Goal: Task Accomplishment & Management: Complete application form

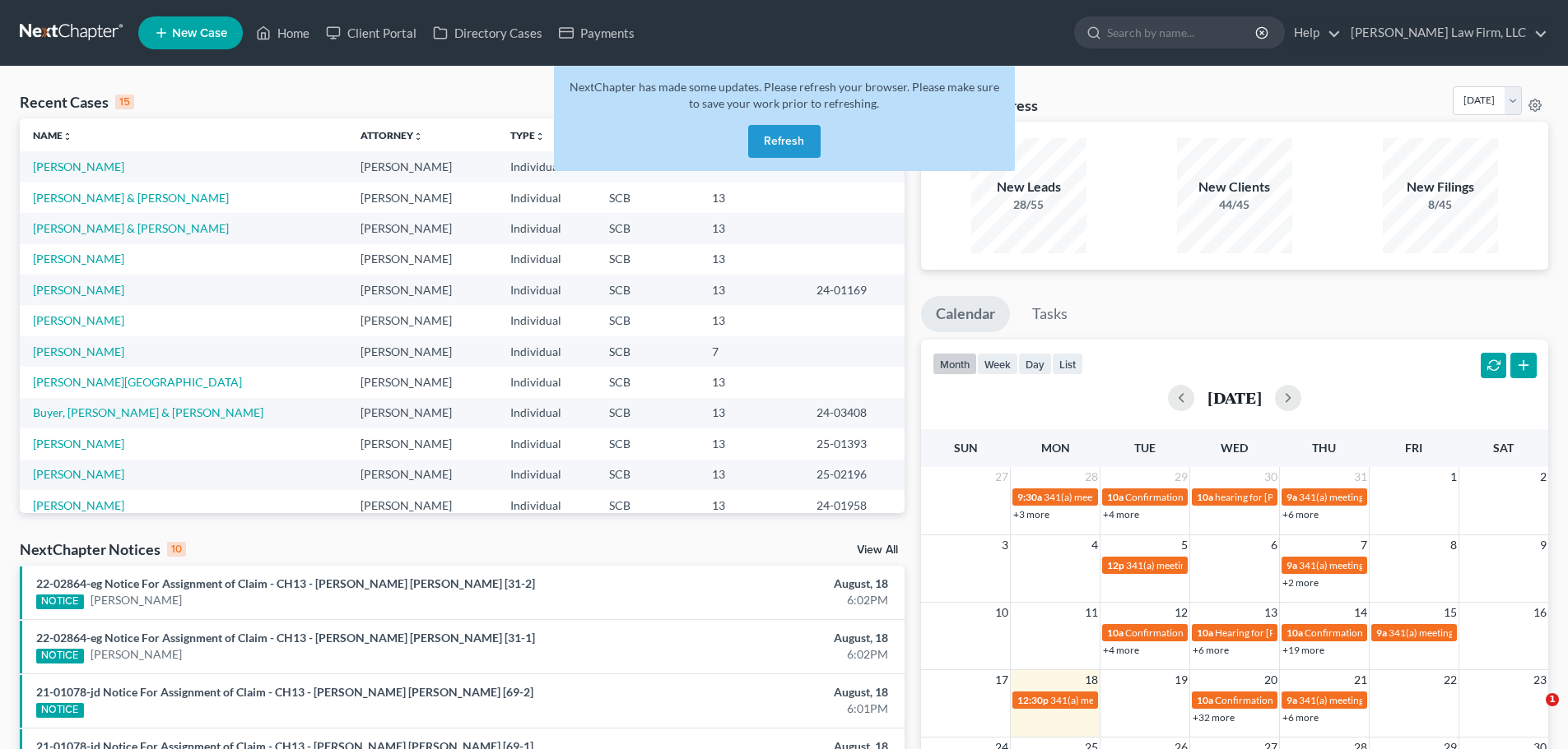
click at [792, 123] on div "NextChapter has made some updates. Please refresh your browser. Please make sur…" at bounding box center [784, 118] width 461 height 106
click at [790, 140] on button "Refresh" at bounding box center [784, 142] width 72 height 33
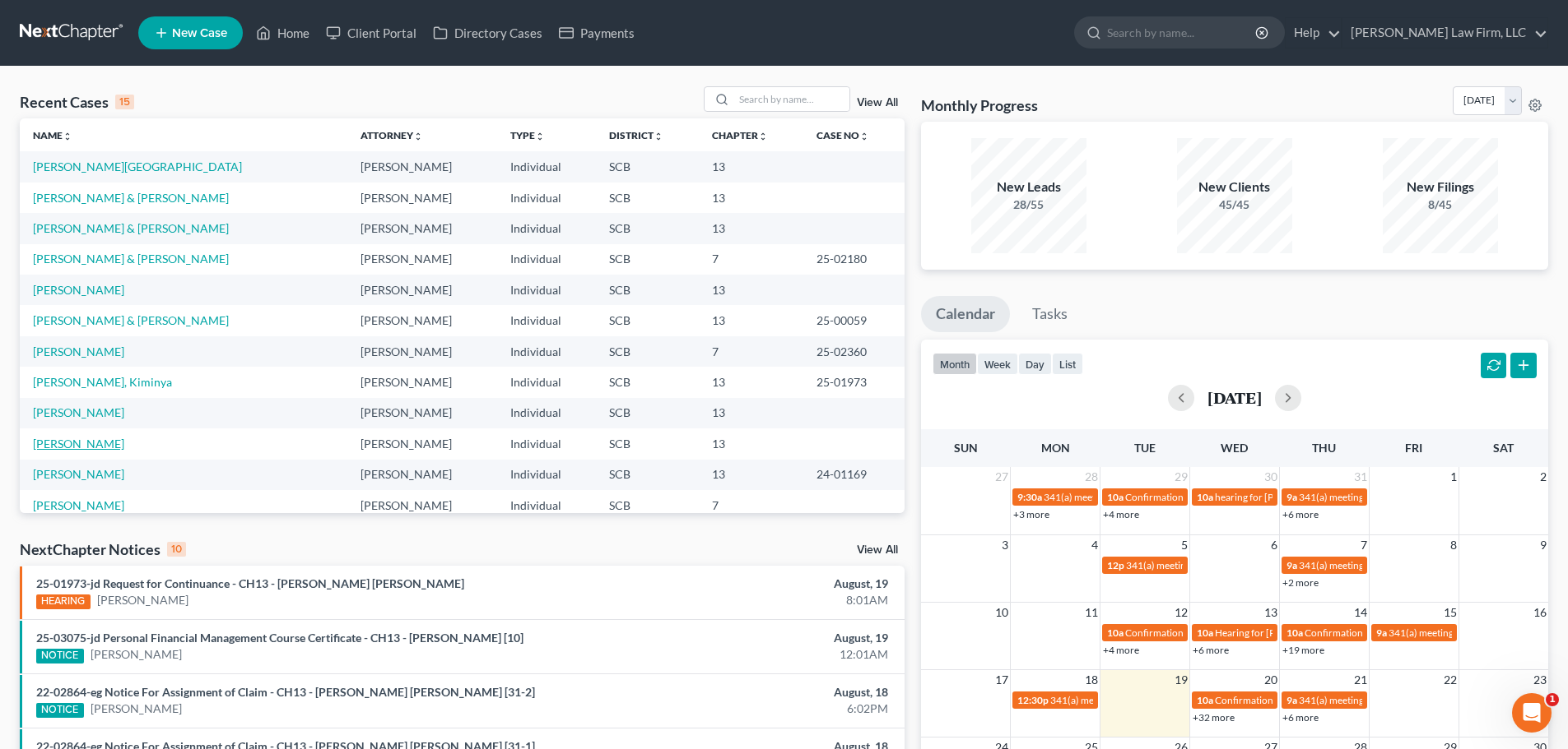
click at [94, 443] on link "[PERSON_NAME]" at bounding box center [79, 444] width 91 height 14
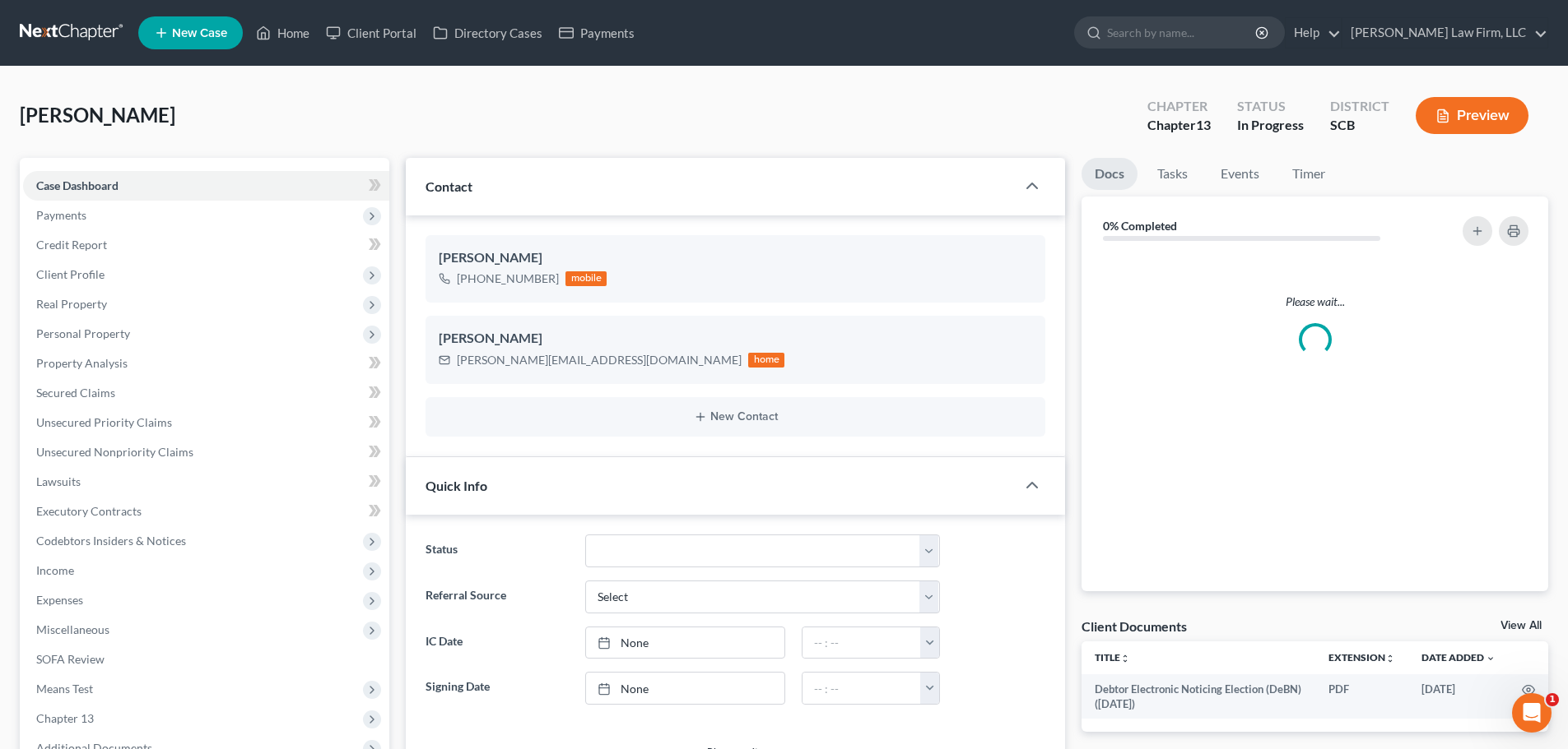
select select "1"
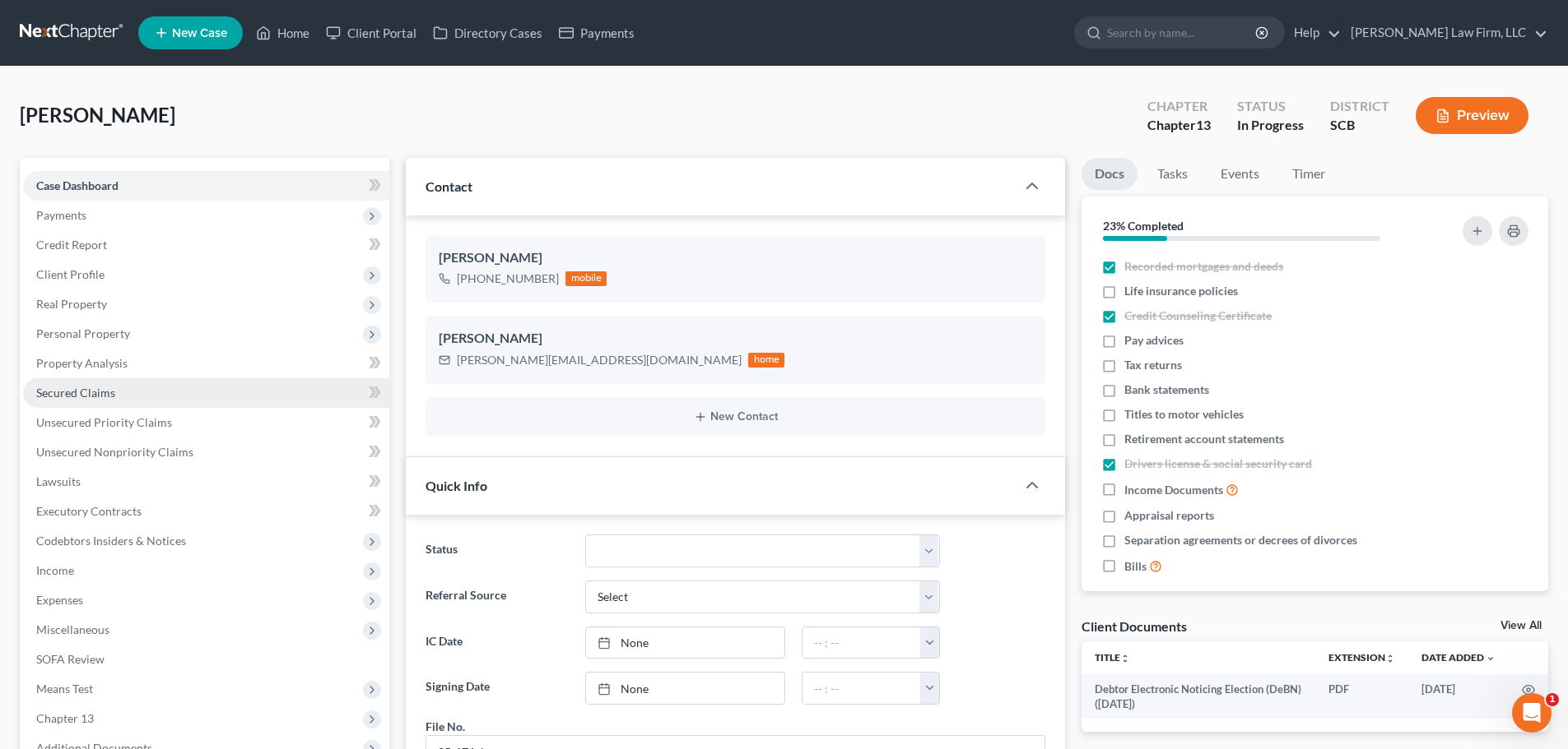
click at [85, 393] on span "Secured Claims" at bounding box center [75, 393] width 79 height 14
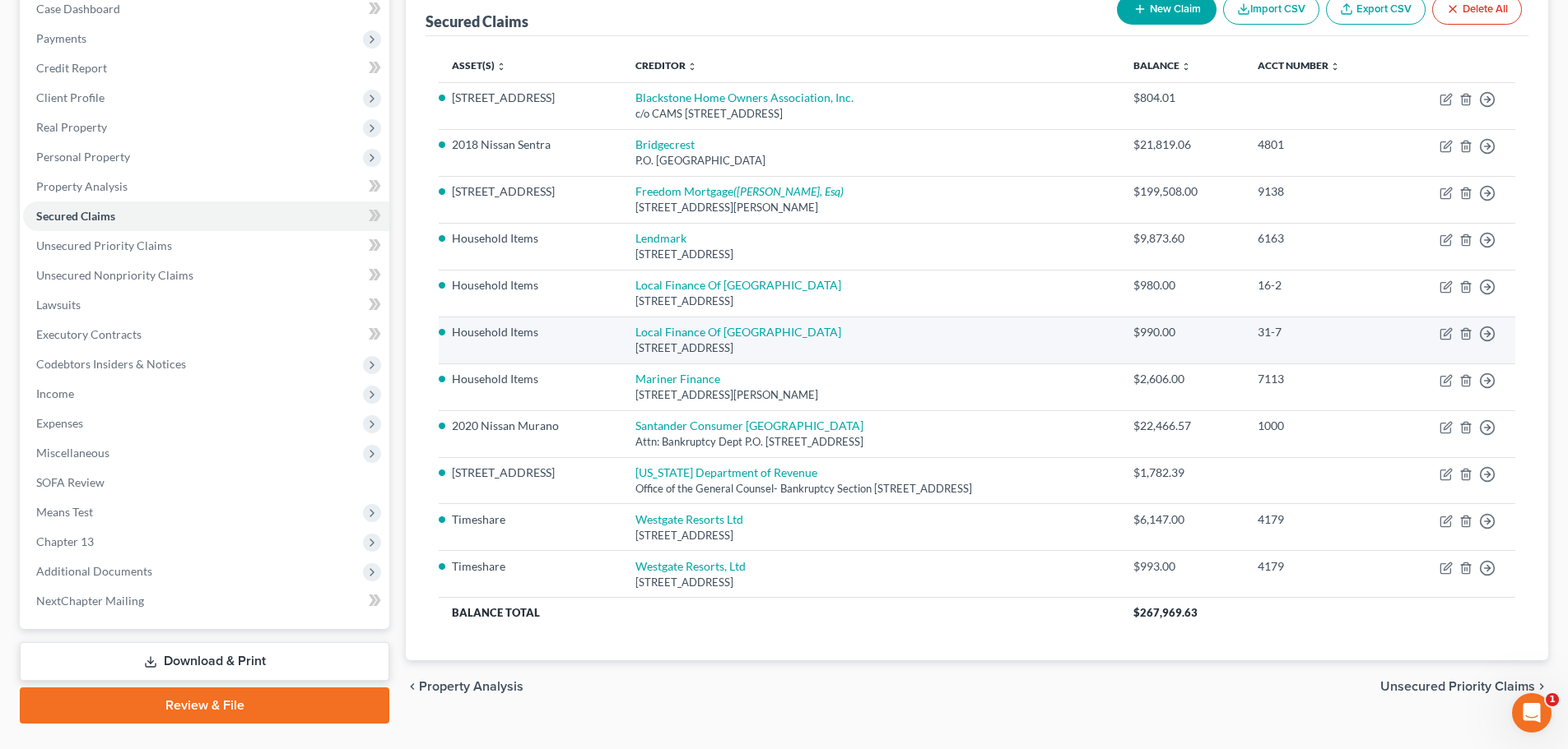
scroll to position [214, 0]
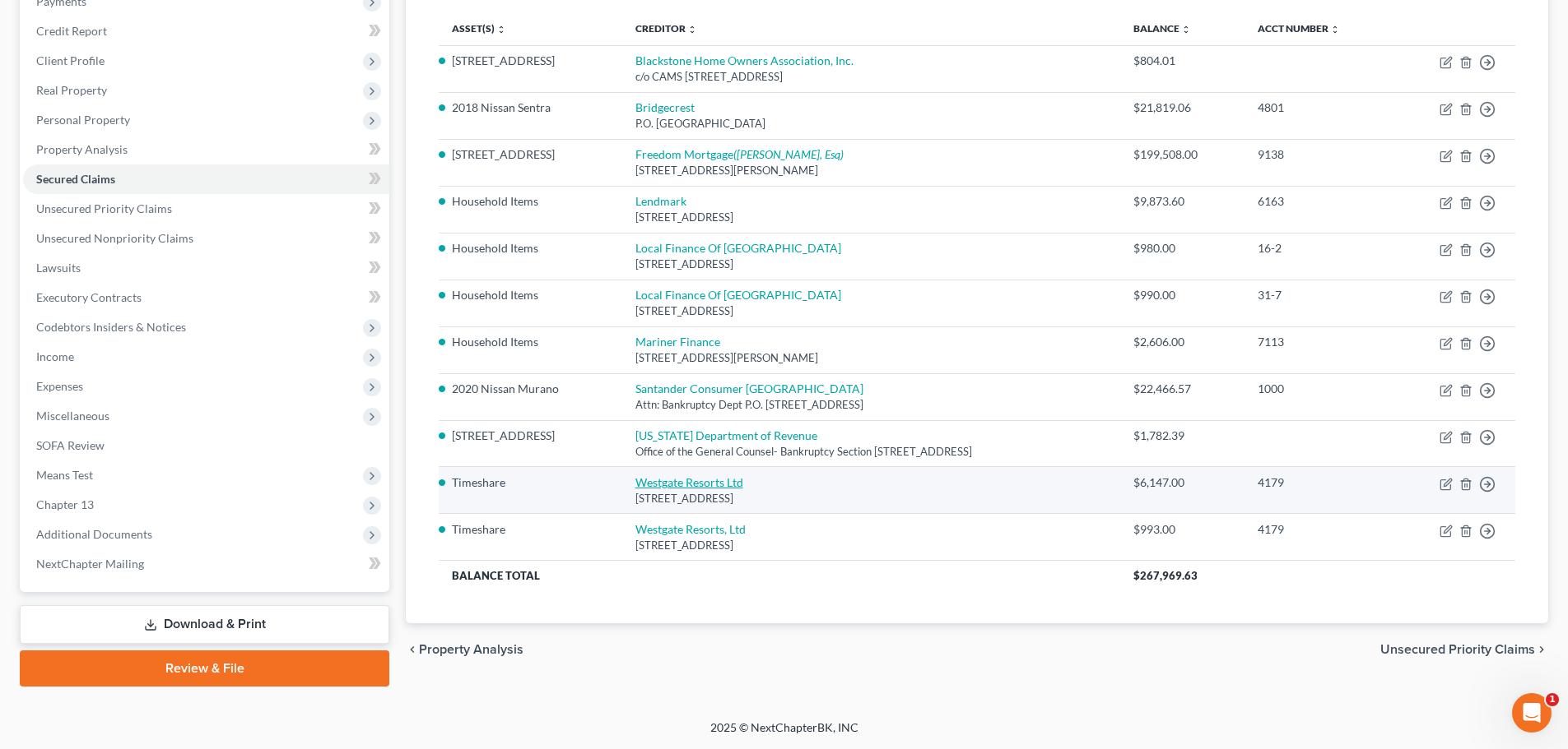
click at [659, 482] on link "Westgate Resorts Ltd" at bounding box center [688, 482] width 107 height 14
select select "9"
select select "0"
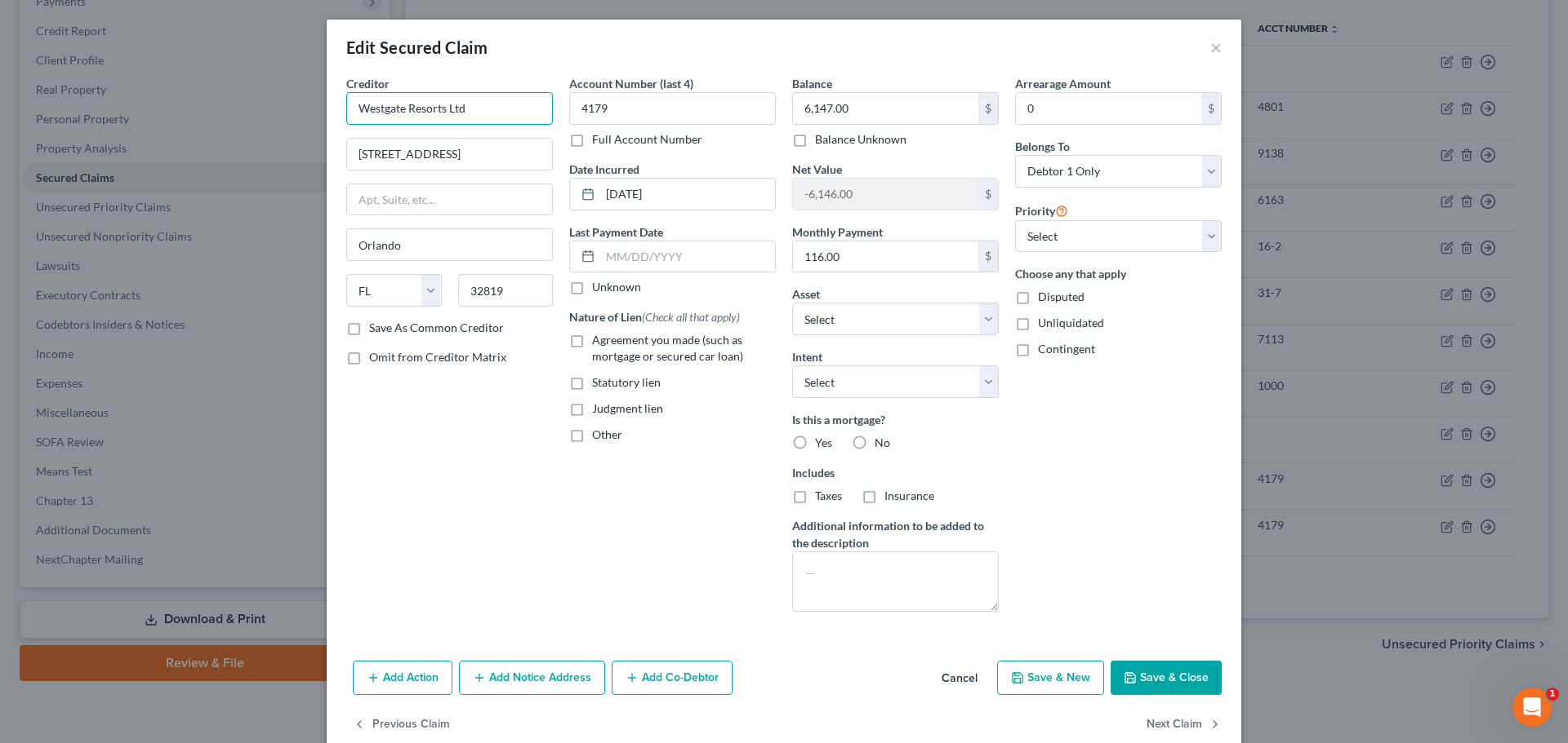
click at [443, 111] on input "Westgate Resorts Ltd" at bounding box center [449, 108] width 207 height 33
type input "Westgate Resorts, Ltd."
click at [1157, 673] on button "Save & Close" at bounding box center [1166, 678] width 111 height 34
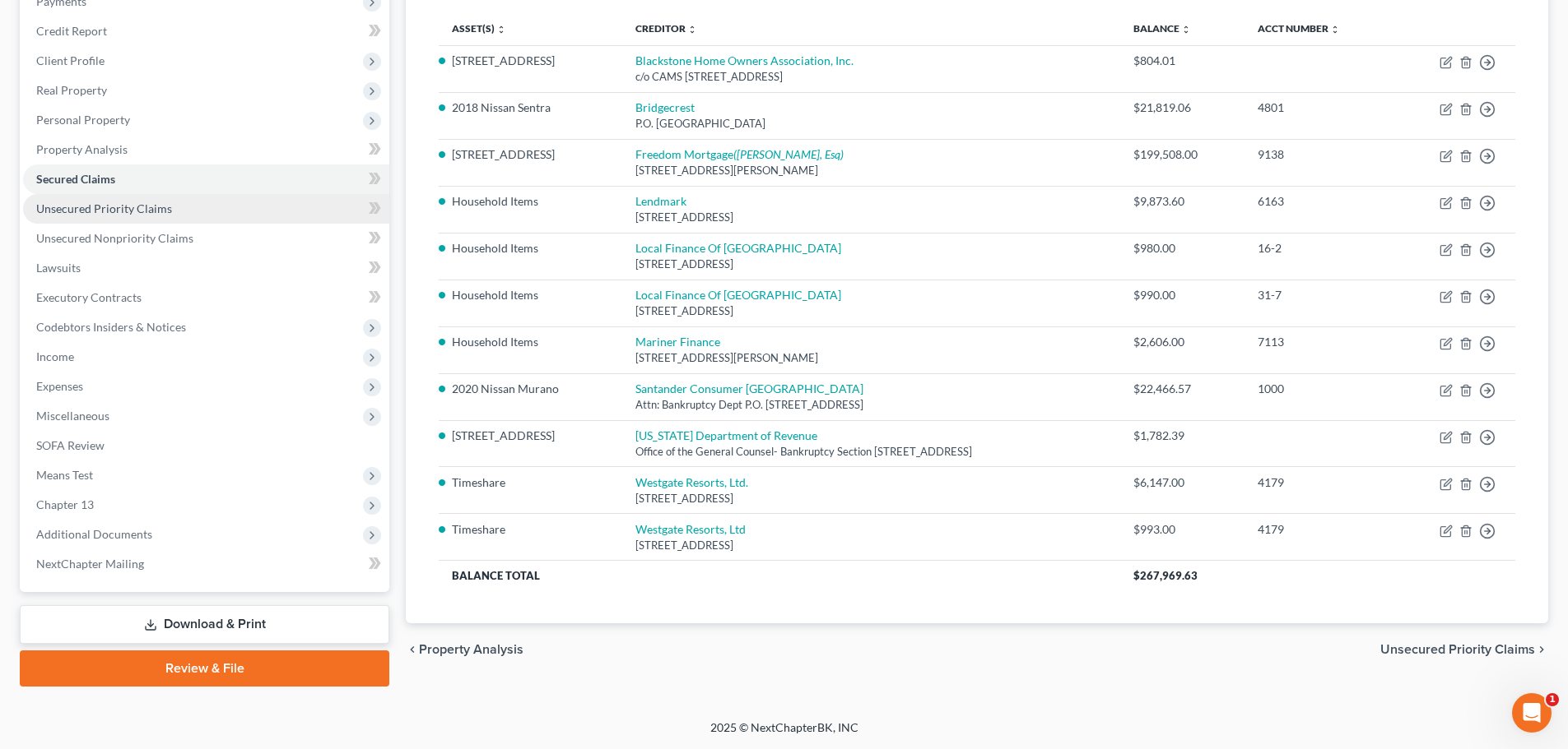
click at [165, 210] on span "Unsecured Priority Claims" at bounding box center [104, 208] width 136 height 14
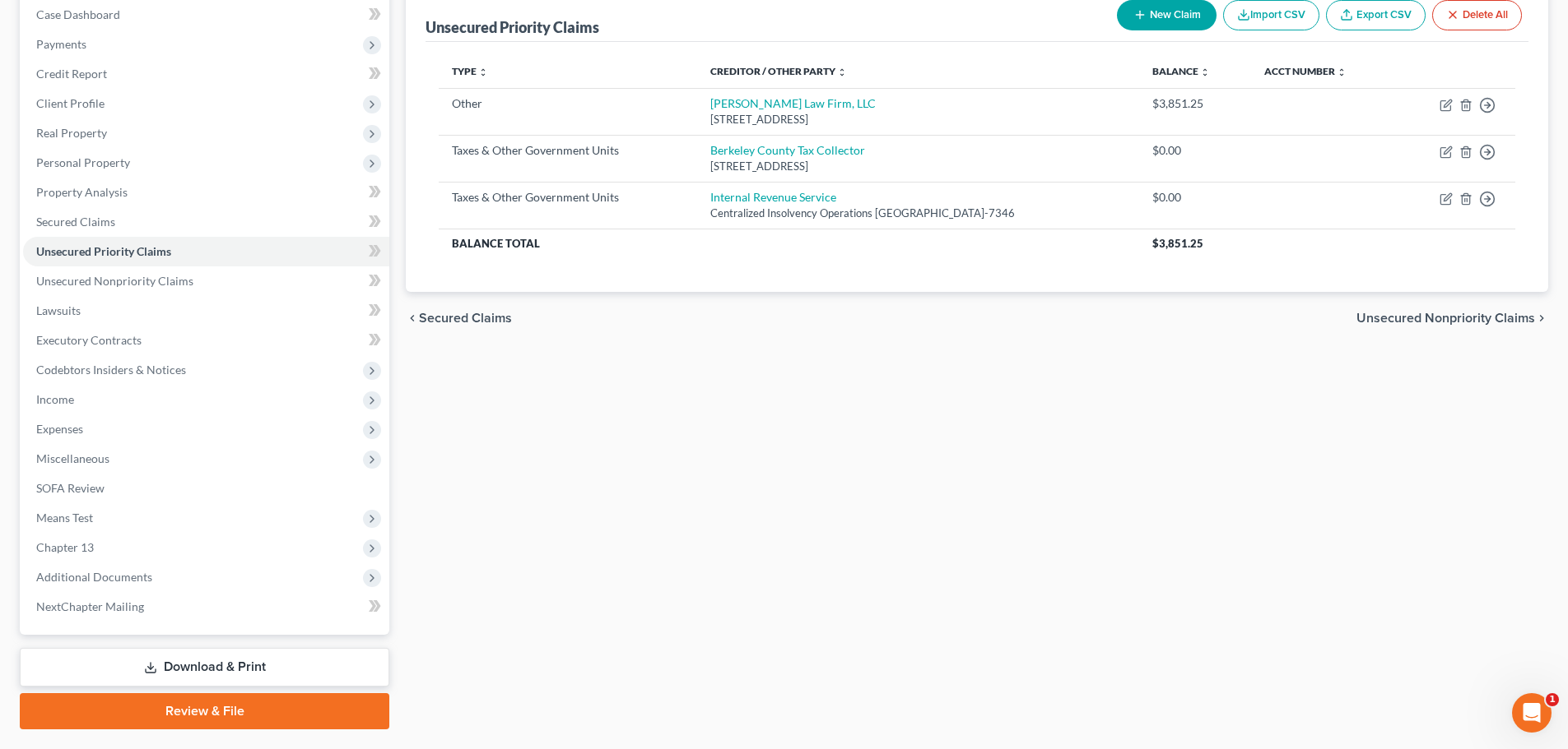
scroll to position [131, 0]
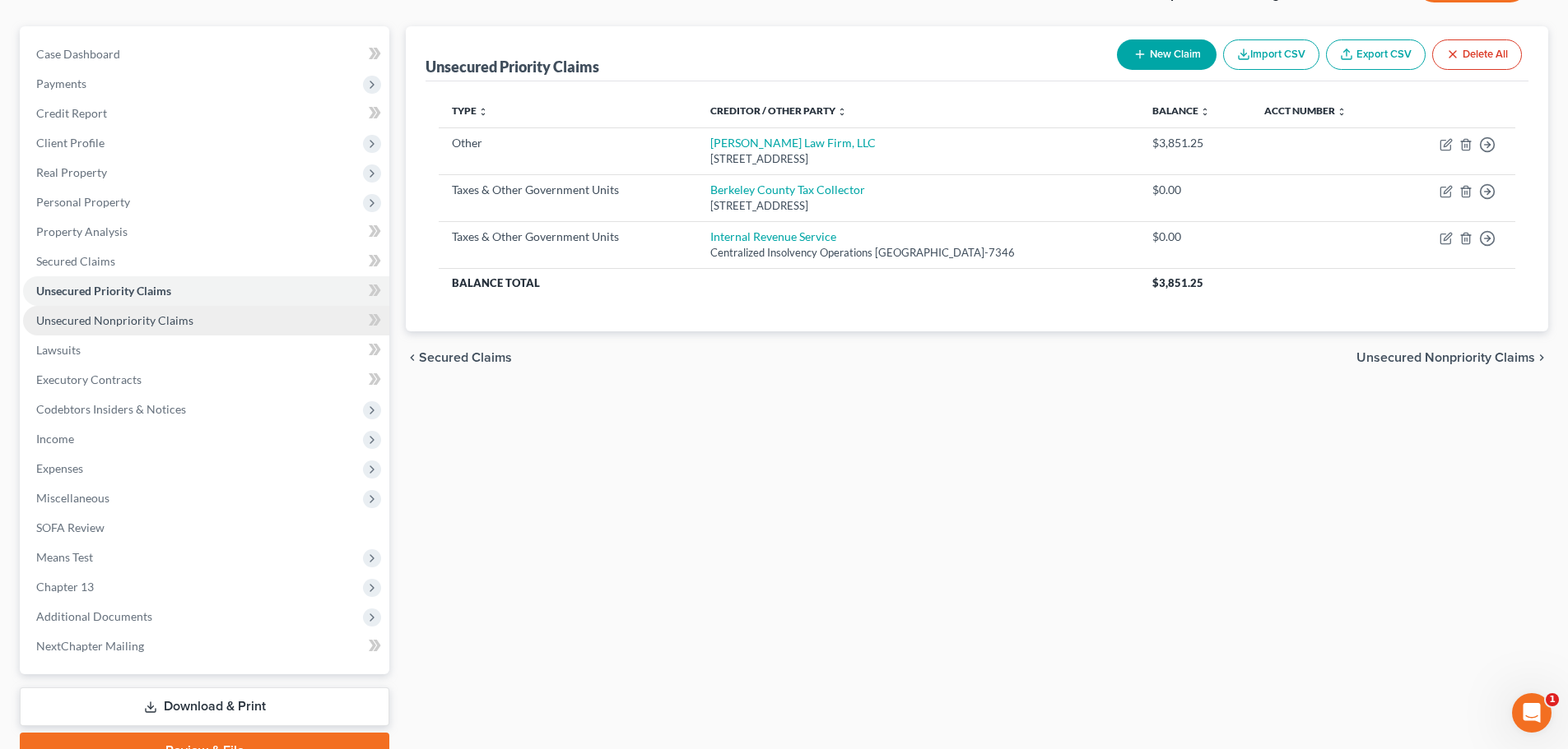
click at [115, 323] on span "Unsecured Nonpriority Claims" at bounding box center [114, 320] width 157 height 14
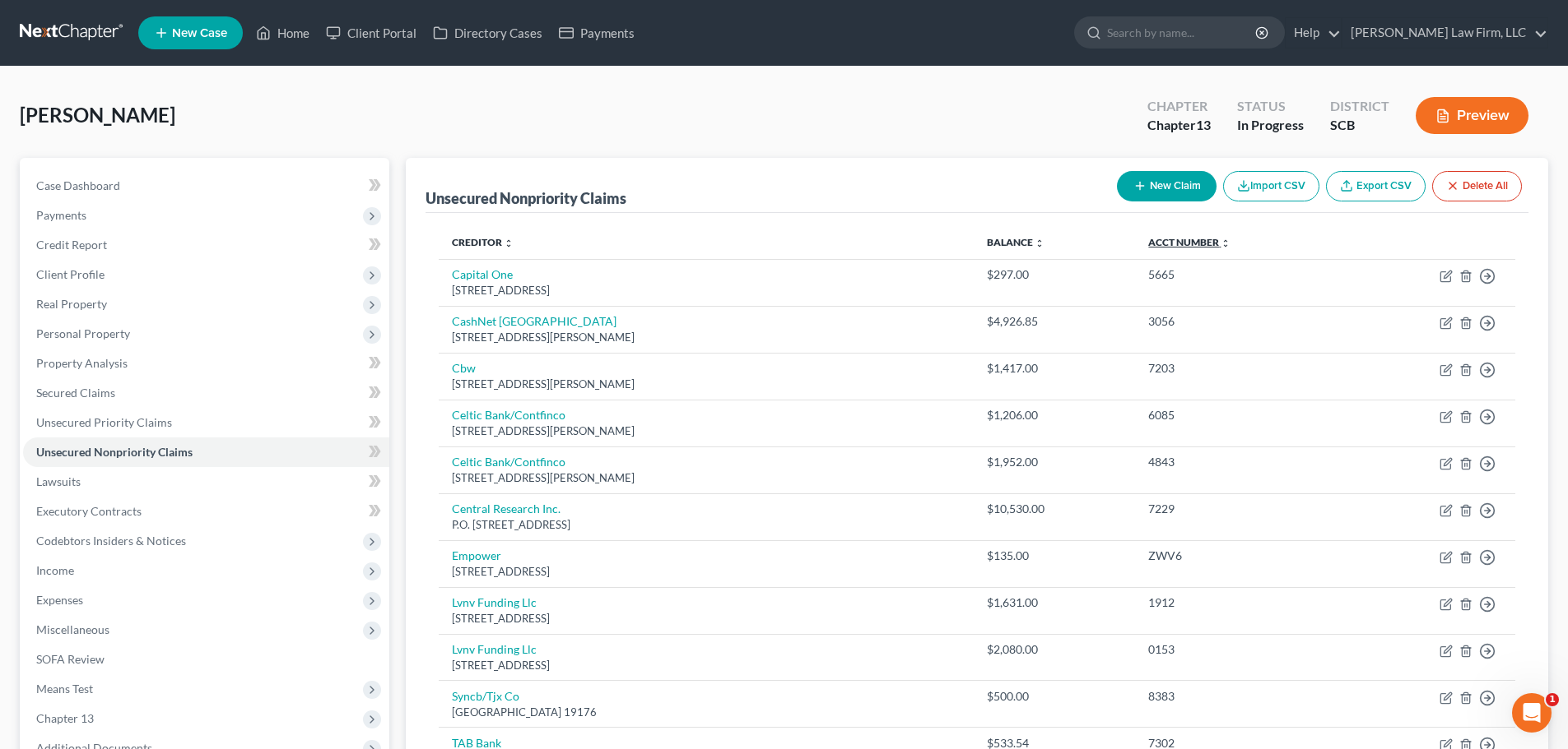
click at [1216, 240] on link "Acct Number expand_more expand_less unfold_more" at bounding box center [1189, 241] width 83 height 12
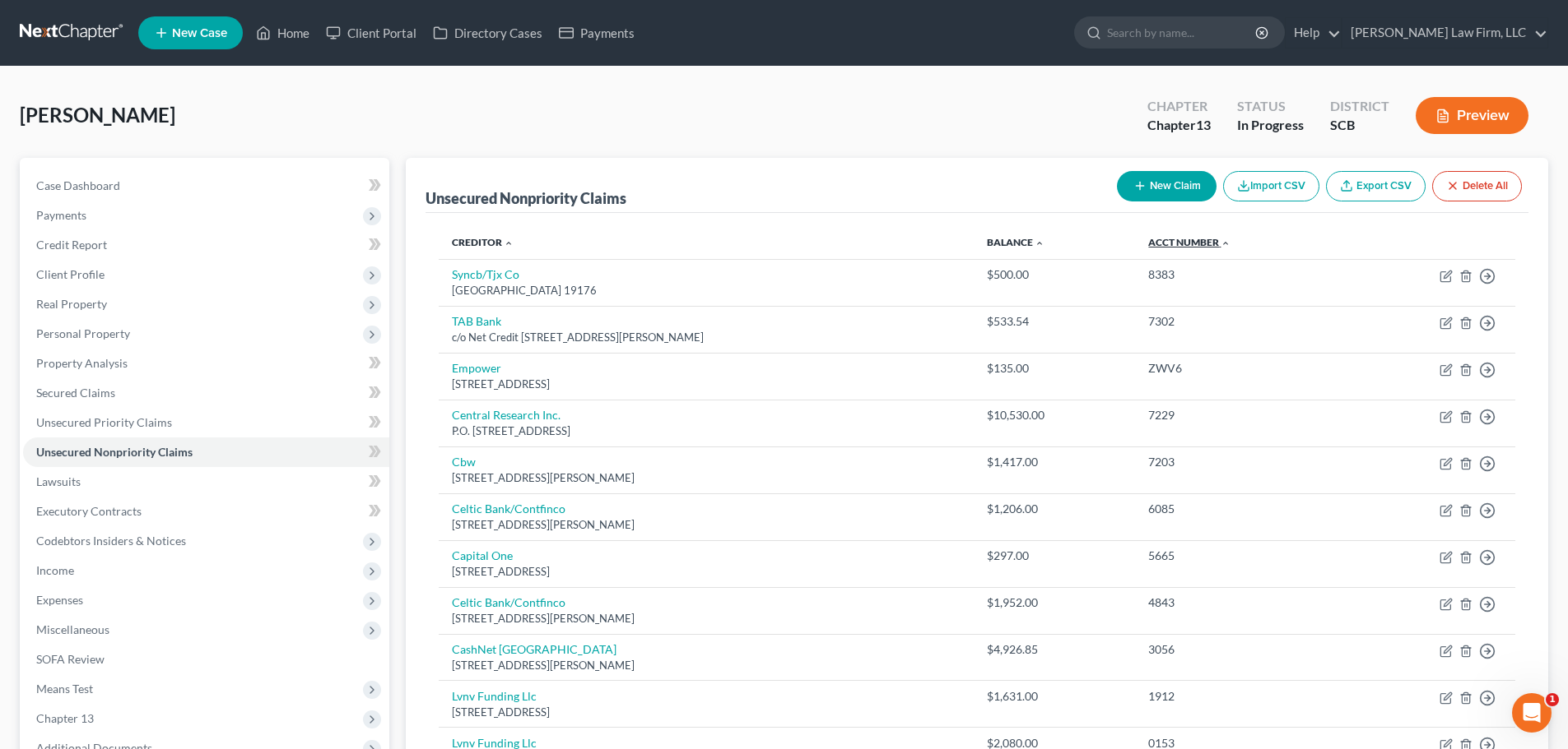
click at [1216, 240] on link "Acct Number expand_more expand_less unfold_more" at bounding box center [1189, 241] width 83 height 12
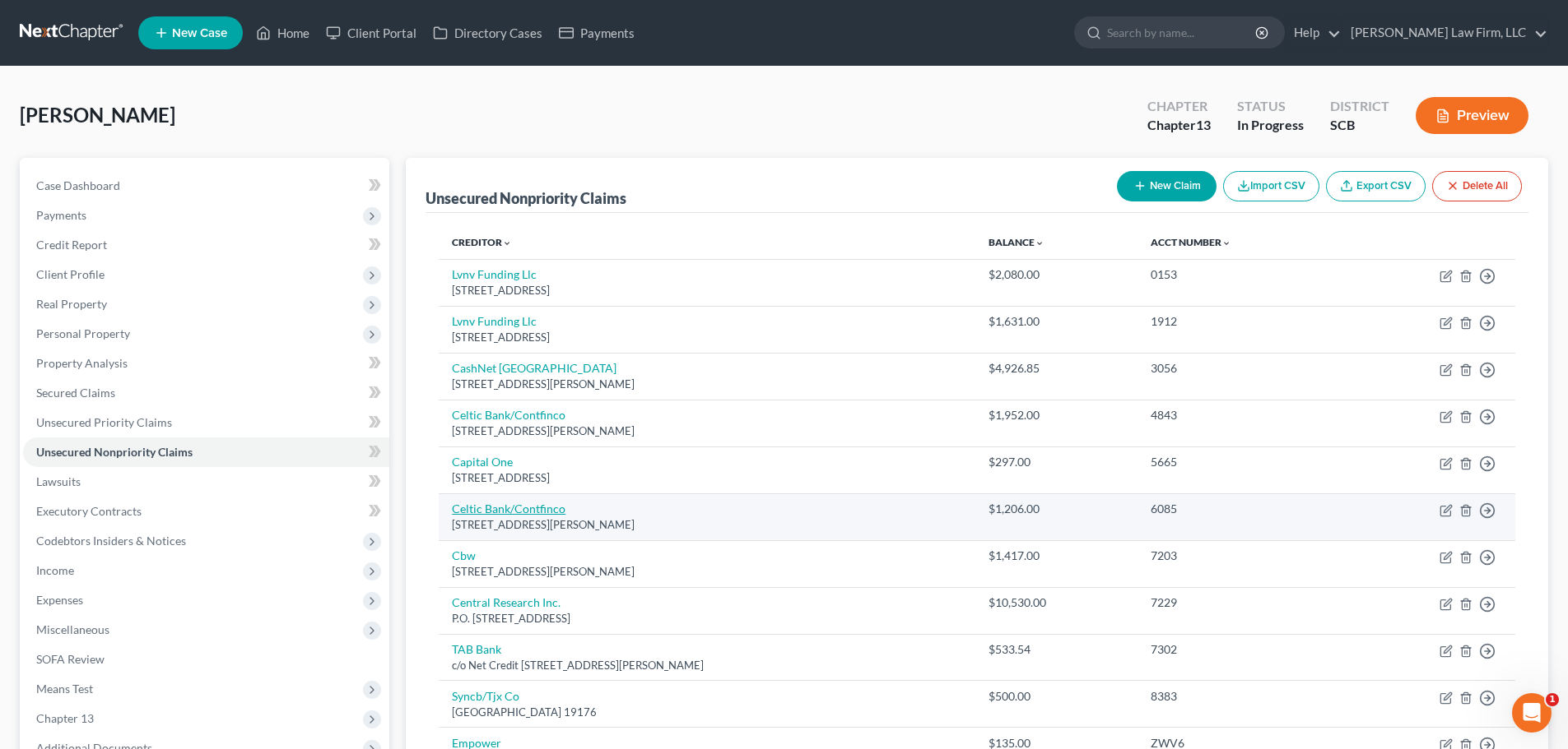
click at [499, 509] on link "Celtic Bank/Contfinco" at bounding box center [508, 509] width 113 height 14
select select "7"
select select "2"
select select "0"
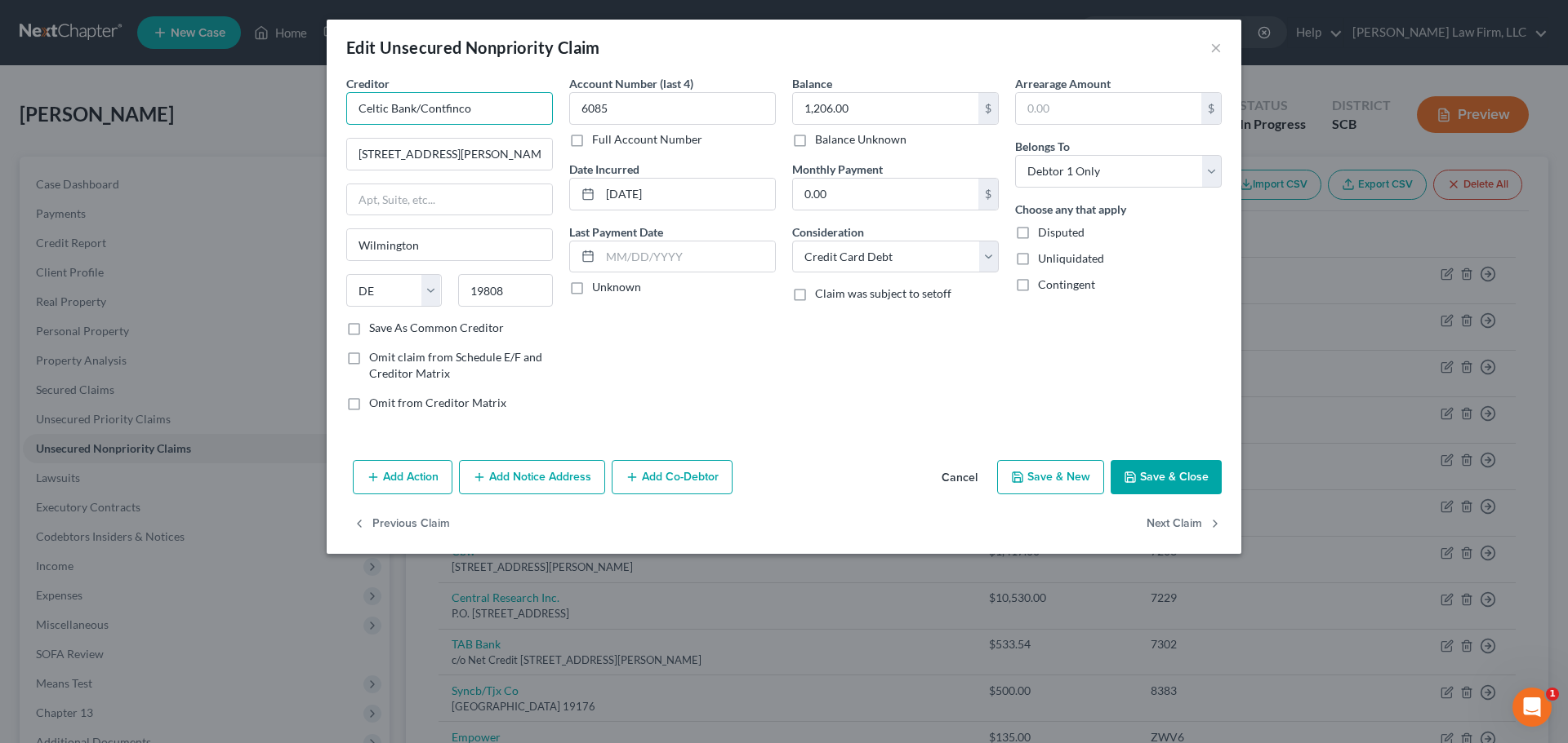
click at [509, 110] on input "Celtic Bank/Contfinco" at bounding box center [449, 108] width 207 height 33
click at [432, 105] on input "Celtic Bank/Contf" at bounding box center [449, 108] width 207 height 33
click at [454, 112] on input "Celtic Bank/Continenal Finacne" at bounding box center [449, 108] width 207 height 33
click at [492, 107] on input "Celtic Bank/Continental Finacne" at bounding box center [449, 108] width 207 height 33
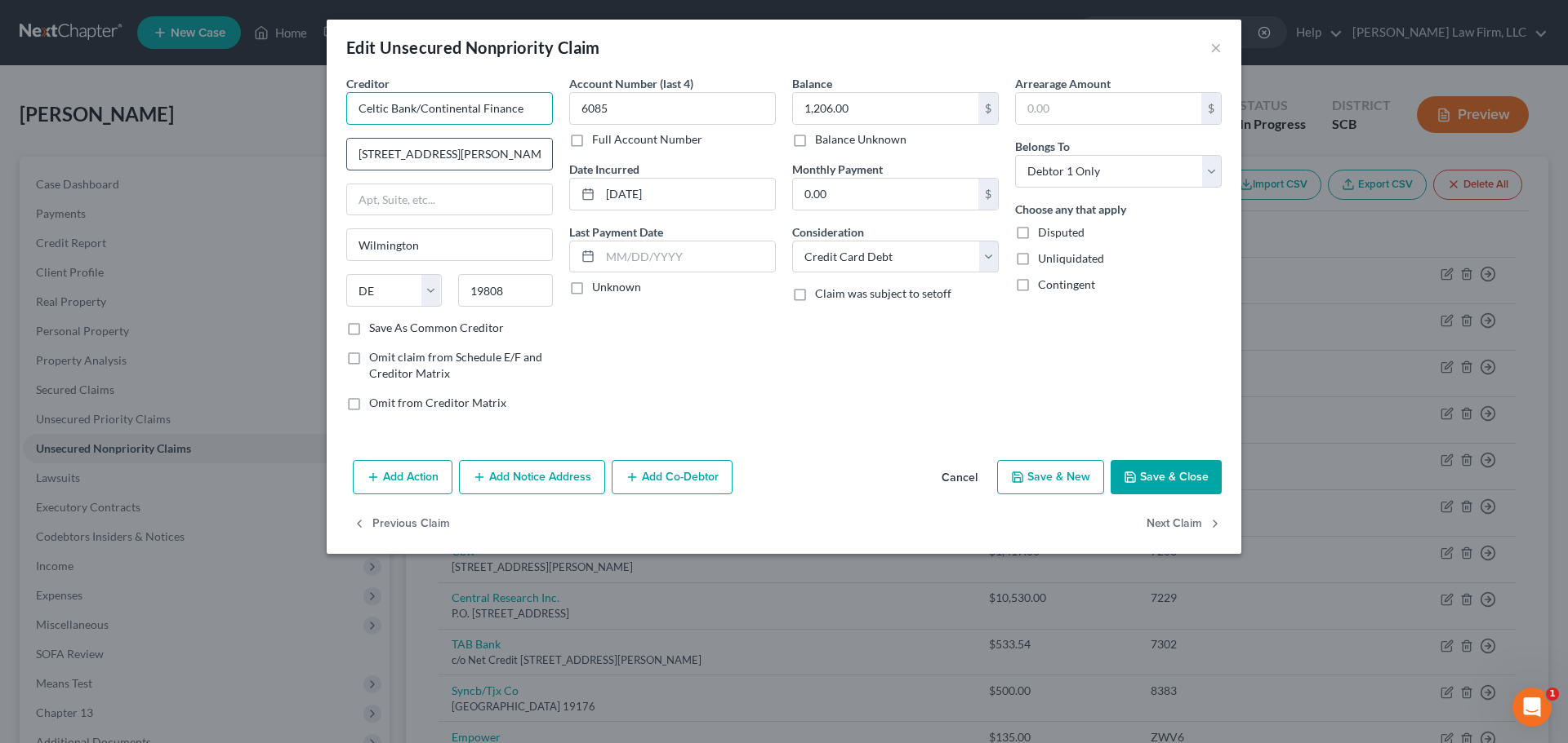
type input "Celtic Bank/Continental Finance"
click at [521, 149] on input "4550 New Linden Hill Rd" at bounding box center [449, 154] width 205 height 31
click at [393, 171] on div "Creditor * Celtic Bank/Continental Finance 4550 New Linden Hill Rd Wilmington S…" at bounding box center [449, 198] width 207 height 245
drag, startPoint x: 522, startPoint y: 159, endPoint x: 193, endPoint y: 190, distance: 330.5
click at [209, 190] on div "Edit Unsecured Nonpriority Claim × Creditor * Celtic Bank/Continental Finance 4…" at bounding box center [784, 372] width 1568 height 743
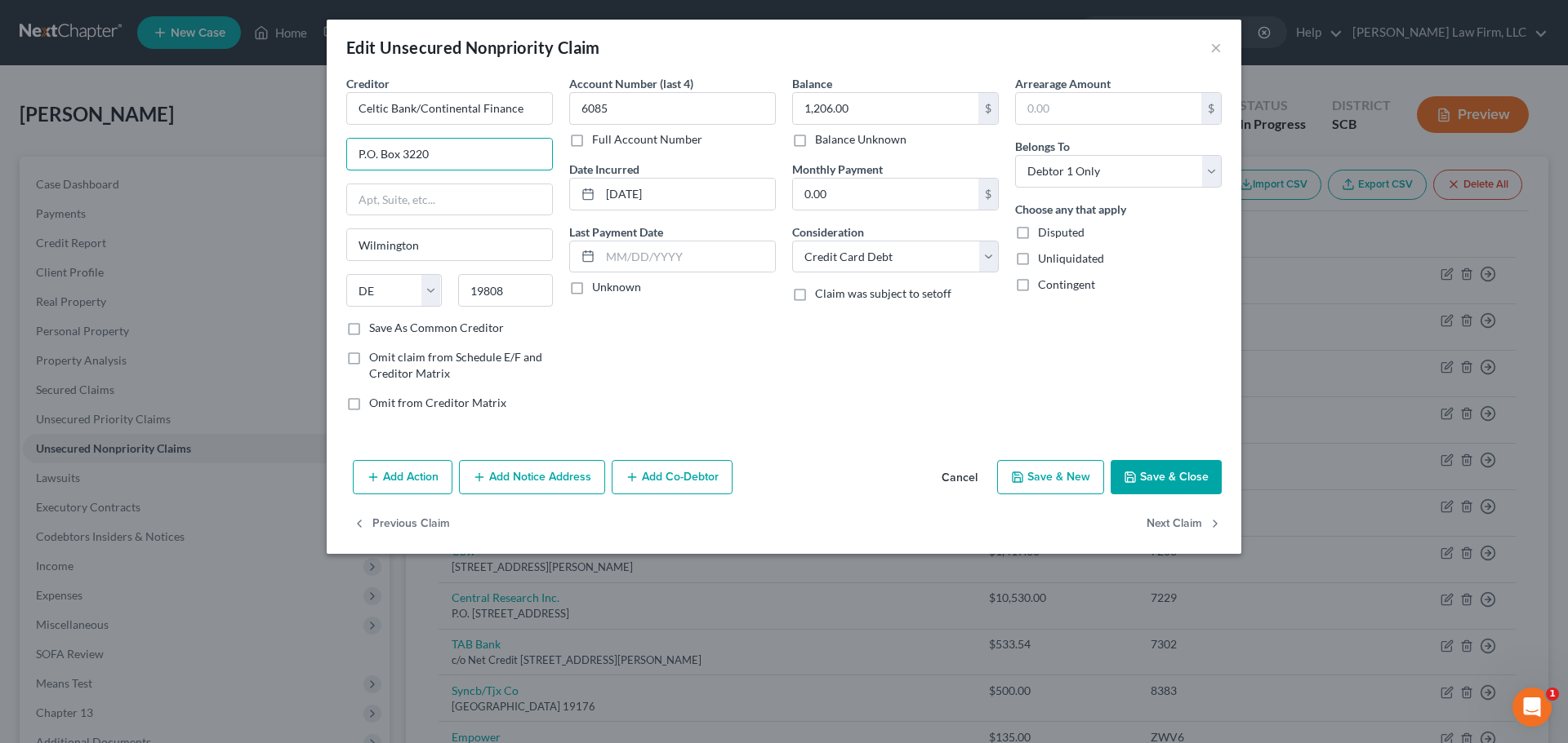
type input "P.O. Box 3220"
type input "14240"
type input "Buffalo"
select select "35"
select select "14"
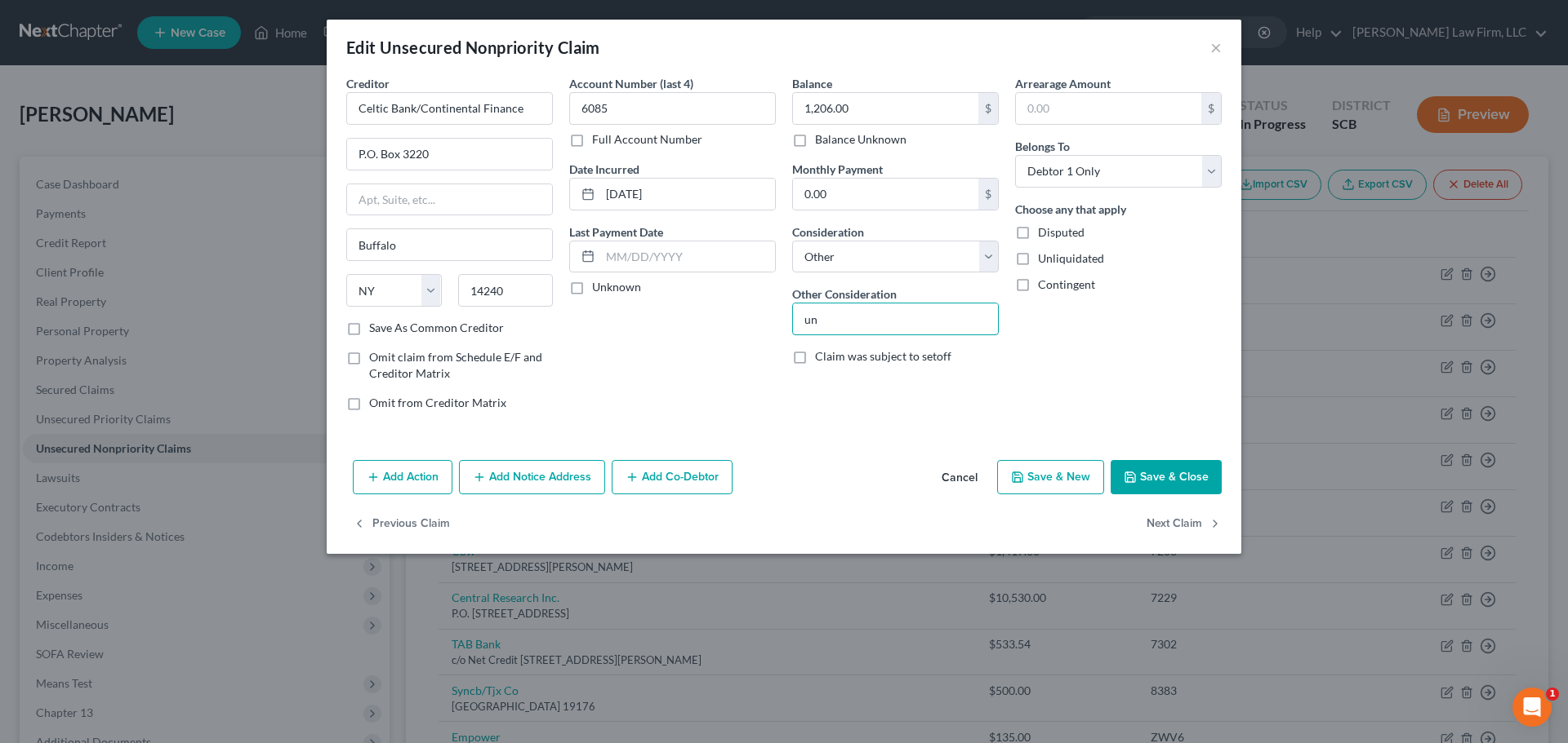
type input "Unsecured Credit Card"
click at [1169, 466] on button "Save & Close" at bounding box center [1166, 477] width 111 height 34
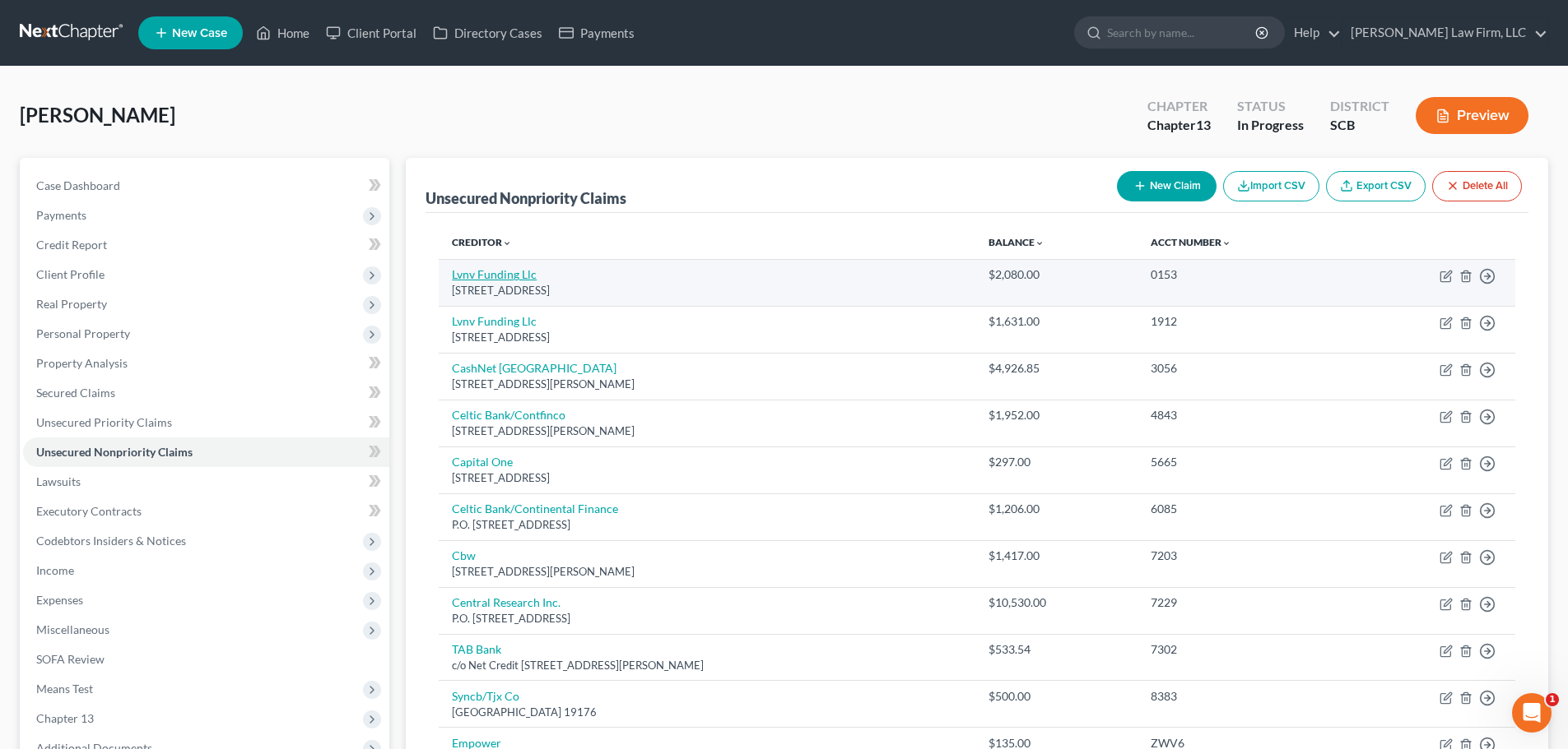
click at [506, 278] on link "Lvnv Funding Llc" at bounding box center [494, 274] width 85 height 14
select select "42"
select select "0"
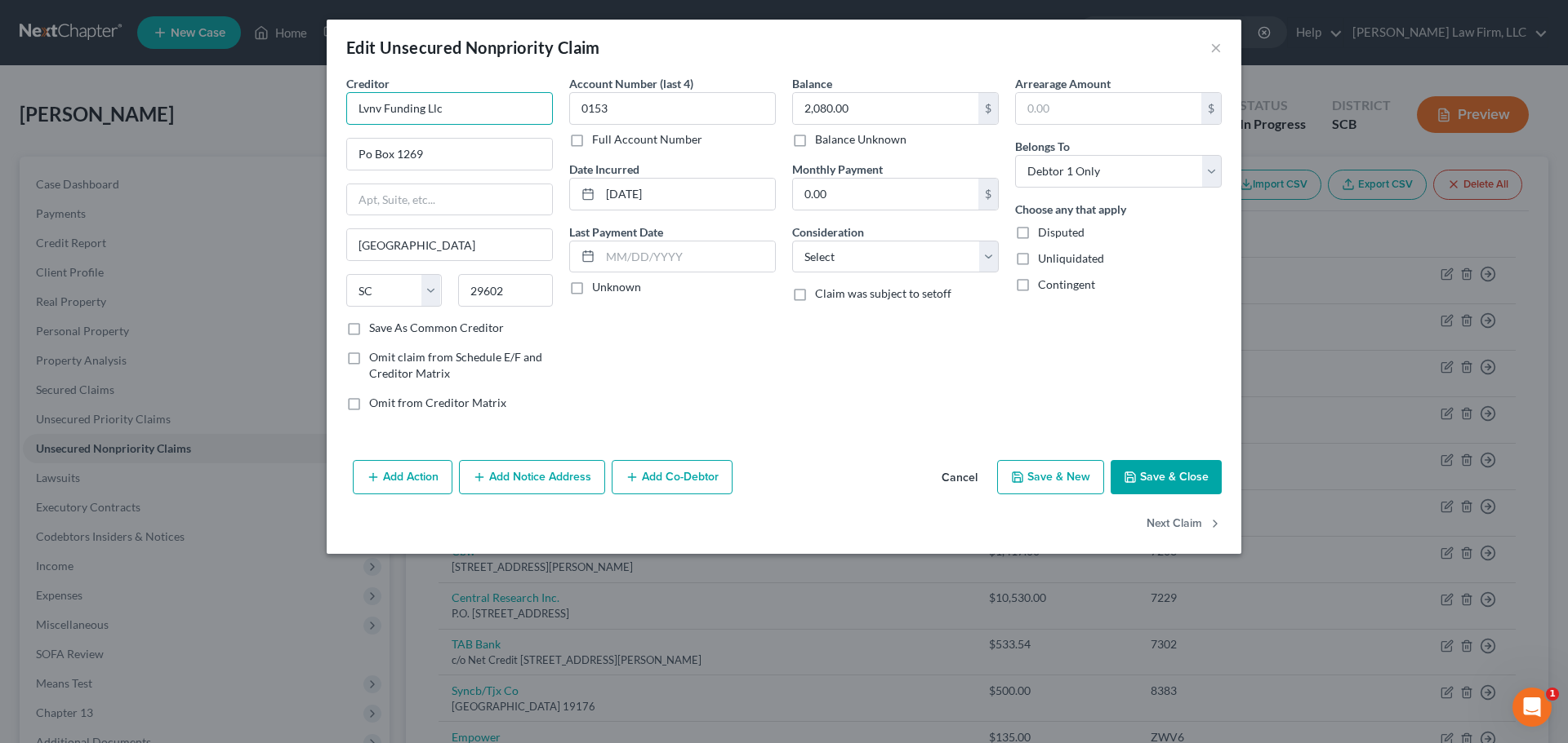
click at [491, 117] on input "Lvnv Funding Llc" at bounding box center [449, 108] width 207 height 33
drag, startPoint x: 480, startPoint y: 106, endPoint x: 157, endPoint y: 152, distance: 326.3
click at [164, 149] on div "Edit Unsecured Nonpriority Claim × Creditor * Lvnv Funding Po Box 1269 Greenvil…" at bounding box center [784, 372] width 1568 height 743
type input "LVNV Funding, LLC"
type input "Resurgent Capital Services"
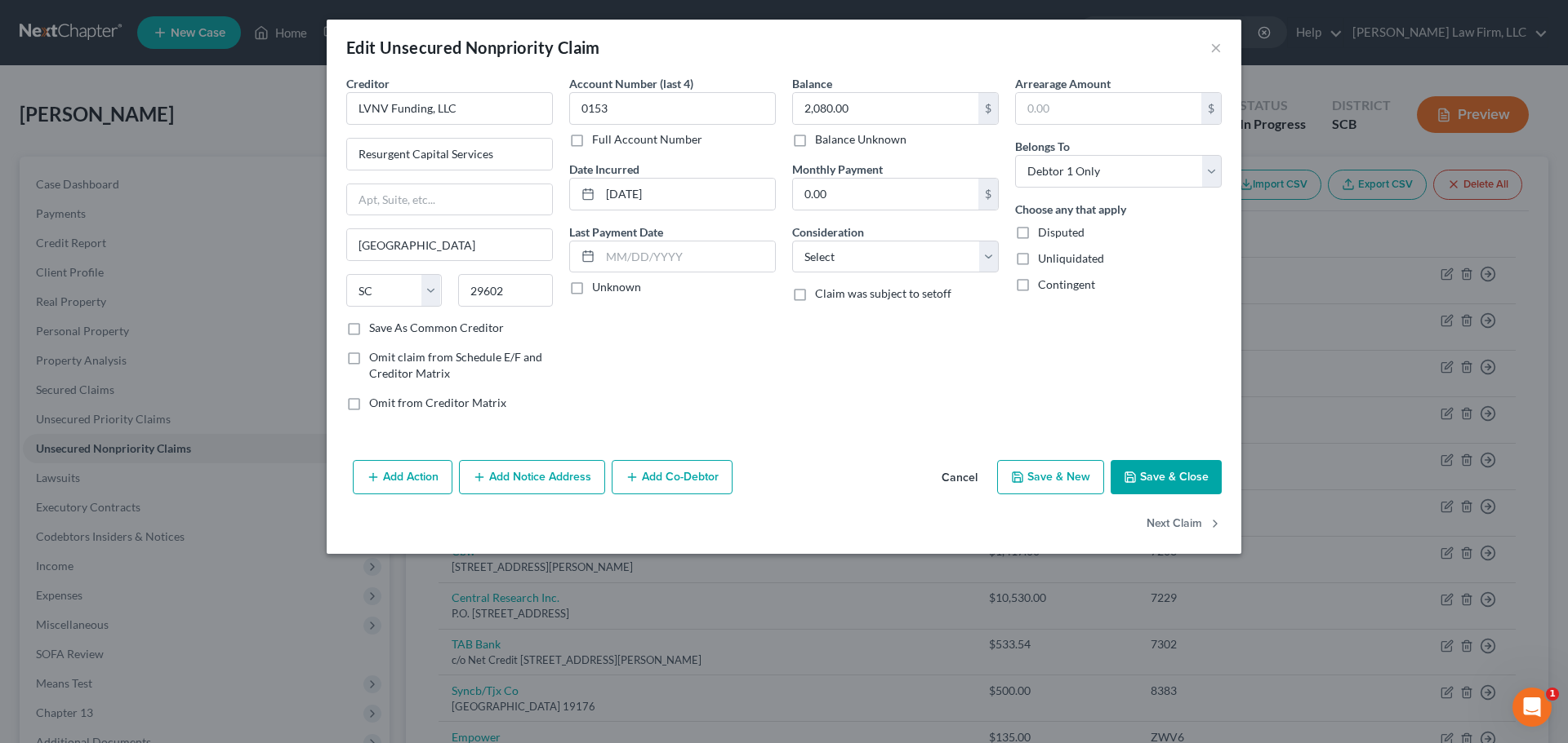
click at [400, 179] on div "Creditor * LVNV Funding, LLC Resurgent Capital Services Greenville State AL AK …" at bounding box center [449, 198] width 207 height 245
click at [401, 204] on input "text" at bounding box center [449, 200] width 205 height 31
type input "P.O. Box 10587"
type input "29603"
select select "1"
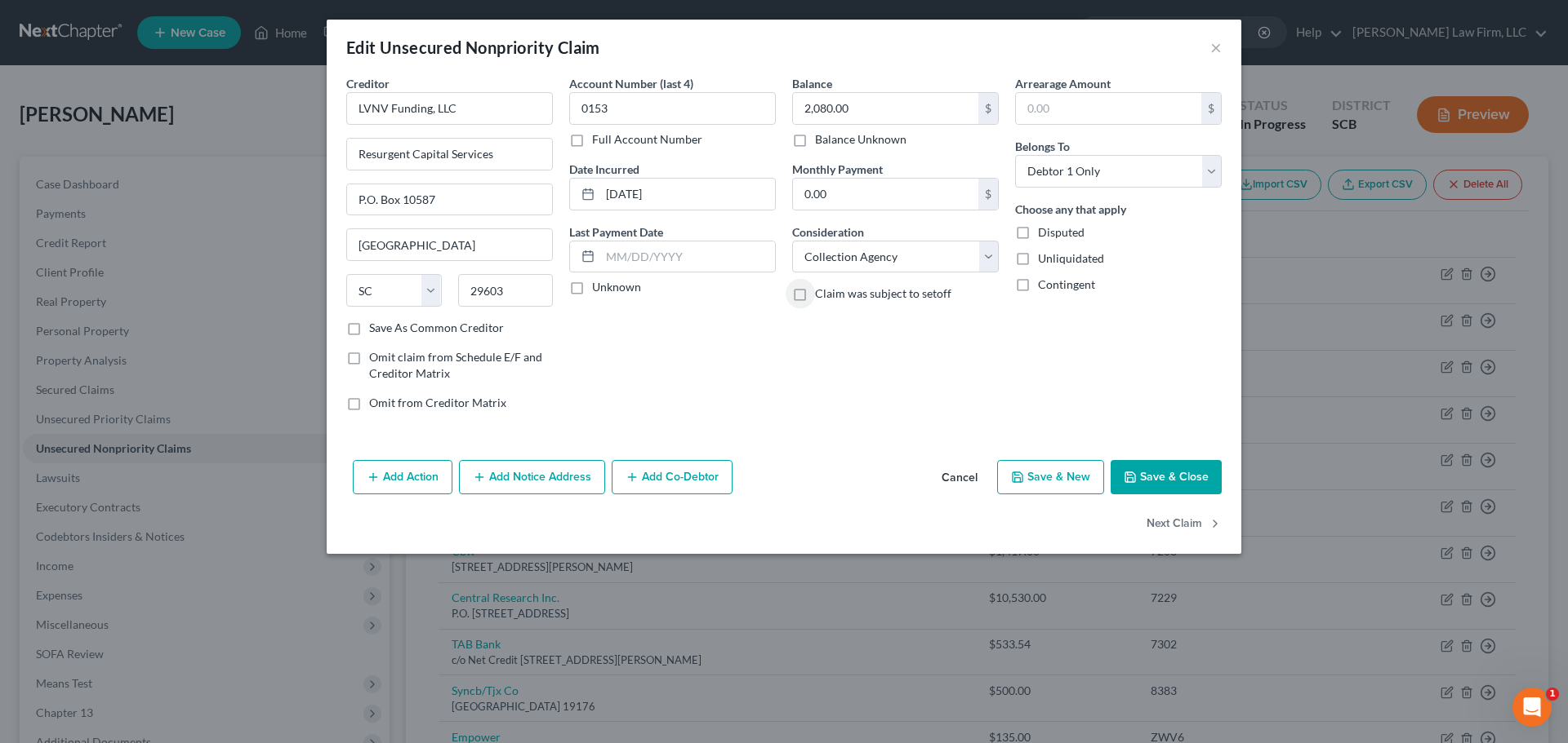
click at [1189, 482] on button "Save & Close" at bounding box center [1166, 477] width 111 height 34
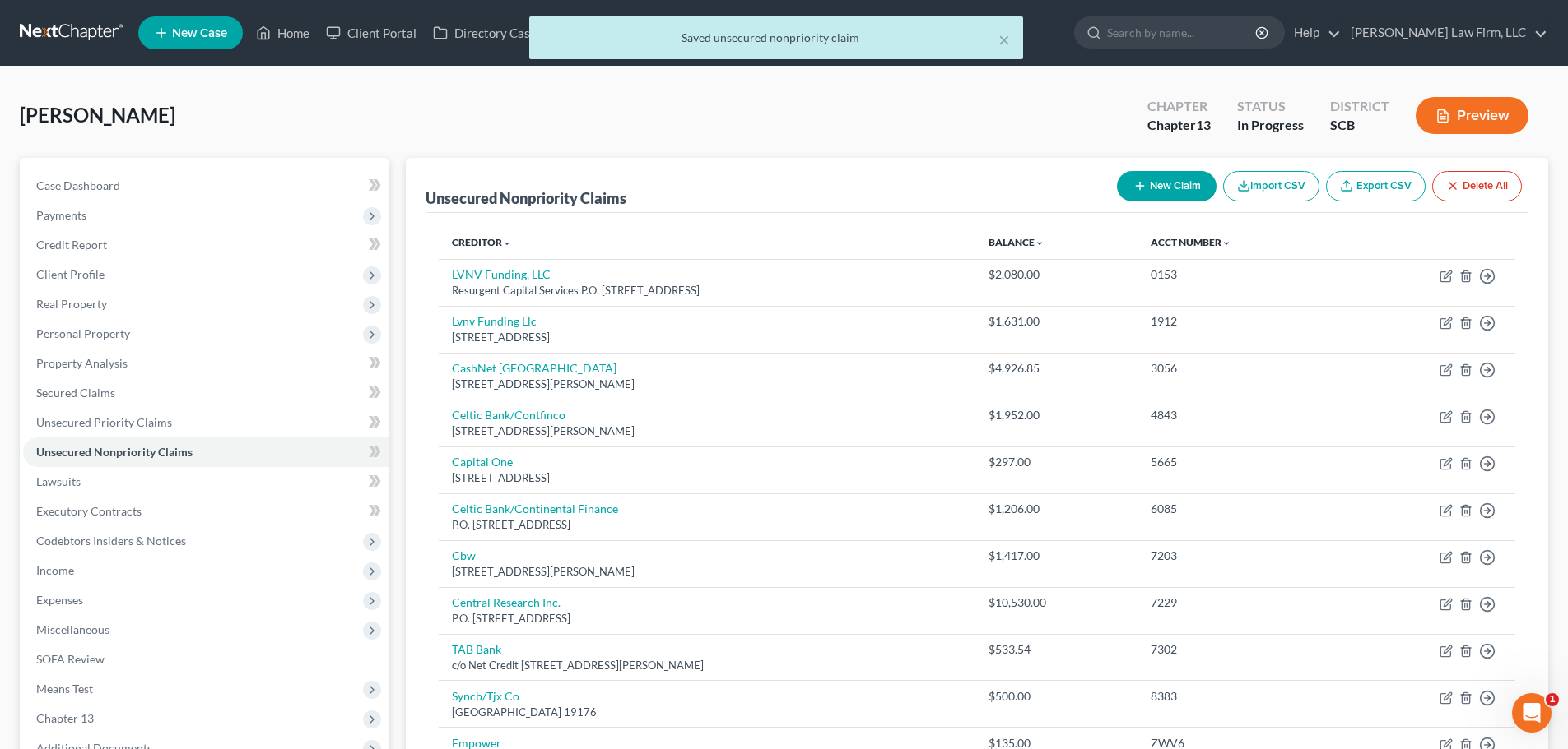
click at [489, 240] on link "Creditor expand_more expand_less unfold_more" at bounding box center [481, 241] width 60 height 12
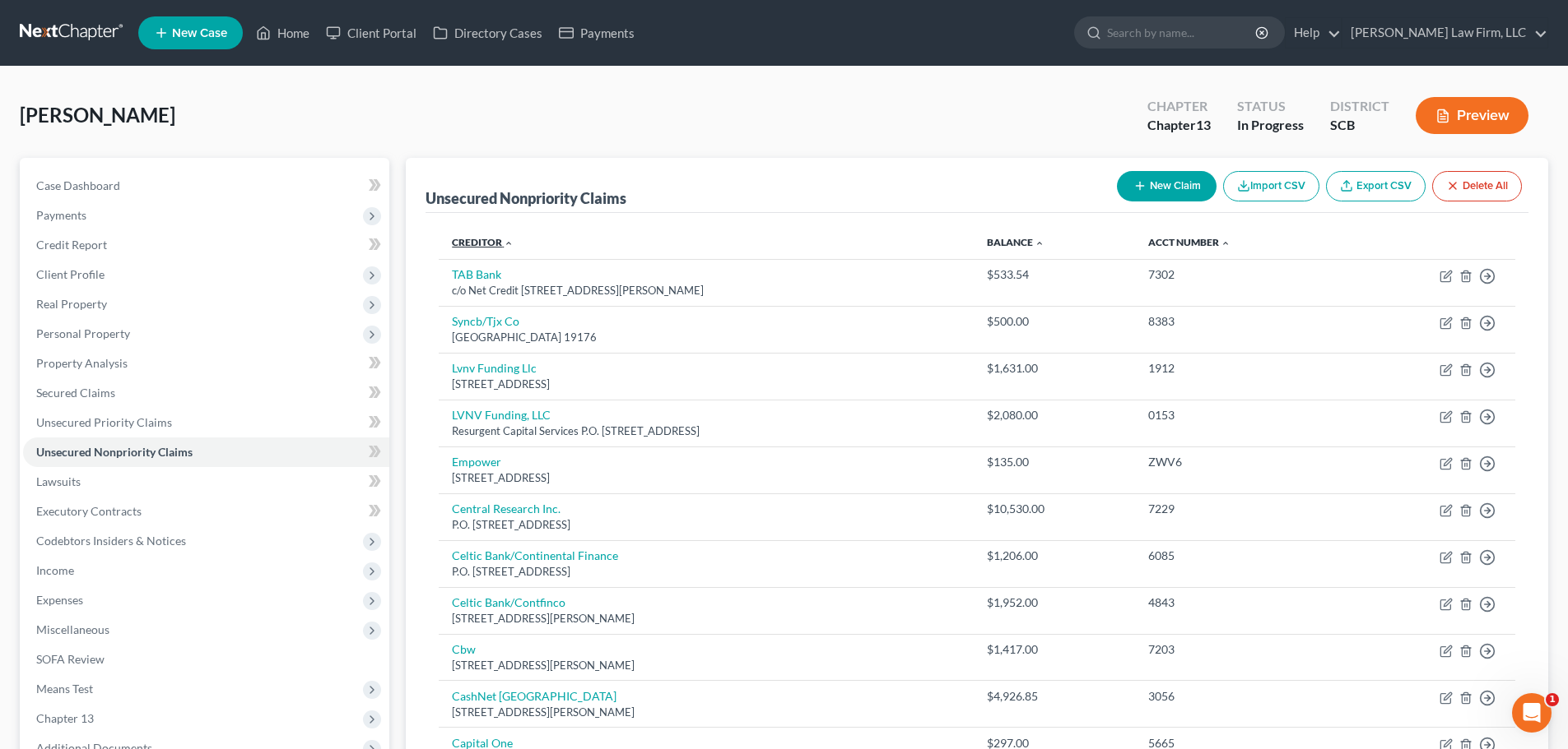
click at [484, 238] on link "Creditor expand_more expand_less unfold_more" at bounding box center [482, 241] width 62 height 12
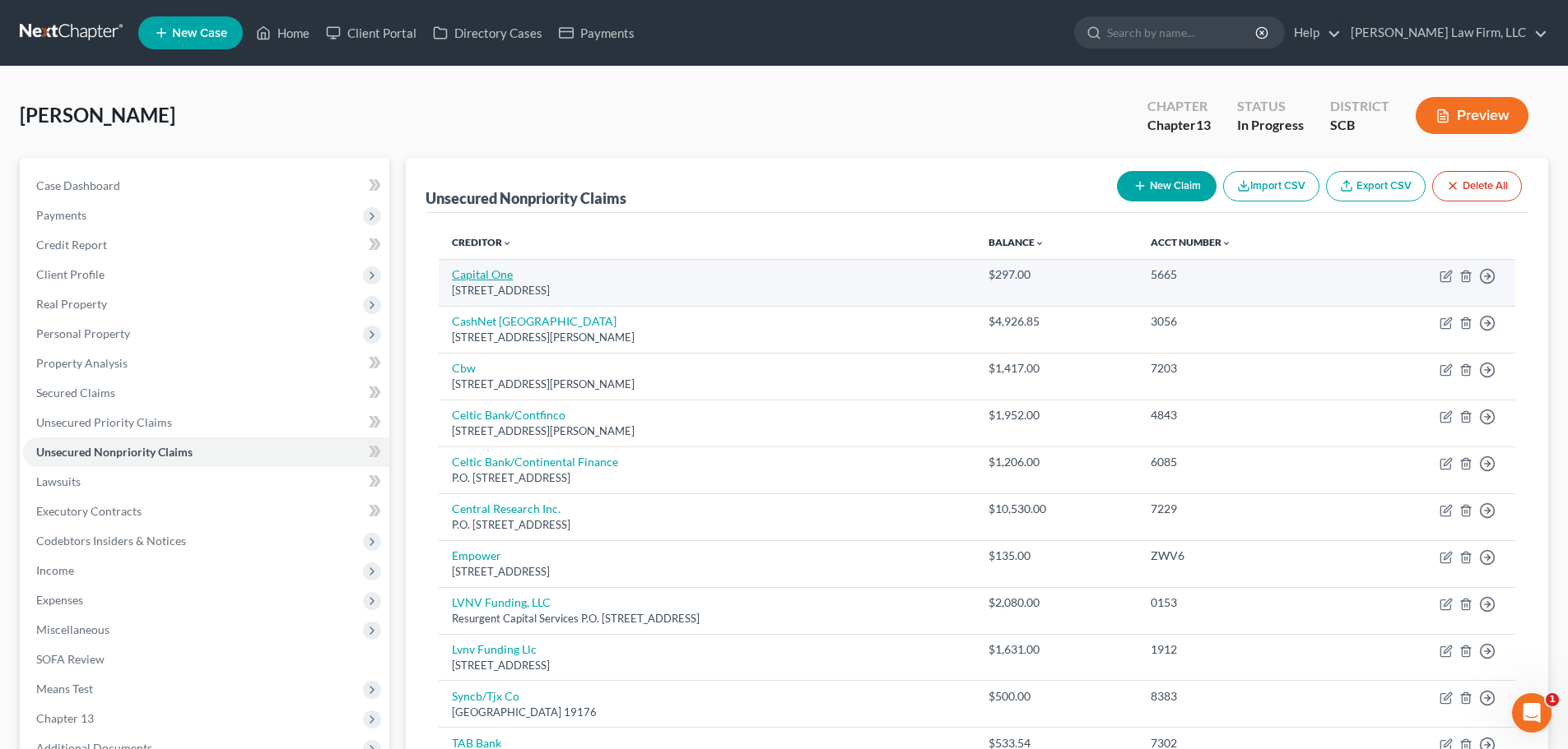
click at [475, 274] on link "Capital One" at bounding box center [482, 274] width 61 height 14
select select "46"
select select "2"
select select "0"
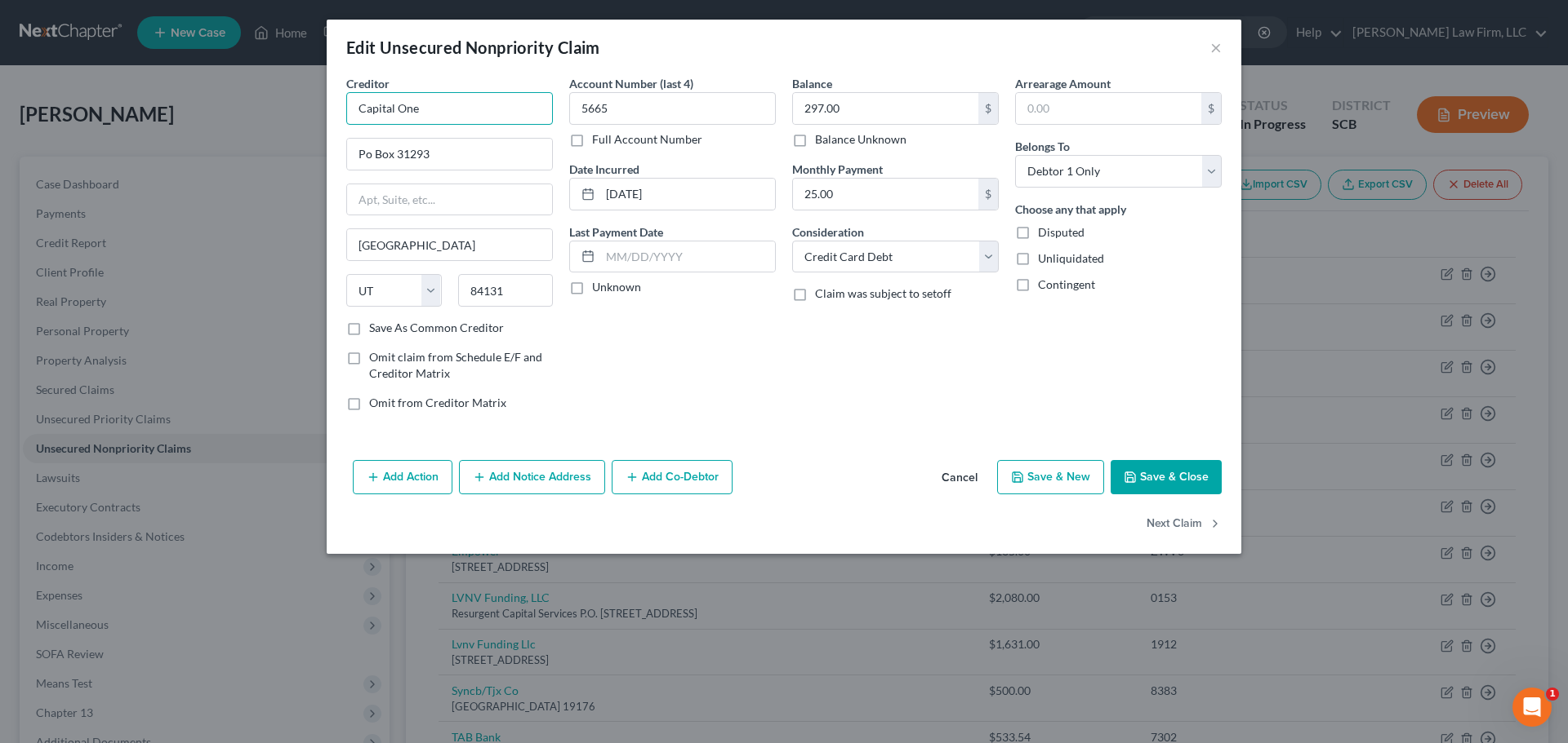
click at [450, 100] on input "Capital One" at bounding box center [449, 108] width 207 height 33
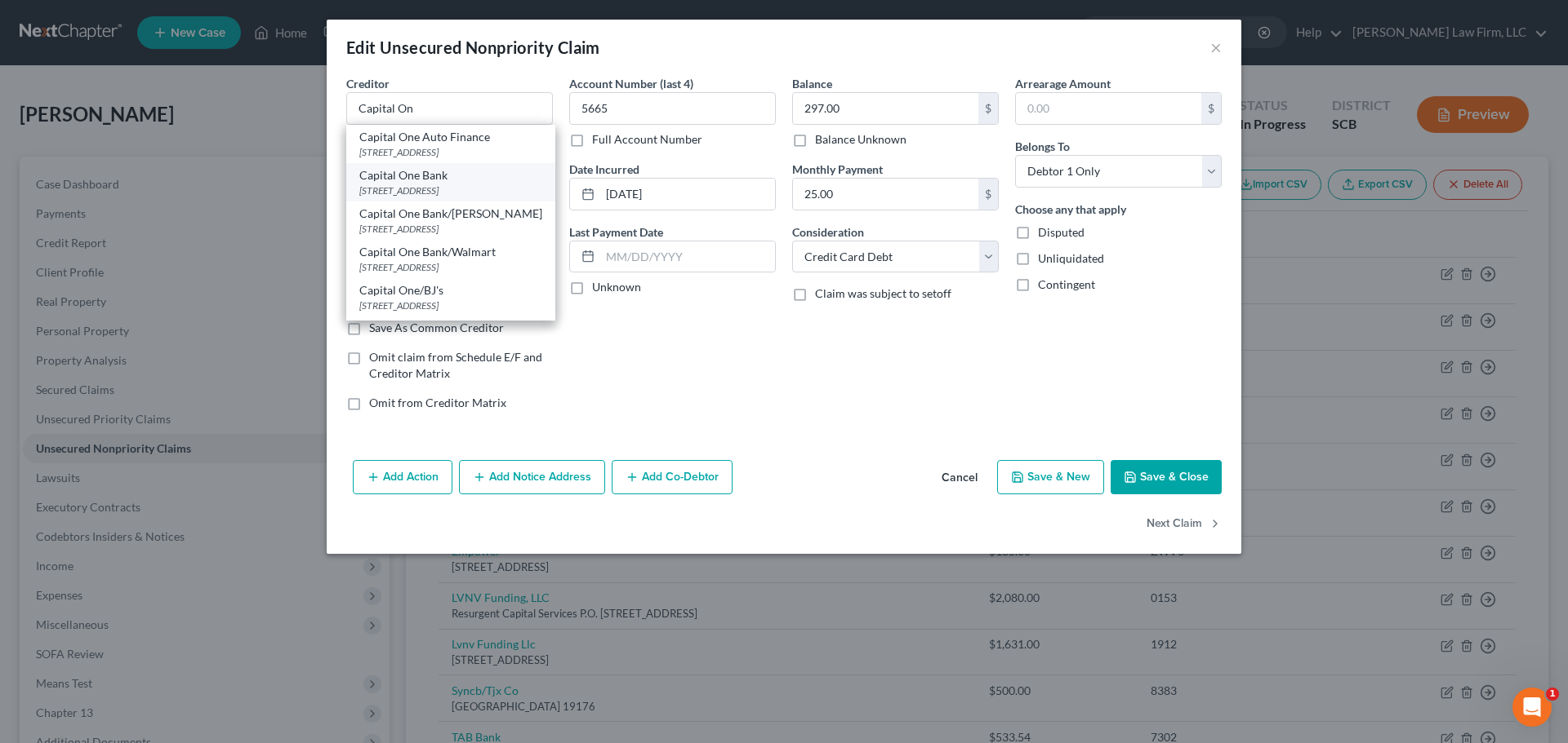
click at [442, 179] on div "Capital One Bank" at bounding box center [451, 174] width 183 height 16
type input "Capital One Bank"
type input "PO Box 30285"
type input "84130"
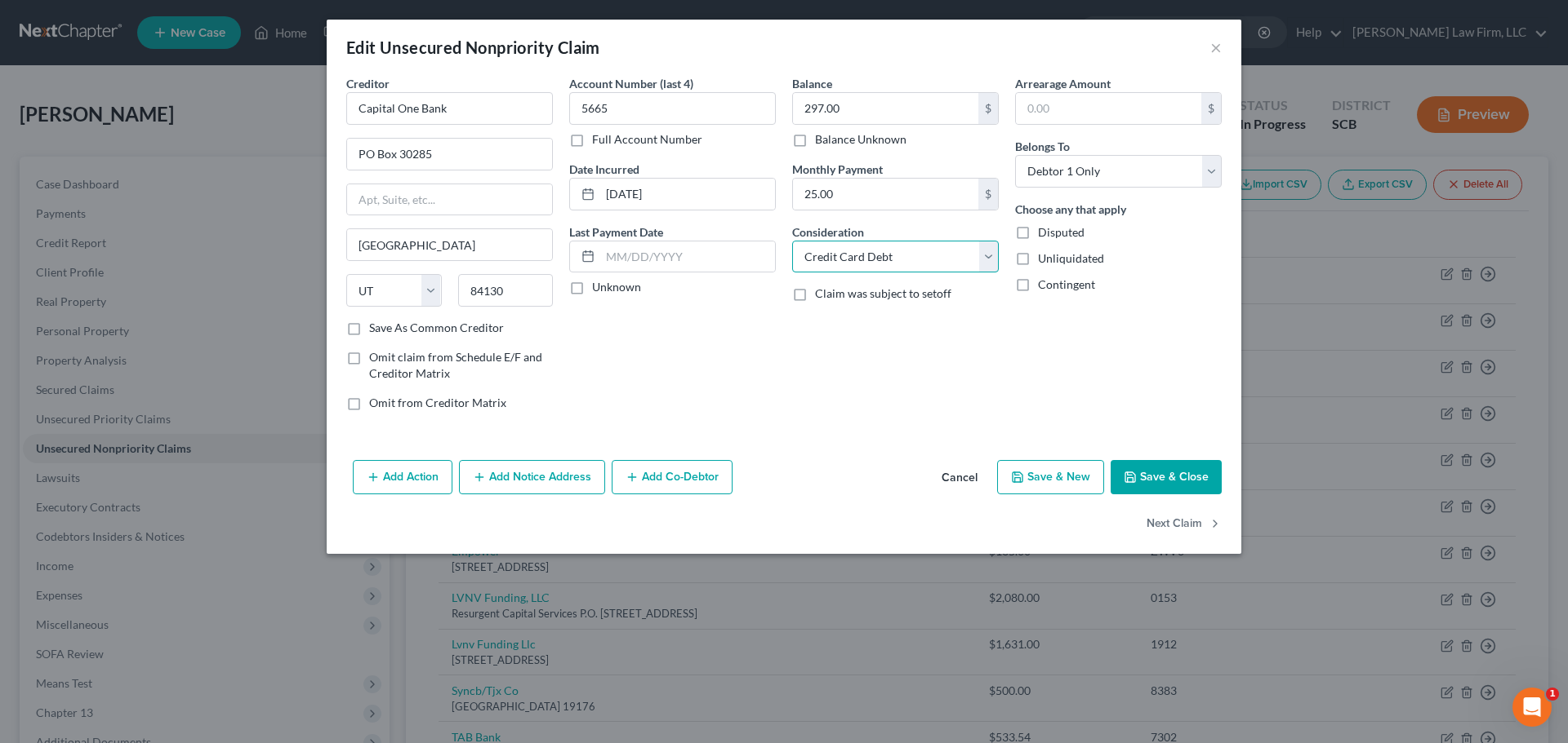
click at [860, 251] on select "Select Cable / Satellite Services Collection Agency Credit Card Debt Debt Couns…" at bounding box center [895, 256] width 207 height 33
select select "14"
click at [792, 240] on select "Select Cable / Satellite Services Collection Agency Credit Card Debt Debt Couns…" at bounding box center [895, 256] width 207 height 33
type input "Unsecured Credit Card"
click at [1159, 474] on button "Save & Close" at bounding box center [1166, 477] width 111 height 34
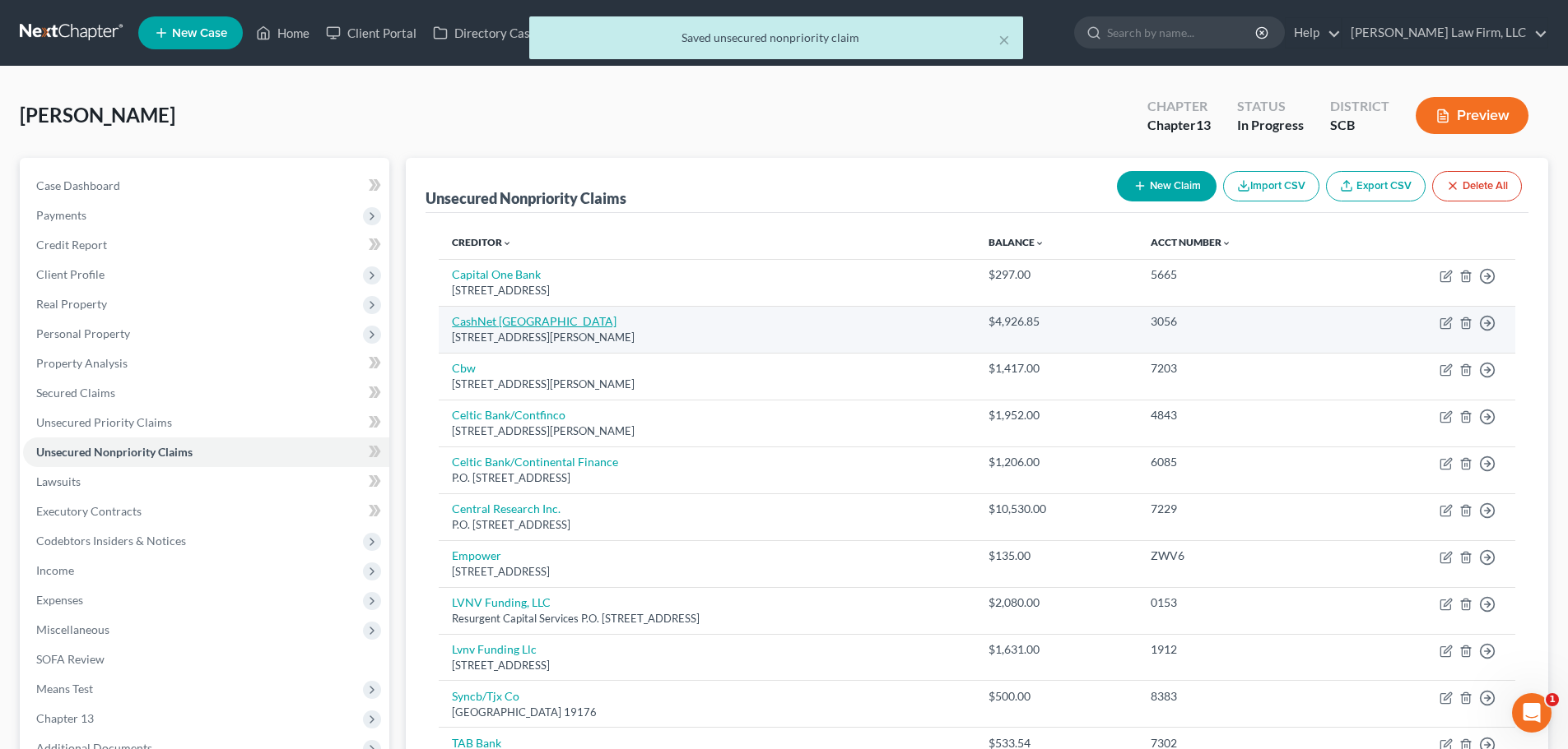
click at [490, 324] on link "CashNet USA" at bounding box center [533, 321] width 165 height 14
select select "14"
select select "0"
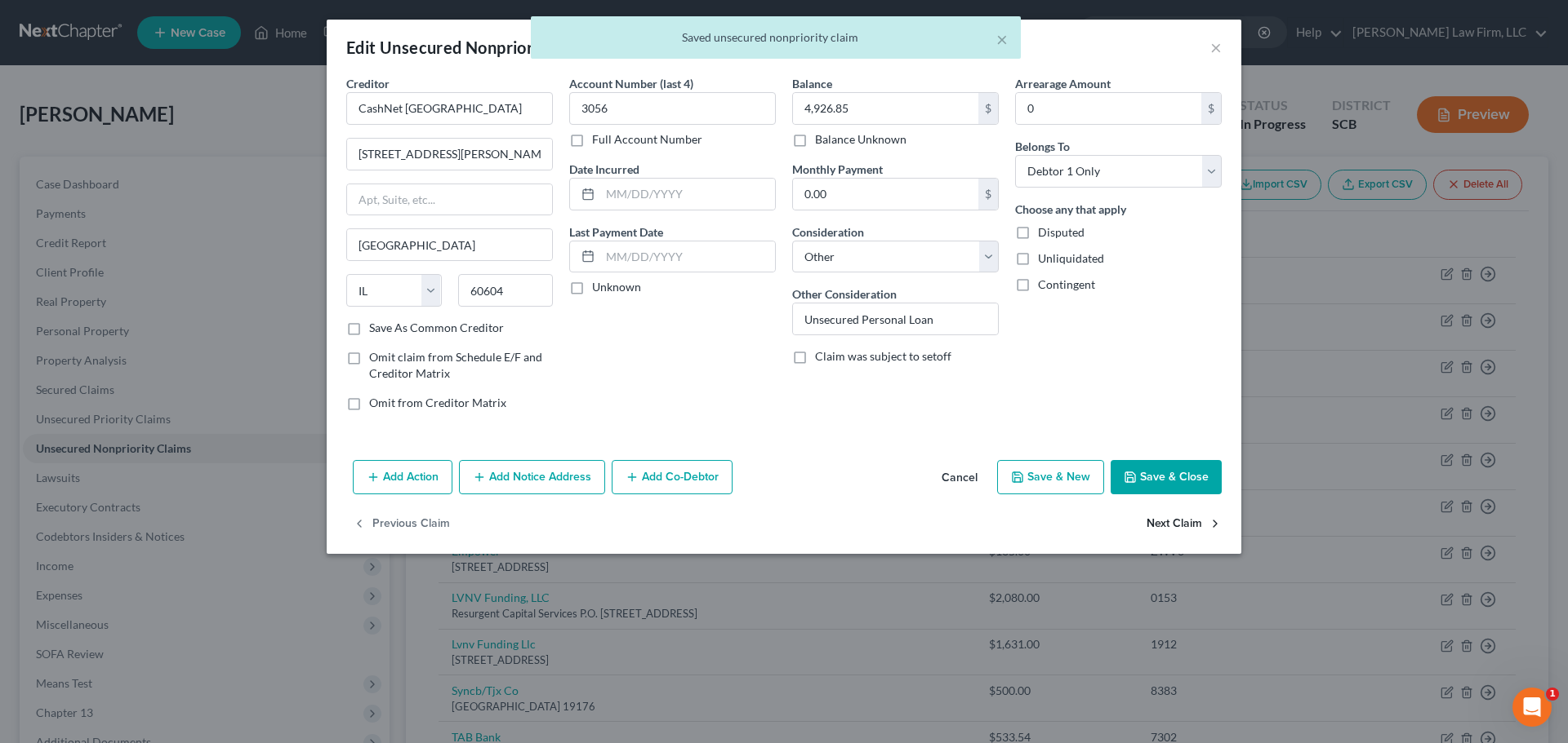
click at [1154, 522] on button "Next Claim" at bounding box center [1184, 524] width 75 height 34
select select "4"
select select "0"
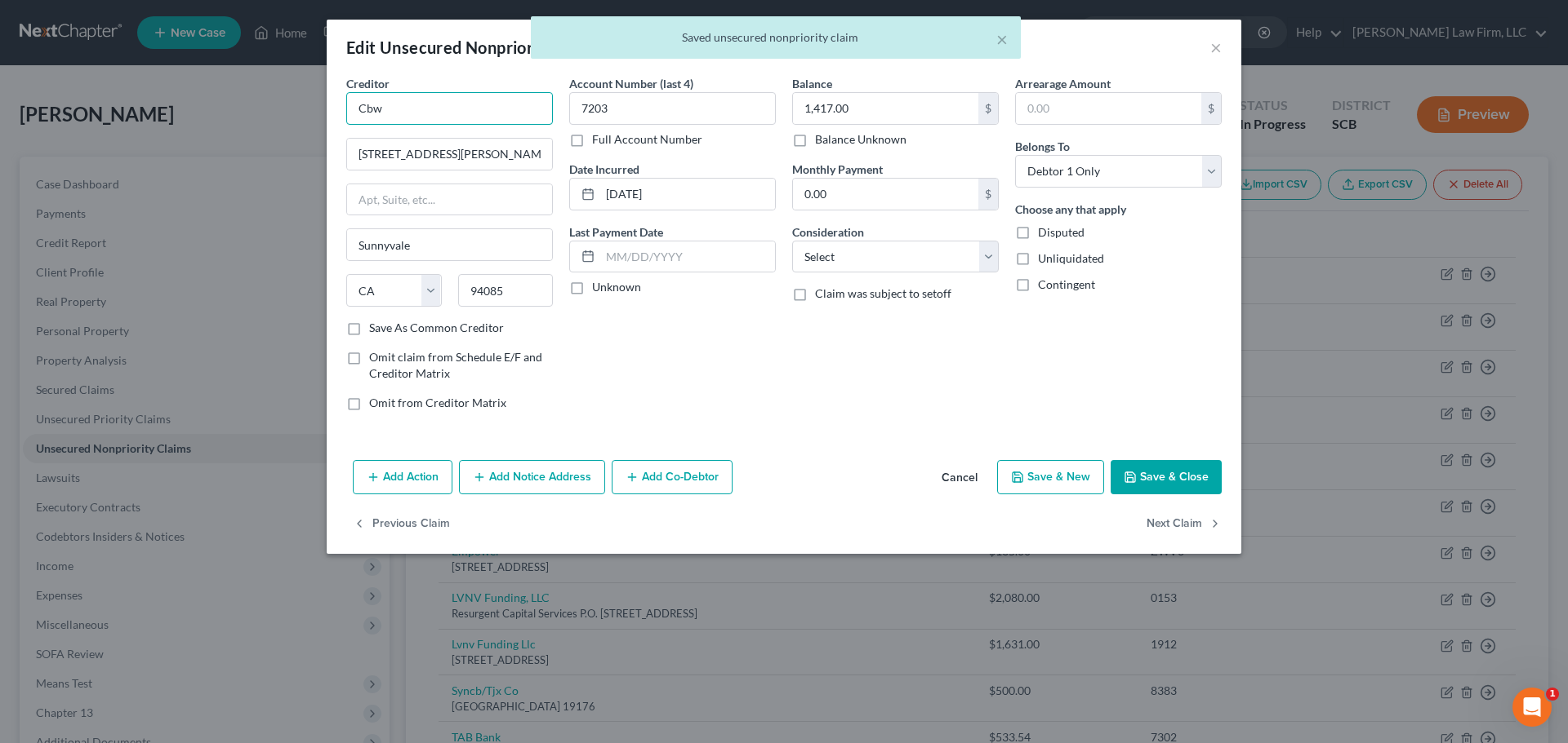
click at [506, 119] on input "Cbw" at bounding box center [449, 108] width 207 height 33
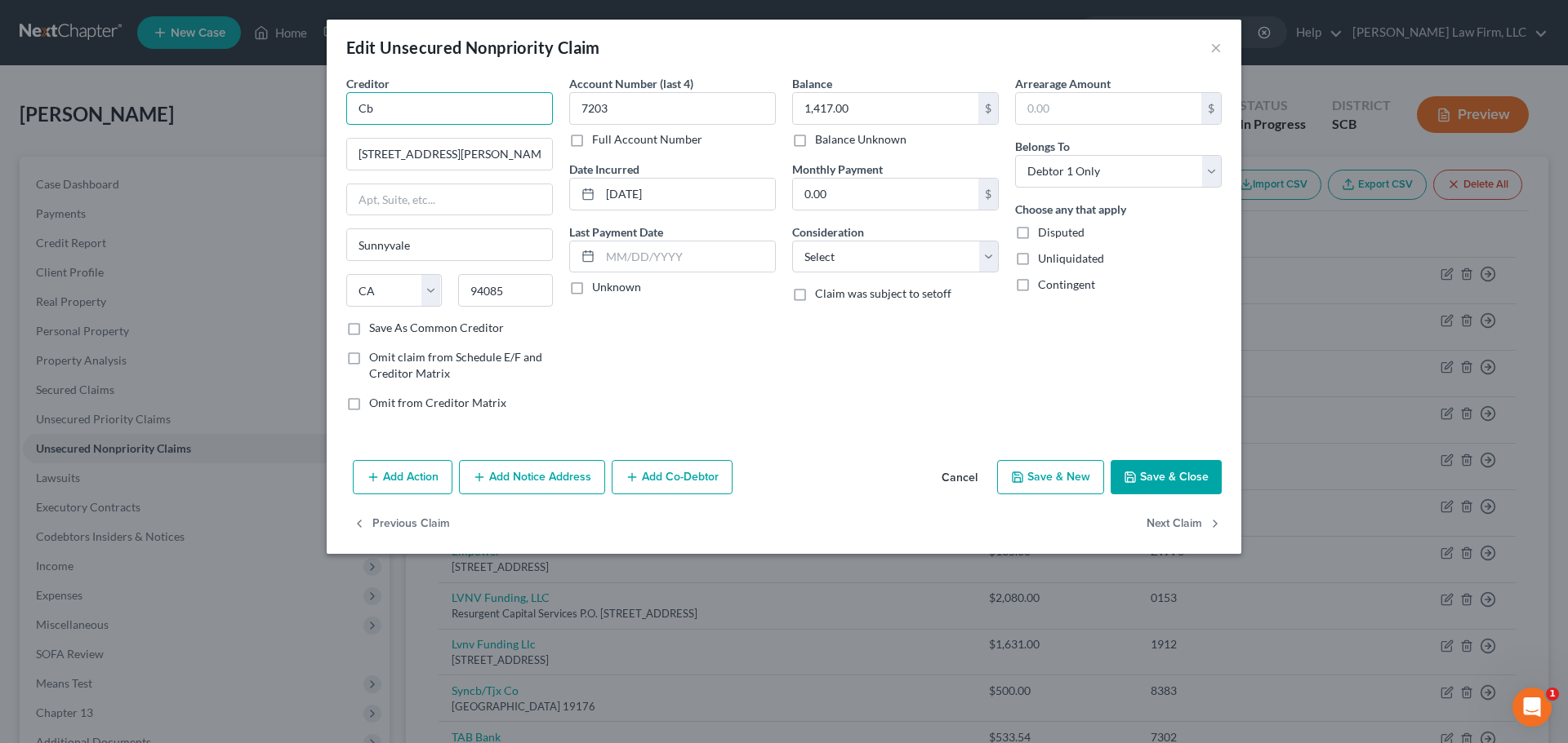
type input "C"
drag, startPoint x: 826, startPoint y: 638, endPoint x: 833, endPoint y: 646, distance: 10.6
click at [826, 638] on div "Edit Unsecured Nonpriority Claim × Creditor * 440 N Wolfe Road Sunnyvale State …" at bounding box center [784, 372] width 1568 height 743
click at [444, 100] on input "text" at bounding box center [449, 108] width 207 height 33
type input "CBW Bank"
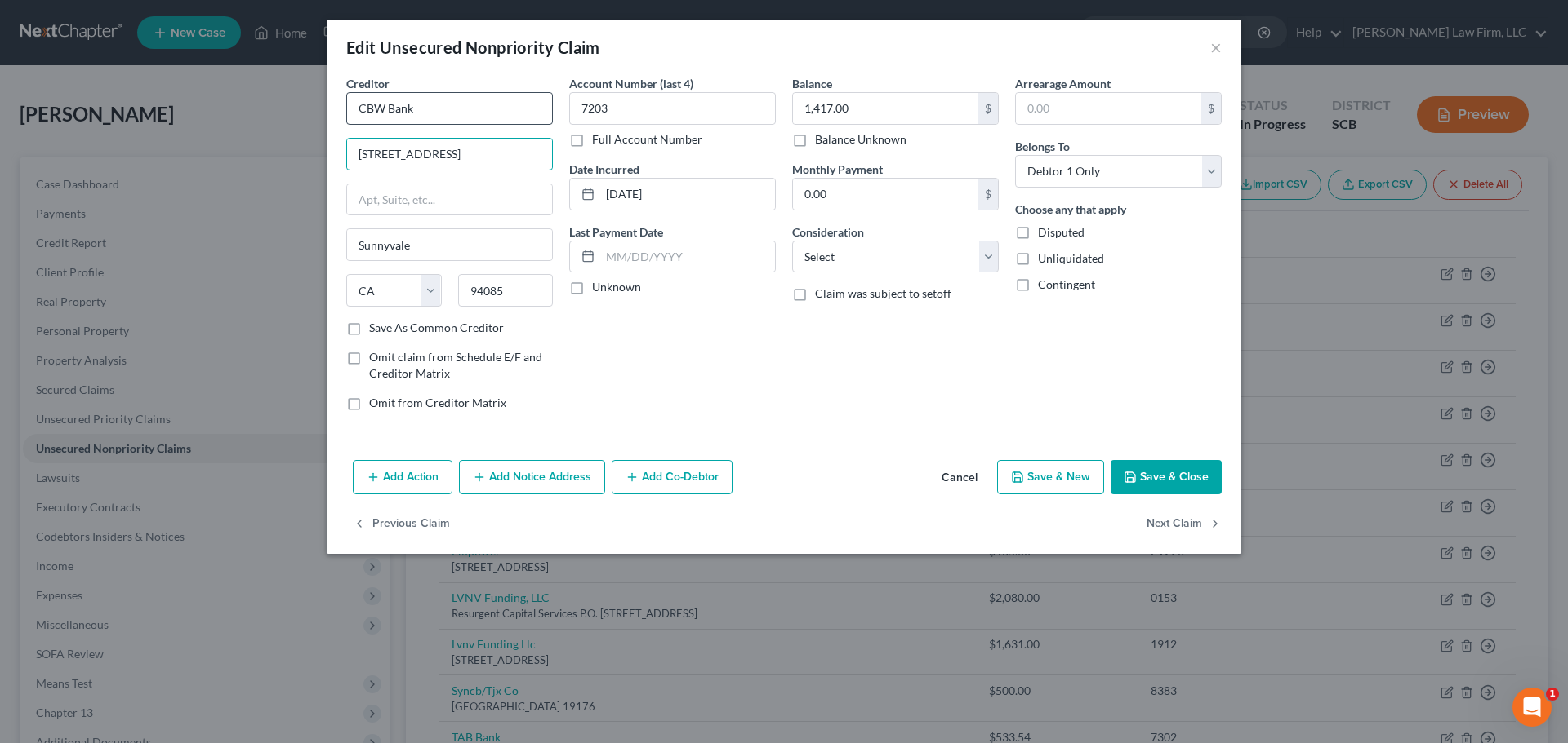
type input "109 E. Main St."
type input "66781"
type input "Weir"
select select "17"
select select "14"
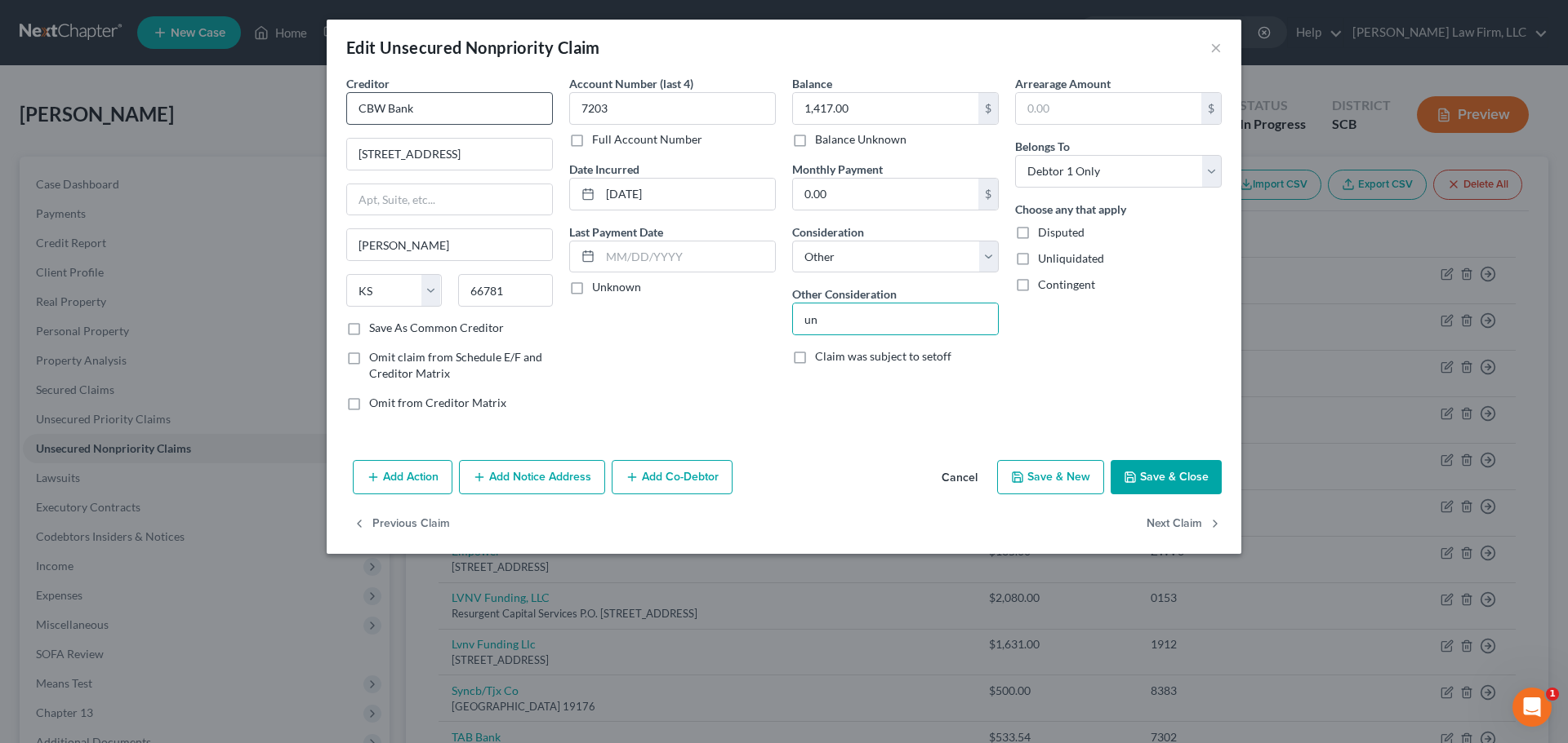
type input "Unsecured Credit Card"
click at [1168, 473] on button "Save & Close" at bounding box center [1166, 477] width 111 height 34
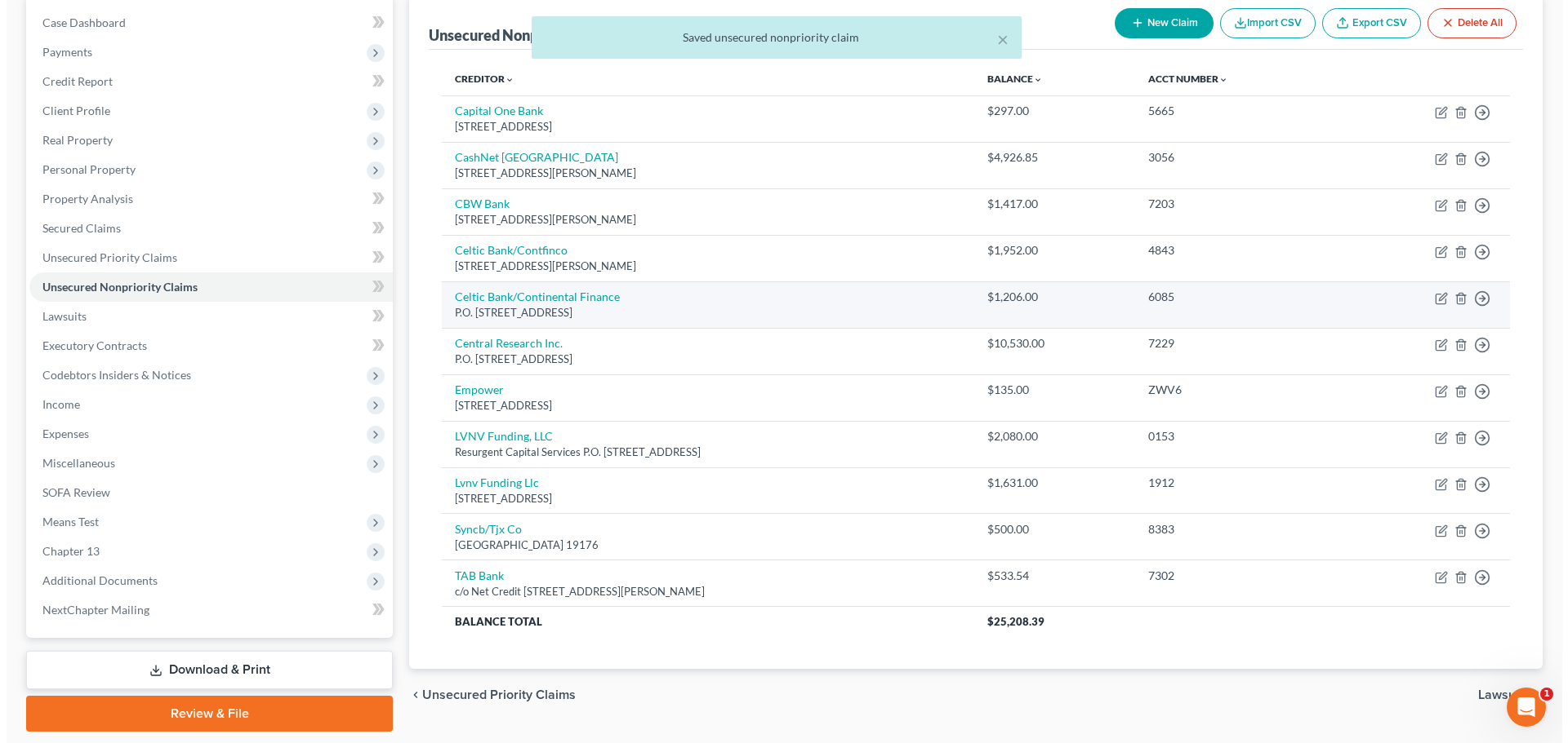
scroll to position [163, 0]
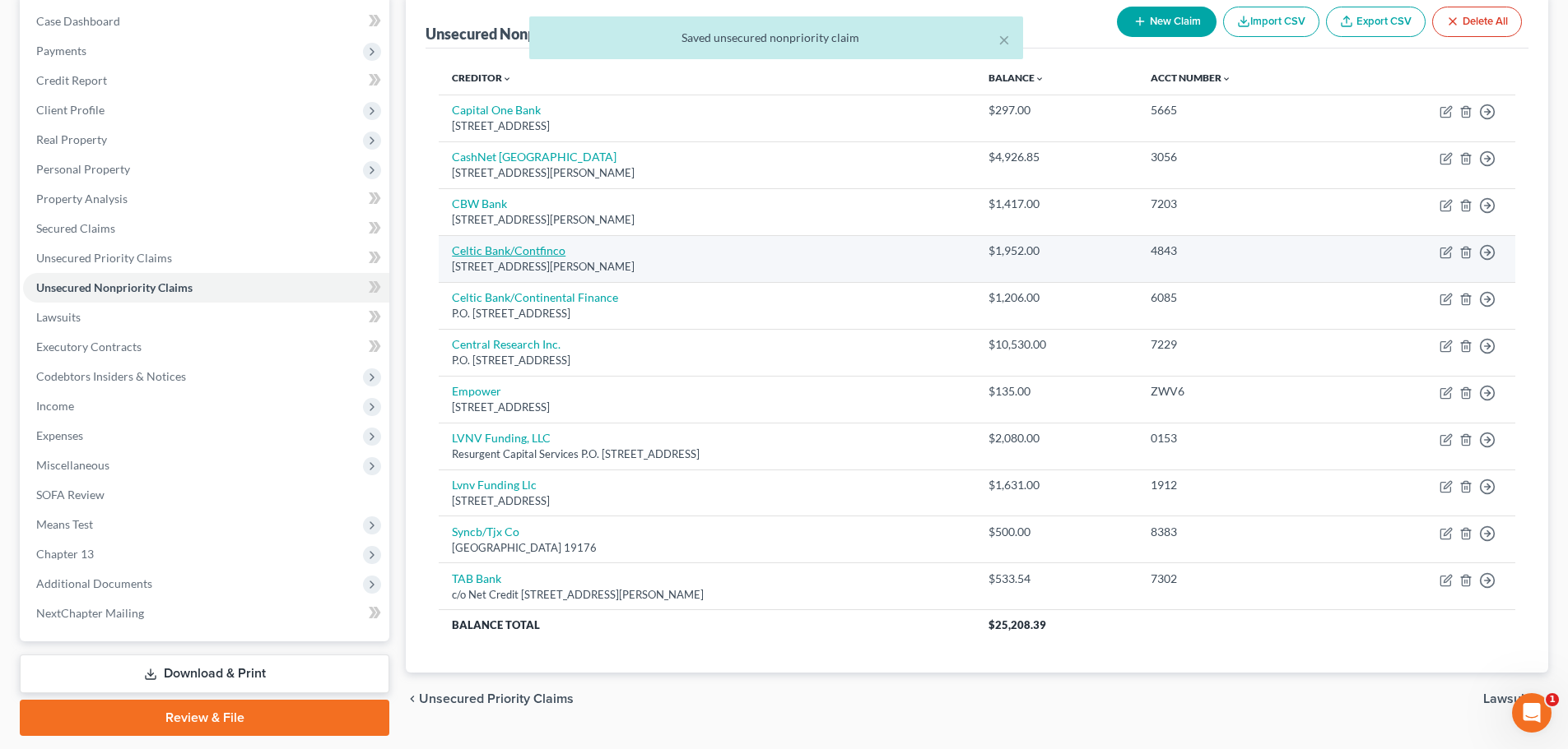
click at [530, 249] on link "Celtic Bank/Contfinco" at bounding box center [508, 250] width 113 height 14
select select "7"
select select "2"
select select "0"
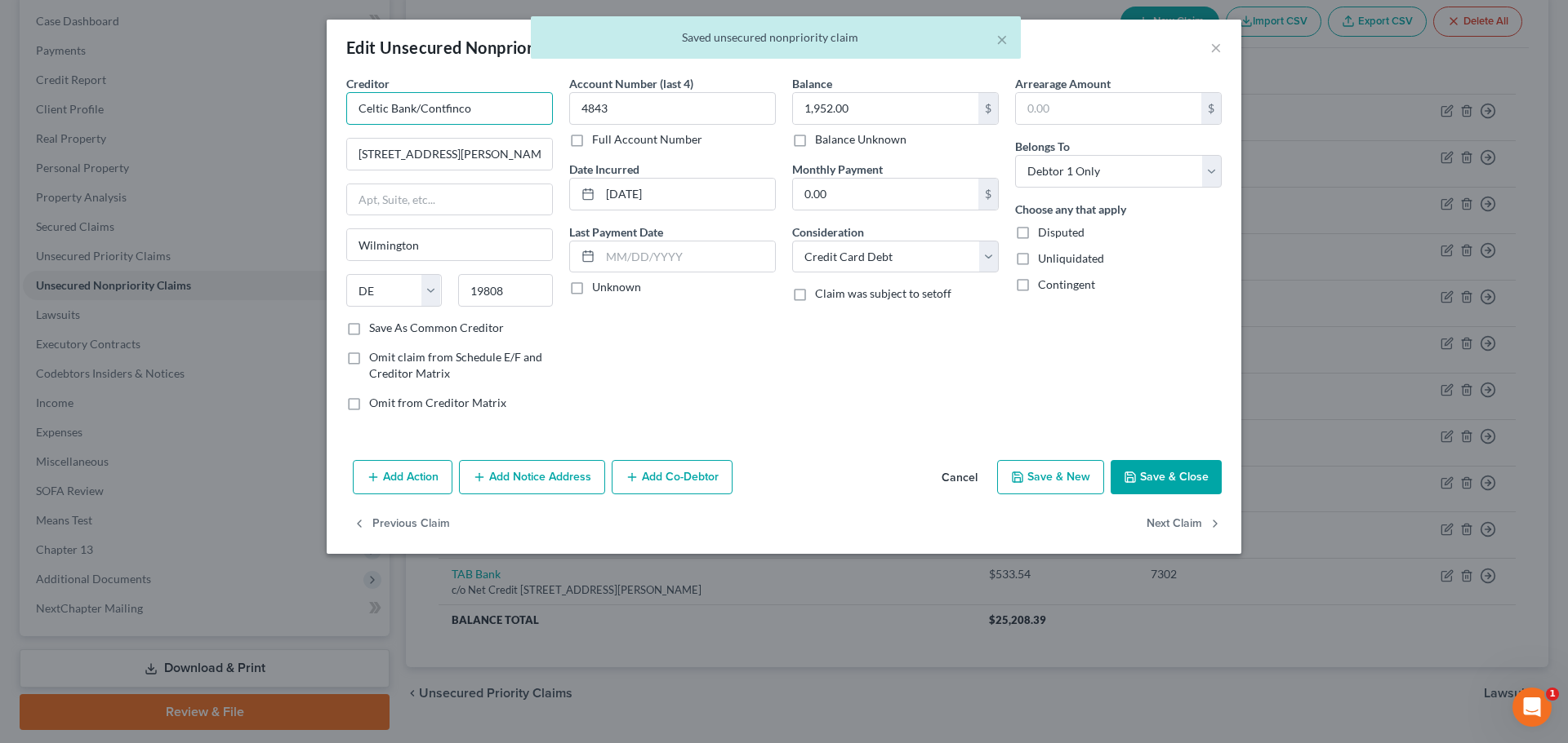
click at [502, 107] on input "Celtic Bank/Contfinco" at bounding box center [449, 108] width 207 height 33
drag, startPoint x: 502, startPoint y: 107, endPoint x: 185, endPoint y: 124, distance: 317.5
click at [185, 124] on div "Edit Unsecured Nonpriority Claim × Creditor * Celtic Bank/Contfinco 4550 New Li…" at bounding box center [784, 372] width 1568 height 743
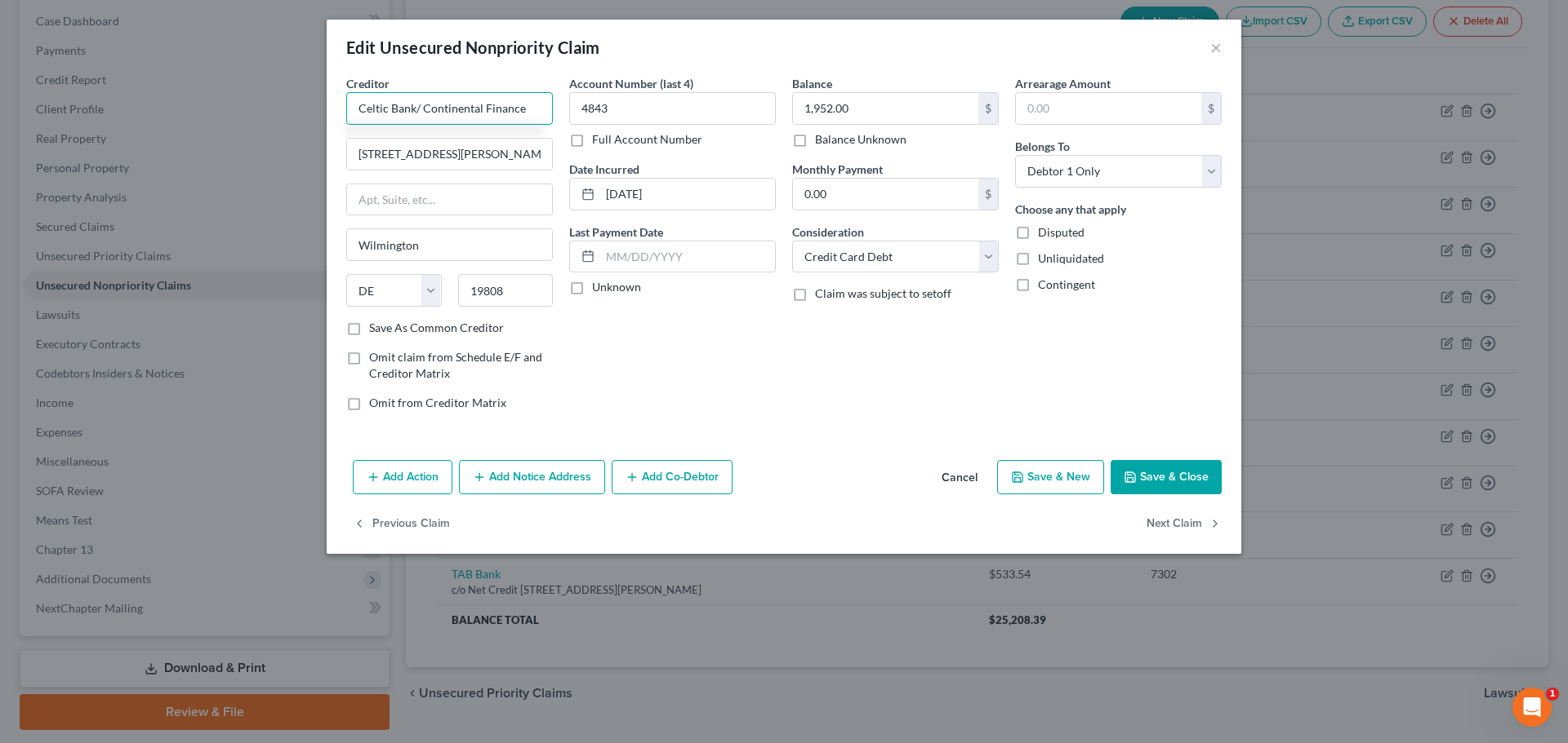
type input "Celtic Bank/ Continental Finance"
click at [897, 265] on select "Select Cable / Satellite Services Collection Agency Credit Card Debt Debt Couns…" at bounding box center [895, 256] width 207 height 33
select select "14"
click at [792, 240] on select "Select Cable / Satellite Services Collection Agency Credit Card Debt Debt Couns…" at bounding box center [895, 256] width 207 height 33
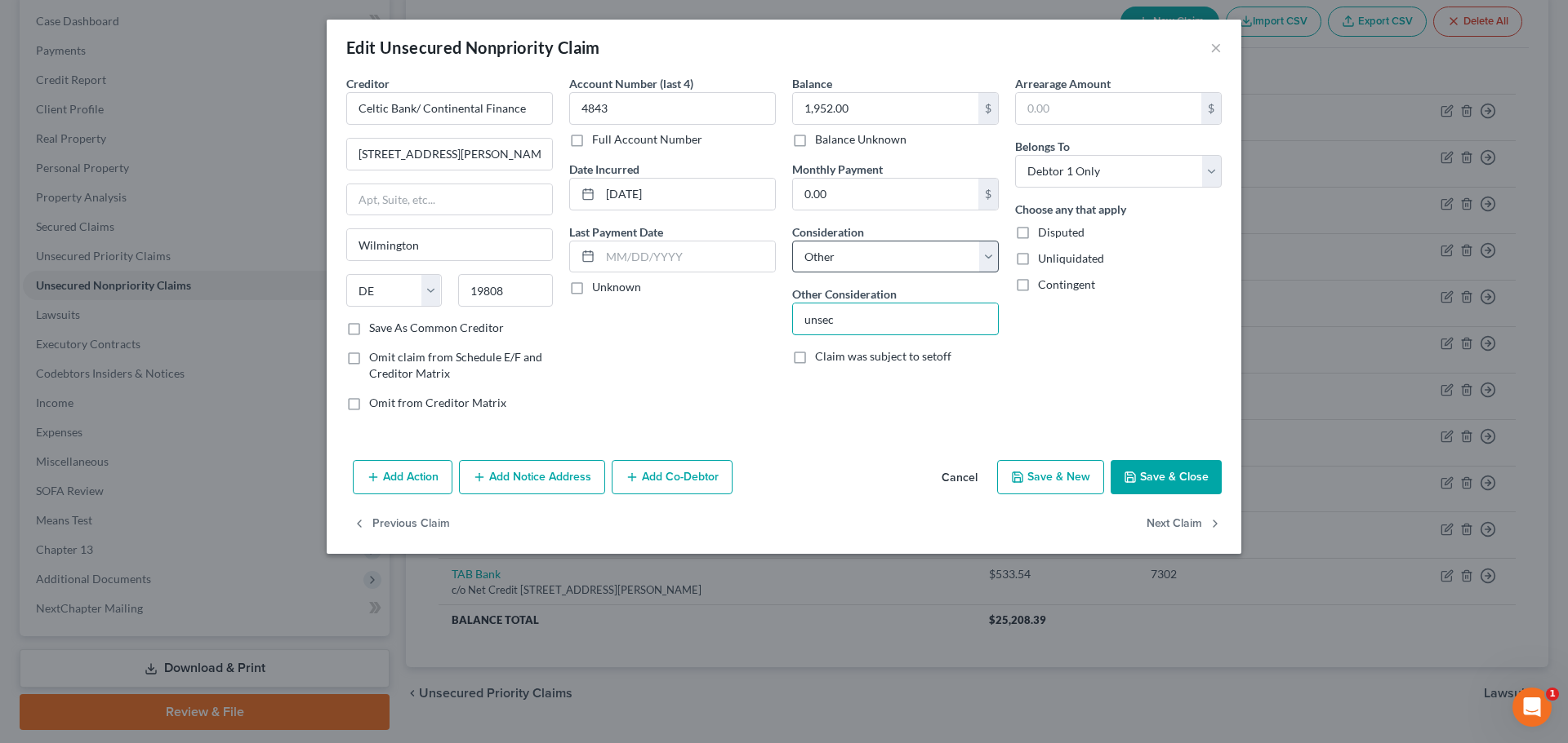
type input "Unsecured Credit Card"
click at [1210, 478] on button "Save & Close" at bounding box center [1166, 477] width 111 height 34
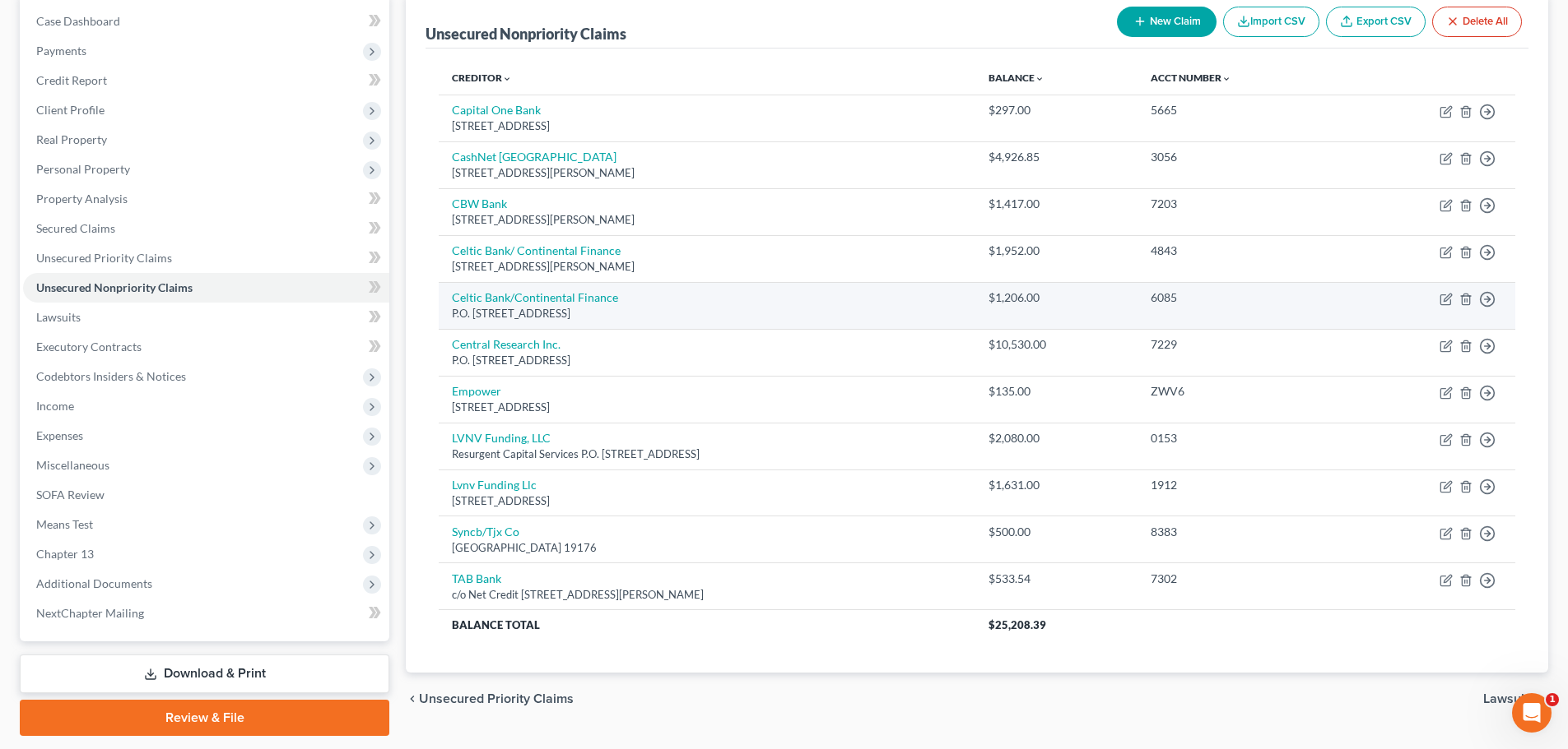
drag, startPoint x: 611, startPoint y: 315, endPoint x: 446, endPoint y: 321, distance: 165.1
click at [446, 321] on td "Celtic Bank/Continental Finance P.O. Box 3220, Buffalo, NY 14240" at bounding box center [707, 305] width 536 height 47
copy div "P.O. Box 3220, Buffalo, NY 14240"
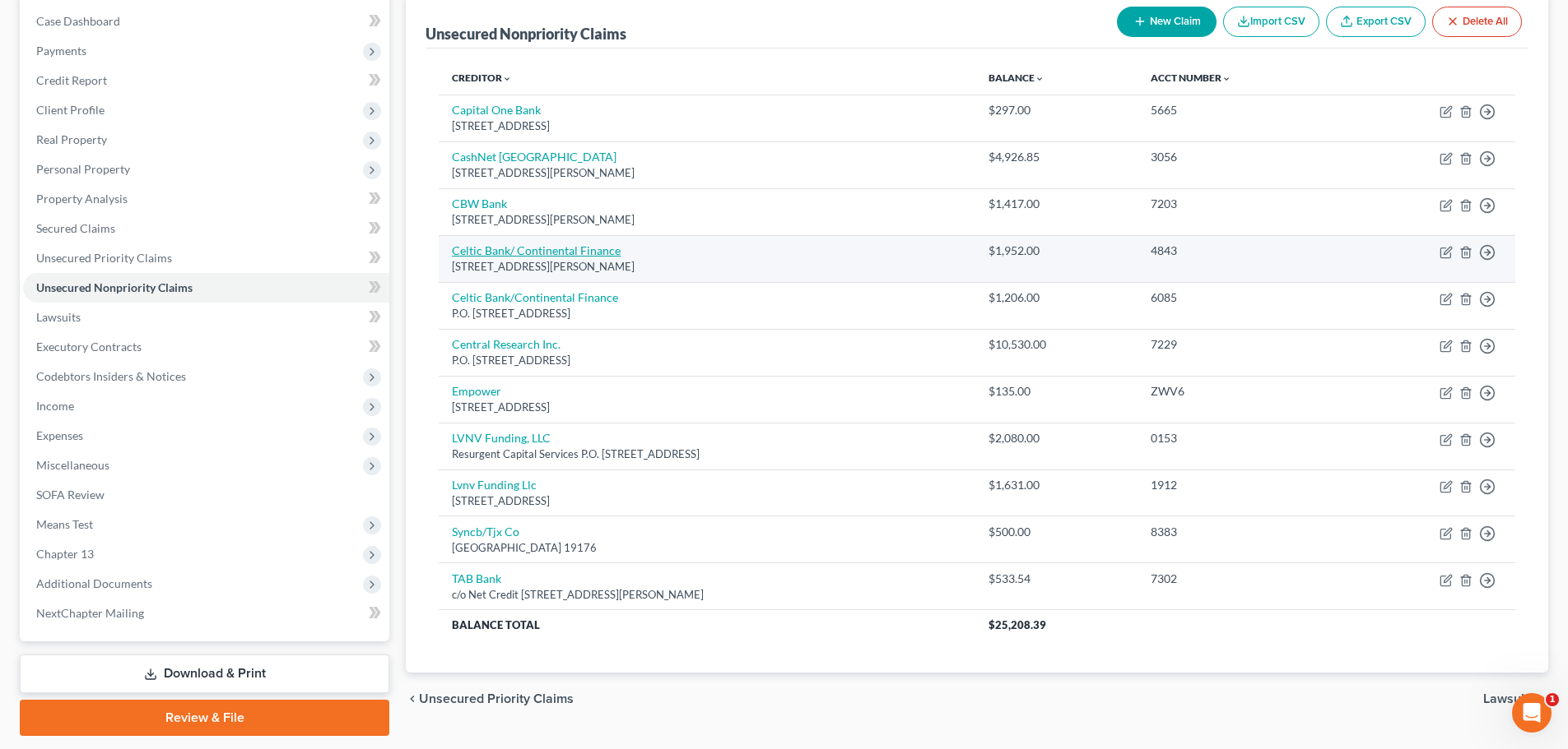
click at [540, 243] on link "Celtic Bank/ Continental Finance" at bounding box center [535, 250] width 168 height 14
select select "7"
select select "14"
select select "0"
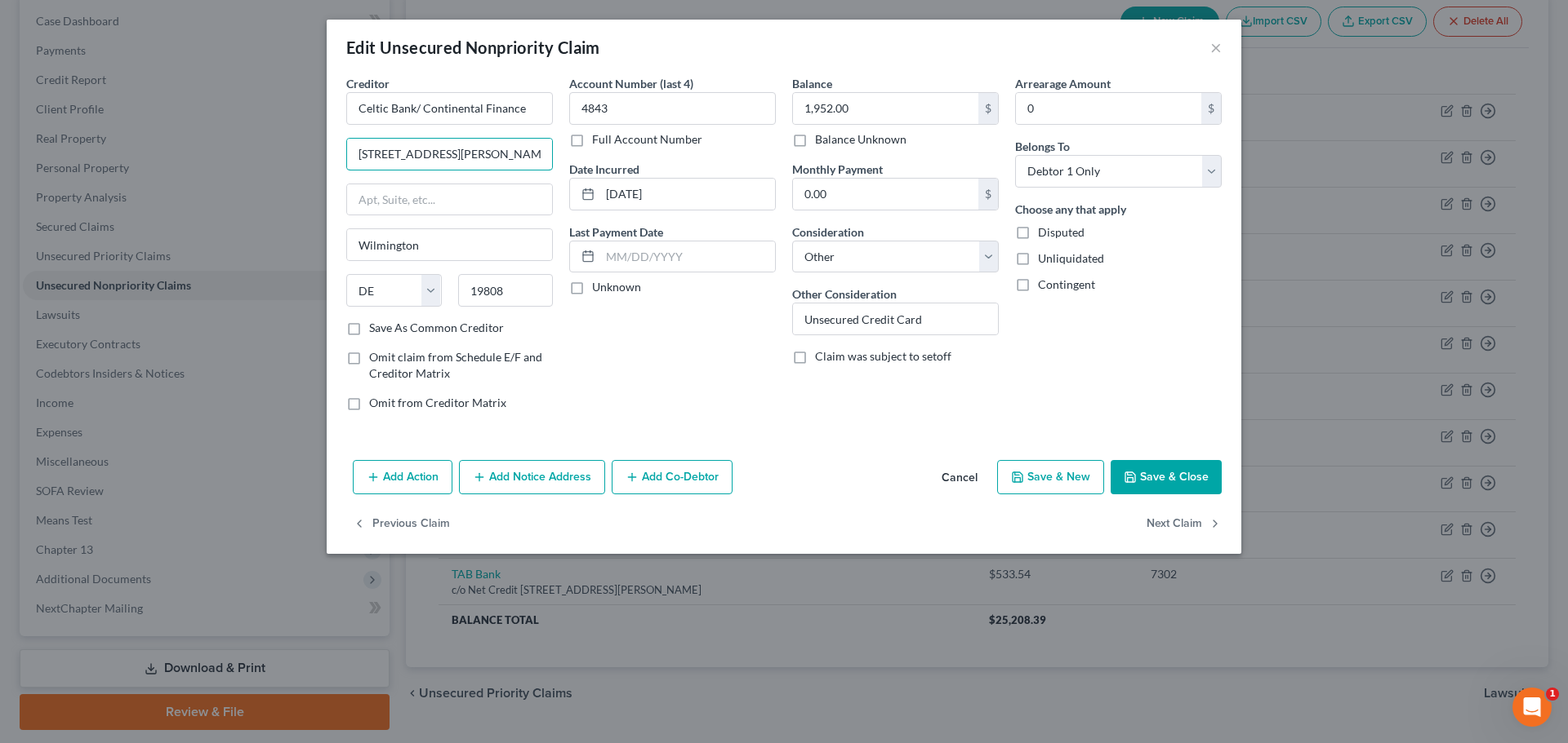
drag, startPoint x: 519, startPoint y: 155, endPoint x: 297, endPoint y: 167, distance: 222.3
click at [312, 162] on div "Edit Unsecured Nonpriority Claim × Creditor * Celtic Bank/ Continental Finance …" at bounding box center [784, 372] width 1568 height 743
paste input "P.O. Box 3220, Buffalo, NY 14240"
drag, startPoint x: 429, startPoint y: 151, endPoint x: 556, endPoint y: 153, distance: 127.0
click at [556, 153] on div "Creditor * Celtic Bank/ Continental Finance P.O. Box 3220, Buffalo, NY 14240 Wi…" at bounding box center [449, 250] width 223 height 349
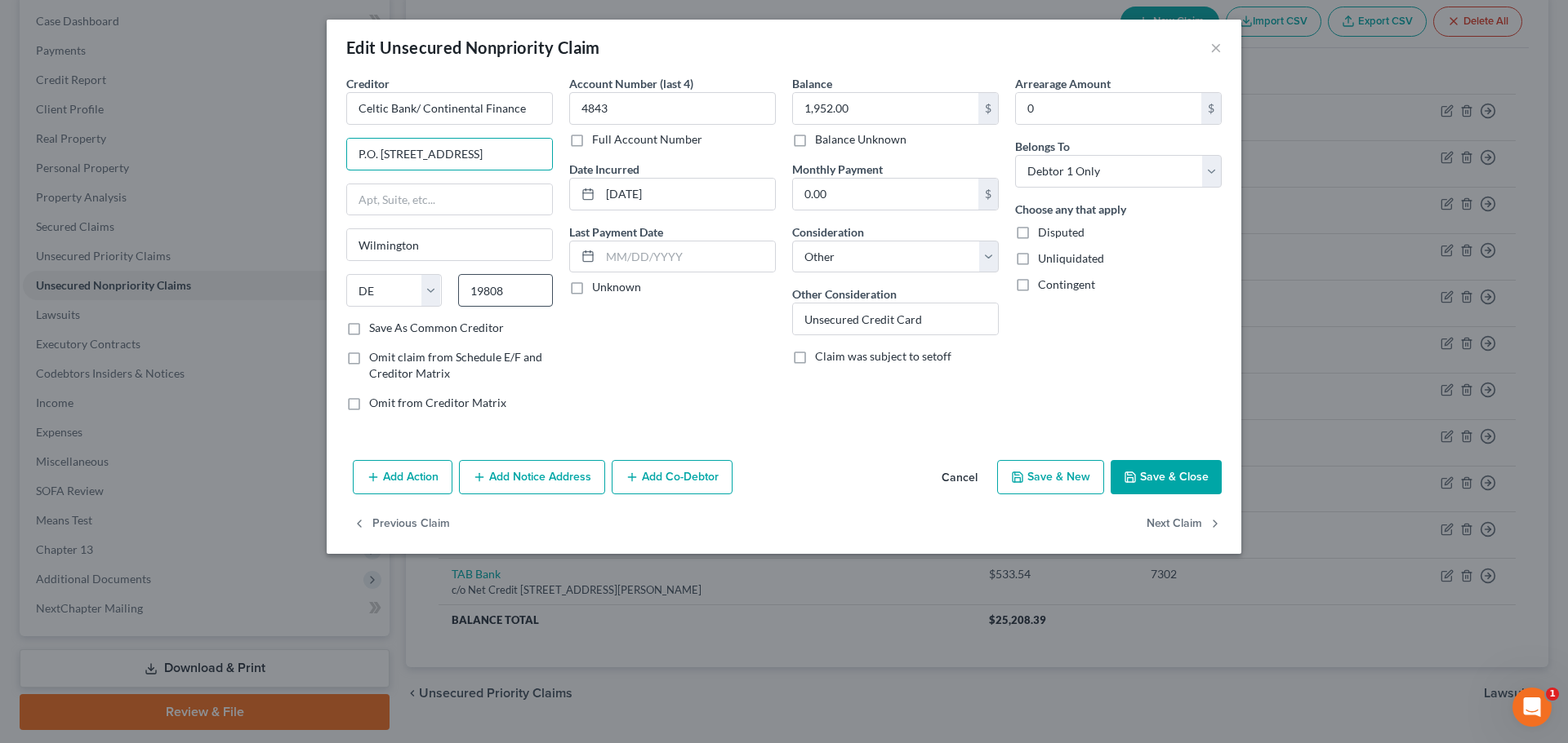
type input "P.O. Box 3220, Buffalo, NY 14240"
click at [522, 302] on input "19808" at bounding box center [506, 290] width 95 height 33
type input "14240"
type input "Buffalo"
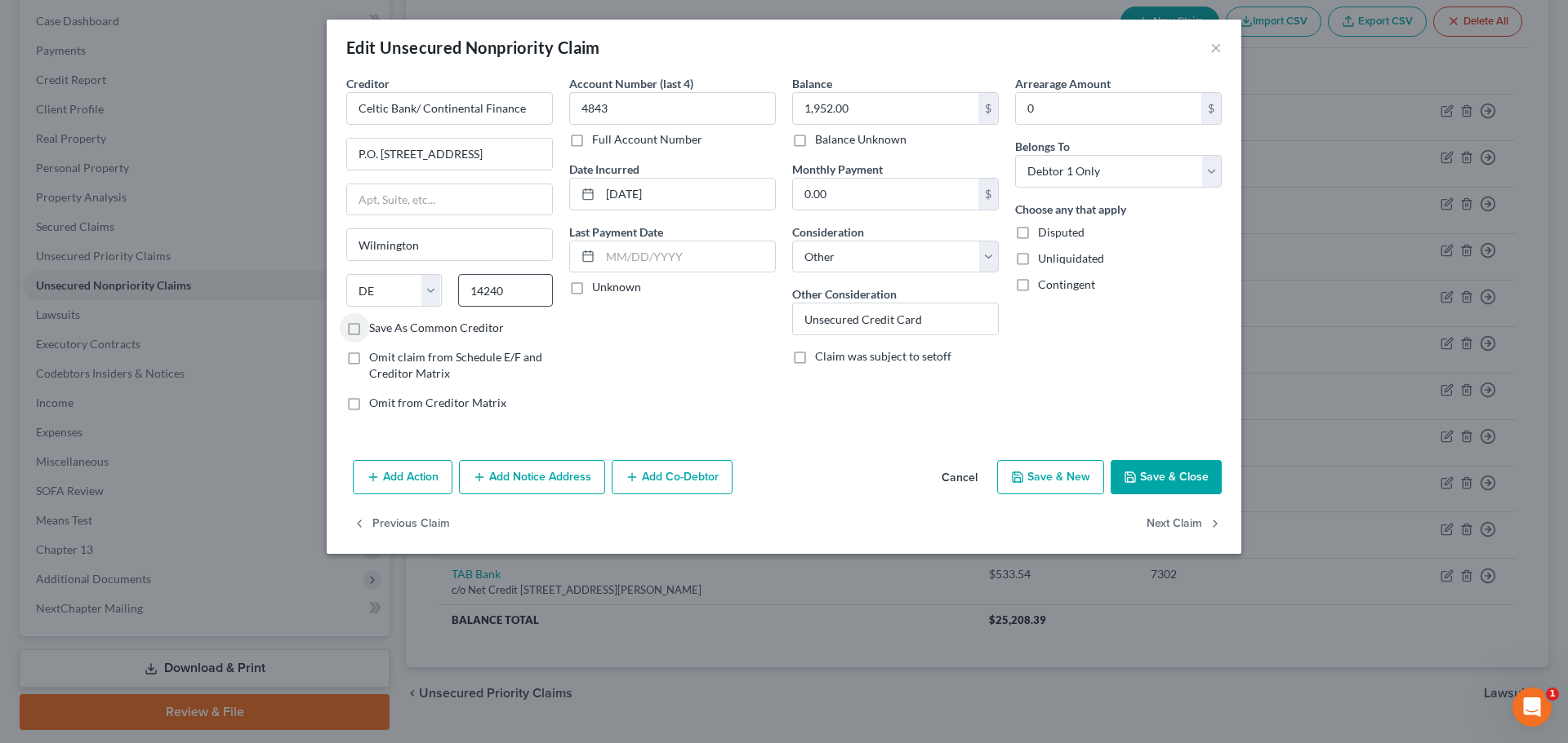
select select "35"
drag, startPoint x: 431, startPoint y: 155, endPoint x: 577, endPoint y: 156, distance: 146.0
click at [577, 155] on div "Creditor * Celtic Bank/ Continental Finance P.O. Box 3220, Buffalo, NY 14240 Bu…" at bounding box center [783, 250] width 892 height 349
type input "P.O. Box 3220"
drag, startPoint x: 1187, startPoint y: 467, endPoint x: 1140, endPoint y: 461, distance: 47.4
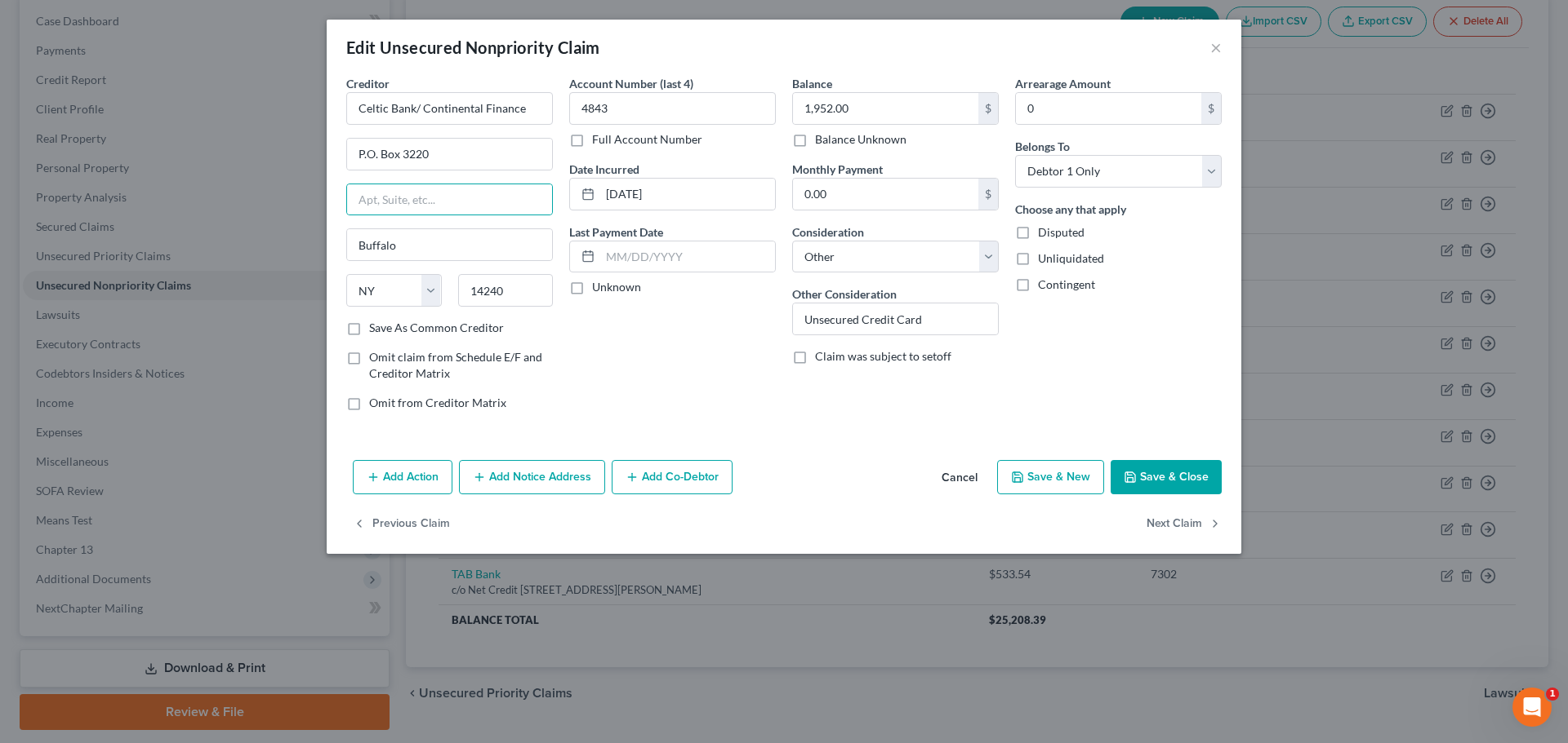
click at [1187, 466] on button "Save & Close" at bounding box center [1166, 477] width 111 height 34
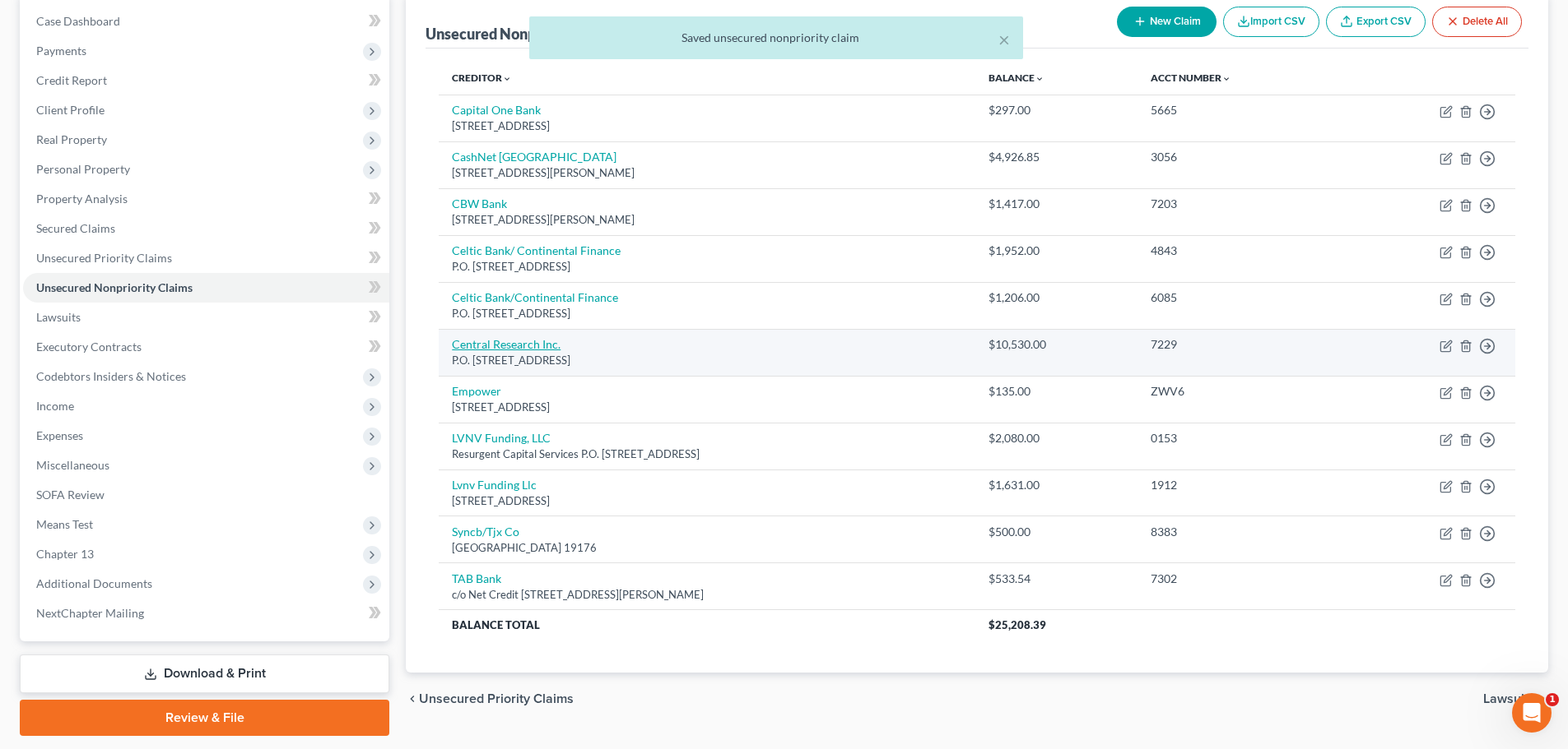
click at [511, 346] on link "Central Research Inc." at bounding box center [506, 344] width 108 height 14
select select "30"
select select "17"
select select "0"
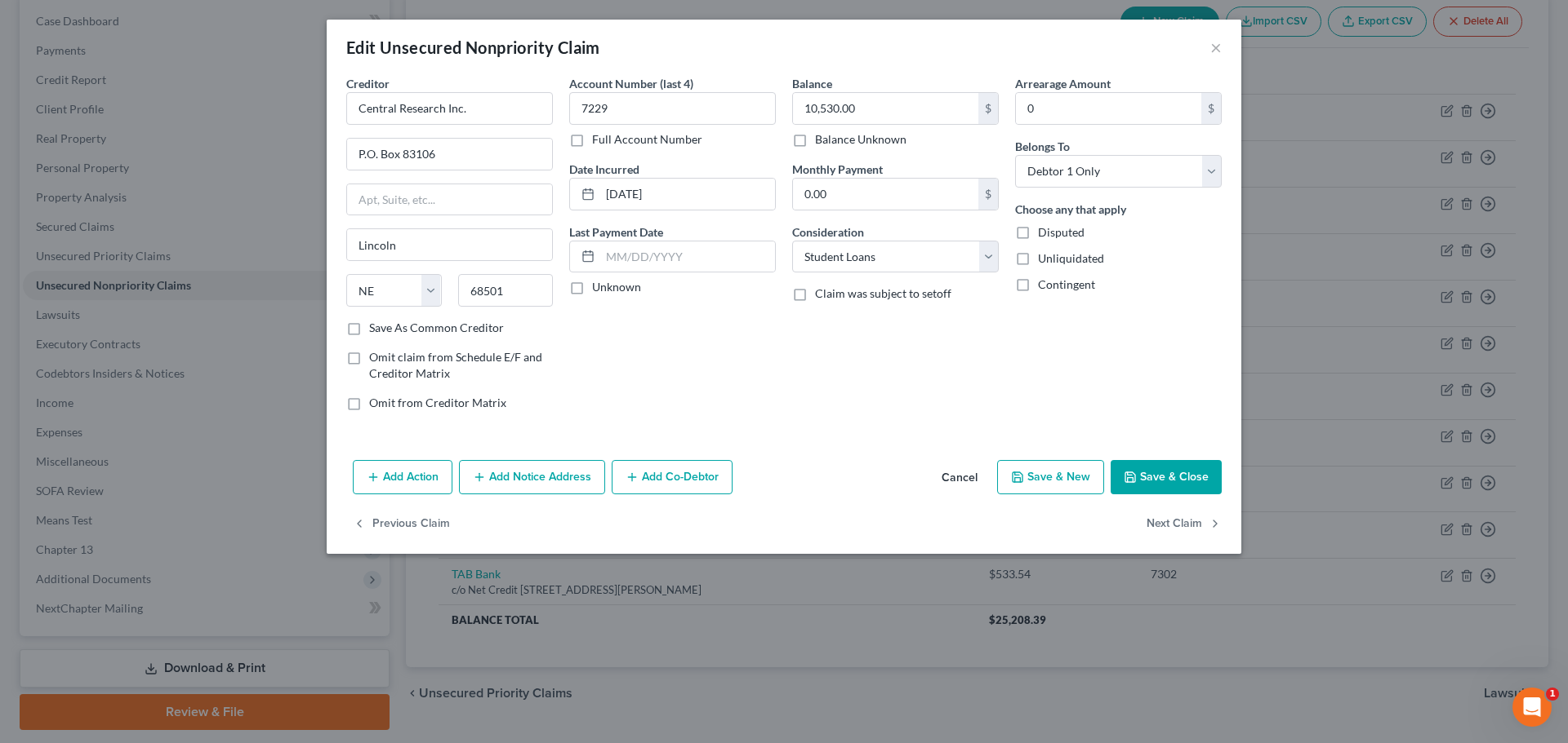
click at [1170, 466] on button "Save & Close" at bounding box center [1166, 477] width 111 height 34
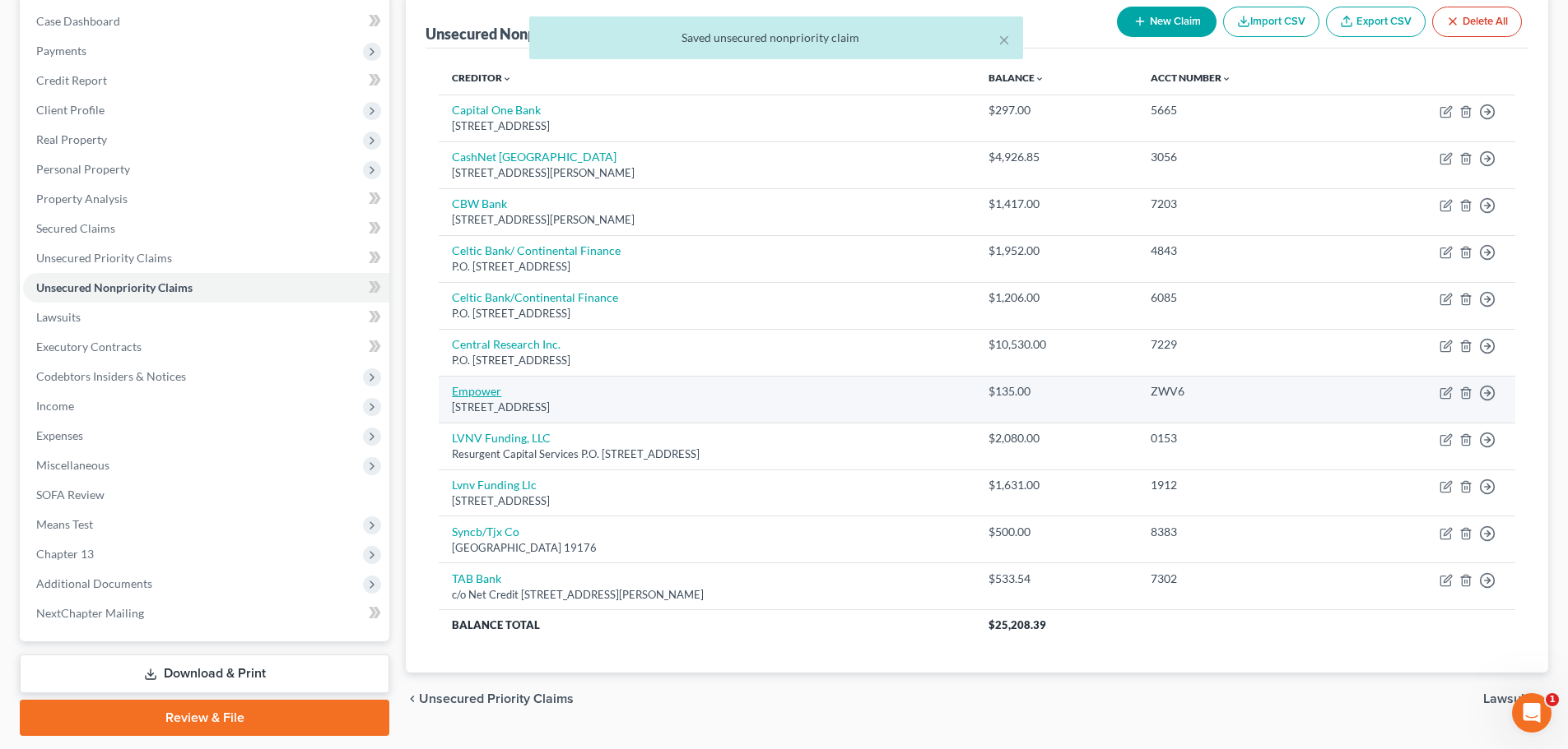
click at [474, 386] on link "Empower" at bounding box center [476, 391] width 49 height 14
select select "13"
select select "2"
select select "0"
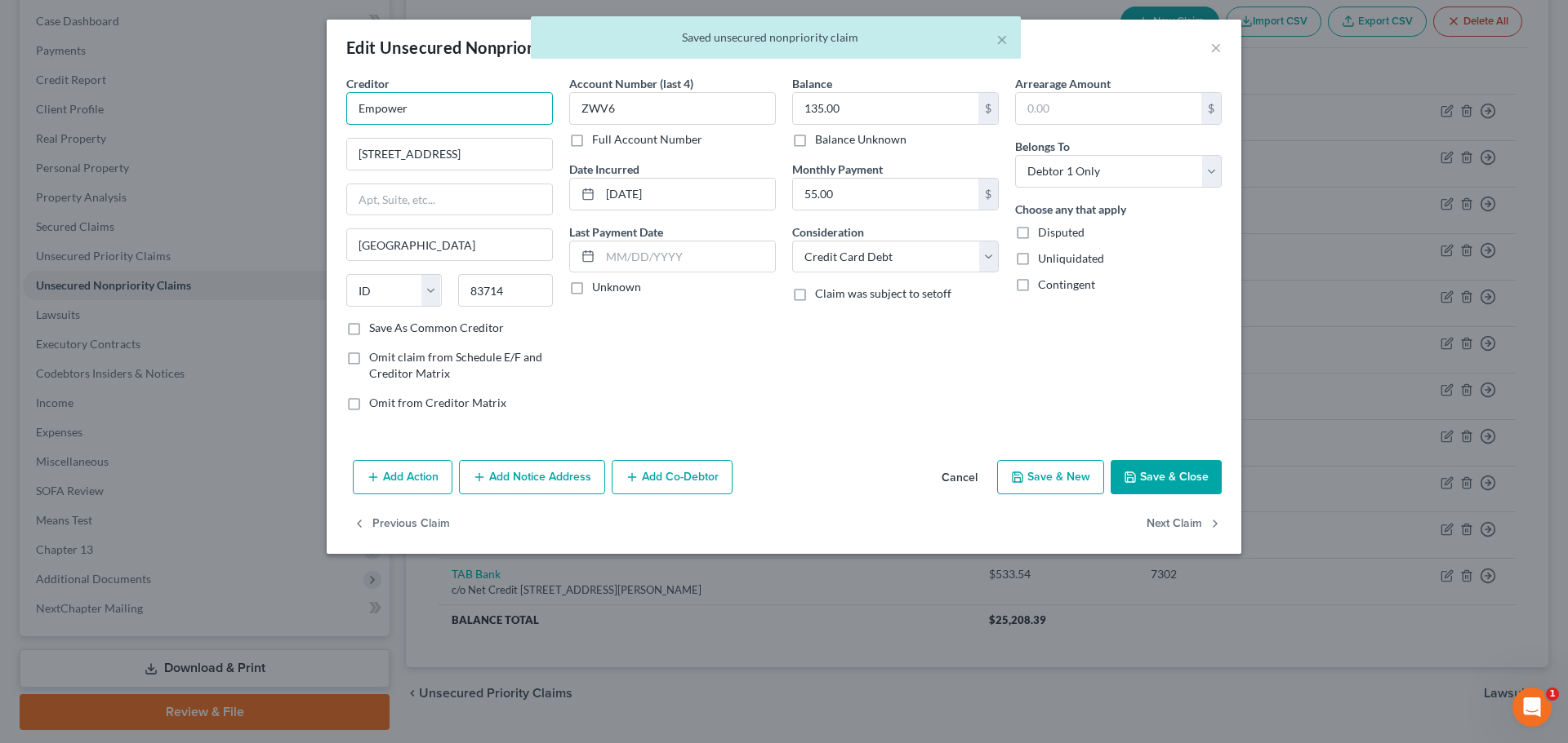
click at [471, 110] on input "Empower" at bounding box center [449, 108] width 207 height 33
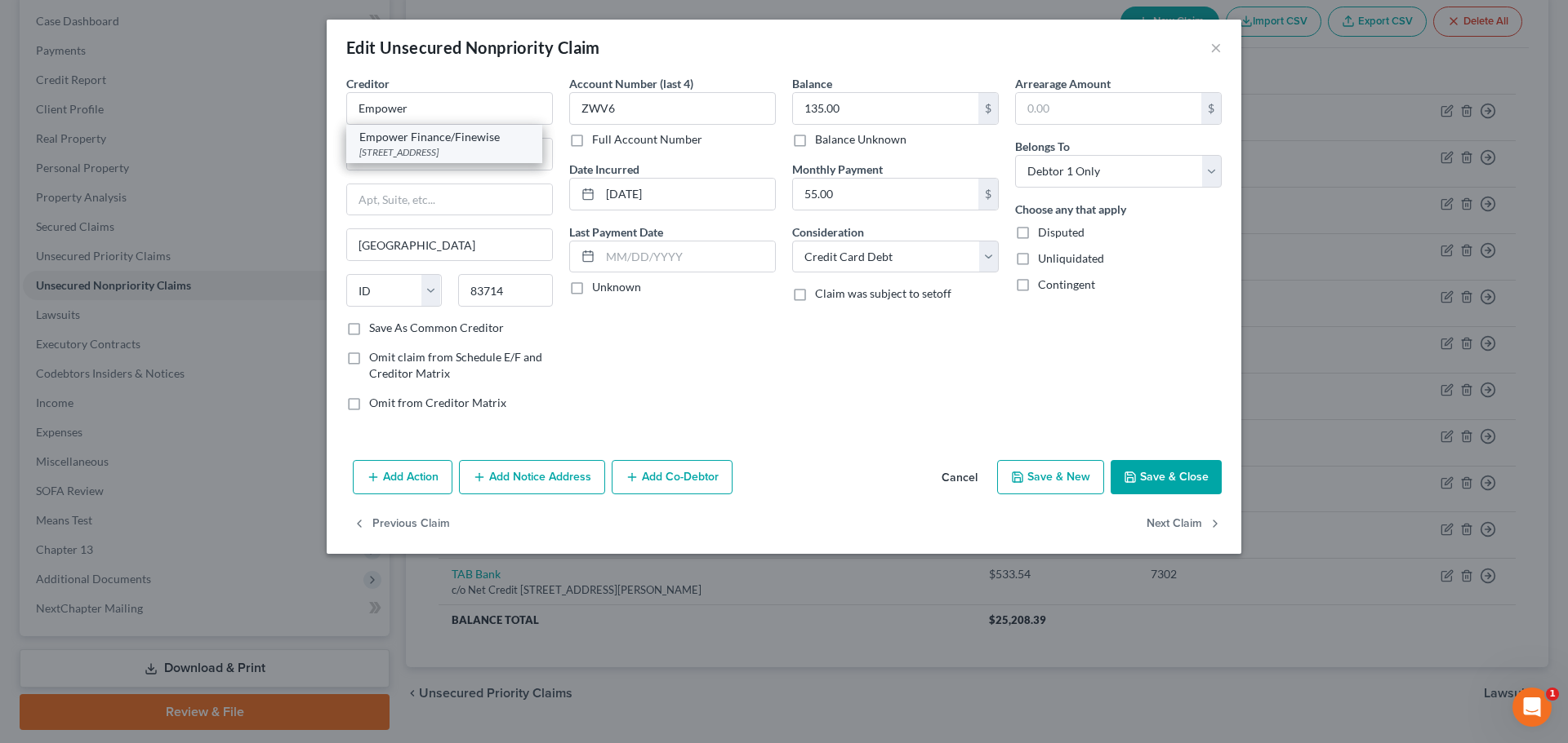
click at [477, 156] on div "660 York St Ste 102, San Francisco, CA 94110" at bounding box center [444, 152] width 170 height 14
type input "Empower Finance/Finewise"
type input "660 York St Ste 102"
type input "San Francisco"
select select "4"
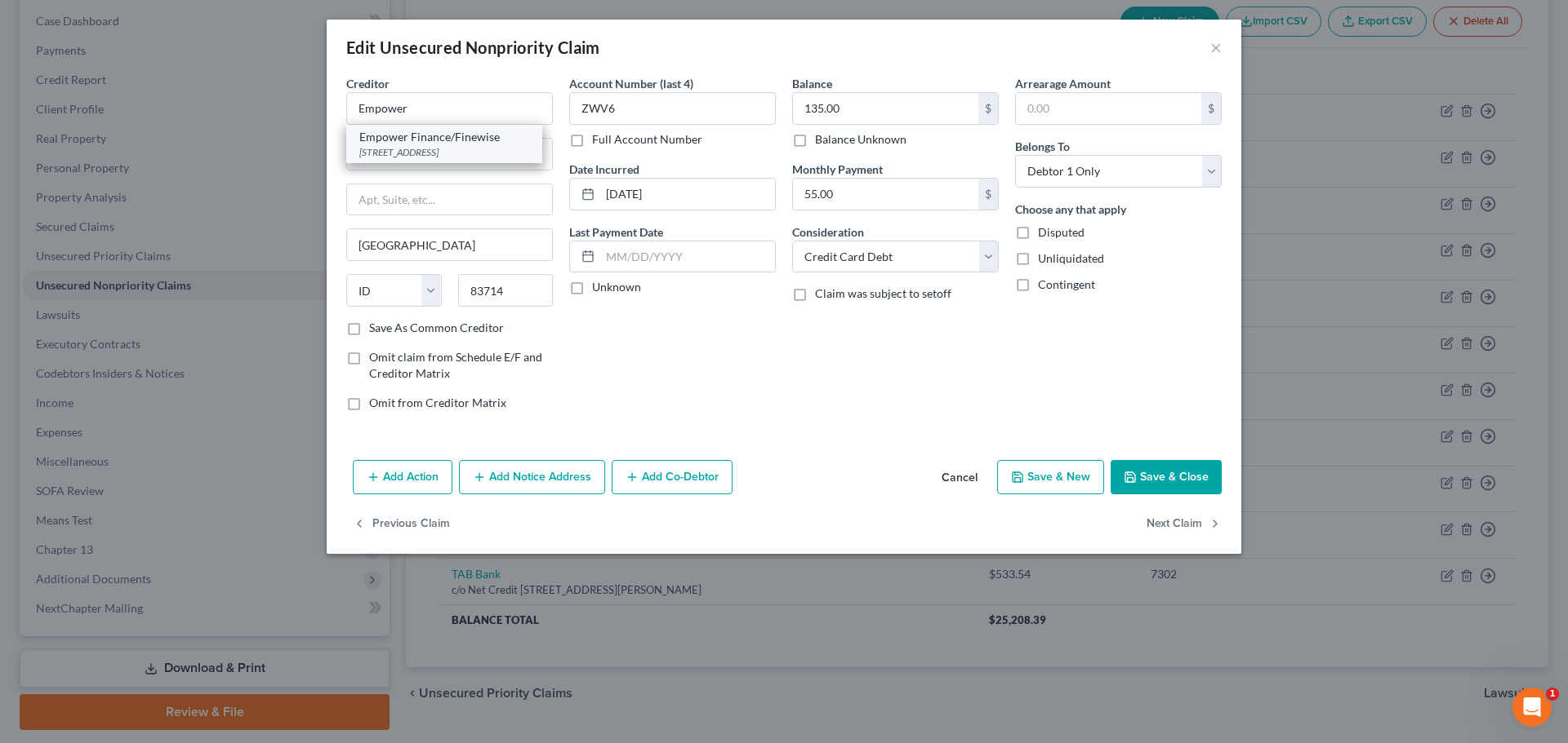
type input "94110"
click at [884, 260] on select "Select Cable / Satellite Services Collection Agency Credit Card Debt Debt Couns…" at bounding box center [895, 256] width 207 height 33
select select "14"
click at [792, 240] on select "Select Cable / Satellite Services Collection Agency Credit Card Debt Debt Couns…" at bounding box center [895, 256] width 207 height 33
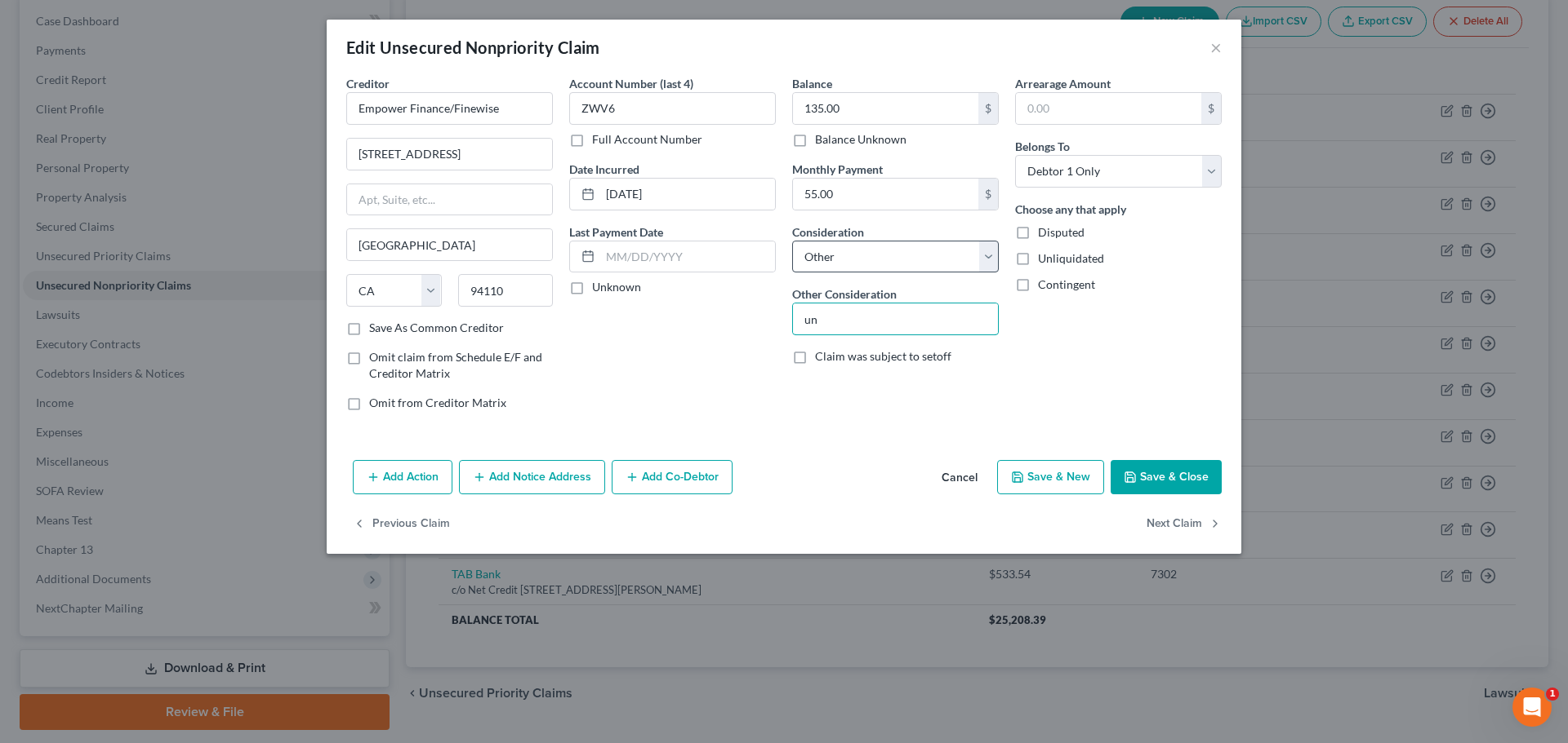
type input "Unsecured Credit Card"
click at [1125, 481] on icon "button" at bounding box center [1130, 477] width 13 height 13
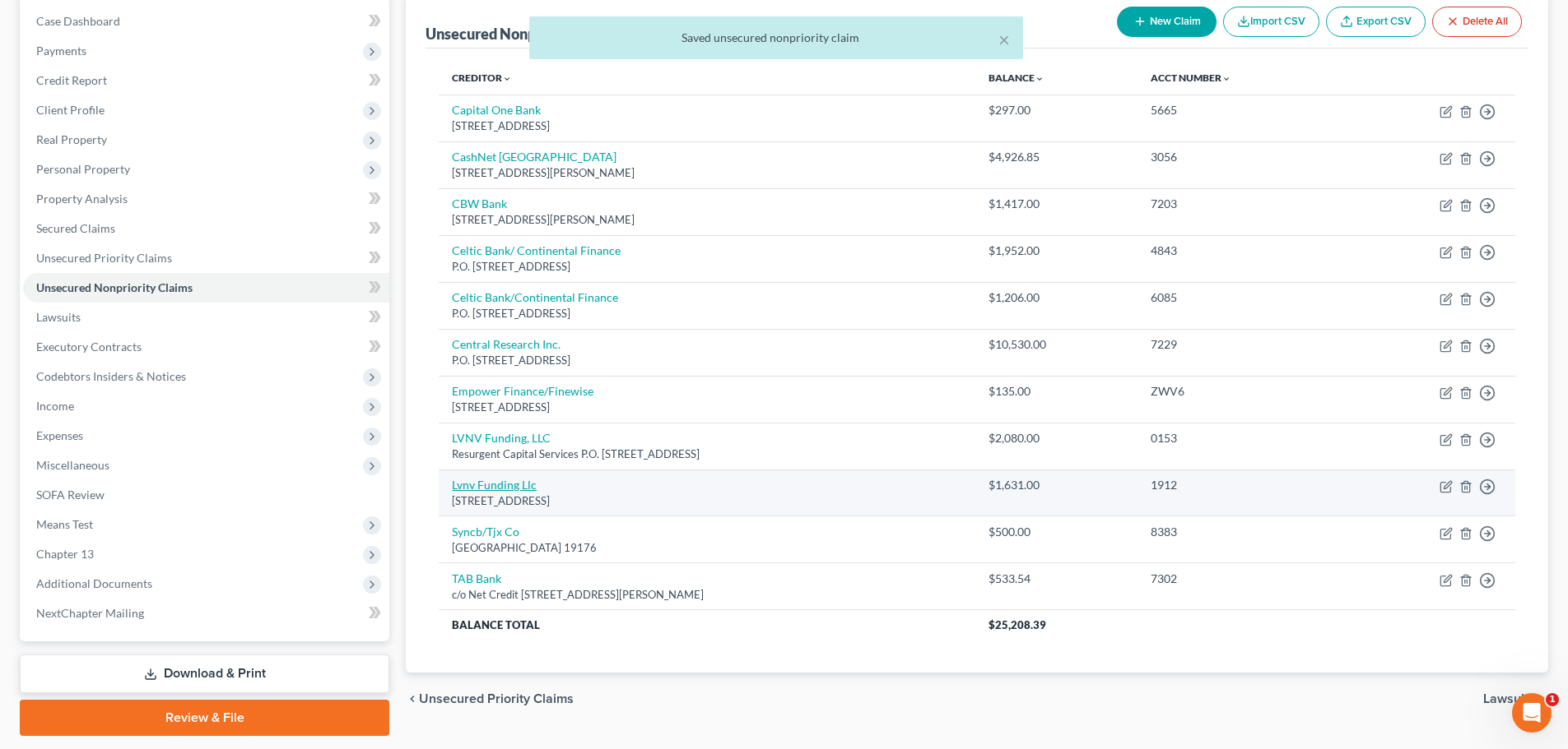
click at [505, 484] on link "Lvnv Funding Llc" at bounding box center [494, 485] width 85 height 14
select select "42"
select select "0"
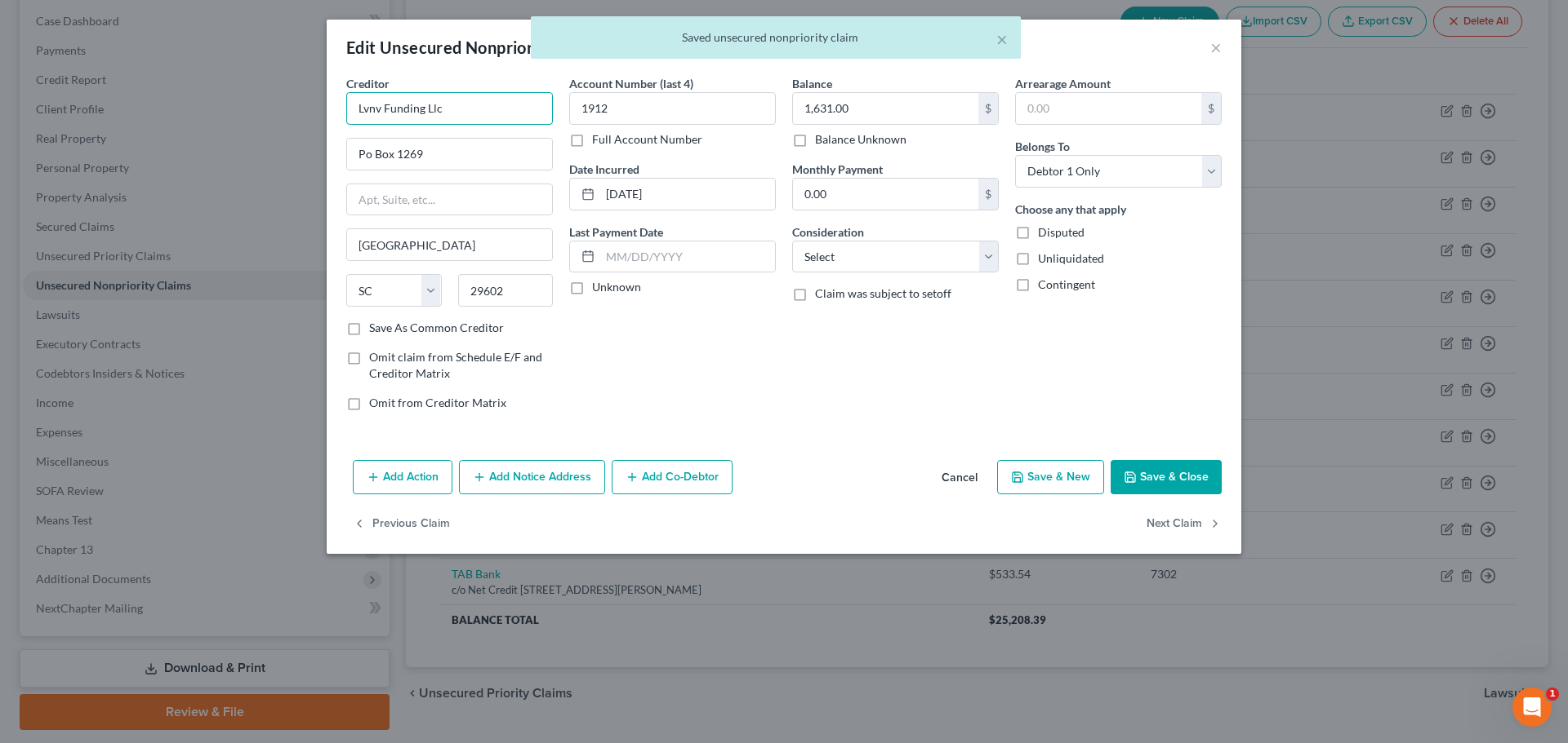
click at [478, 102] on input "Lvnv Funding Llc" at bounding box center [449, 108] width 207 height 33
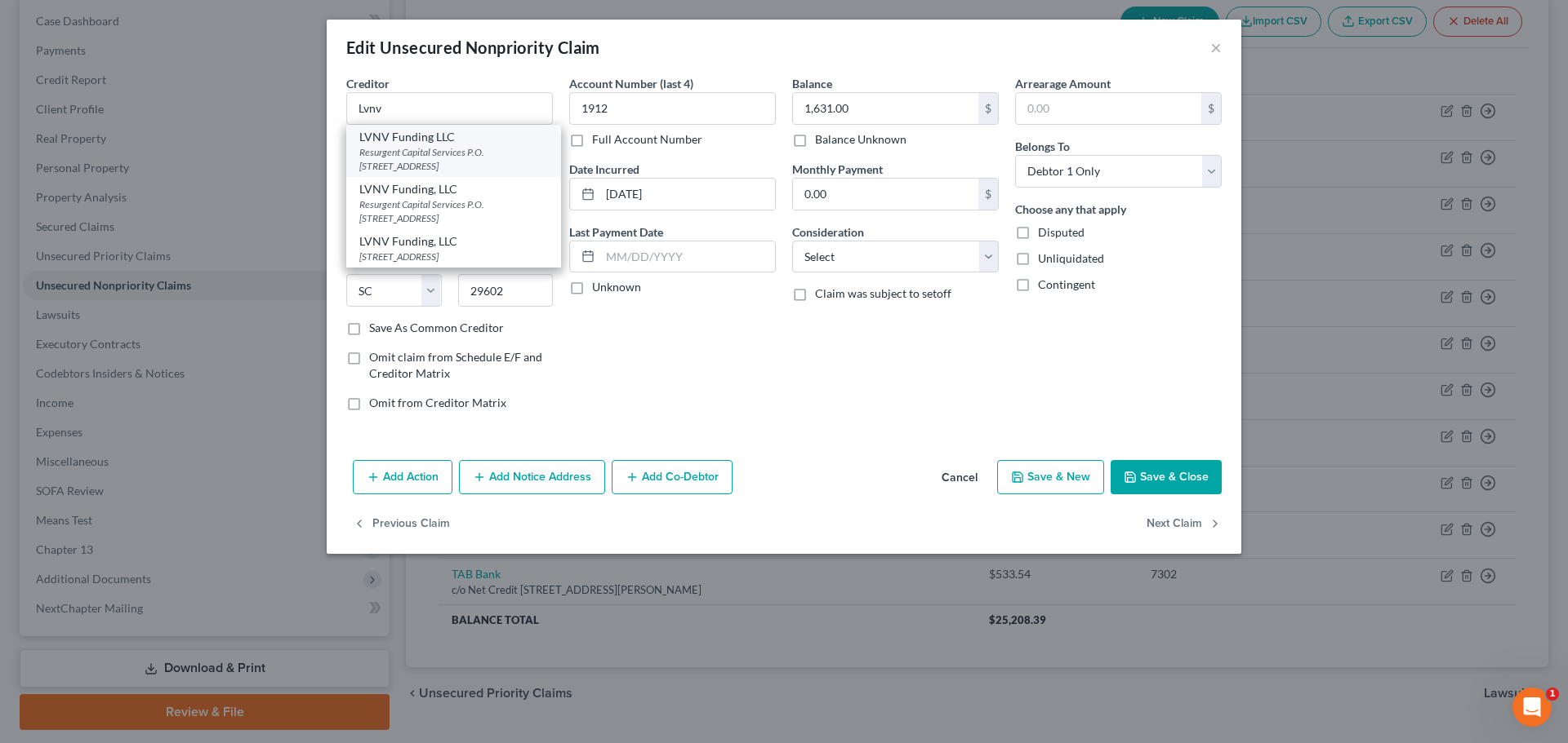
click at [459, 140] on div "LVNV Funding LLC" at bounding box center [454, 137] width 189 height 16
type input "LVNV Funding LLC"
type input "Resurgent Capital Services"
type input "P.O. Box 10587"
type input "29603"
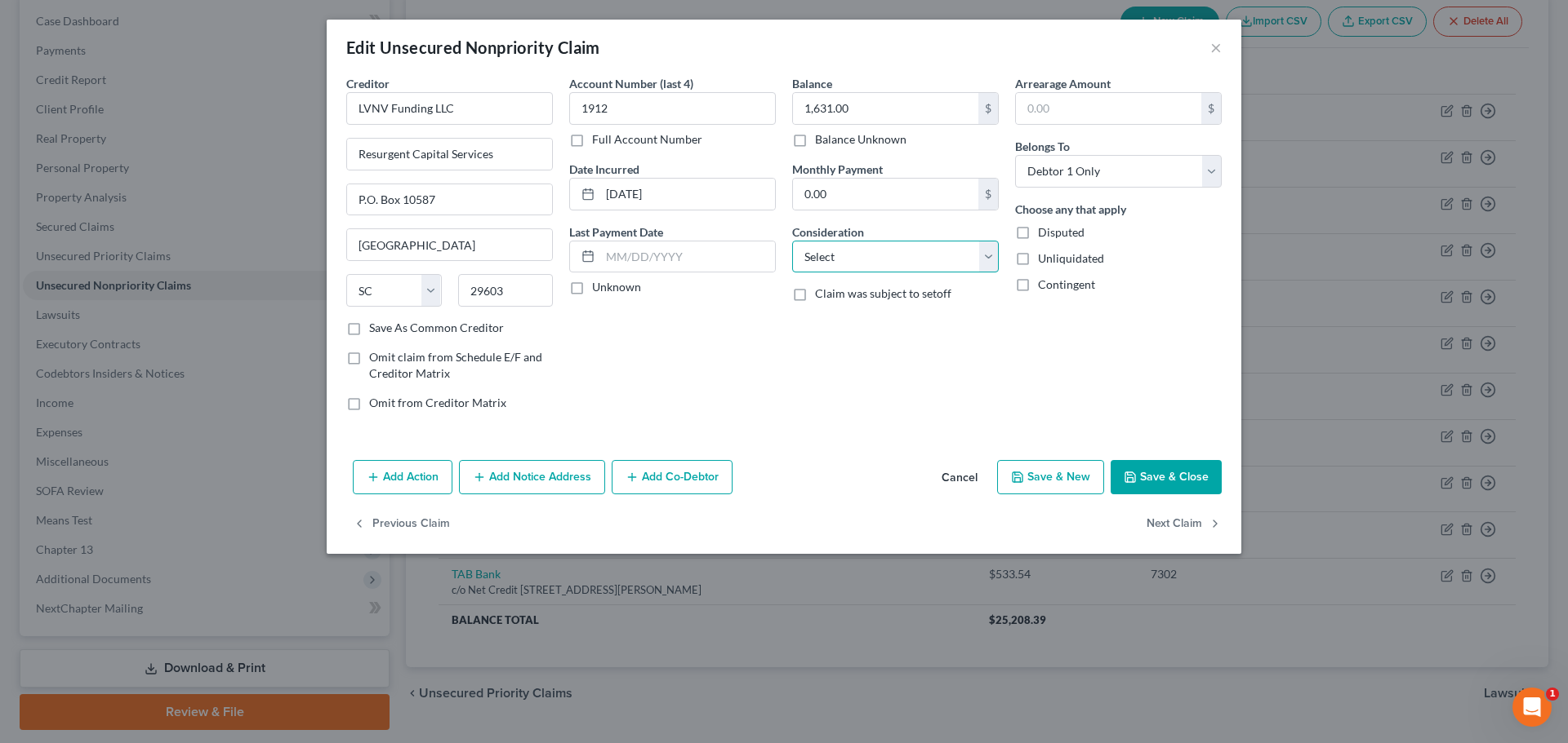
click at [920, 260] on select "Select Cable / Satellite Services Collection Agency Credit Card Debt Debt Couns…" at bounding box center [895, 256] width 207 height 33
select select "1"
click at [792, 240] on select "Select Cable / Satellite Services Collection Agency Credit Card Debt Debt Couns…" at bounding box center [895, 256] width 207 height 33
click at [1172, 473] on button "Save & Close" at bounding box center [1166, 477] width 111 height 34
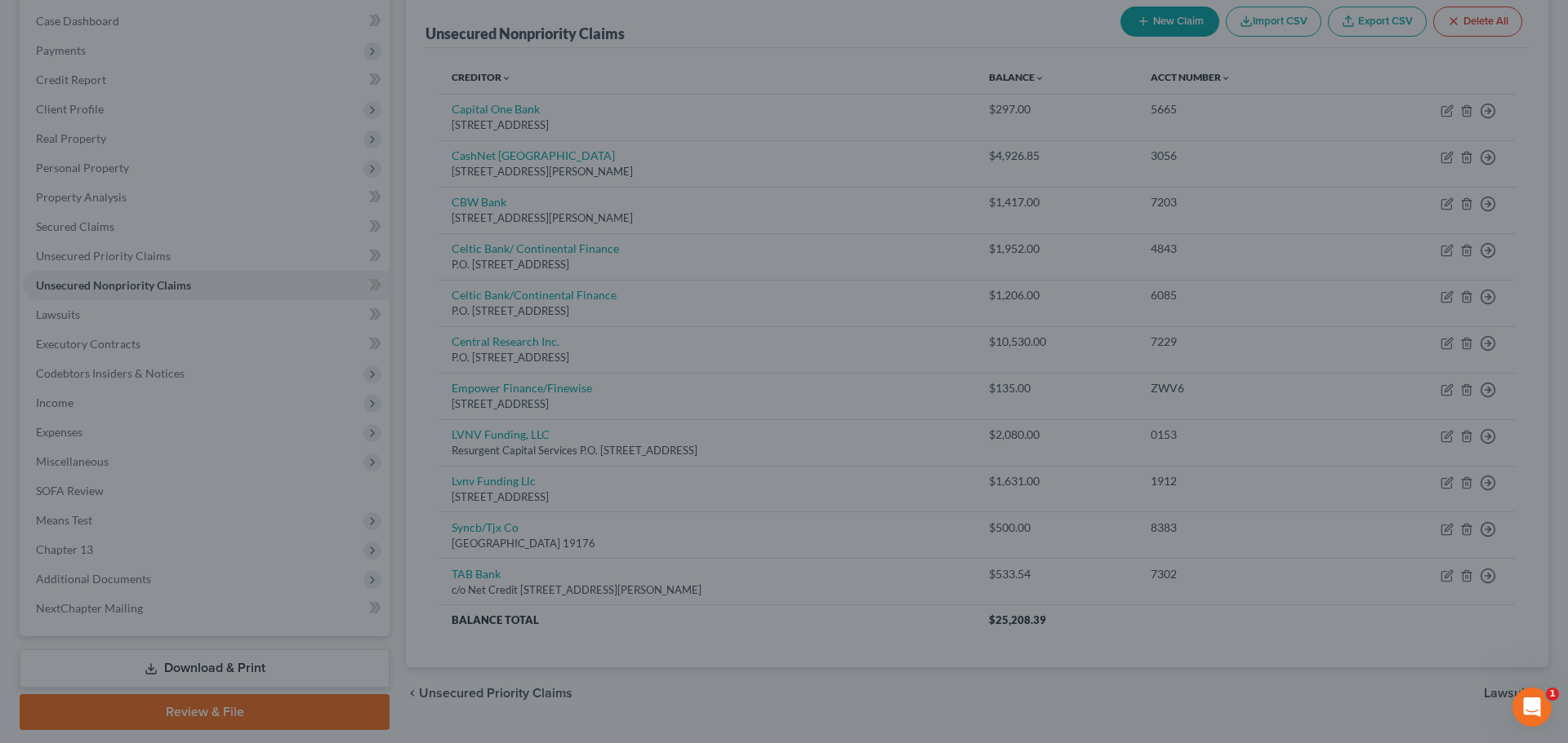
type input "0"
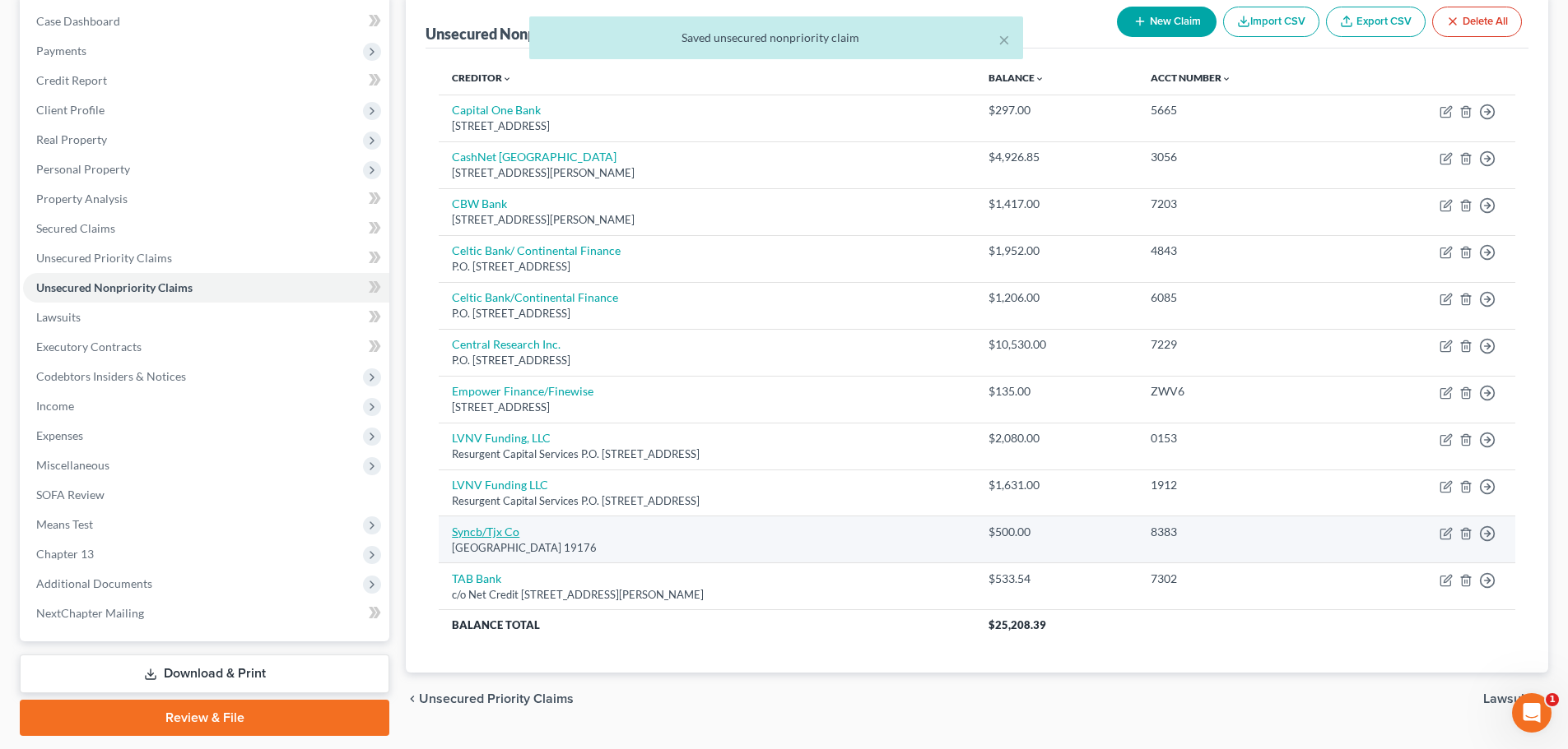
click at [493, 532] on link "Syncb/Tjx Co" at bounding box center [485, 531] width 68 height 14
select select "39"
select select "1"
select select "0"
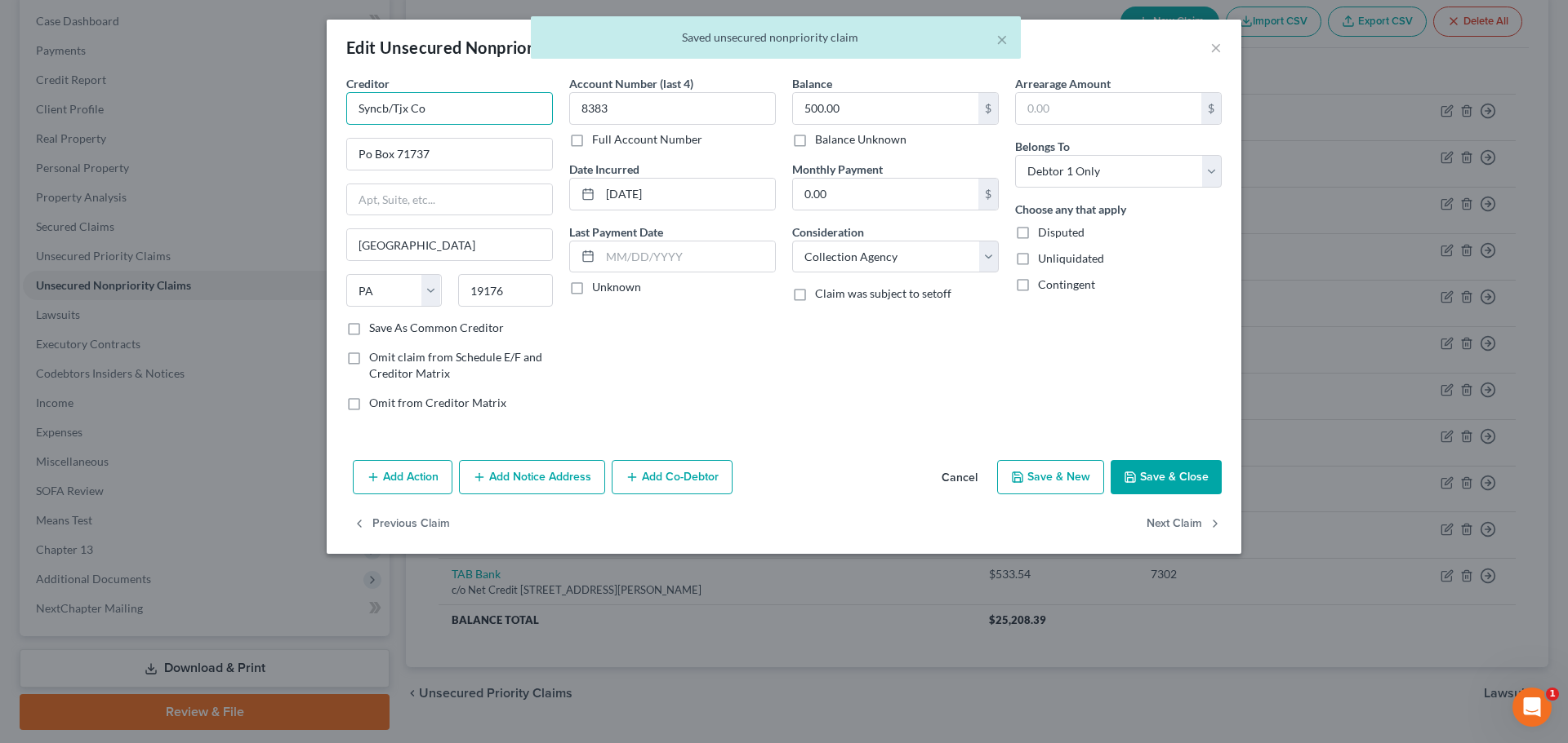
click at [509, 100] on input "Syncb/Tjx Co" at bounding box center [449, 108] width 207 height 33
type input "C"
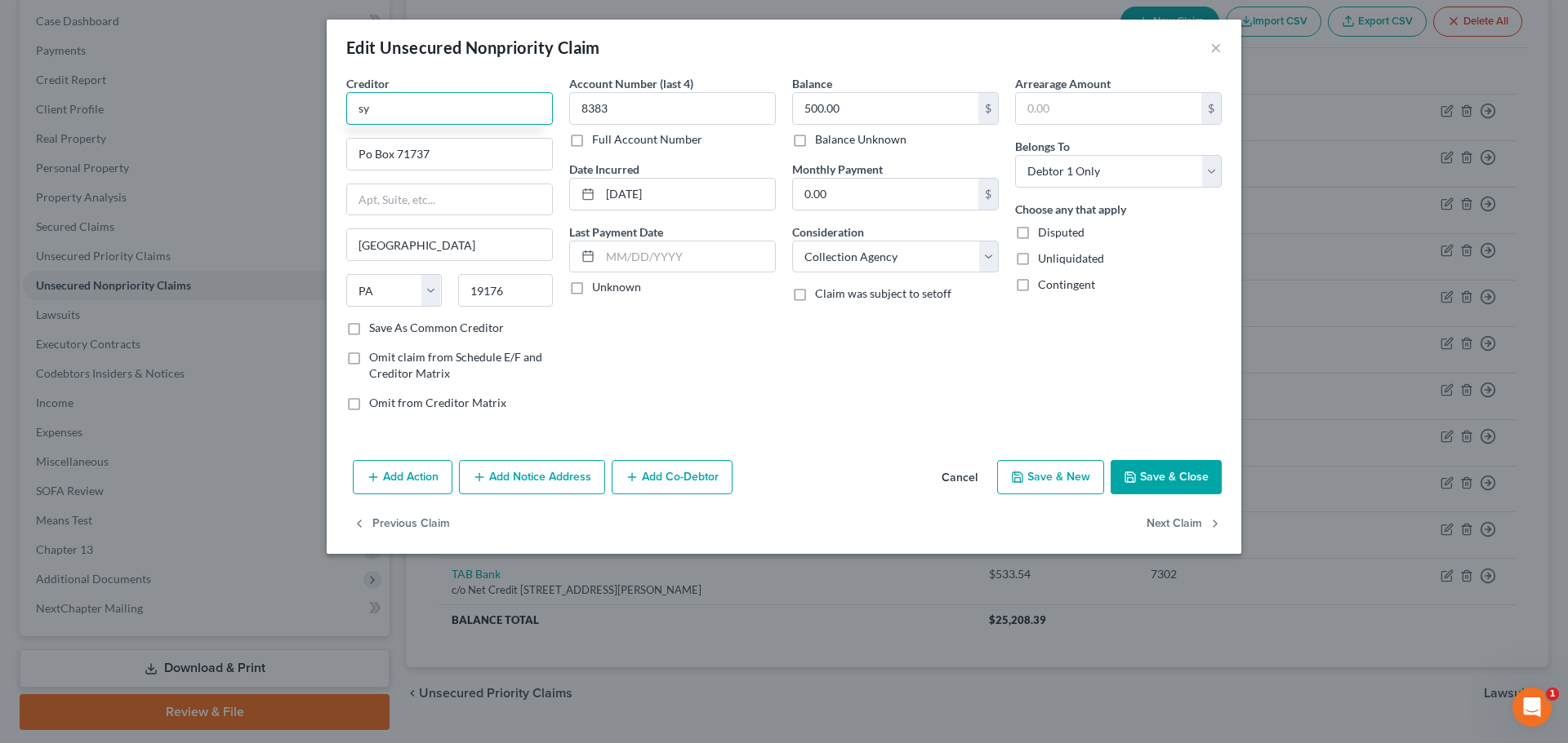
type input "s"
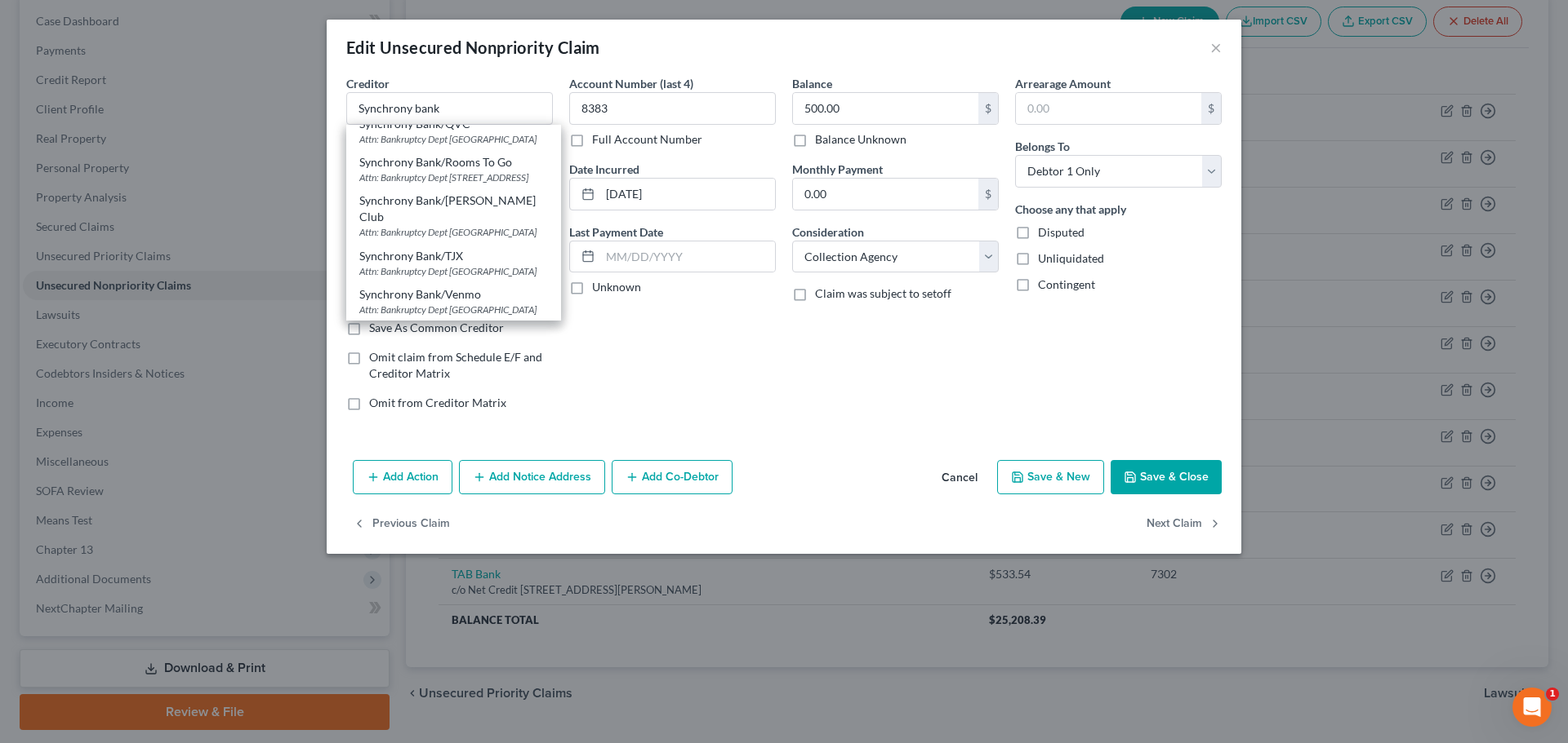
scroll to position [591, 0]
click at [464, 264] on div "Attn: Bankruptcy Dept Po Box 71783, Philadelphia, PA 19176" at bounding box center [454, 271] width 189 height 14
type input "Synchrony Bank/TJX"
type input "Attn: Bankruptcy Dept"
type input "Po Box 71783"
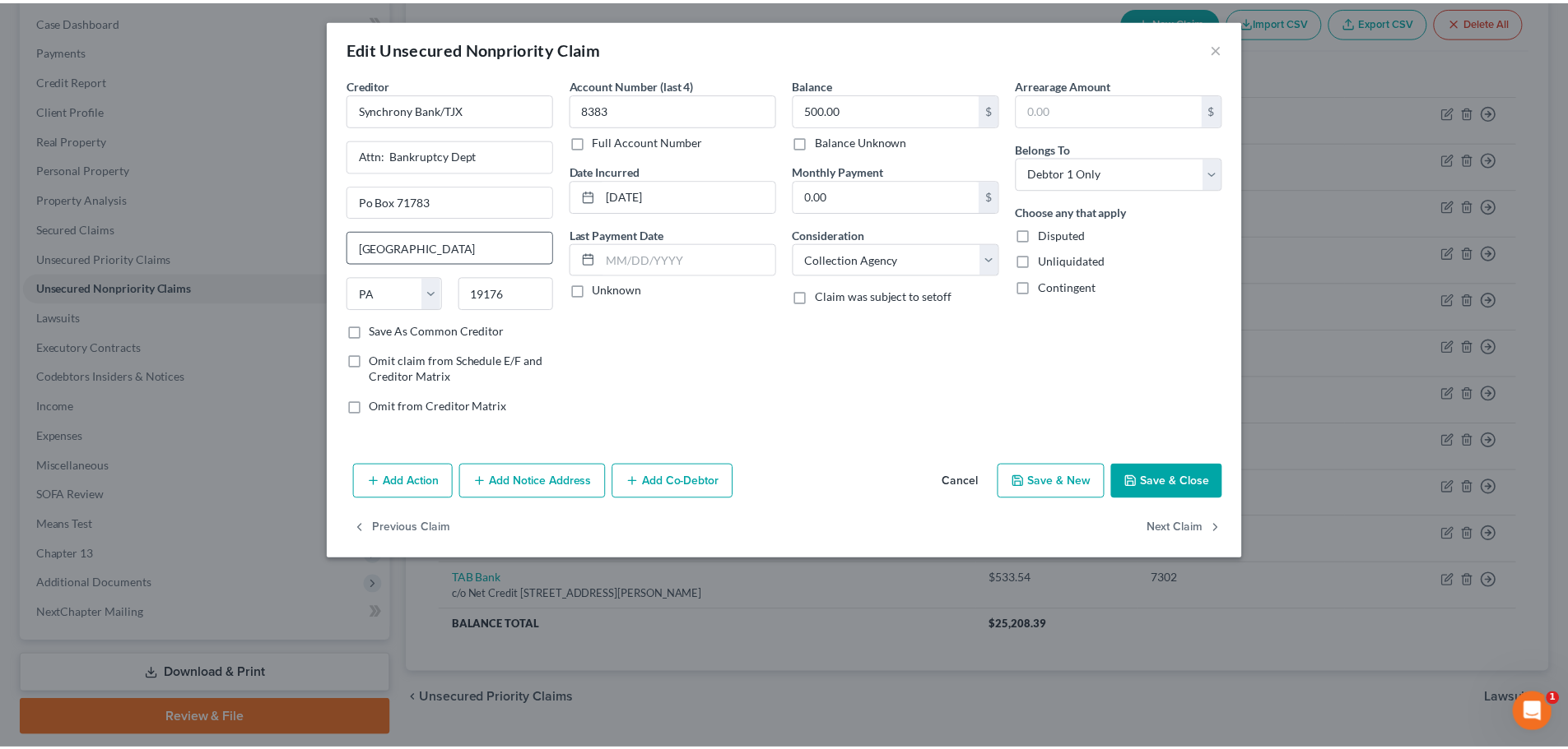
scroll to position [0, 0]
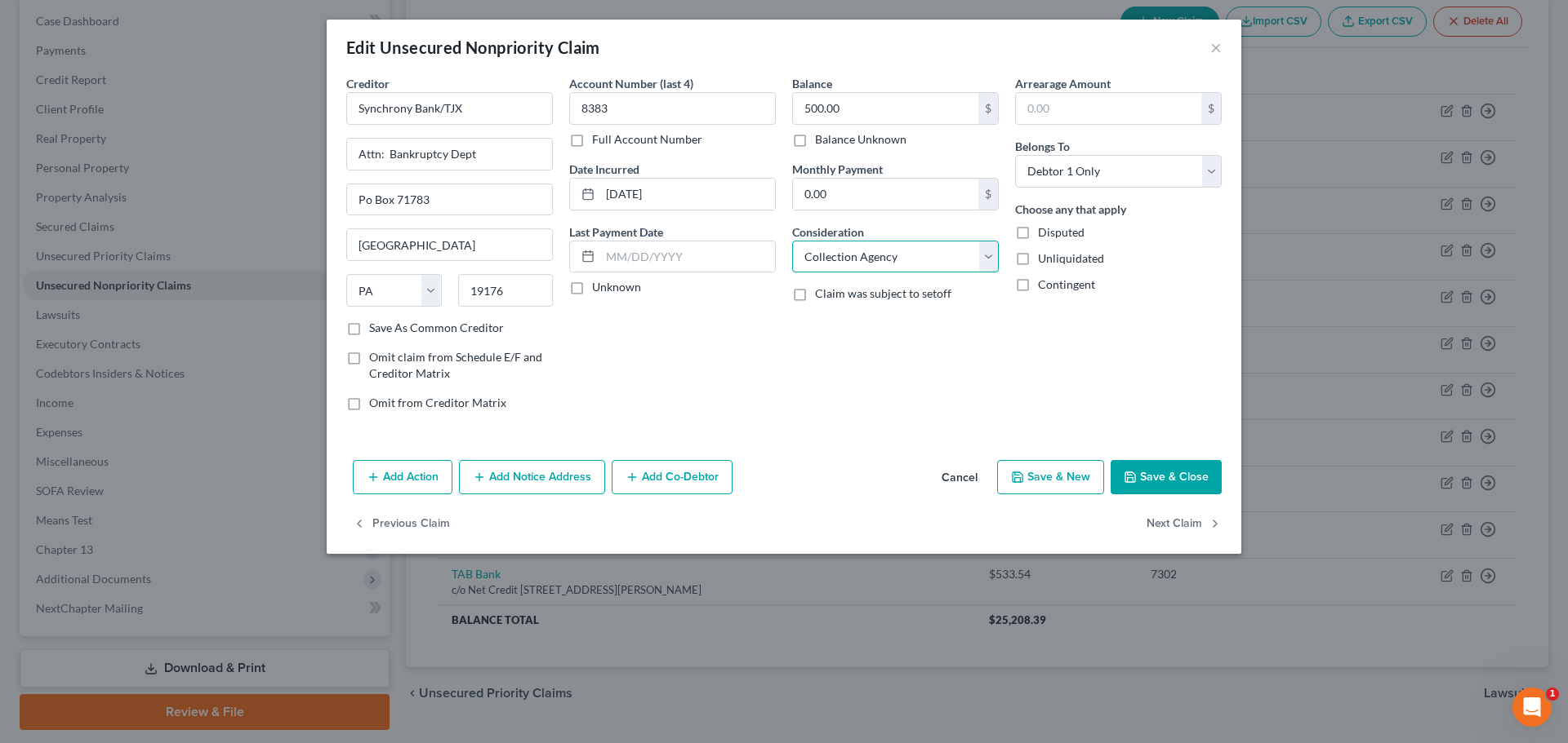
click at [866, 256] on select "Select Cable / Satellite Services Collection Agency Credit Card Debt Debt Couns…" at bounding box center [895, 256] width 207 height 33
select select "14"
click at [792, 240] on select "Select Cable / Satellite Services Collection Agency Credit Card Debt Debt Couns…" at bounding box center [895, 256] width 207 height 33
type input "Unsecured Credit Card"
click at [1184, 466] on button "Save & Close" at bounding box center [1166, 477] width 111 height 34
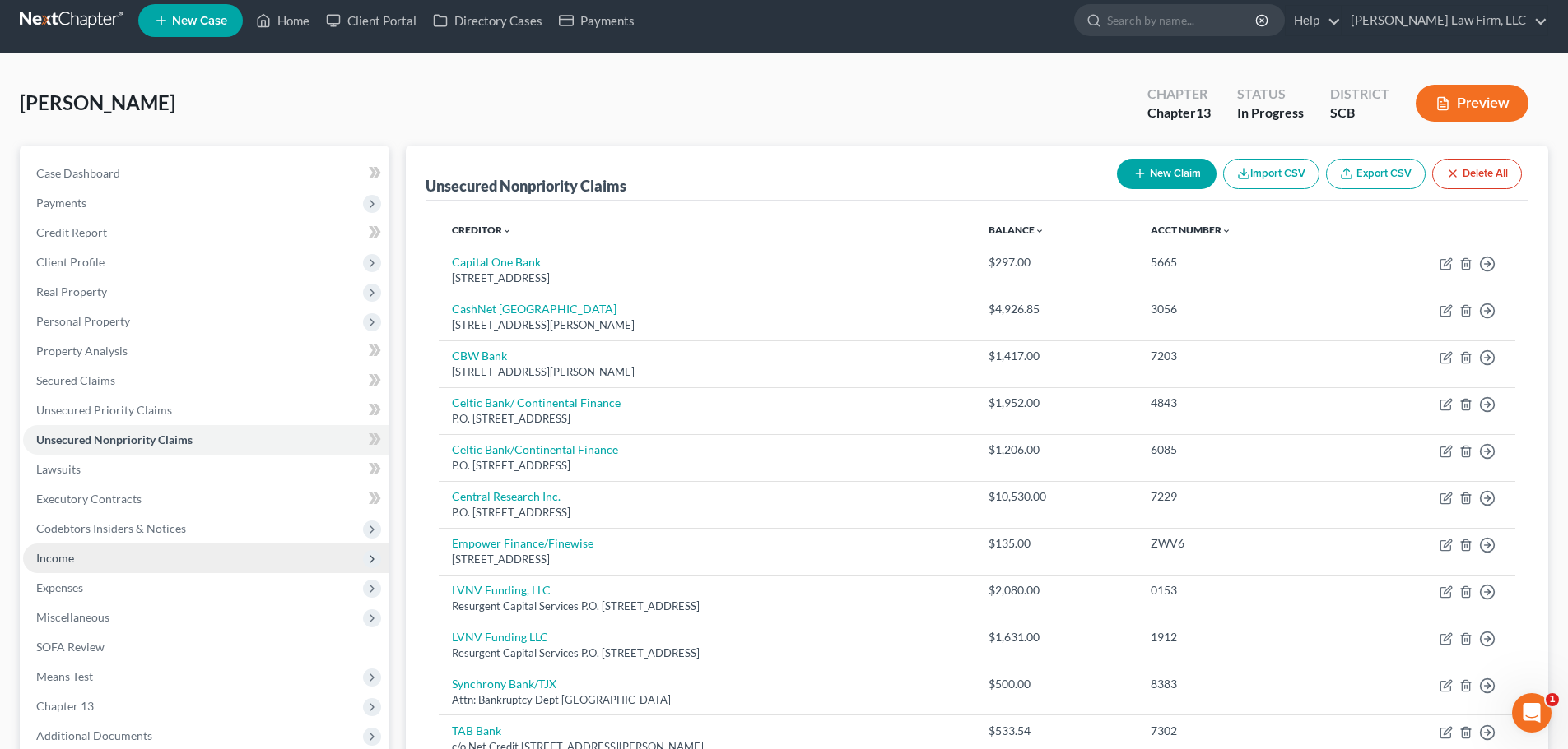
scroll to position [214, 0]
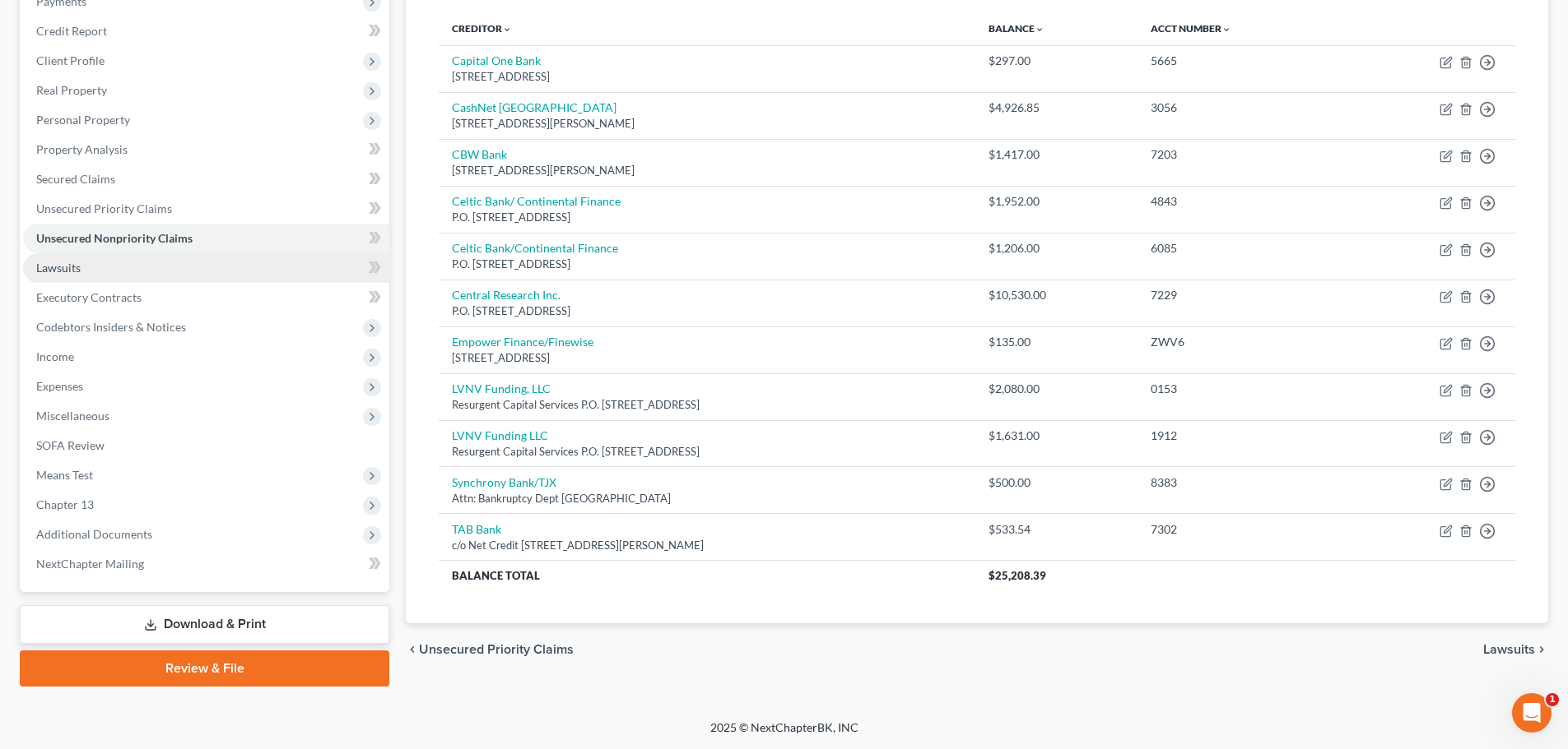
click at [103, 265] on link "Lawsuits" at bounding box center [205, 268] width 366 height 29
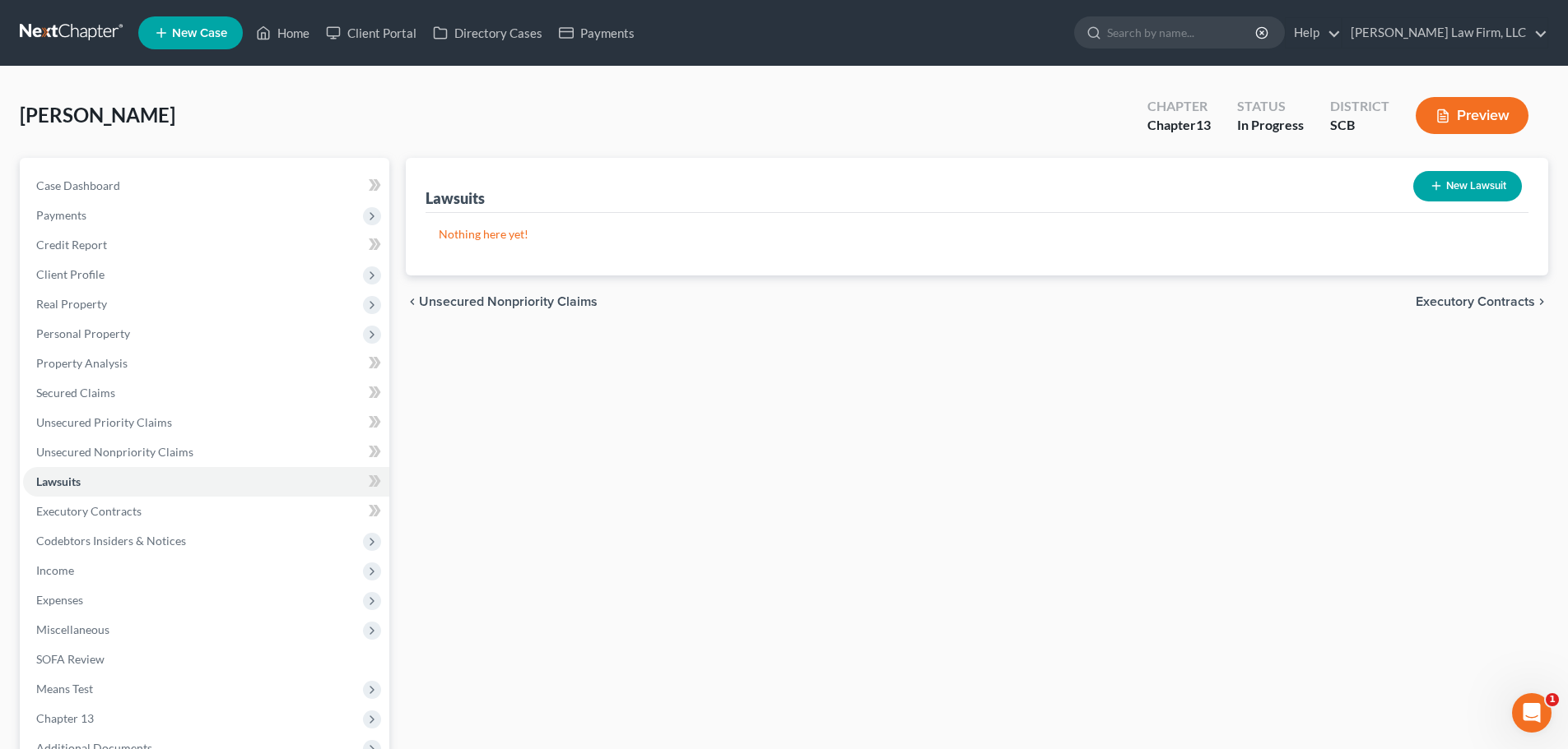
click at [1470, 199] on button "New Lawsuit" at bounding box center [1467, 186] width 108 height 30
select select "0"
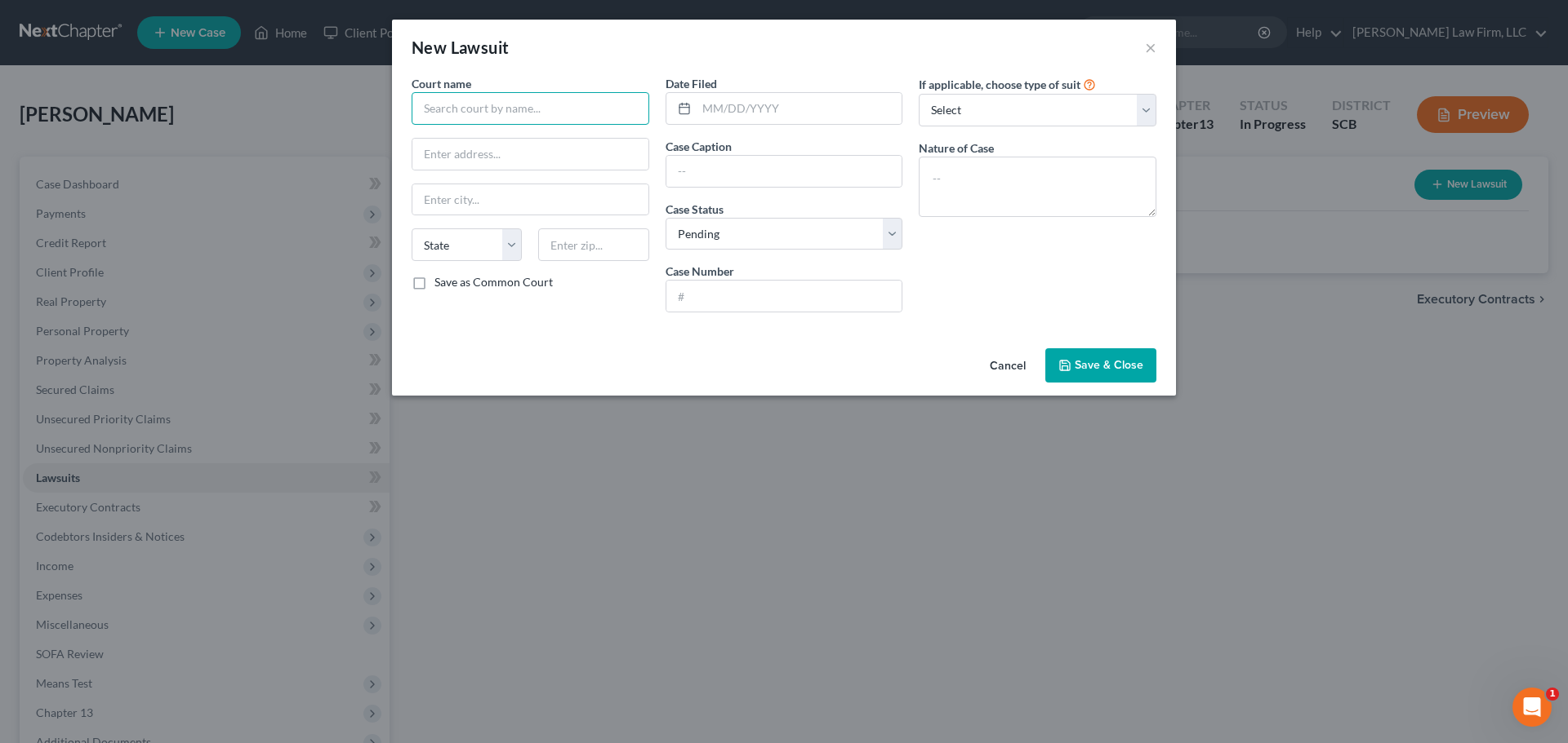
click at [588, 117] on input "text" at bounding box center [530, 108] width 238 height 33
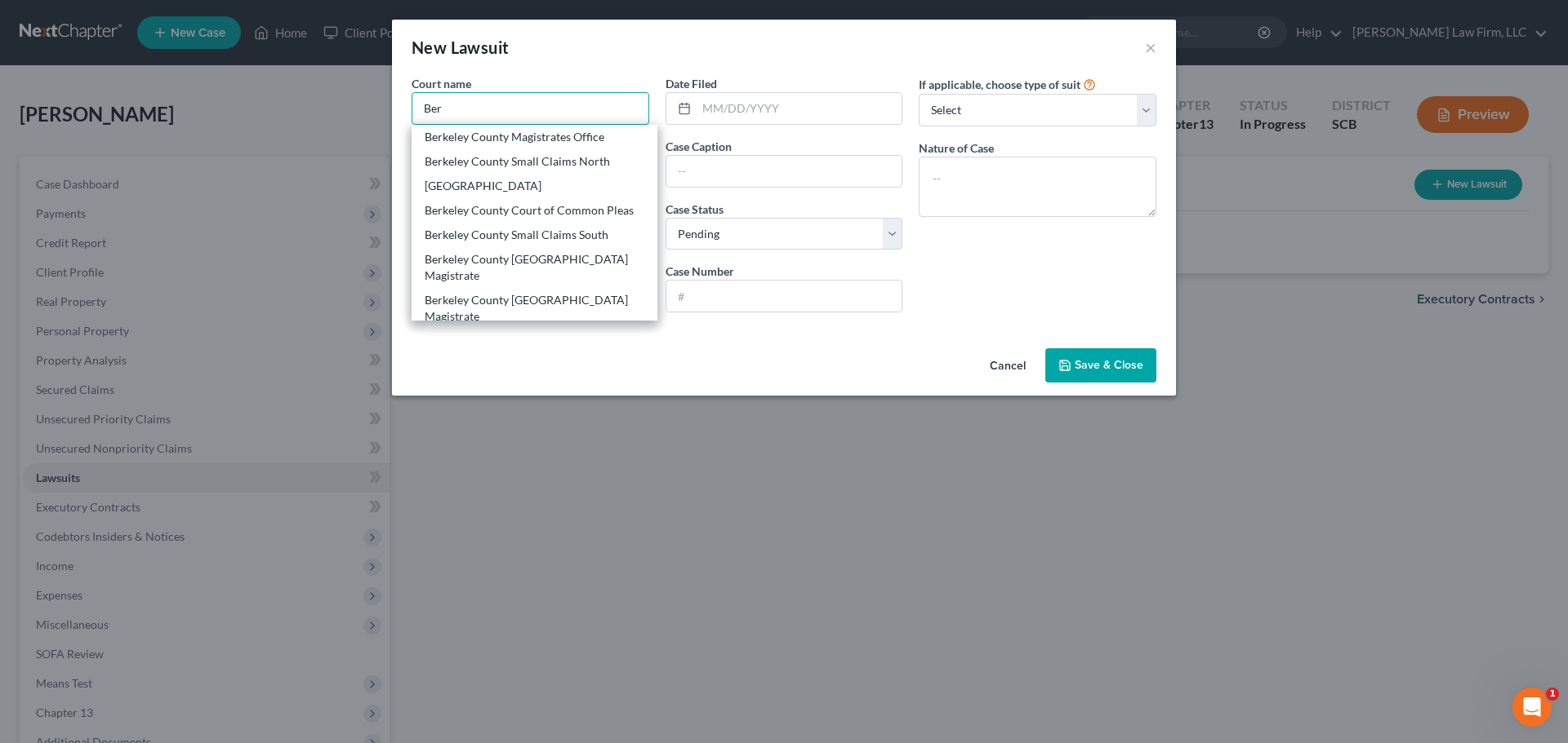
type input "Ber"
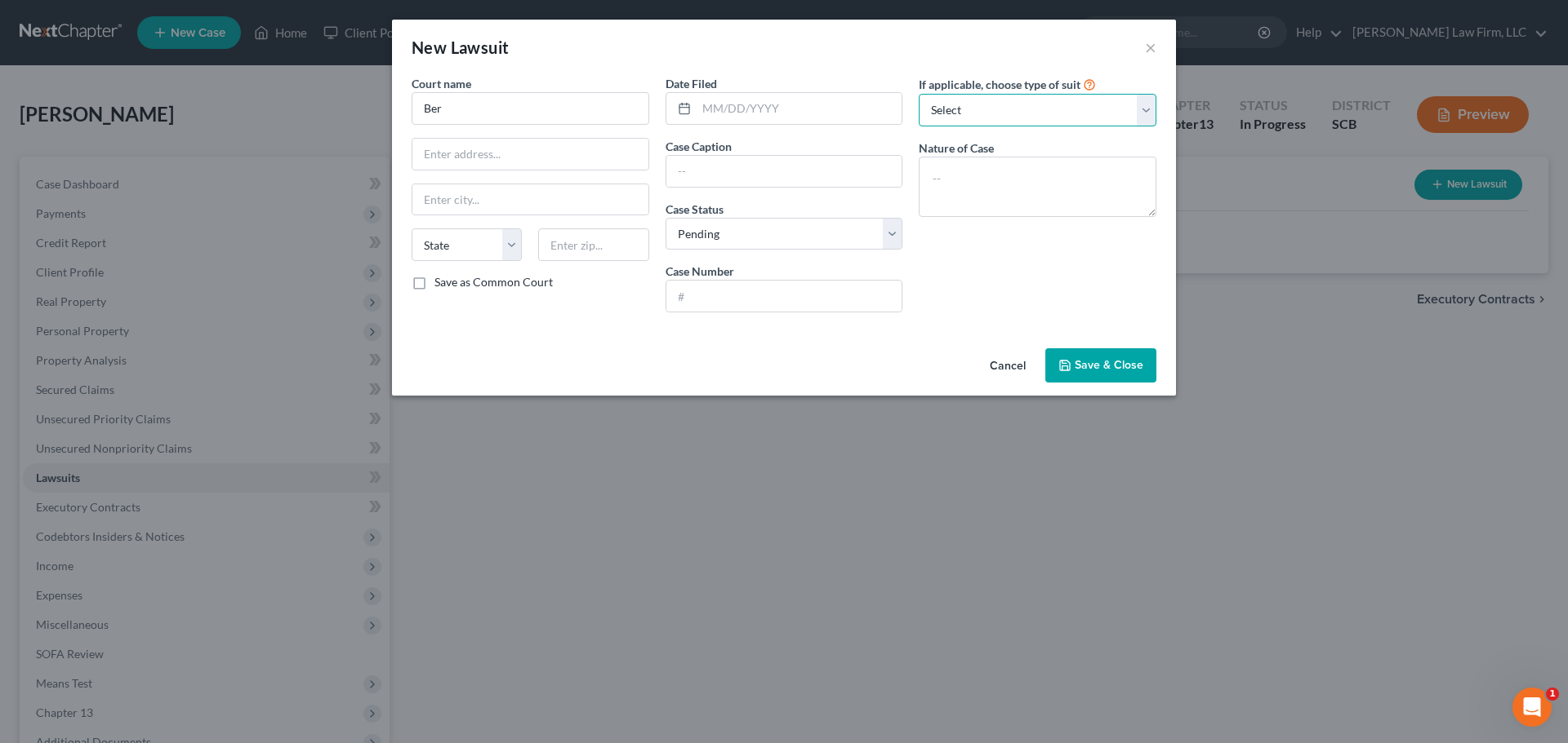
click at [987, 115] on select "Select Repossession Garnishment Foreclosure Attached, Seized, Or Levied Other" at bounding box center [1038, 110] width 238 height 33
select select "2"
click at [919, 94] on select "Select Repossession Garnishment Foreclosure Attached, Seized, Or Levied Other" at bounding box center [1038, 110] width 238 height 33
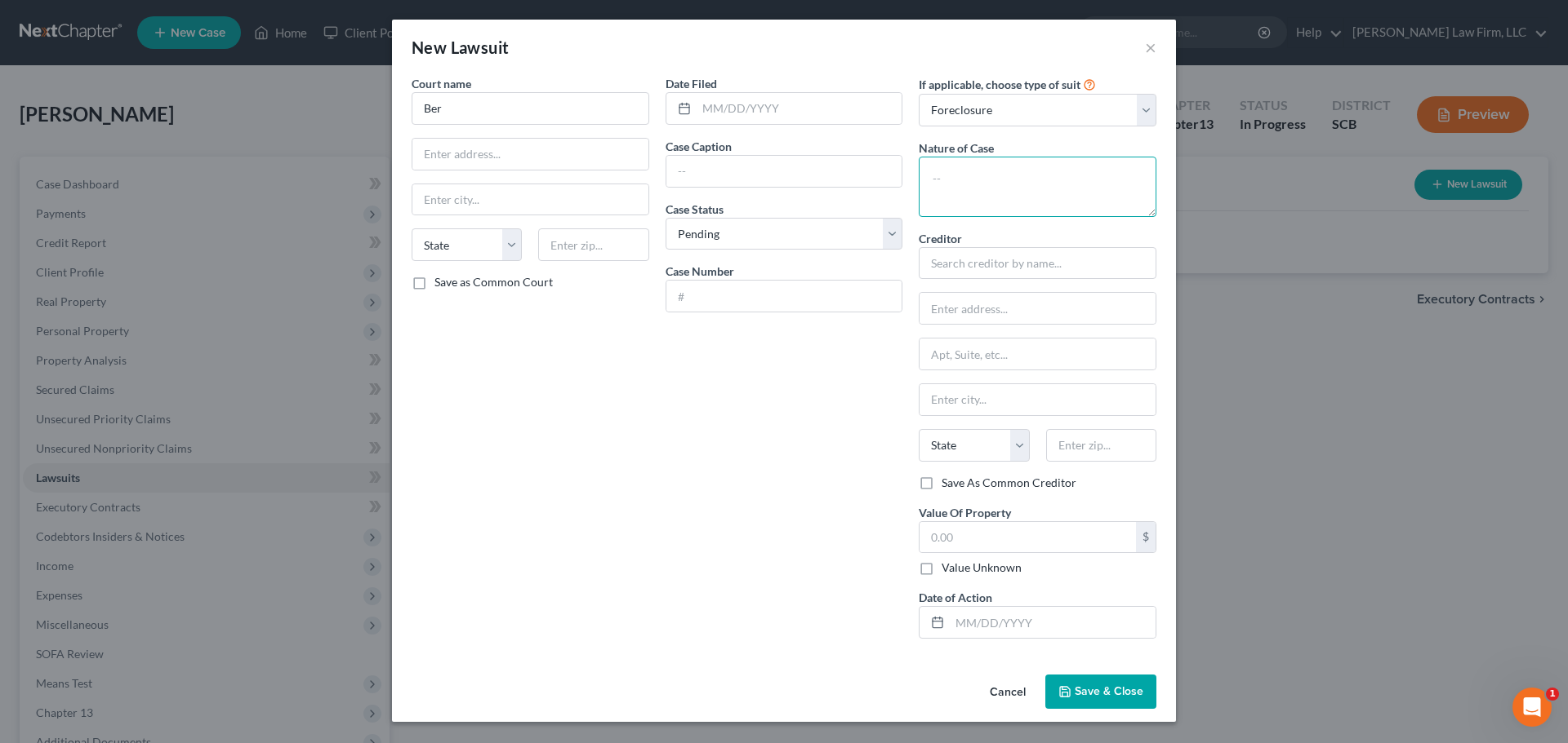
click at [980, 185] on textarea at bounding box center [1038, 187] width 238 height 60
type textarea "Debt Collection- Foreclosure"
click at [761, 298] on input "text" at bounding box center [784, 296] width 236 height 31
click at [513, 117] on input "Ber" at bounding box center [530, 108] width 238 height 33
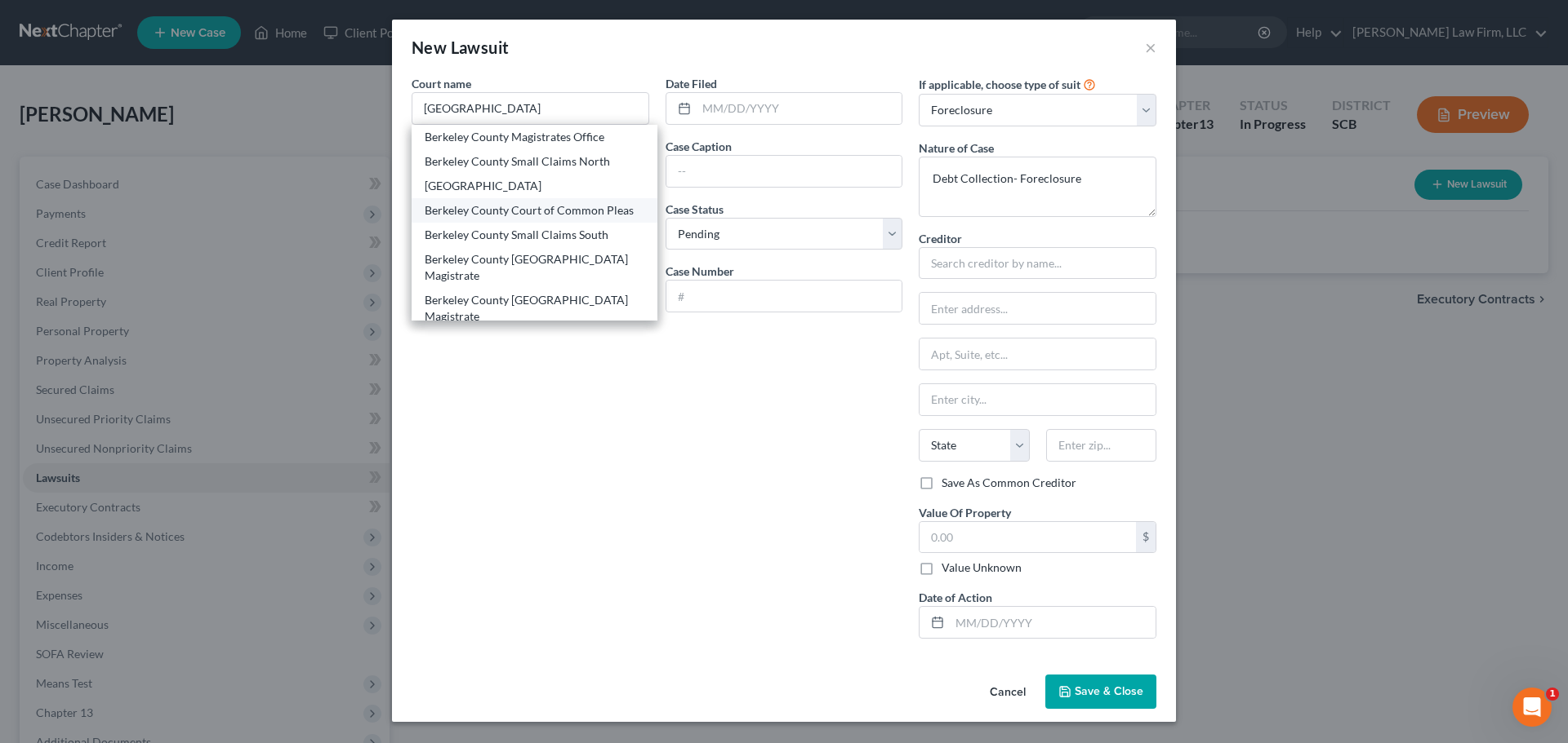
click at [586, 208] on div "Berkeley County Court of Common Pleas" at bounding box center [534, 210] width 220 height 16
type input "Berkeley County Court of Common Pleas"
type input "300 B California Avenue"
type input "Moncks Corner"
select select "42"
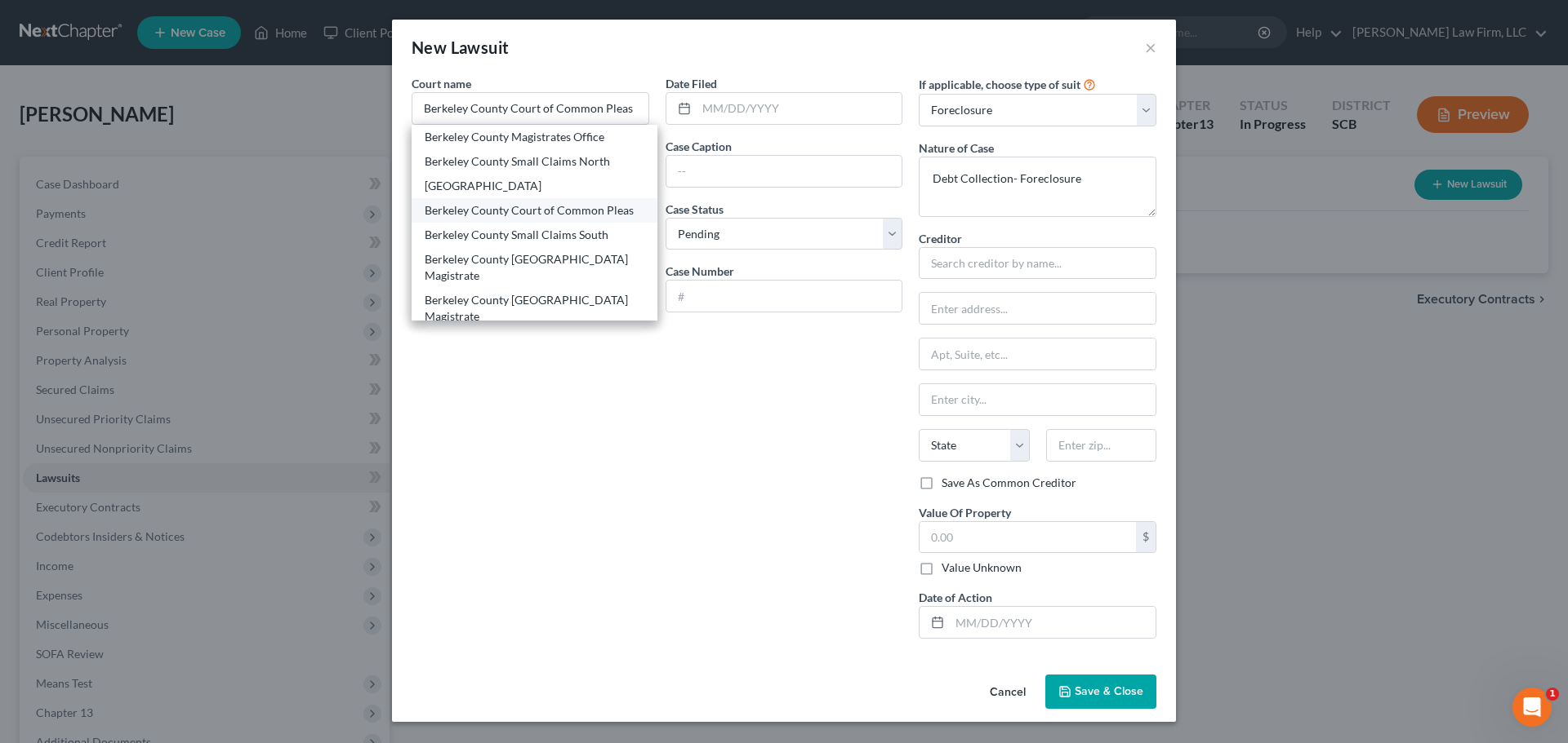
type input "29461"
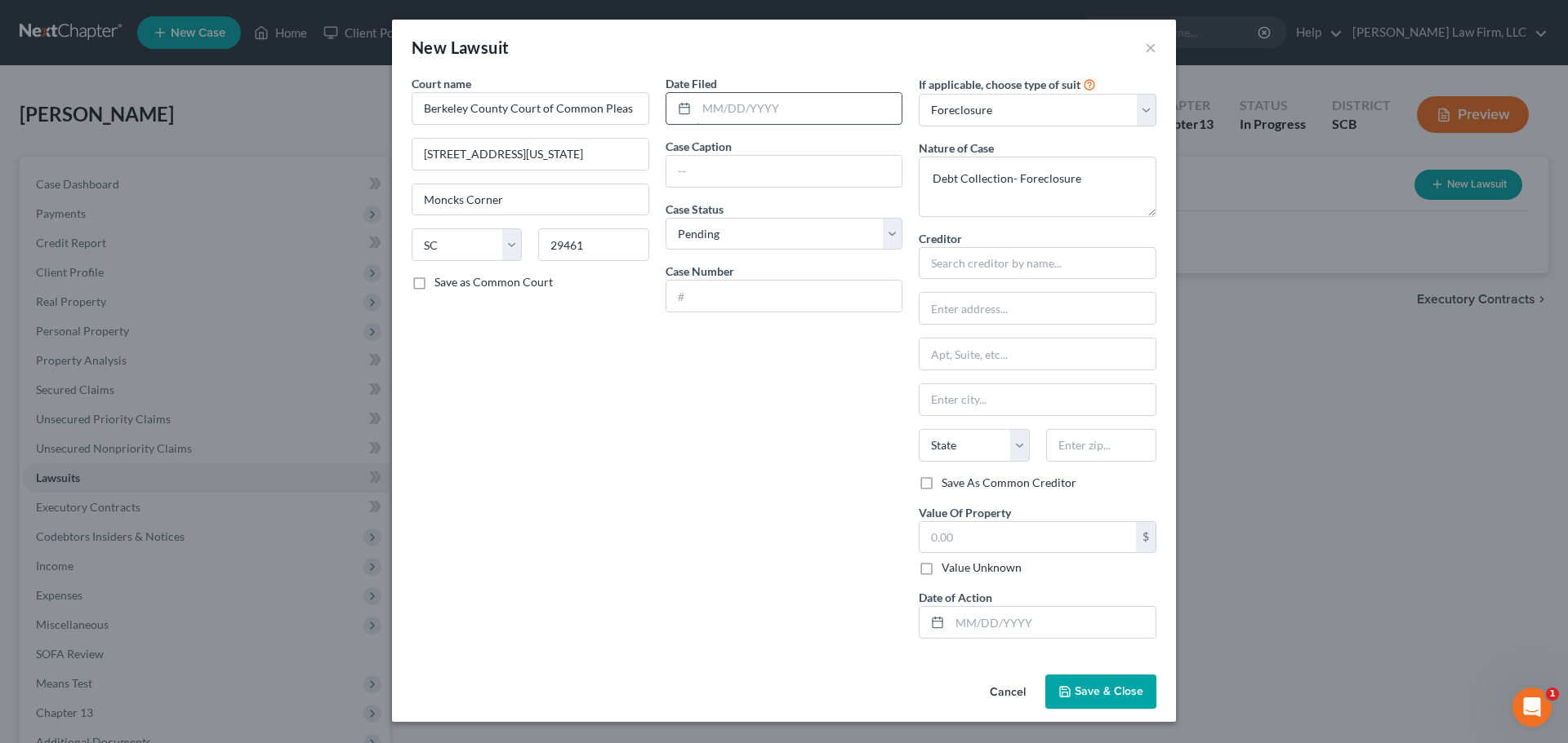
click at [728, 115] on input "text" at bounding box center [799, 108] width 206 height 31
type input "08/05/2025"
drag, startPoint x: 800, startPoint y: 288, endPoint x: 756, endPoint y: 189, distance: 108.3
click at [783, 262] on div "Date Filed 08/05/2025 Case Caption Freed Case Status * Select Pending On Appeal…" at bounding box center [784, 364] width 254 height 577
click at [756, 172] on input "Freed" at bounding box center [784, 171] width 236 height 31
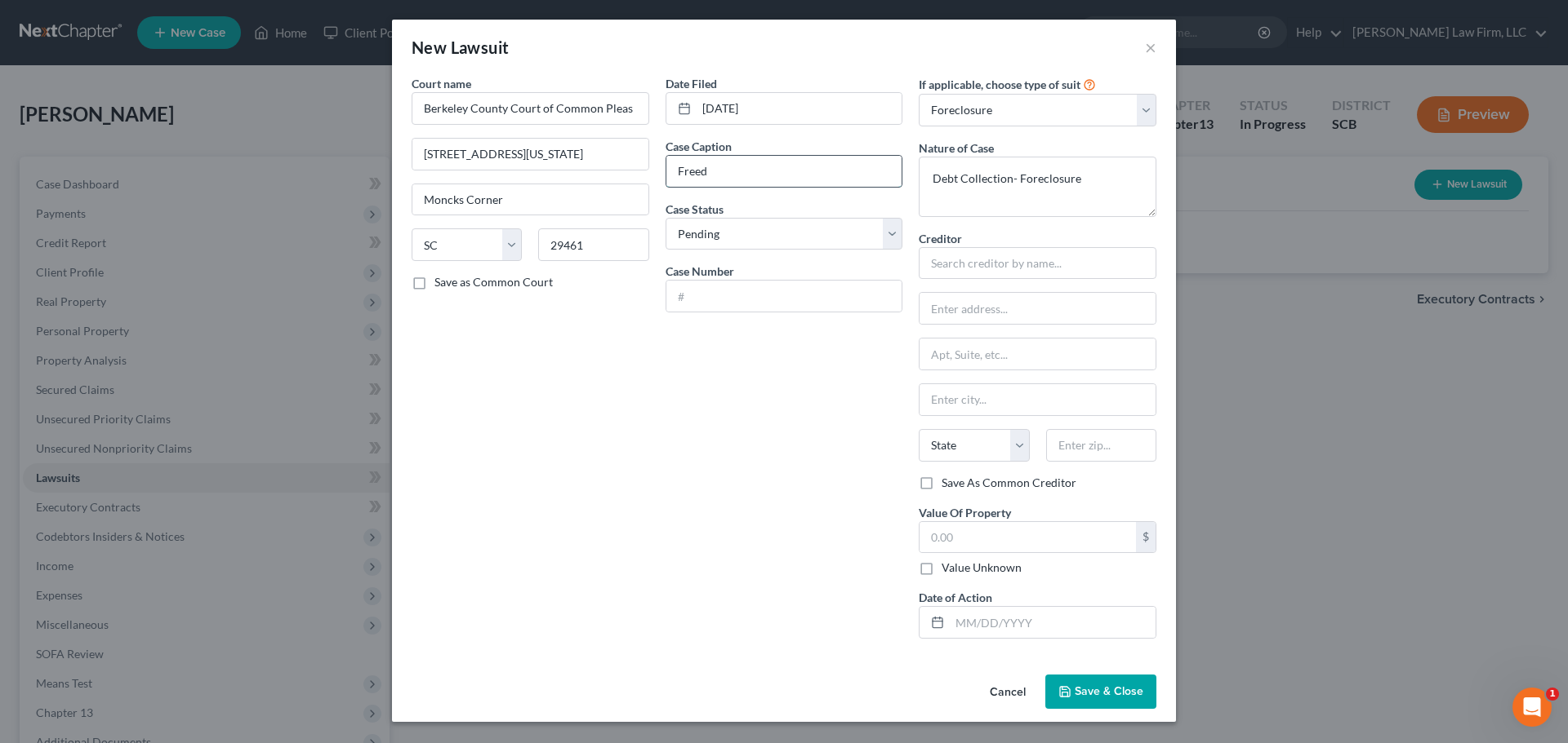
click at [756, 171] on input "Freed" at bounding box center [784, 171] width 236 height 31
paste input "Freedom Mortgage Corporation VS Brandi Yvette Bryant"
drag, startPoint x: 781, startPoint y: 173, endPoint x: 768, endPoint y: 177, distance: 13.6
click at [768, 177] on input "Freedom Mortgage Corporation VS Brandi Yvette Bryant" at bounding box center [784, 171] width 236 height 31
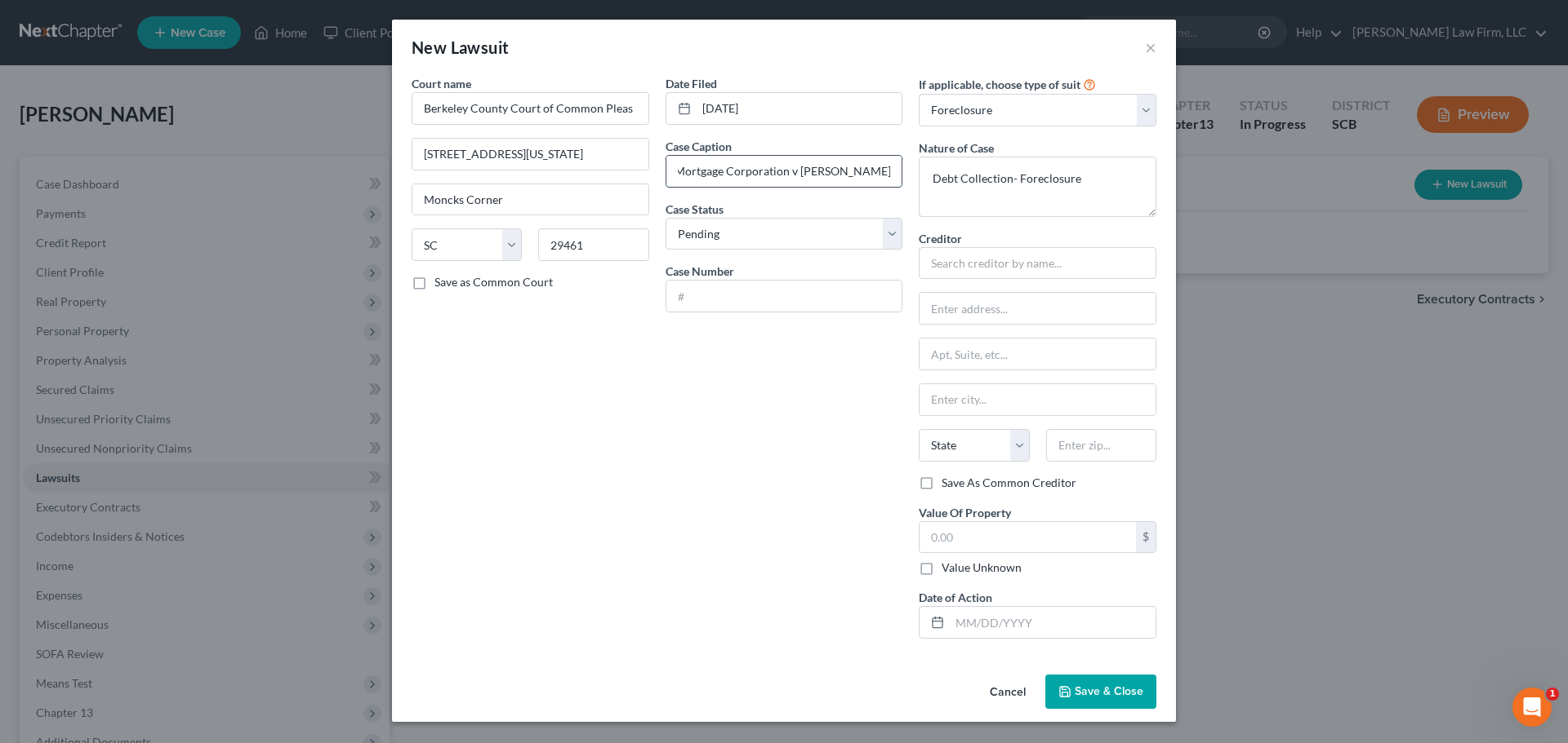
scroll to position [0, 66]
type input "Freedom Mortgage Corporation vs Brandi Yvette Bryant"
click at [769, 228] on select "Select Pending On Appeal Concluded" at bounding box center [784, 234] width 238 height 33
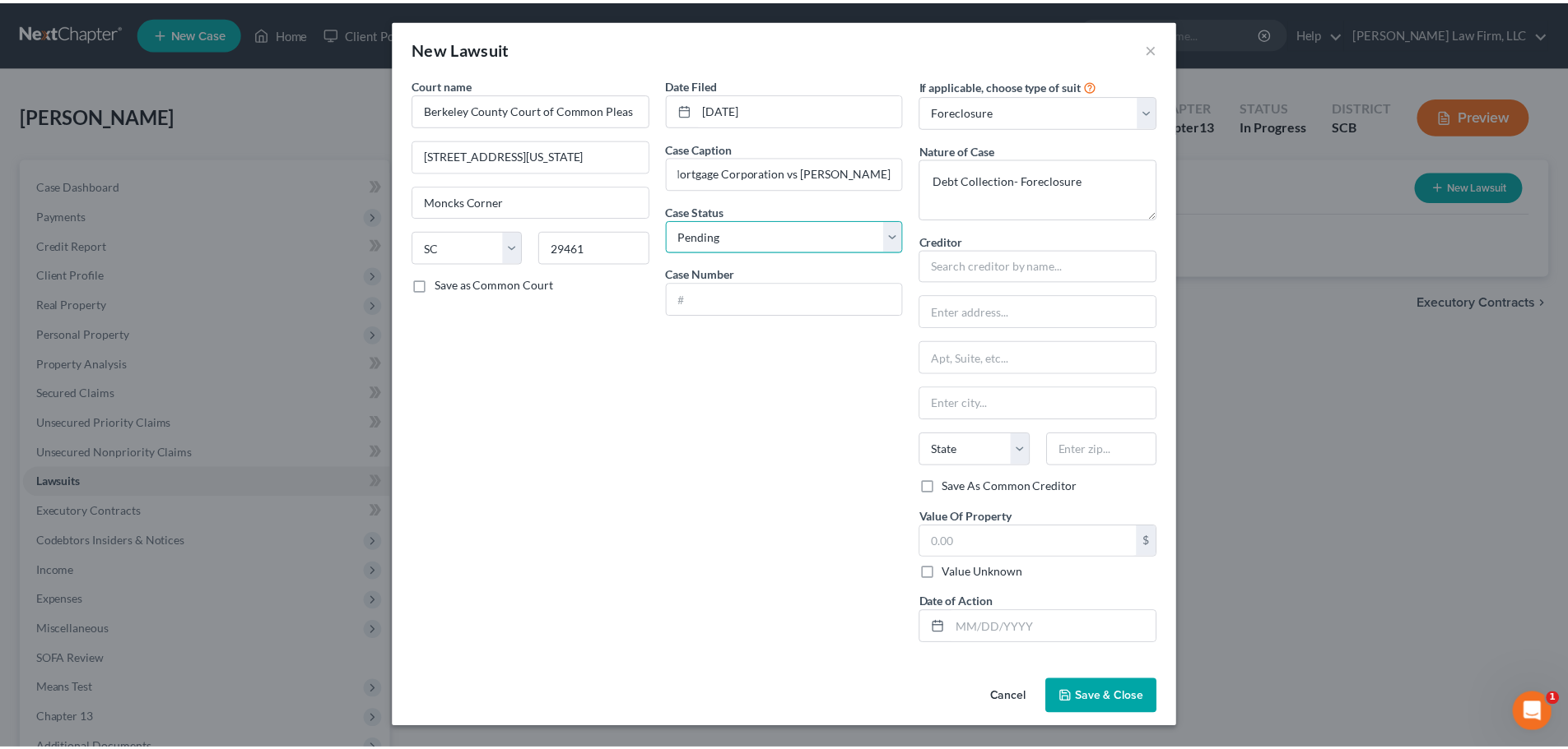
scroll to position [0, 0]
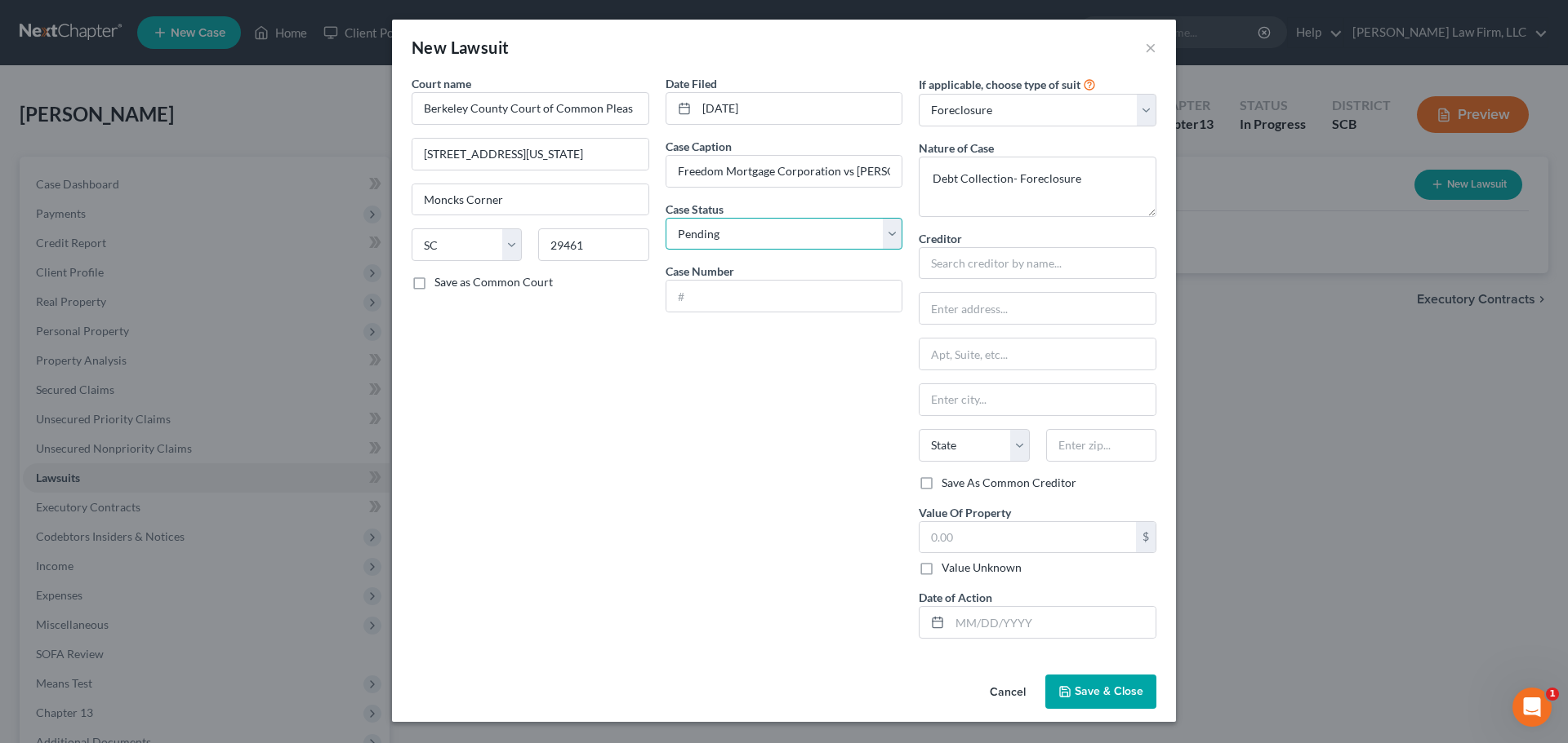
click at [769, 228] on select "Select Pending On Appeal Concluded" at bounding box center [784, 234] width 238 height 33
click at [762, 289] on input "text" at bounding box center [784, 296] width 236 height 31
type input "2025CP0802491"
type input "Freedom Mortgage"
click at [1043, 119] on select "Select Repossession Garnishment Foreclosure Attached, Seized, Or Levied Other" at bounding box center [1038, 110] width 238 height 33
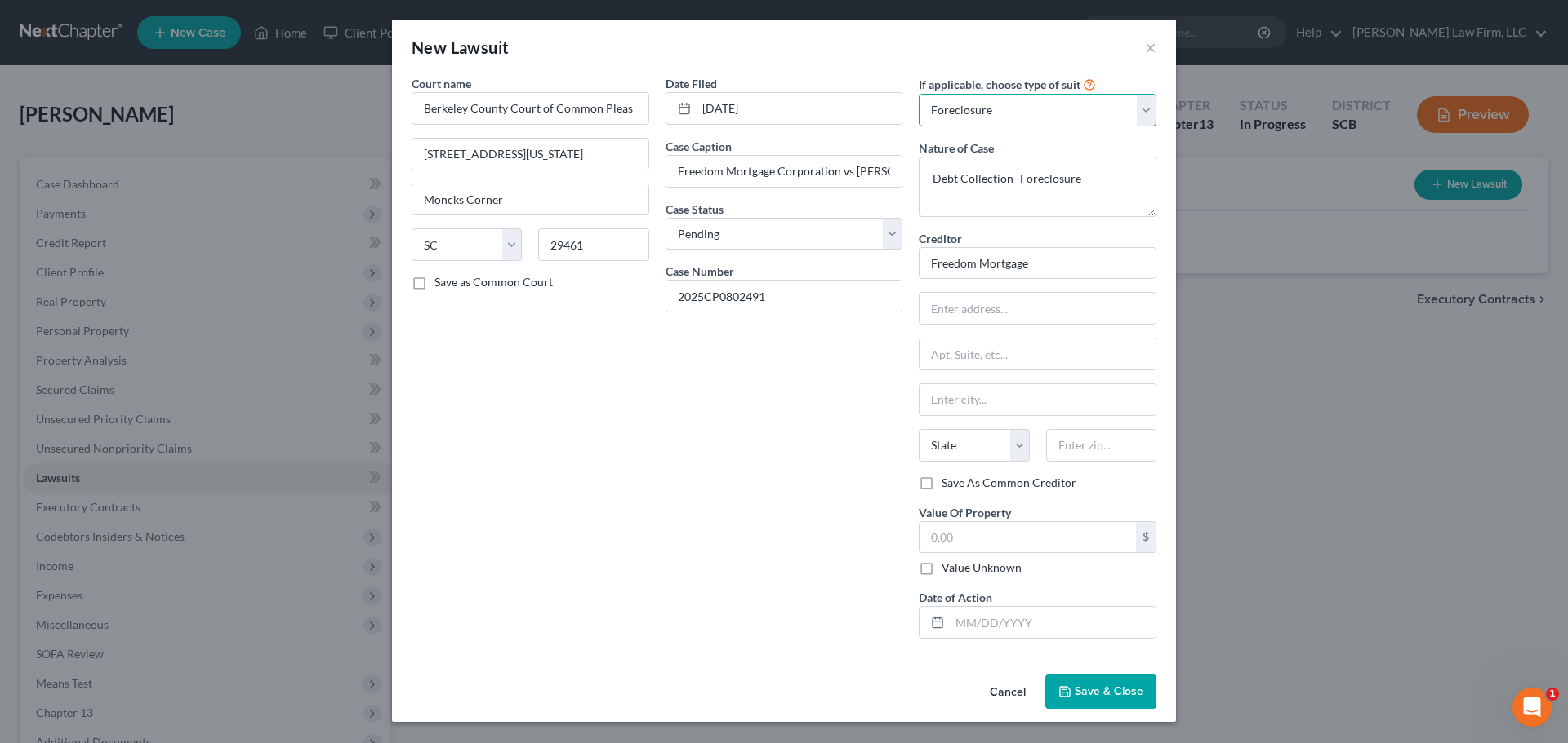
select select
click at [919, 94] on select "Select Repossession Garnishment Foreclosure Attached, Seized, Or Levied Other" at bounding box center [1038, 110] width 238 height 33
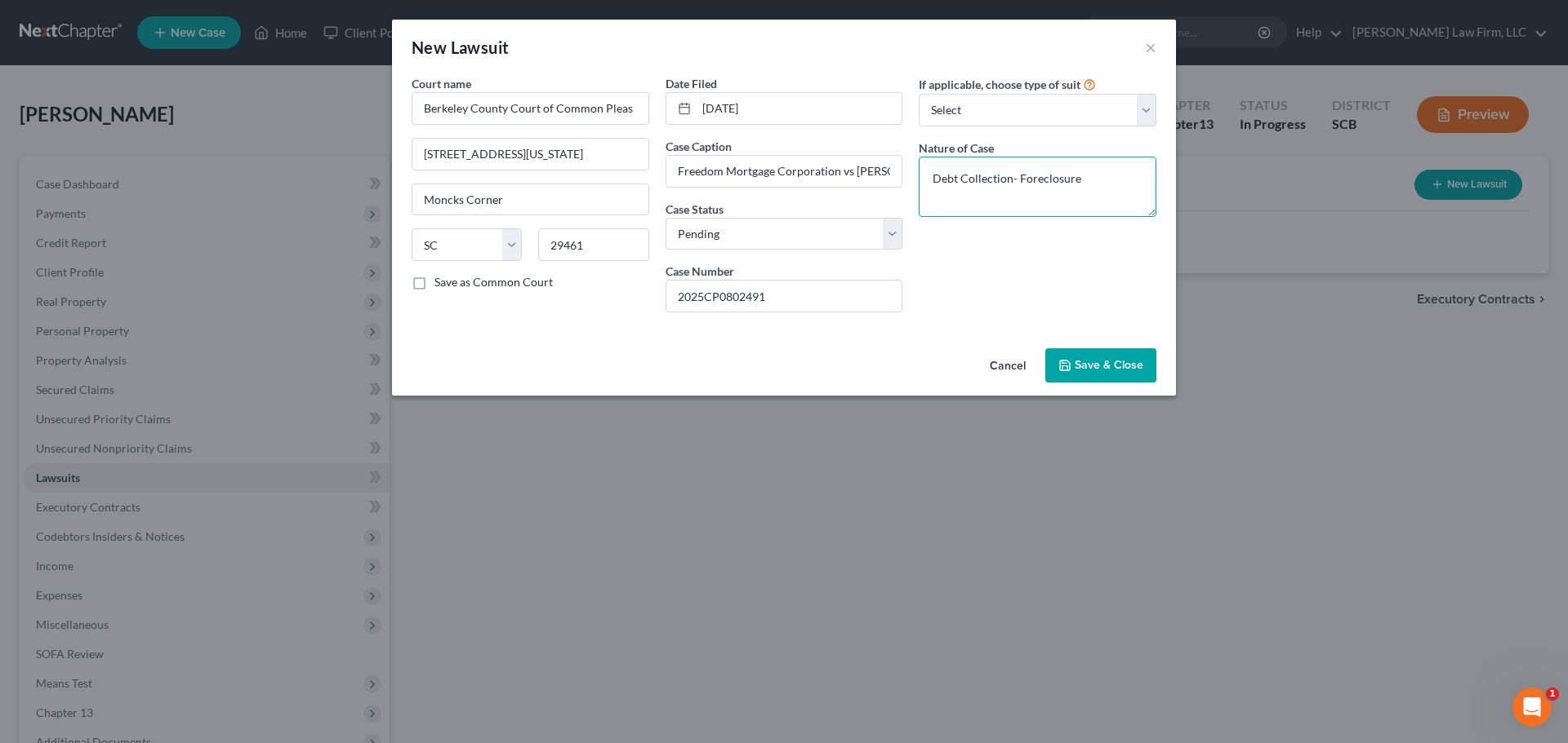
click at [1089, 184] on textarea "Debt Collection- Foreclosure" at bounding box center [1038, 187] width 238 height 60
click at [1085, 370] on span "Save & Close" at bounding box center [1109, 365] width 69 height 14
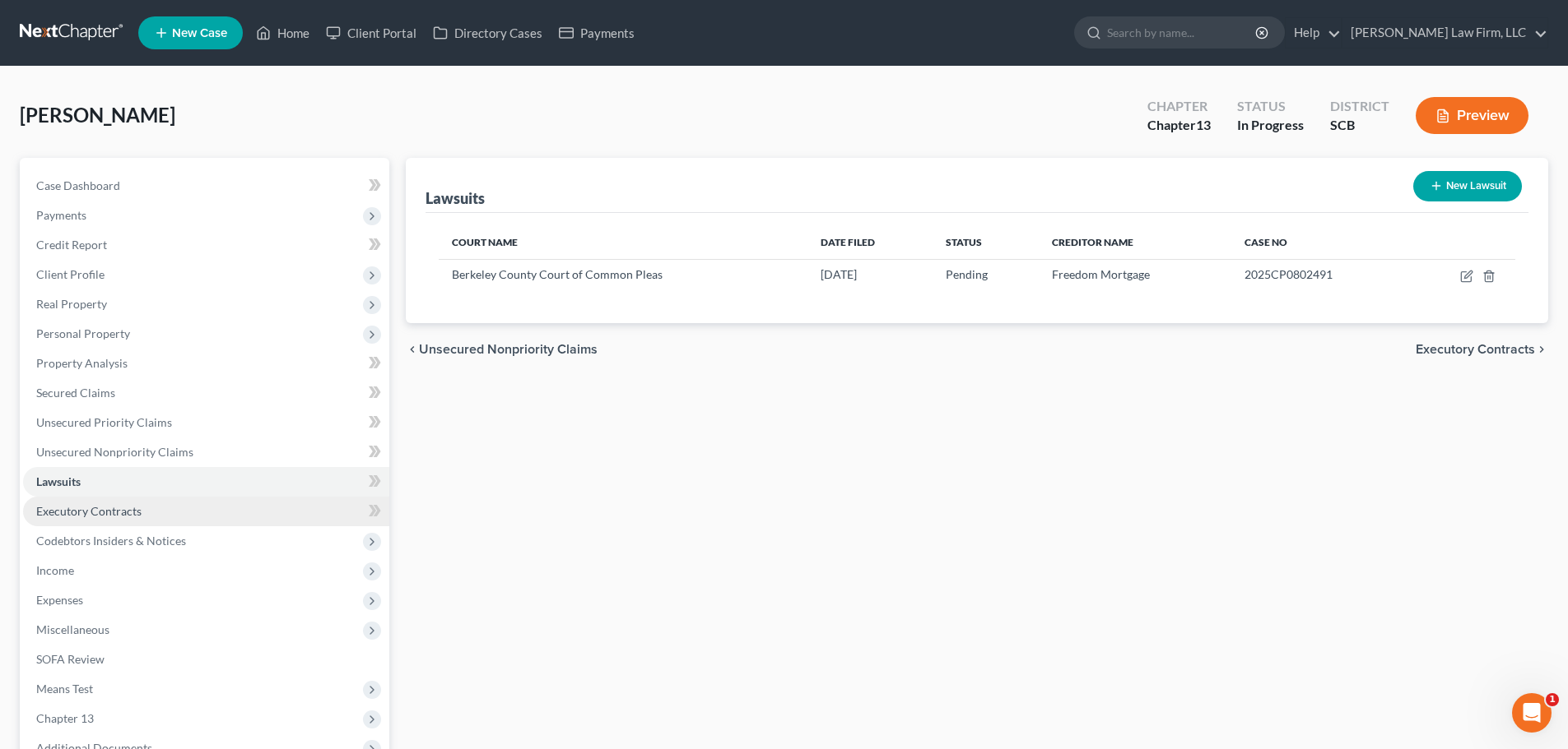
click at [115, 510] on span "Executory Contracts" at bounding box center [88, 511] width 106 height 14
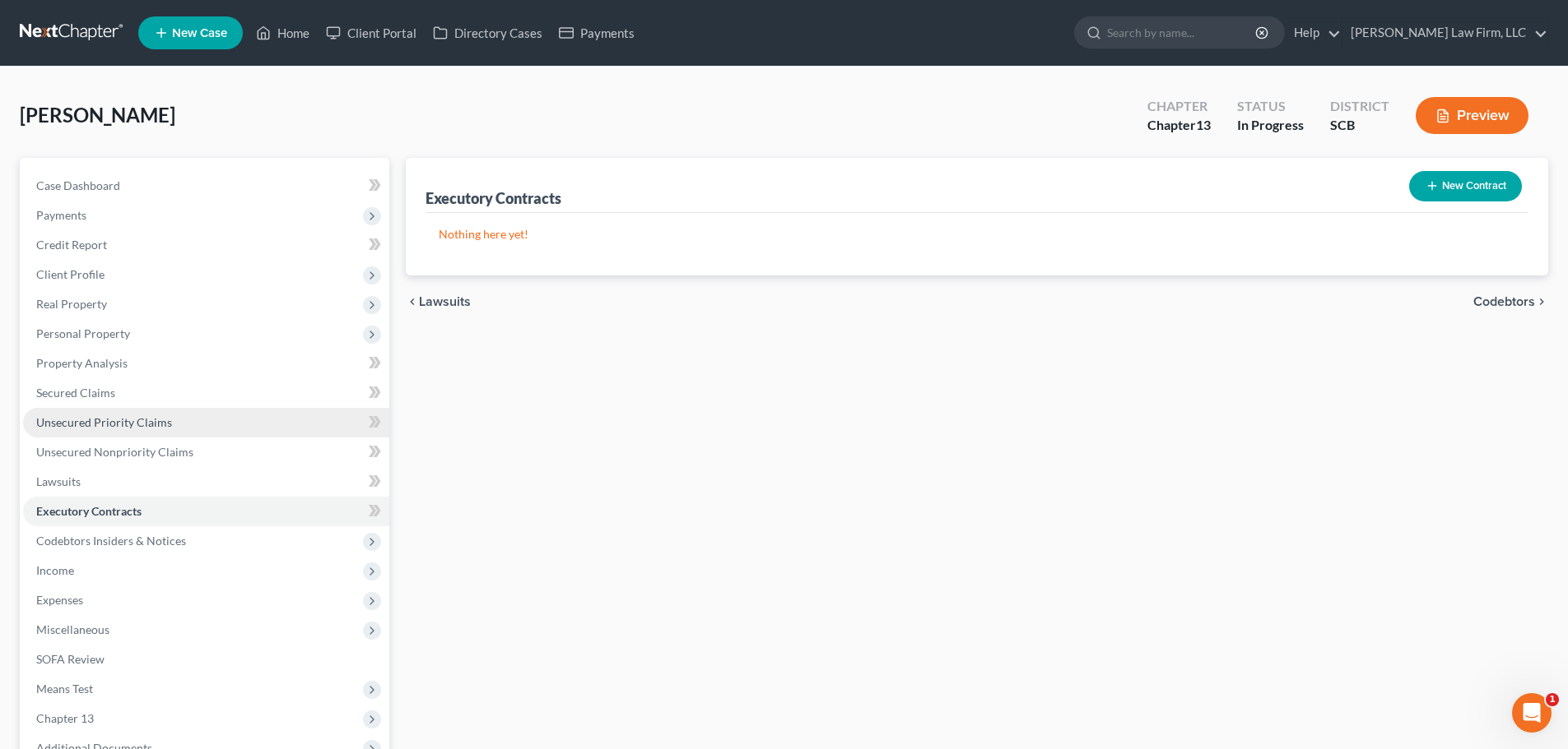
click at [89, 430] on link "Unsecured Priority Claims" at bounding box center [205, 422] width 366 height 29
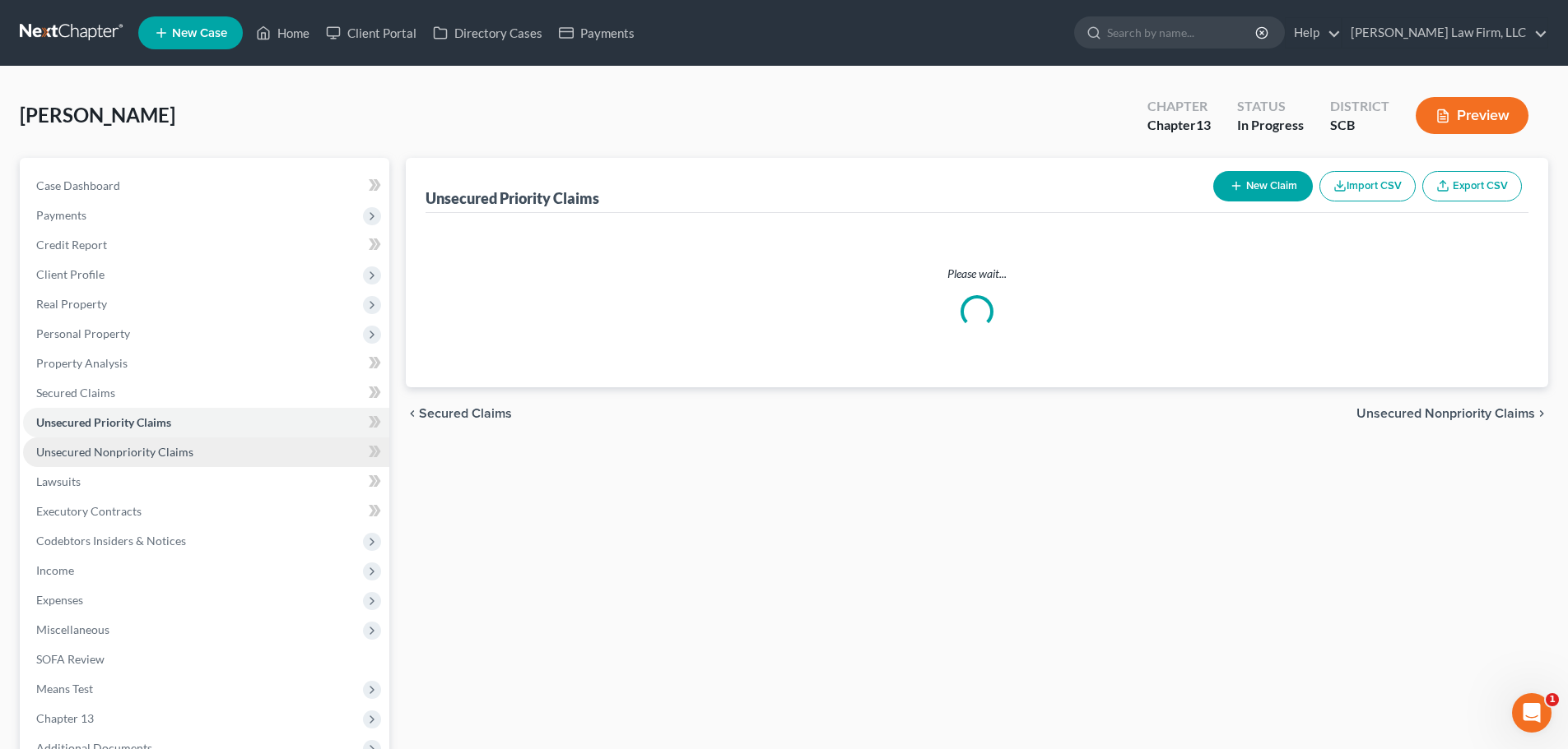
click at [88, 446] on span "Unsecured Nonpriority Claims" at bounding box center [114, 451] width 157 height 14
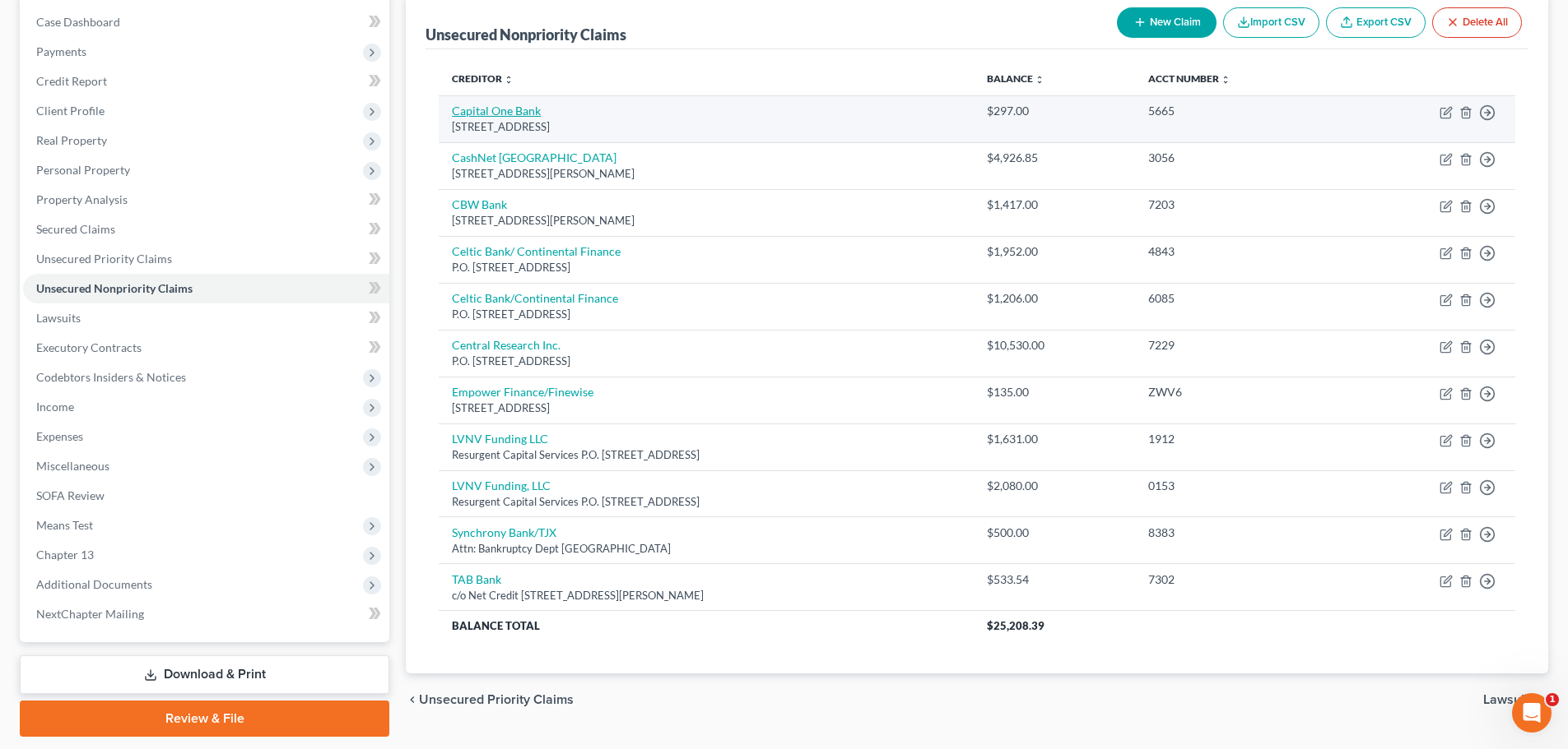
scroll to position [164, 0]
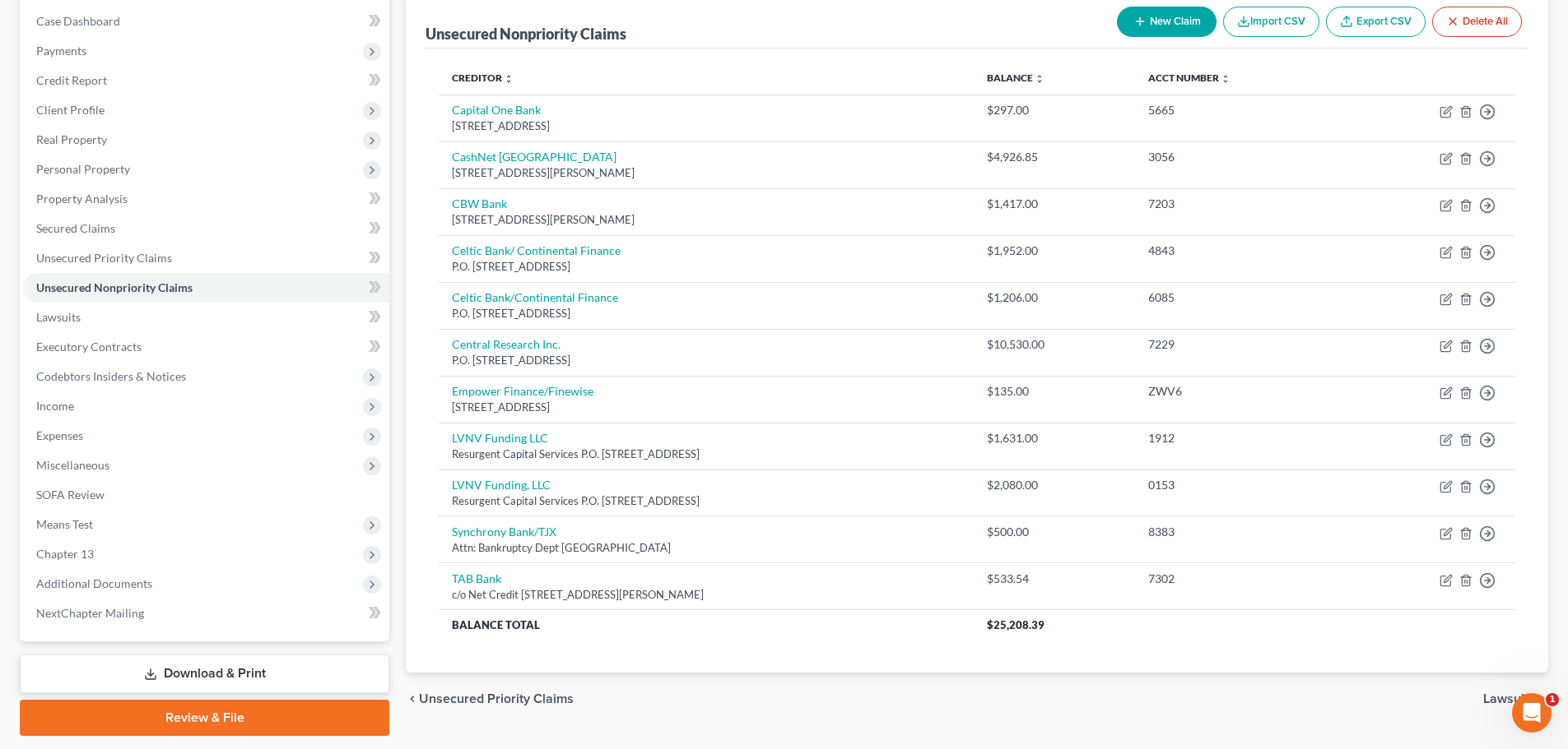
click at [509, 696] on span "Unsecured Priority Claims" at bounding box center [496, 700] width 155 height 13
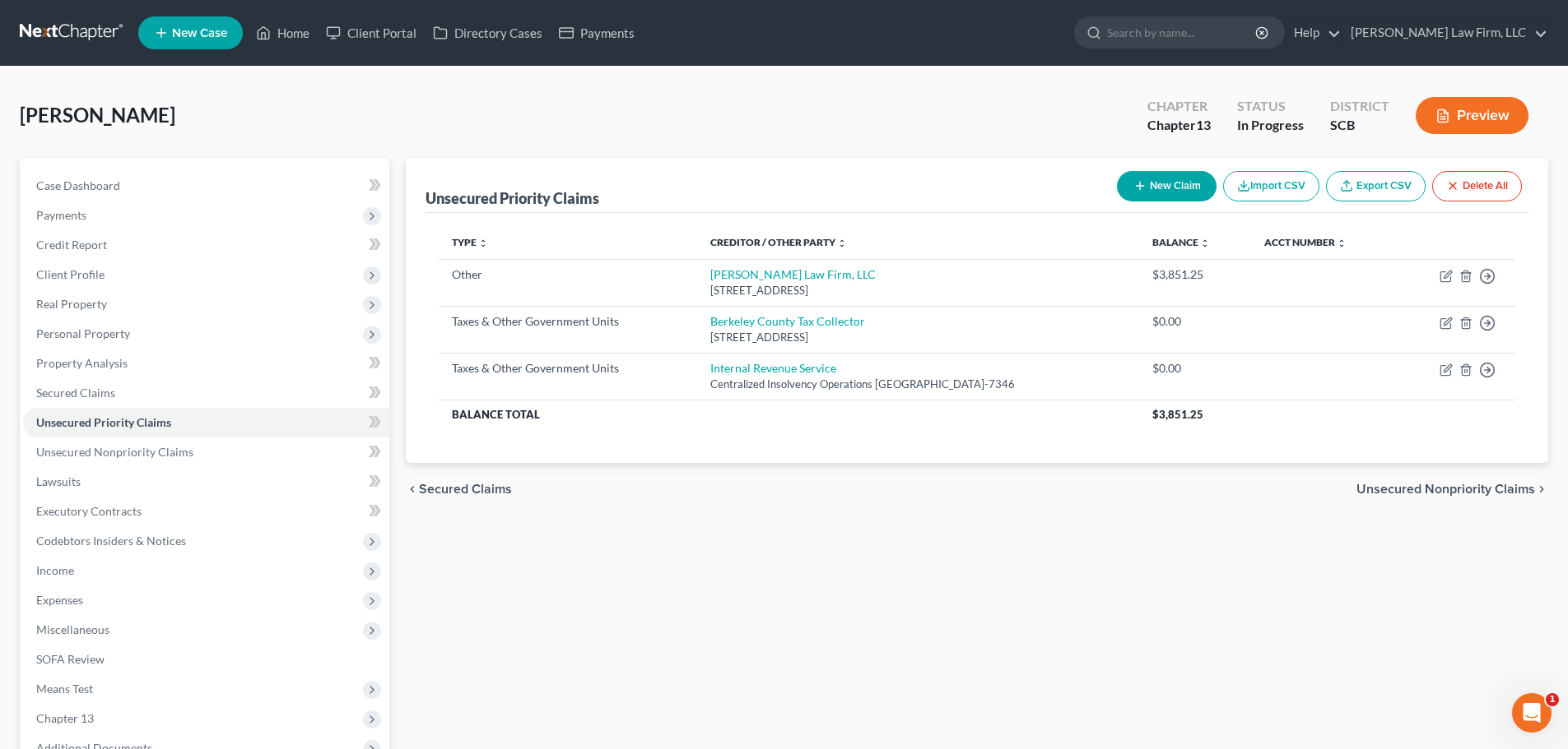
click at [453, 483] on span "Secured Claims" at bounding box center [466, 490] width 93 height 13
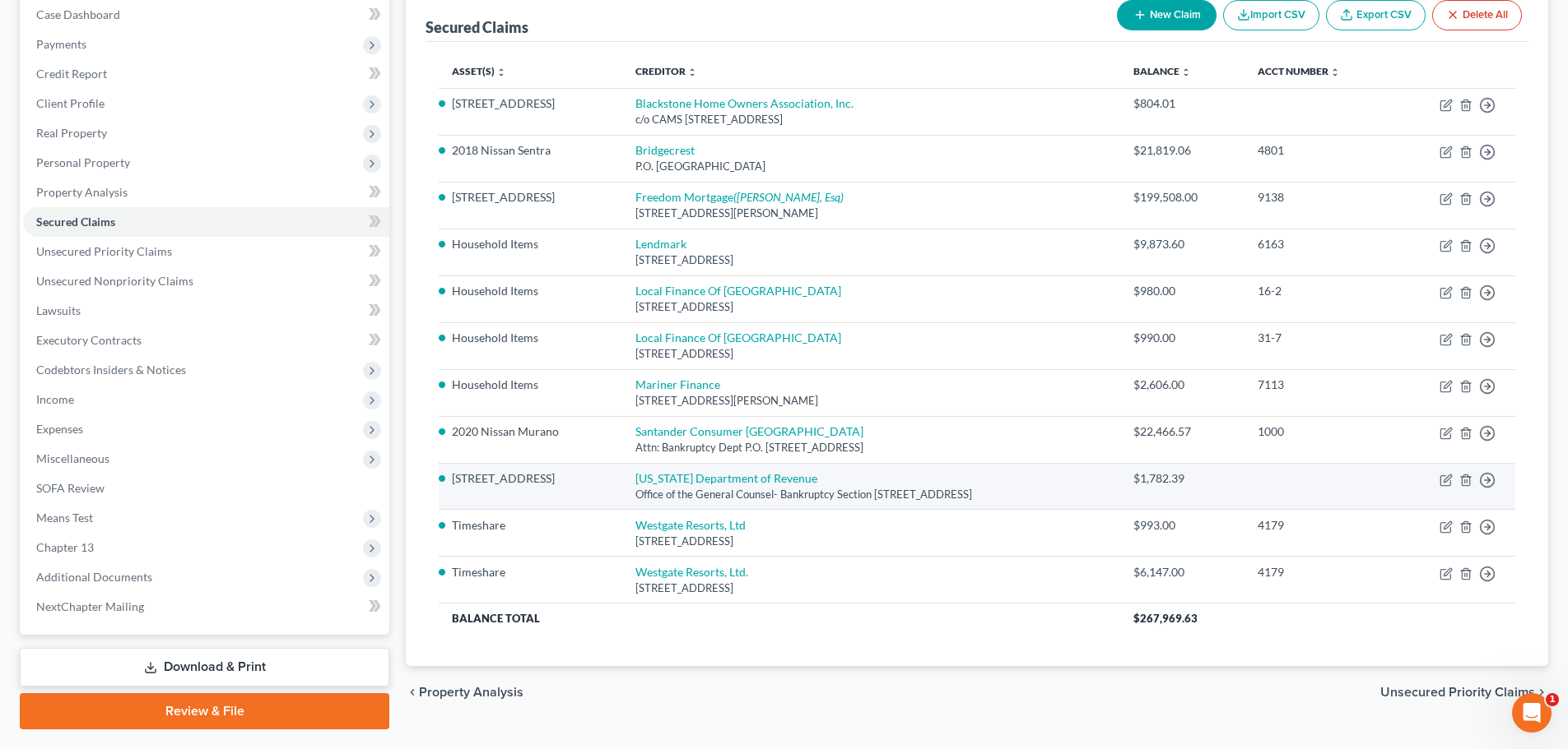
scroll to position [214, 0]
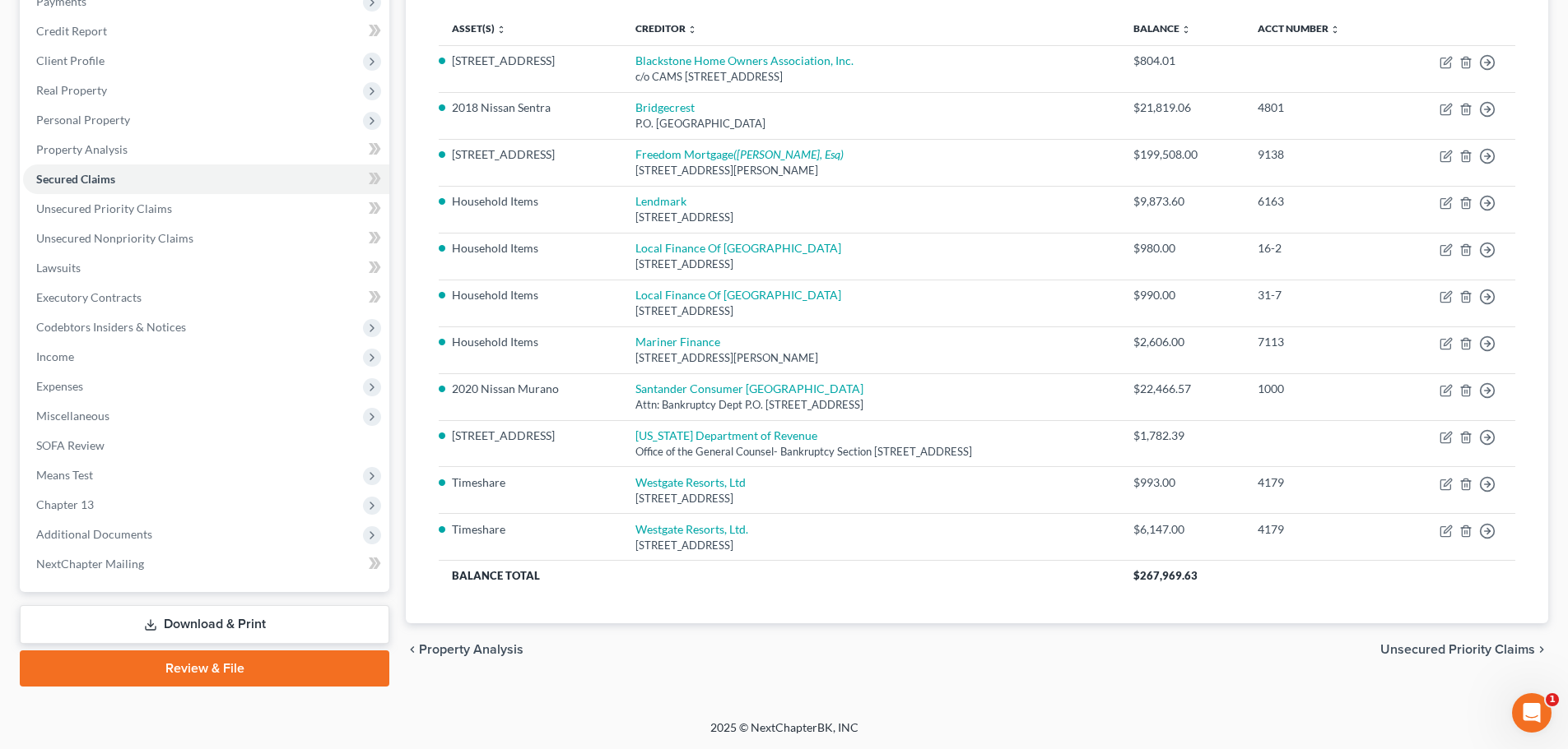
click at [1457, 651] on span "Unsecured Priority Claims" at bounding box center [1457, 650] width 155 height 13
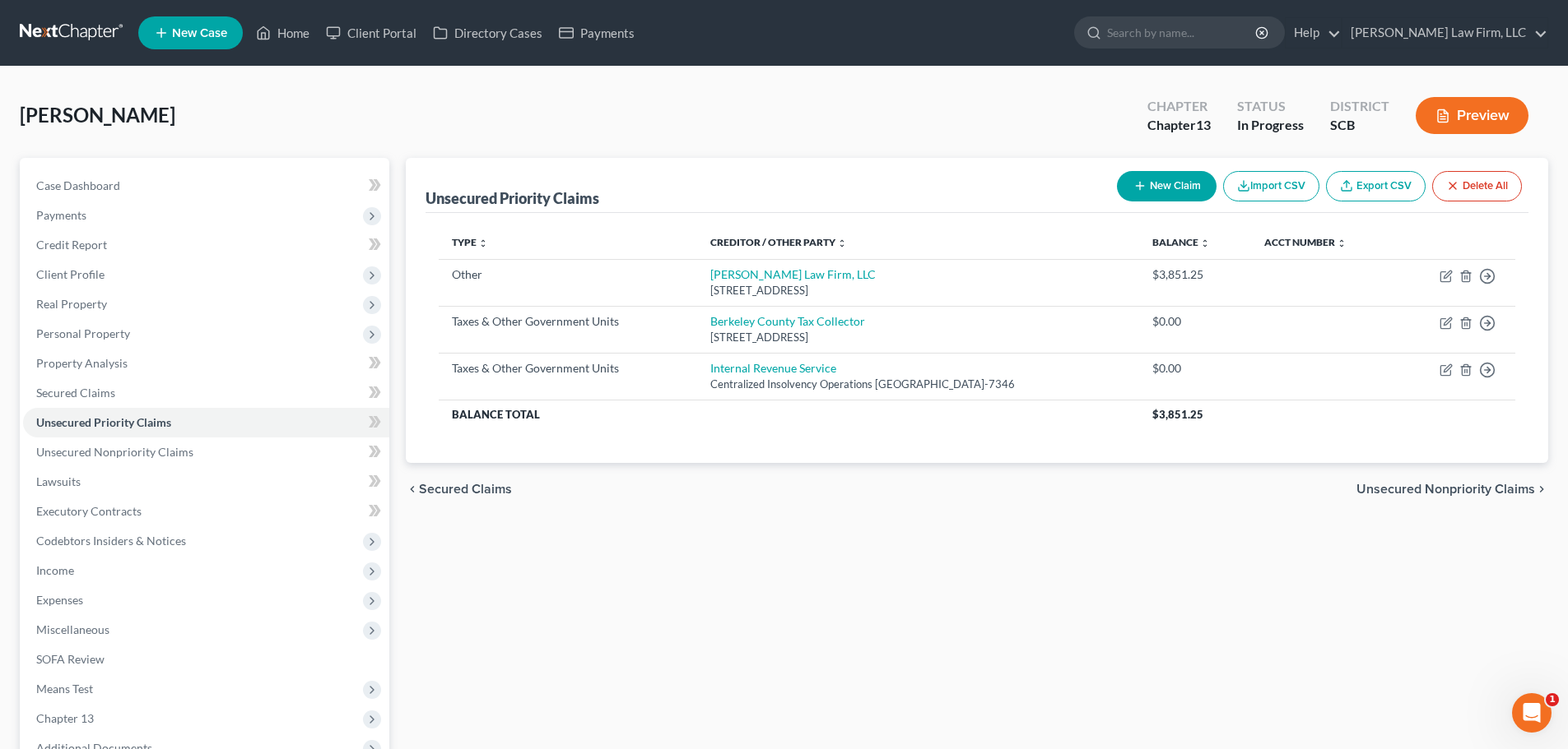
click at [1465, 489] on span "Unsecured Nonpriority Claims" at bounding box center [1445, 490] width 179 height 13
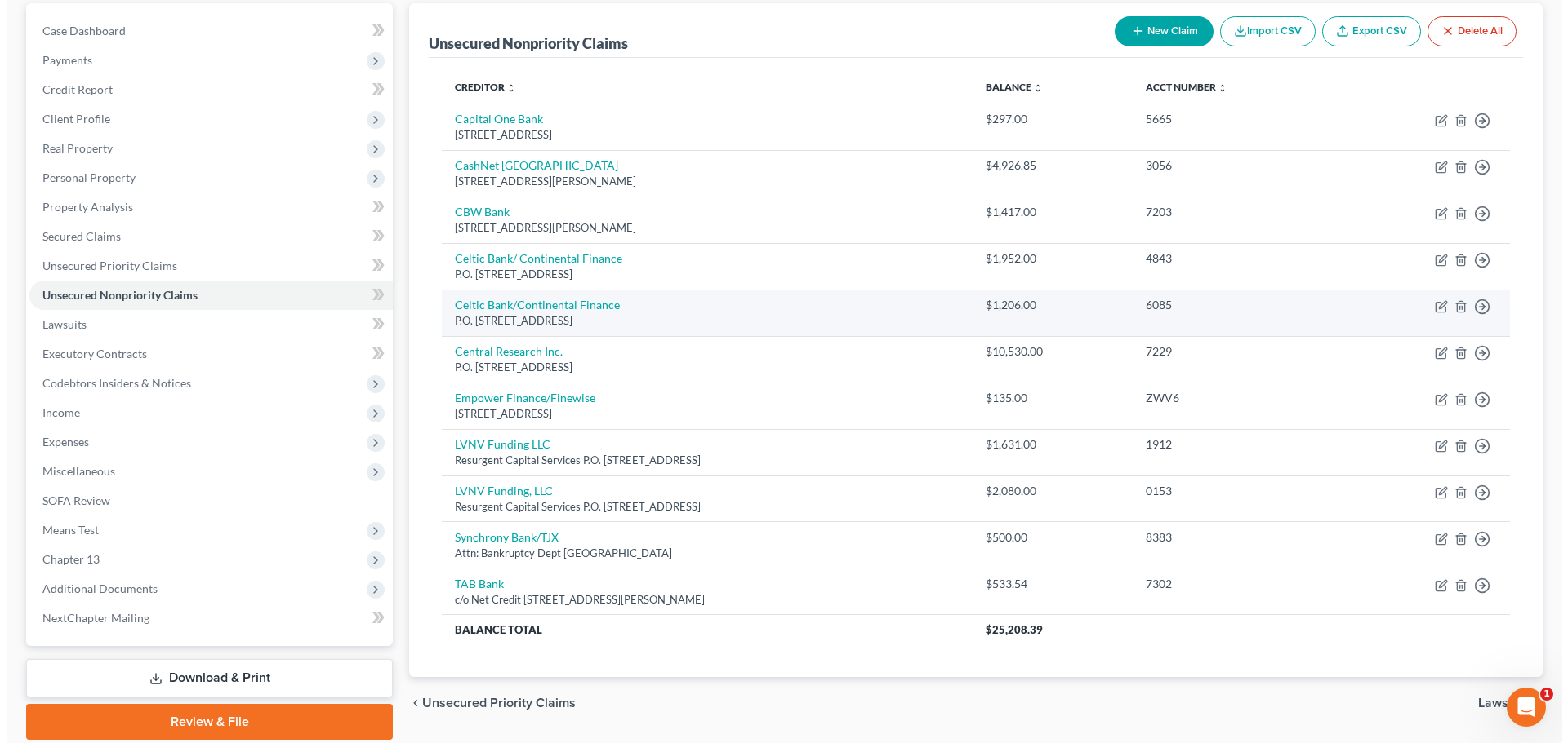
scroll to position [163, 0]
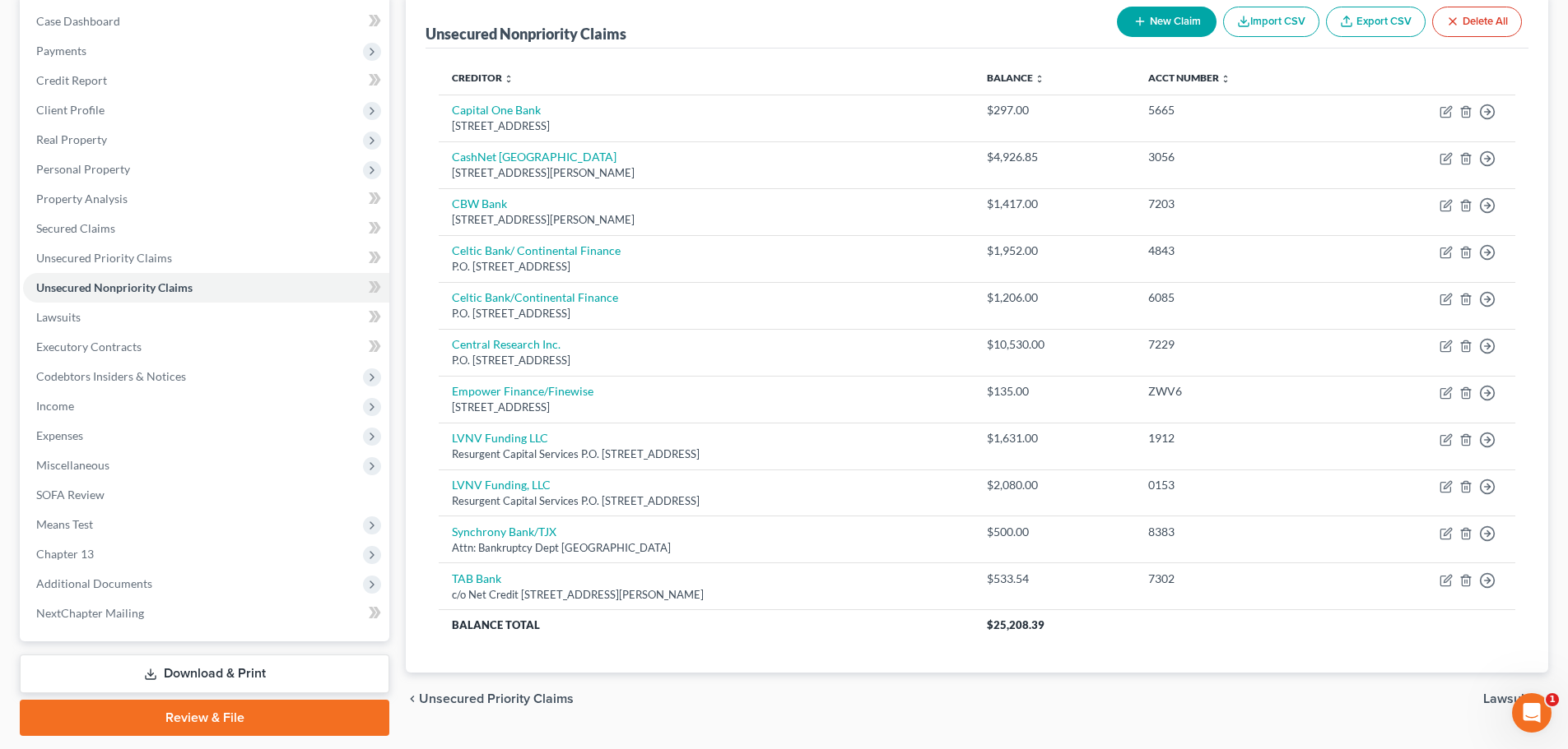
click at [1154, 18] on button "New Claim" at bounding box center [1167, 22] width 100 height 30
select select "0"
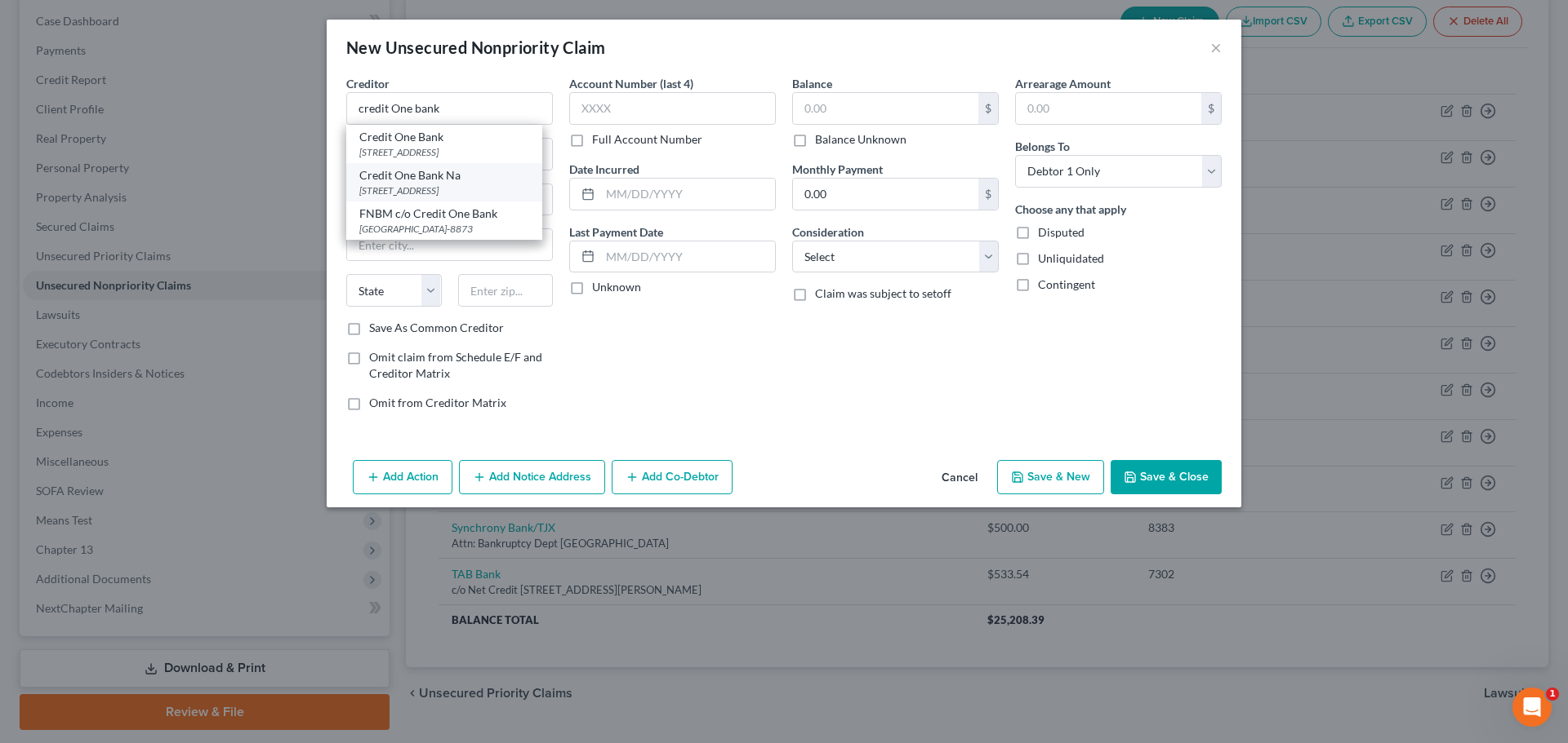
click at [476, 174] on div "Credit One Bank Na" at bounding box center [444, 174] width 170 height 16
type input "Credit One Bank Na"
type input "Po Box 98875"
type input "Las Vegas"
select select "31"
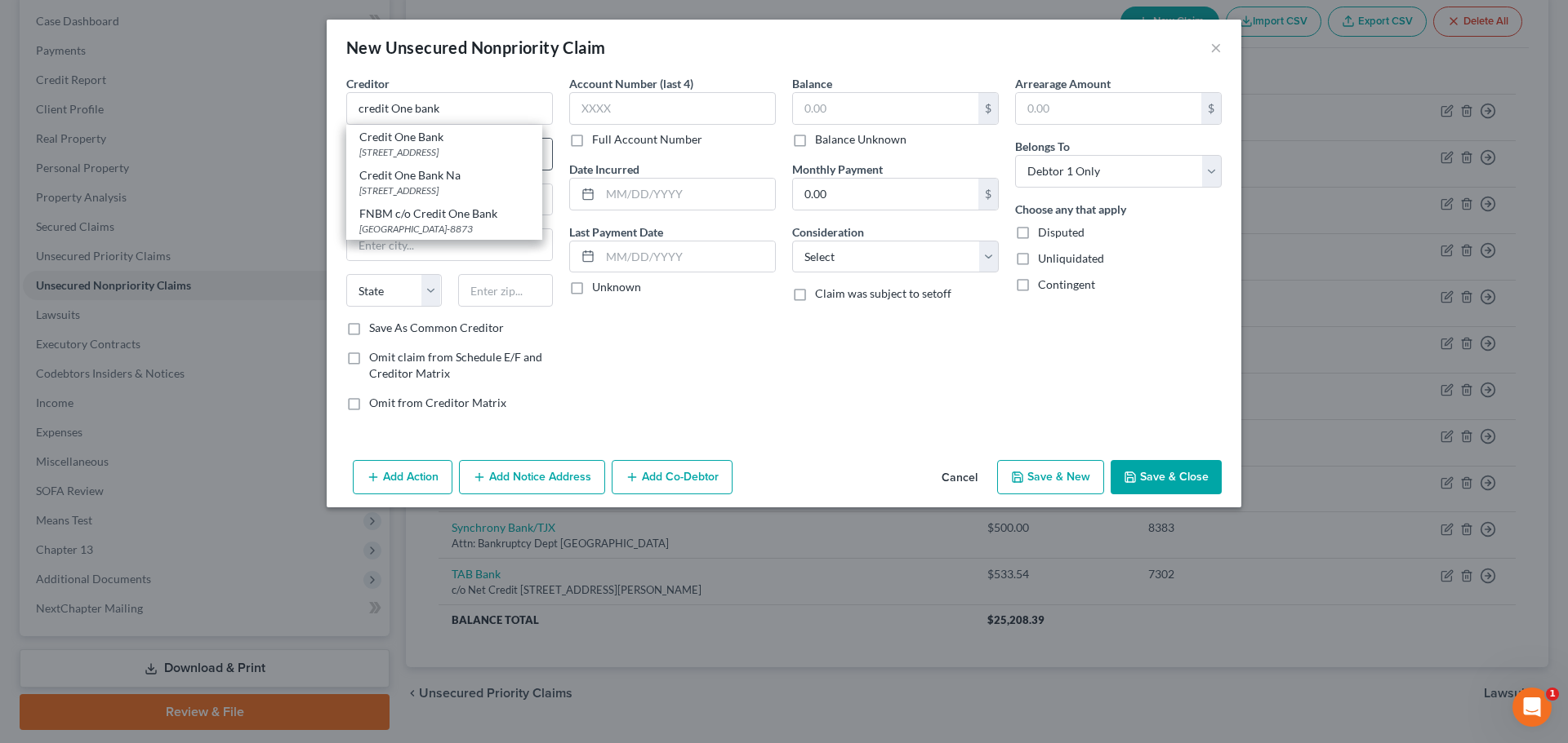
type input "89193"
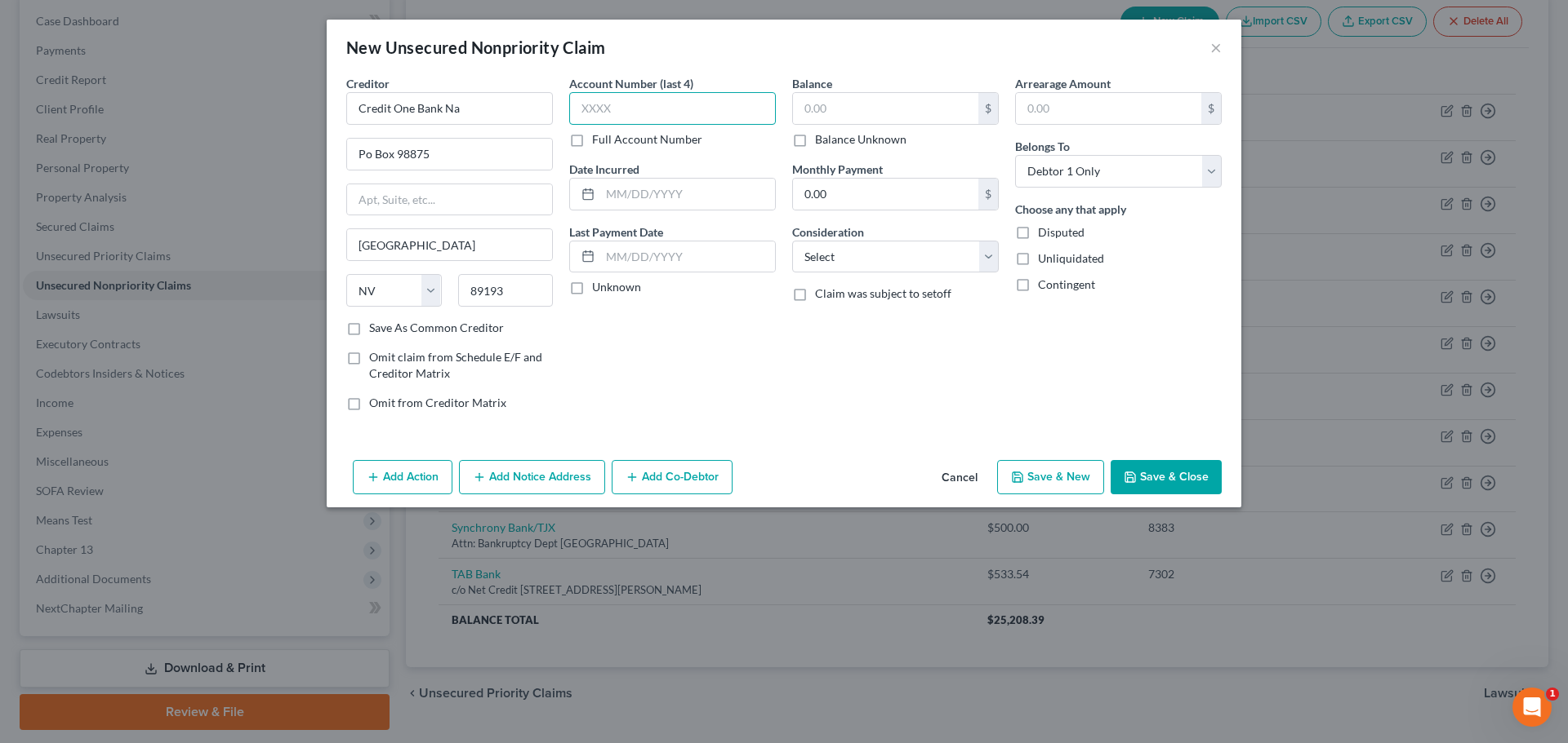
click at [726, 95] on input "text" at bounding box center [672, 108] width 207 height 33
type input "1912"
type input "897.46"
select select "14"
type input "Unsecured Credit Card"
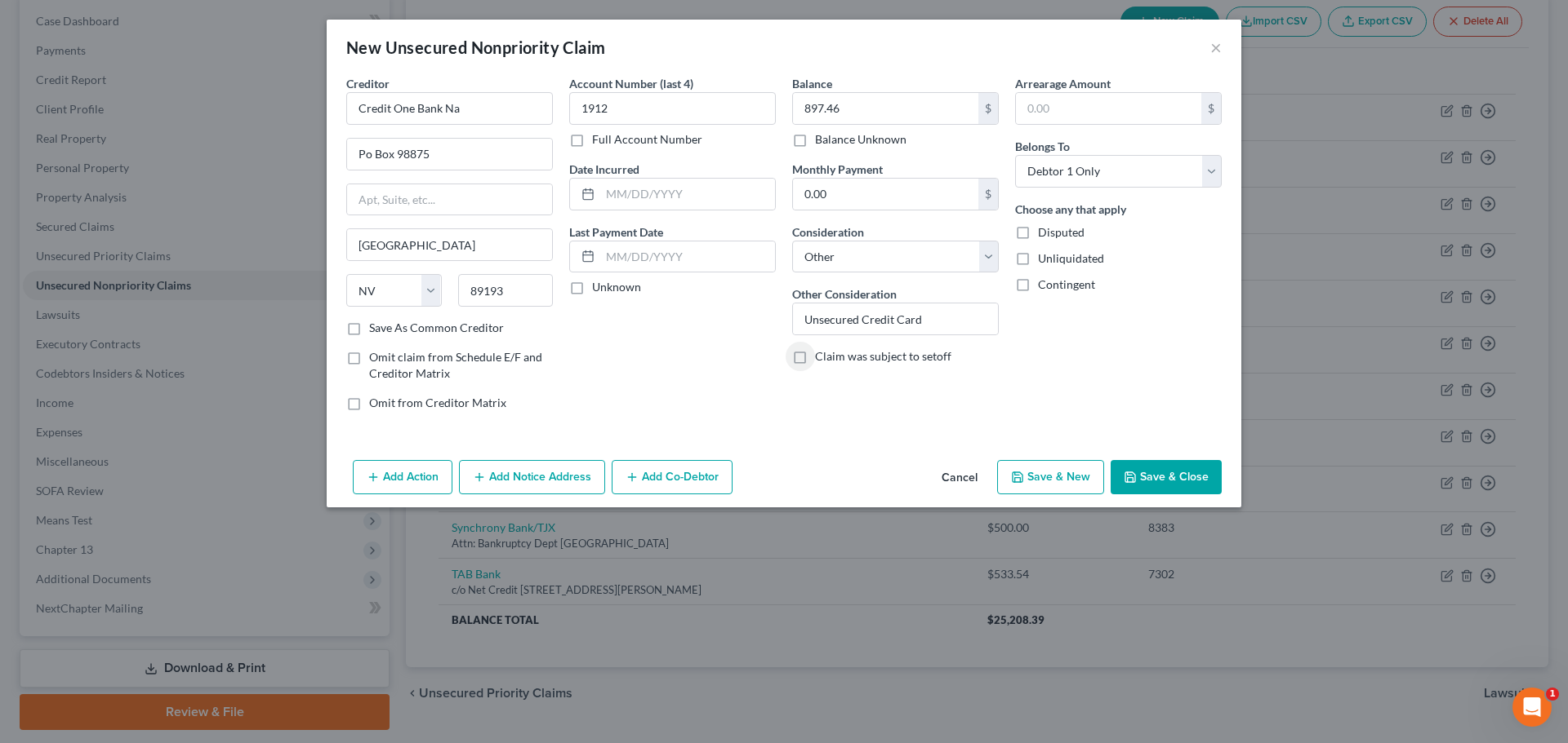
click at [1158, 482] on button "Save & Close" at bounding box center [1166, 477] width 111 height 34
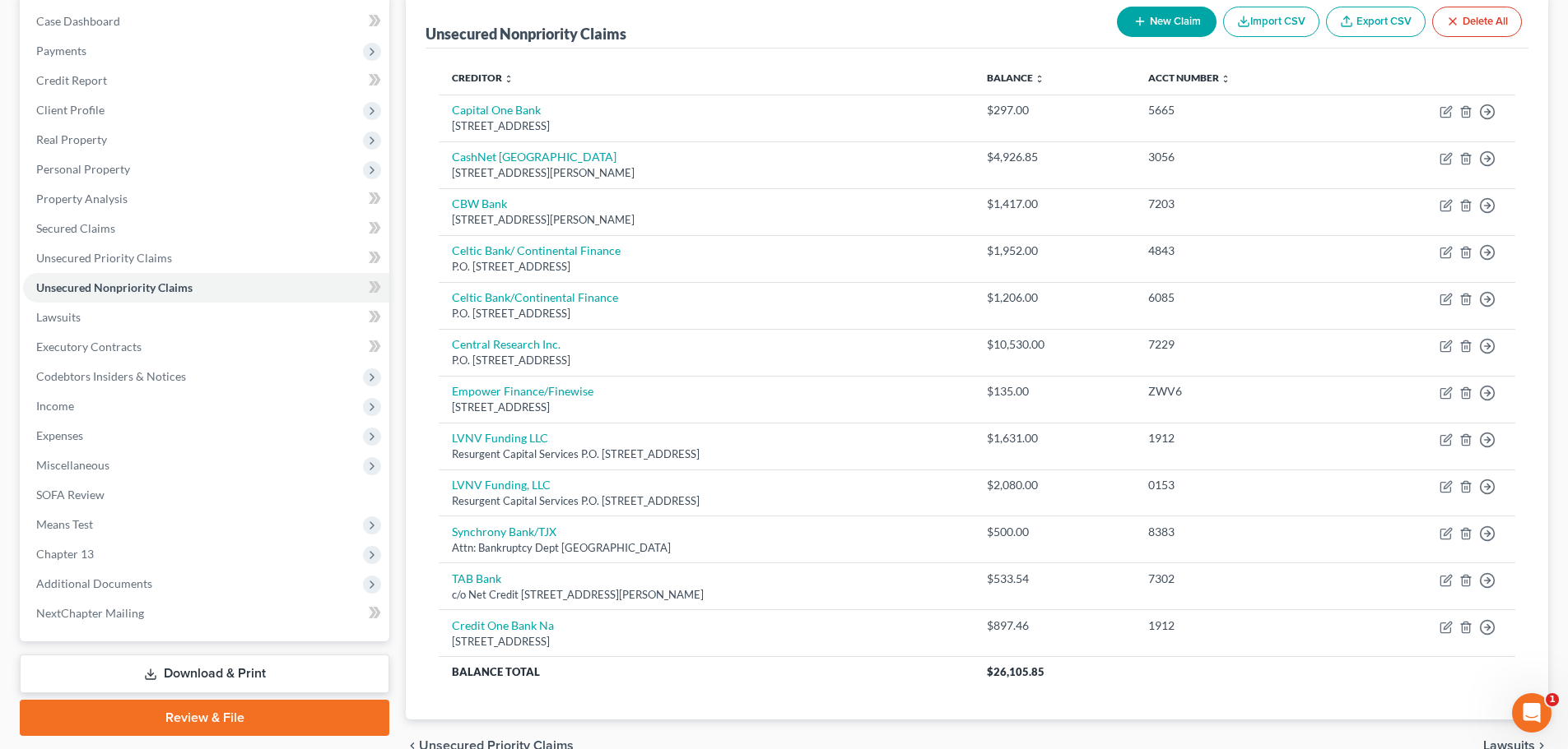
click at [1153, 15] on button "New Claim" at bounding box center [1167, 22] width 100 height 30
select select "0"
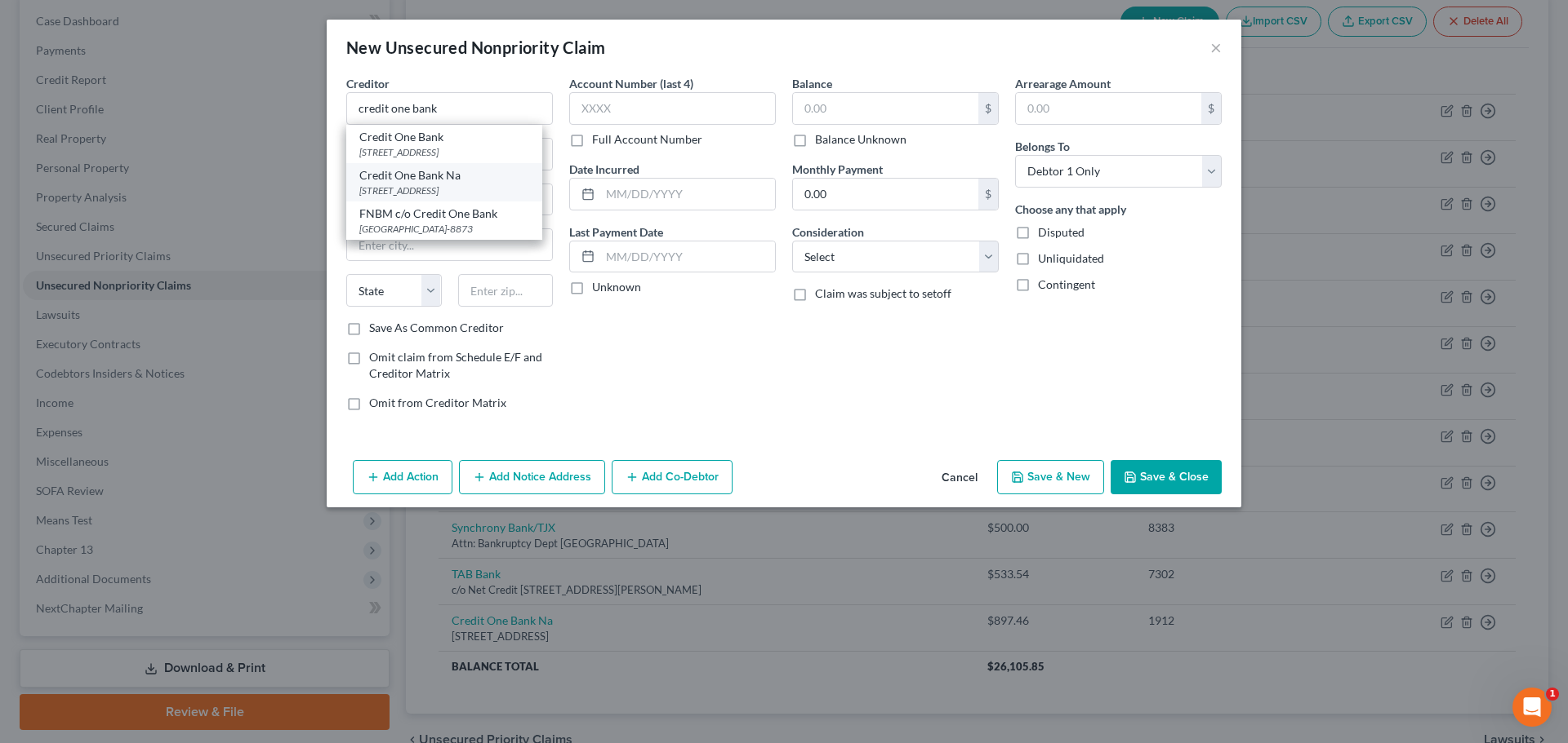
click at [512, 192] on div "Po Box 98875, Las Vegas, NV 89193" at bounding box center [444, 190] width 170 height 14
type input "Credit One Bank Na"
type input "Po Box 98875"
type input "Las Vegas"
select select "31"
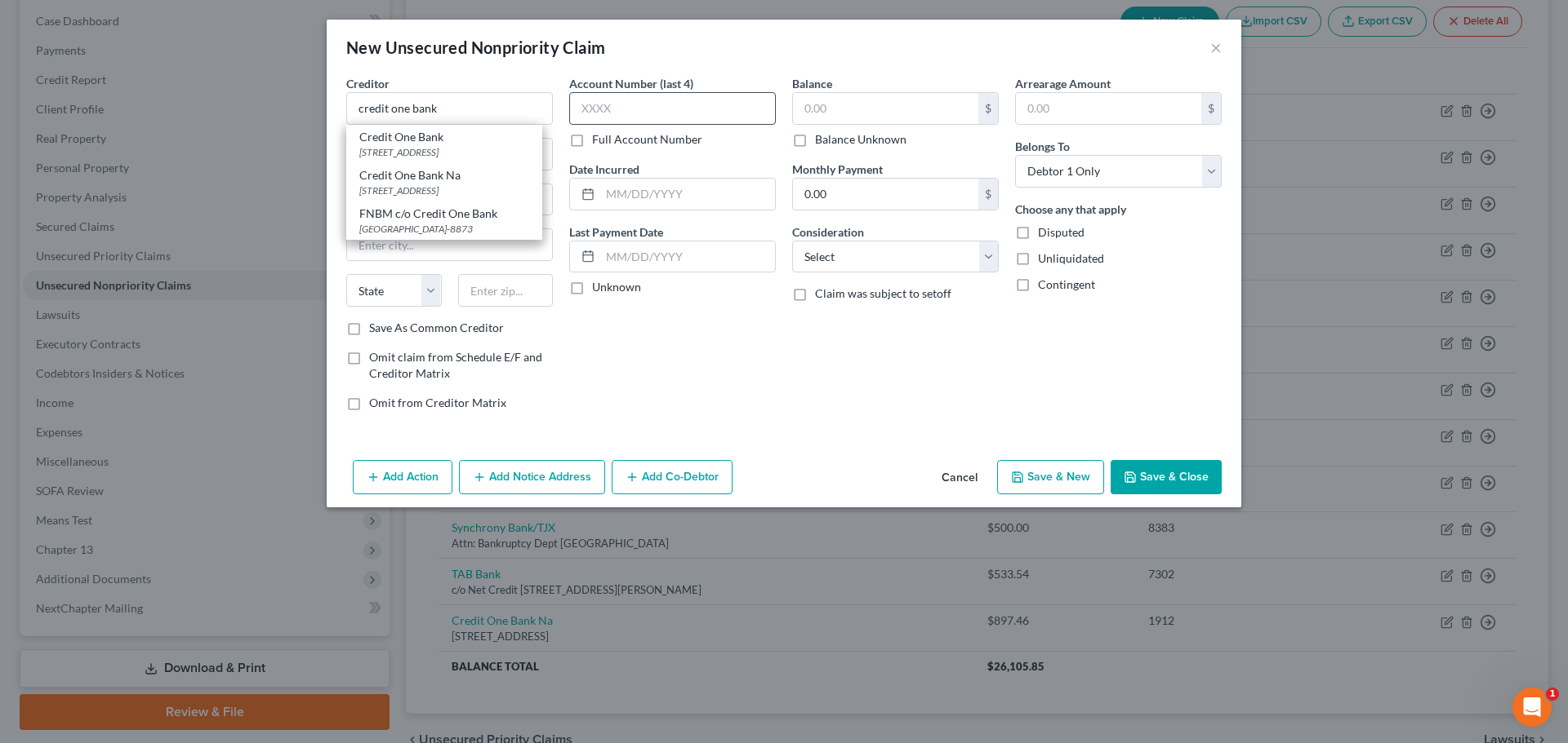
type input "89193"
click at [634, 121] on input "text" at bounding box center [672, 108] width 207 height 33
type input "6347"
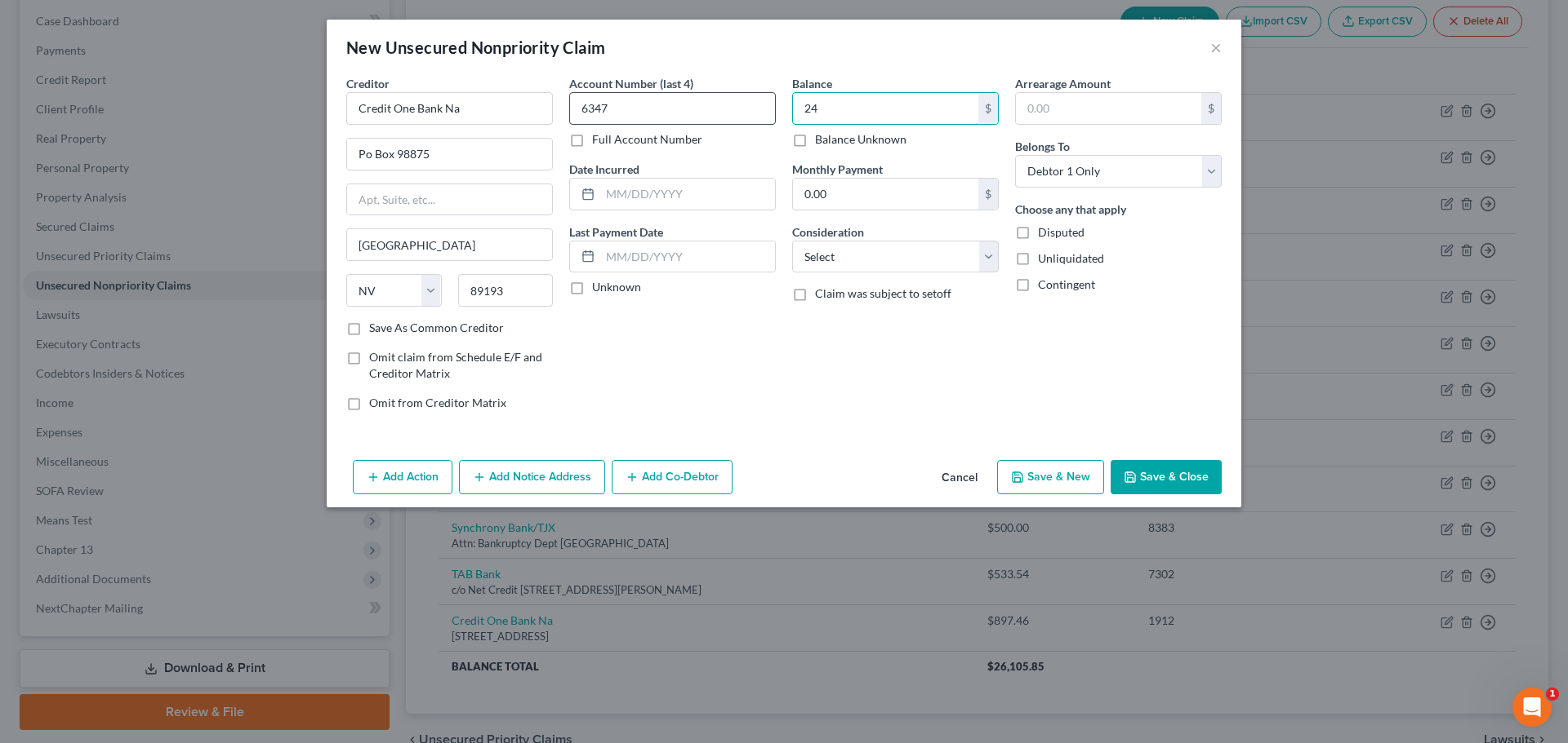
type input "2"
type input "276"
select select "14"
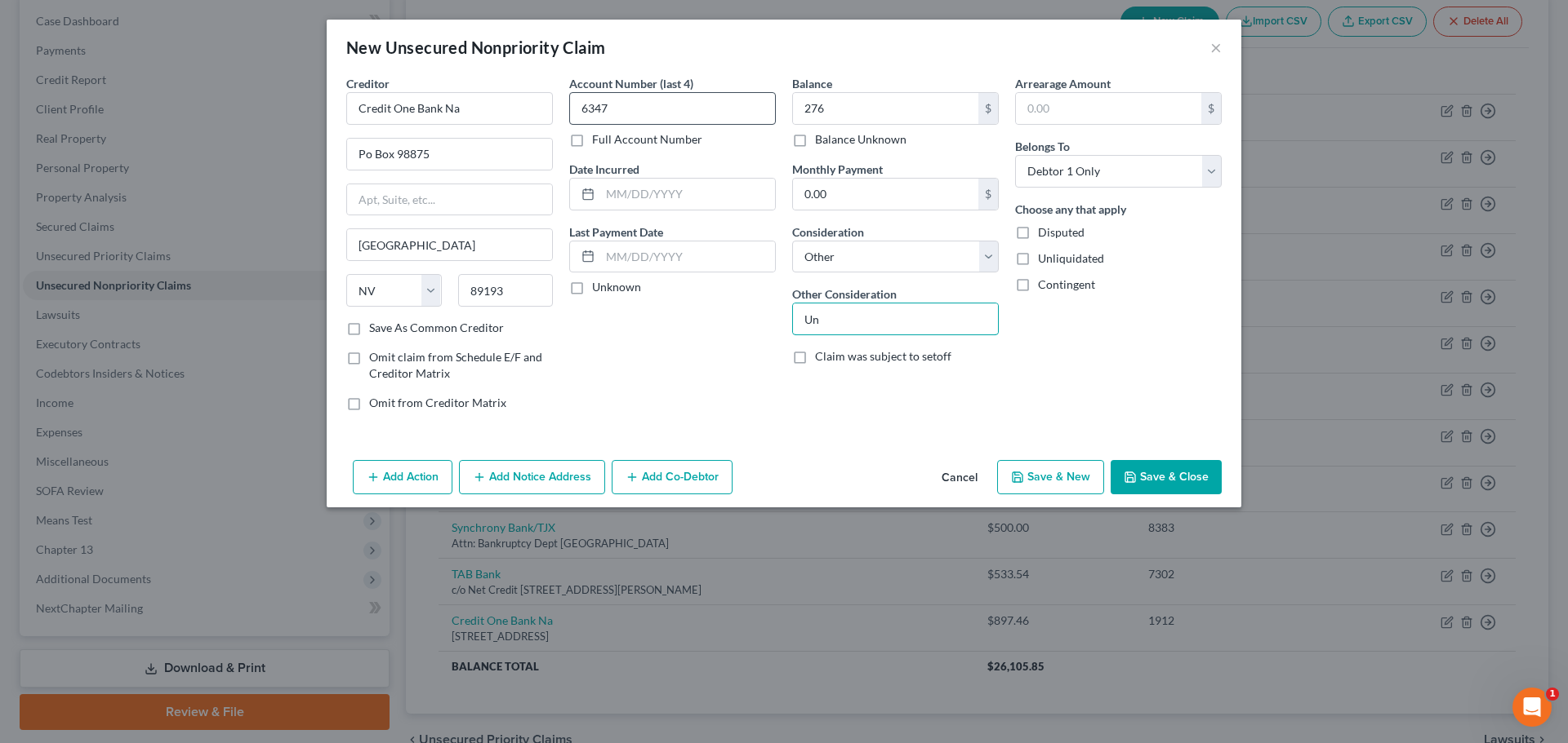
type input "Unsecured Credit Card"
click at [1190, 485] on button "Save & Close" at bounding box center [1166, 477] width 111 height 34
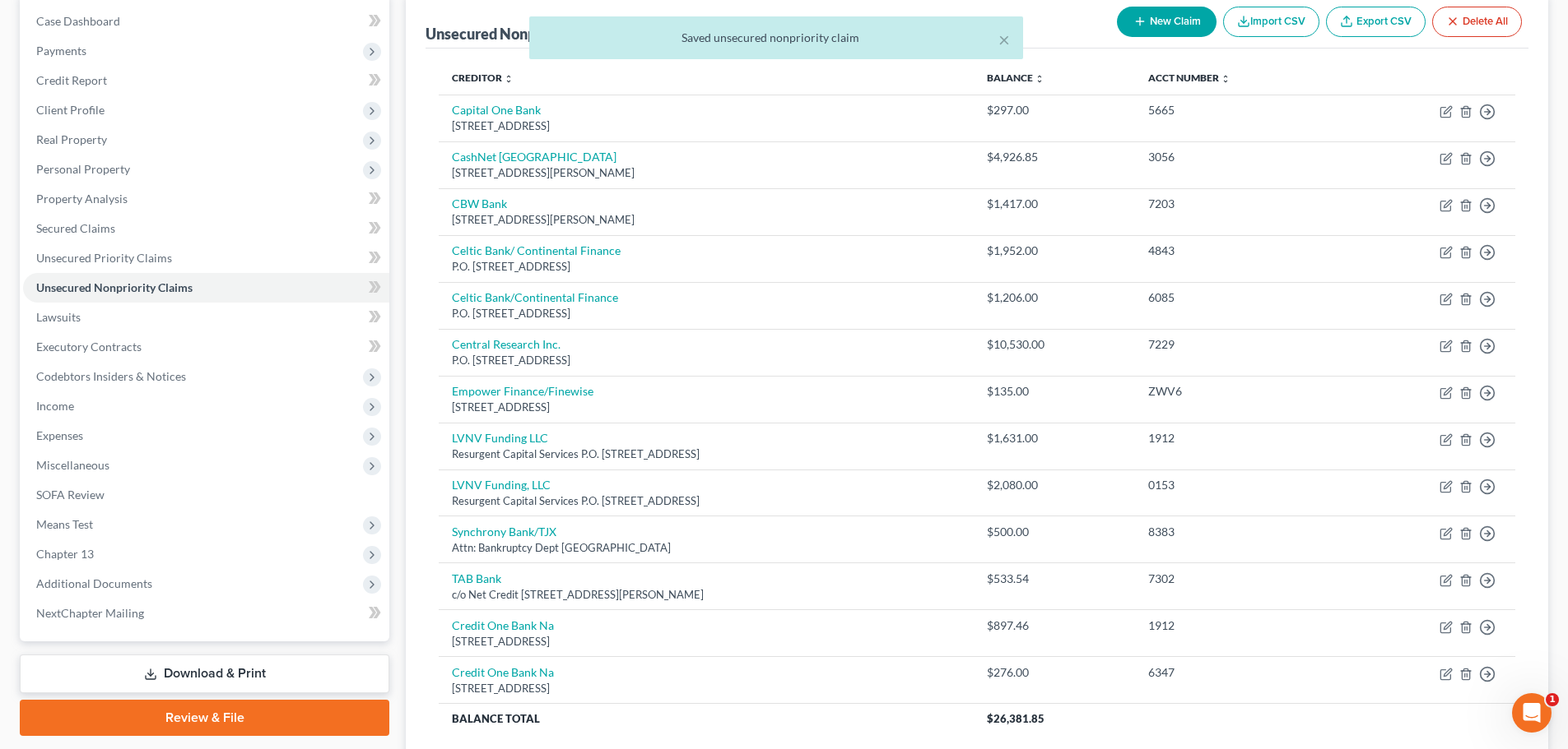
click at [1160, 25] on div "× Saved unsecured nonpriority claim" at bounding box center [775, 42] width 1568 height 51
click at [1006, 40] on button "×" at bounding box center [1004, 39] width 11 height 20
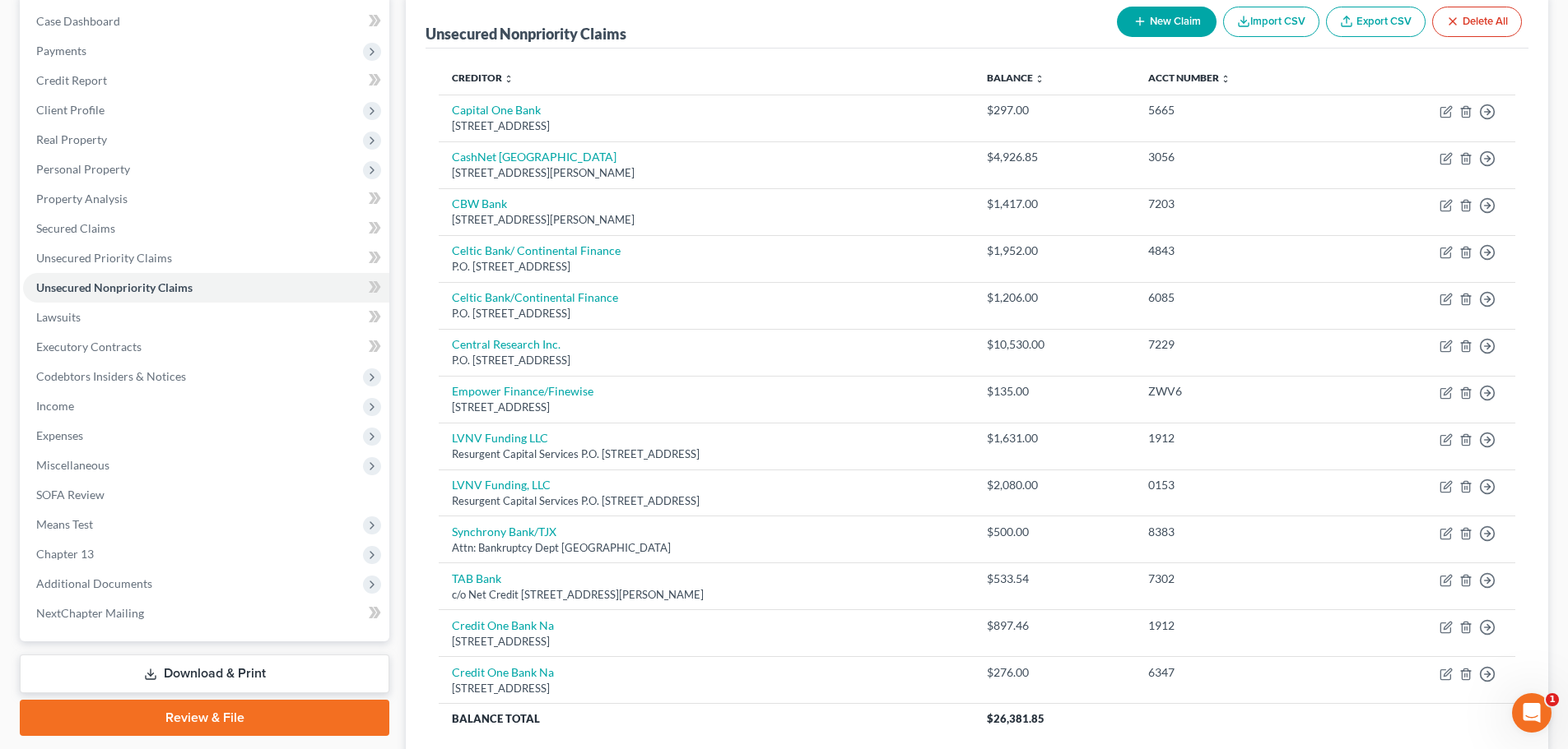
click at [1136, 22] on icon "button" at bounding box center [1140, 22] width 13 height 13
select select "0"
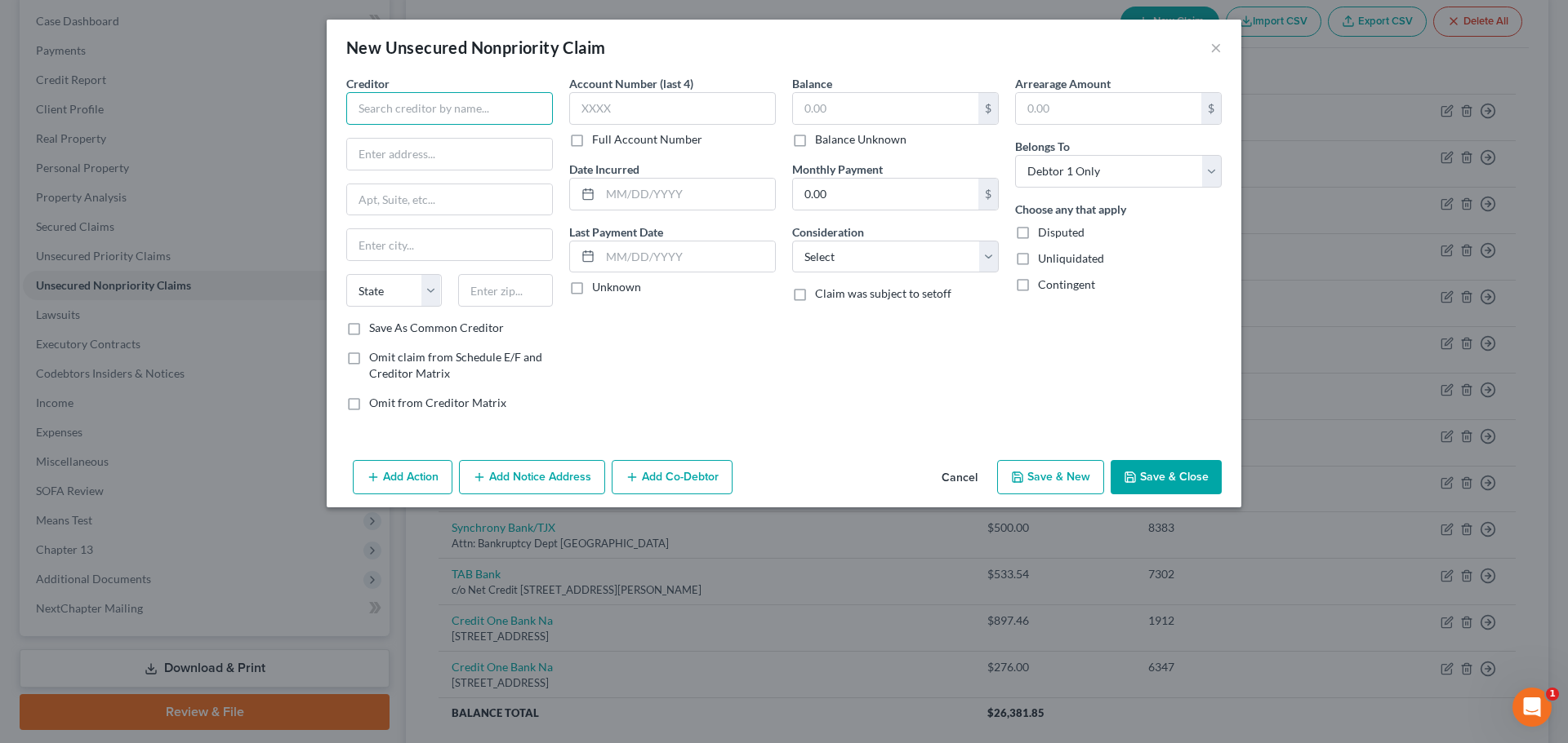
click at [513, 102] on input "text" at bounding box center [449, 108] width 207 height 33
click at [507, 112] on input "text" at bounding box center [449, 108] width 207 height 33
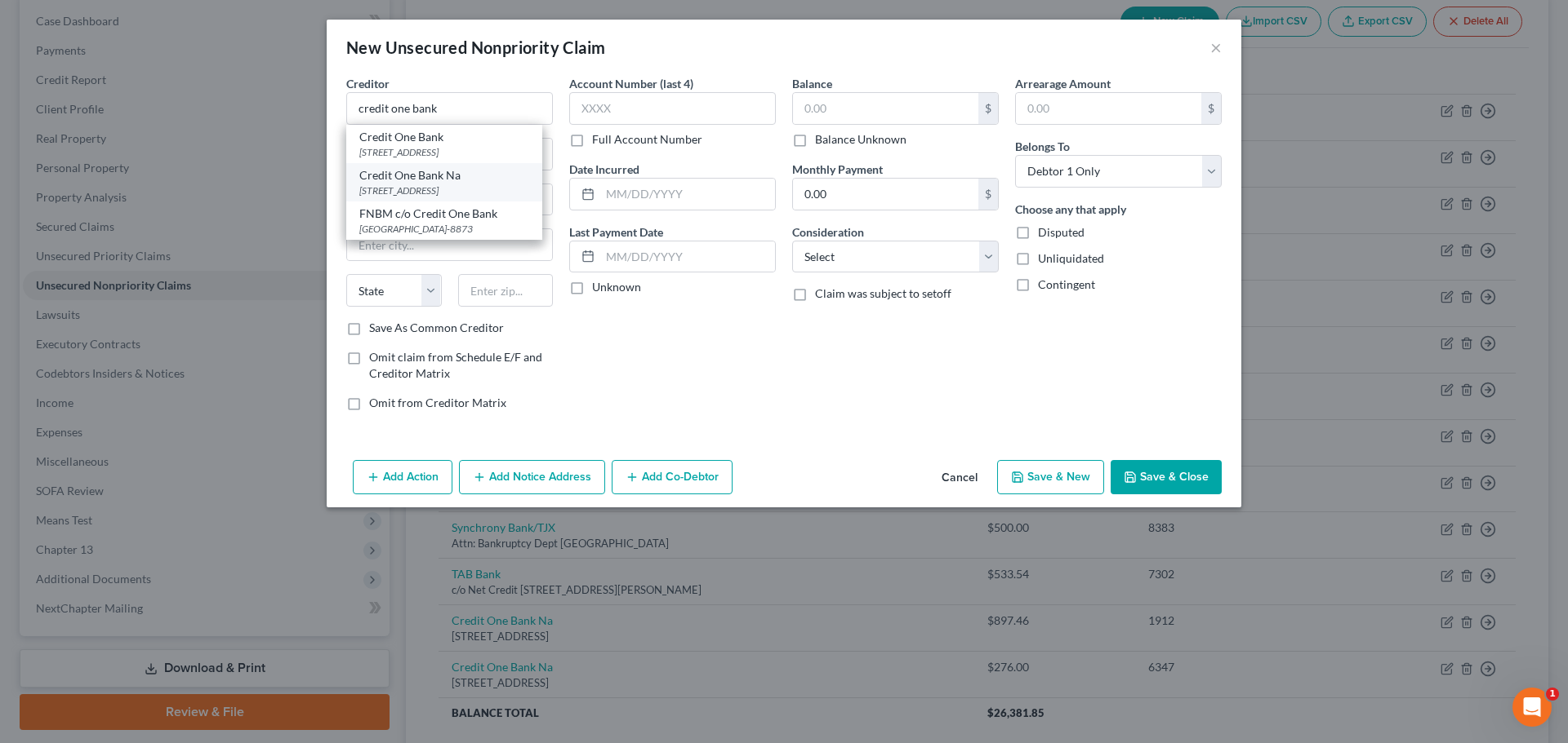
click at [478, 181] on div "Credit One Bank Na" at bounding box center [444, 174] width 170 height 16
type input "Credit One Bank Na"
type input "Po Box 98875"
type input "Las Vegas"
select select "31"
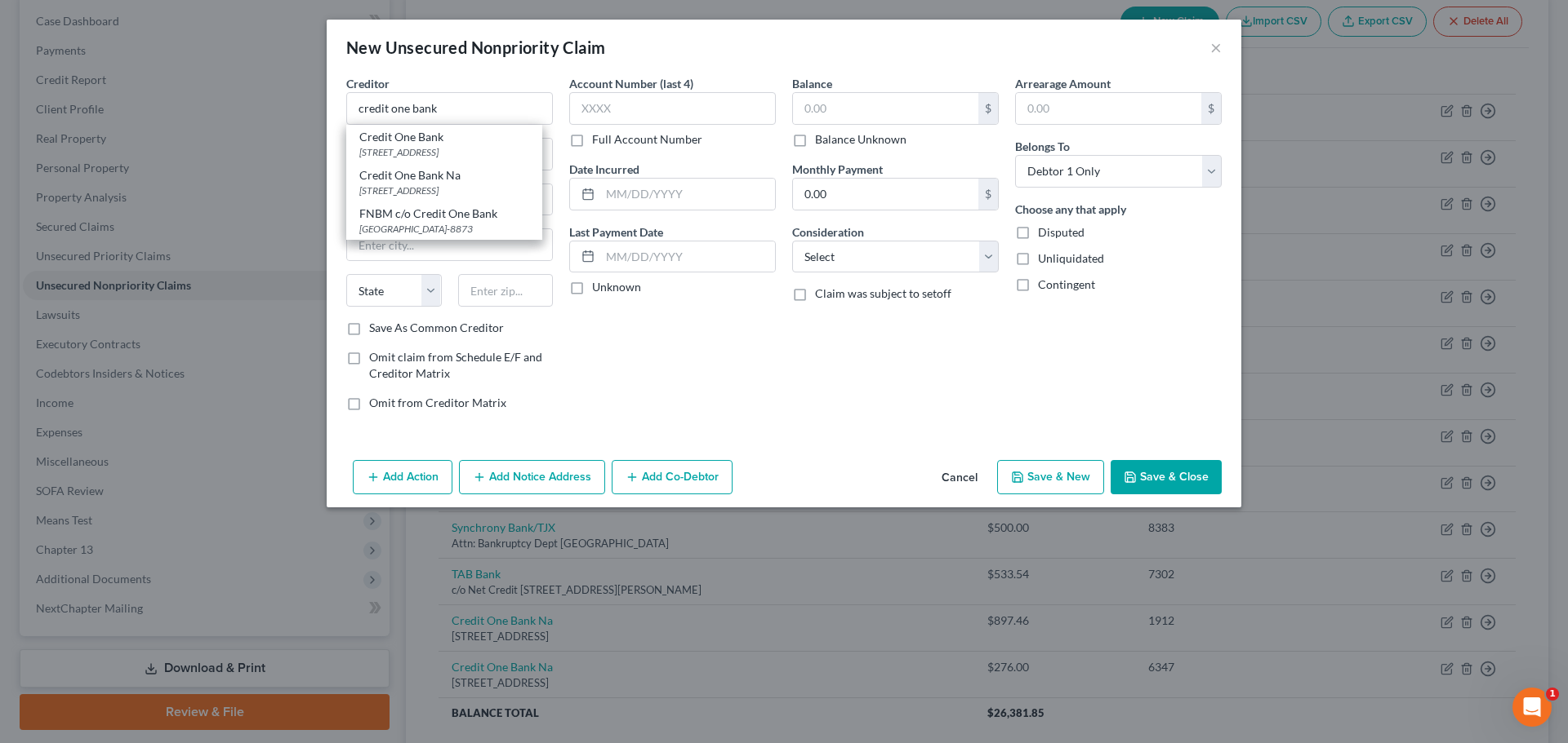
type input "89193"
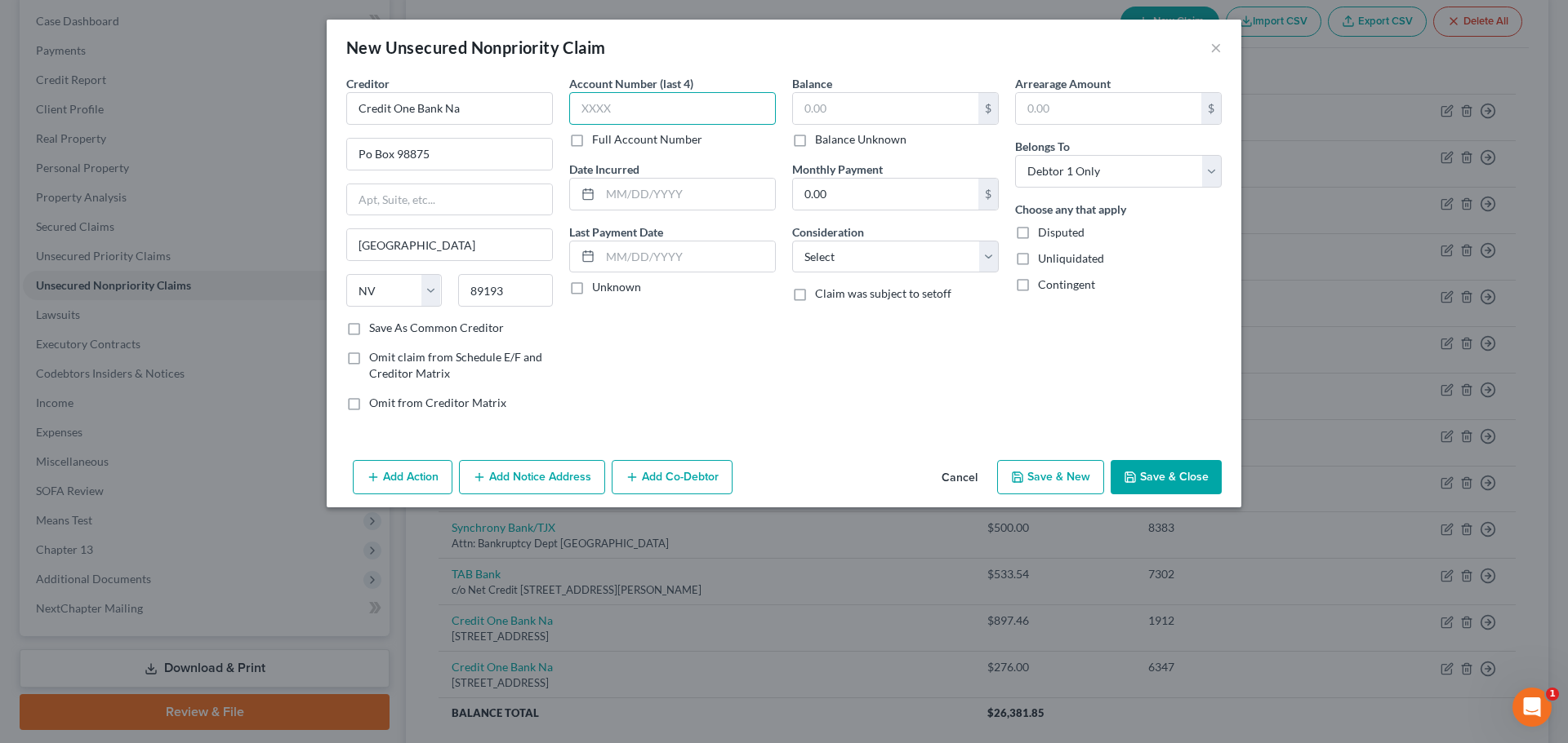
click at [671, 113] on input "text" at bounding box center [672, 108] width 207 height 33
type input "1"
type input "0153"
type input "1,050.29"
select select "14"
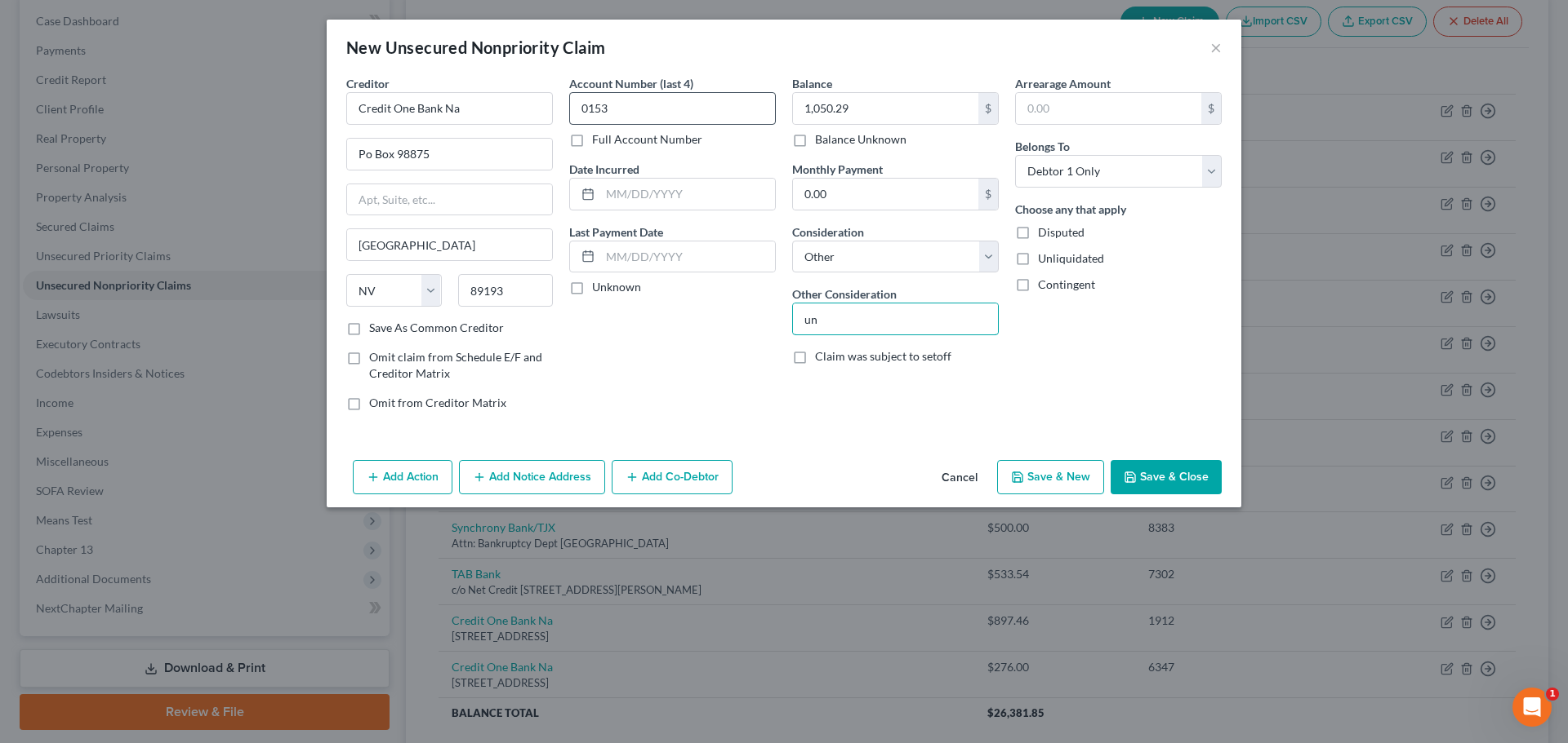
type input "Unsecured Credit Card"
click at [1171, 476] on button "Save & Close" at bounding box center [1166, 477] width 111 height 34
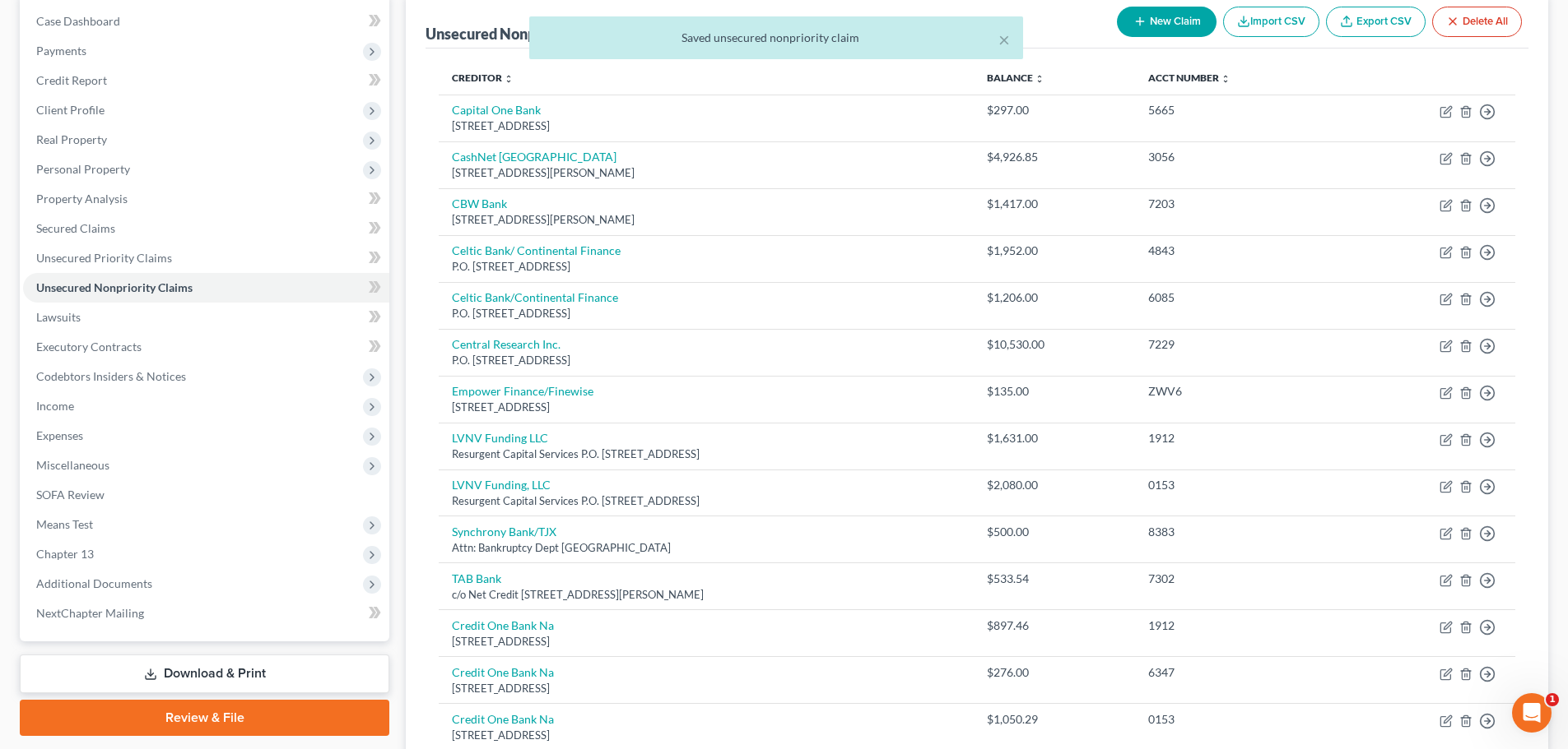
click at [1155, 21] on div "× Saved unsecured nonpriority claim" at bounding box center [775, 42] width 1568 height 51
click at [1007, 41] on button "×" at bounding box center [1004, 39] width 11 height 20
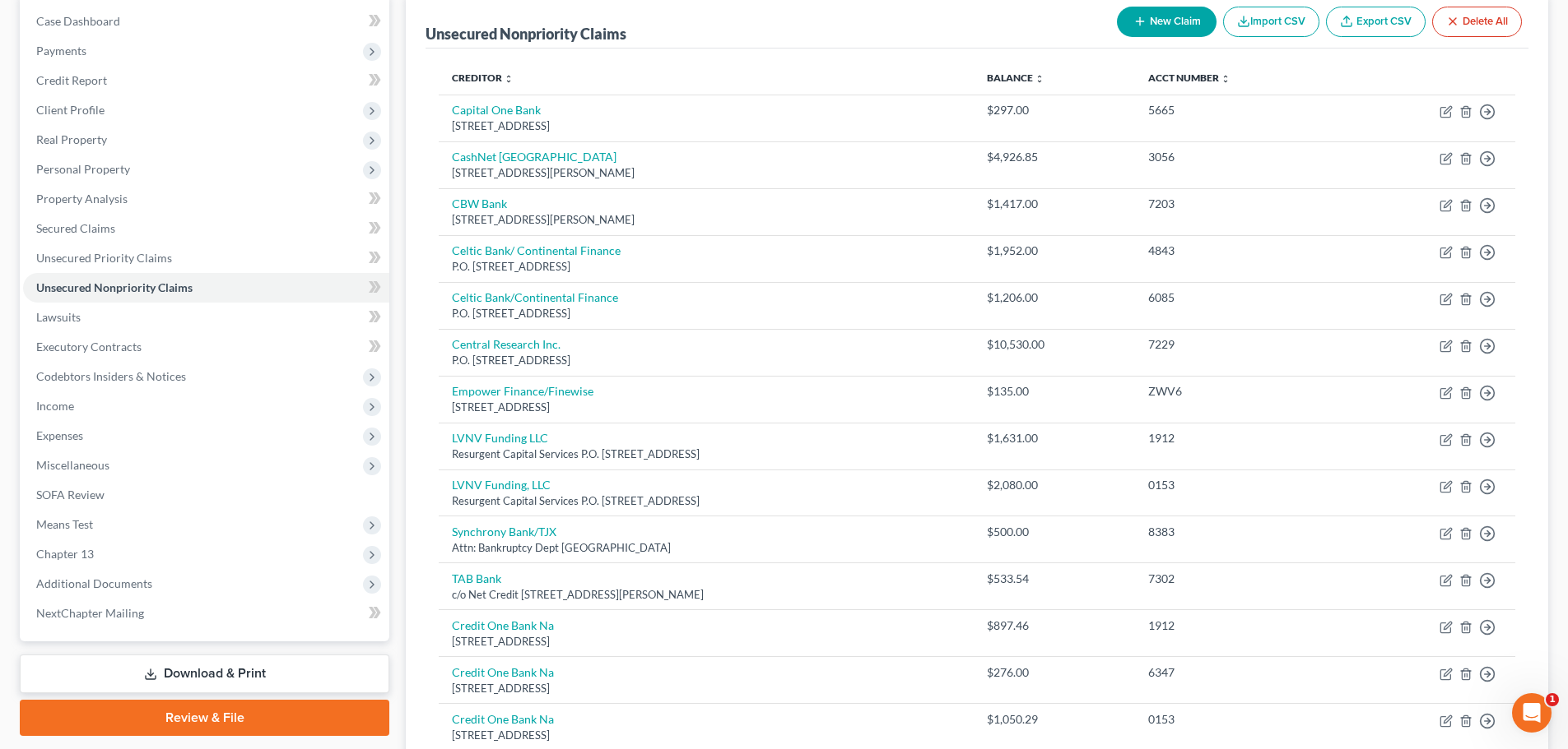
click at [1133, 22] on icon "button" at bounding box center [1140, 22] width 13 height 13
select select "0"
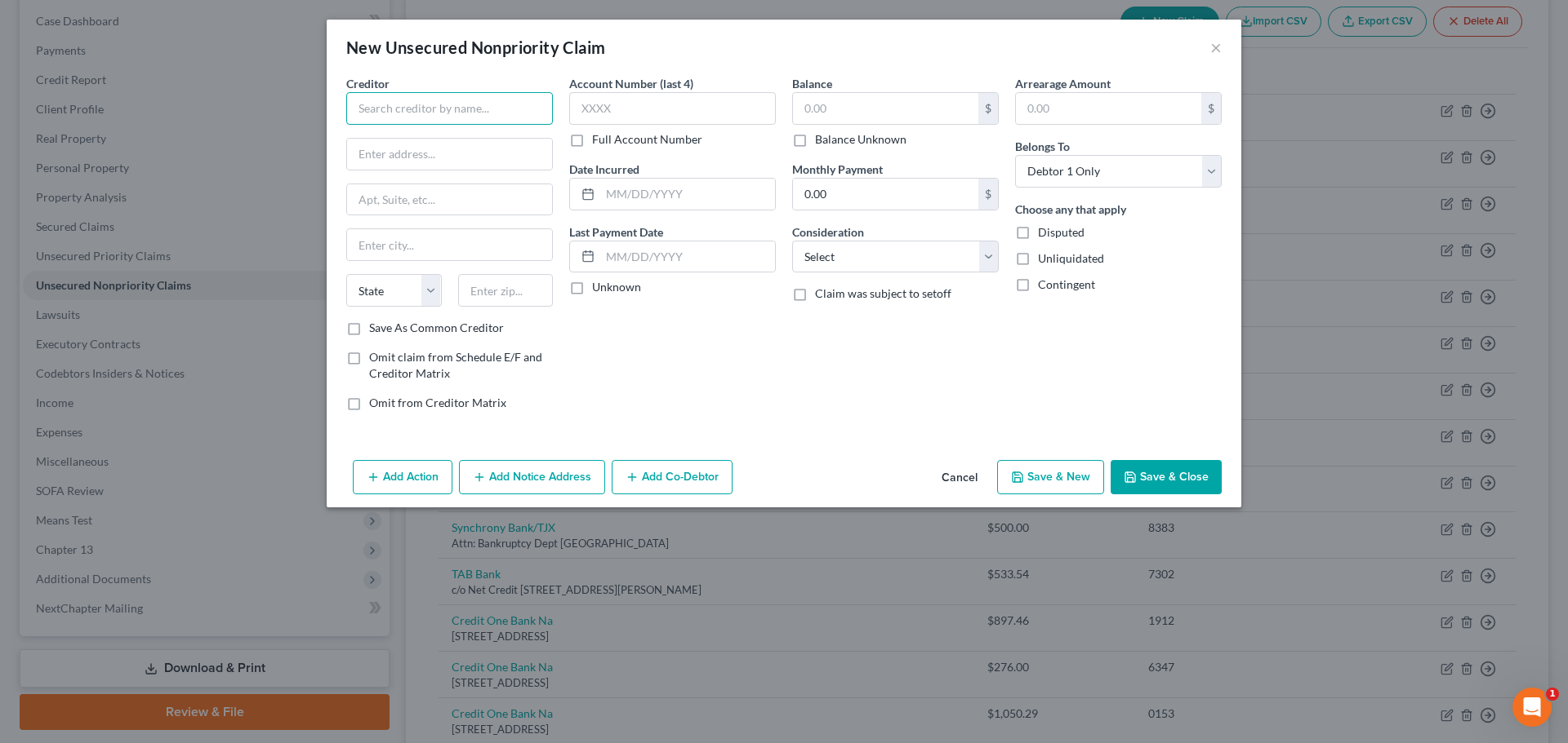
click at [507, 105] on input "text" at bounding box center [449, 108] width 207 height 33
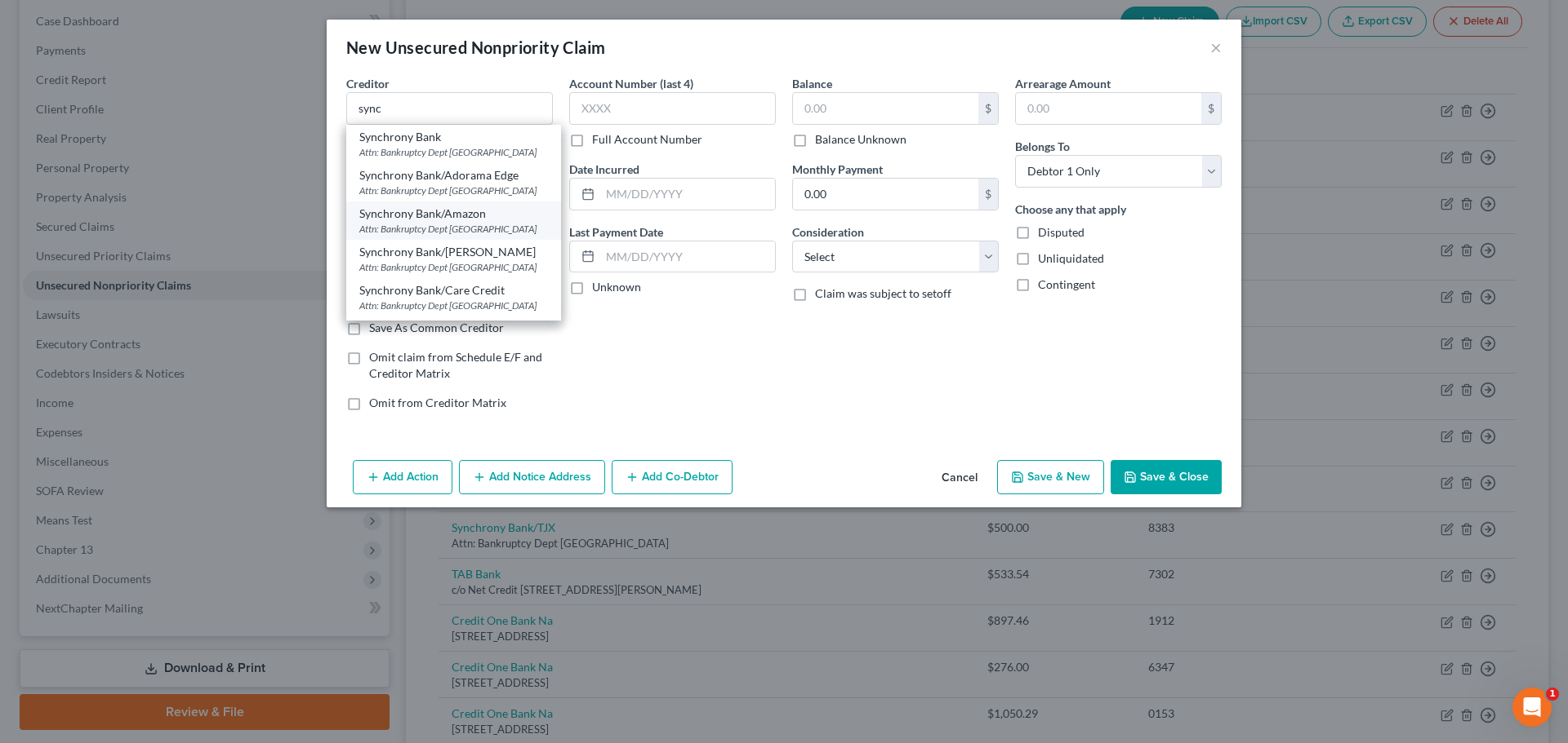
click at [404, 236] on div "Attn: Bankruptcy Dept Po Box 71783, Philadelphia, PA 19176" at bounding box center [454, 228] width 189 height 14
type input "Synchrony Bank/Amazon"
type input "Attn: Bankruptcy Dept"
type input "Po Box 71783"
type input "Philadelphia"
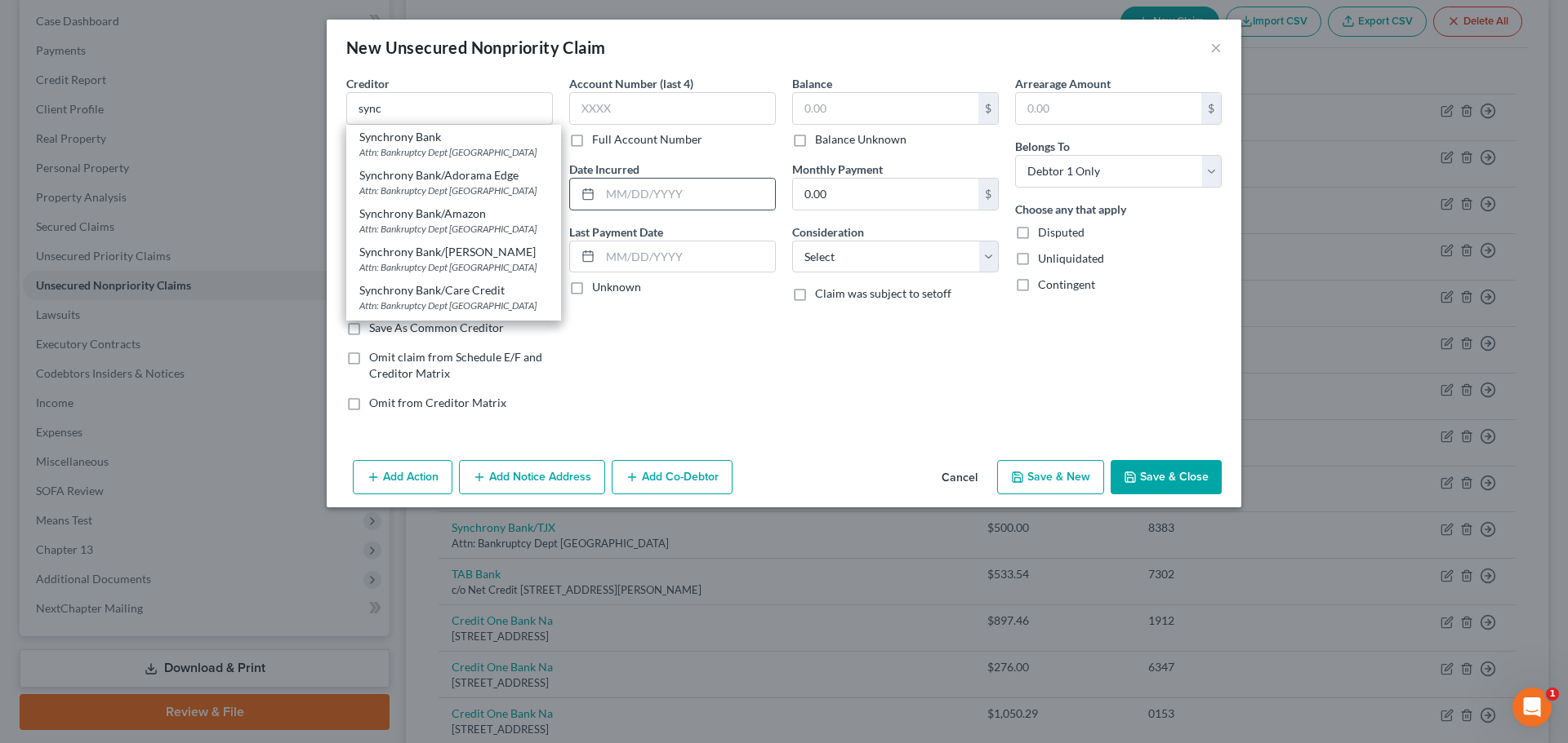
select select "39"
type input "19176"
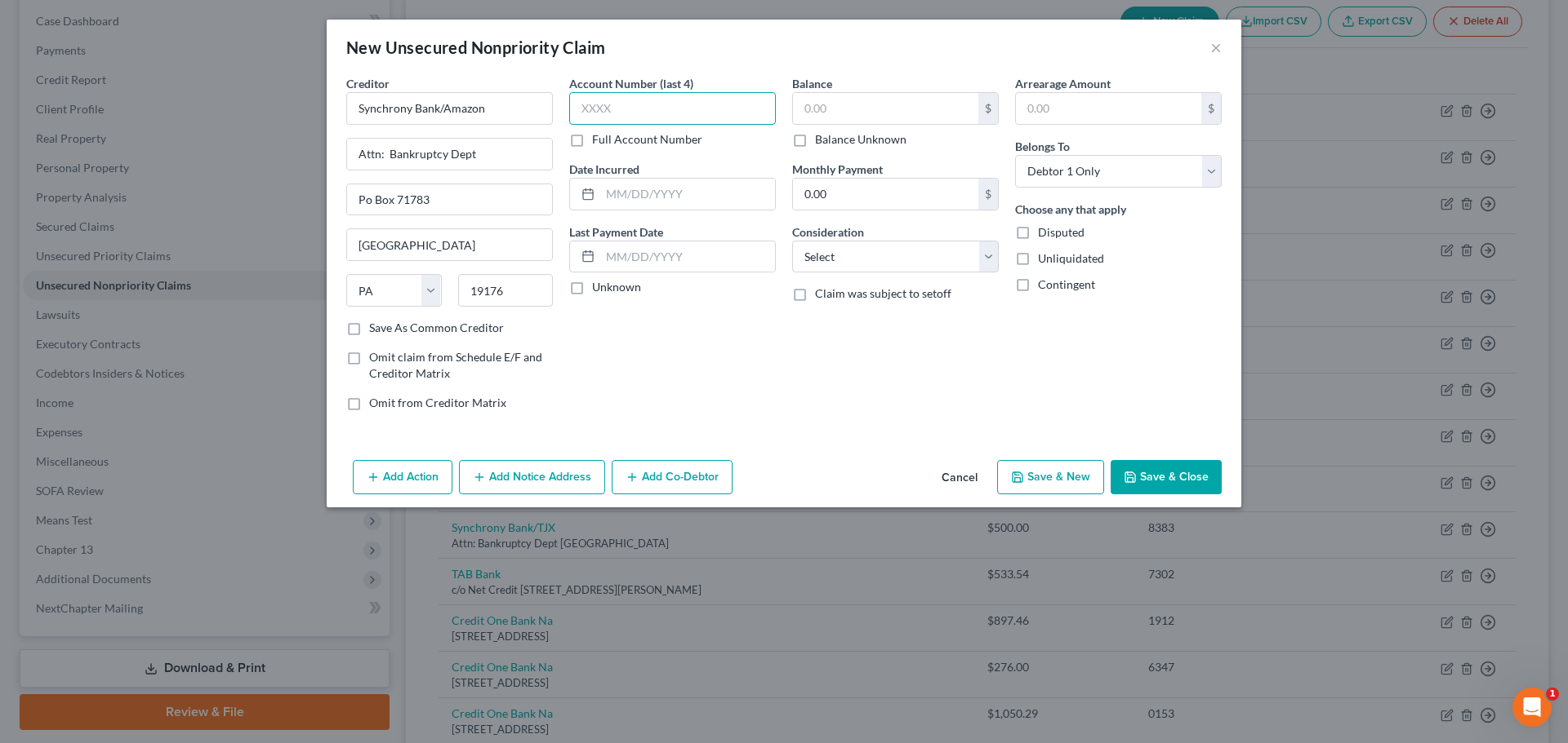
click at [711, 113] on input "text" at bounding box center [672, 108] width 207 height 33
type input "2694"
type input "213.38"
select select "14"
click at [910, 325] on input "un" at bounding box center [894, 319] width 205 height 31
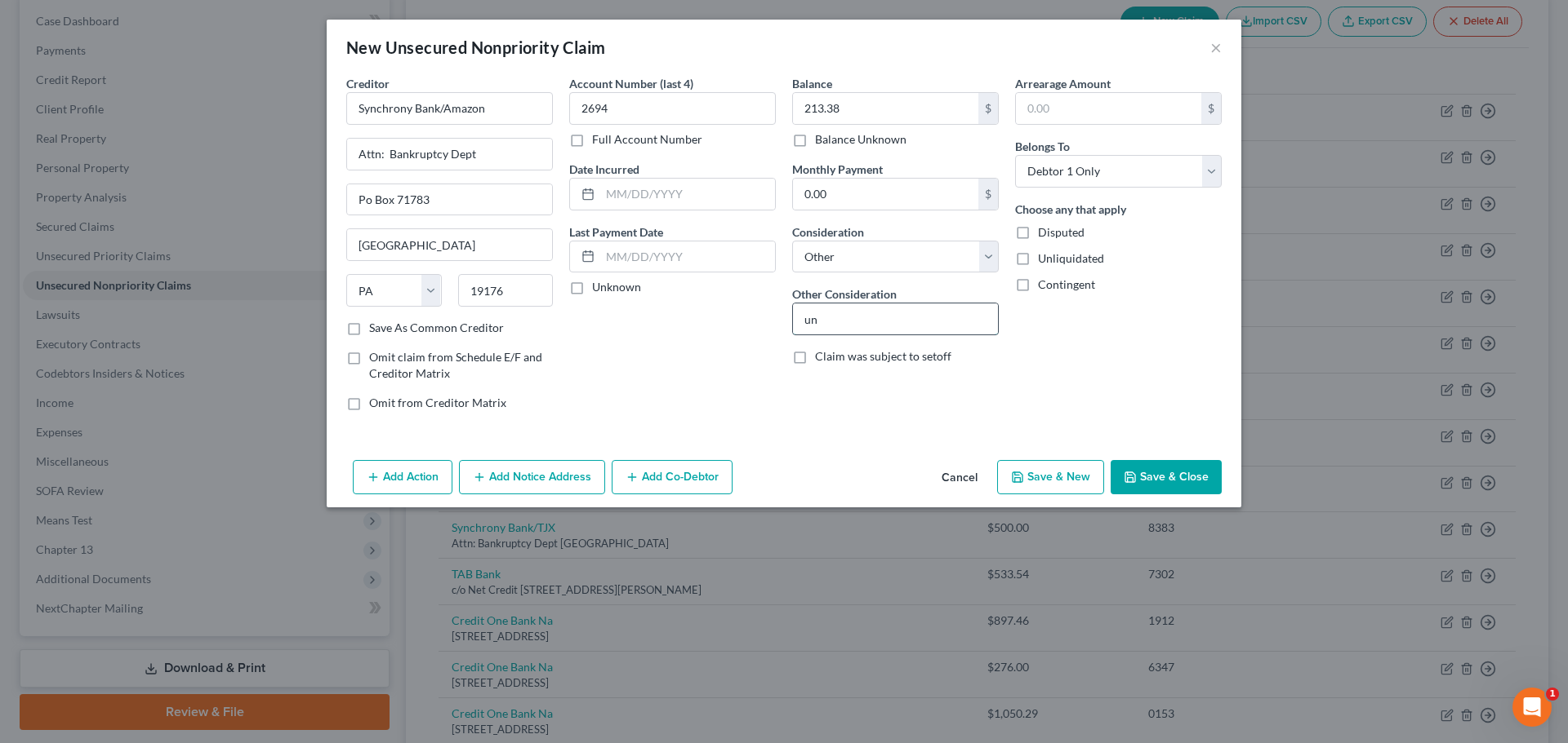
type input "Unsecured Credit Card"
click at [1076, 478] on button "Save & New" at bounding box center [1050, 477] width 107 height 34
select select "0"
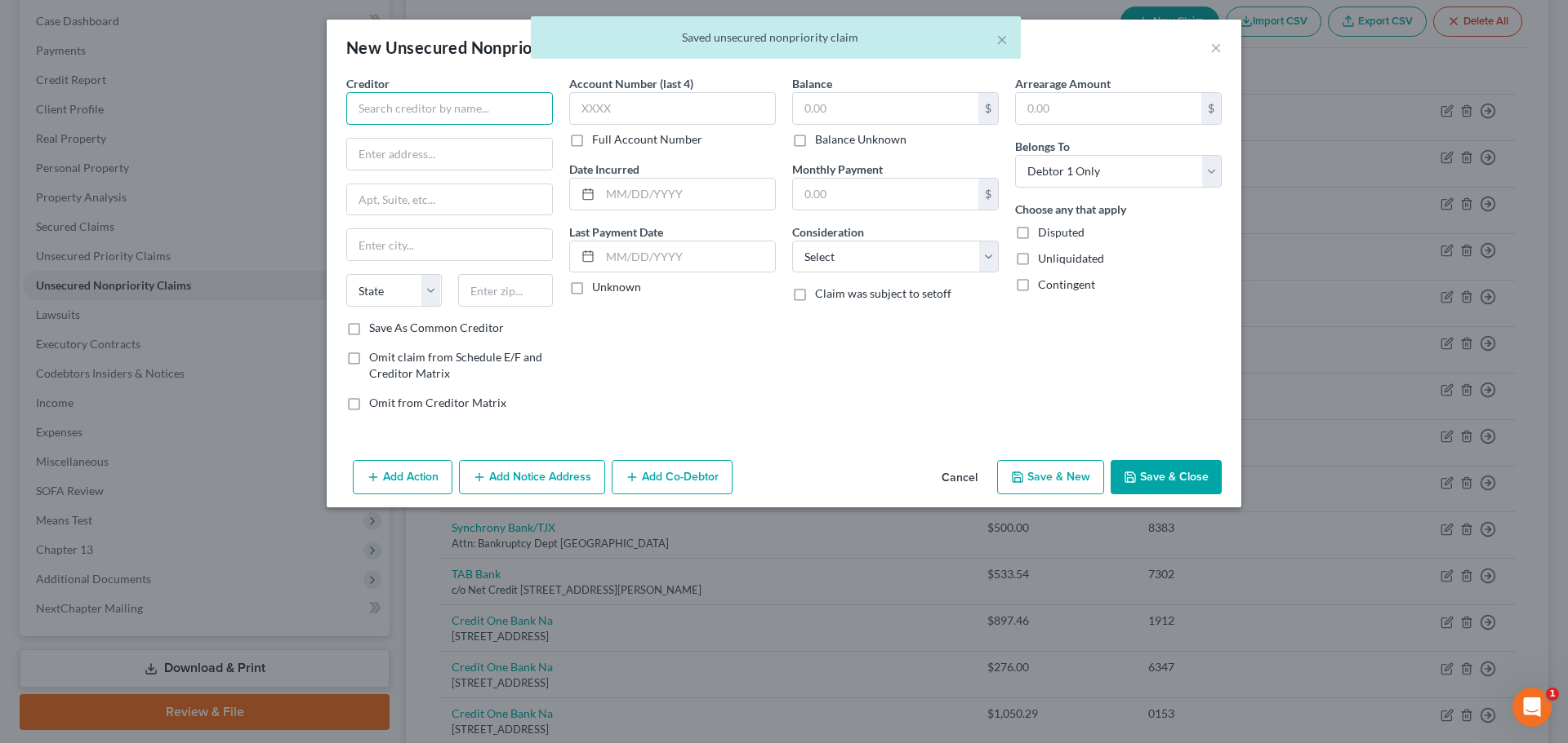
click at [466, 100] on input "text" at bounding box center [449, 108] width 207 height 33
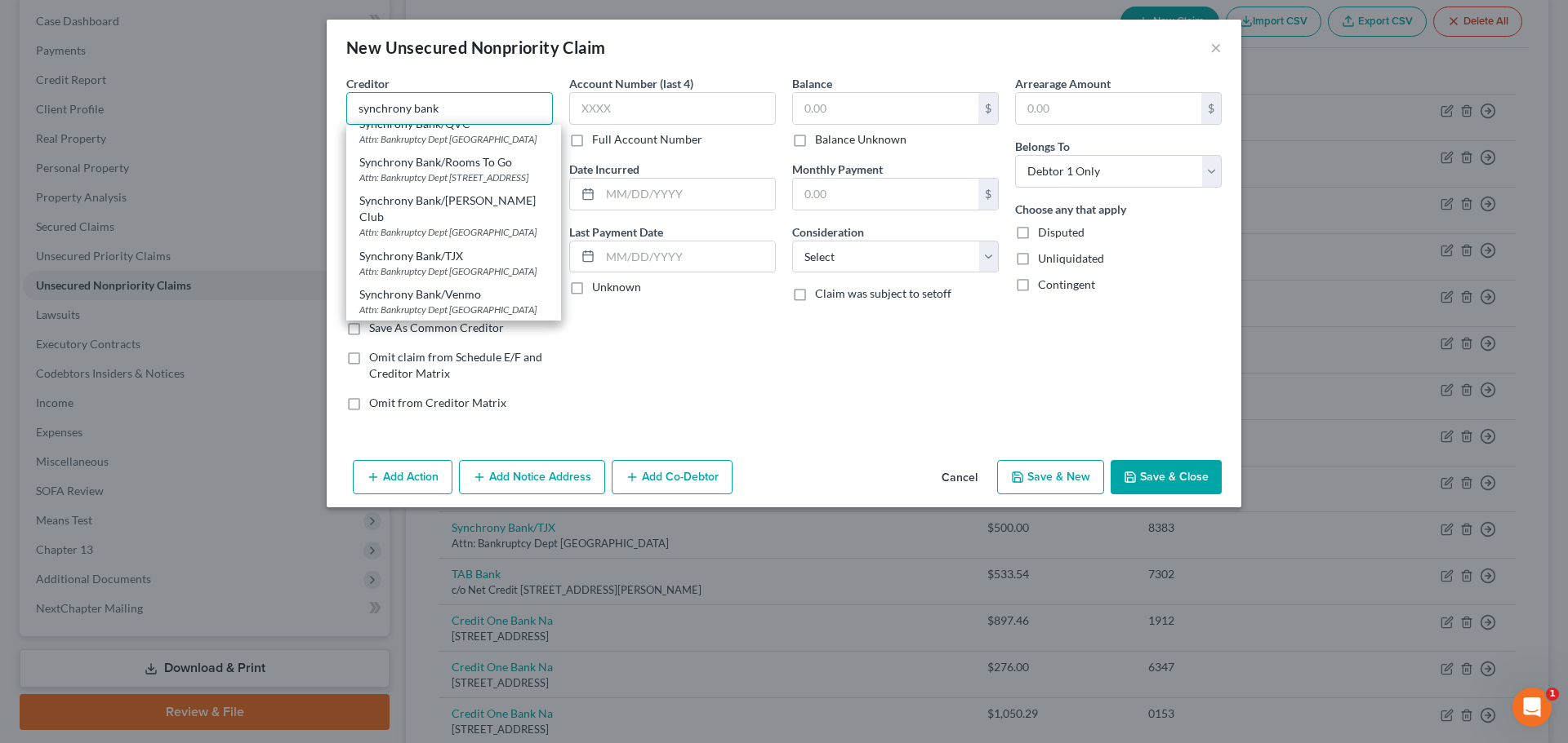
scroll to position [509, 0]
click at [479, 171] on div "Synchrony Bank/Rooms To Go" at bounding box center [454, 162] width 189 height 16
type input "Synchrony Bank/Rooms To Go"
type input "Attn: Bankruptcy Dept"
type input "PO Box 71756"
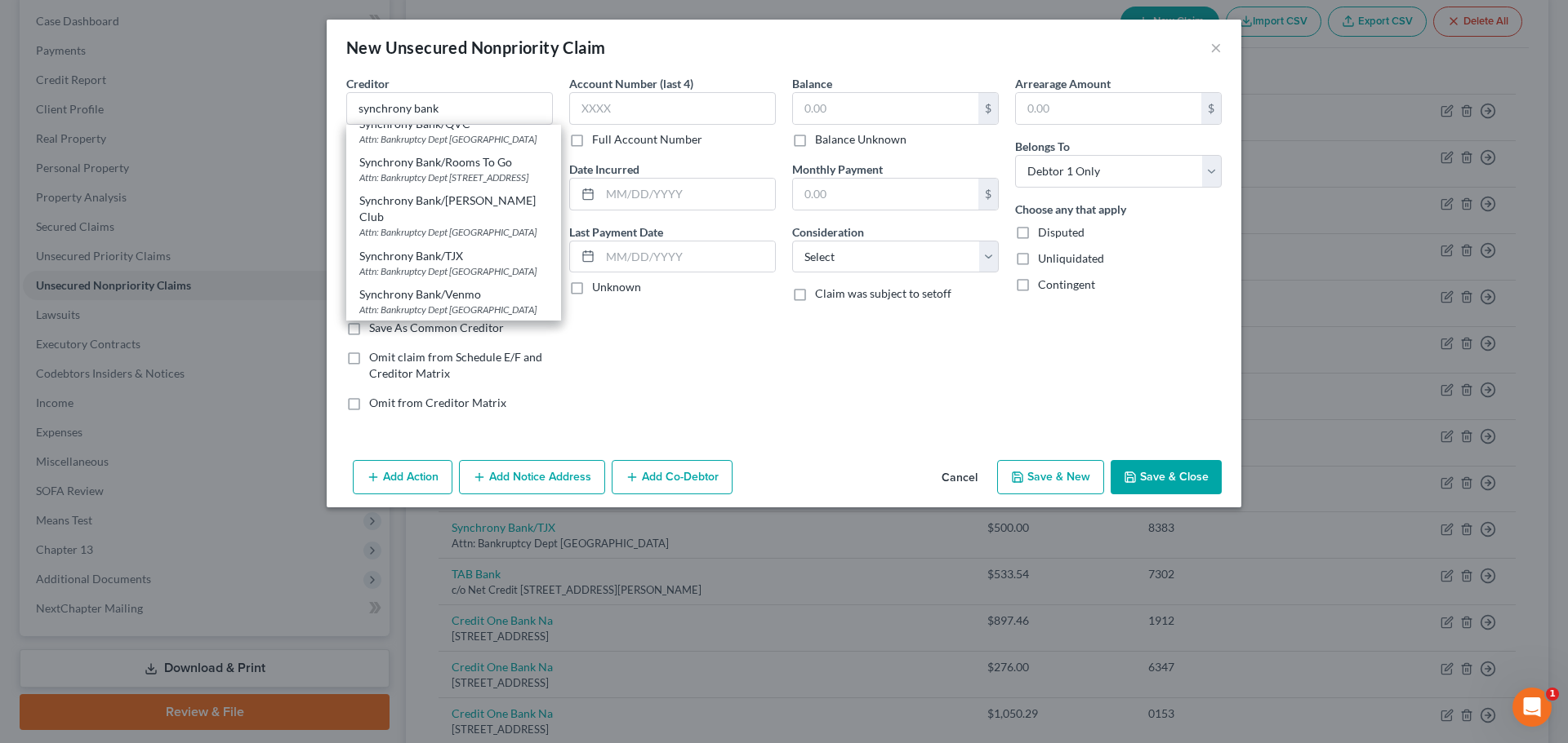
type input "Philadelphia"
select select "39"
type input "19176"
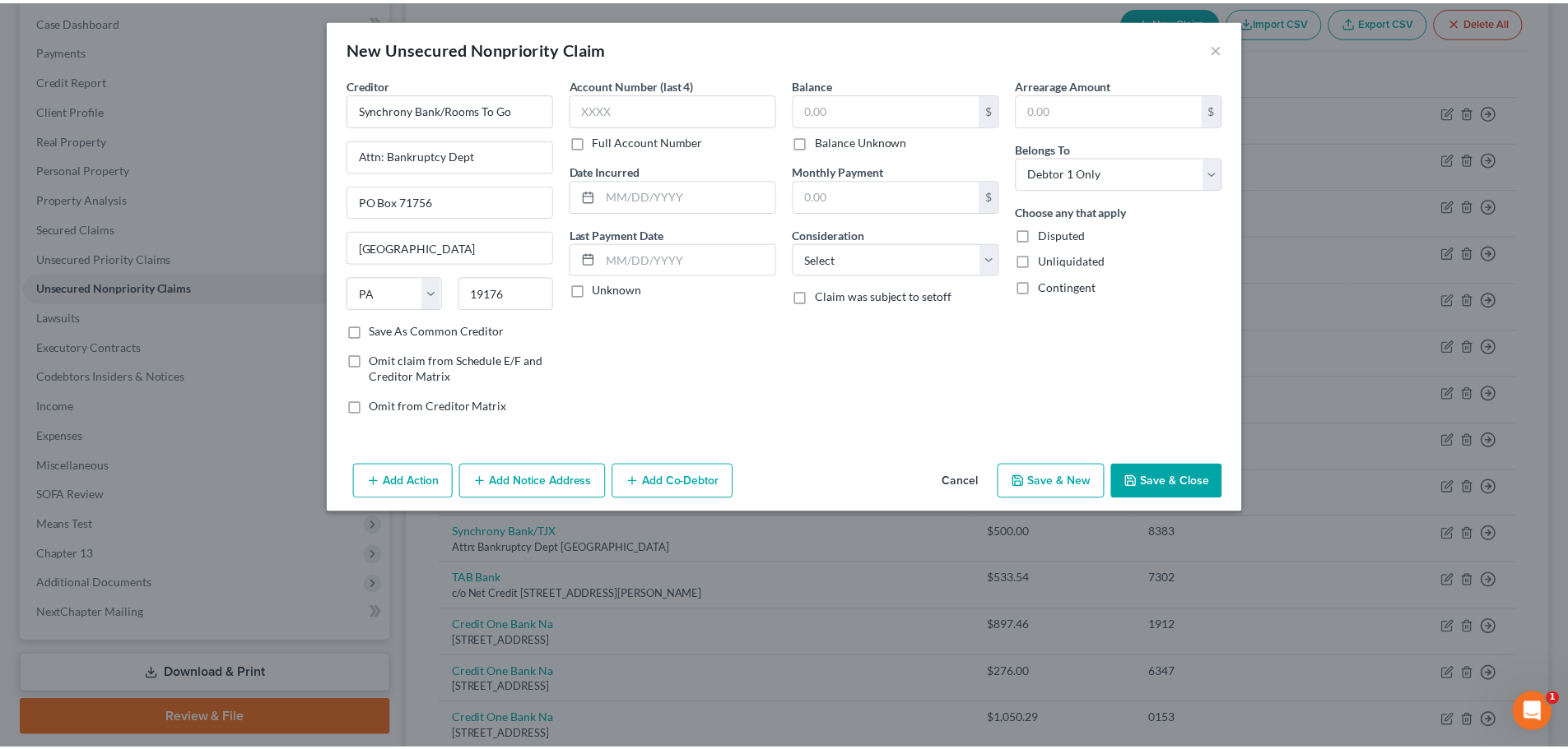
scroll to position [0, 0]
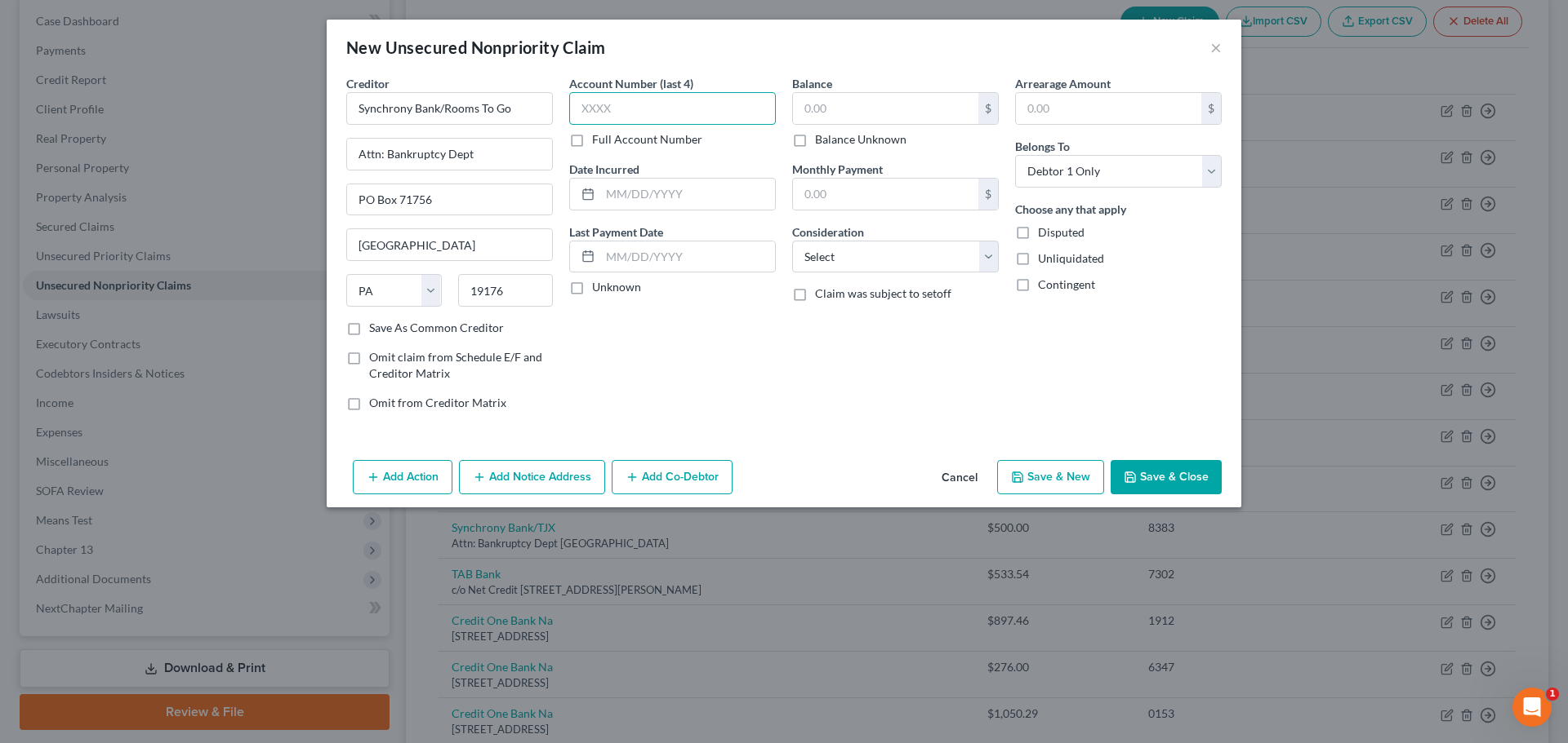
click at [669, 118] on input "text" at bounding box center [672, 108] width 207 height 33
type input "8354"
type input "446.75"
select select "14"
type input "Unsecured Credit Card"
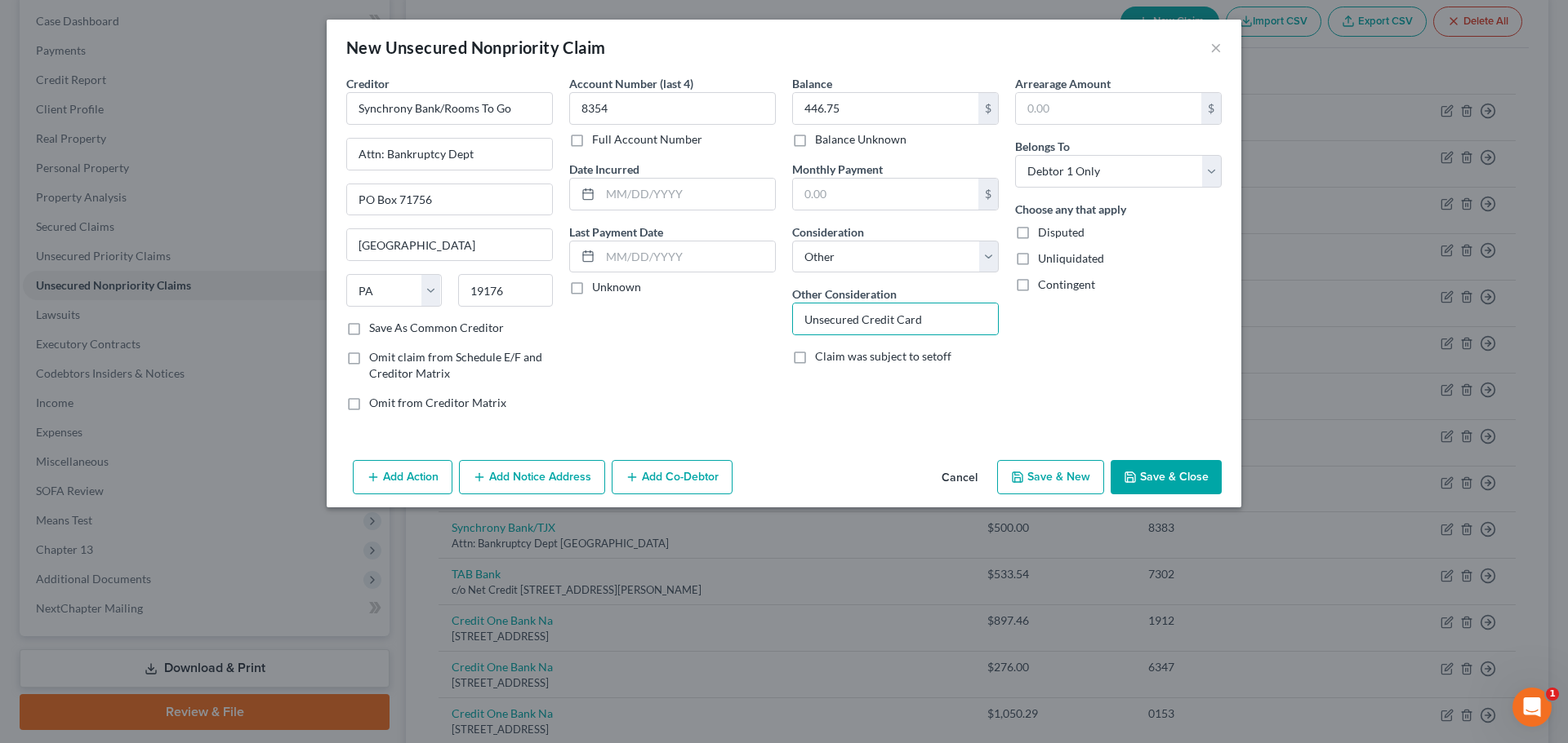
click at [1143, 483] on button "Save & Close" at bounding box center [1166, 477] width 111 height 34
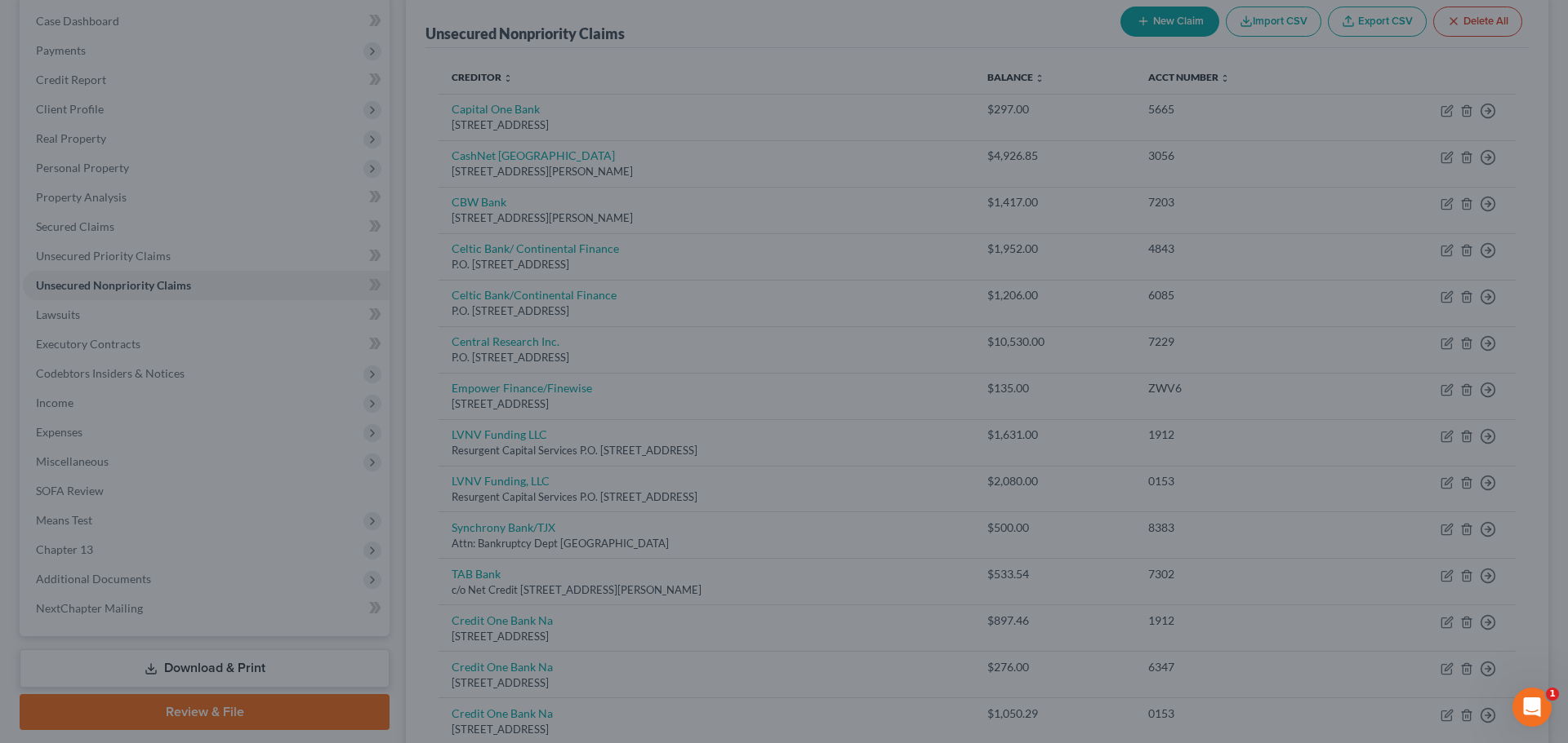
type input "0.00"
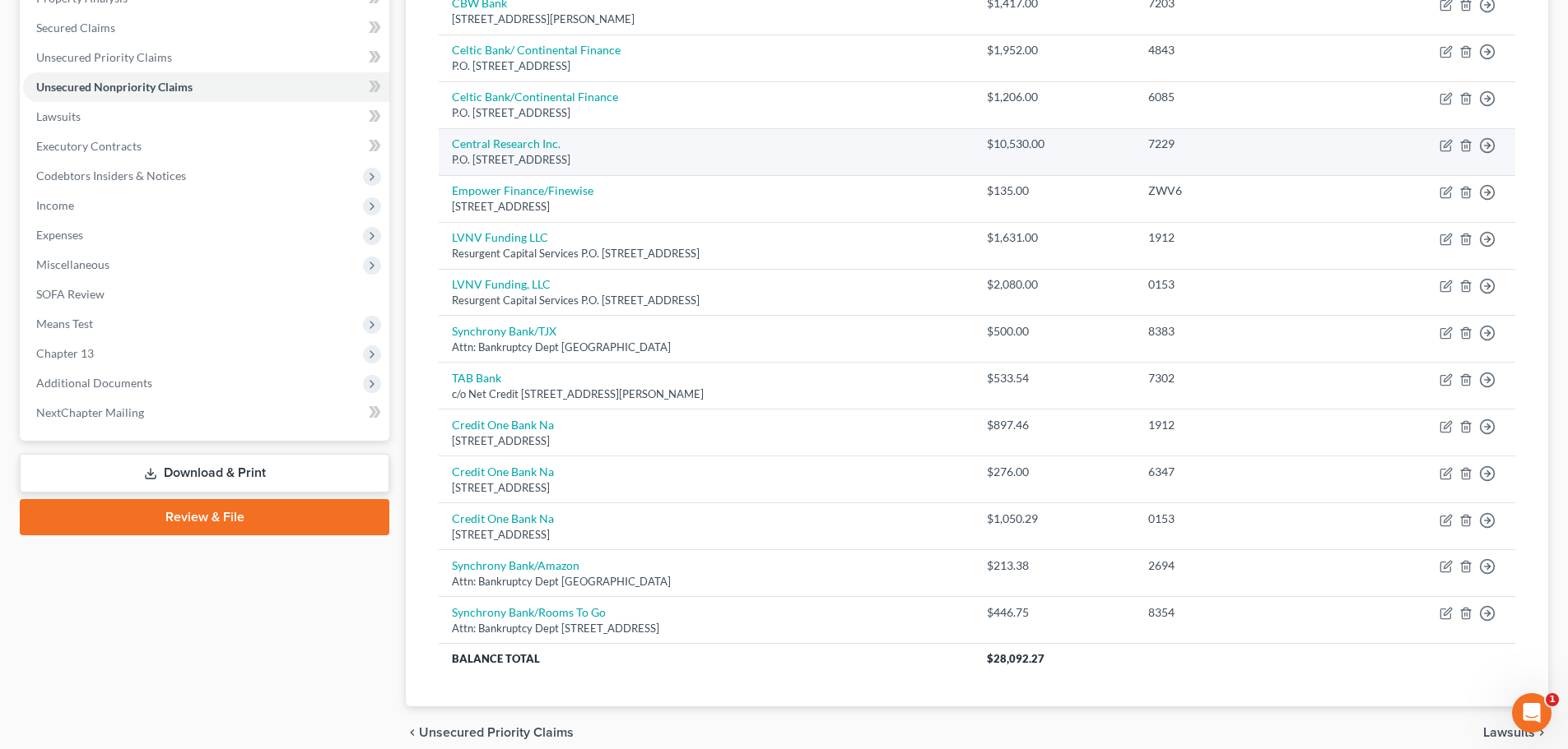
scroll to position [412, 0]
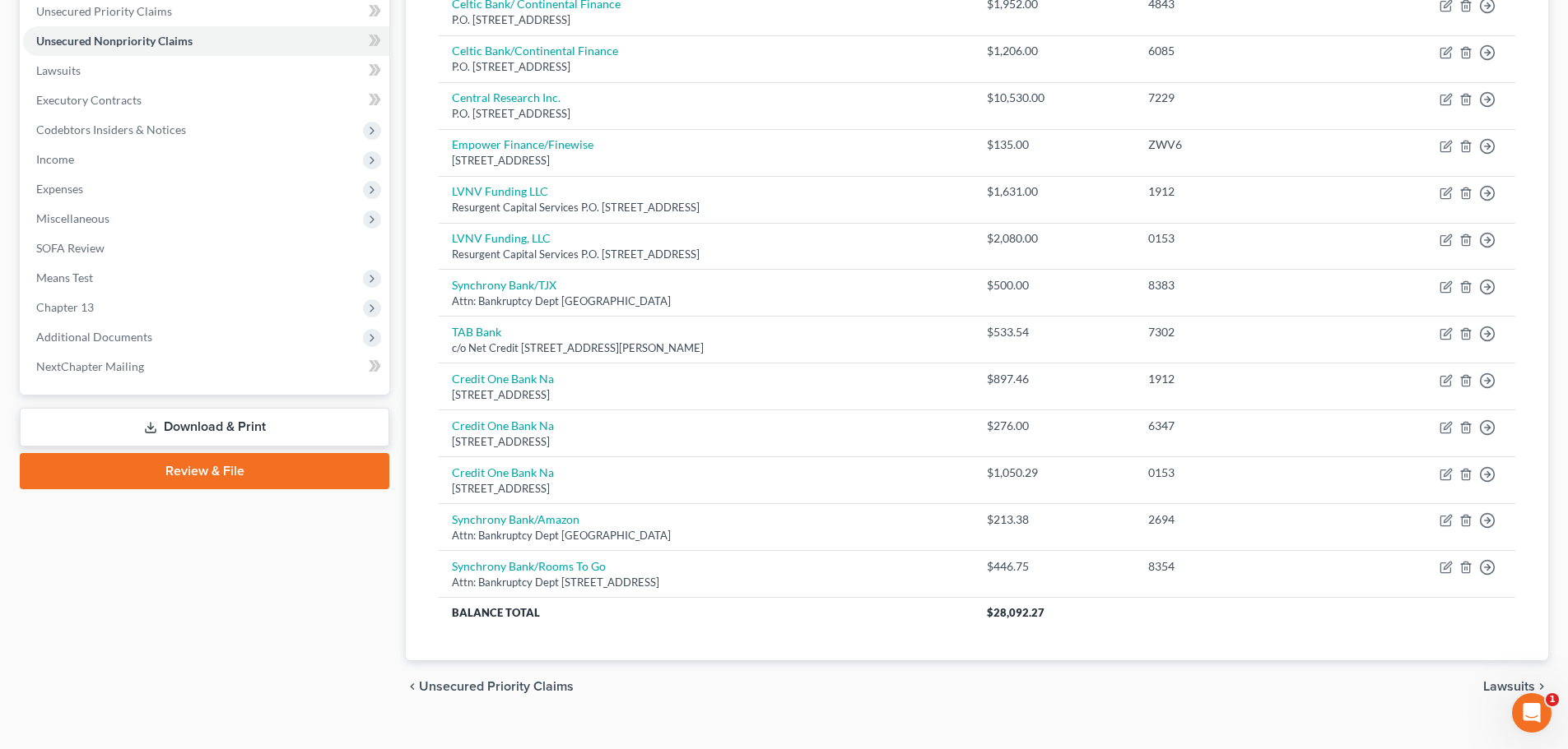
click at [490, 682] on span "Unsecured Priority Claims" at bounding box center [496, 687] width 155 height 13
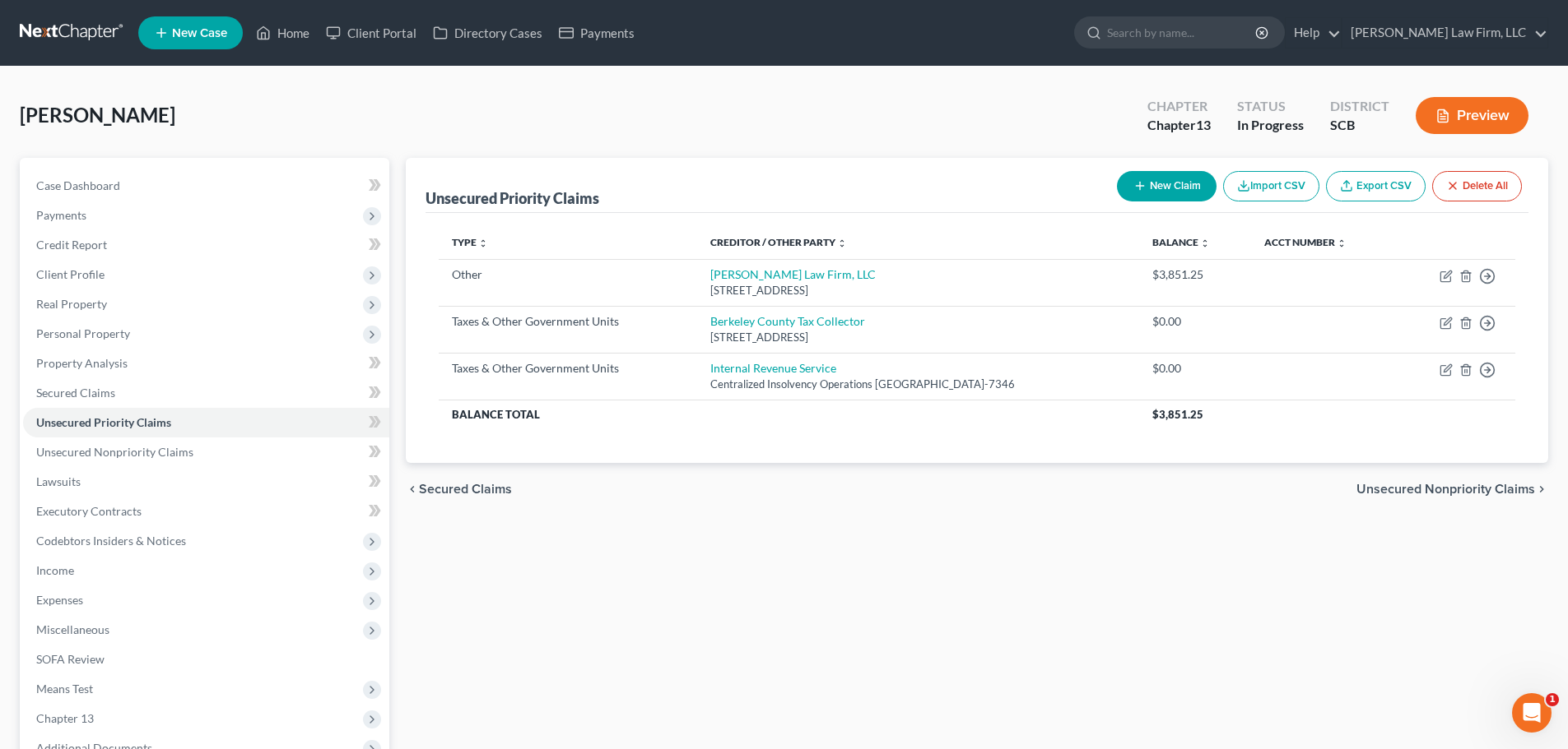
click at [482, 483] on span "Secured Claims" at bounding box center [466, 490] width 93 height 13
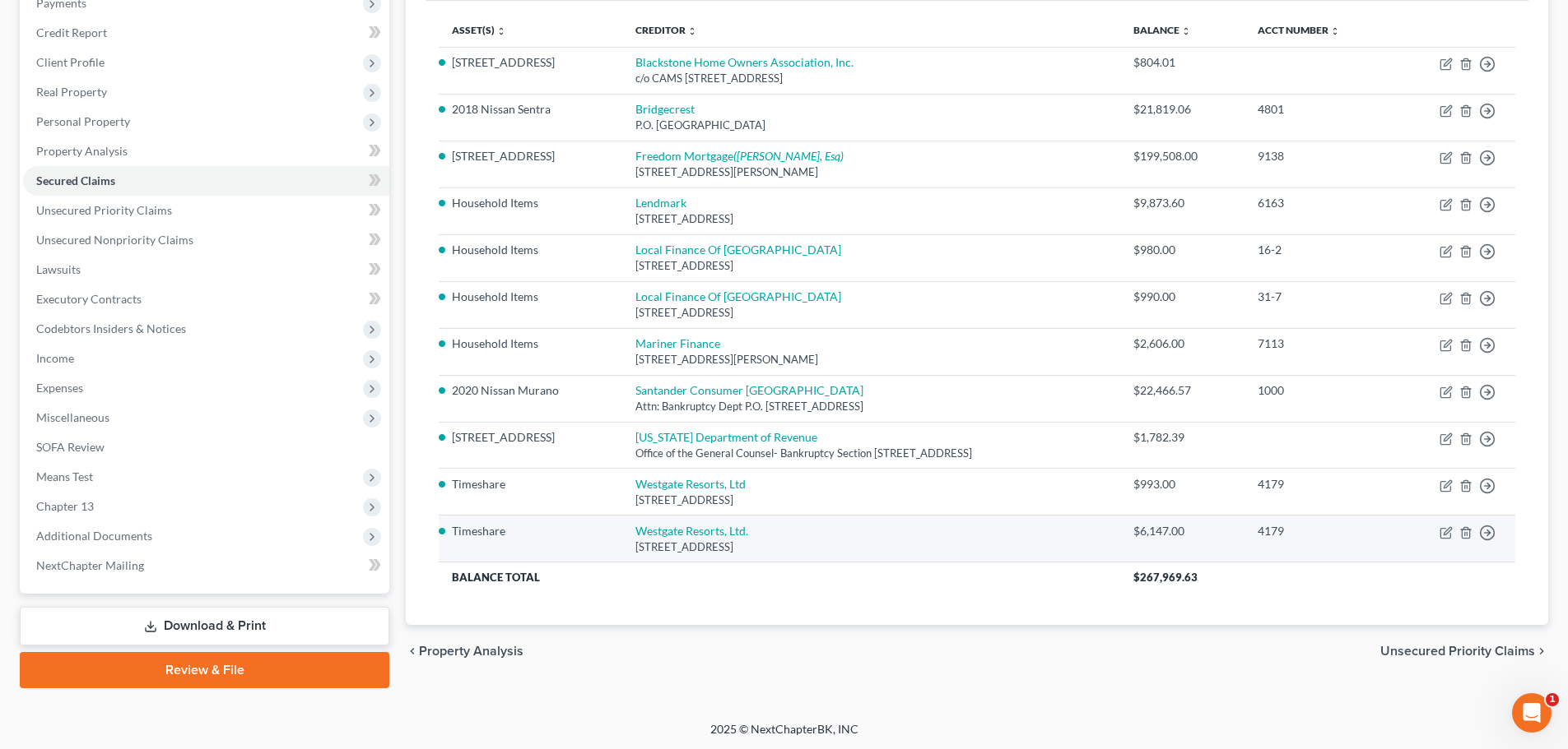
scroll to position [214, 0]
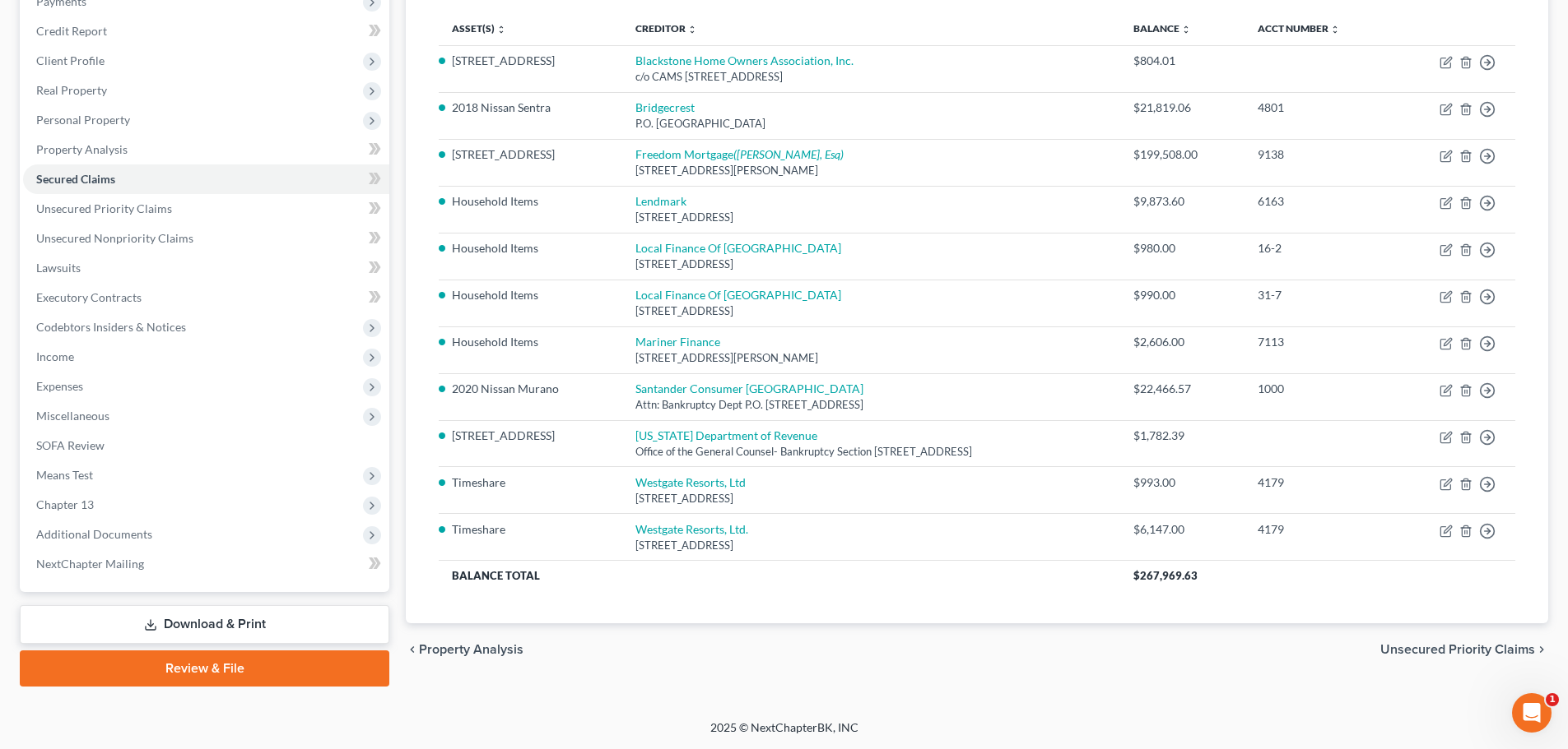
click at [1473, 646] on span "Unsecured Priority Claims" at bounding box center [1457, 650] width 155 height 13
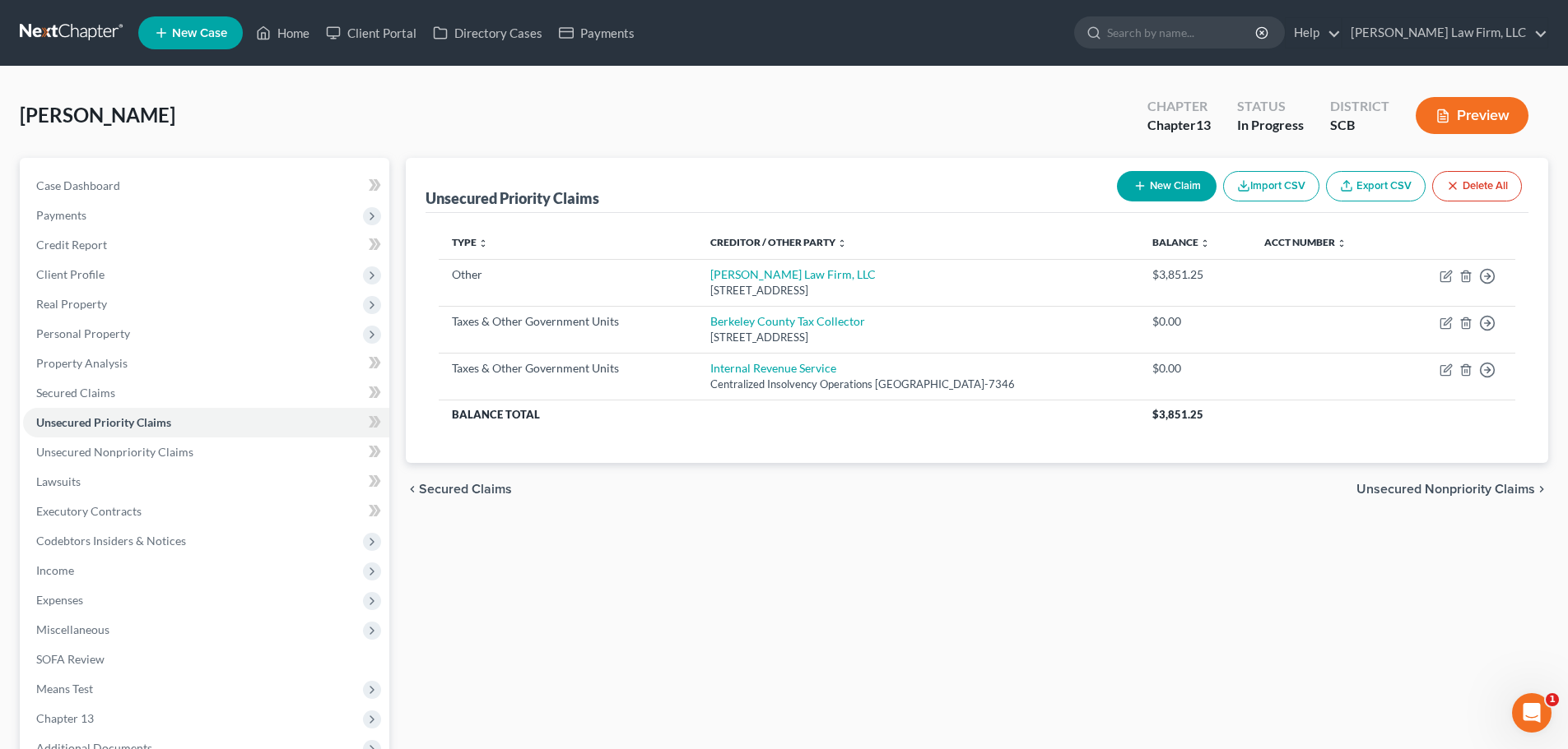
click at [1429, 487] on span "Unsecured Nonpriority Claims" at bounding box center [1445, 490] width 179 height 13
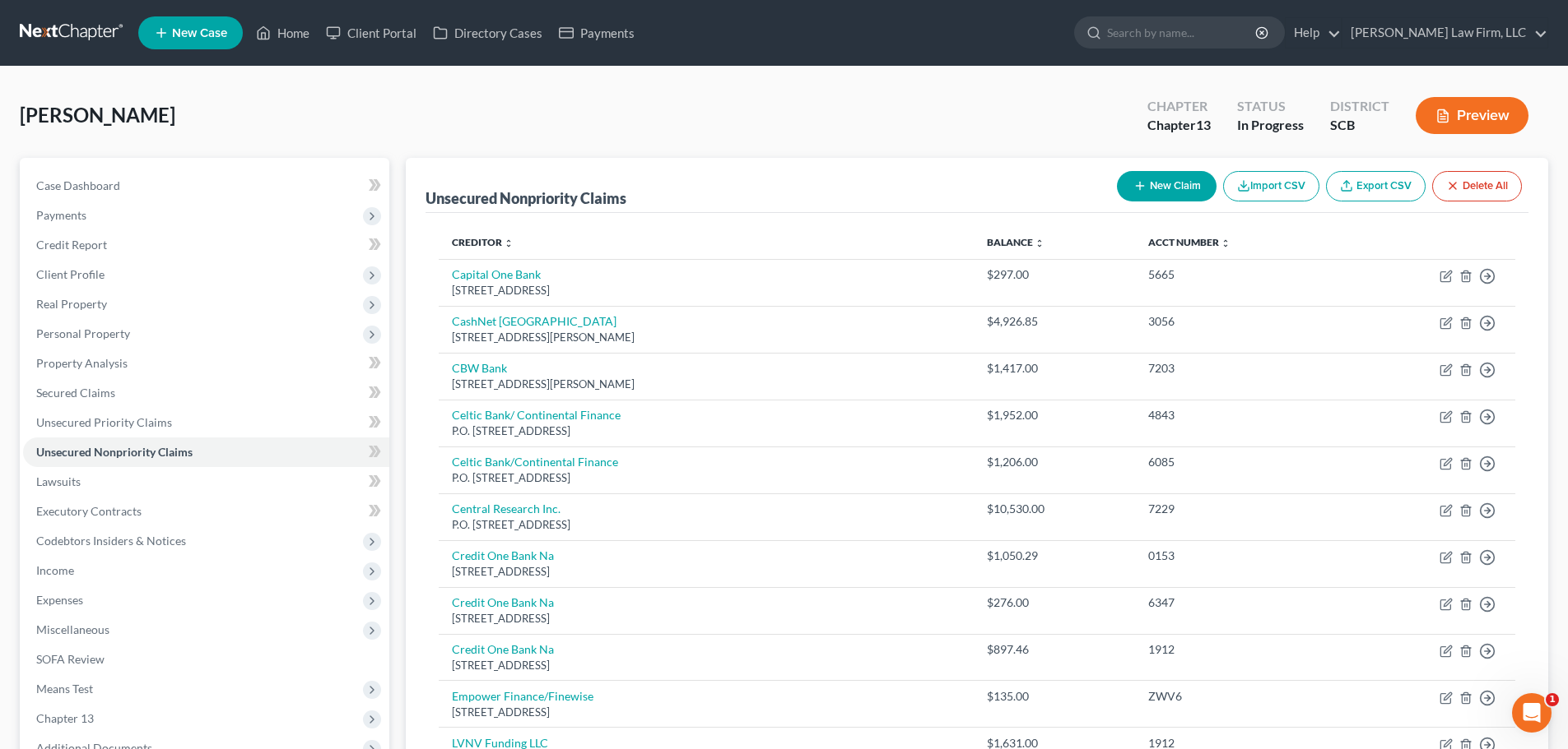
click at [1189, 181] on button "New Claim" at bounding box center [1167, 186] width 100 height 30
select select "0"
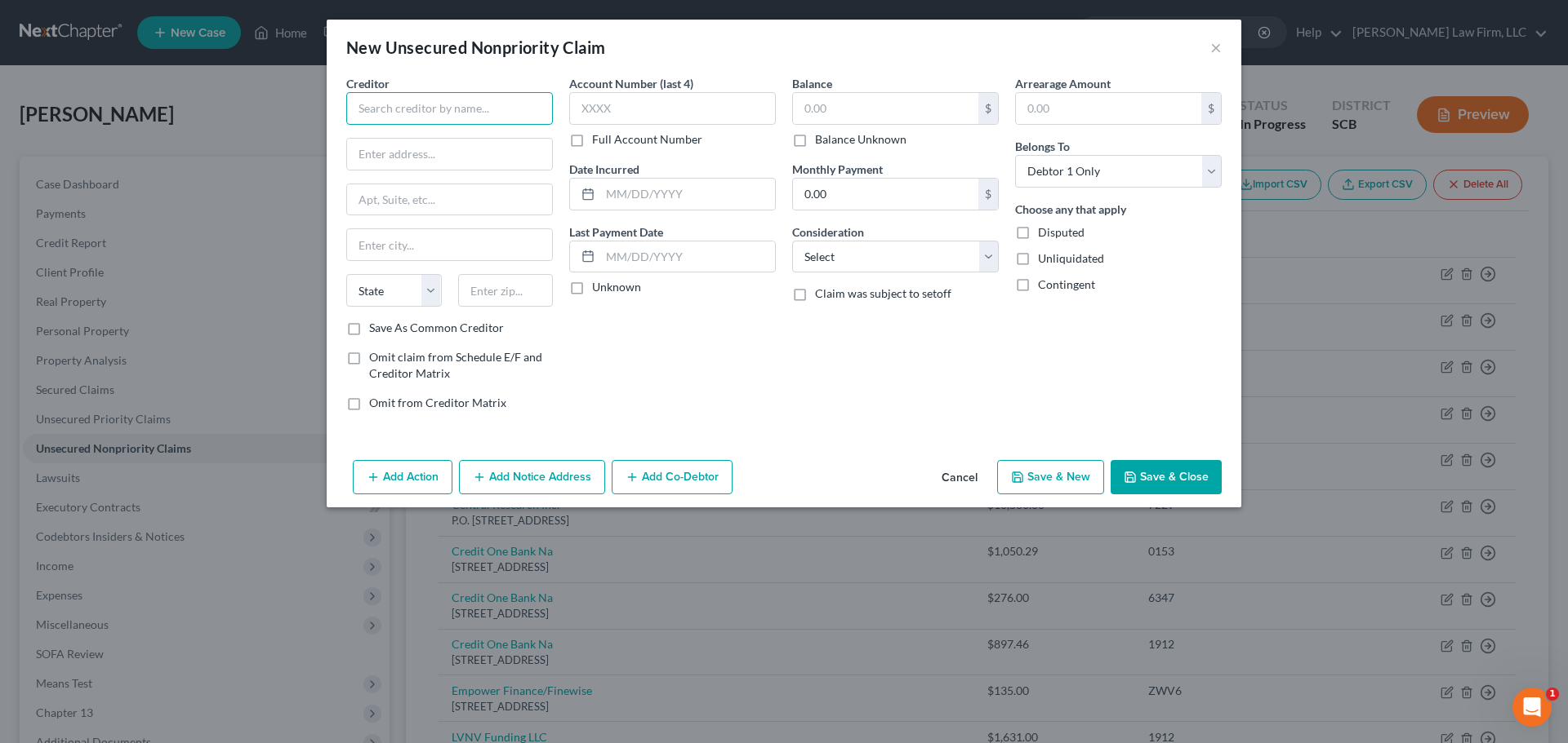
click at [523, 110] on input "text" at bounding box center [449, 108] width 207 height 33
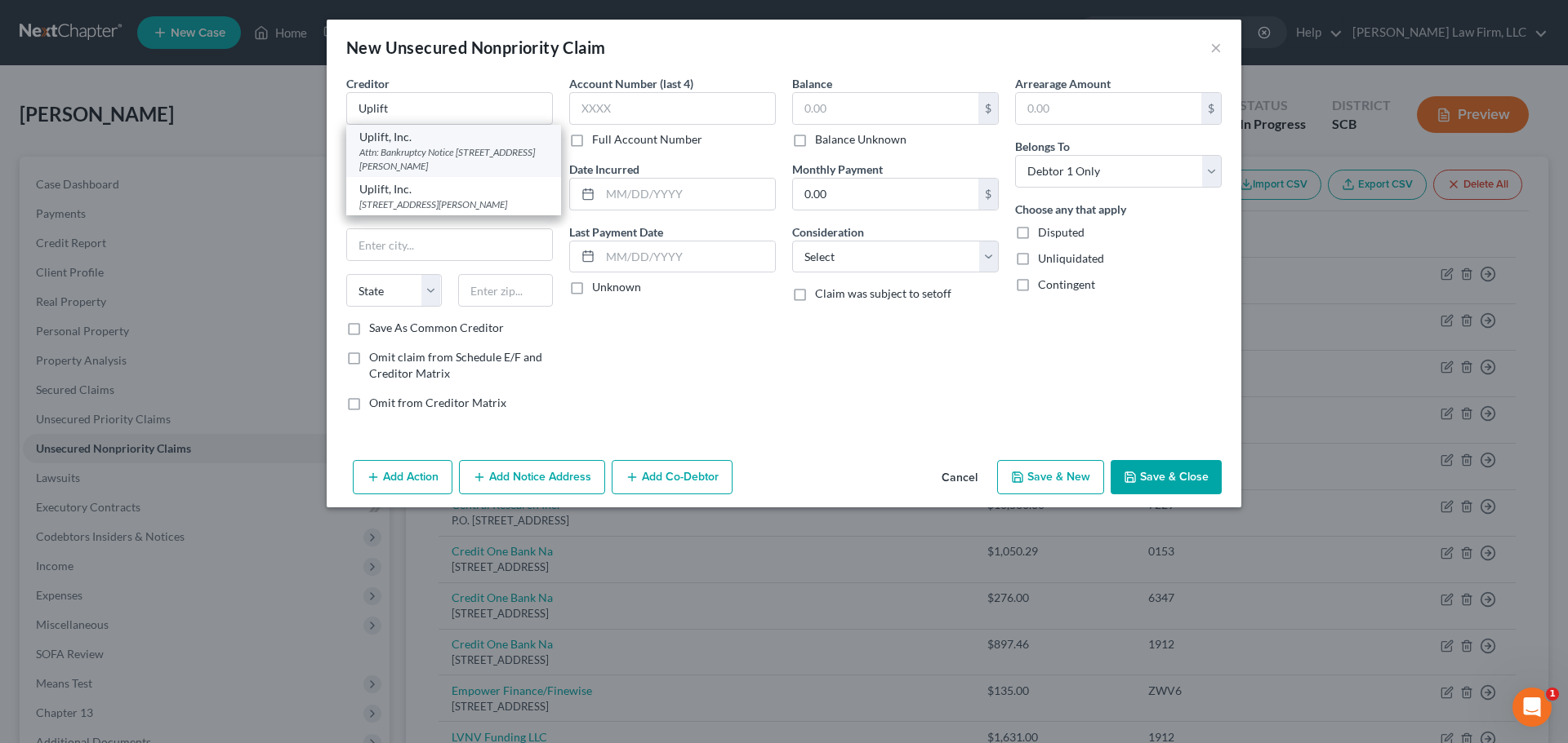
click at [471, 156] on div "Attn: Bankruptcy Notice 5301 Kietzke Ln, Suite 200, Reno, NV 89511" at bounding box center [454, 158] width 189 height 27
type input "Uplift, Inc."
type input "Attn: Bankruptcy Notice"
type input "5301 Kietzke Ln, Suite 200"
type input "Reno"
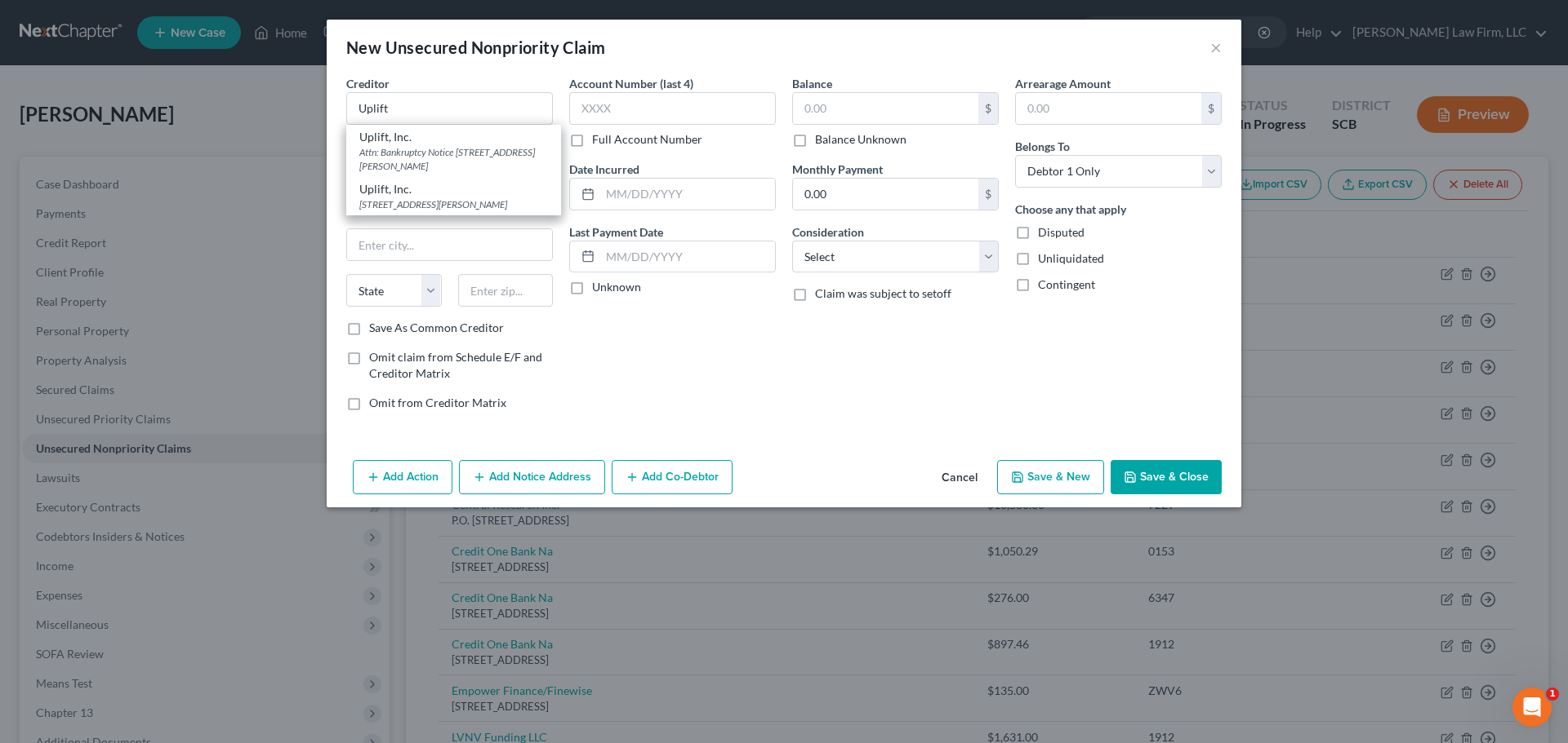
select select "31"
type input "89511"
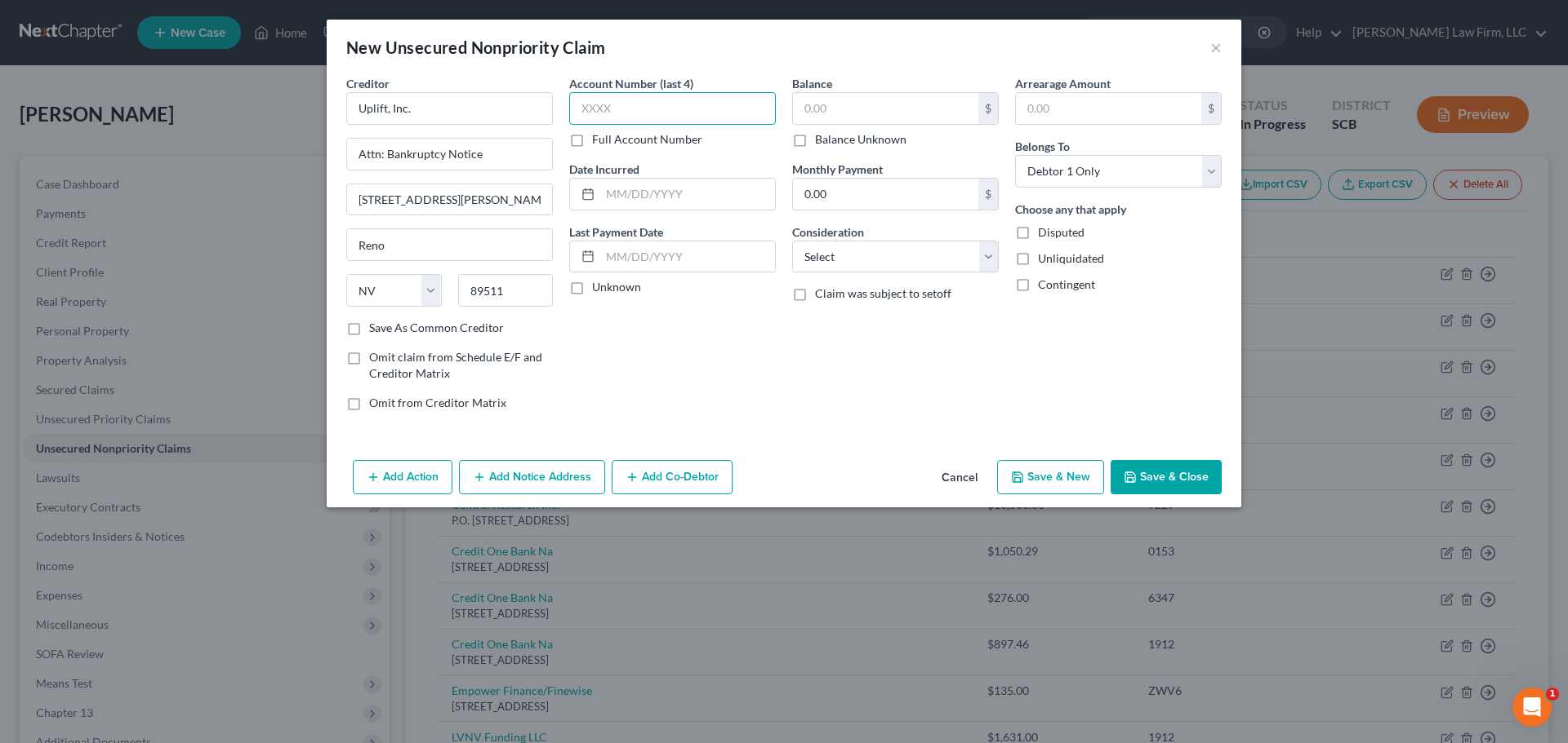
click at [656, 102] on input "text" at bounding box center [672, 108] width 207 height 33
type input "1439"
type input "0"
click at [633, 111] on input "1439" at bounding box center [672, 108] width 207 height 33
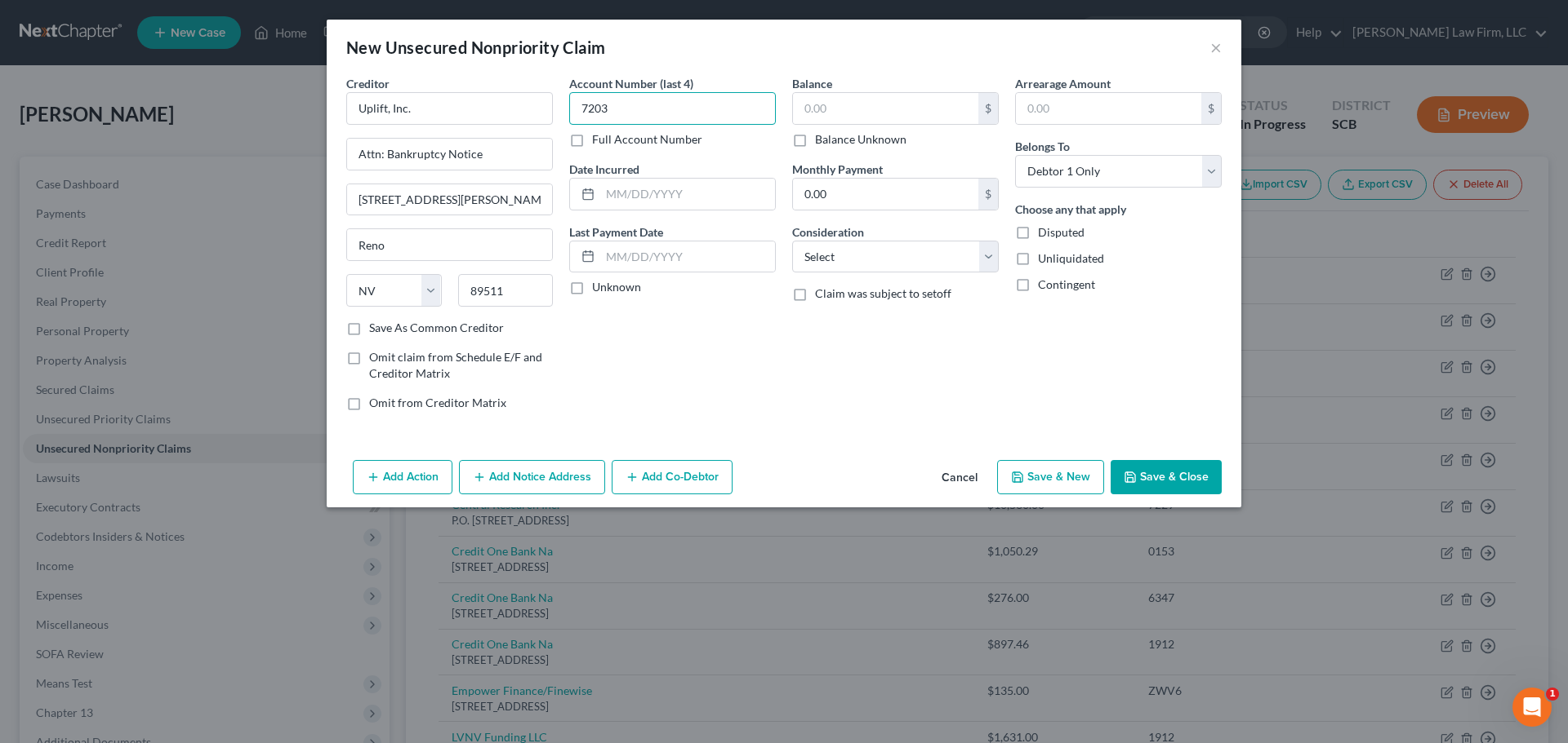
type input "7203"
type input "1,439"
select select "14"
type input "Unsecured Credit Card"
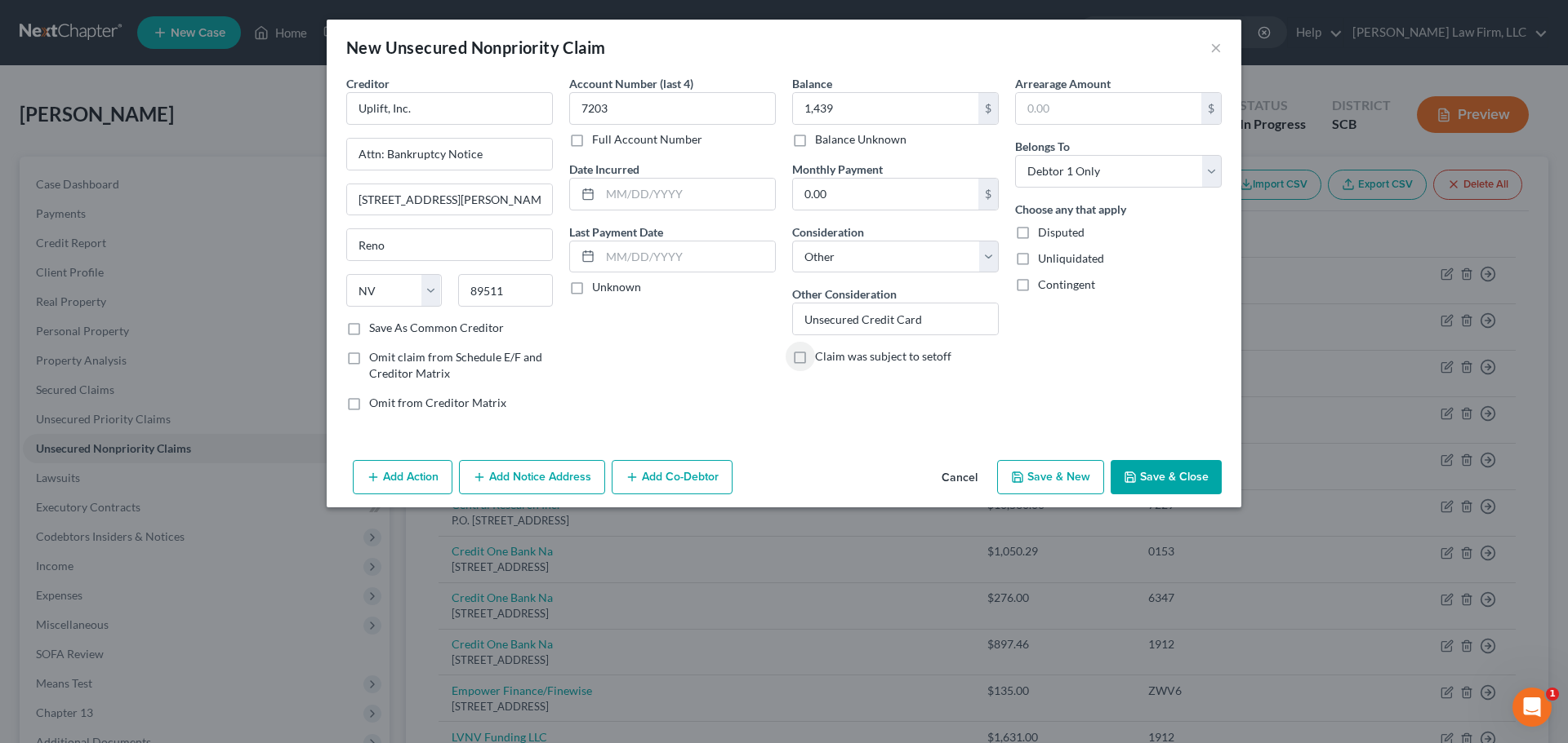
click at [1135, 471] on icon "button" at bounding box center [1130, 477] width 13 height 13
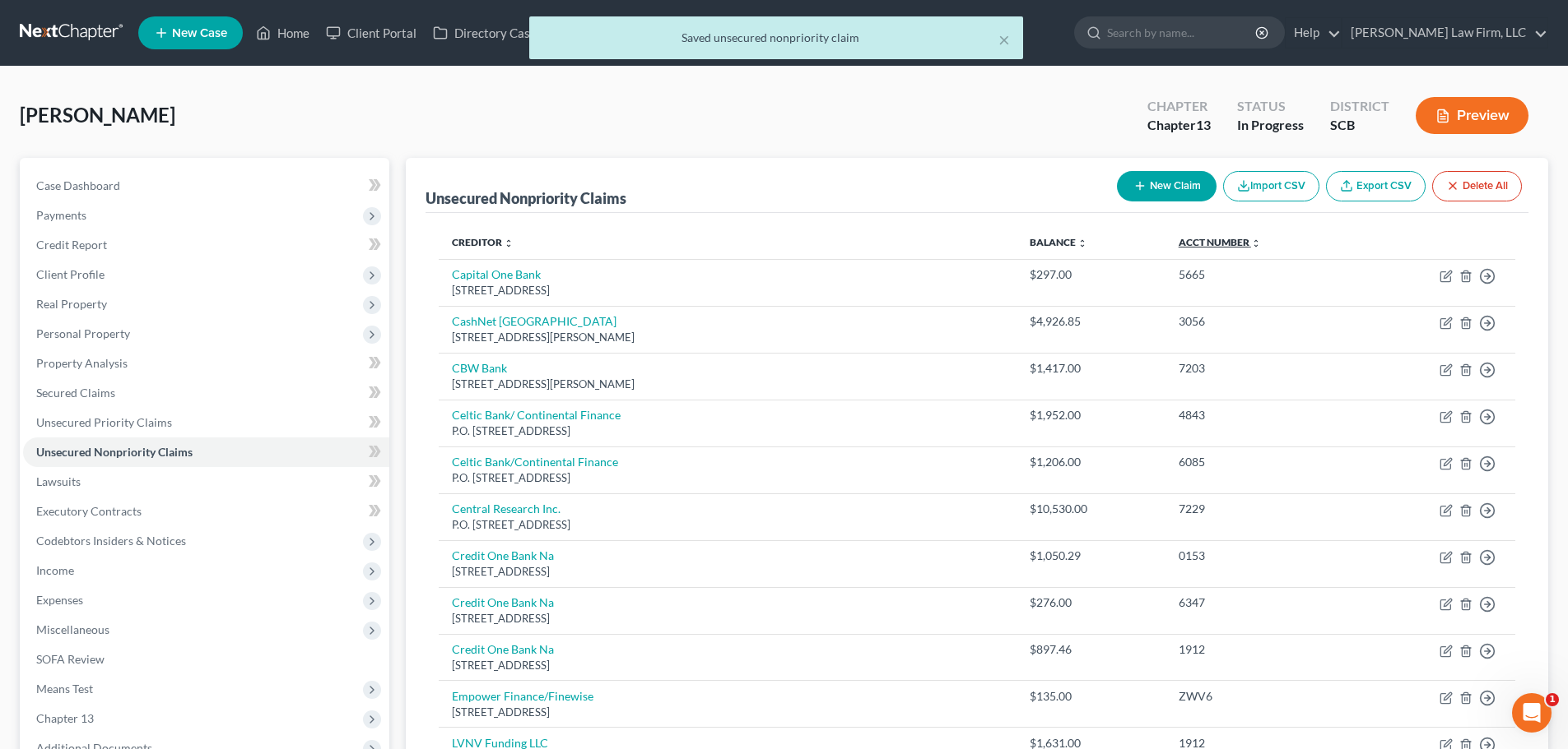
click at [1202, 246] on link "Acct Number expand_more expand_less unfold_more" at bounding box center [1219, 241] width 83 height 12
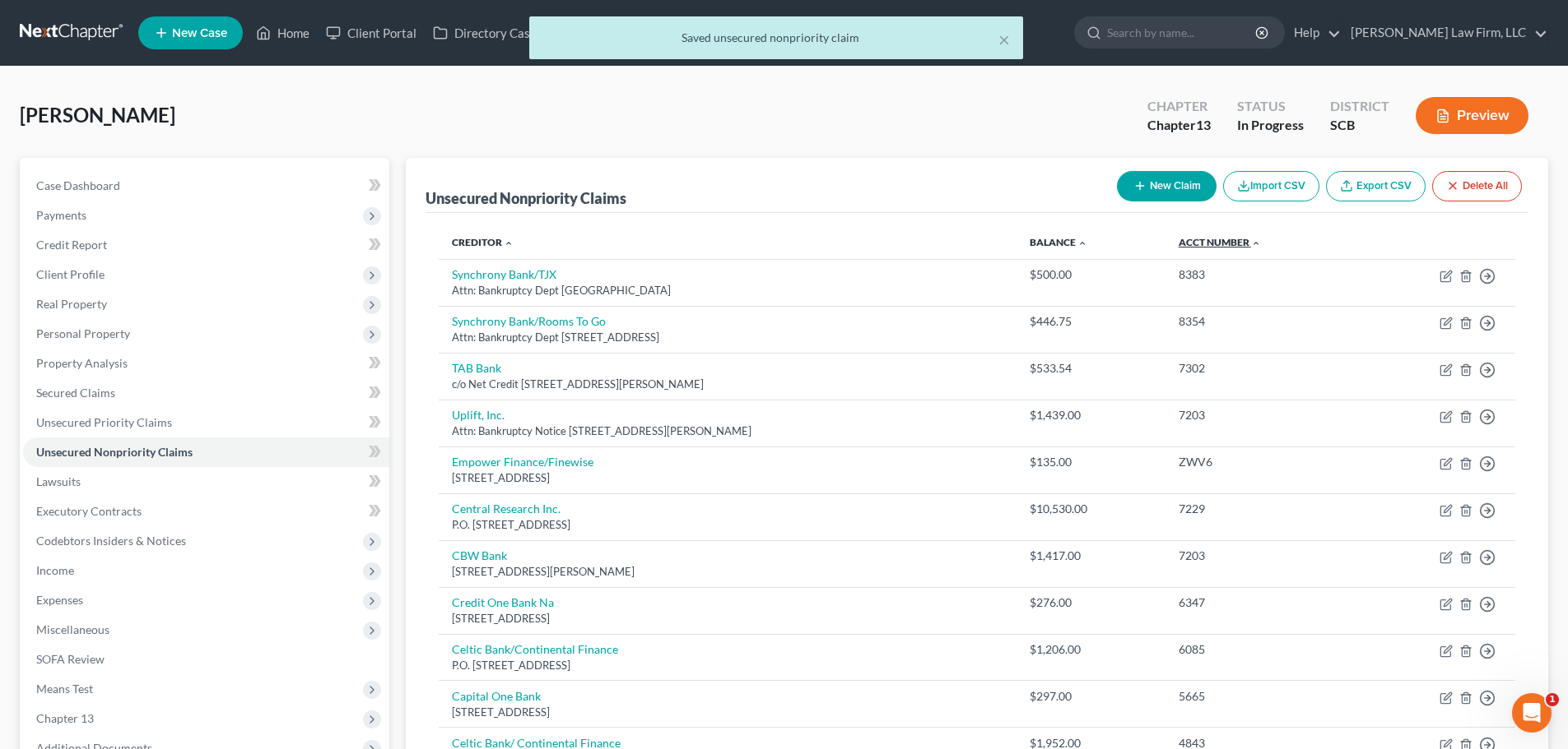
click at [1202, 246] on link "Acct Number expand_more expand_less unfold_more" at bounding box center [1219, 241] width 83 height 12
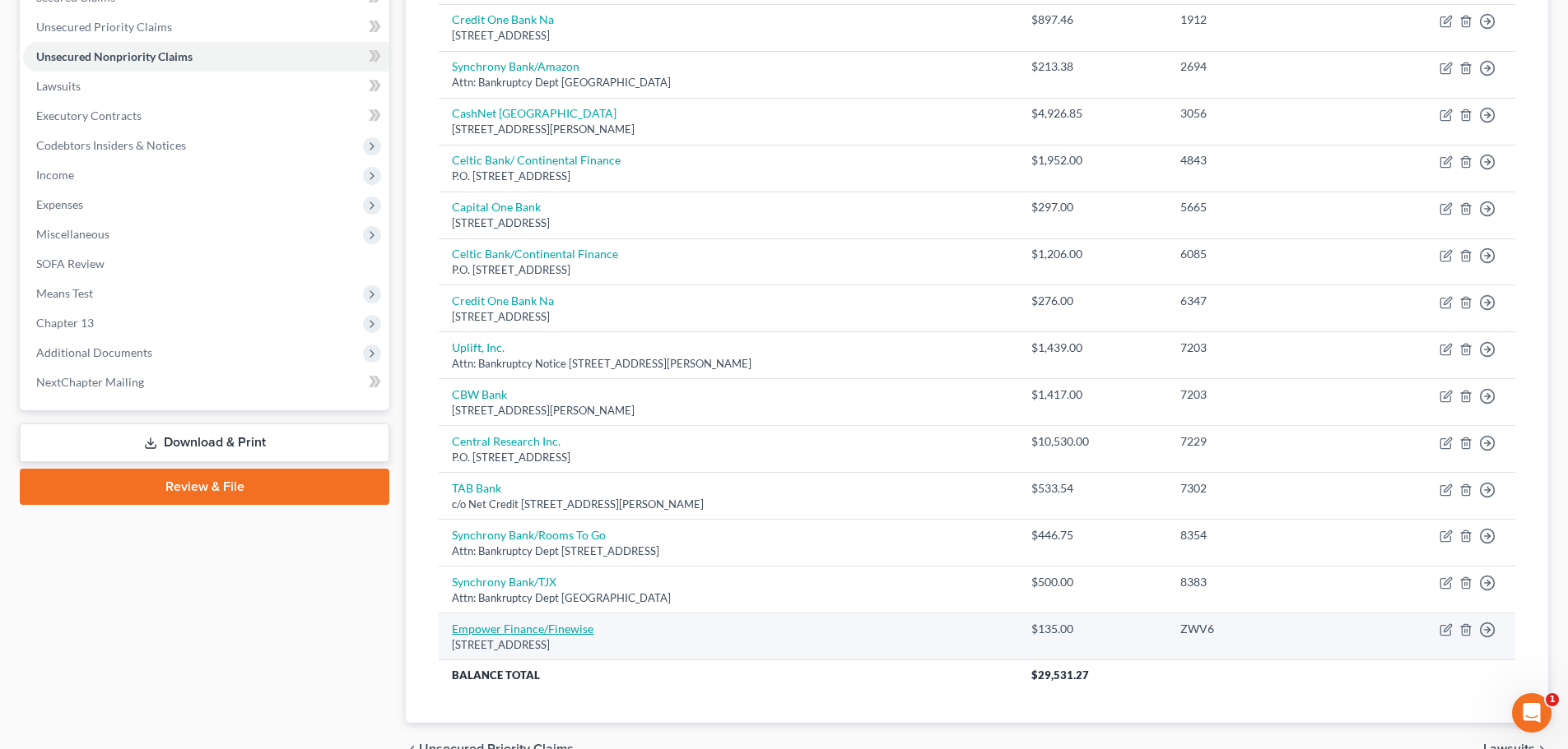
scroll to position [485, 0]
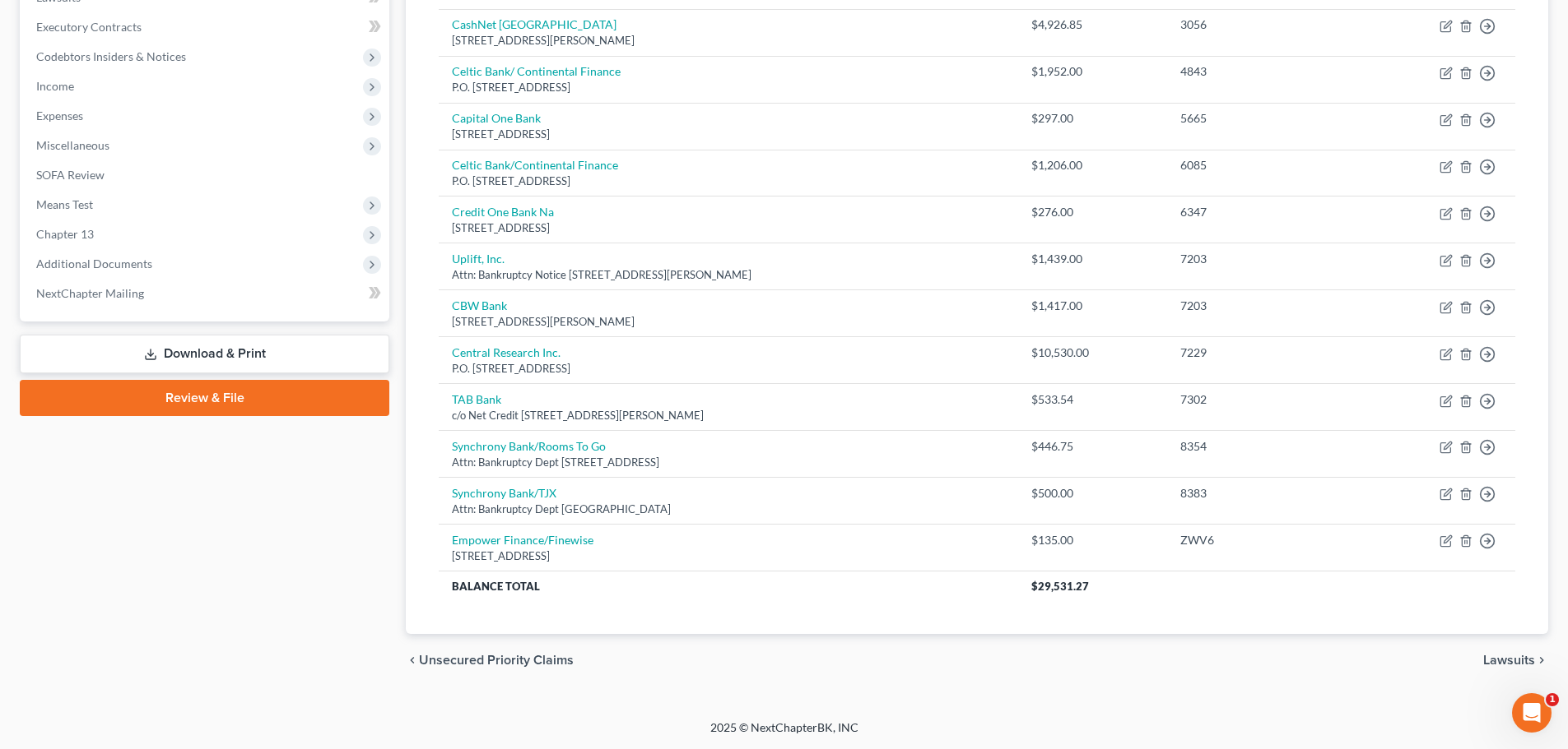
click at [481, 659] on span "Unsecured Priority Claims" at bounding box center [496, 661] width 155 height 13
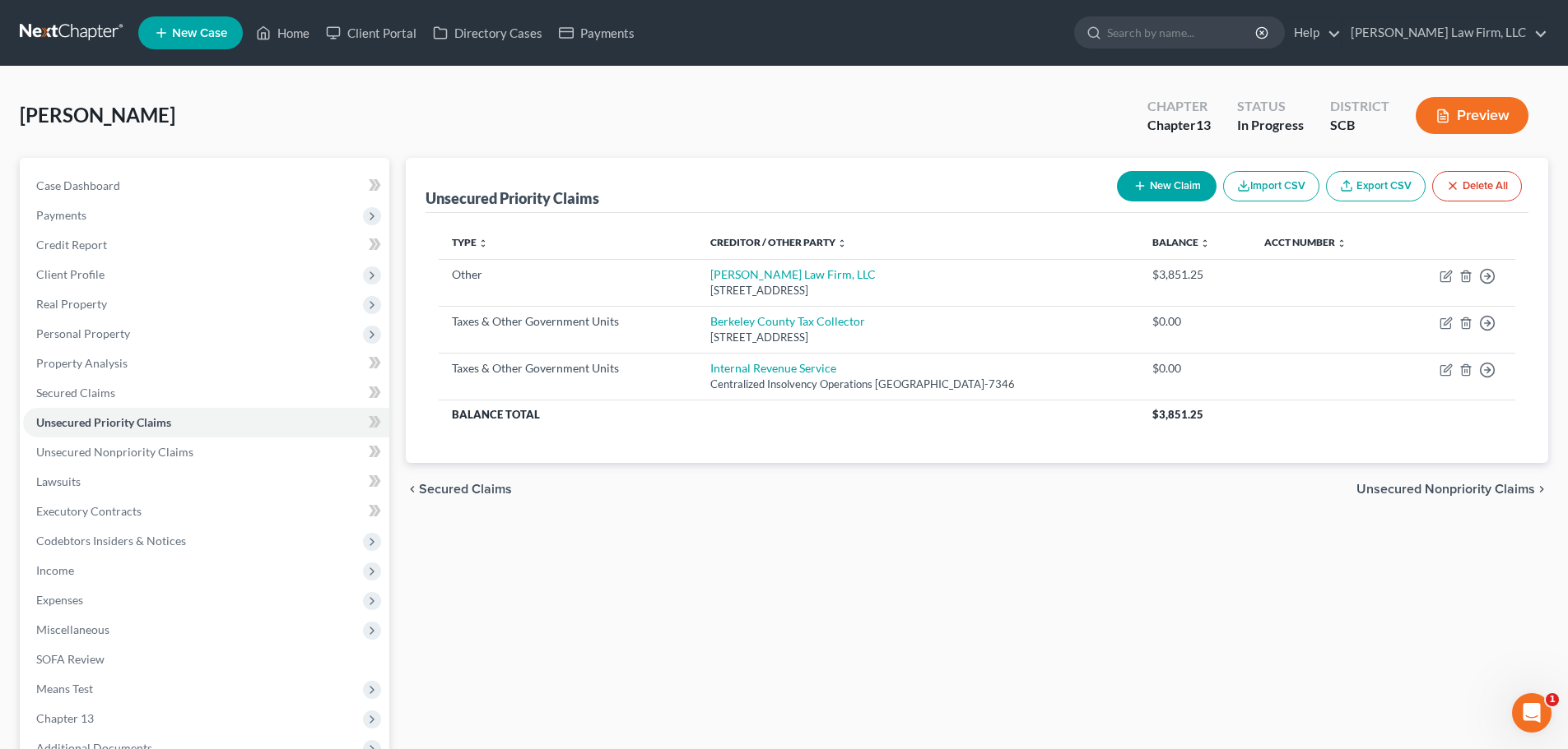
click at [477, 494] on span "Secured Claims" at bounding box center [466, 490] width 93 height 13
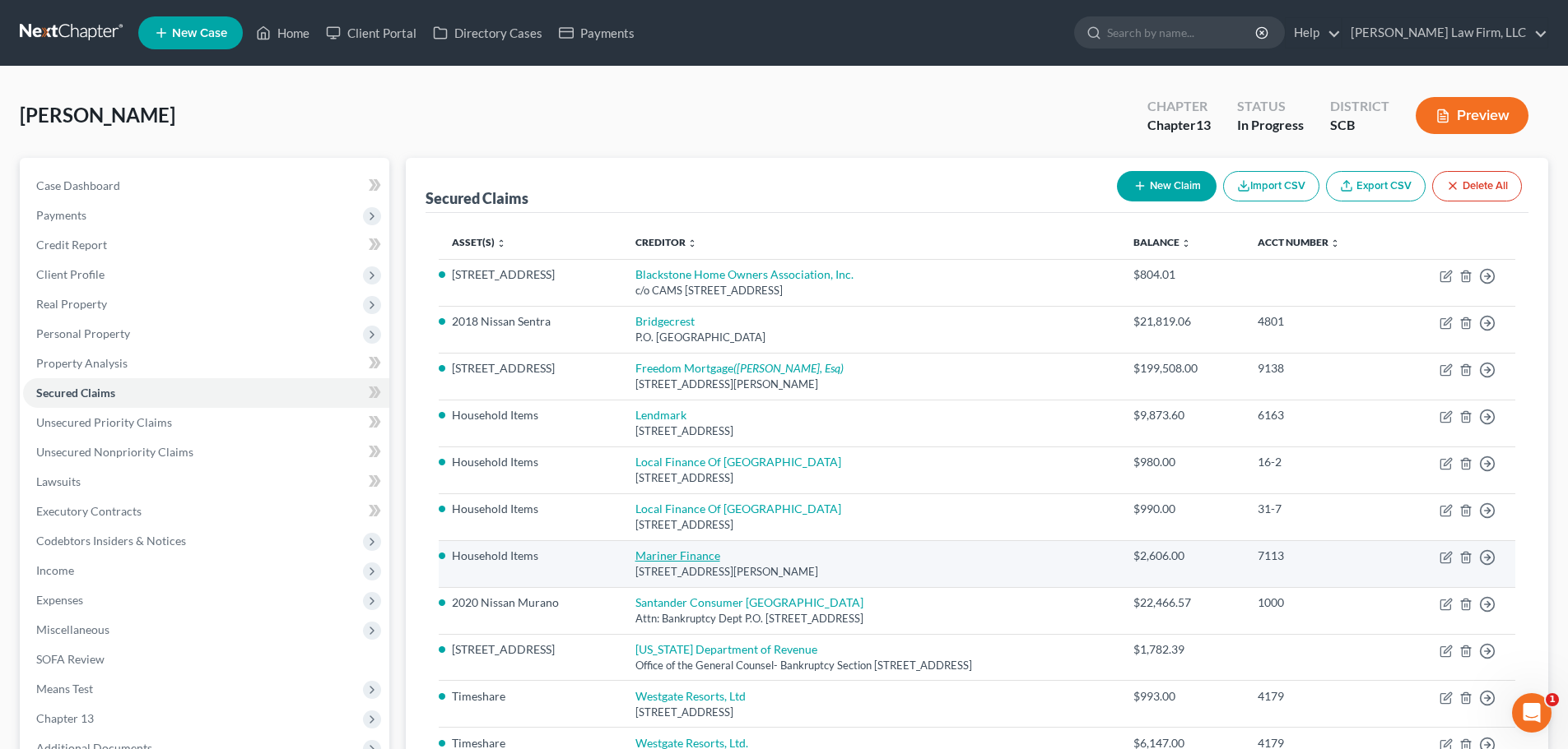
click at [662, 560] on link "Mariner Finance" at bounding box center [677, 555] width 85 height 14
select select "21"
select select "0"
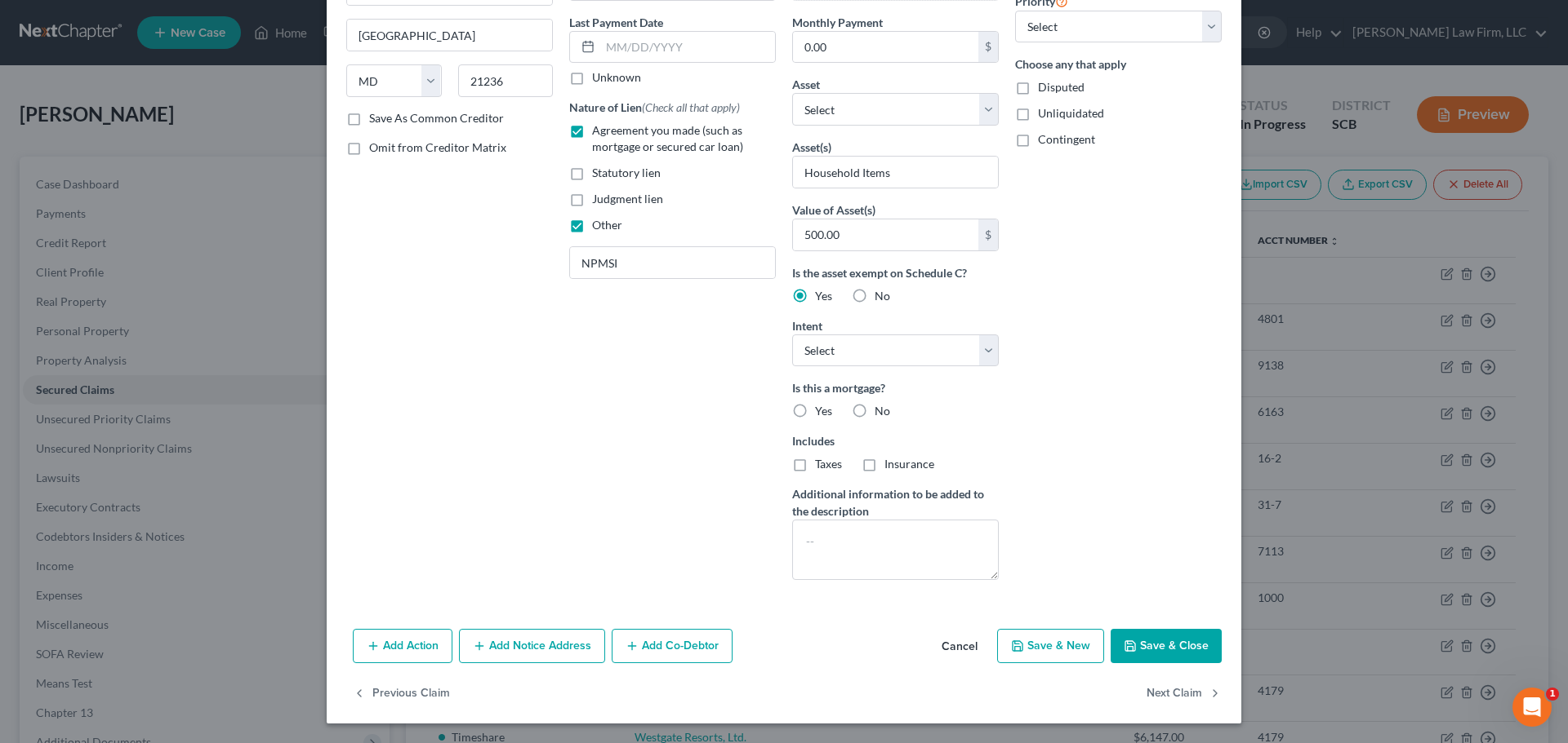
click at [1178, 648] on button "Save & Close" at bounding box center [1166, 646] width 111 height 34
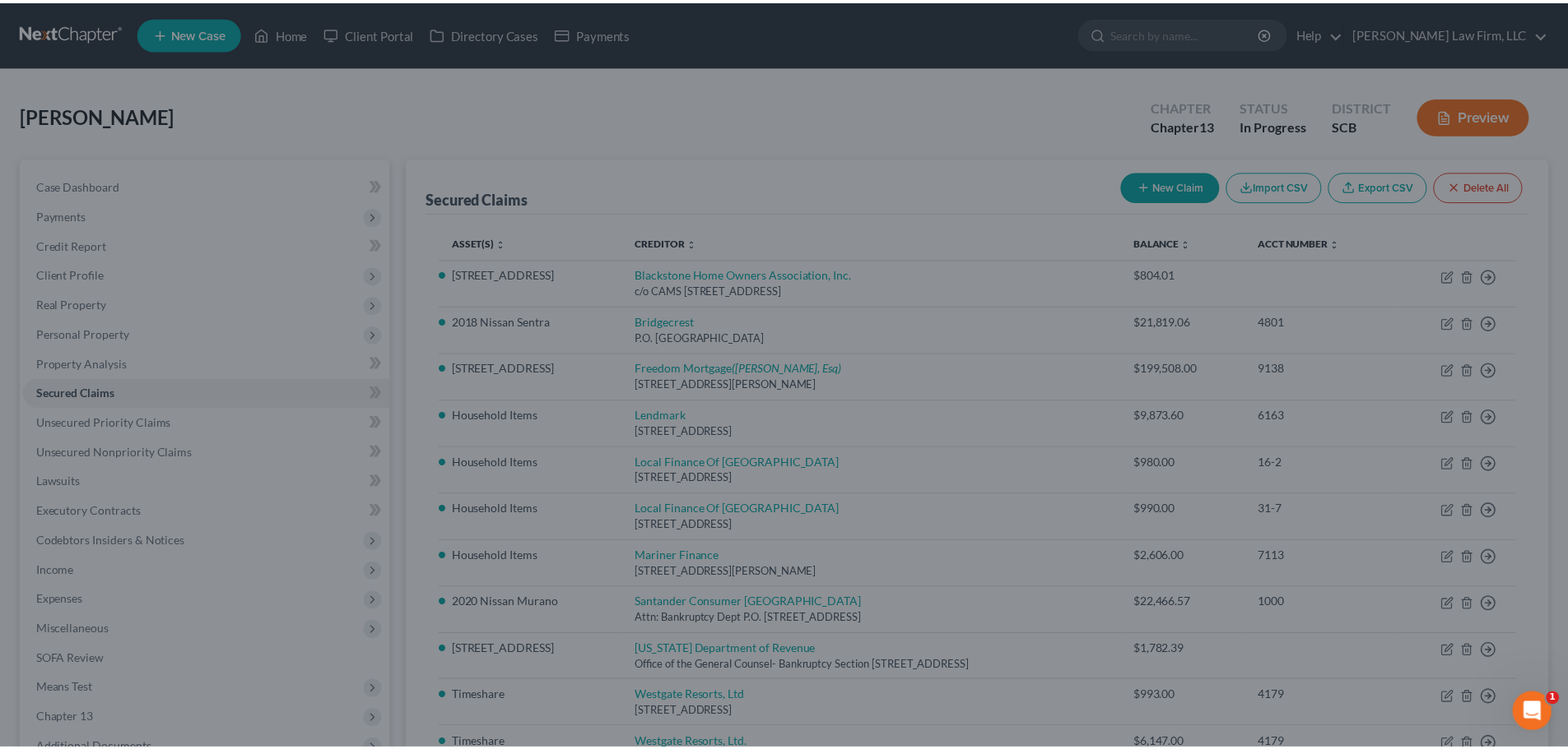
scroll to position [31, 0]
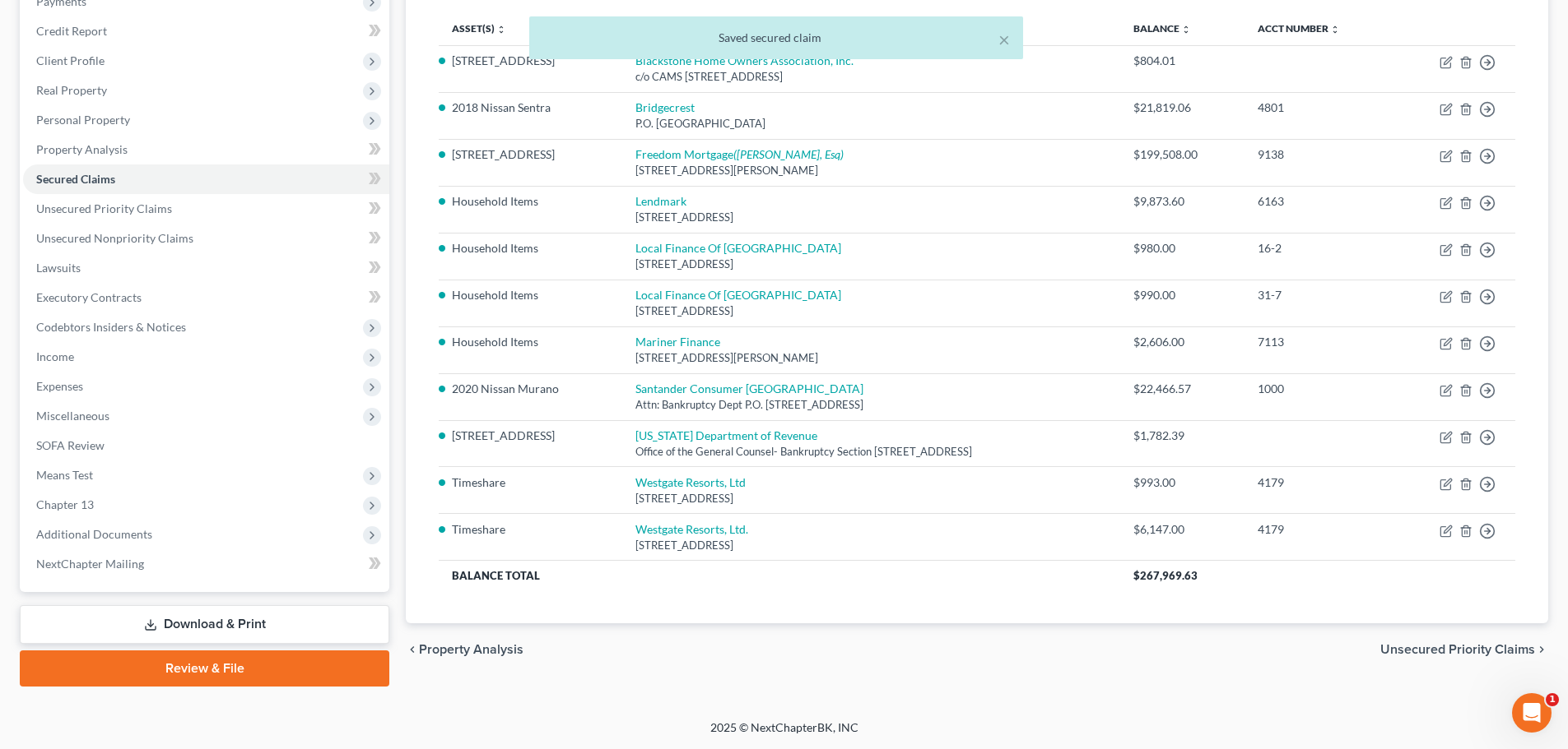
click at [1442, 644] on span "Unsecured Priority Claims" at bounding box center [1457, 650] width 155 height 13
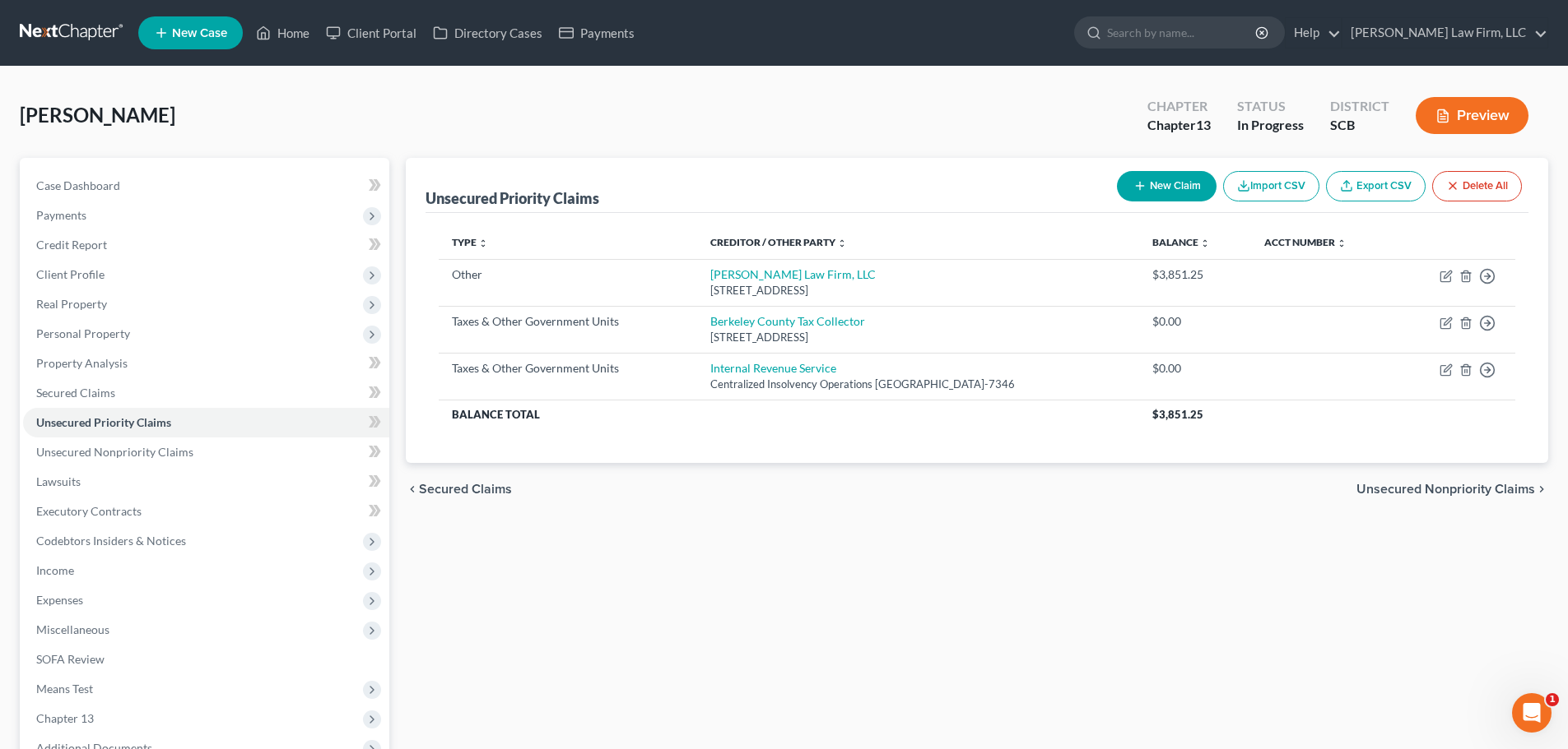
click at [1428, 487] on span "Unsecured Nonpriority Claims" at bounding box center [1445, 490] width 179 height 13
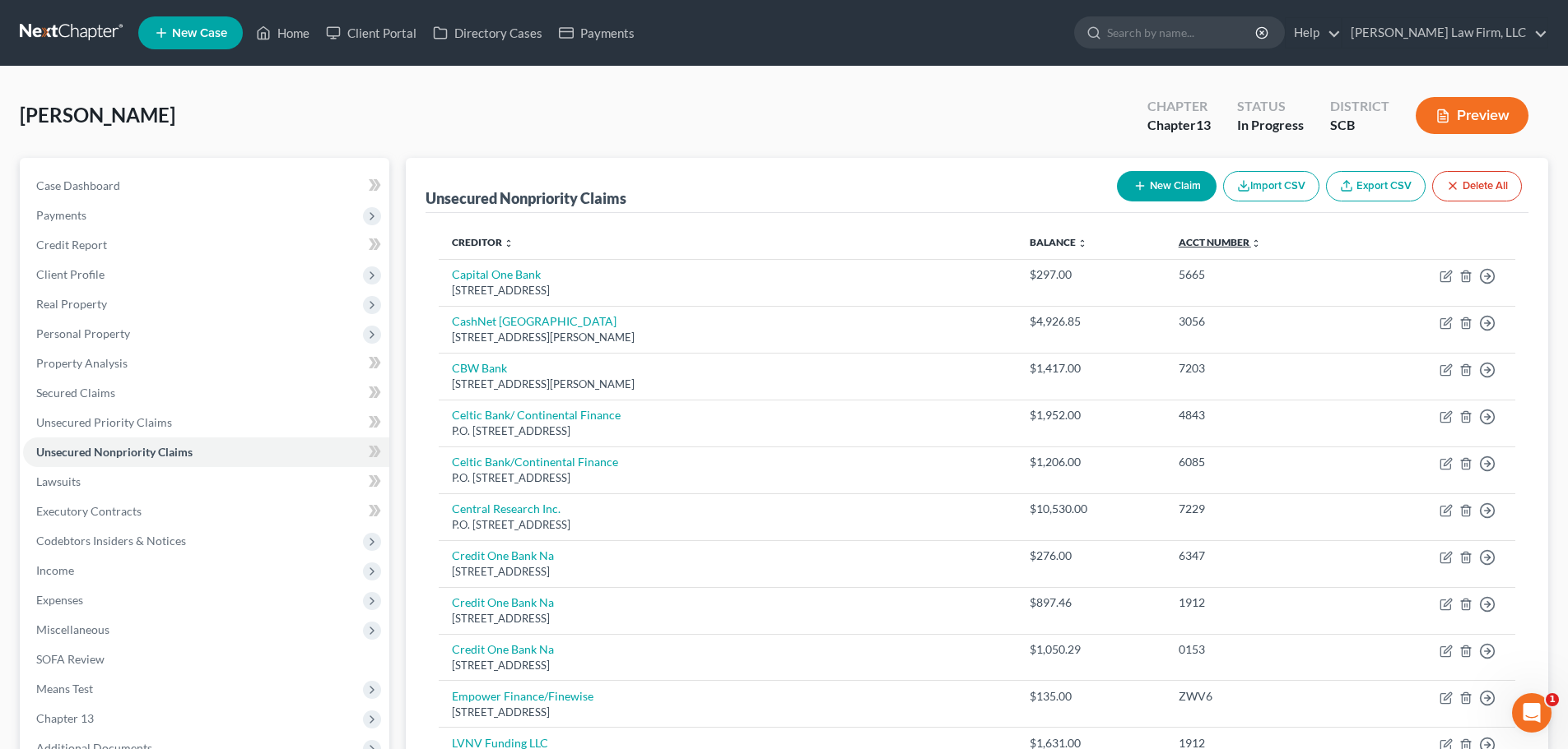
click at [1219, 241] on link "Acct Number expand_more expand_less unfold_more" at bounding box center [1219, 241] width 83 height 12
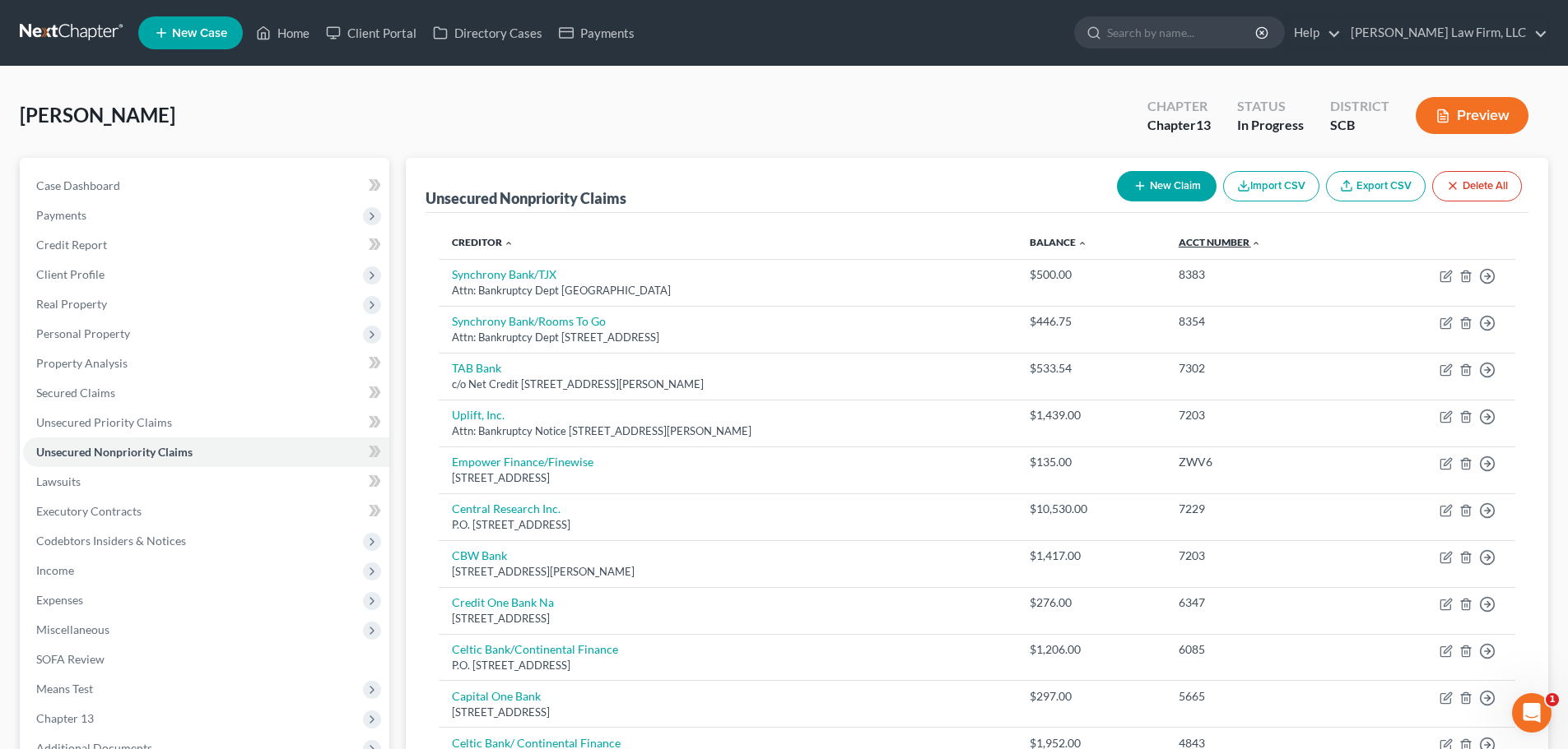
click at [1219, 241] on link "Acct Number expand_more expand_less unfold_more" at bounding box center [1219, 241] width 83 height 12
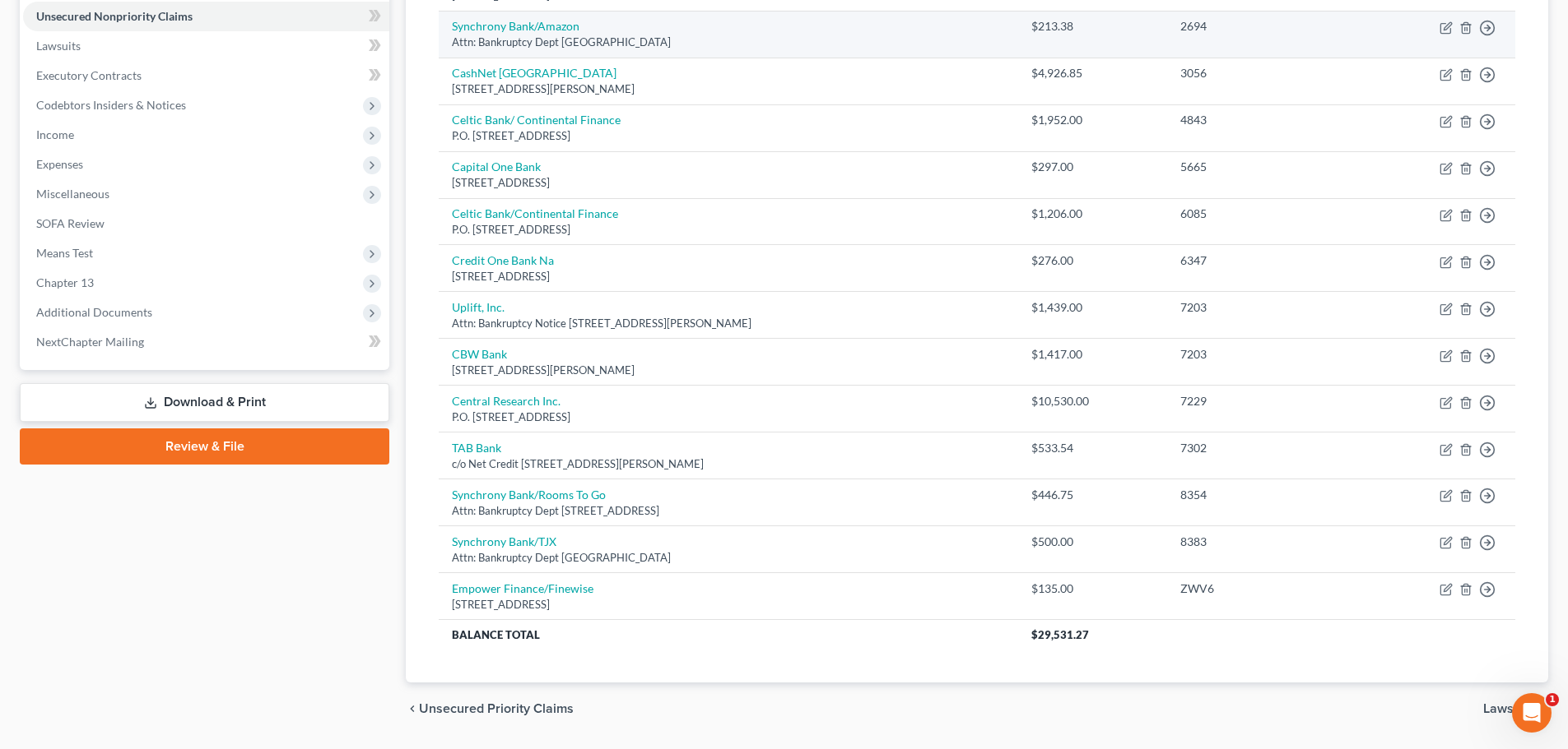
scroll to position [485, 0]
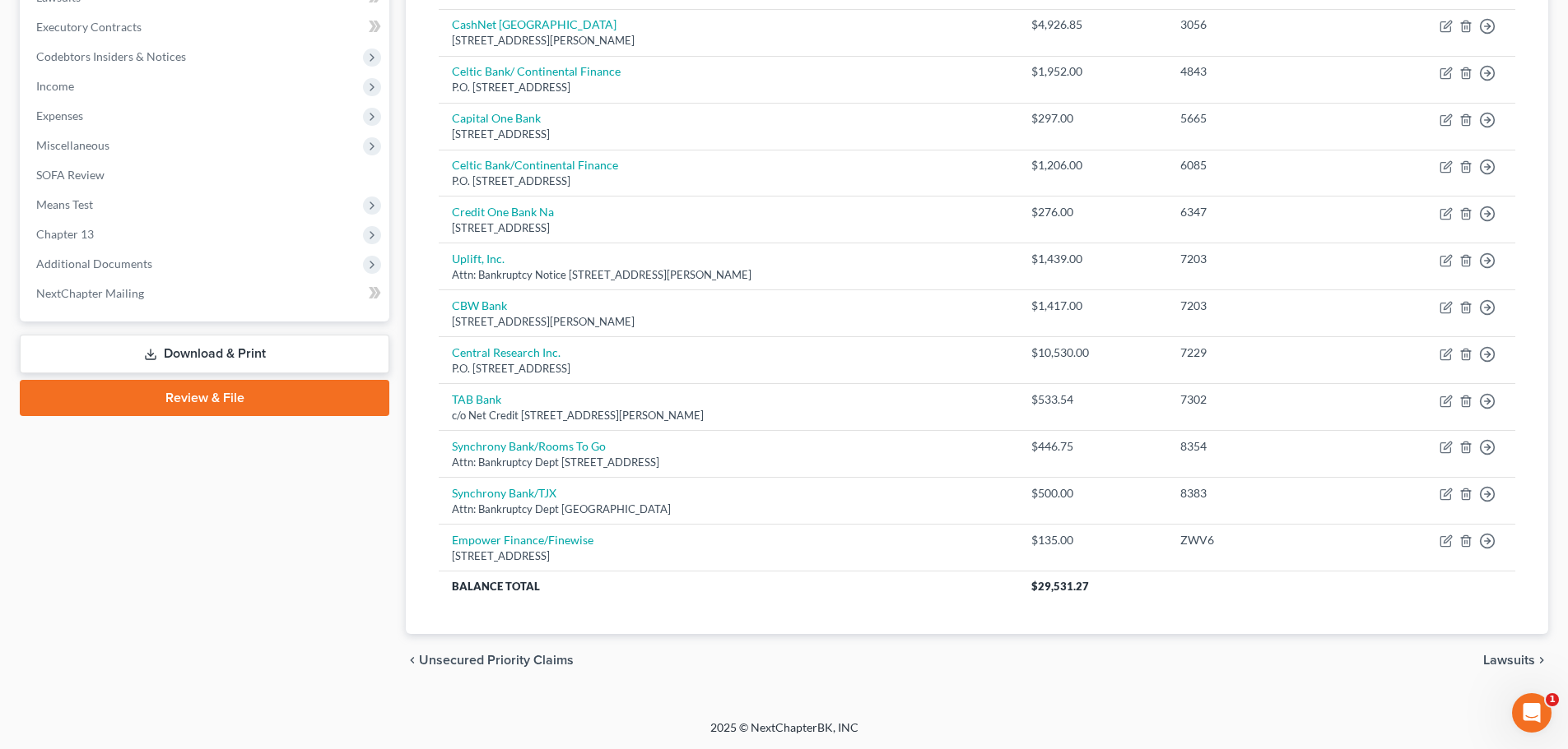
click at [1516, 657] on span "Lawsuits" at bounding box center [1509, 661] width 52 height 13
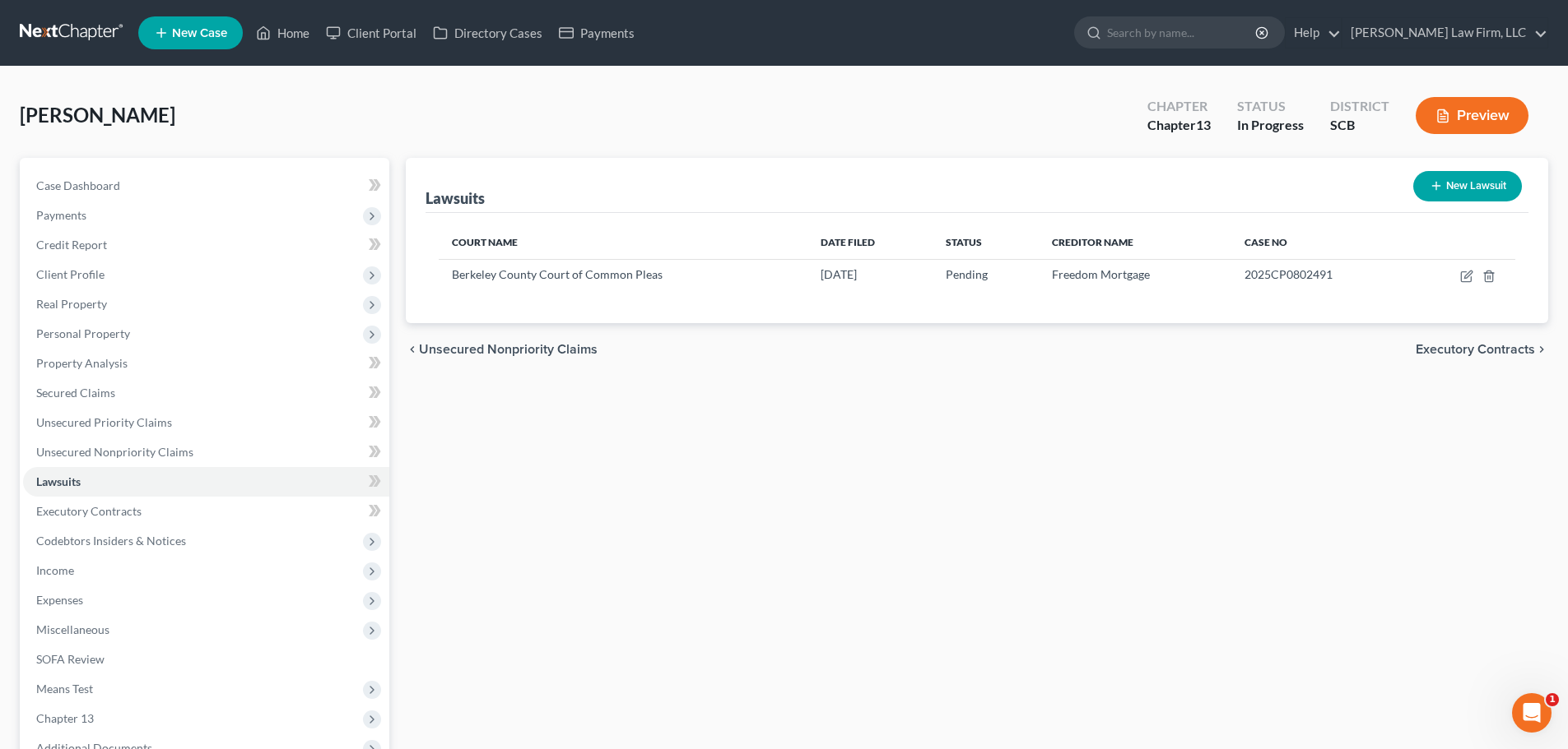
scroll to position [164, 0]
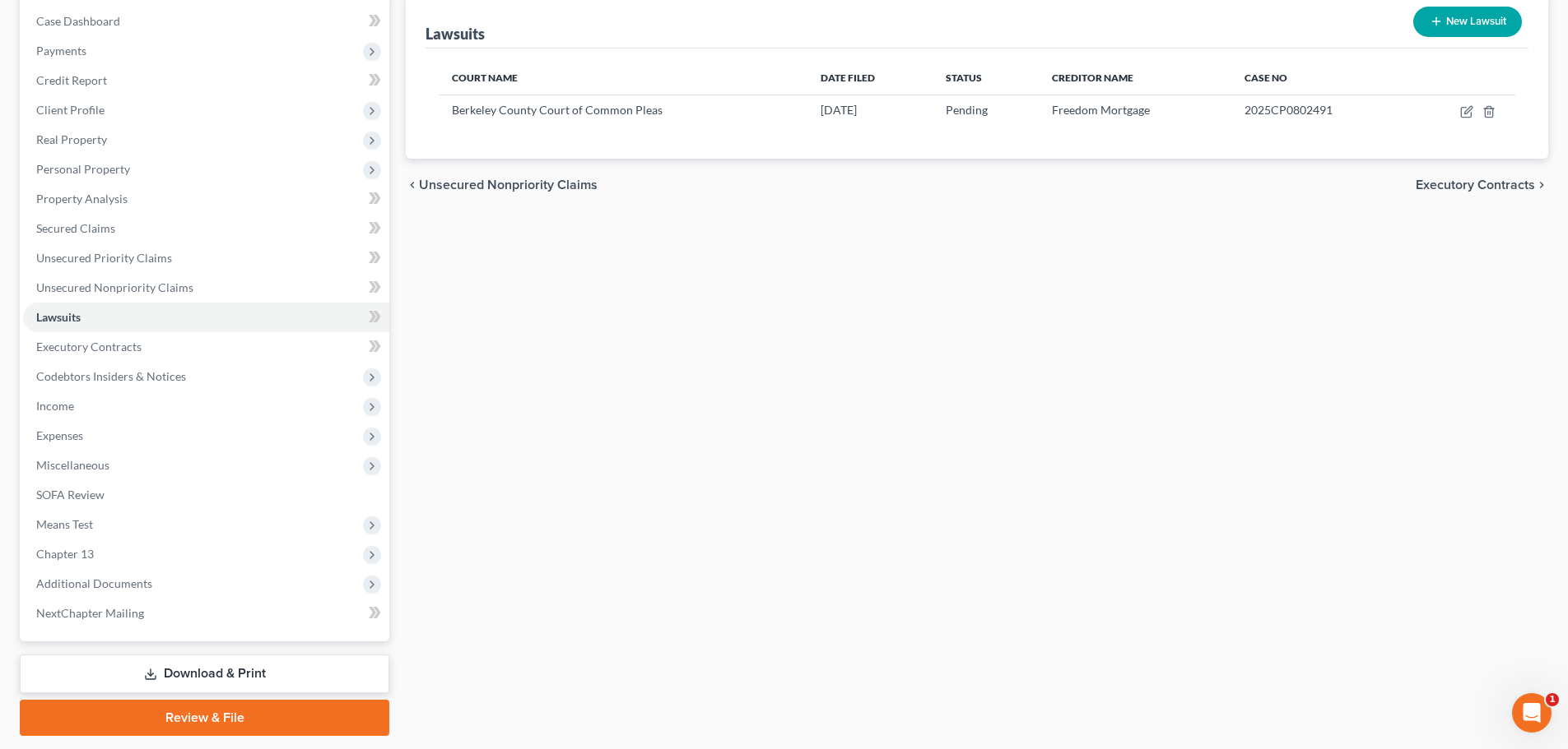
click at [535, 184] on span "Unsecured Nonpriority Claims" at bounding box center [509, 185] width 179 height 13
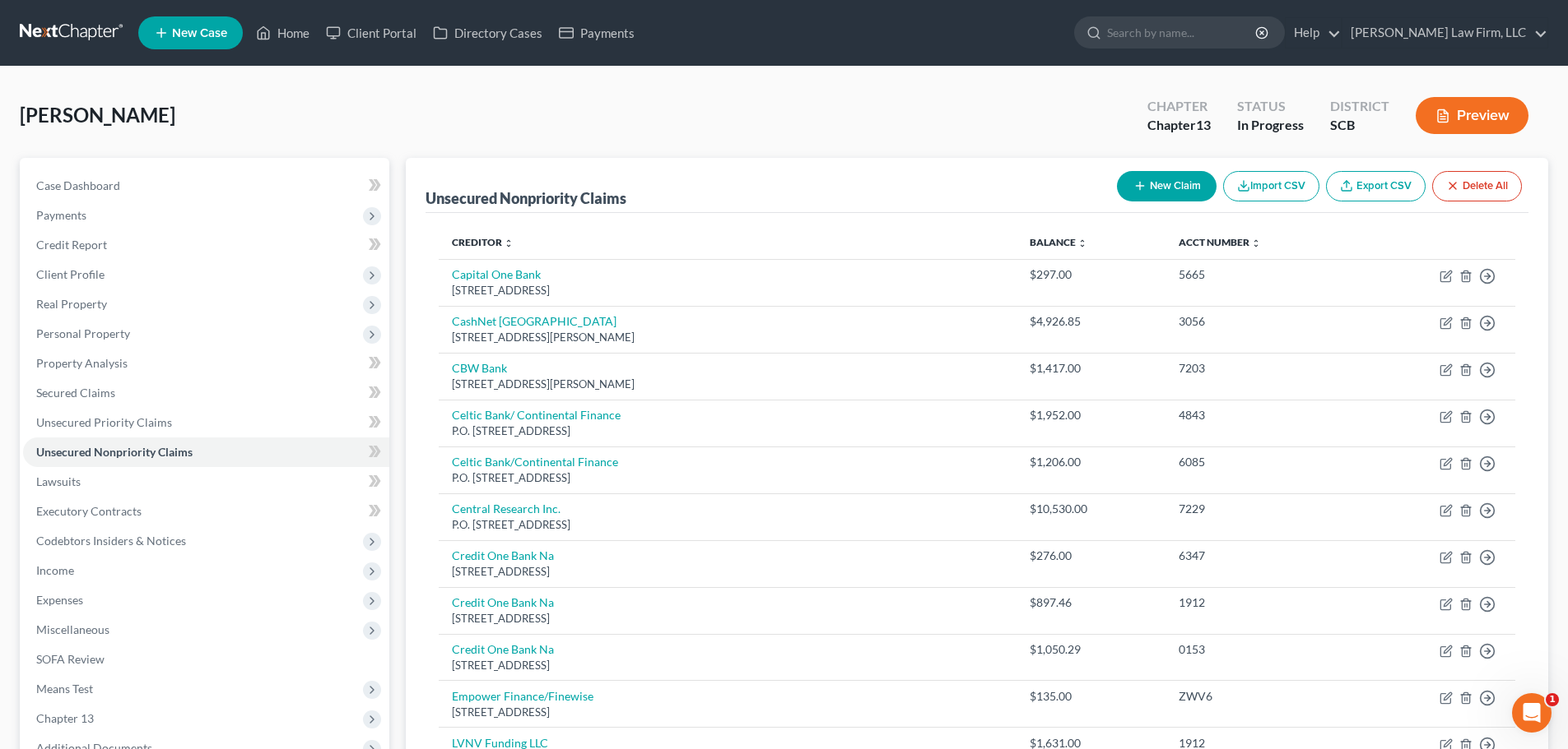
click at [1176, 185] on button "New Claim" at bounding box center [1167, 186] width 100 height 30
select select "0"
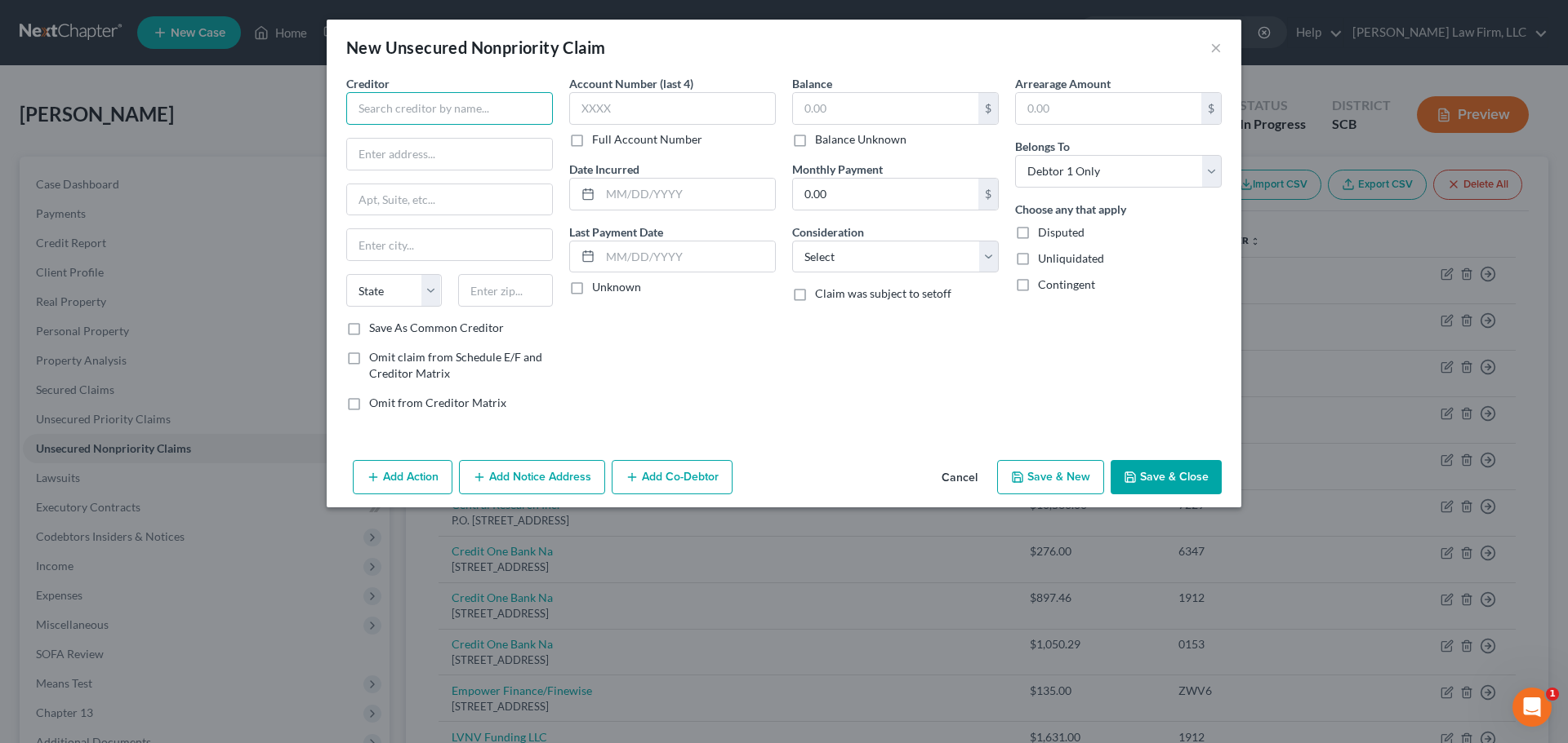
click at [501, 107] on input "text" at bounding box center [449, 108] width 207 height 33
type input "MoneyStash SC, LLC"
type input "24130 Tomball Pkwy."
type input "Ste 201"
type input "Tomball"
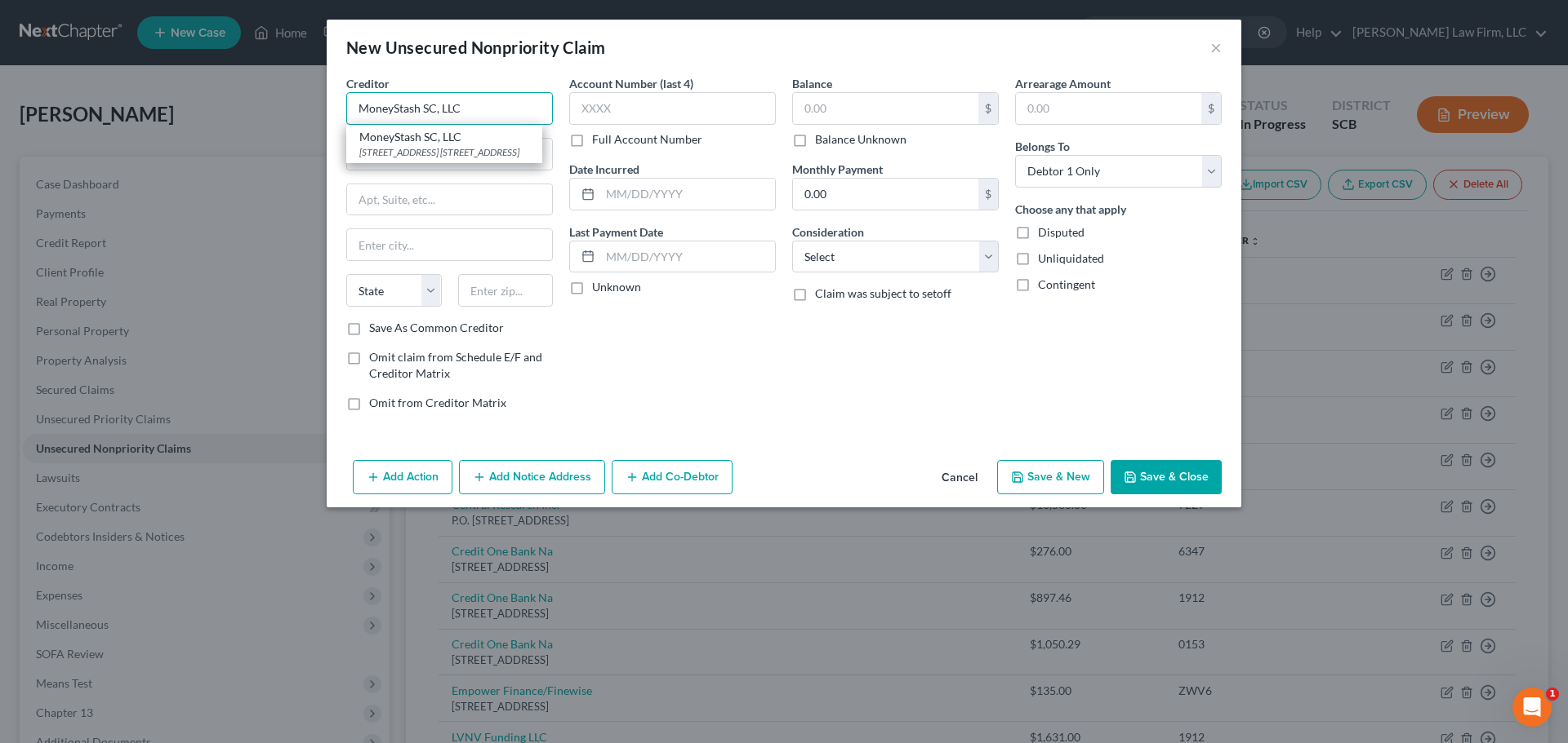
select select "45"
type input "77375"
type input "MoneyStash SC, LLC"
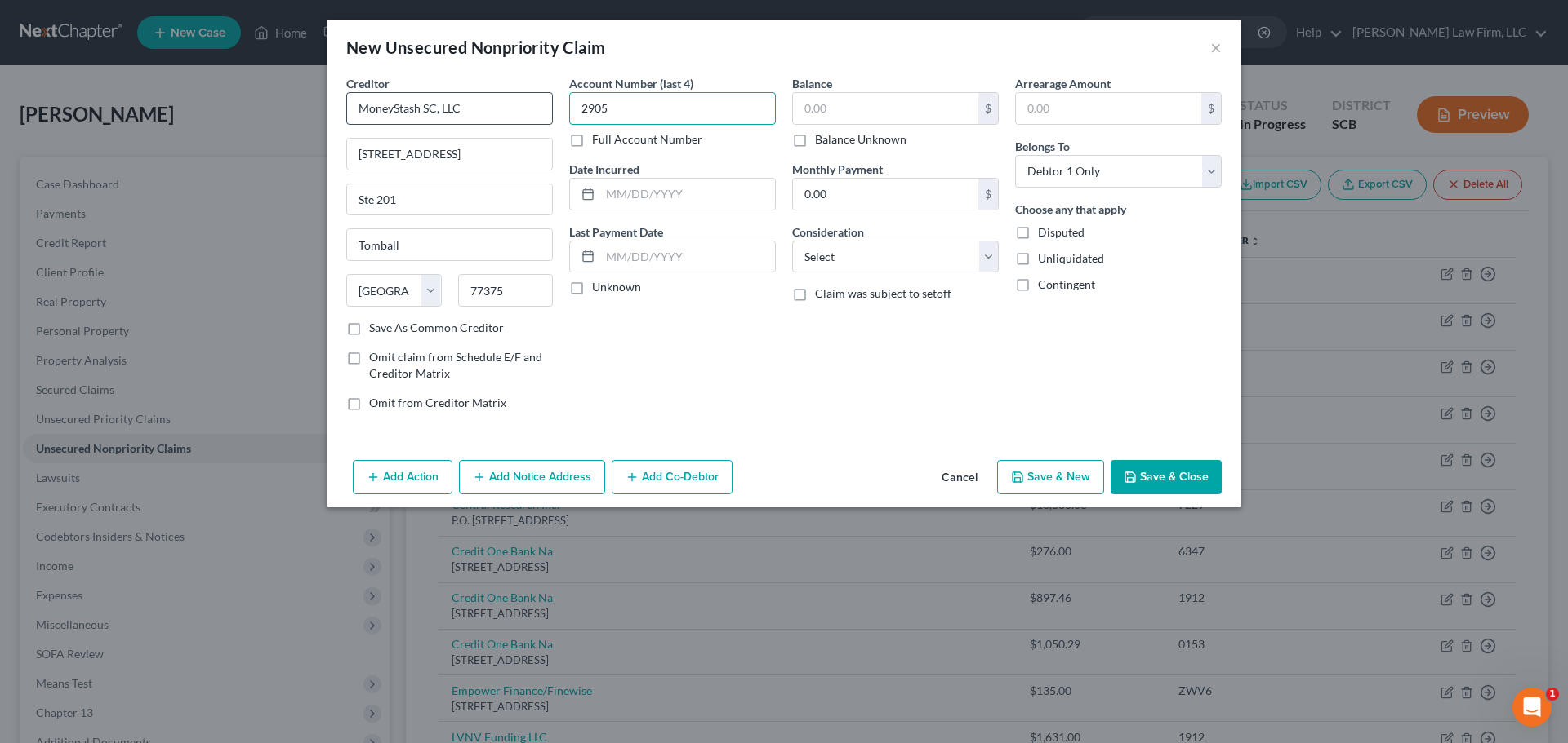
type input "2905"
click at [628, 190] on input "text" at bounding box center [687, 194] width 175 height 31
type input "7"
type input "4/17/2025"
click at [863, 102] on input "text" at bounding box center [885, 108] width 185 height 31
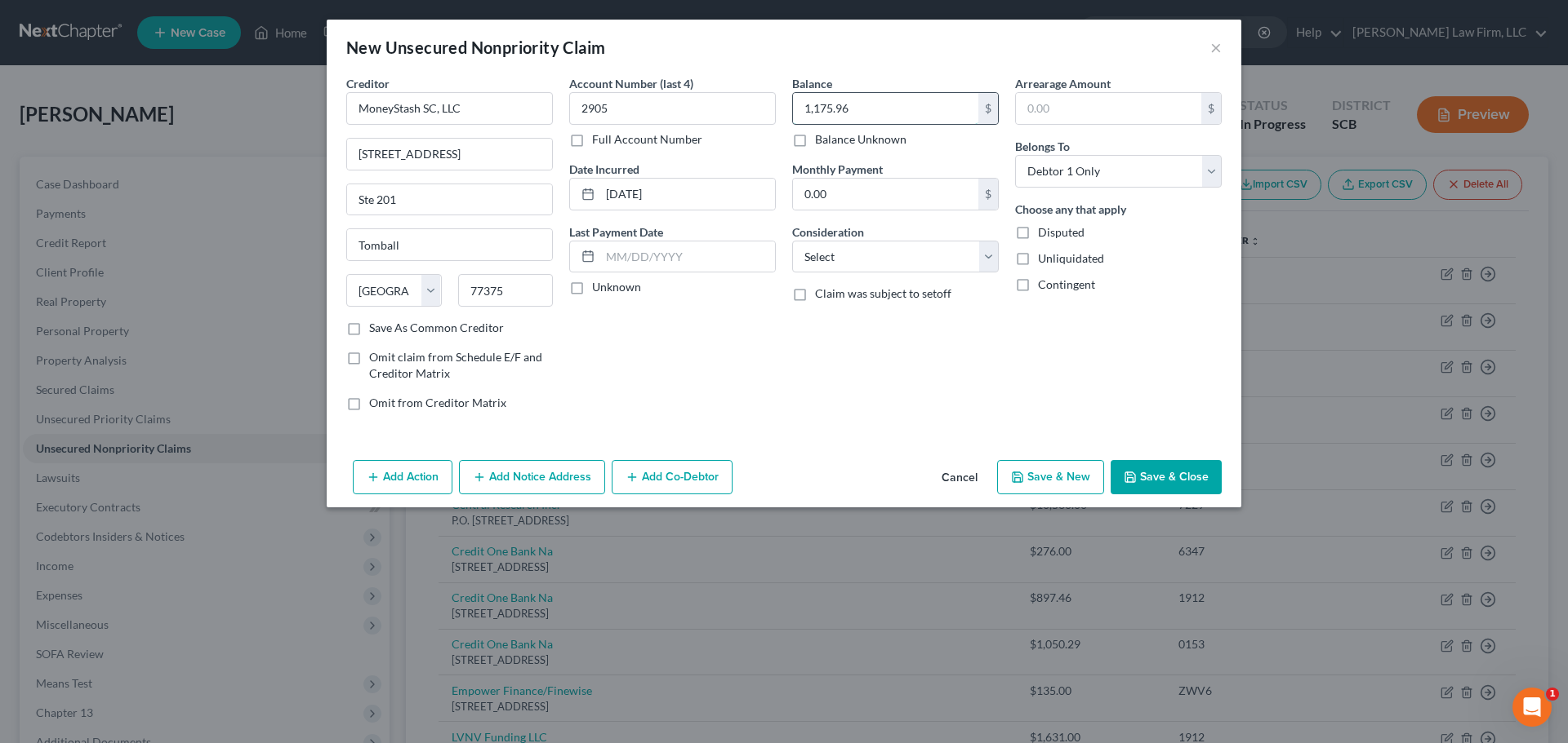
type input "1,175.96"
select select "14"
type input "Unsecured Personal Loan"
click at [1174, 472] on button "Save & Close" at bounding box center [1166, 477] width 111 height 34
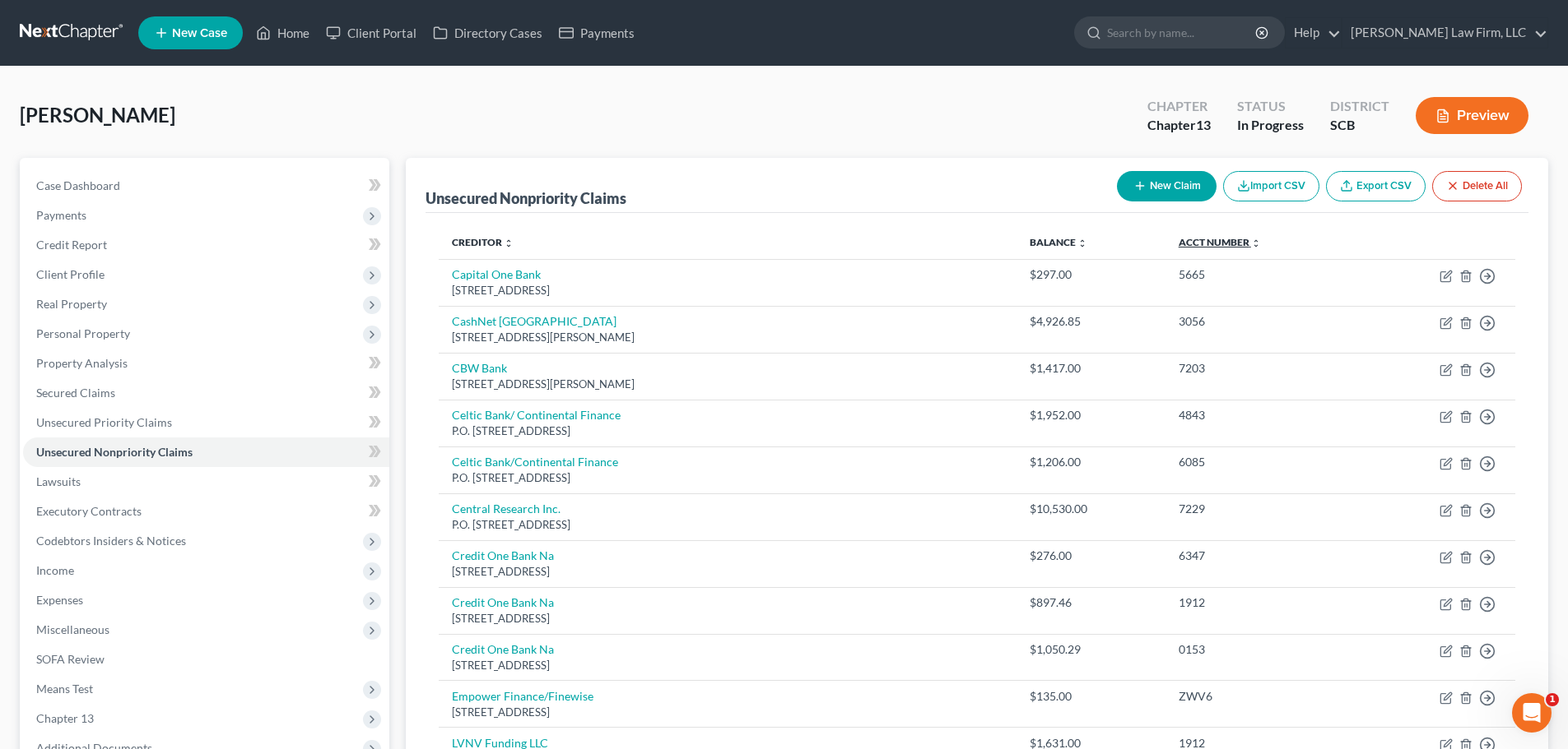
click at [1227, 243] on link "Acct Number expand_more expand_less unfold_more" at bounding box center [1219, 241] width 83 height 12
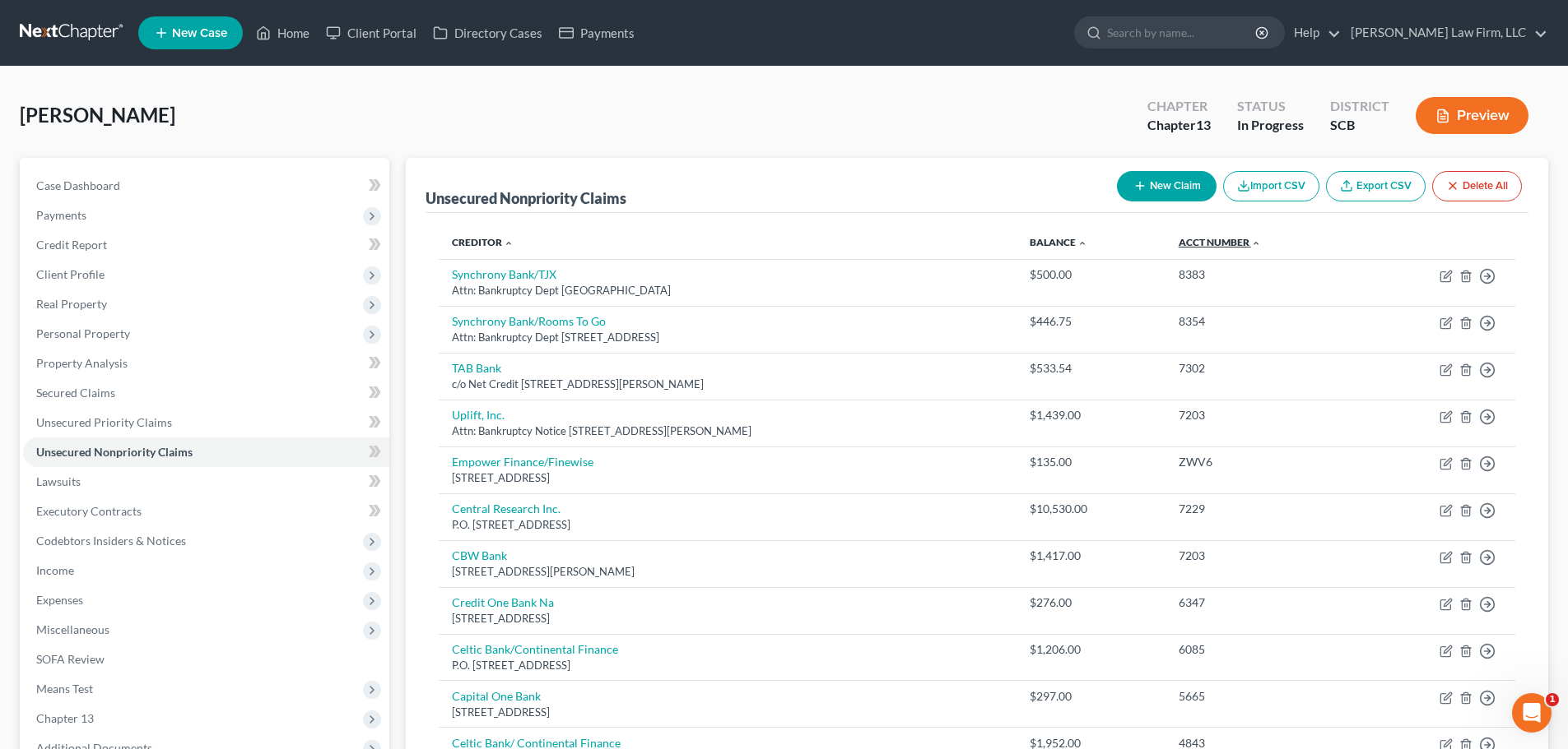
click at [1227, 243] on link "Acct Number expand_more expand_less unfold_more" at bounding box center [1219, 241] width 83 height 12
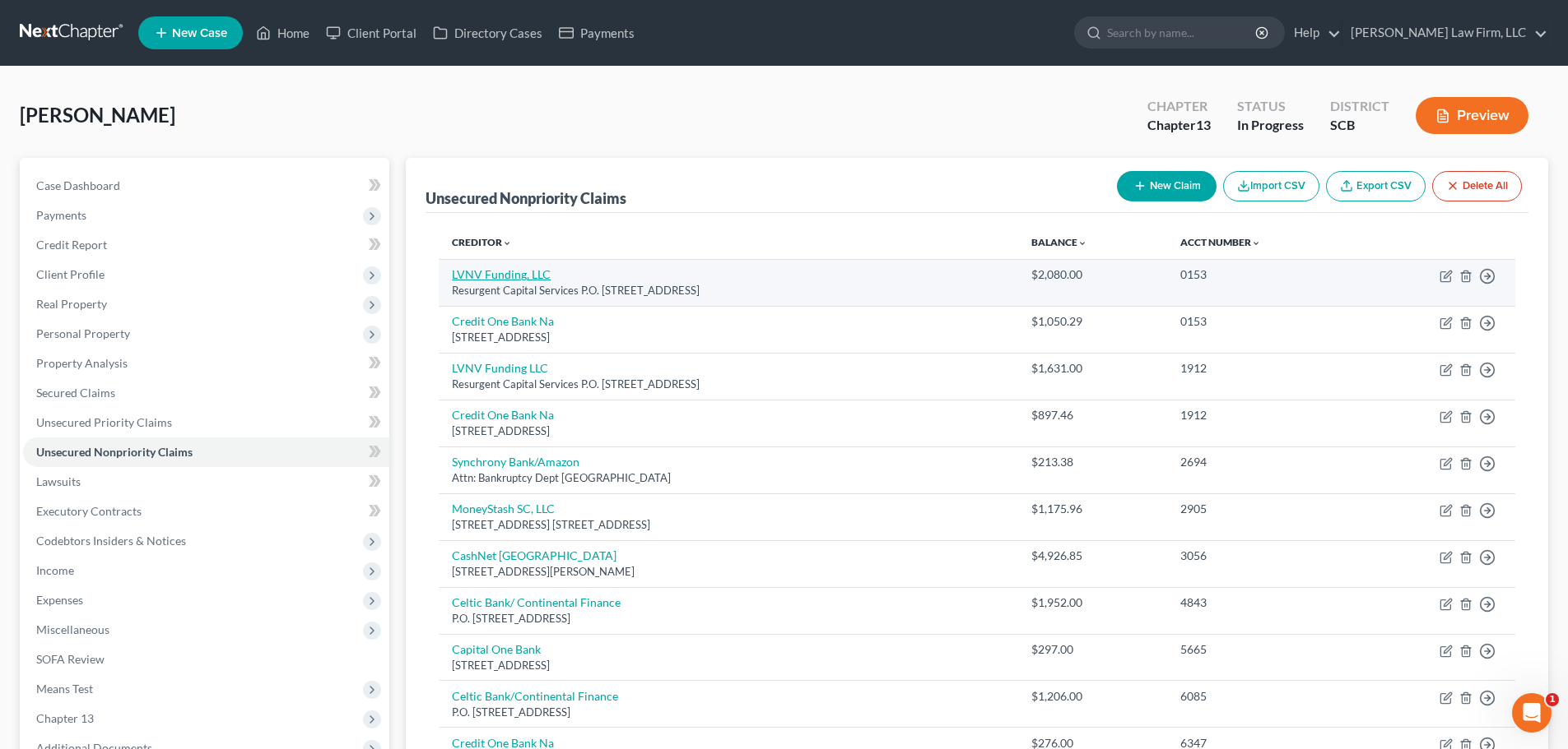
click at [507, 275] on link "LVNV Funding, LLC" at bounding box center [501, 274] width 99 height 14
select select "42"
select select "1"
select select "0"
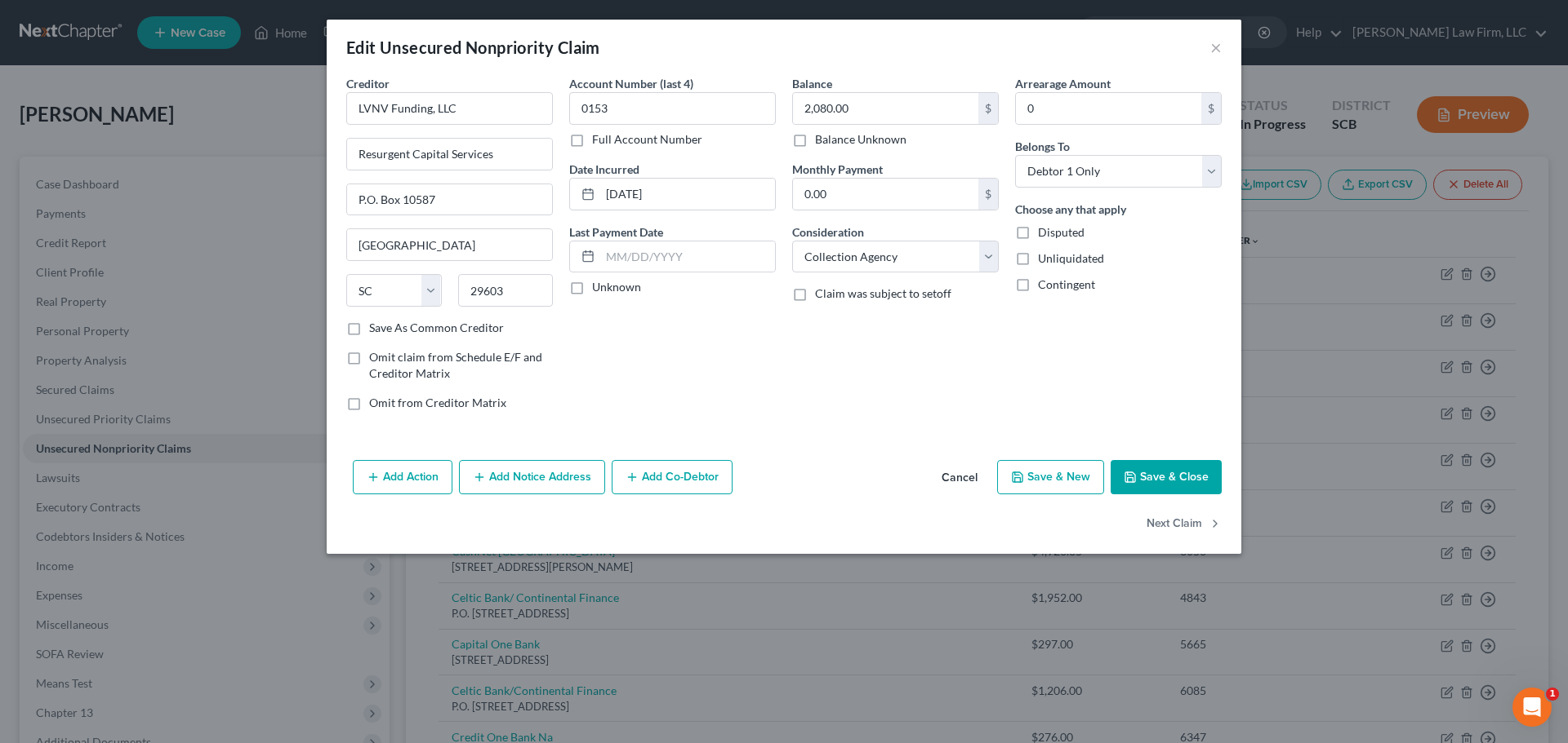
click at [578, 472] on button "Add Notice Address" at bounding box center [531, 477] width 146 height 34
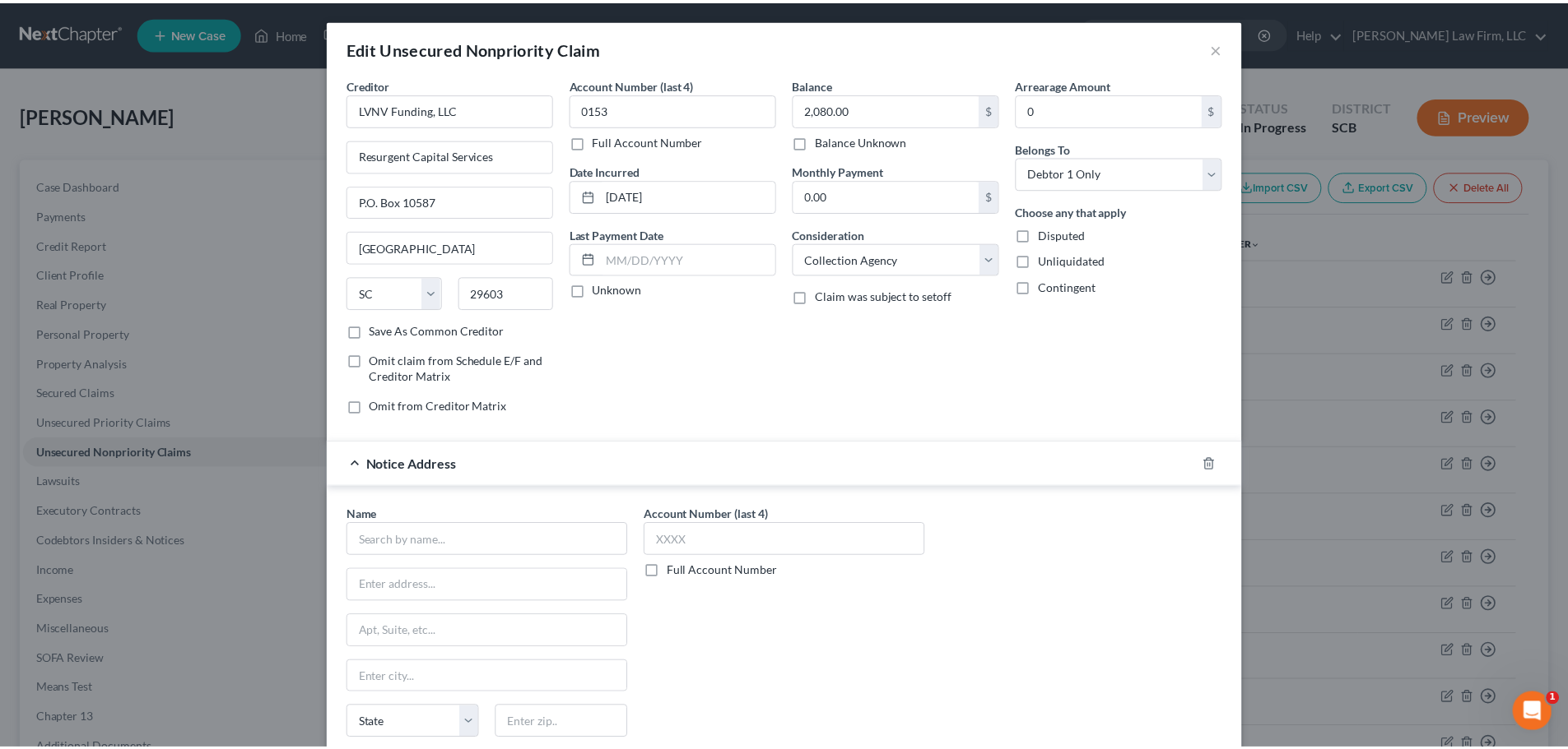
scroll to position [183, 0]
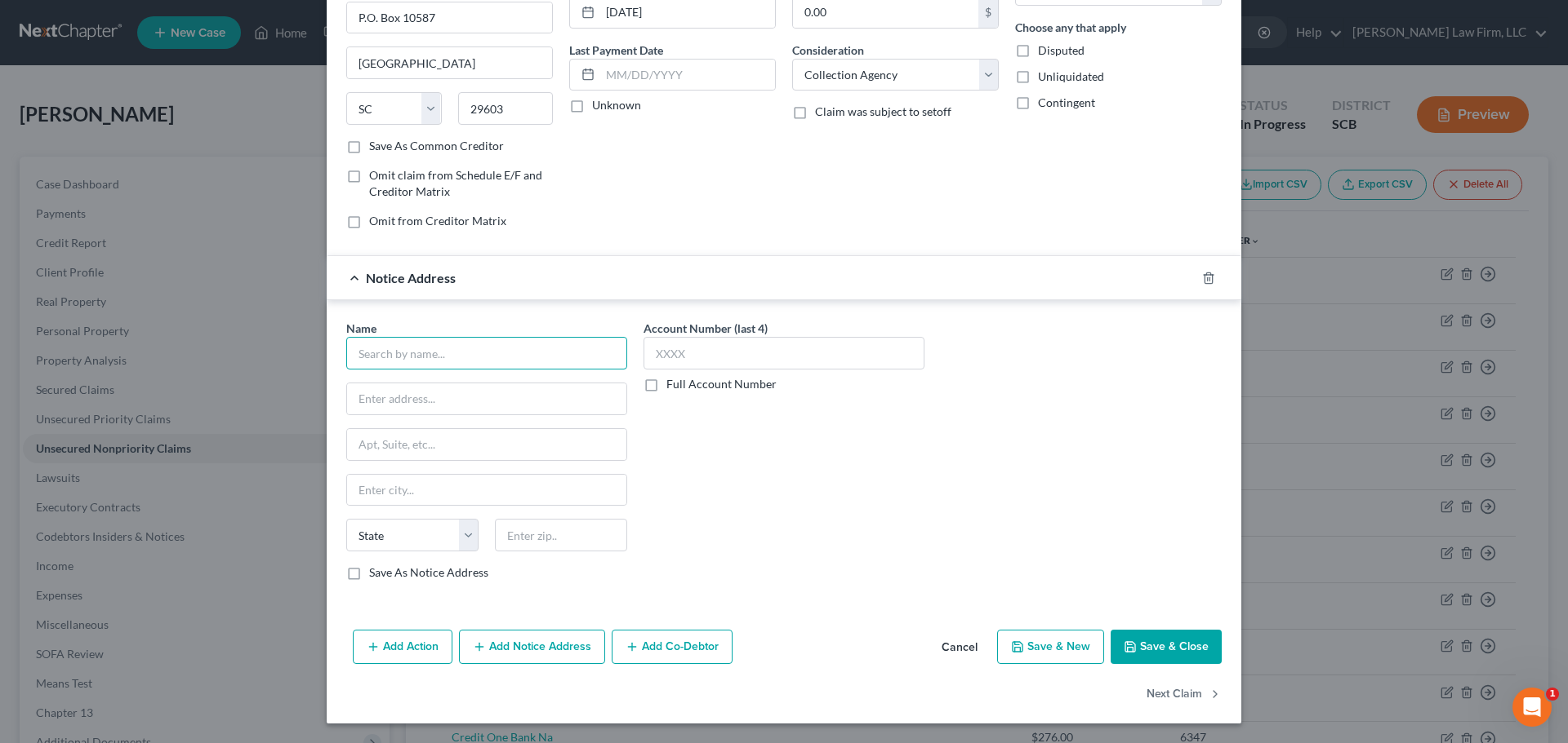
click at [532, 347] on input "text" at bounding box center [487, 353] width 281 height 33
drag, startPoint x: 510, startPoint y: 352, endPoint x: 38, endPoint y: 379, distance: 472.8
click at [48, 377] on div "Edit Unsecured Nonpriority Claim × Creditor * LVNV Funding, LLC Resurgent Capit…" at bounding box center [784, 372] width 1568 height 743
type input "Credit Control, LLC"
type input "3300 Rider Trail S, Suite 500"
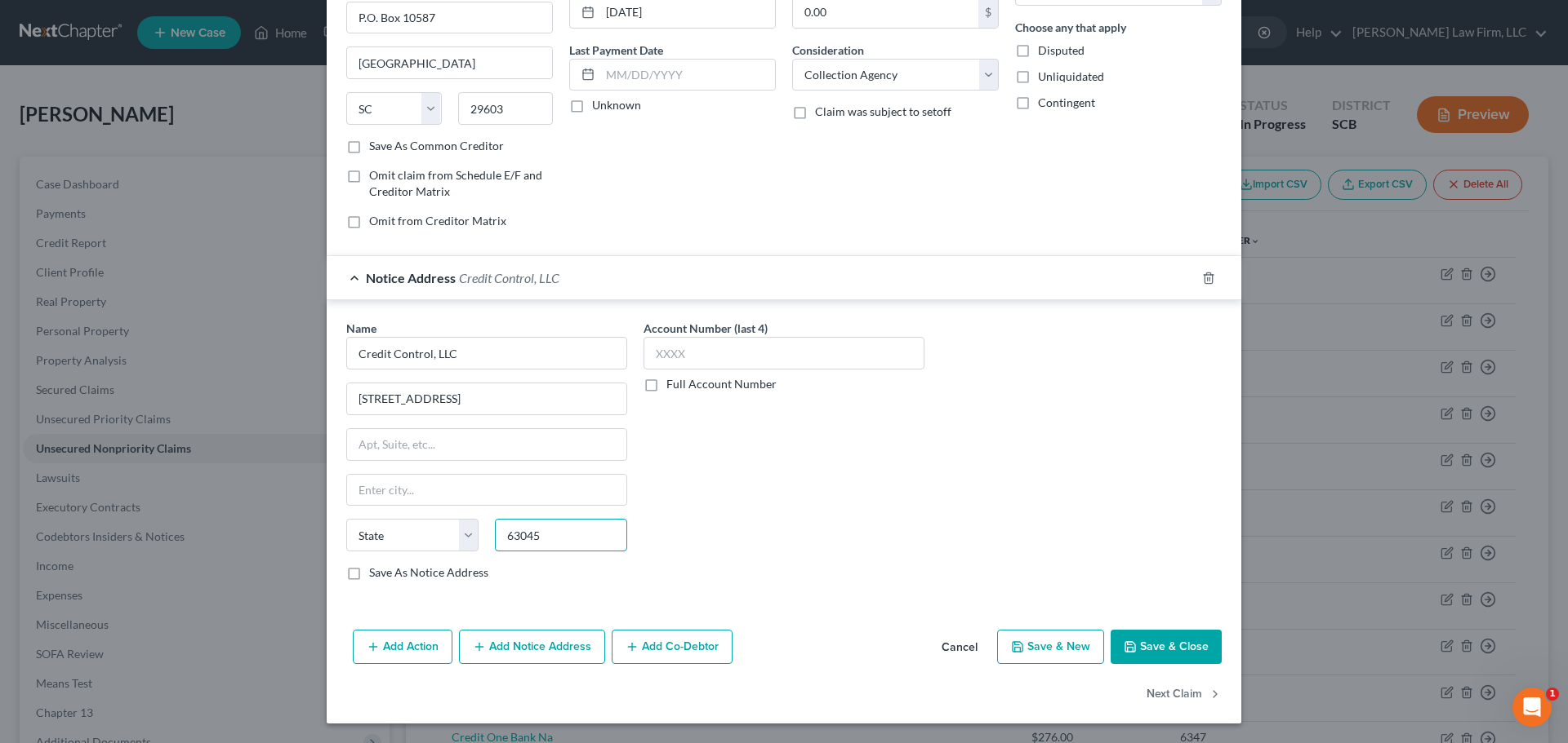
type input "63045"
type input "Earth City"
select select "26"
click at [1170, 646] on button "Save & Close" at bounding box center [1166, 647] width 111 height 34
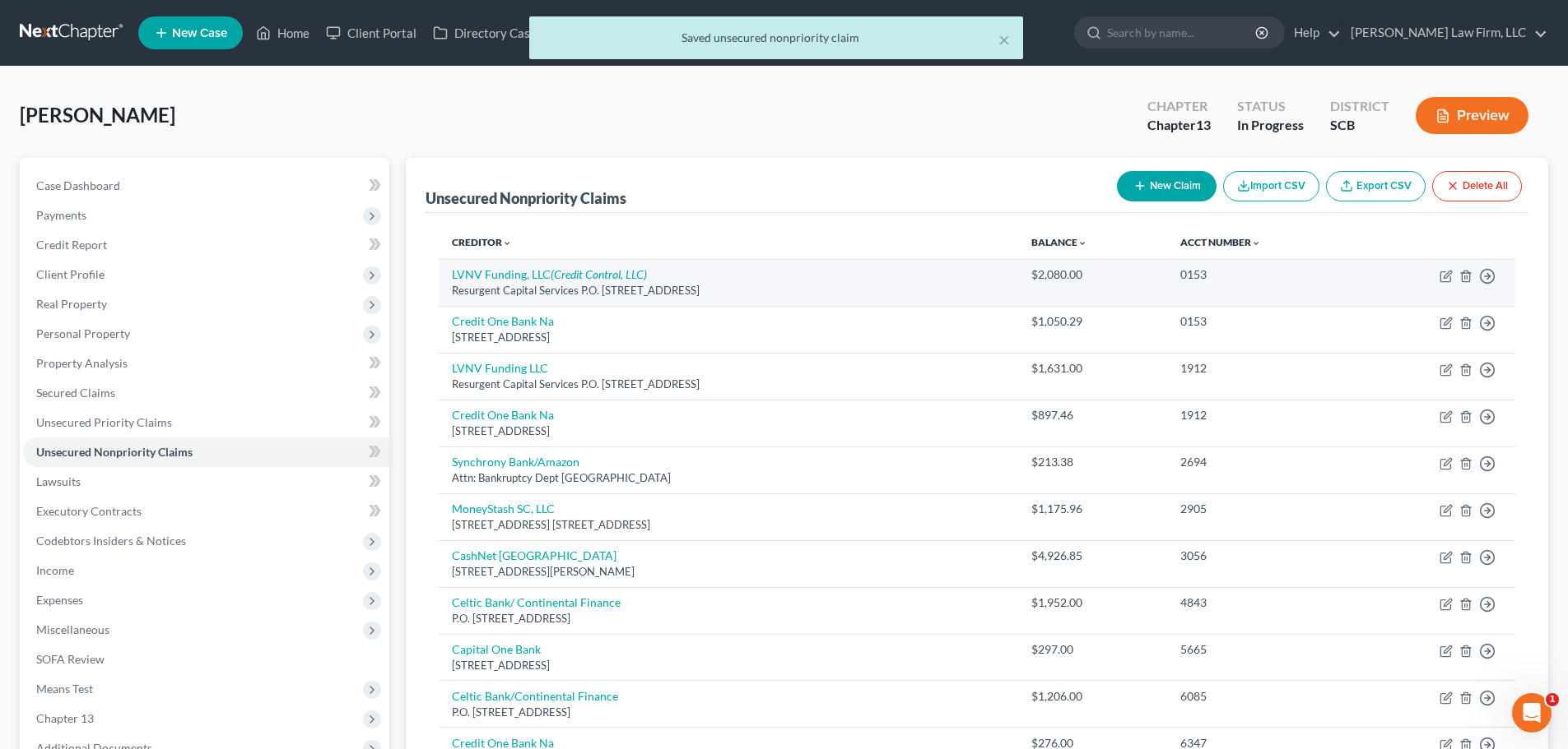
click at [629, 265] on td "LVNV Funding, LLC (Credit Control, LLC) Resurgent Capital Services P.O. Box 105…" at bounding box center [727, 282] width 579 height 47
click at [557, 283] on div "Resurgent Capital Services P.O. Box 10587, Greenville, SC 29603" at bounding box center [728, 291] width 553 height 15
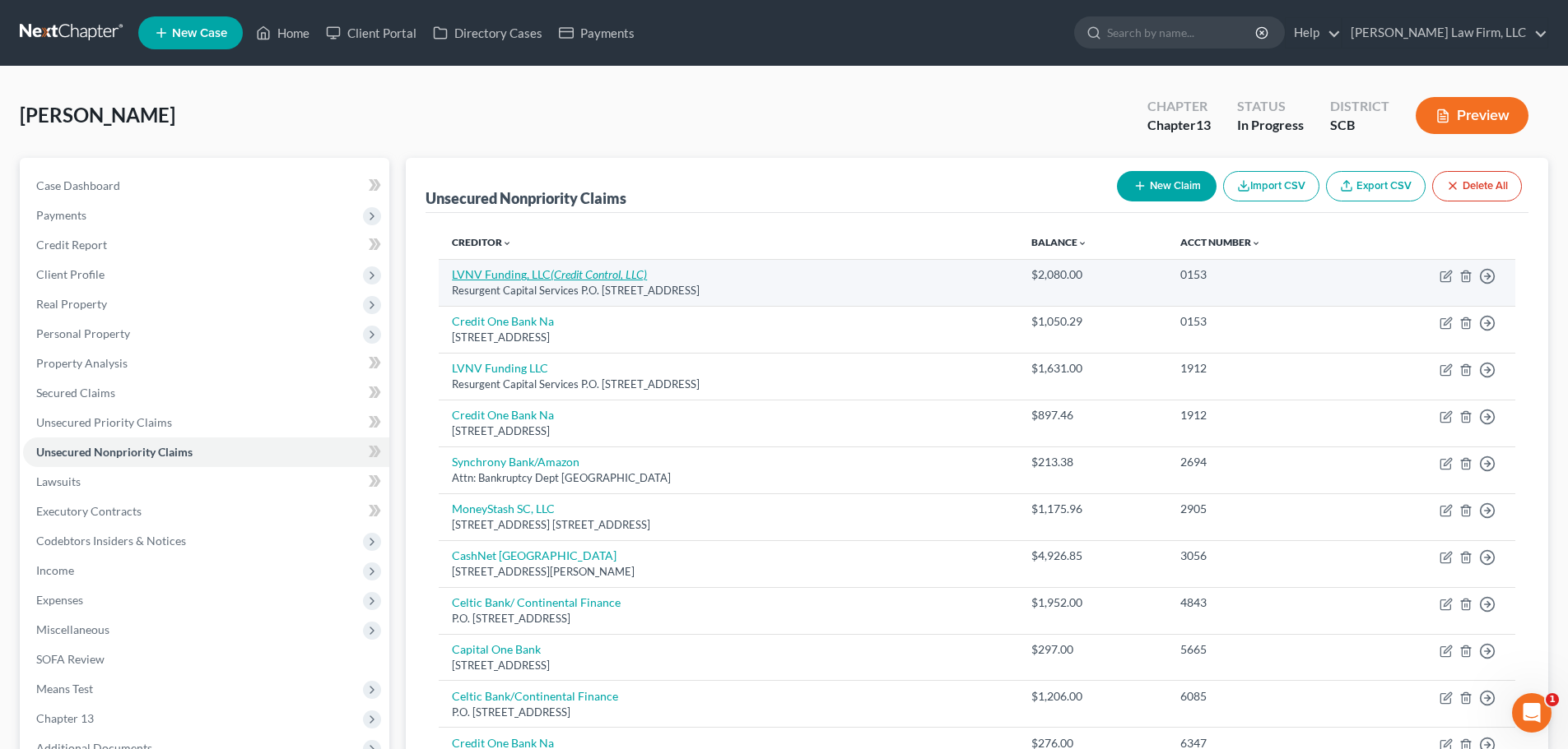
click at [553, 272] on icon "(Credit Control, LLC)" at bounding box center [598, 274] width 96 height 14
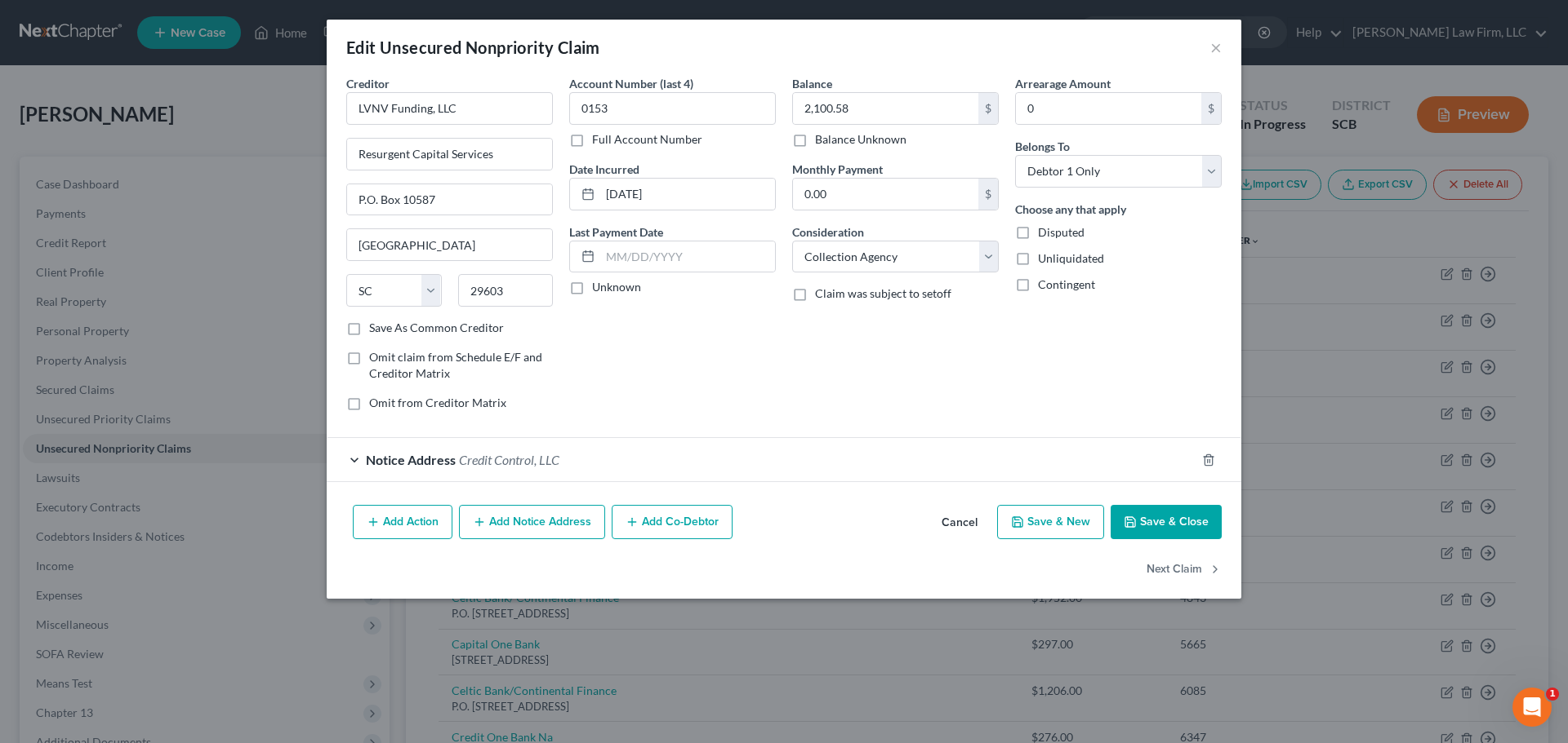
click at [1169, 530] on button "Save & Close" at bounding box center [1166, 522] width 111 height 34
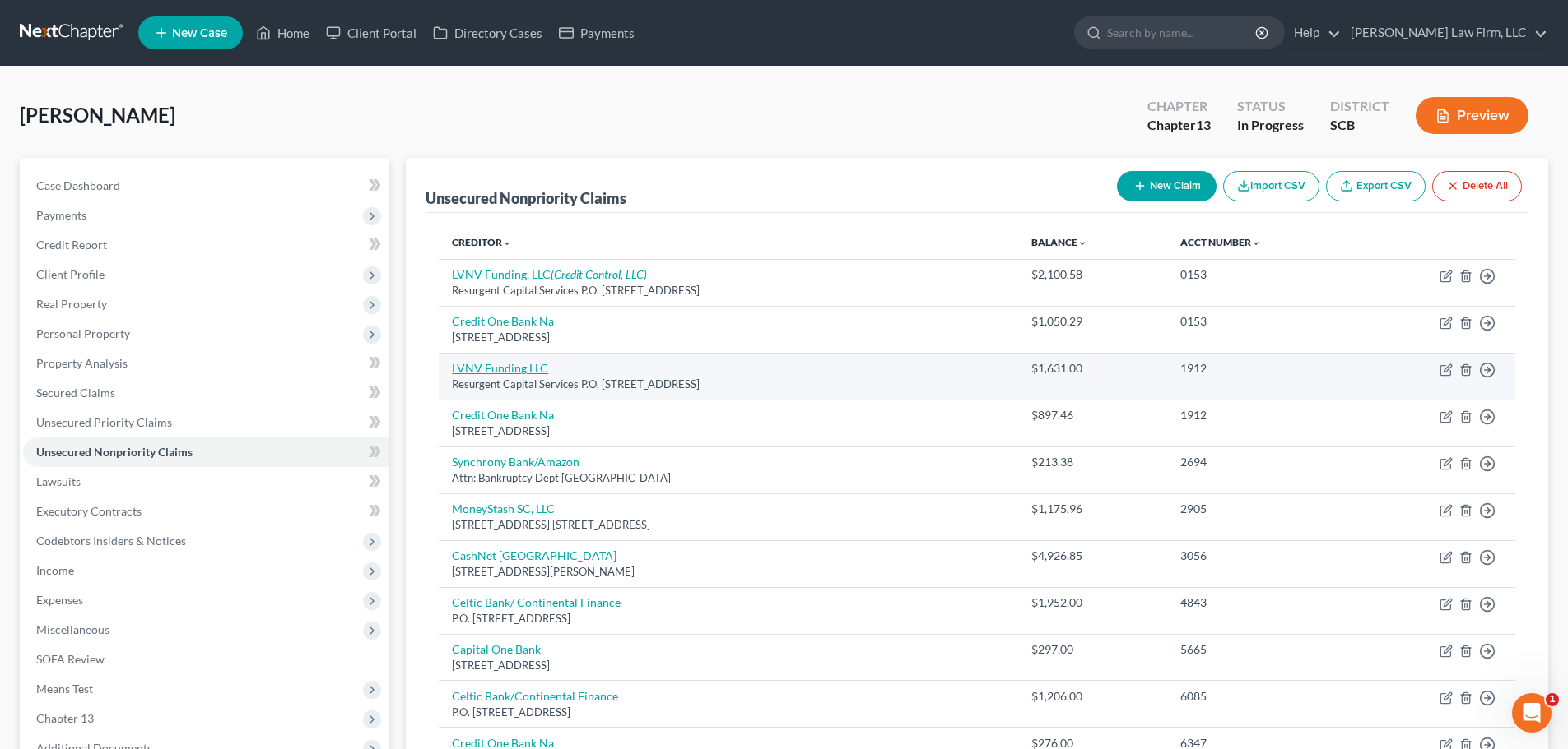
click at [501, 369] on link "LVNV Funding LLC" at bounding box center [499, 368] width 96 height 14
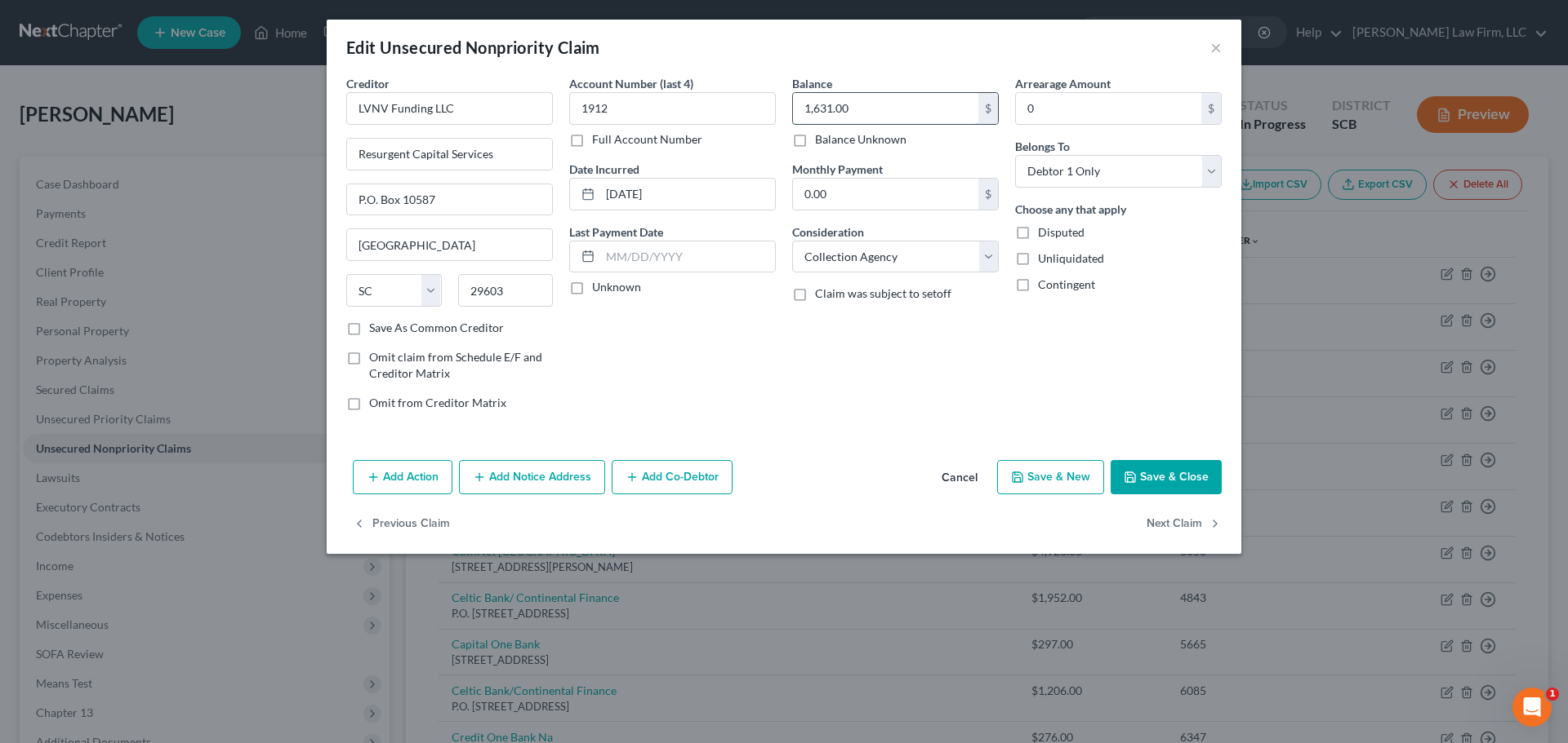
click at [938, 102] on input "1,631.00" at bounding box center [885, 108] width 185 height 31
click at [1146, 481] on button "Save & Close" at bounding box center [1166, 477] width 111 height 34
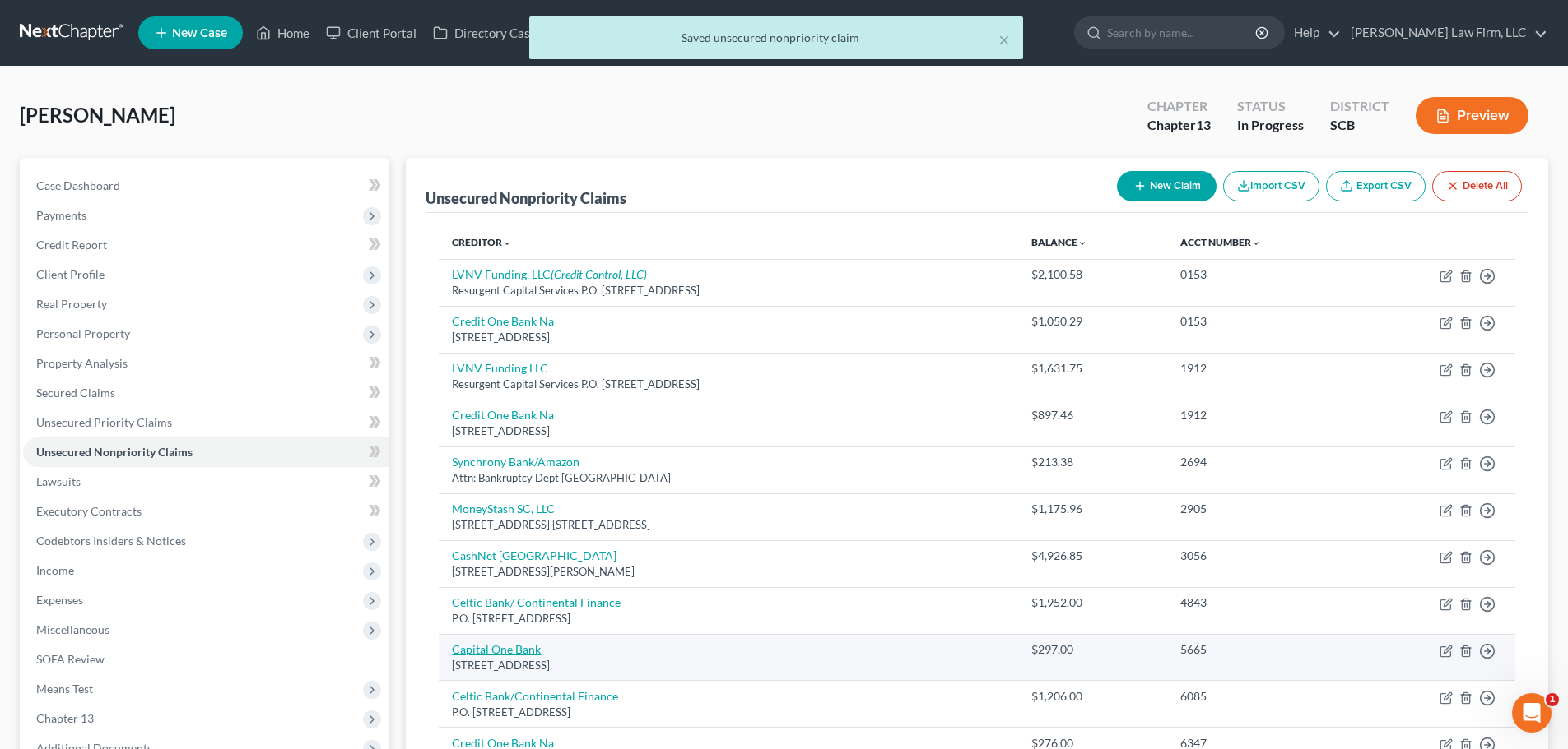
click at [516, 647] on link "Capital One Bank" at bounding box center [495, 649] width 88 height 14
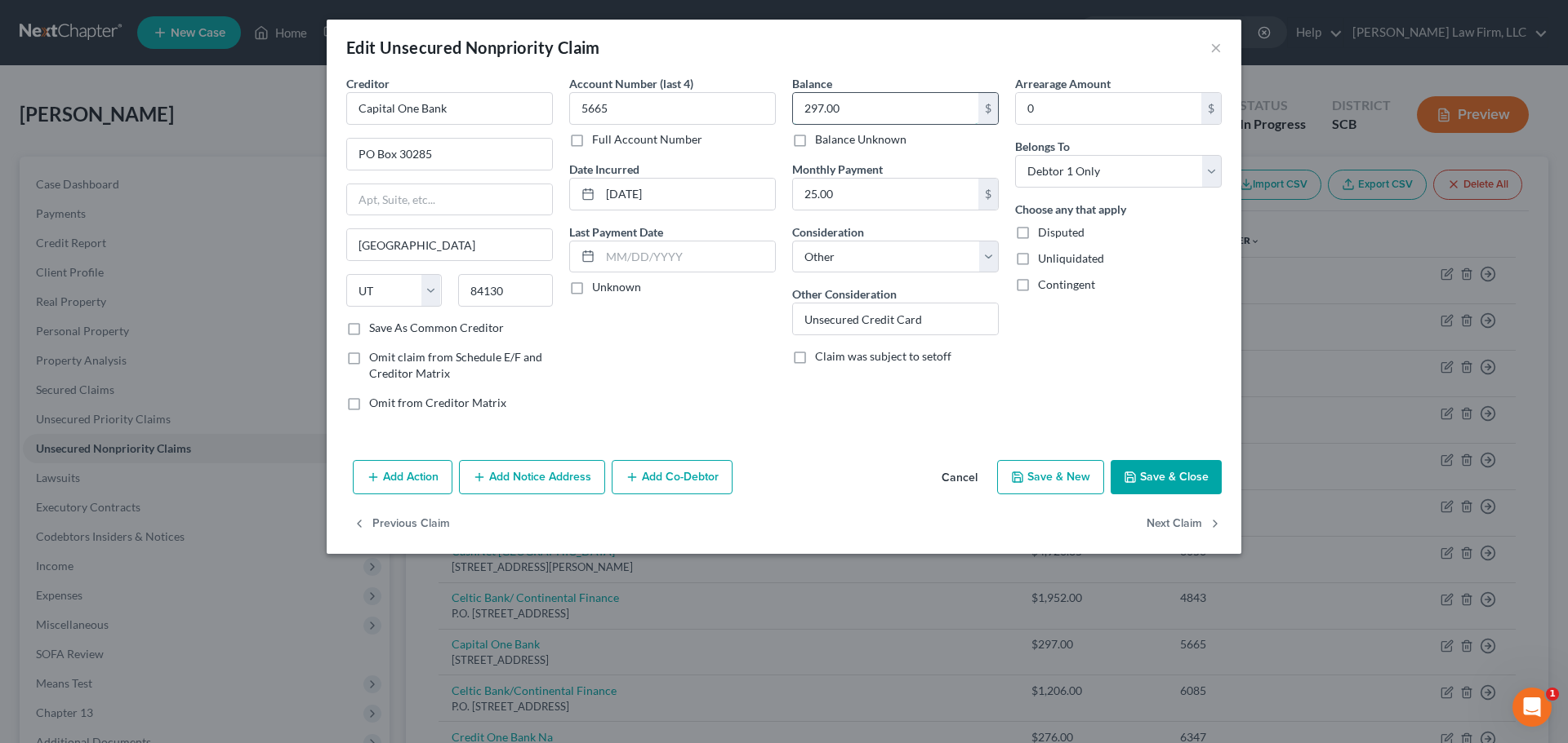
click at [856, 110] on input "297.00" at bounding box center [885, 108] width 185 height 31
click at [1161, 468] on button "Save & Close" at bounding box center [1166, 477] width 111 height 34
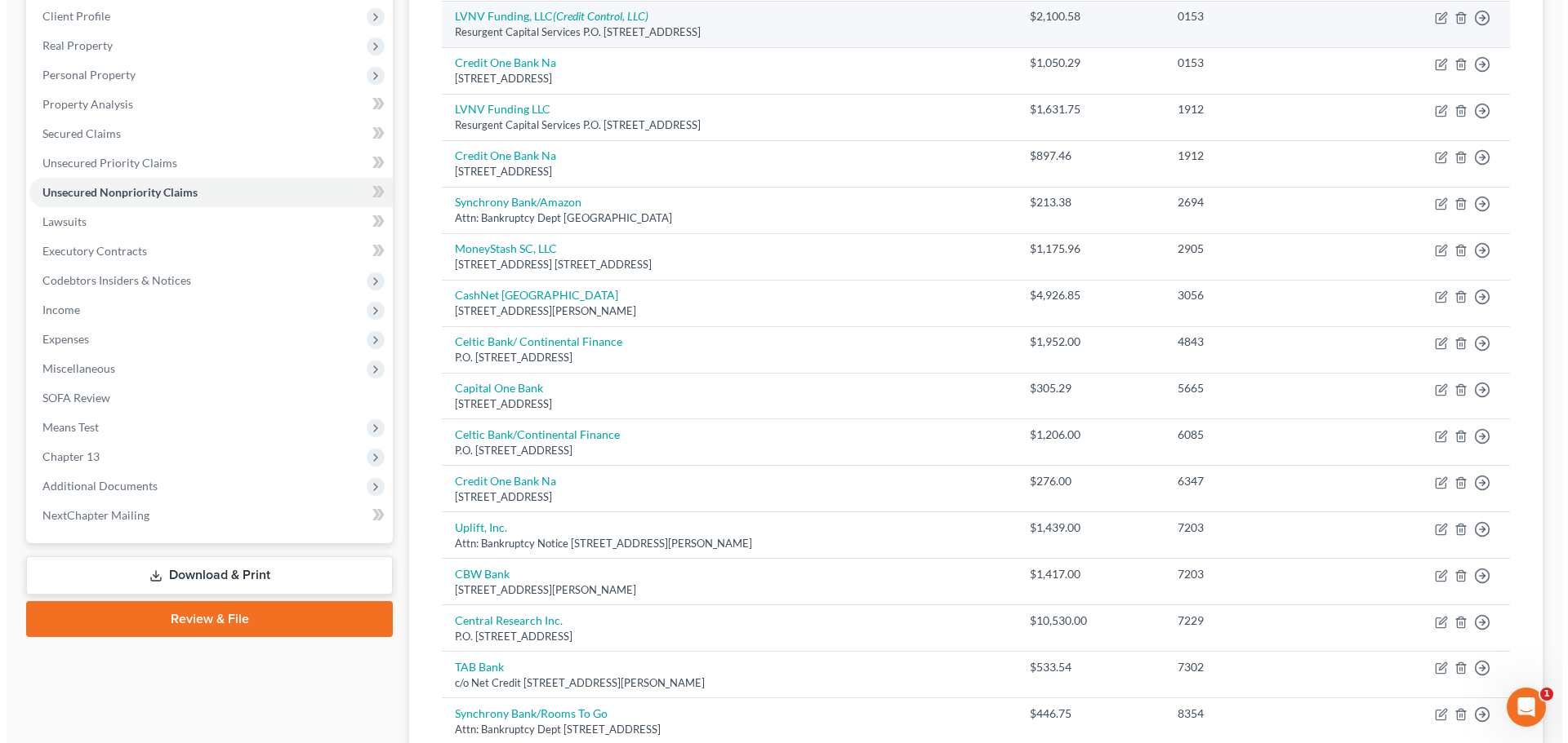
scroll to position [0, 0]
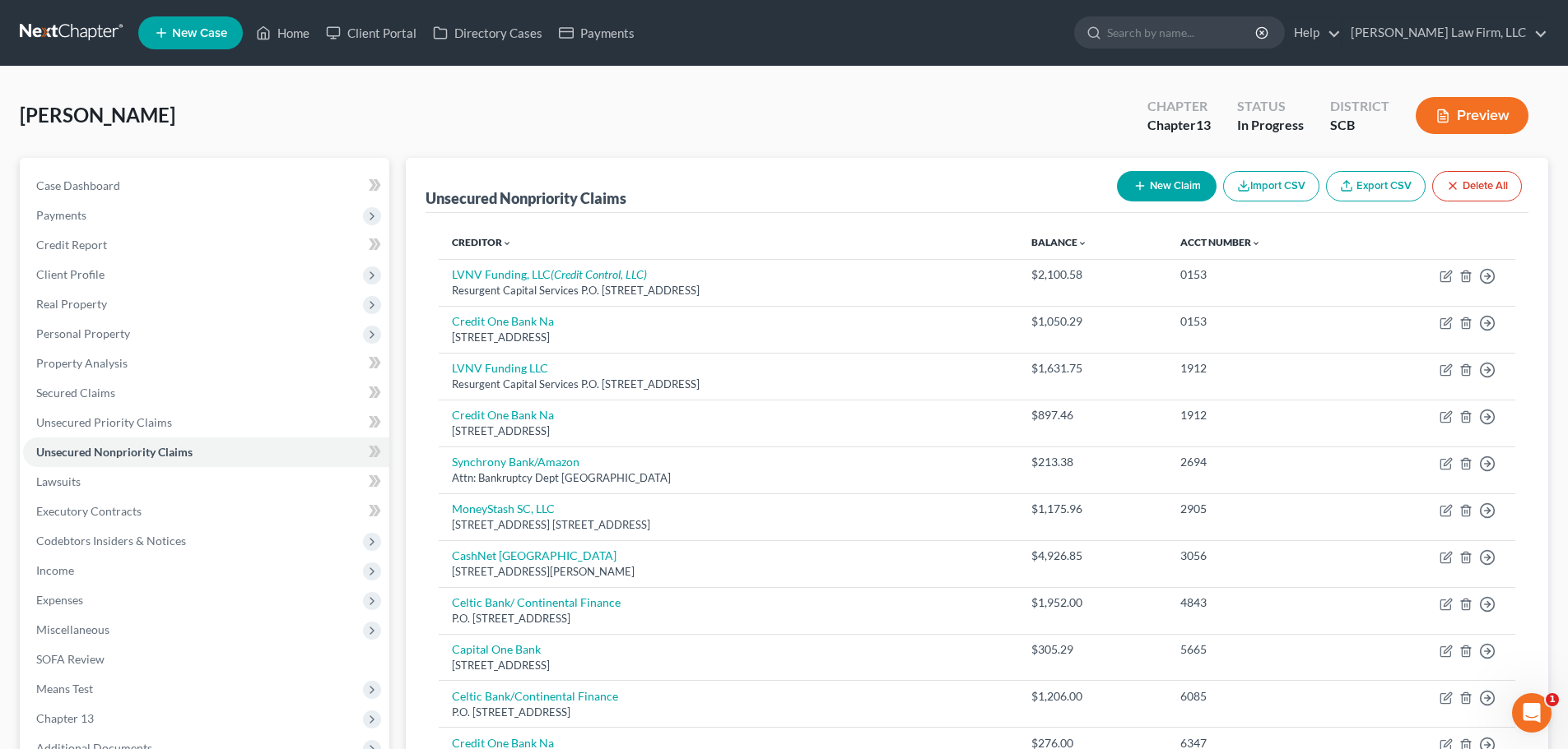
click at [1166, 185] on button "New Claim" at bounding box center [1167, 186] width 100 height 30
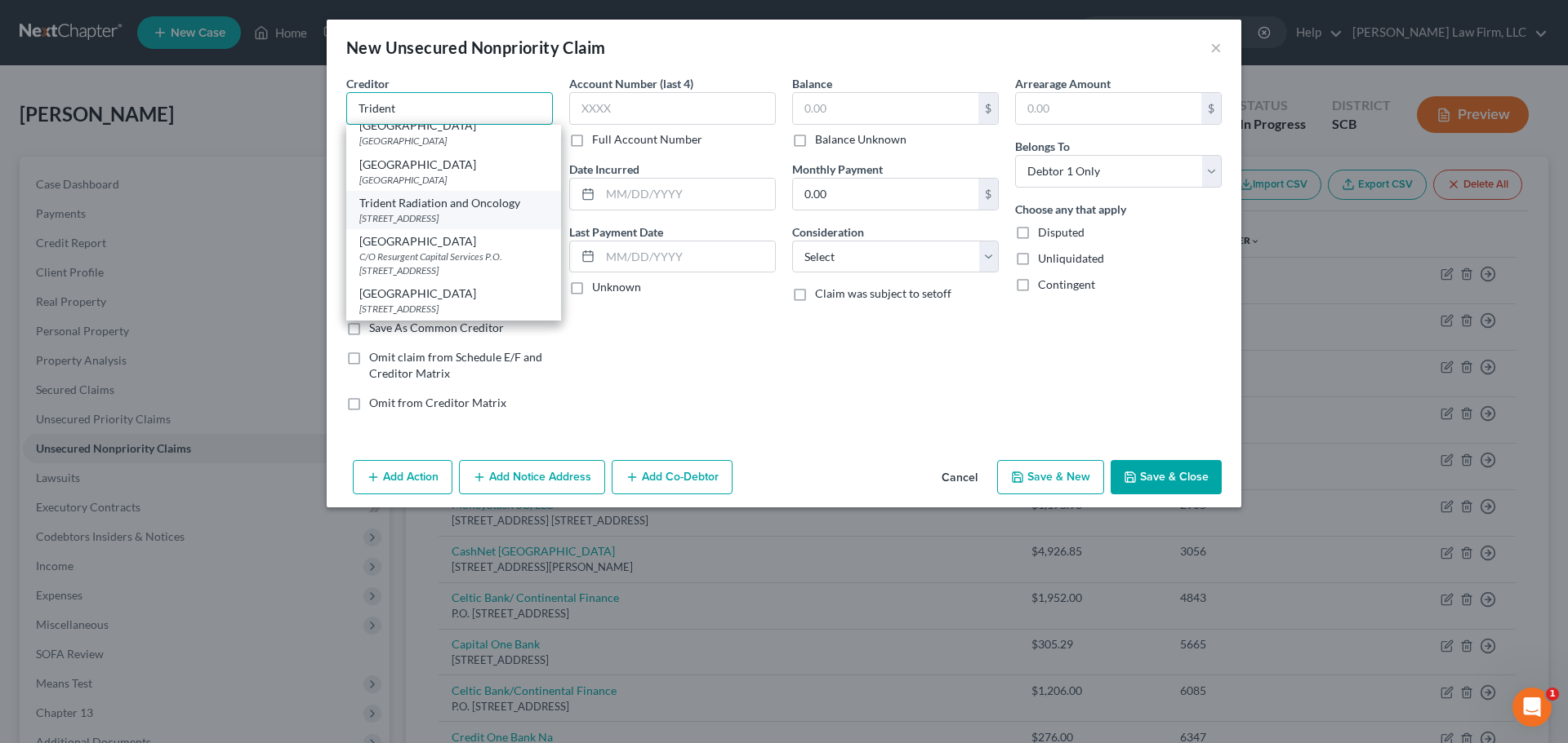
scroll to position [248, 0]
click at [493, 302] on div "9330 Medical Plaza Drive, Charleston, SC 29406" at bounding box center [454, 308] width 189 height 14
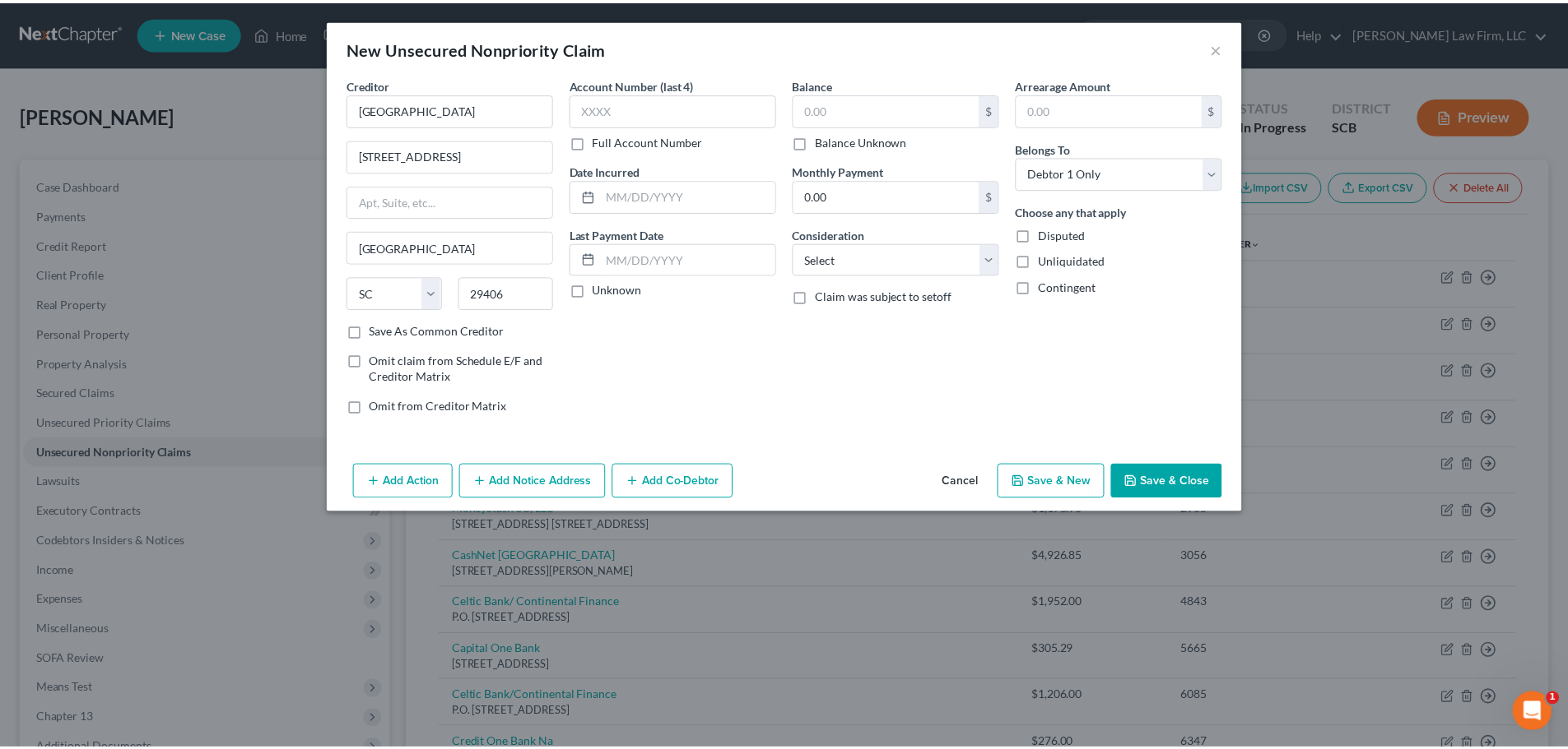
scroll to position [0, 0]
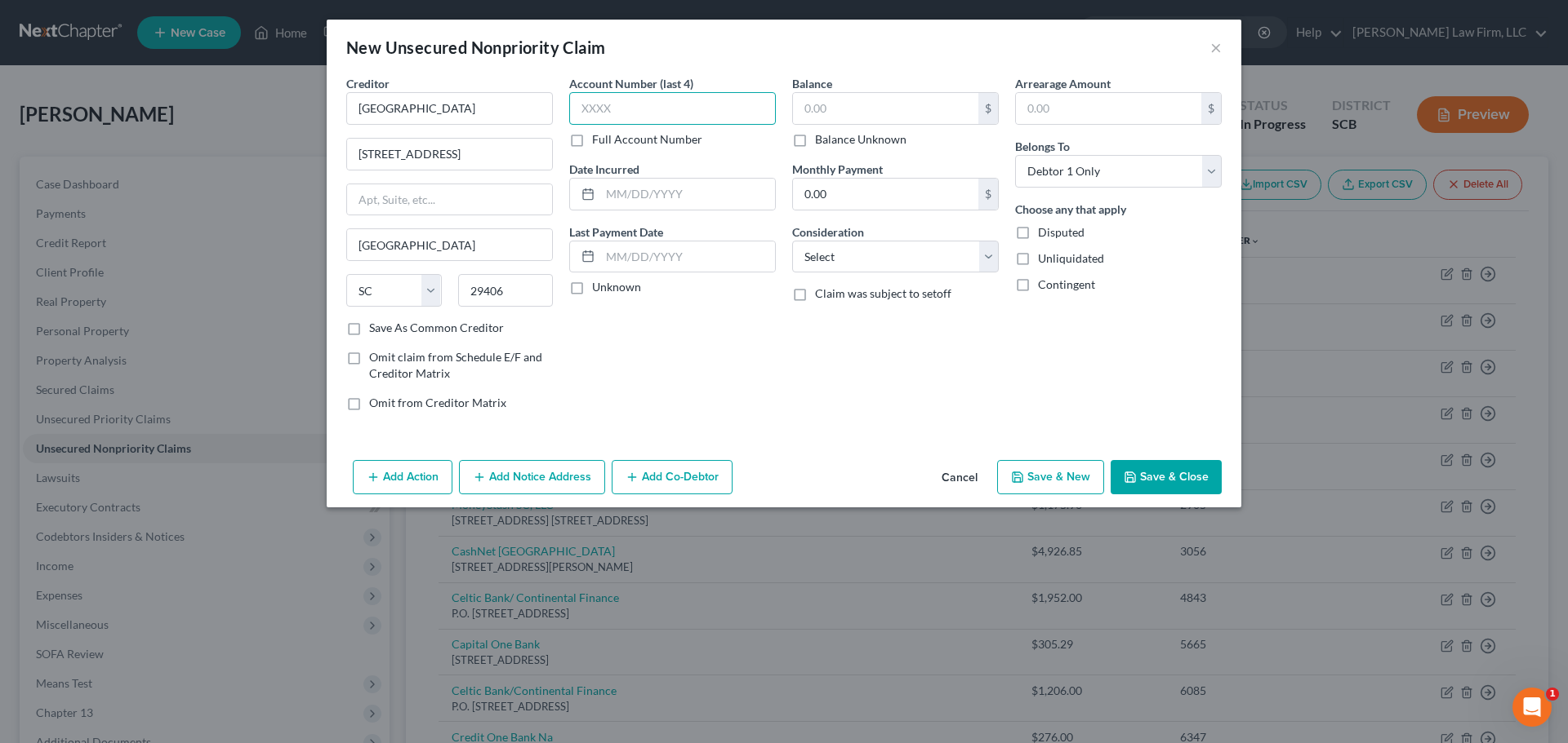
click at [640, 121] on input "text" at bounding box center [672, 108] width 207 height 33
click at [854, 109] on input "text" at bounding box center [885, 108] width 185 height 31
click at [1047, 475] on button "Save & New" at bounding box center [1050, 477] width 107 height 34
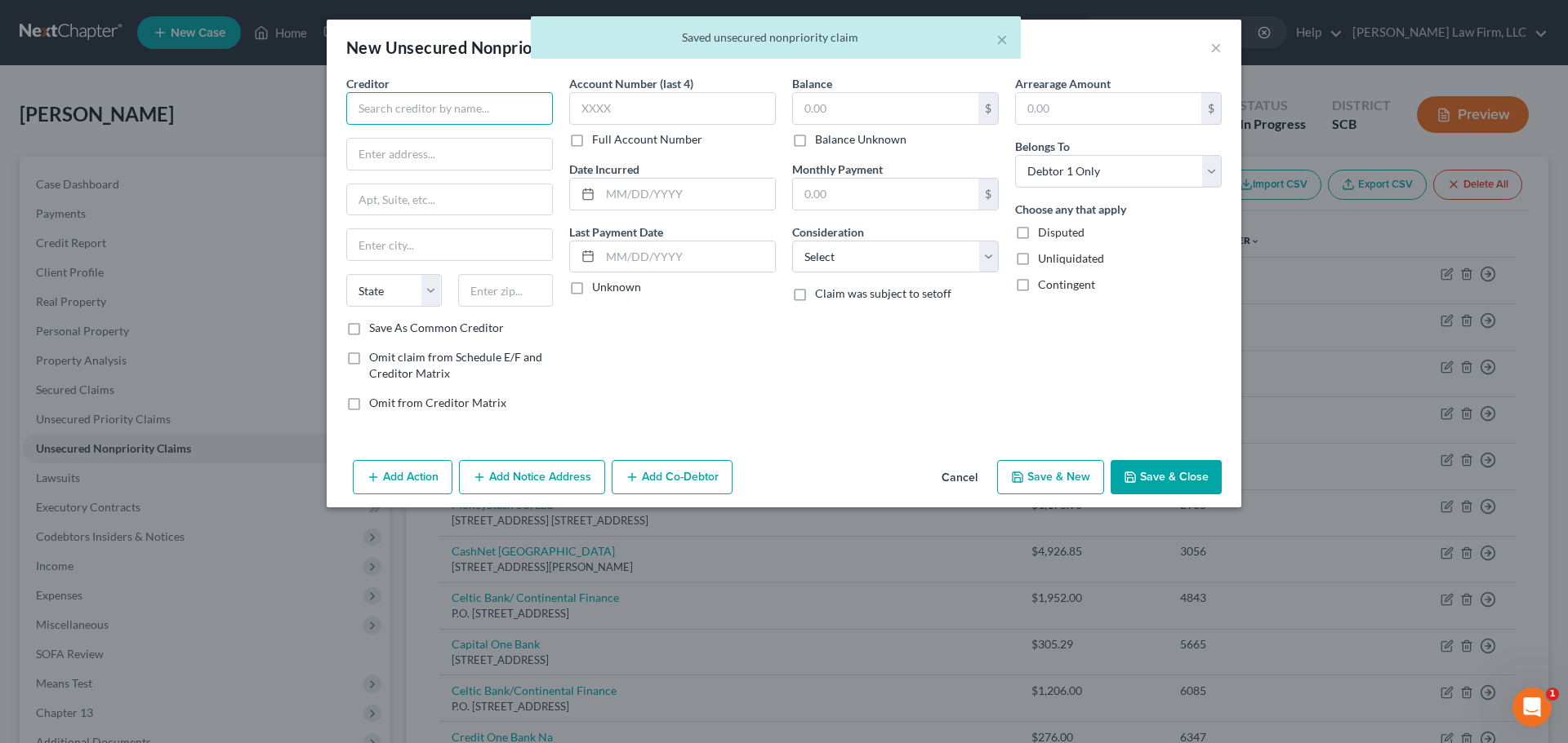
click at [491, 114] on input "text" at bounding box center [449, 108] width 207 height 33
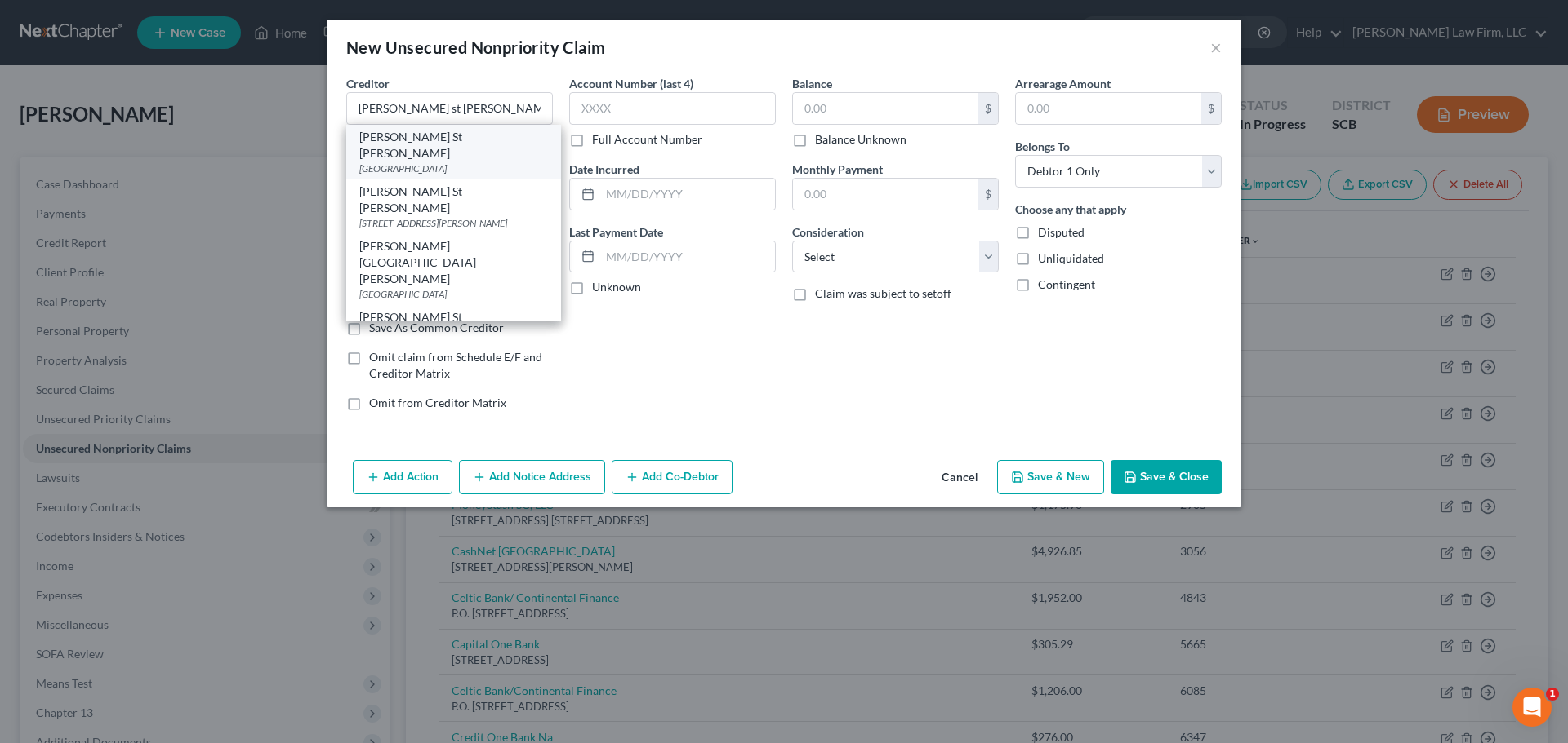
click at [462, 161] on div "PO Box 650292, Dallas, TX 75265" at bounding box center [454, 168] width 189 height 14
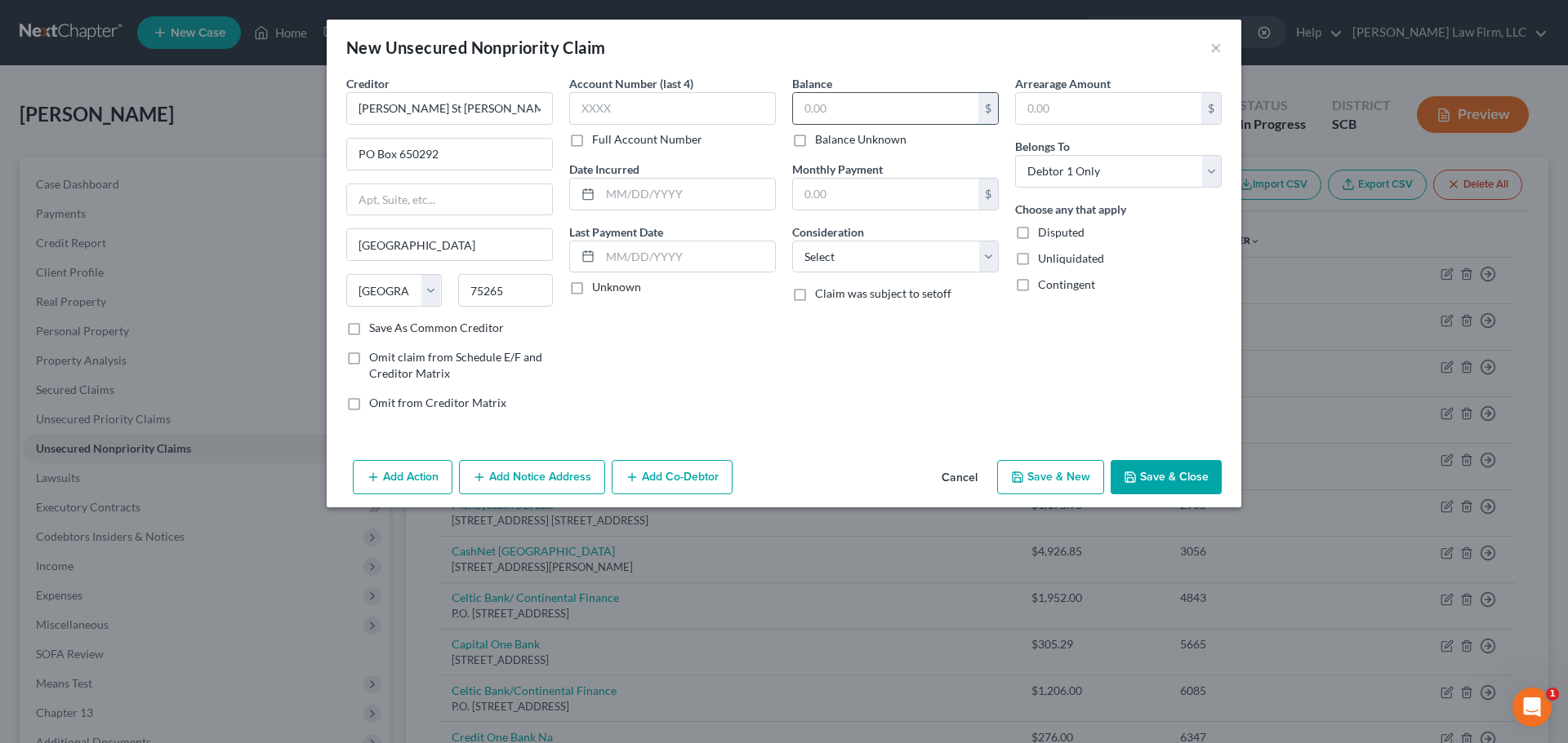
click at [867, 98] on input "text" at bounding box center [885, 108] width 185 height 31
click at [1165, 482] on button "Save & Close" at bounding box center [1166, 477] width 111 height 34
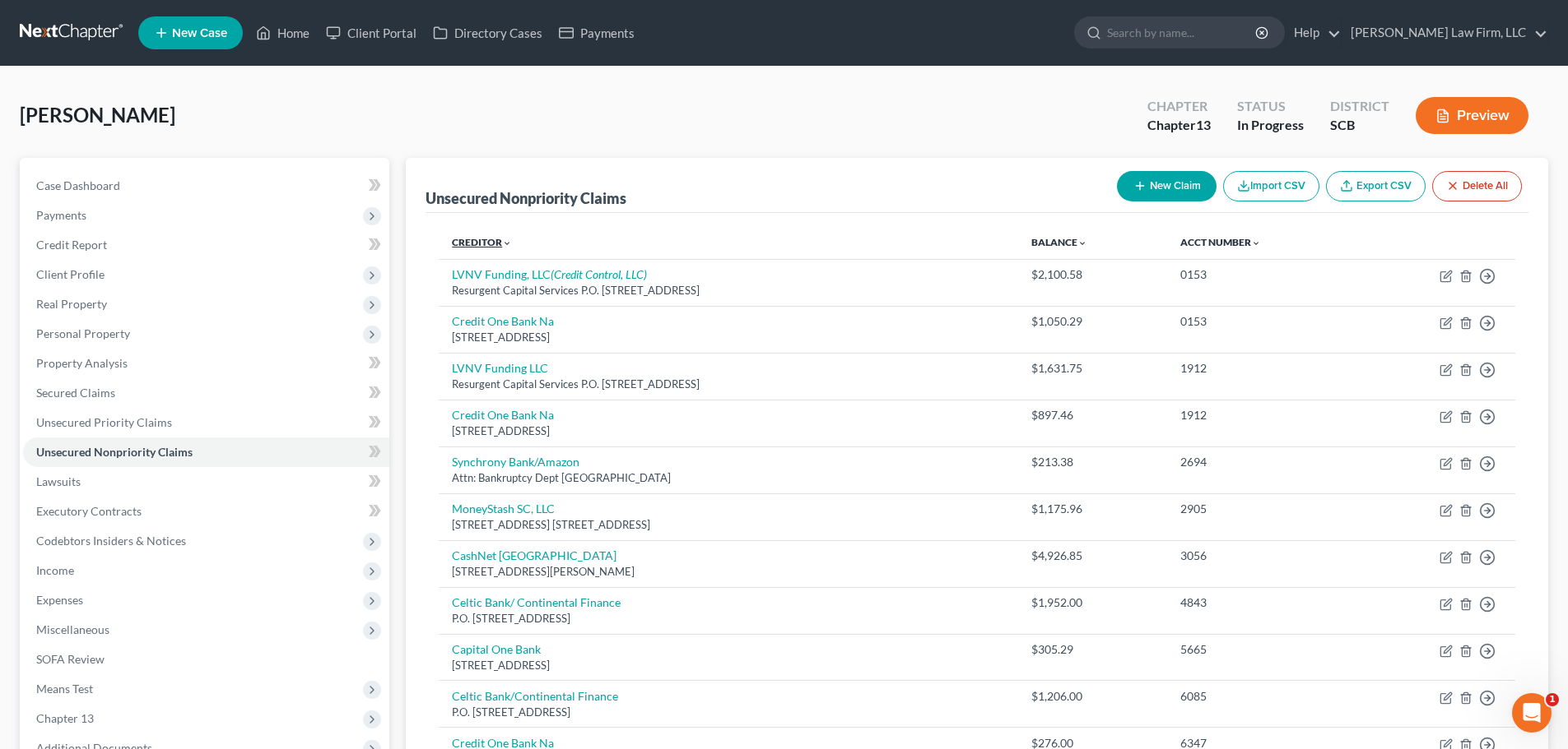
click at [472, 236] on link "Creditor expand_more expand_less unfold_more" at bounding box center [481, 241] width 60 height 12
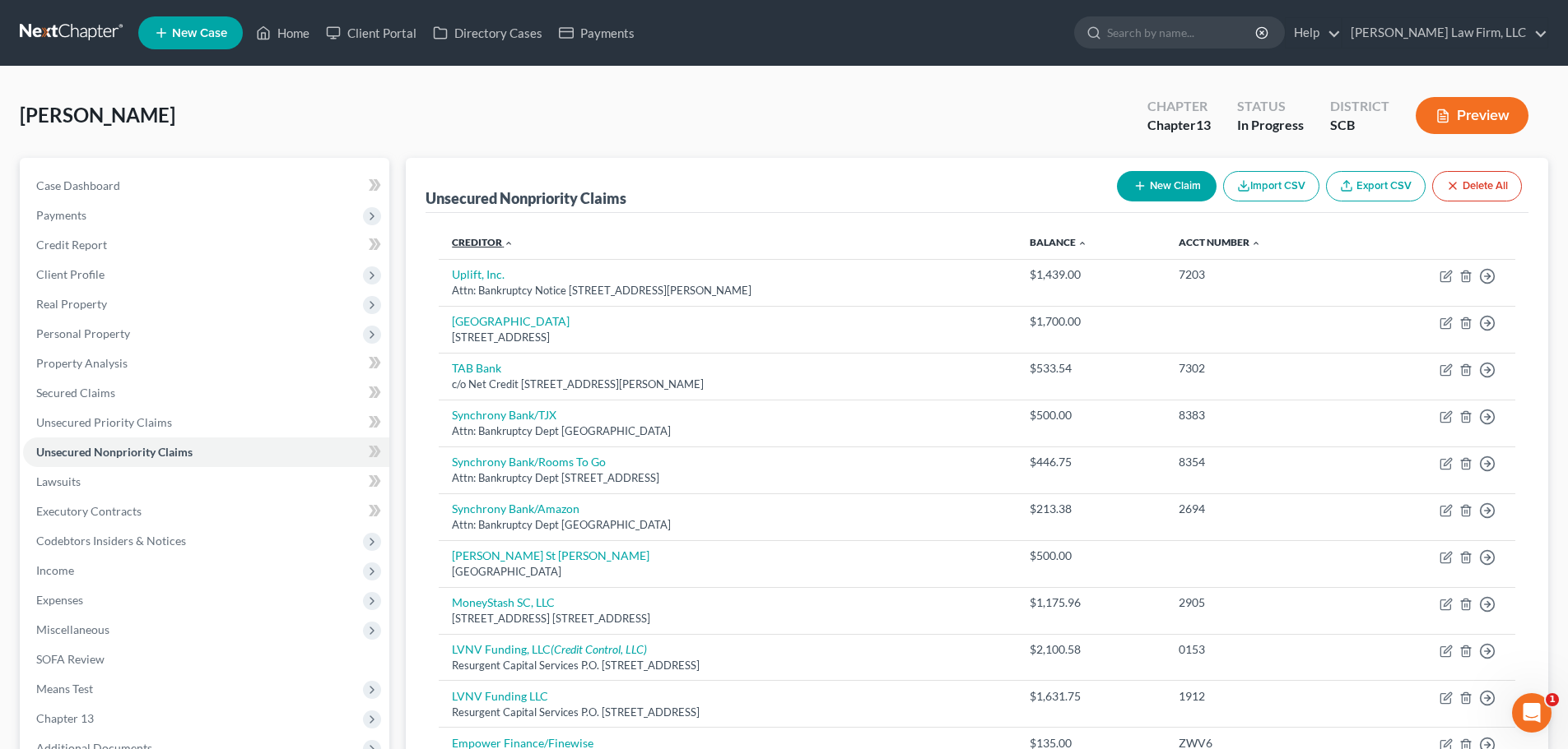
click at [474, 245] on link "Creditor expand_more expand_less unfold_more" at bounding box center [482, 241] width 62 height 12
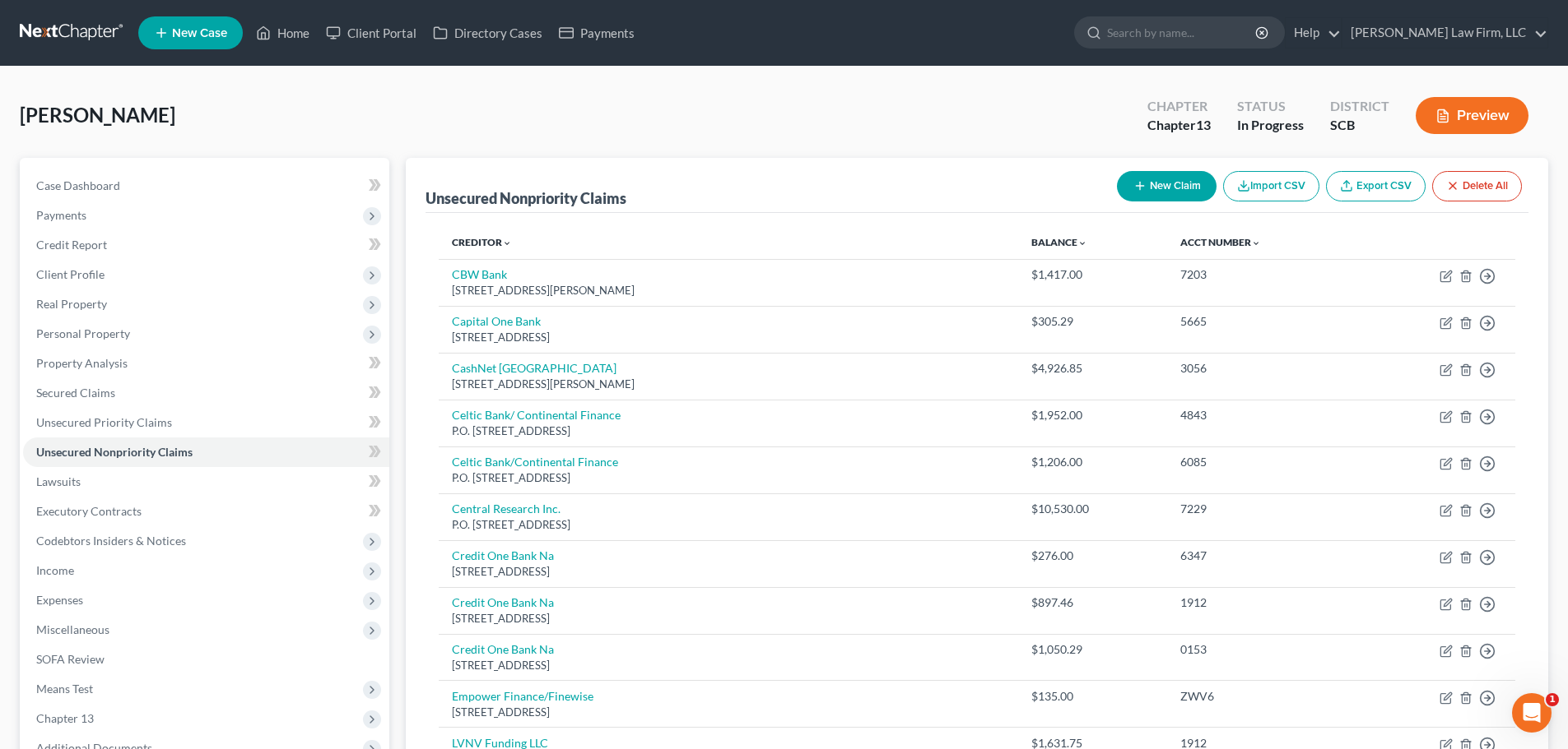
drag, startPoint x: 1222, startPoint y: 186, endPoint x: 967, endPoint y: 177, distance: 255.2
click at [970, 179] on div "Unsecured Nonpriority Claims New Claim Import CSV Export CSV Delete All" at bounding box center [977, 185] width 1103 height 55
click at [1104, 193] on div "Unsecured Nonpriority Claims New Claim Import CSV Export CSV Delete All" at bounding box center [977, 185] width 1103 height 55
click at [1141, 184] on icon "button" at bounding box center [1140, 186] width 13 height 13
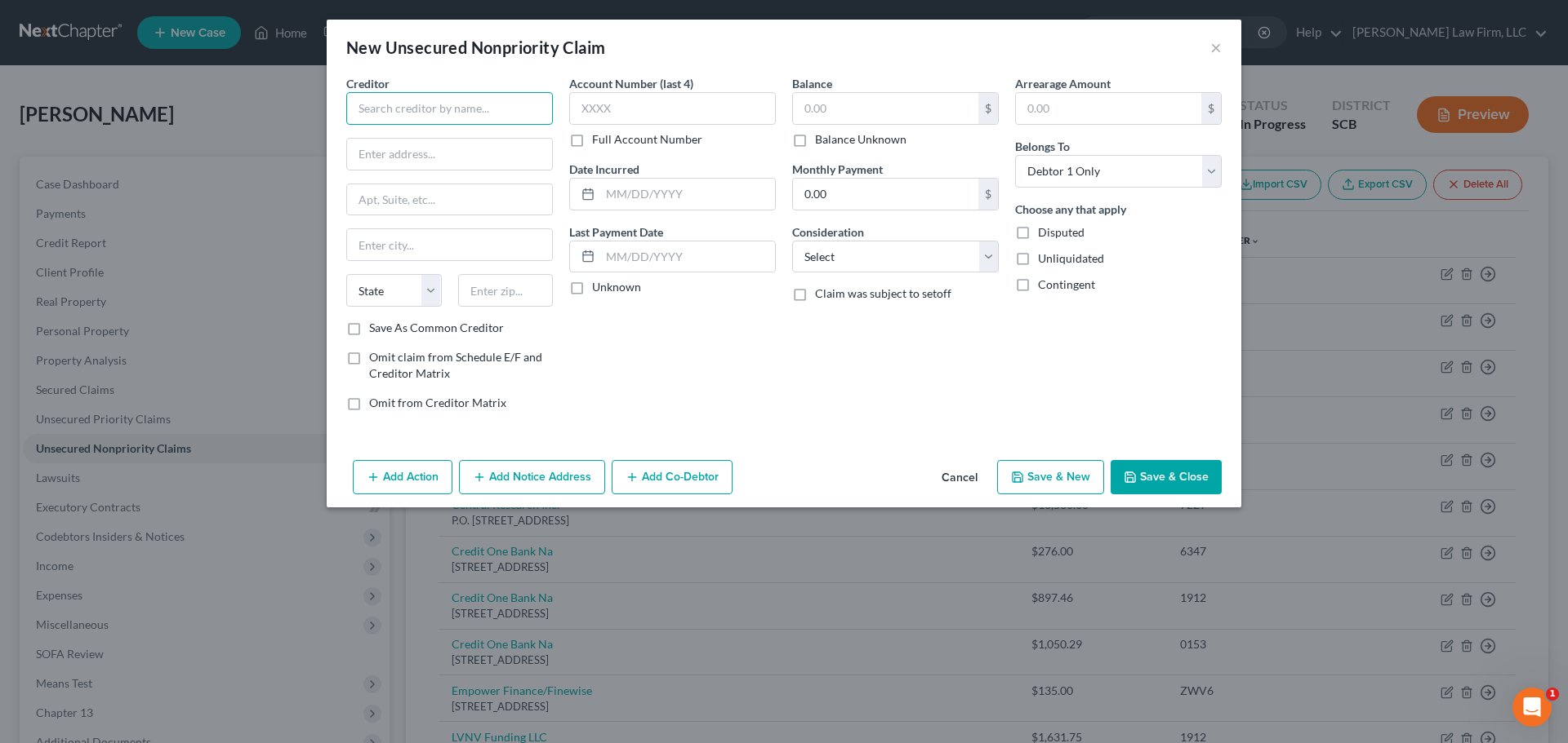
click at [511, 99] on input "text" at bounding box center [449, 108] width 207 height 33
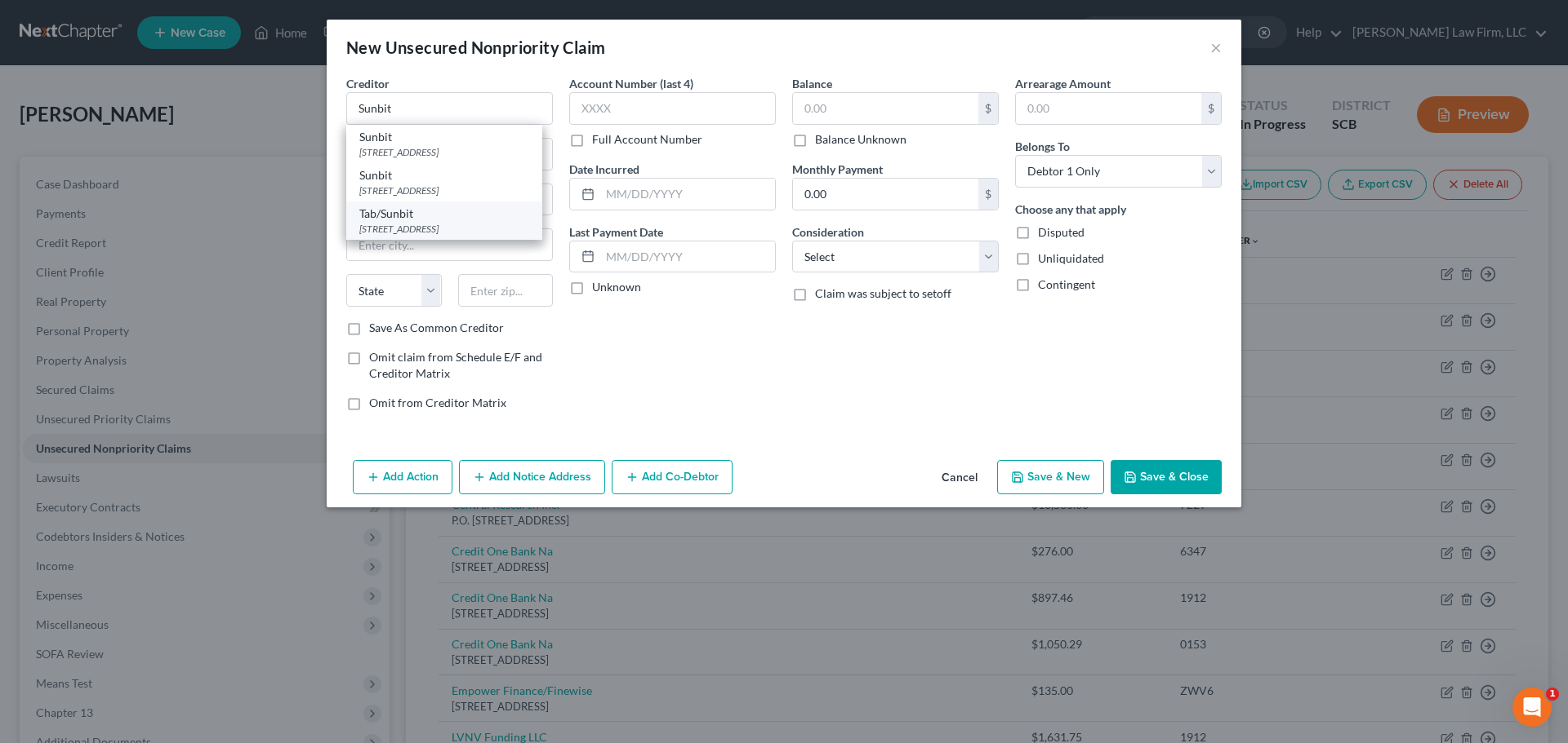
click at [468, 236] on div "10940 Wilshire Blvd Suite 1850, Los Angeles, CA 90024" at bounding box center [444, 228] width 170 height 14
click at [878, 108] on input "text" at bounding box center [885, 108] width 185 height 31
drag, startPoint x: 943, startPoint y: 252, endPoint x: 695, endPoint y: 284, distance: 250.1
click at [702, 284] on div "Creditor * Tab/Sunbit 10940 Wilshire Blvd Suite 1850 Los Angeles State AL AK AR…" at bounding box center [783, 250] width 892 height 349
click at [792, 240] on select "Select Cable / Satellite Services Collection Agency Credit Card Debt Debt Couns…" at bounding box center [895, 256] width 207 height 33
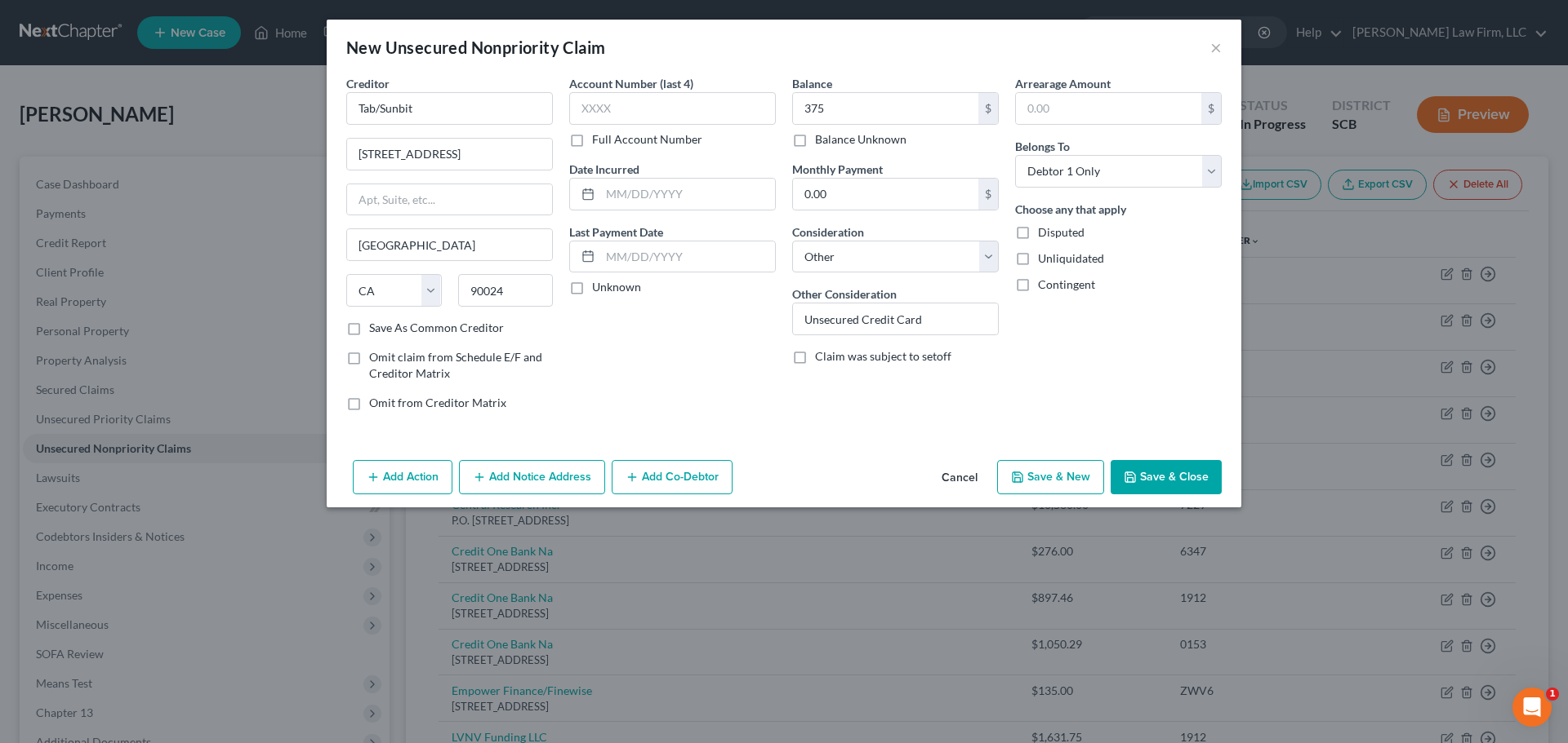
click at [1181, 480] on button "Save & Close" at bounding box center [1166, 477] width 111 height 34
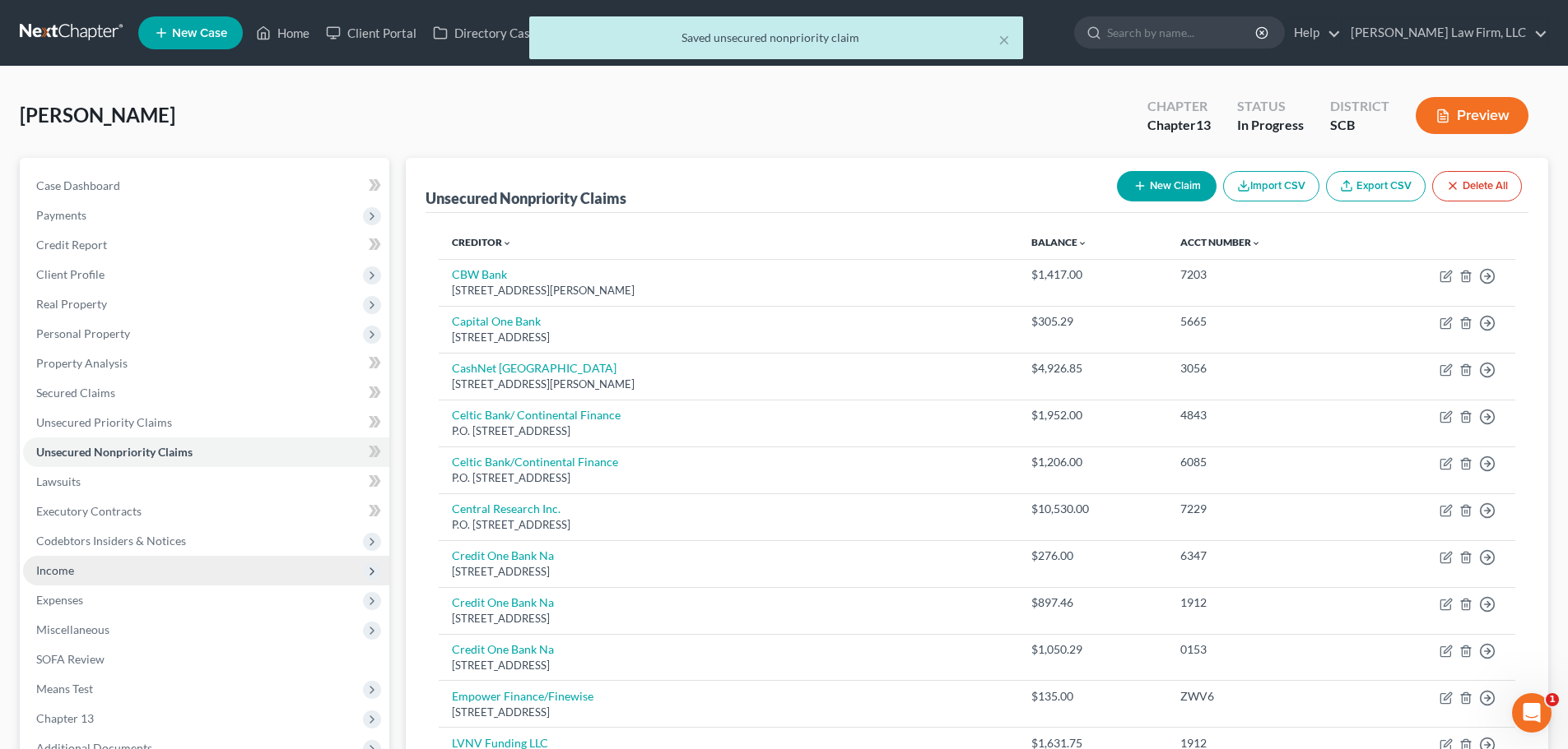
click at [84, 571] on span "Income" at bounding box center [205, 570] width 366 height 29
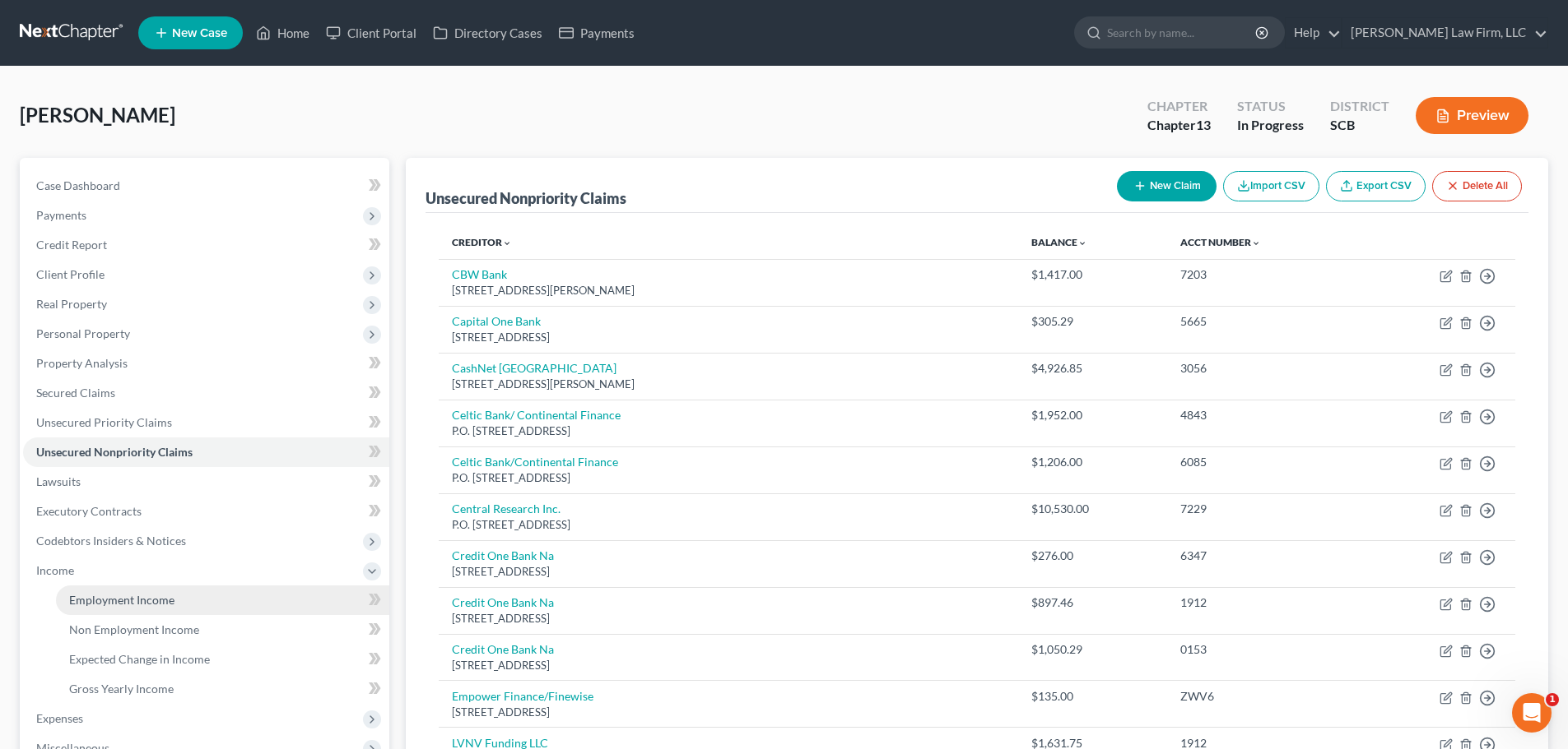
click at [89, 603] on span "Employment Income" at bounding box center [122, 600] width 106 height 14
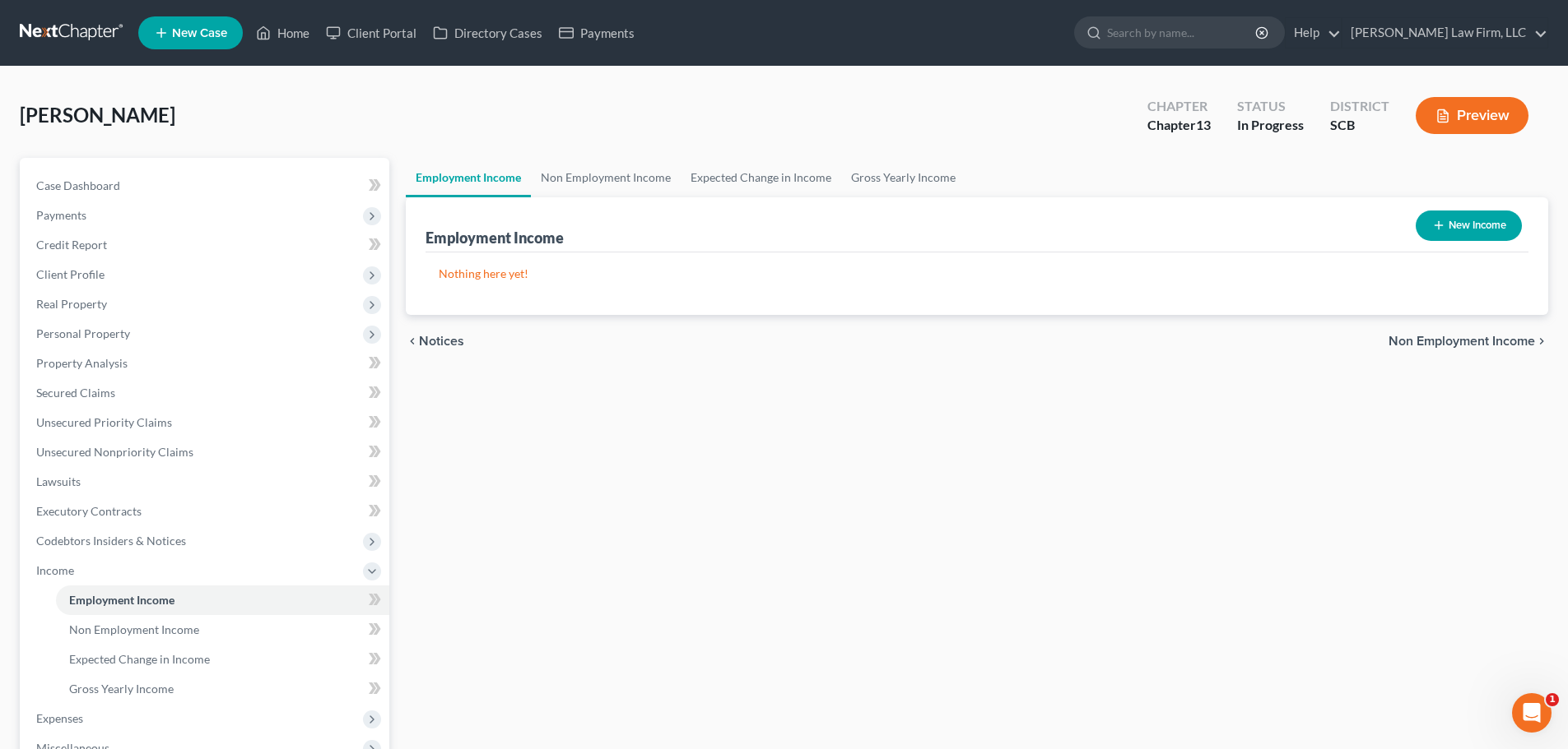
click at [1435, 226] on icon "button" at bounding box center [1439, 225] width 13 height 13
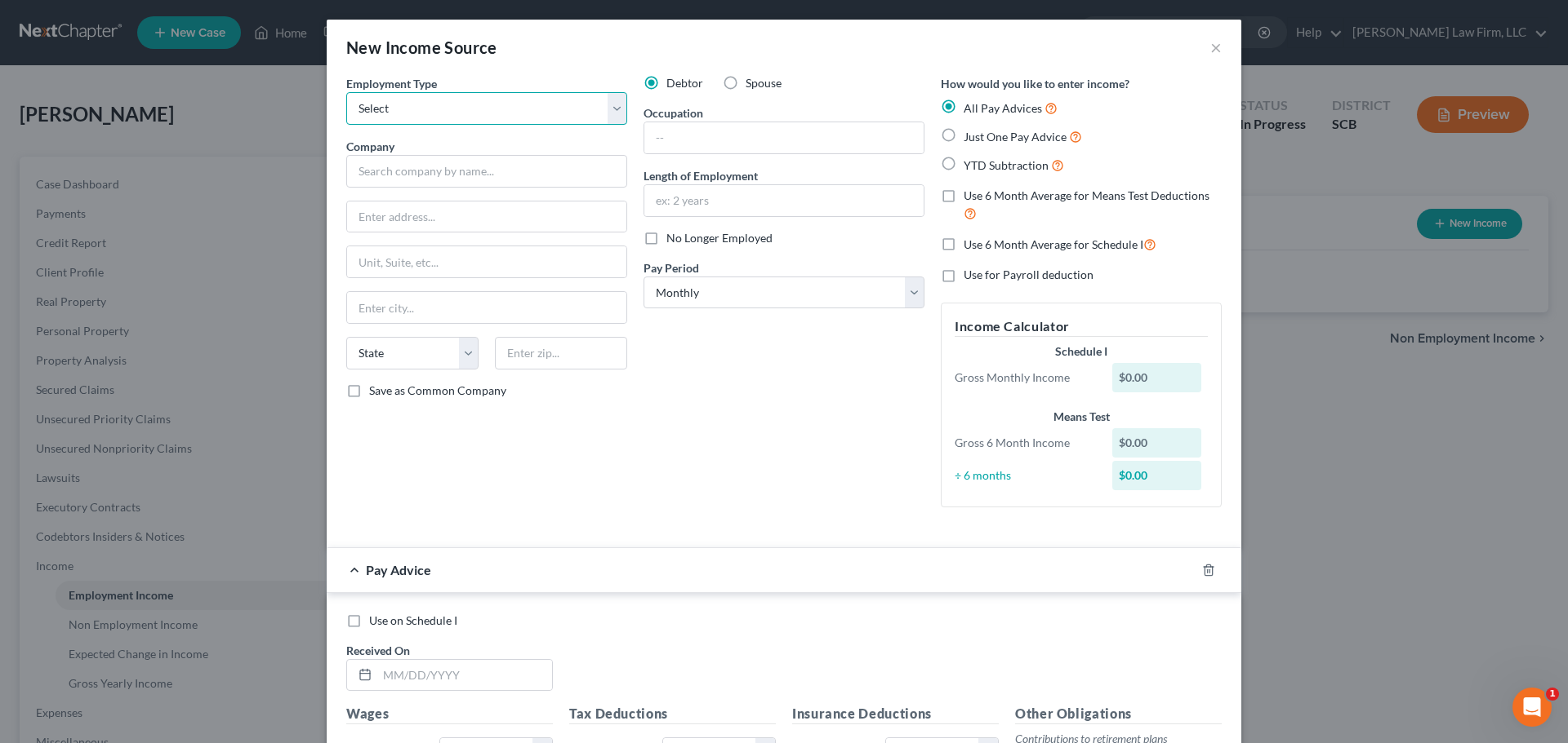
click at [555, 100] on select "Select Full or Part Time Employment Self Employment" at bounding box center [487, 108] width 281 height 33
click at [346, 92] on select "Select Full or Part Time Employment Self Employment" at bounding box center [487, 108] width 281 height 33
click at [465, 166] on input "text" at bounding box center [487, 171] width 281 height 33
click at [475, 161] on input "text" at bounding box center [487, 171] width 281 height 33
click at [716, 141] on input "text" at bounding box center [784, 138] width 279 height 31
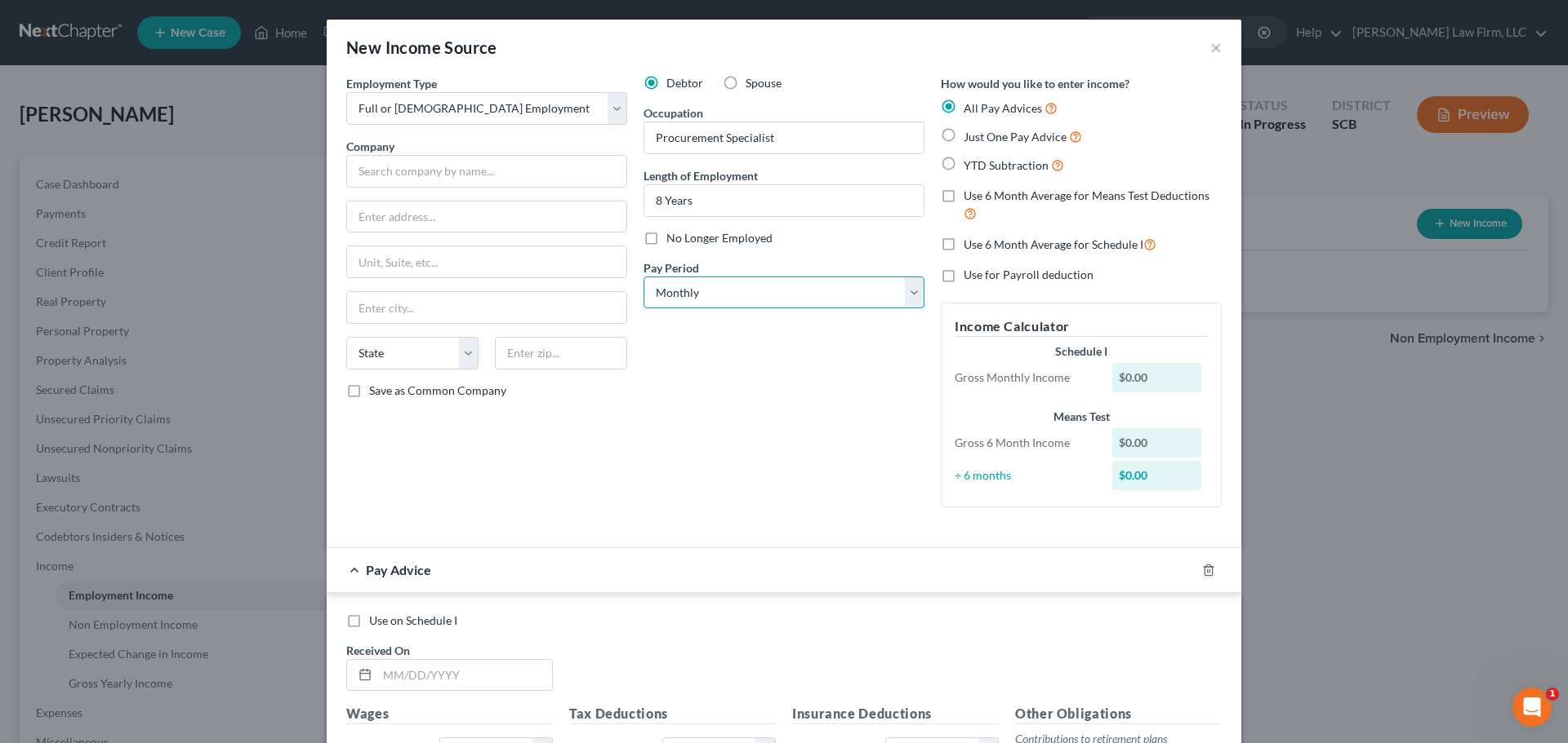
click at [682, 295] on select "Select Monthly Twice Monthly Every Other Week Weekly" at bounding box center [784, 292] width 281 height 33
click at [643, 276] on select "Select Monthly Twice Monthly Every Other Week Weekly" at bounding box center [784, 292] width 281 height 33
click at [731, 405] on div "Debtor Spouse Occupation Procurement Specialist Length of Employment 8 Years No…" at bounding box center [783, 298] width 297 height 446
click at [494, 173] on input "text" at bounding box center [487, 171] width 281 height 33
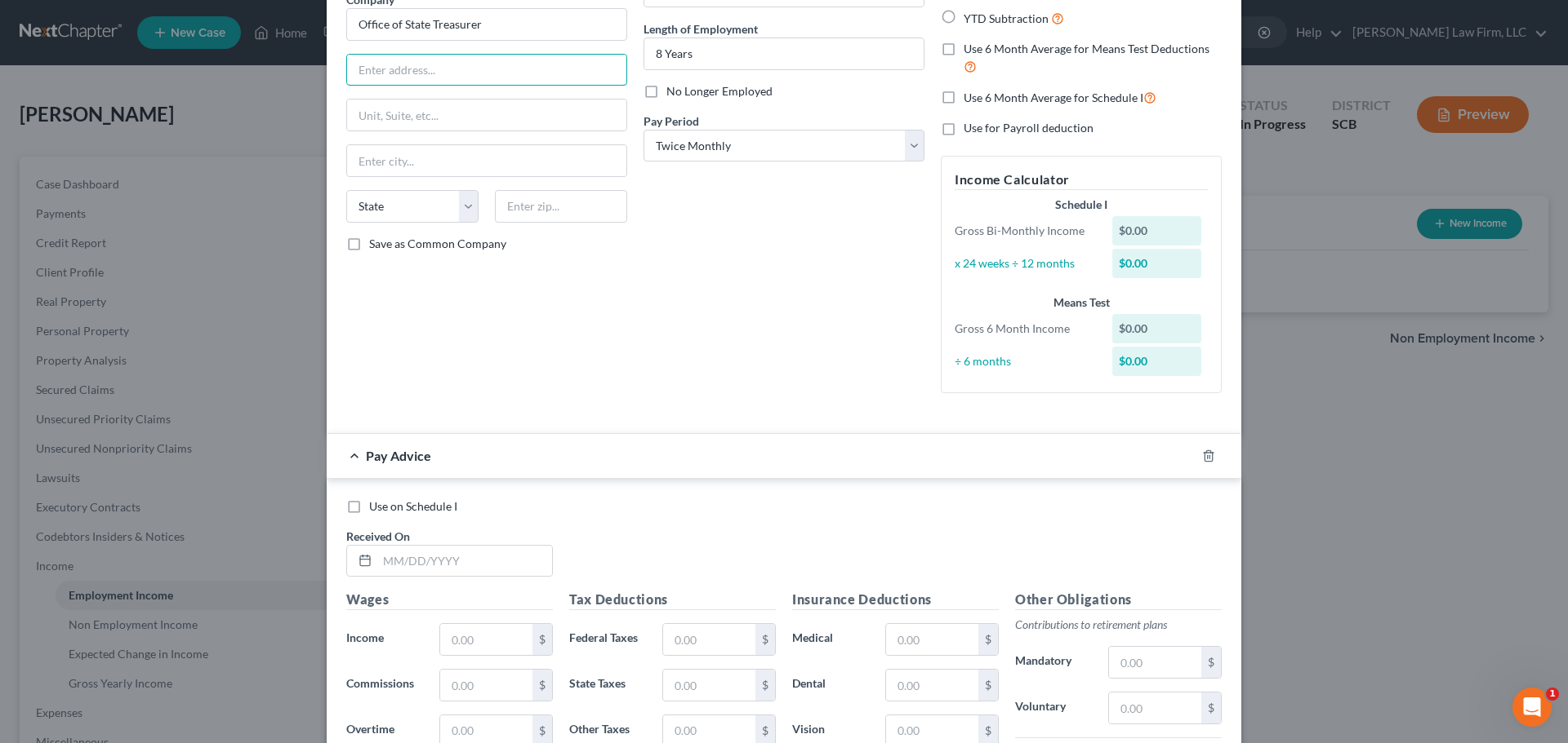
scroll to position [163, 0]
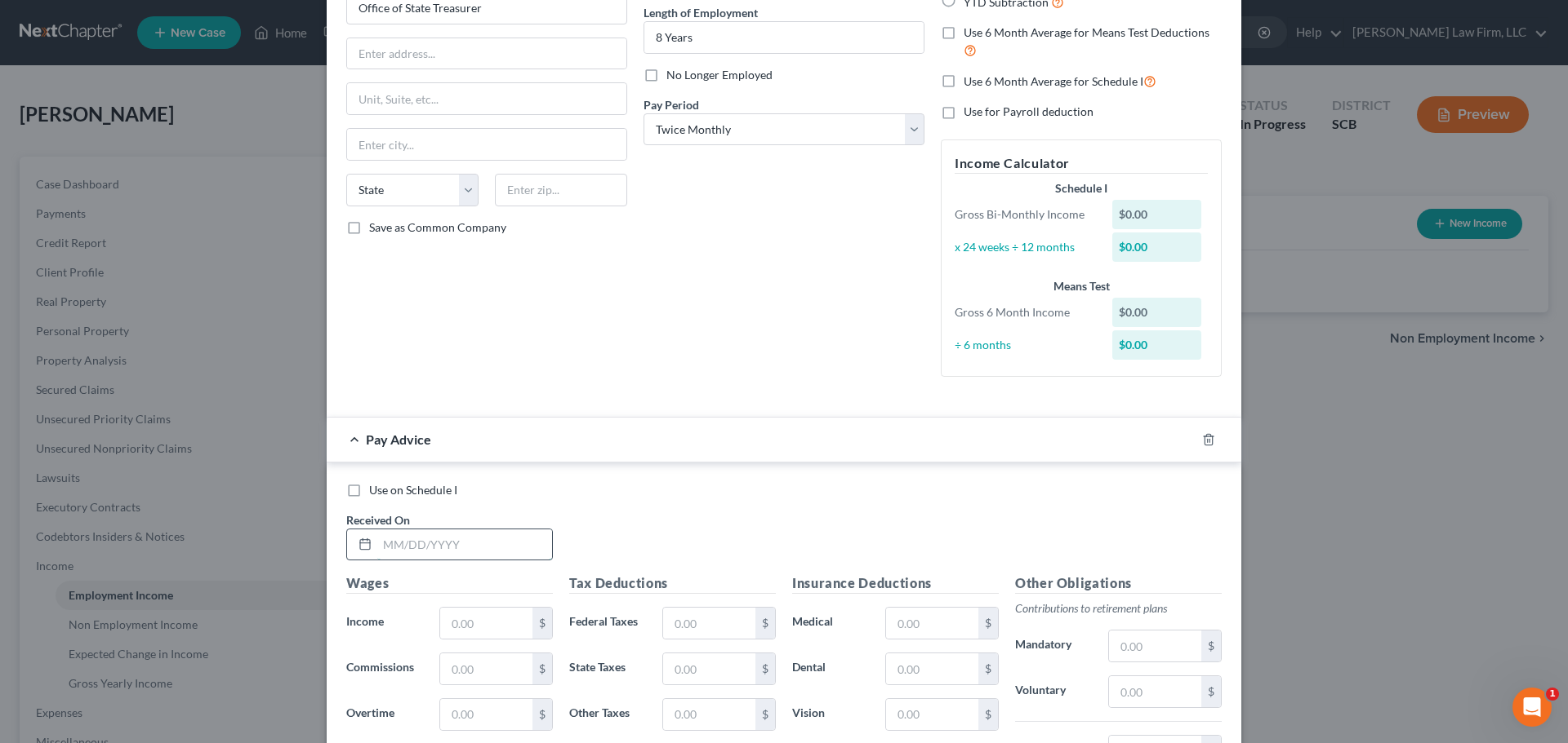
click at [476, 548] on input "text" at bounding box center [464, 545] width 175 height 31
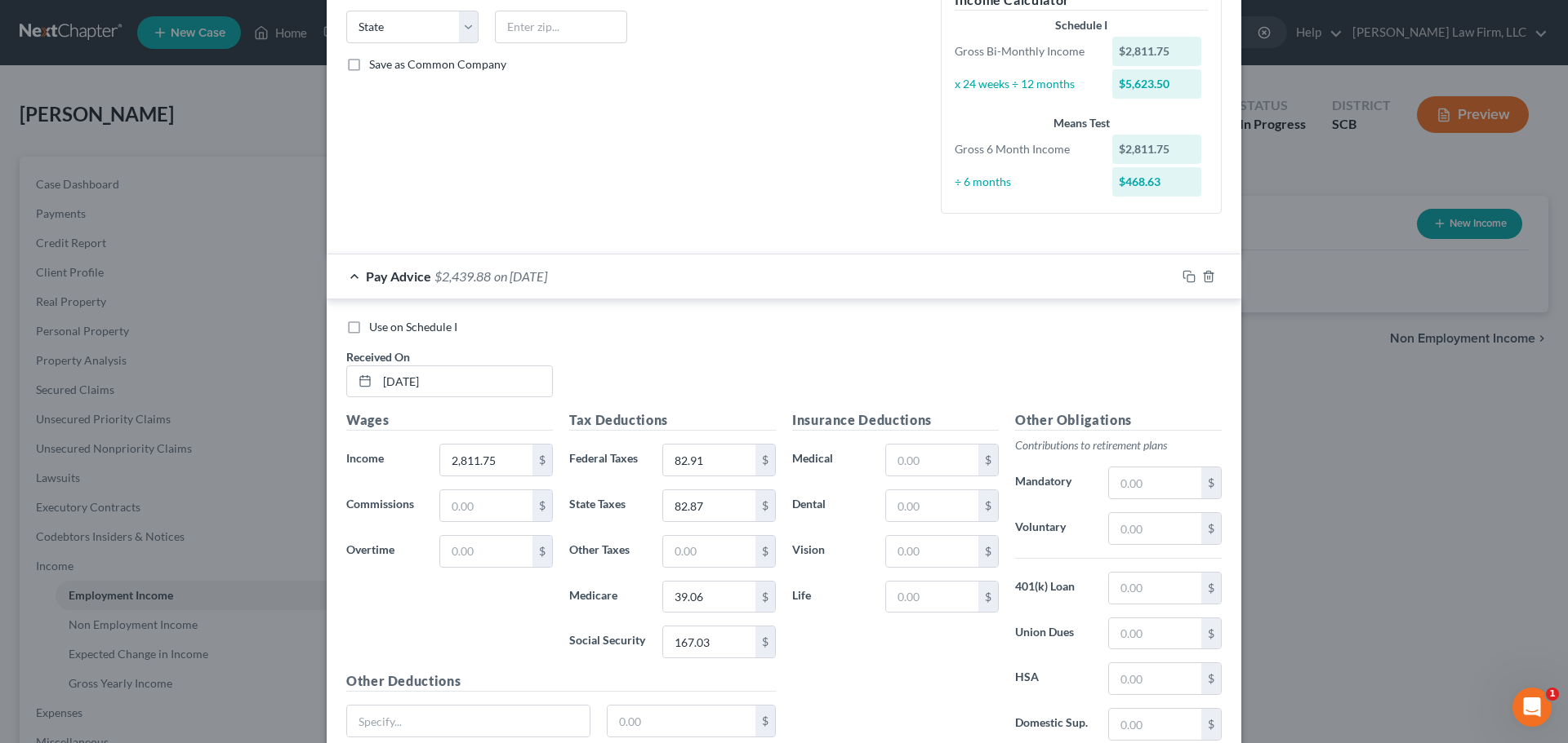
scroll to position [463, 0]
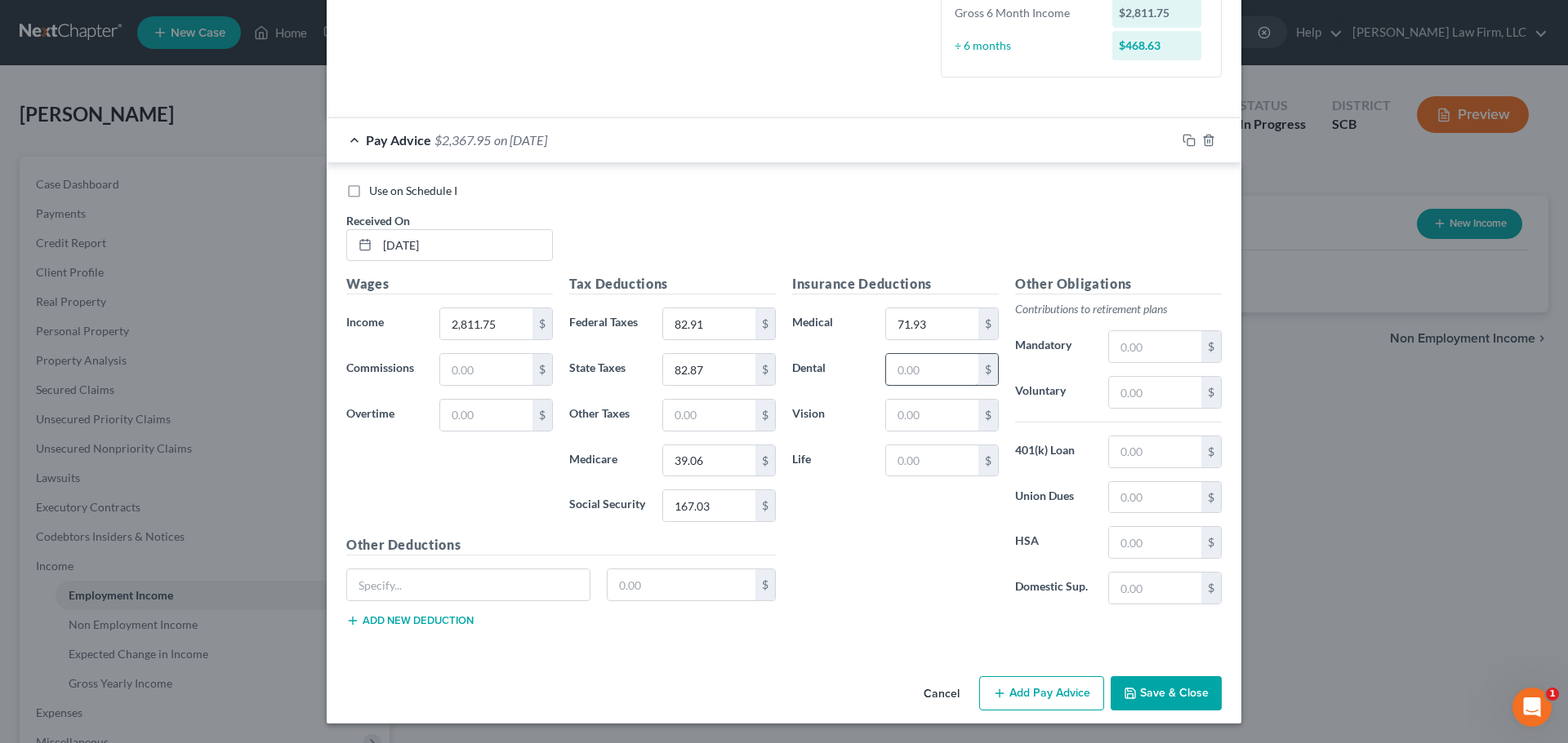
drag, startPoint x: 912, startPoint y: 365, endPoint x: 903, endPoint y: 355, distance: 13.5
click at [913, 365] on input "text" at bounding box center [932, 370] width 92 height 31
click at [1141, 352] on input "text" at bounding box center [1155, 346] width 92 height 31
click at [470, 603] on div "$" at bounding box center [560, 591] width 446 height 45
click at [471, 579] on input "text" at bounding box center [468, 585] width 242 height 31
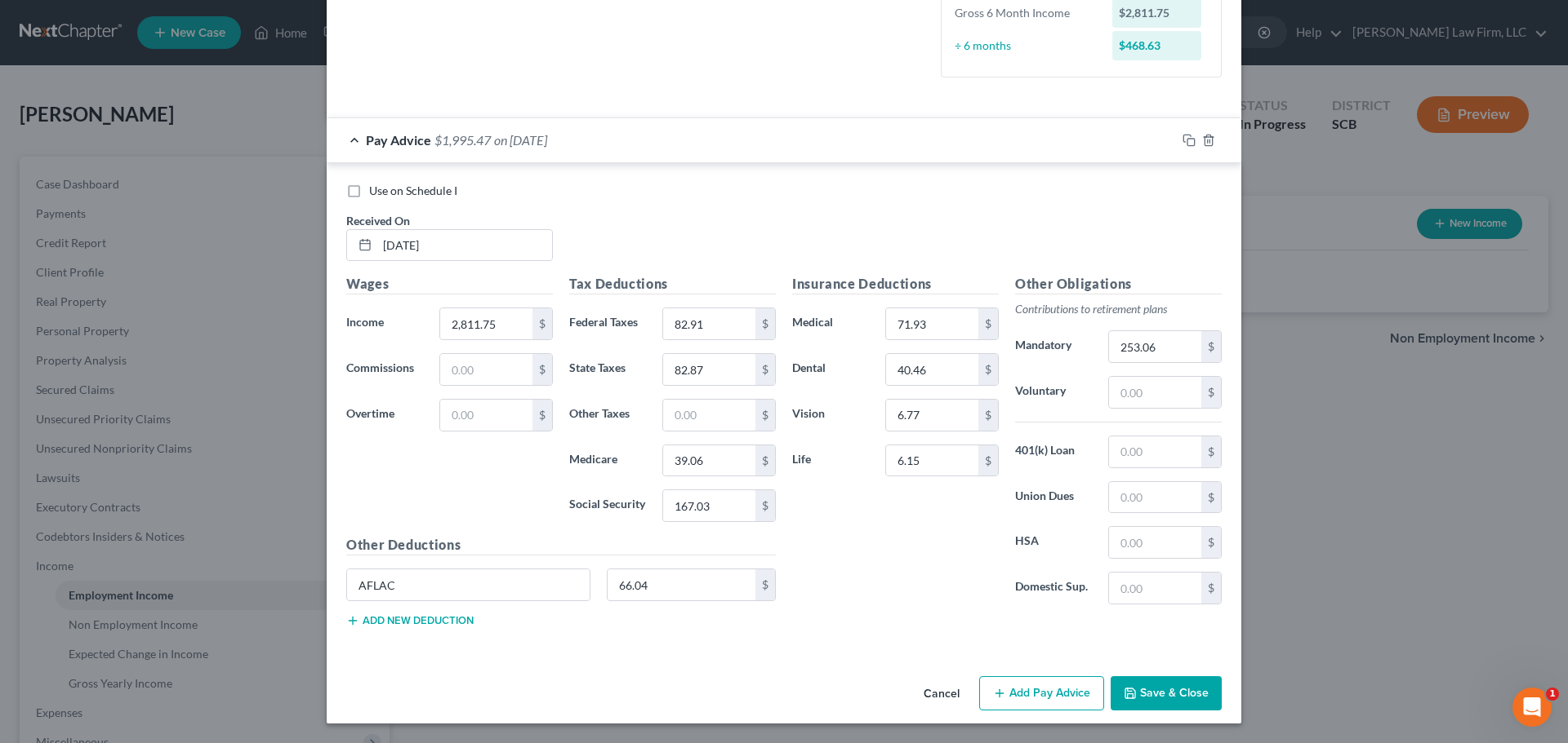
click at [449, 614] on div "AFLAC 66.04 $" at bounding box center [560, 591] width 446 height 45
click at [452, 625] on button "Add new deduction" at bounding box center [409, 621] width 127 height 13
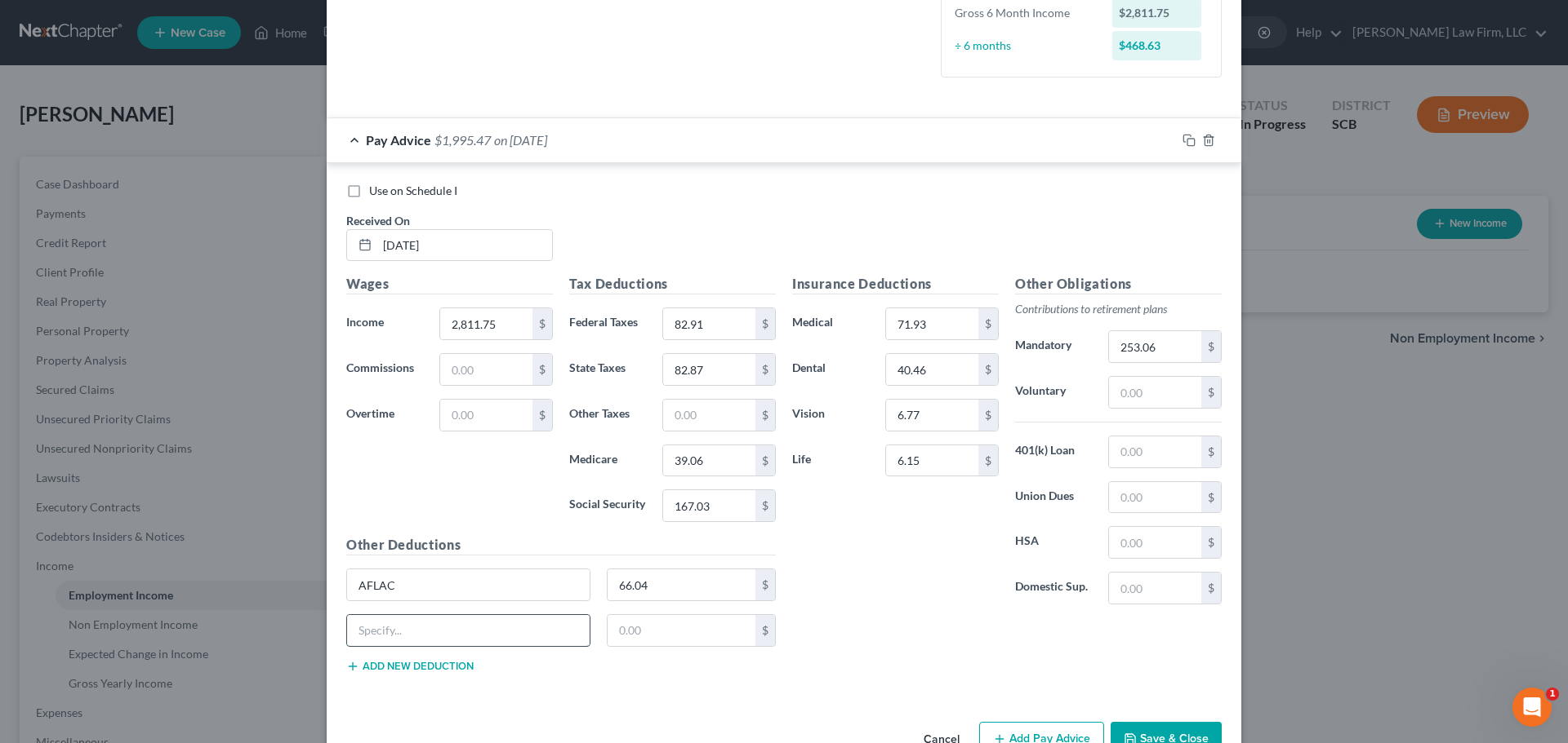
click at [456, 629] on input "text" at bounding box center [468, 631] width 242 height 31
click at [1184, 142] on icon "button" at bounding box center [1189, 140] width 13 height 13
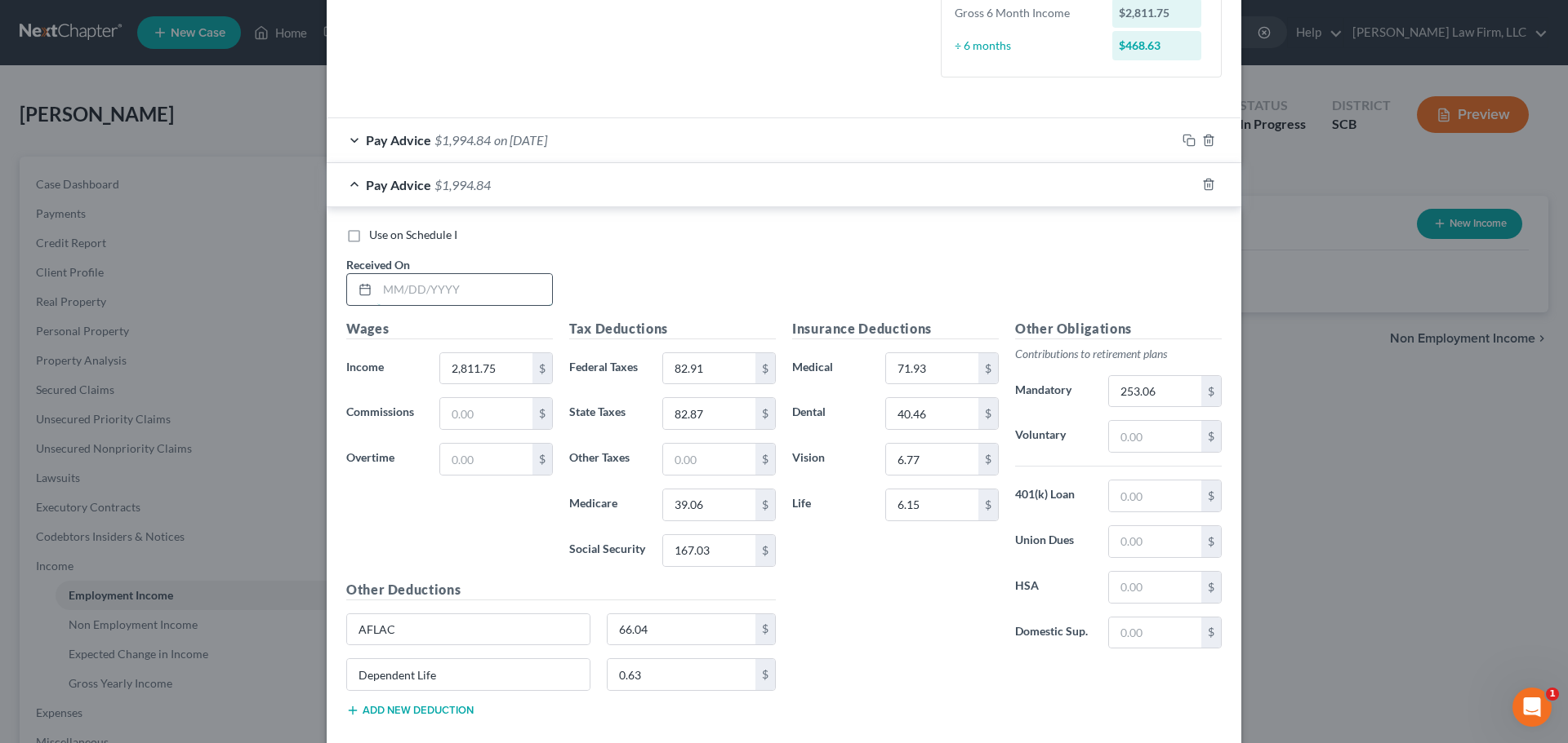
click at [463, 290] on input "text" at bounding box center [464, 289] width 175 height 31
click at [1185, 179] on icon "button" at bounding box center [1187, 183] width 8 height 8
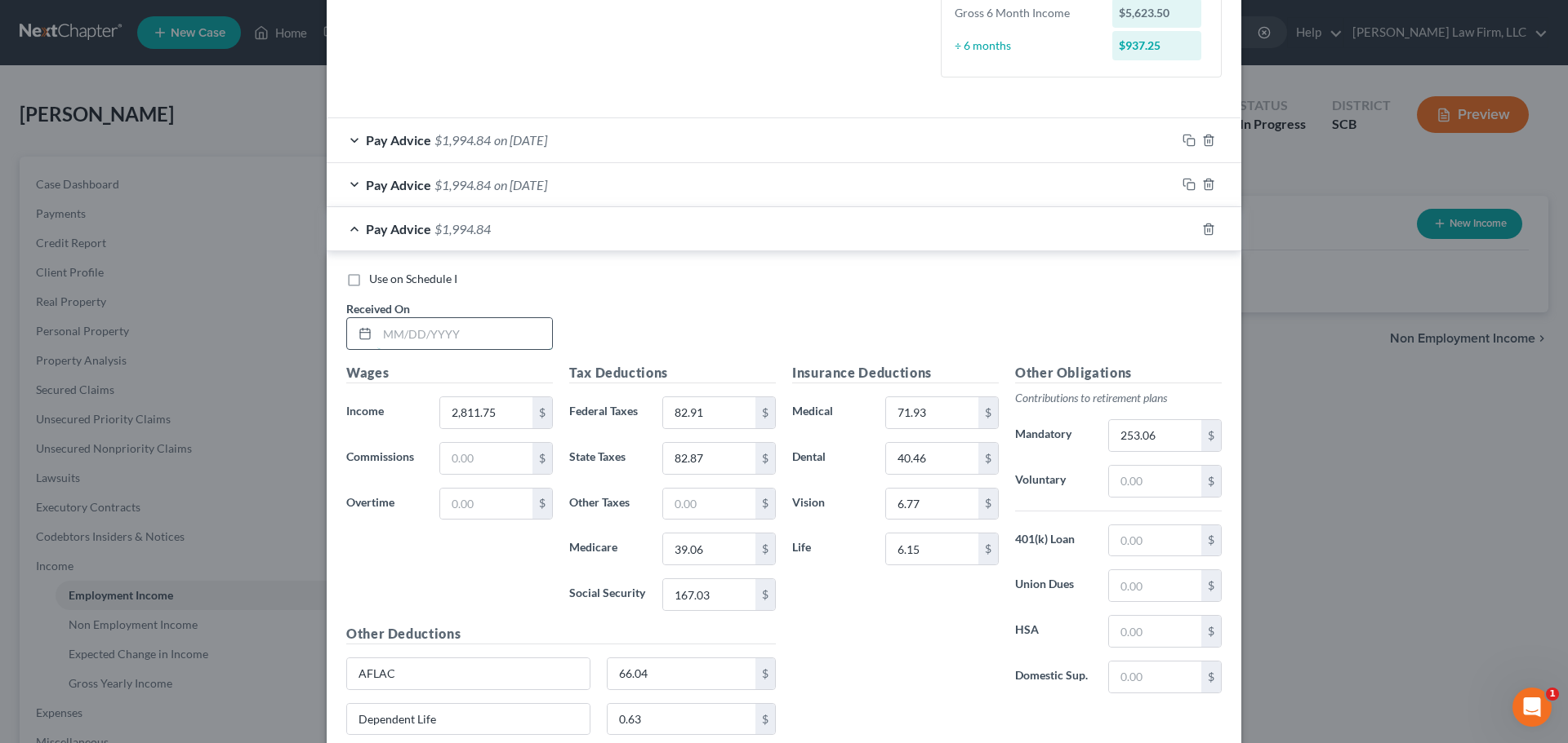
click at [420, 336] on input "text" at bounding box center [464, 334] width 175 height 31
click at [1187, 228] on rect "button" at bounding box center [1191, 231] width 8 height 8
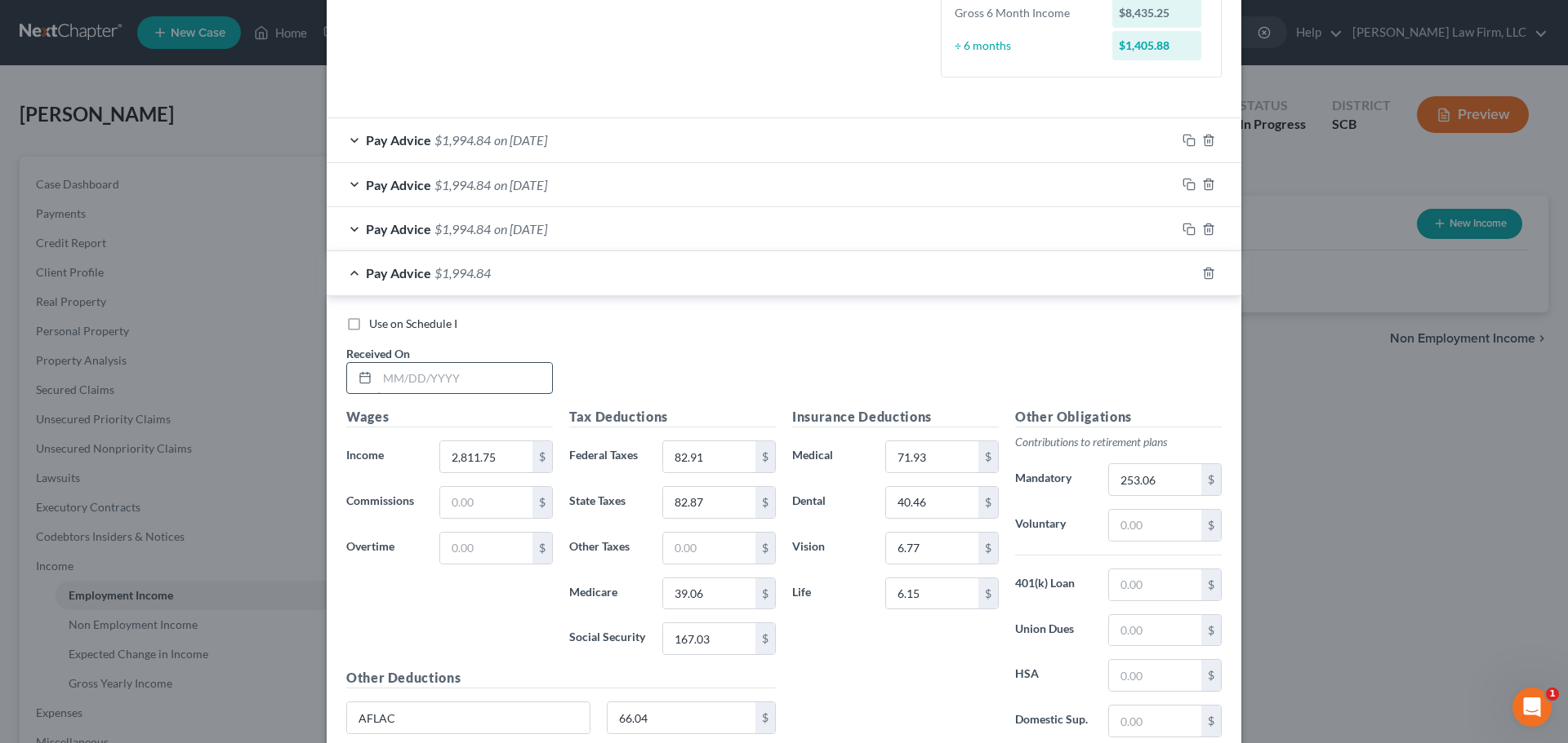
click at [422, 379] on input "text" at bounding box center [464, 378] width 175 height 31
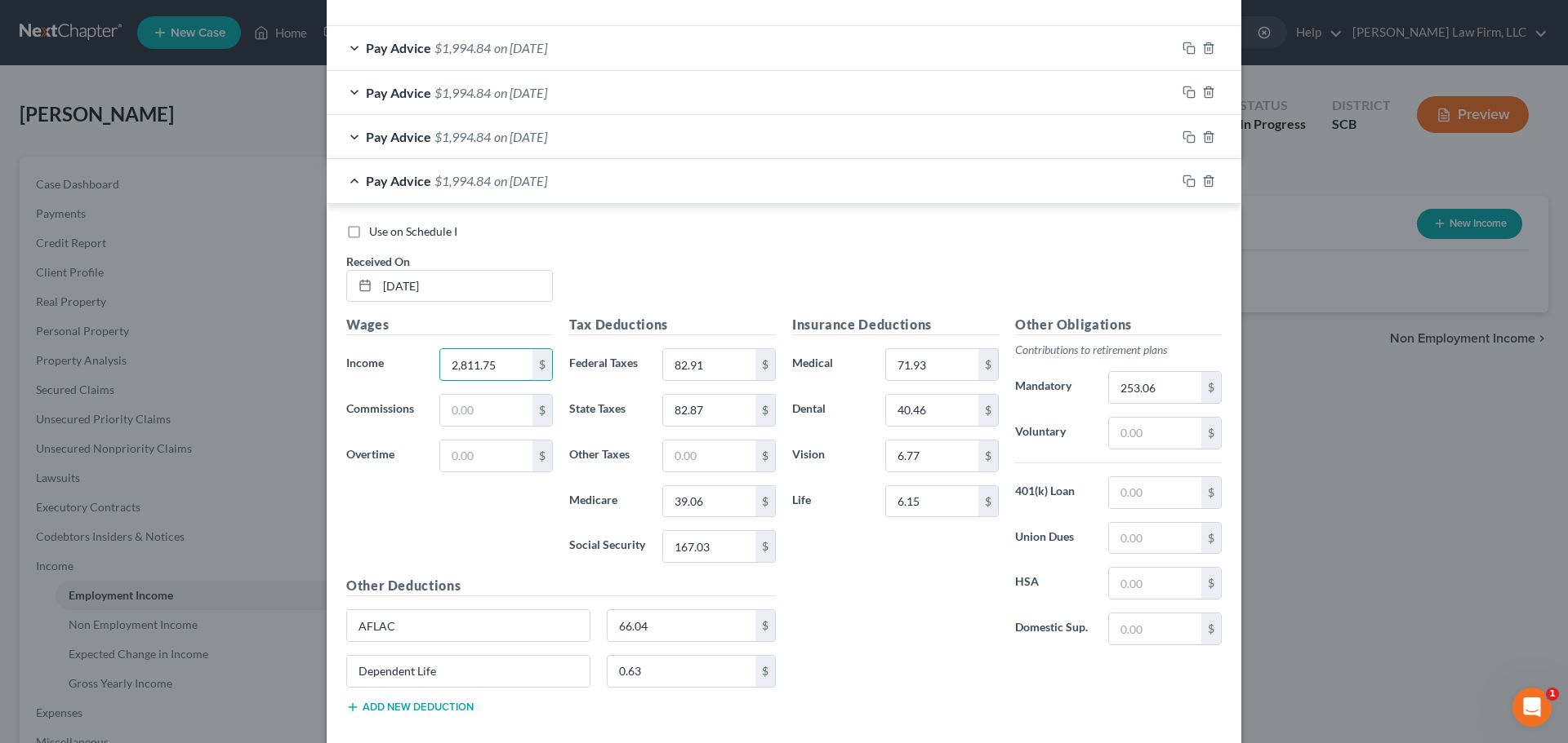
scroll to position [626, 0]
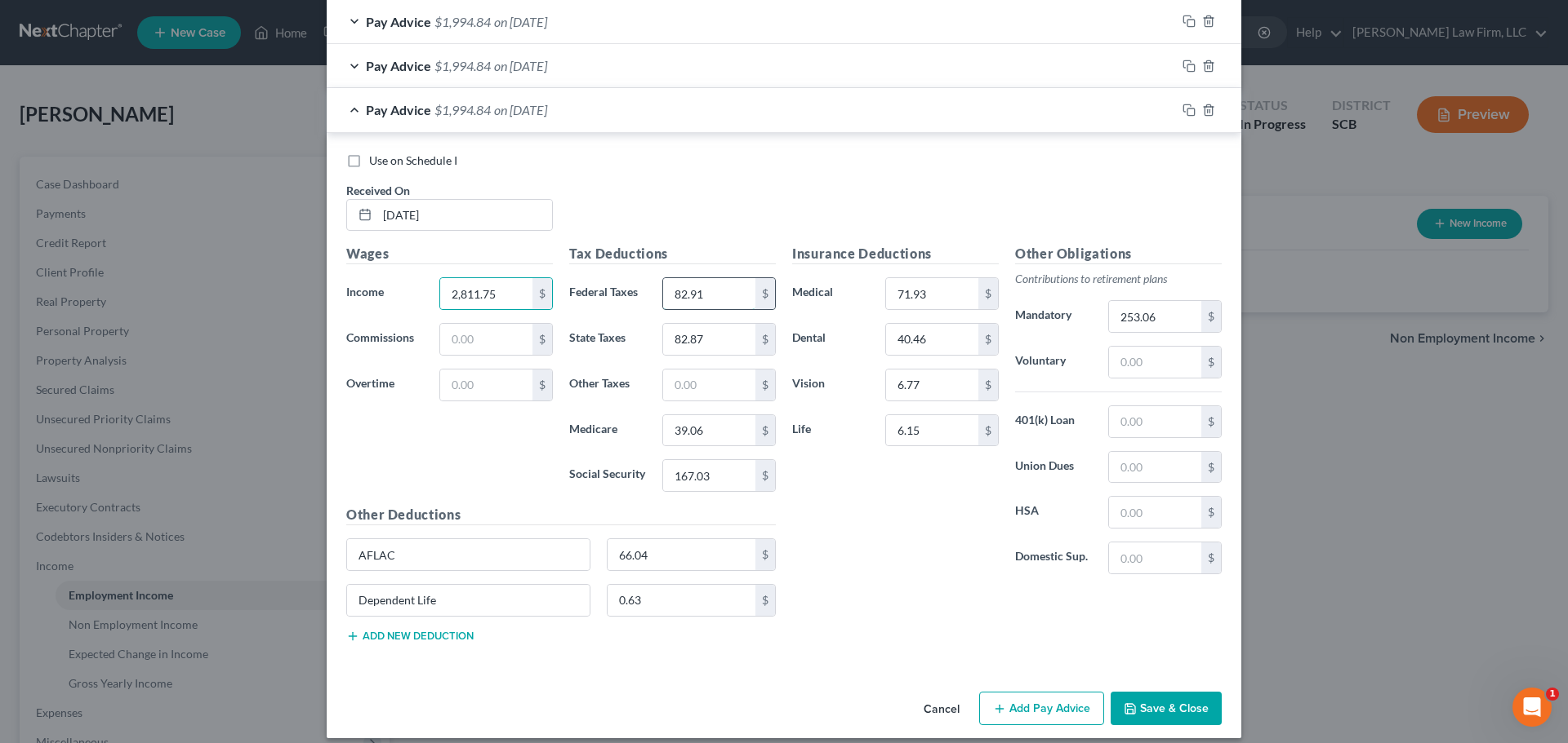
click at [714, 302] on input "82.91" at bounding box center [709, 293] width 92 height 31
click at [1187, 109] on icon "button" at bounding box center [1189, 110] width 13 height 13
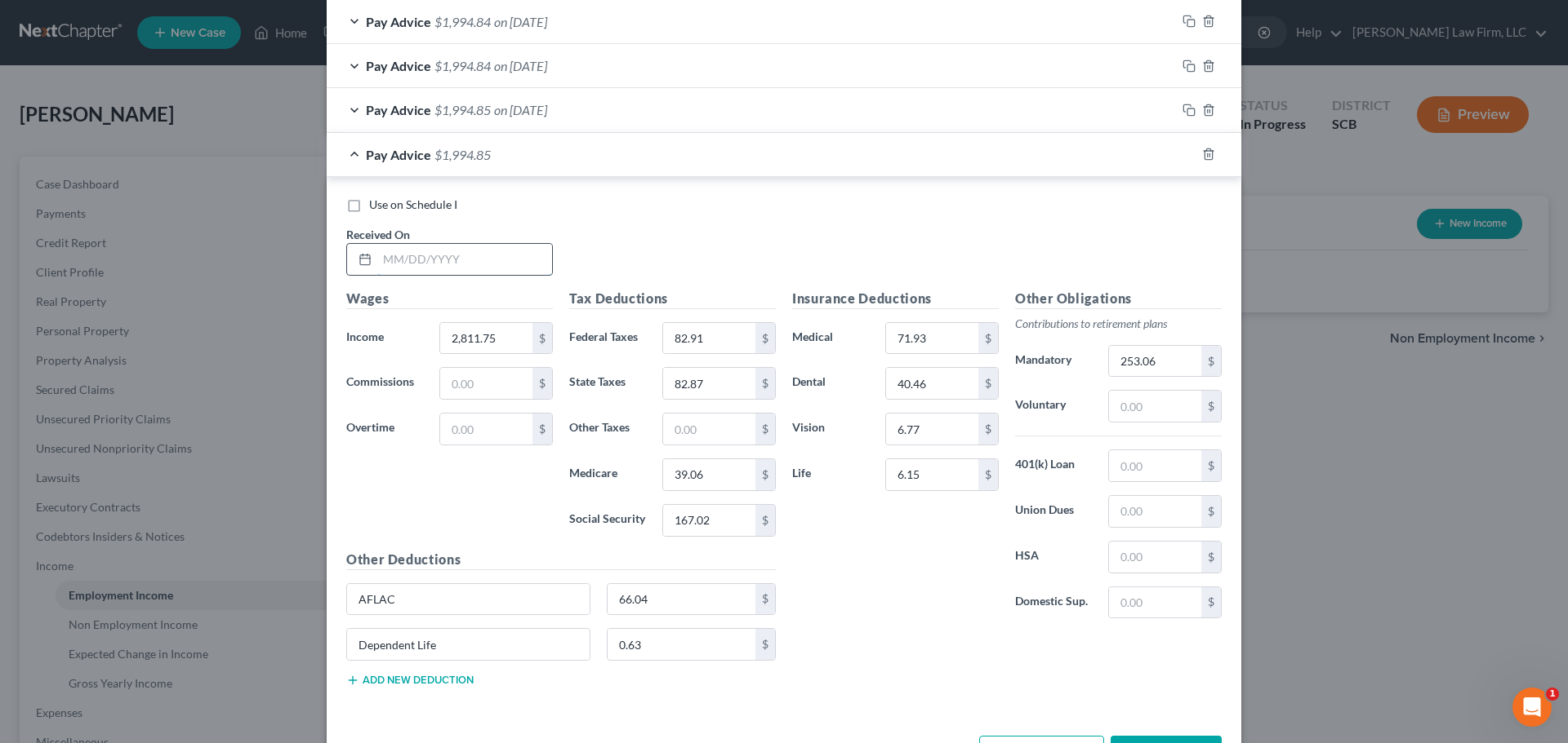
click at [449, 252] on input "text" at bounding box center [464, 259] width 175 height 31
drag, startPoint x: 1180, startPoint y: 64, endPoint x: 1025, endPoint y: 124, distance: 166.2
click at [1182, 64] on icon "button" at bounding box center [1189, 66] width 13 height 13
click at [1206, 155] on icon "button" at bounding box center [1209, 155] width 13 height 13
click at [455, 258] on input "text" at bounding box center [464, 259] width 175 height 31
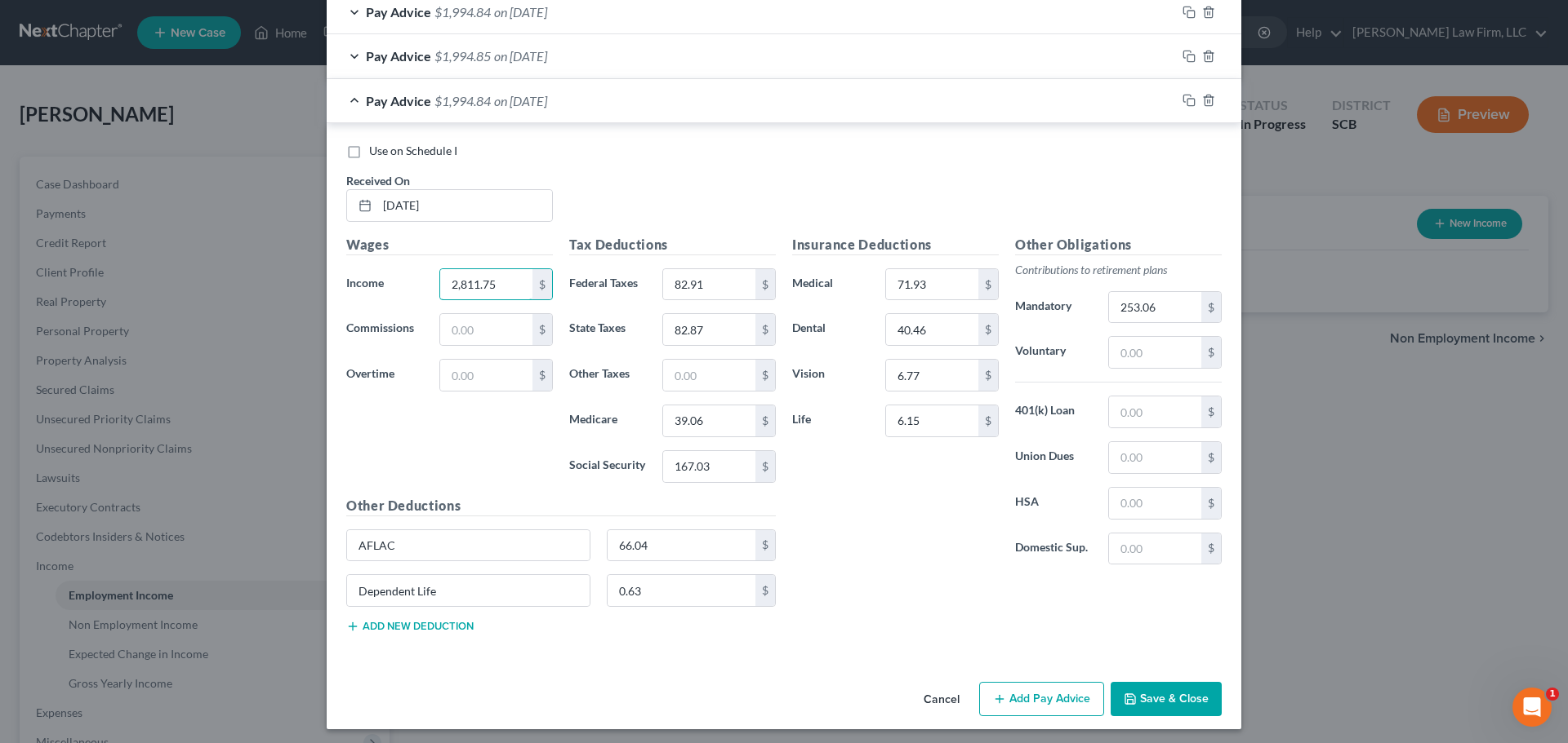
scroll to position [685, 0]
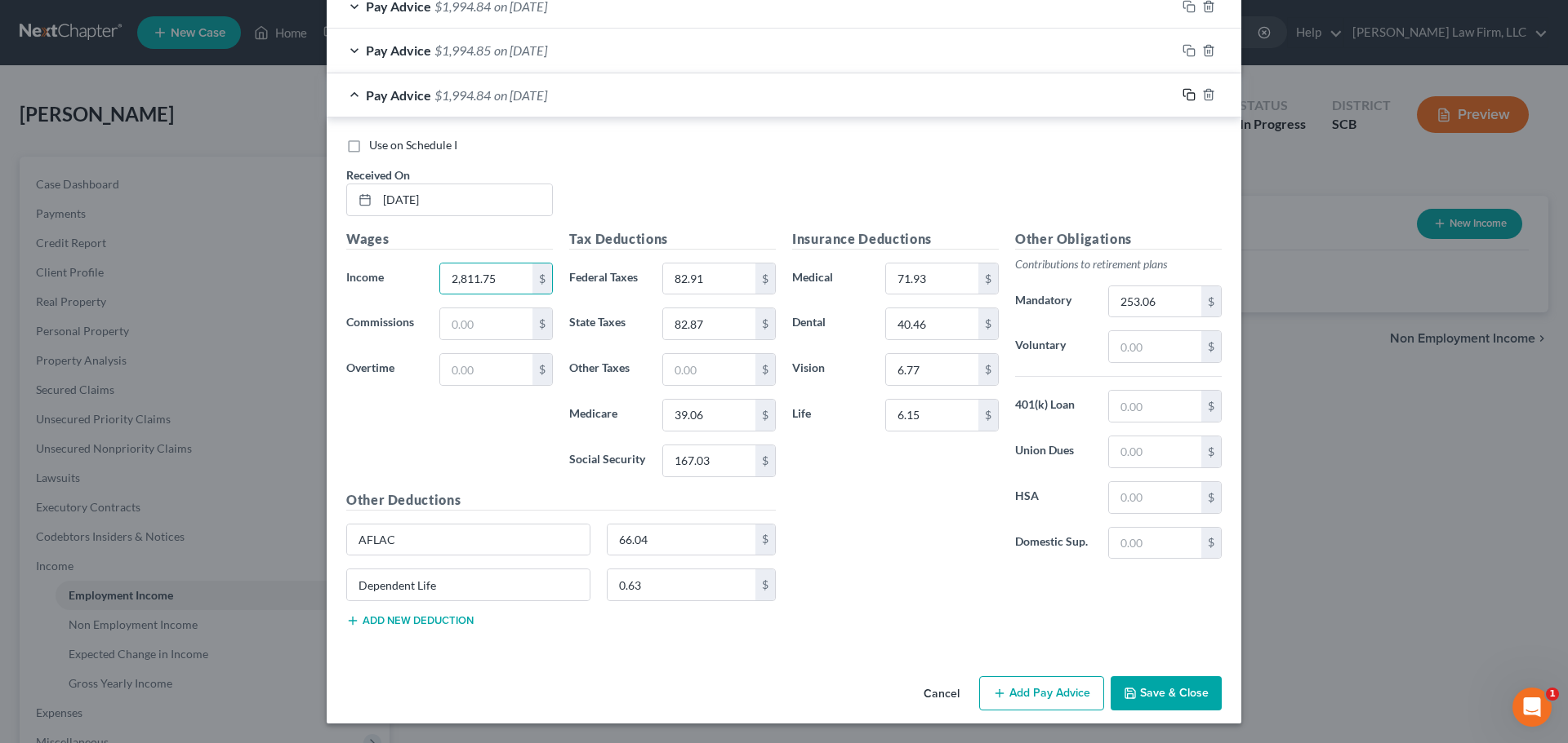
click at [1184, 91] on icon "button" at bounding box center [1187, 93] width 8 height 8
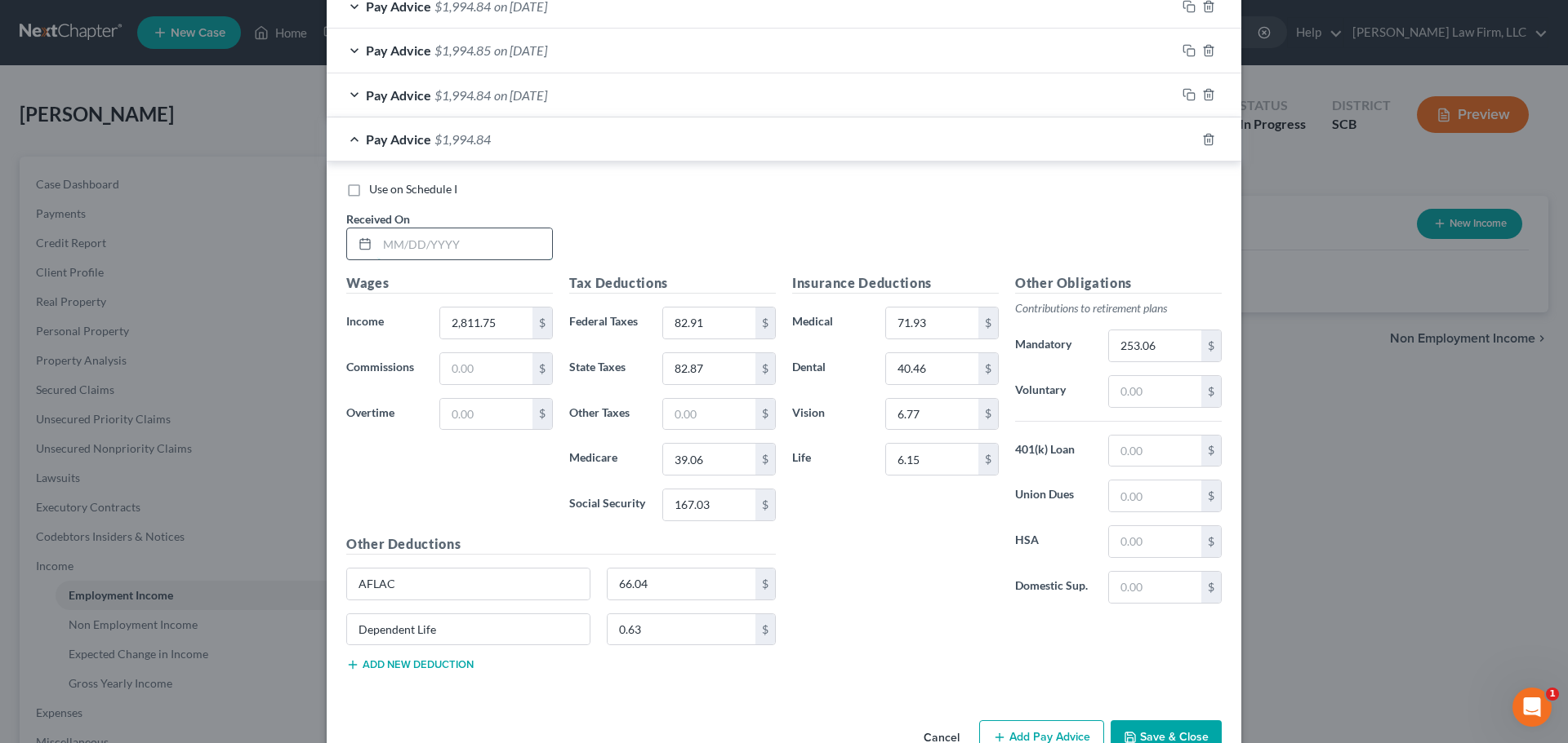
click at [496, 255] on input "text" at bounding box center [464, 243] width 175 height 31
click at [1182, 54] on icon "button" at bounding box center [1189, 51] width 13 height 13
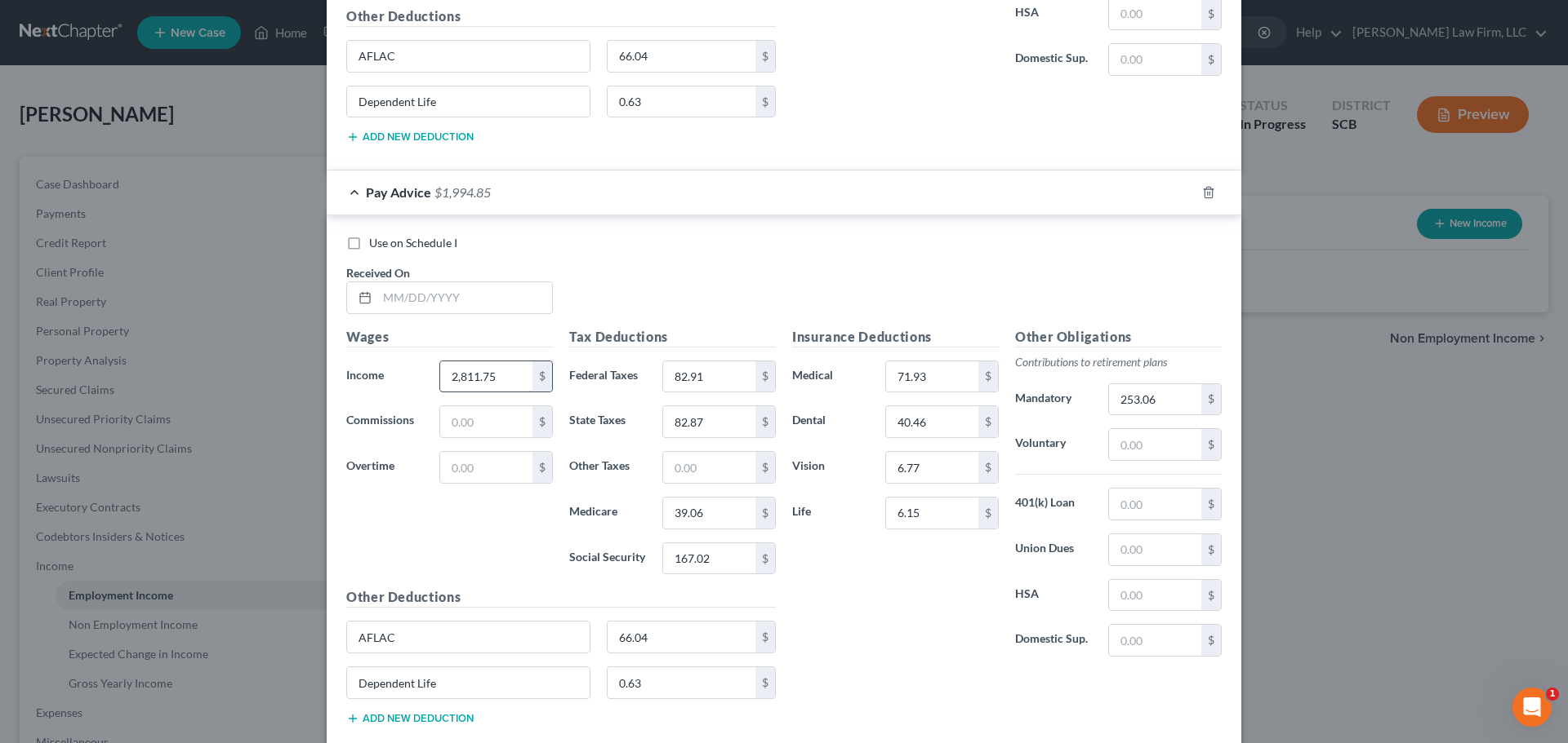
scroll to position [1257, 0]
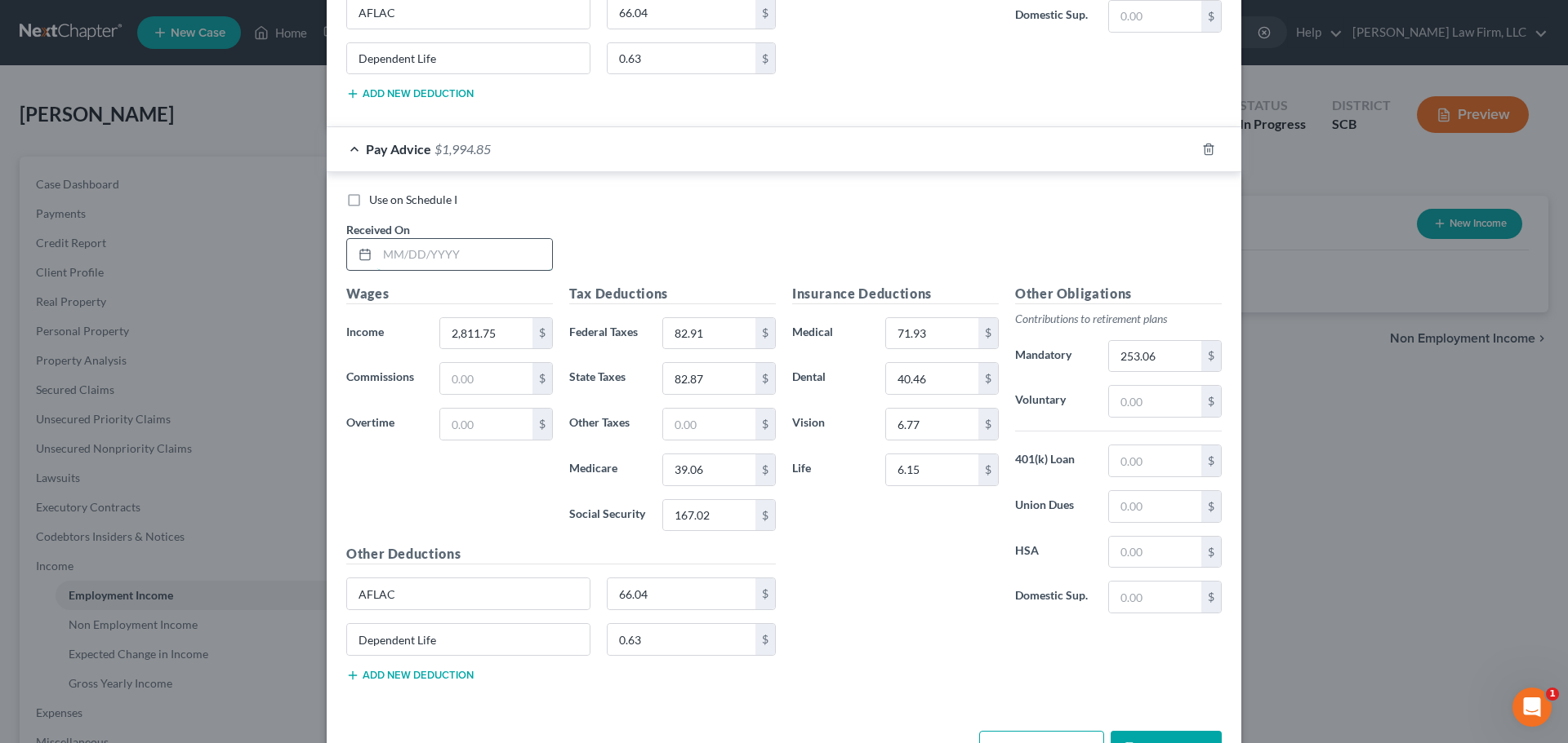
click at [481, 254] on input "text" at bounding box center [464, 255] width 175 height 31
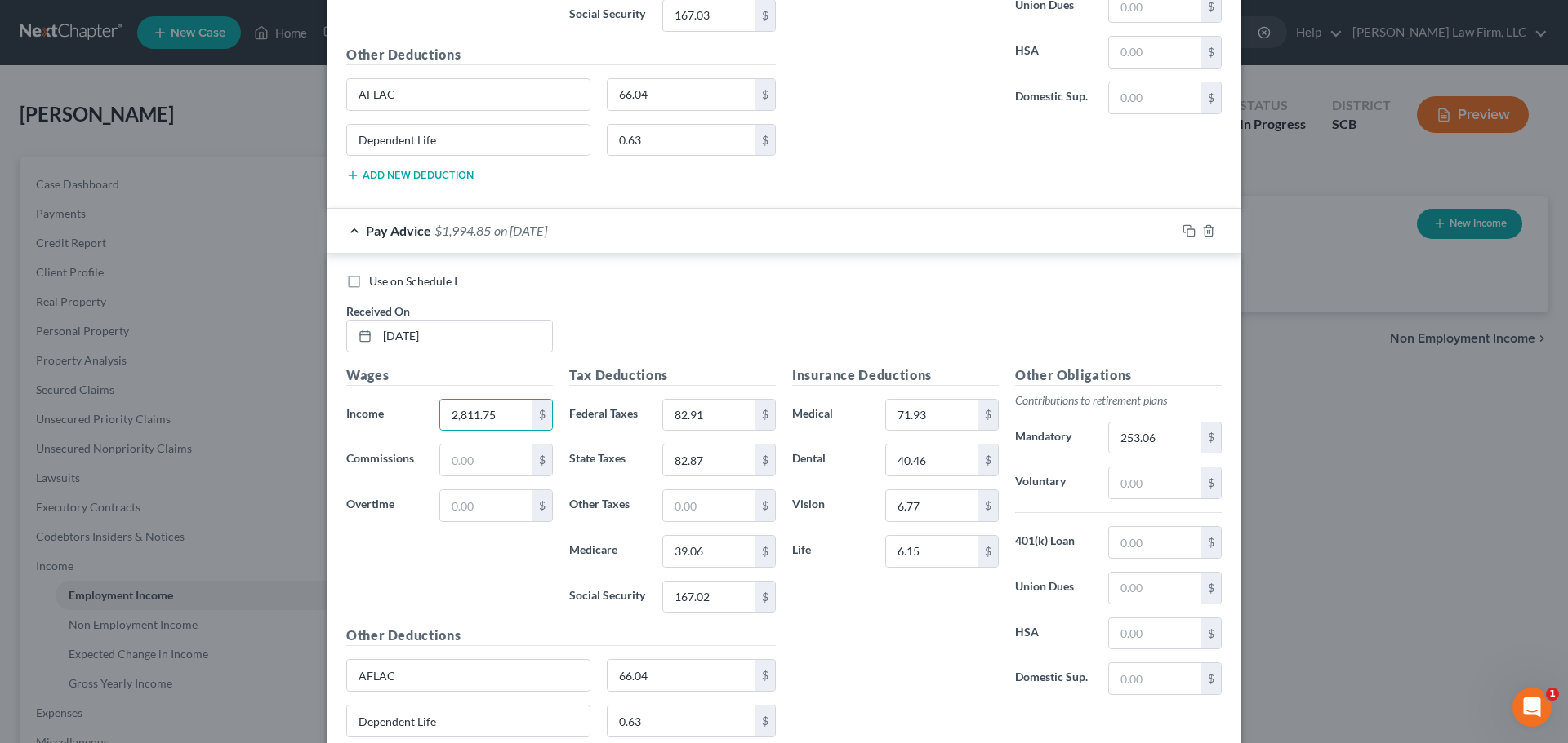
click at [1076, 234] on div "Pay Advice $1,994.85 on 04/01/2025" at bounding box center [751, 231] width 849 height 43
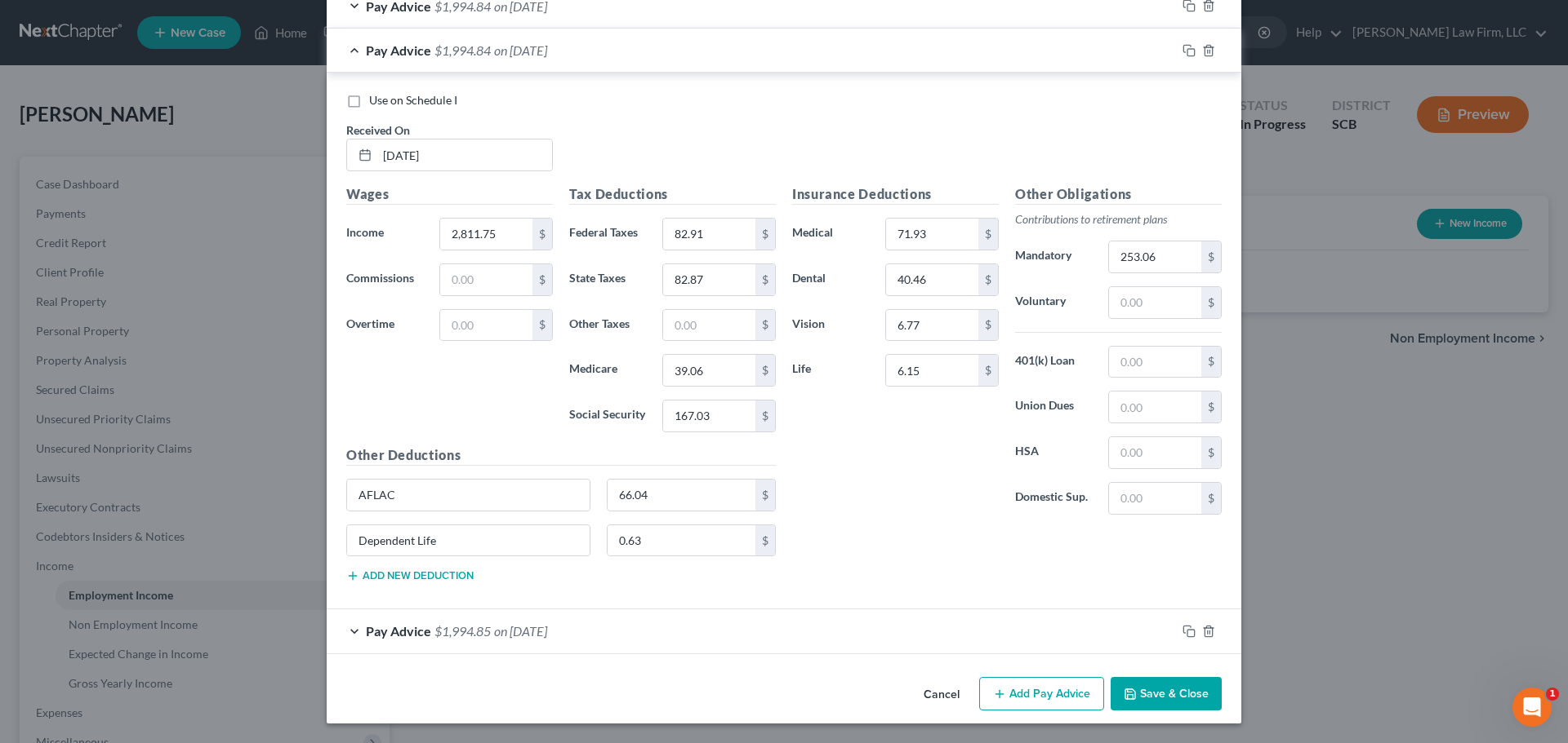
scroll to position [693, 0]
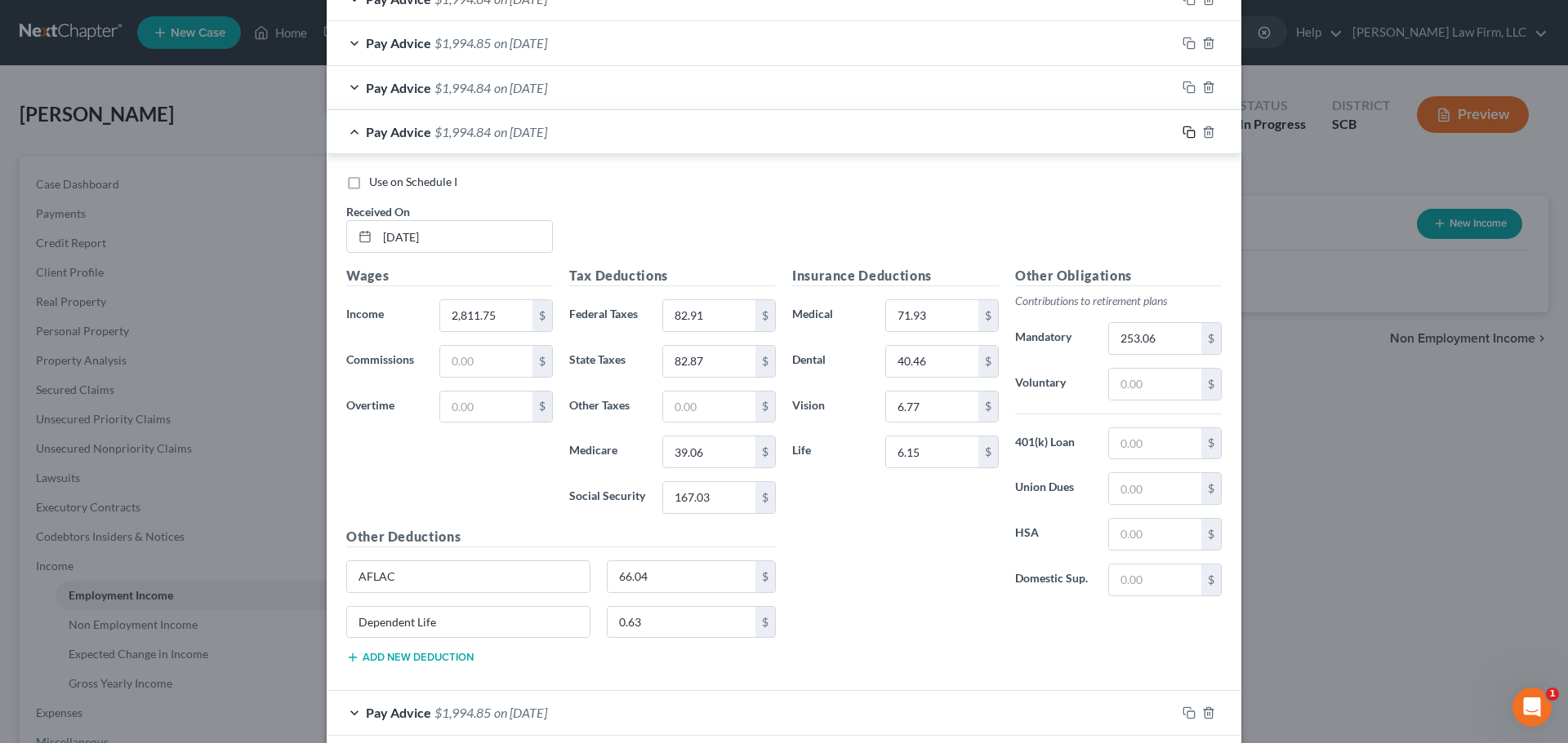
click at [1187, 130] on rect "button" at bounding box center [1191, 134] width 8 height 8
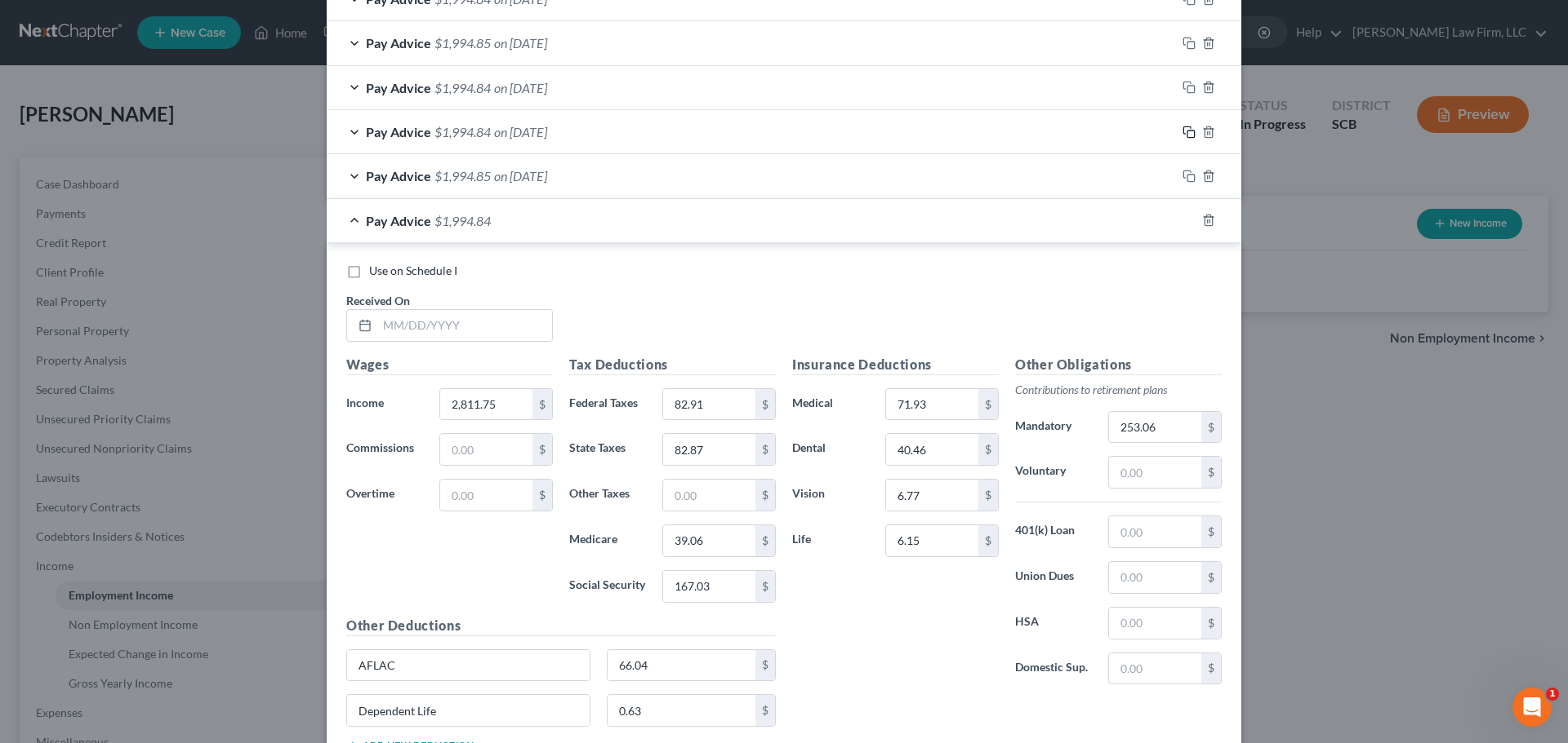
scroll to position [818, 0]
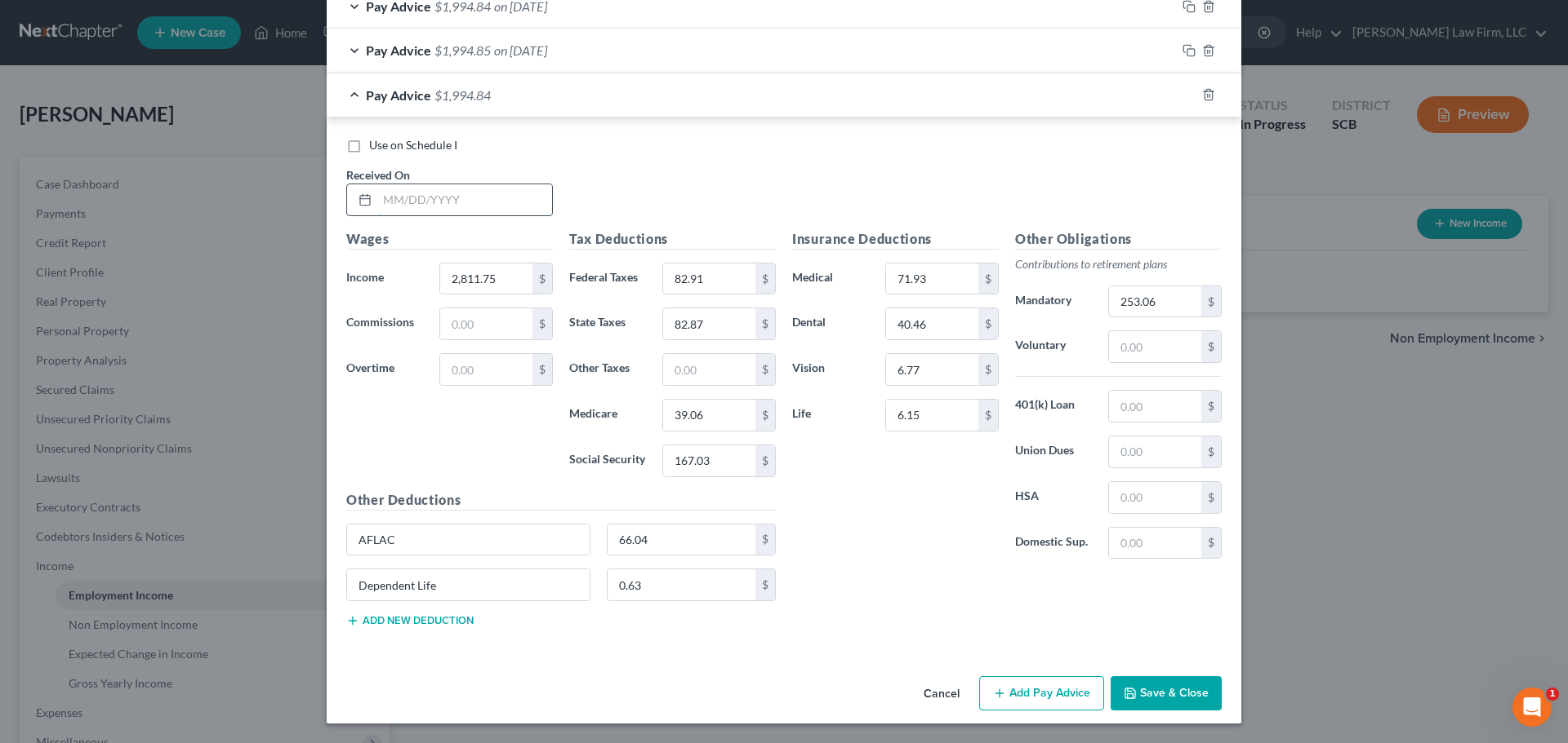
click at [465, 197] on input "text" at bounding box center [464, 200] width 175 height 31
click at [1187, 94] on rect "button" at bounding box center [1191, 97] width 8 height 8
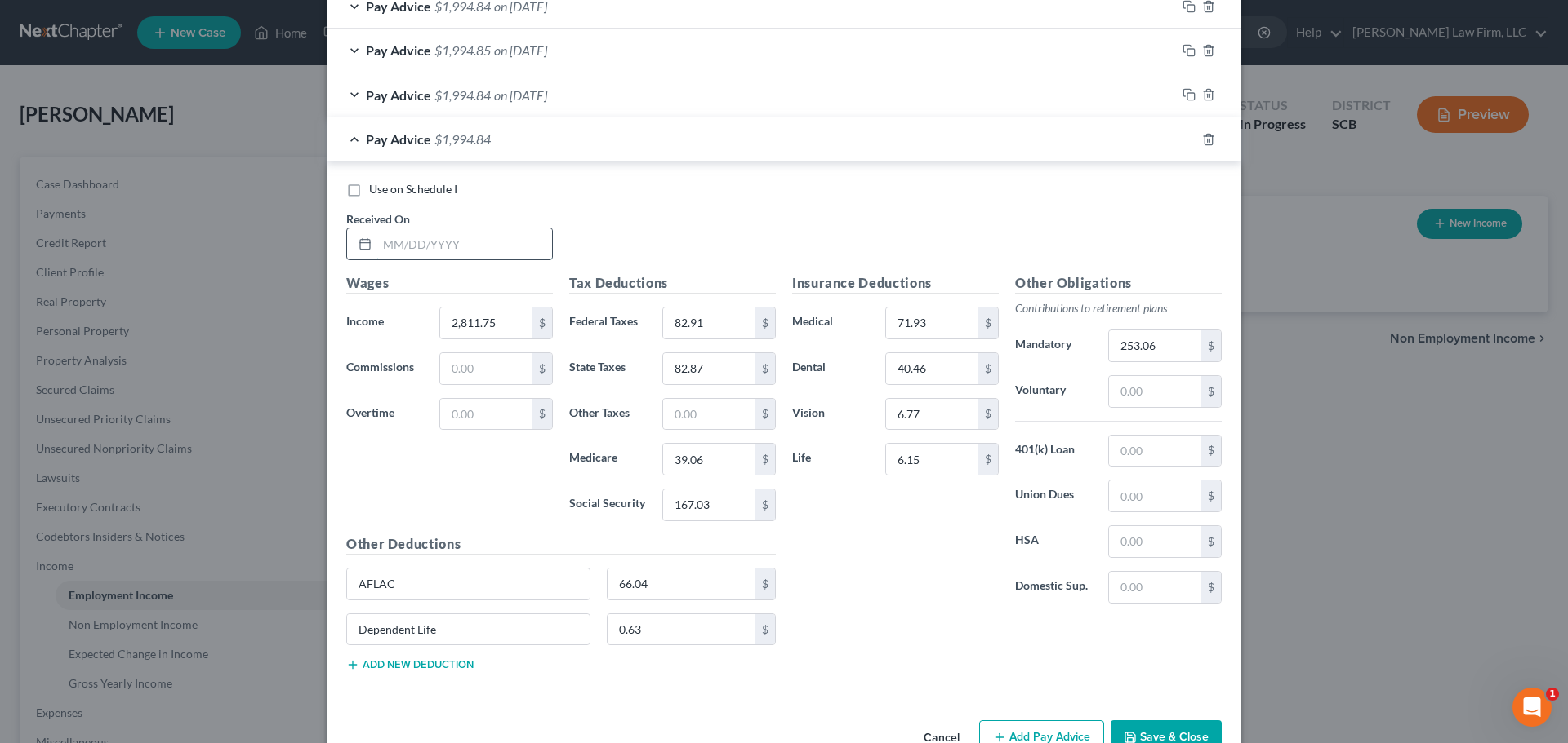
click at [478, 242] on input "text" at bounding box center [464, 243] width 175 height 31
click at [1205, 144] on icon "button" at bounding box center [1209, 139] width 8 height 10
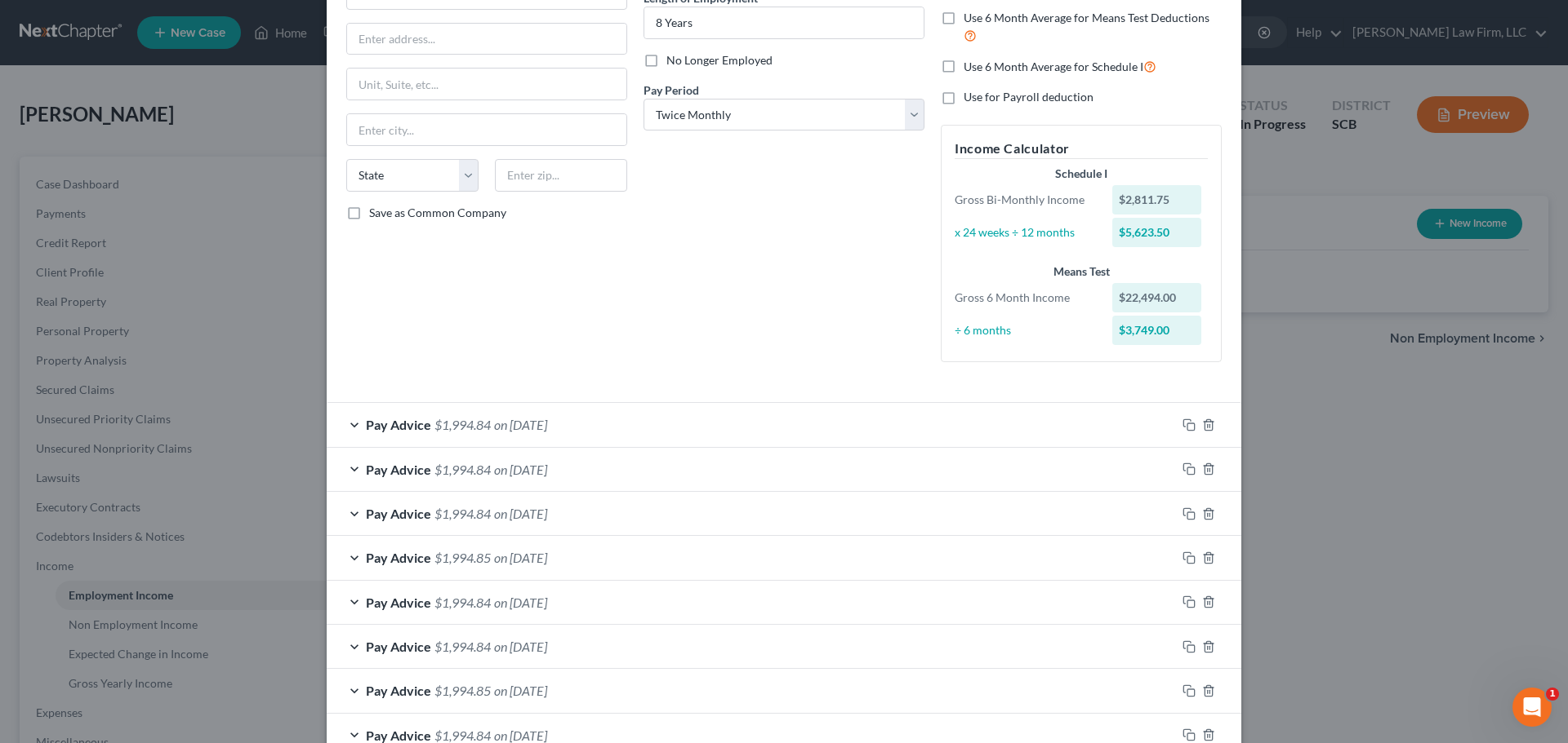
scroll to position [282, 0]
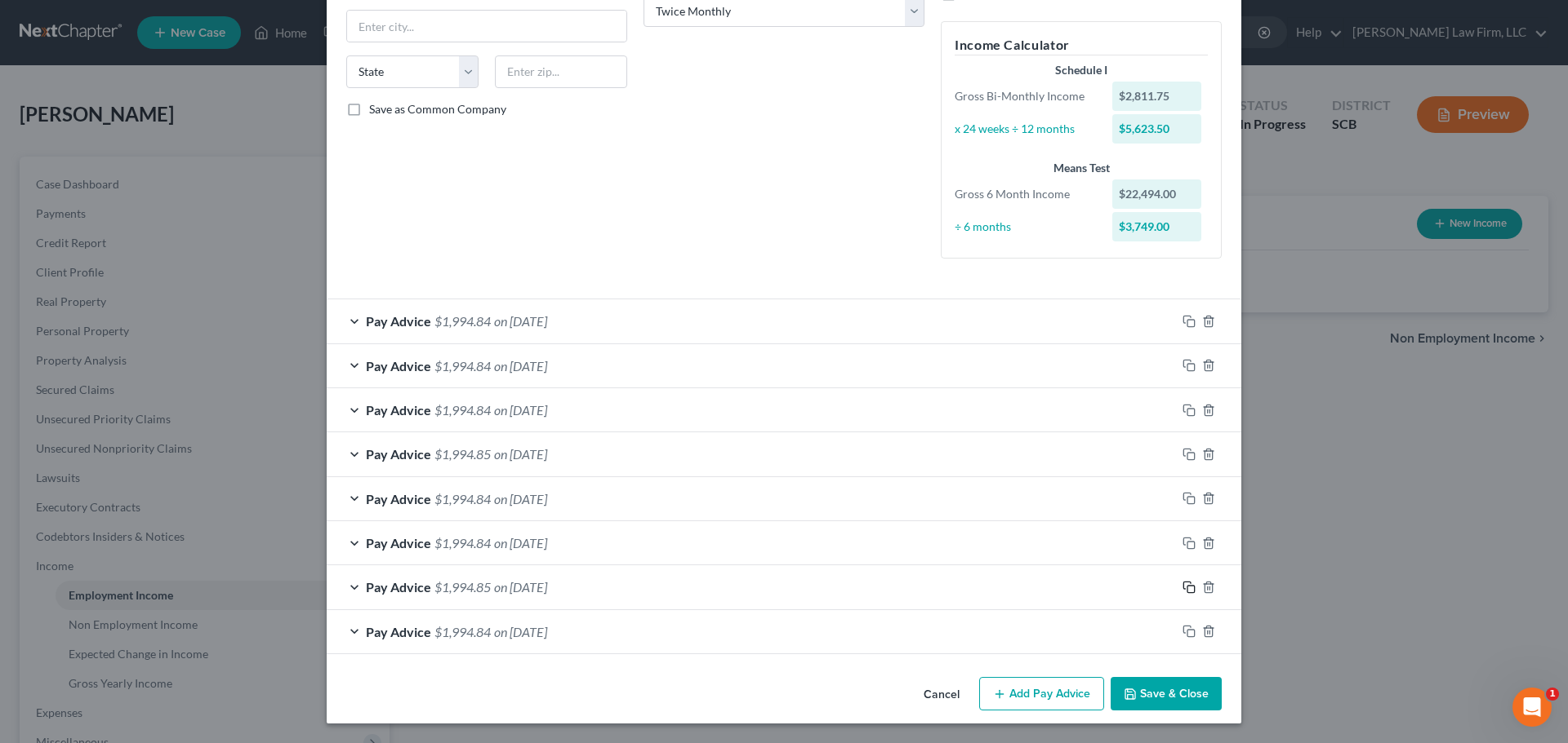
click at [1182, 585] on icon "button" at bounding box center [1189, 587] width 13 height 13
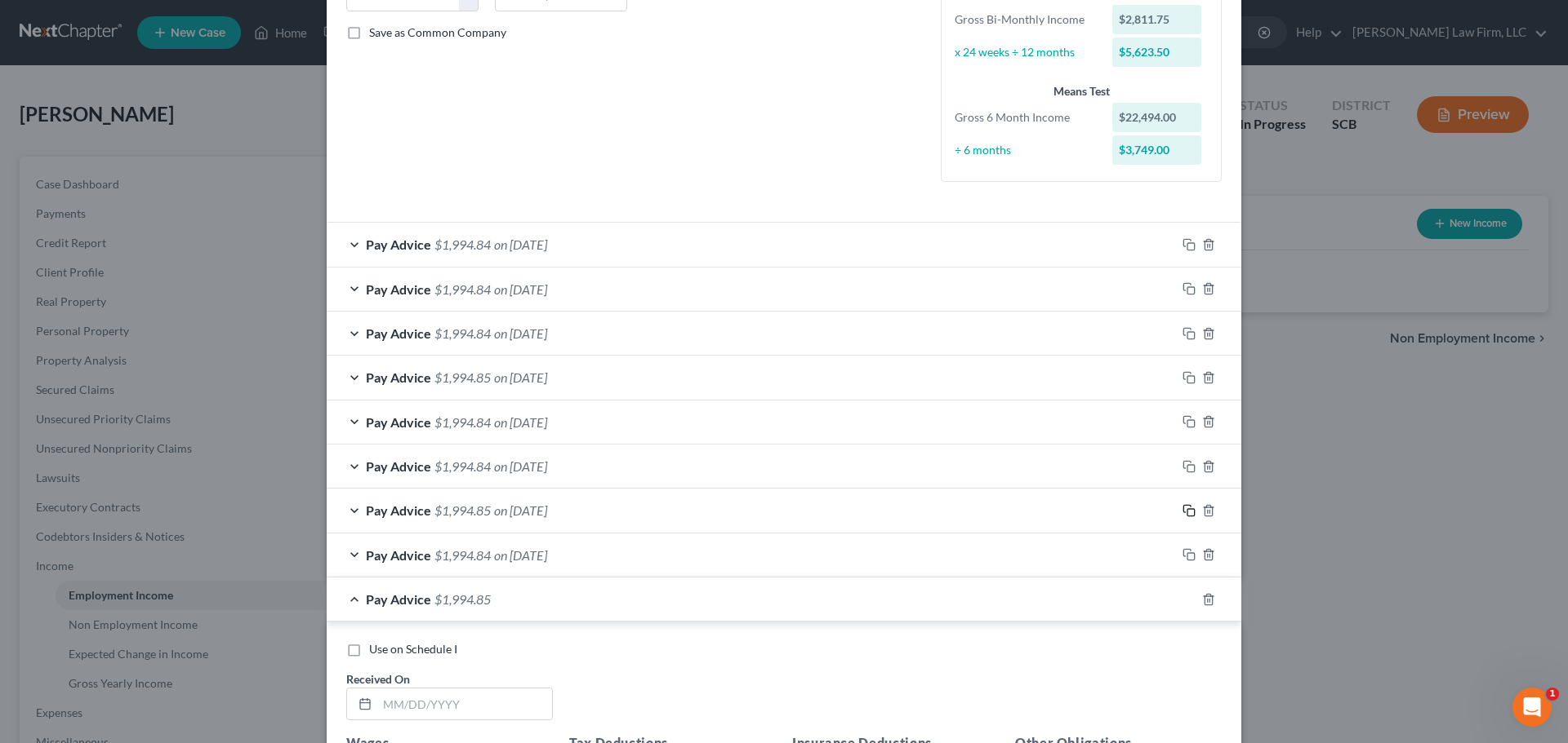
scroll to position [852, 0]
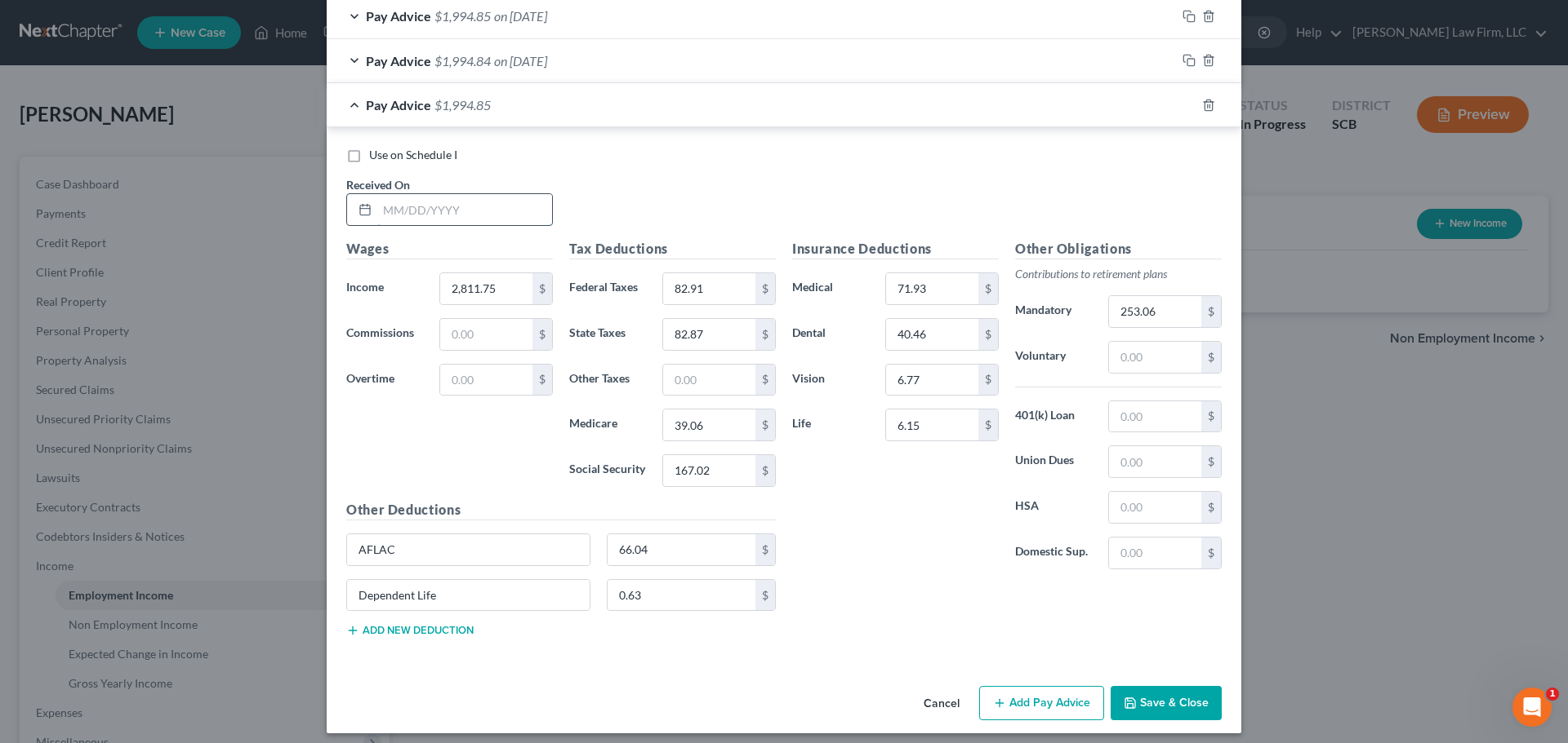
click at [462, 194] on input "text" at bounding box center [464, 209] width 175 height 31
click at [888, 112] on div "Pay Advice $1,994.85 on 02/28/2025" at bounding box center [751, 105] width 849 height 43
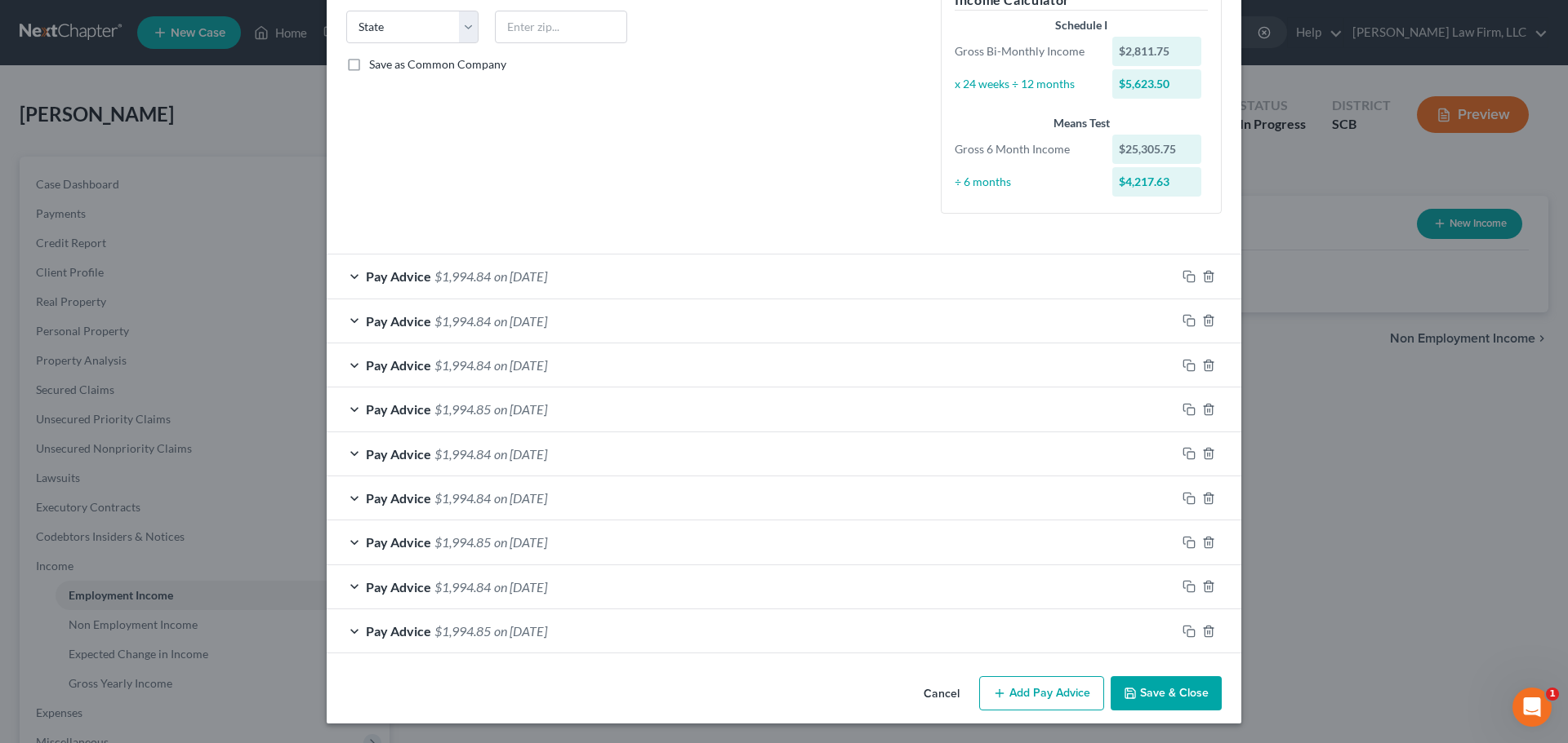
scroll to position [326, 0]
click at [1186, 585] on icon "button" at bounding box center [1189, 586] width 13 height 13
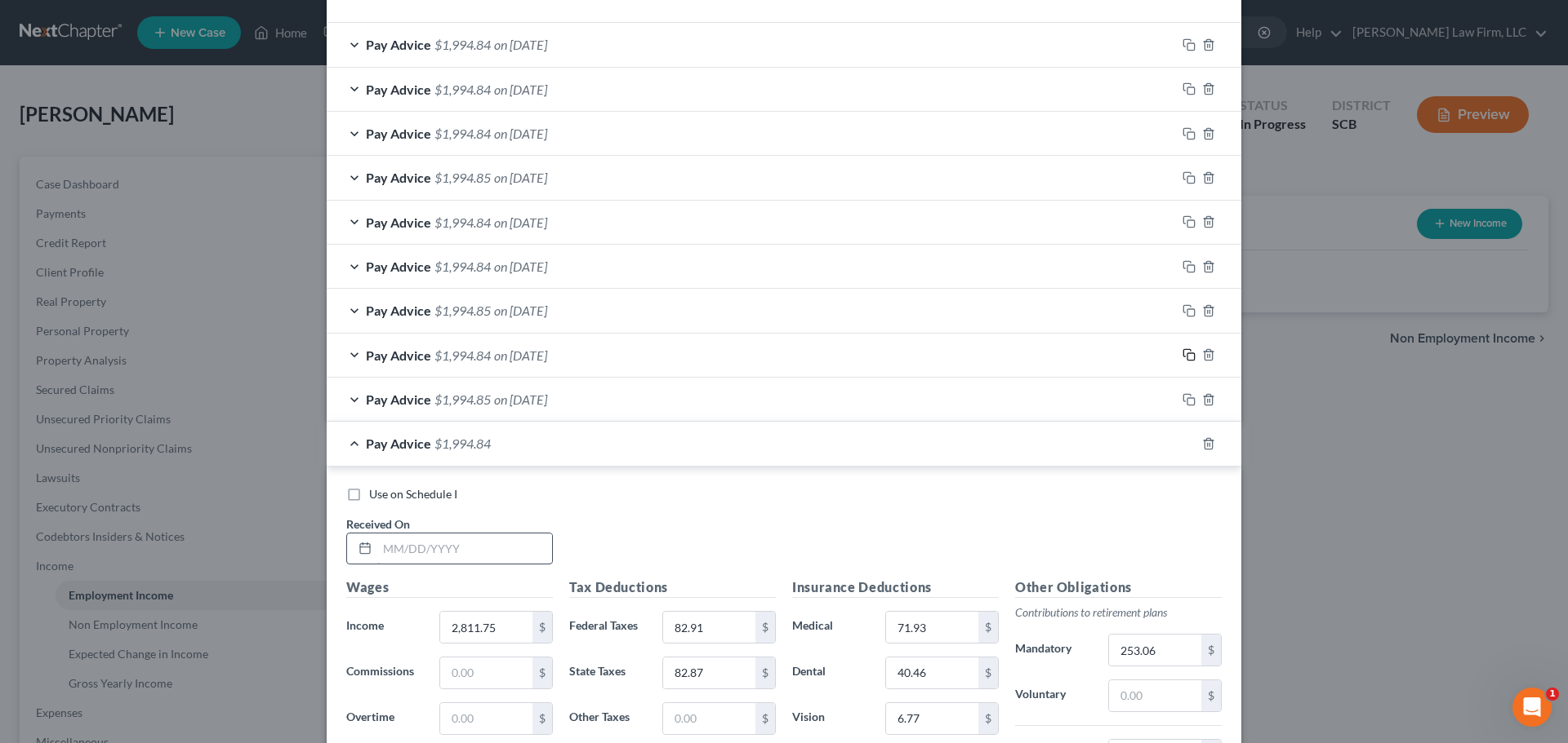
scroll to position [571, 0]
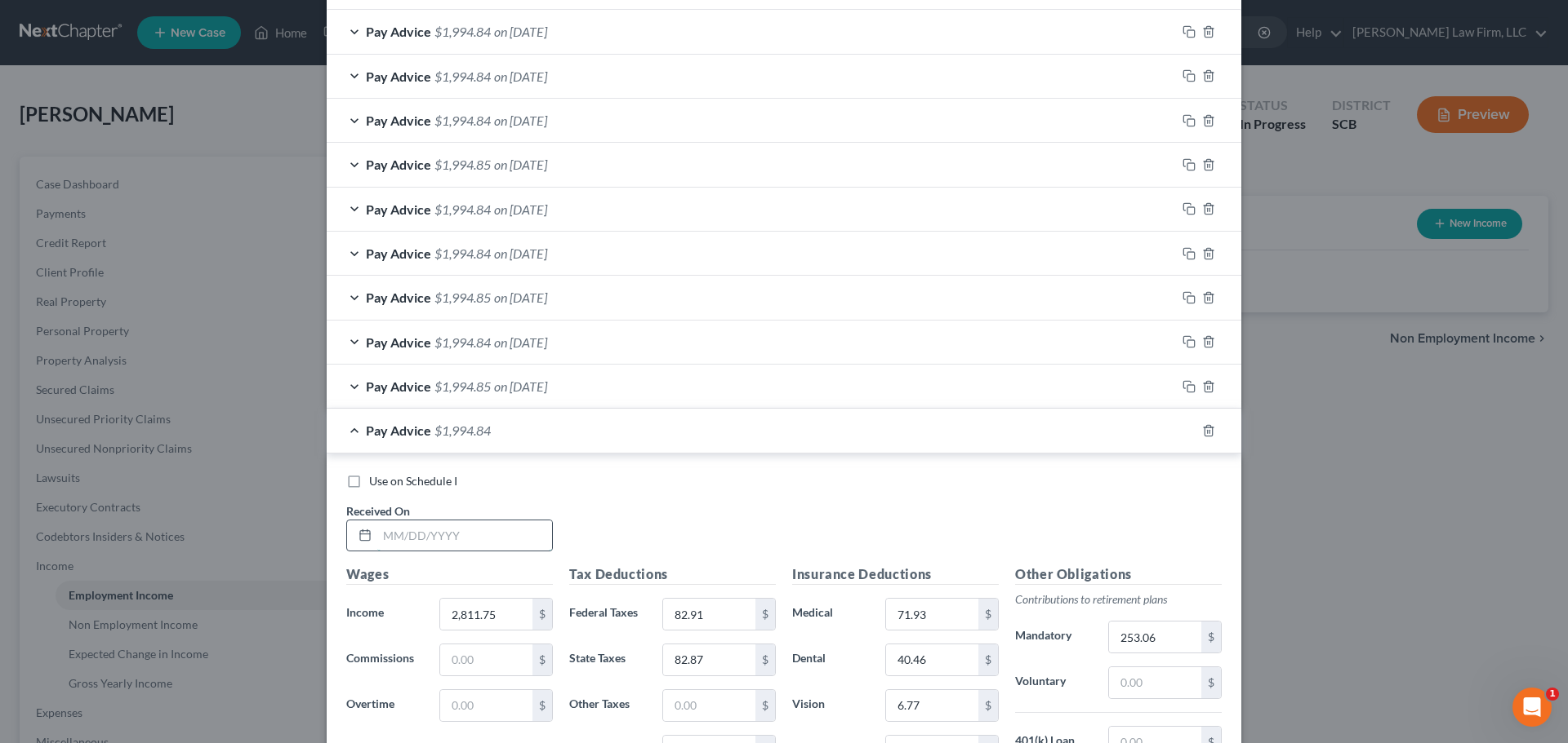
click at [475, 526] on input "text" at bounding box center [464, 536] width 175 height 31
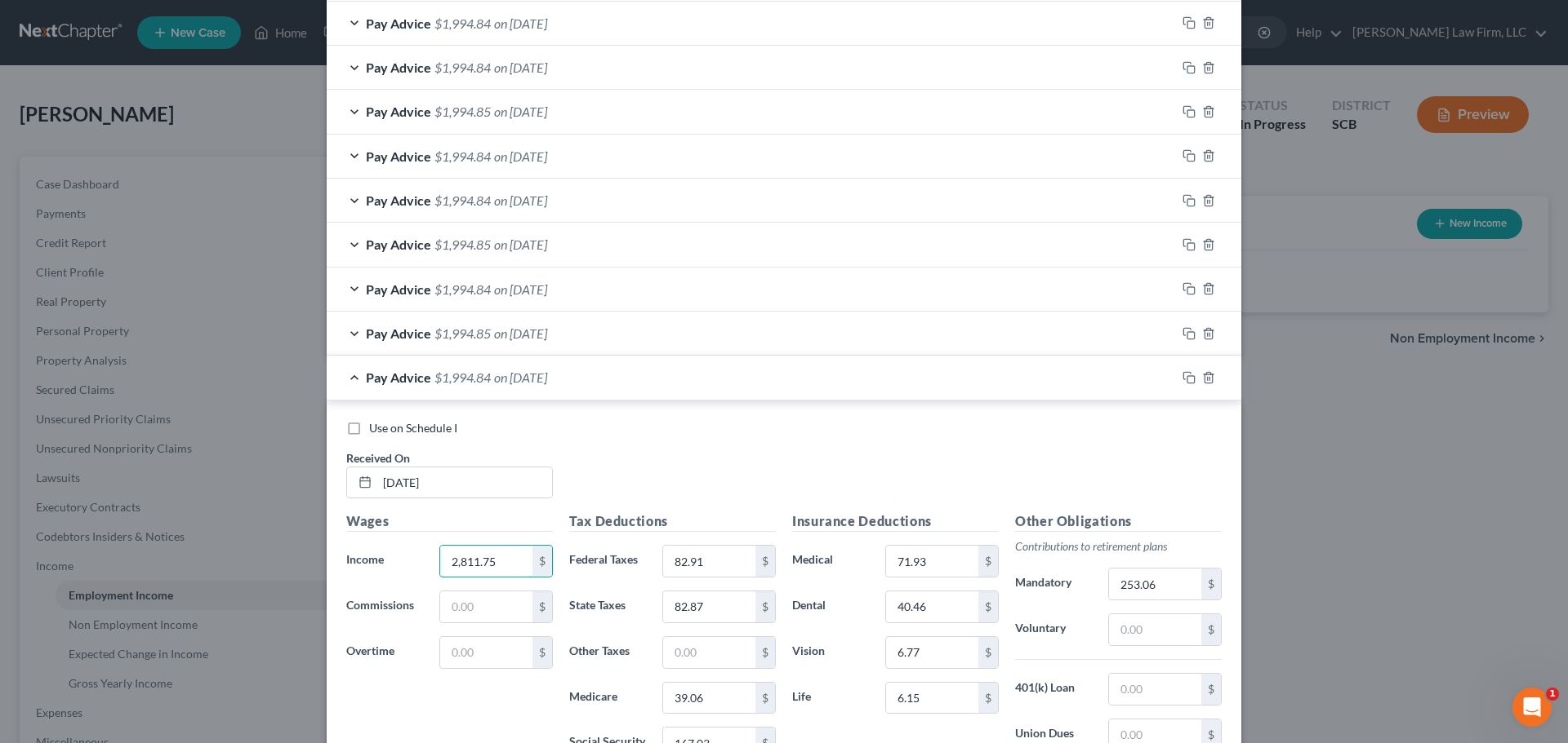
scroll to position [652, 0]
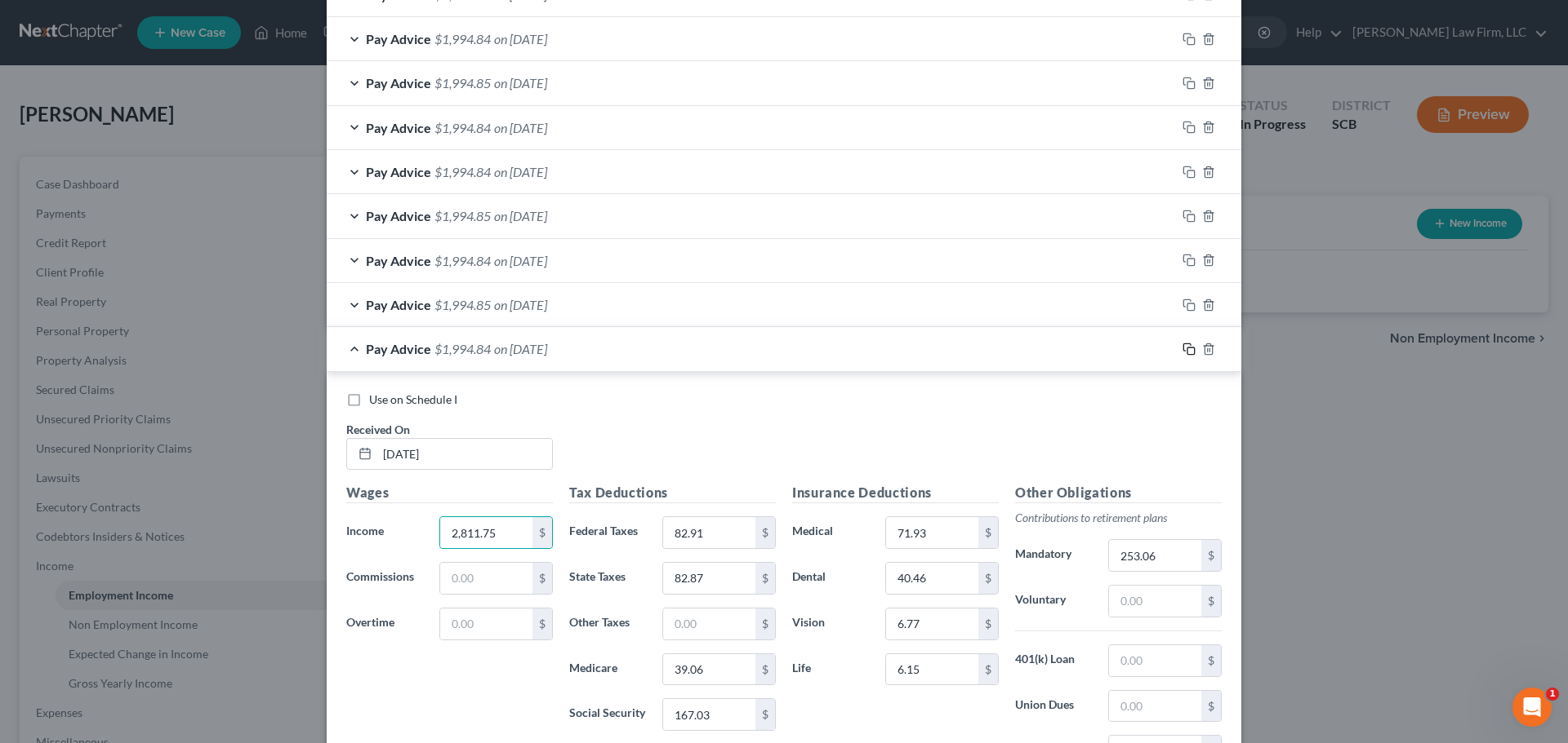
click at [1187, 355] on rect "button" at bounding box center [1191, 352] width 8 height 8
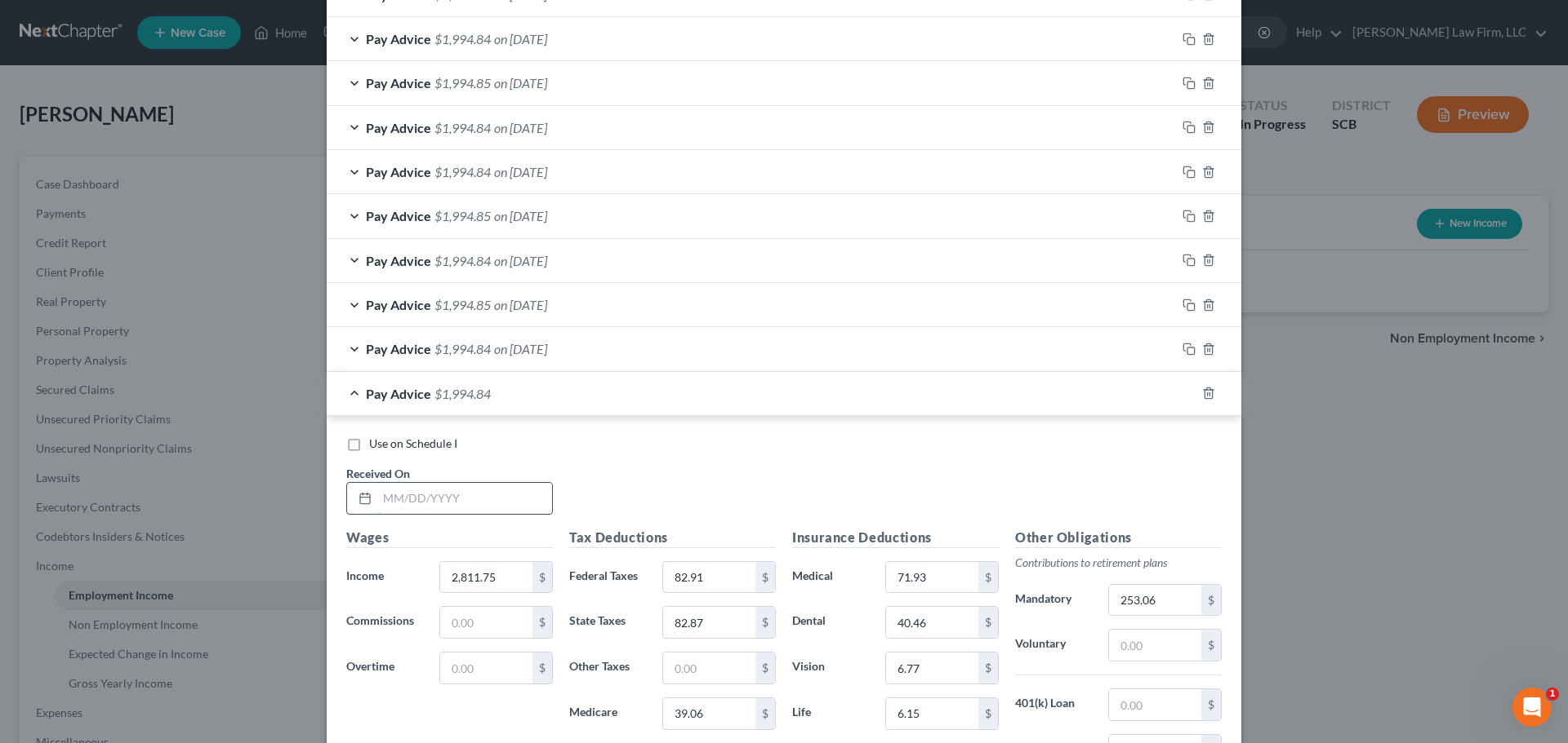
click at [425, 505] on input "text" at bounding box center [464, 498] width 175 height 31
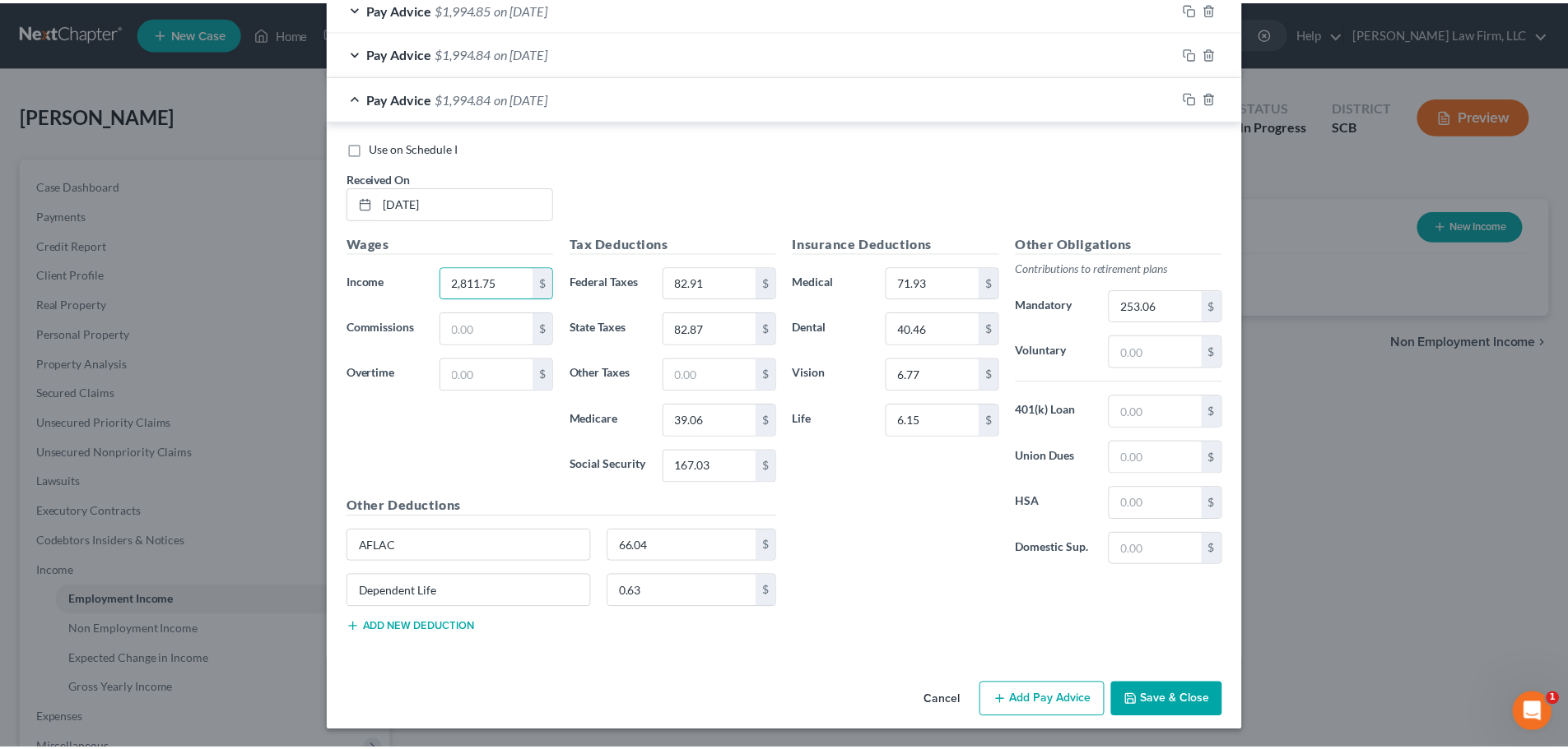
scroll to position [959, 0]
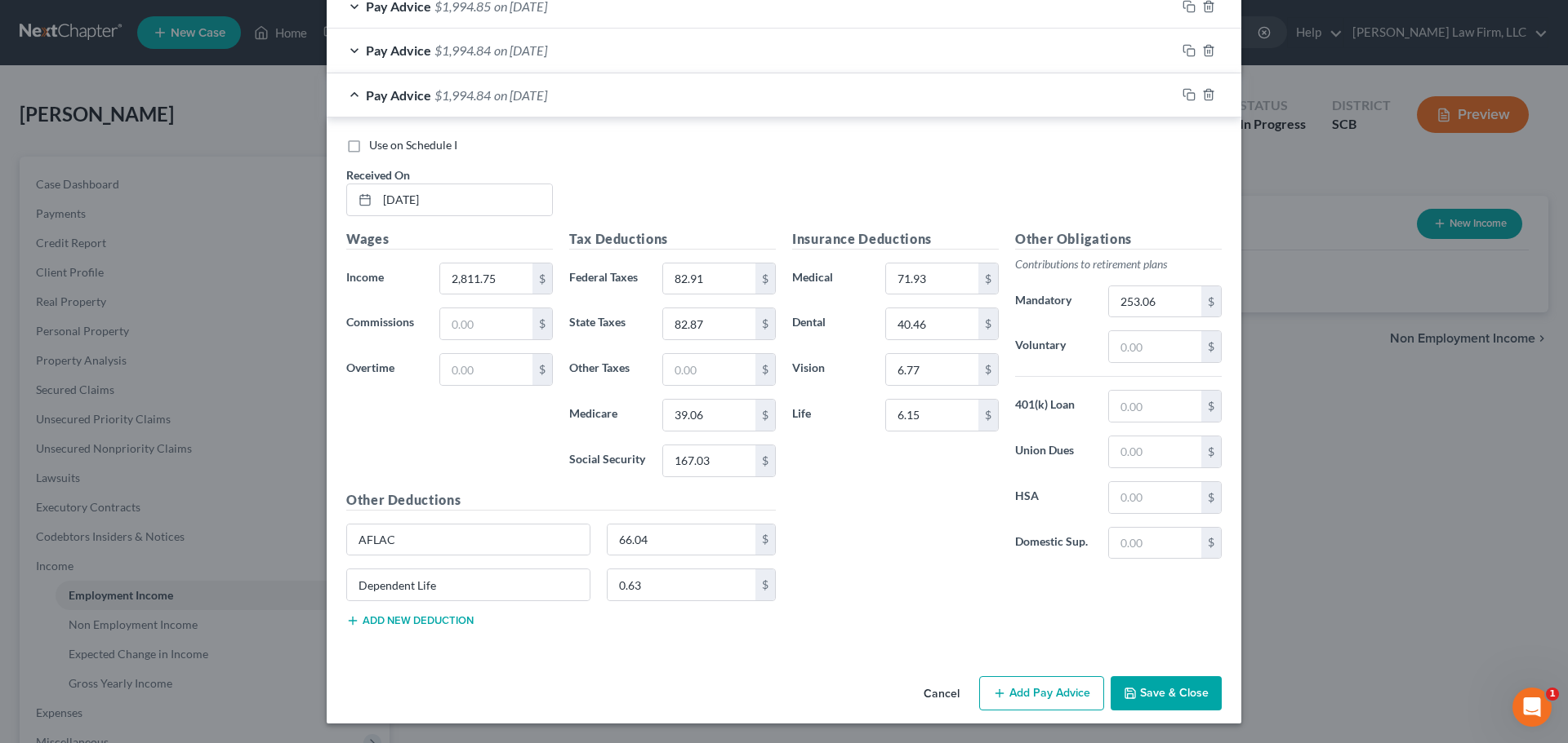
click at [1190, 684] on button "Save & Close" at bounding box center [1166, 694] width 111 height 34
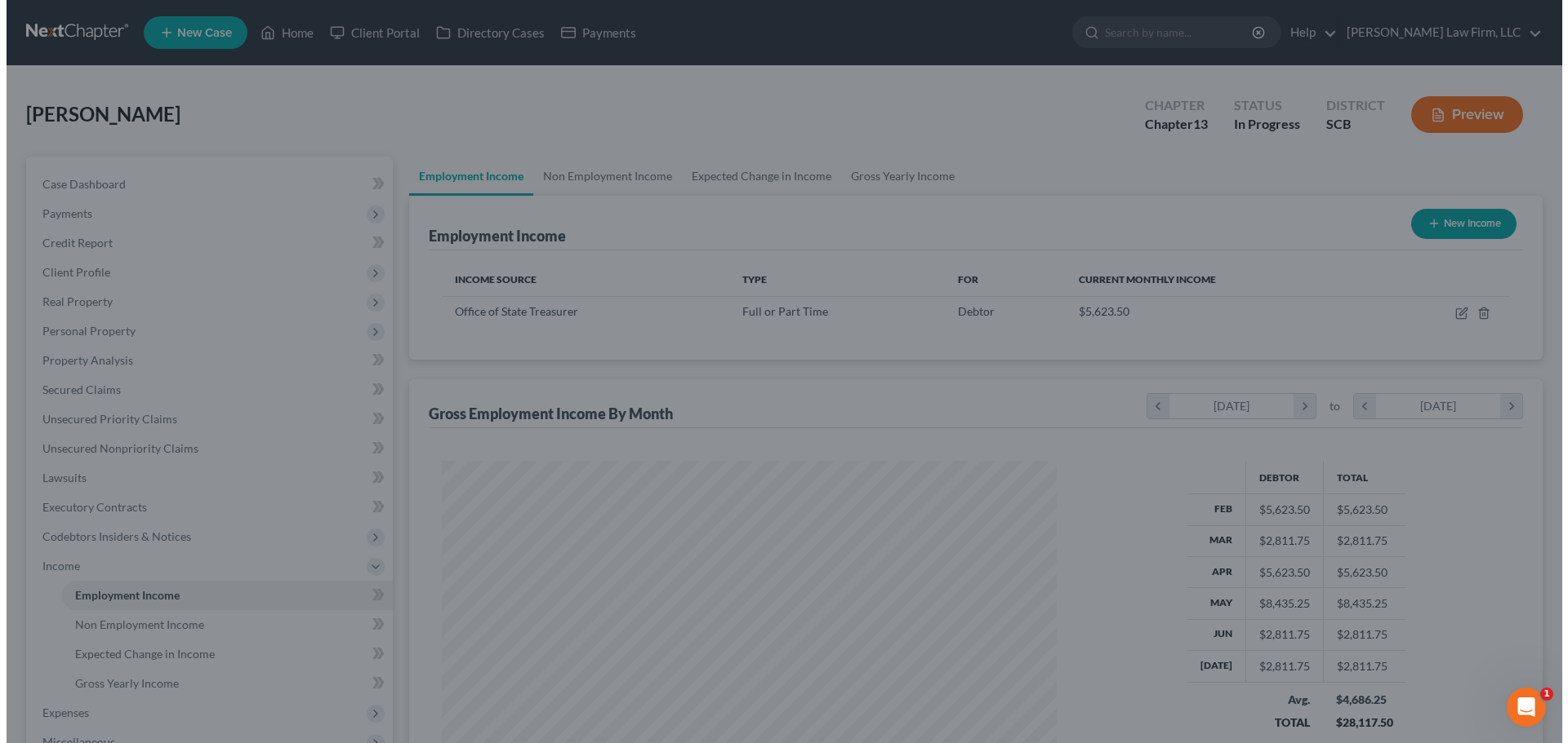
scroll to position [815787, 815924]
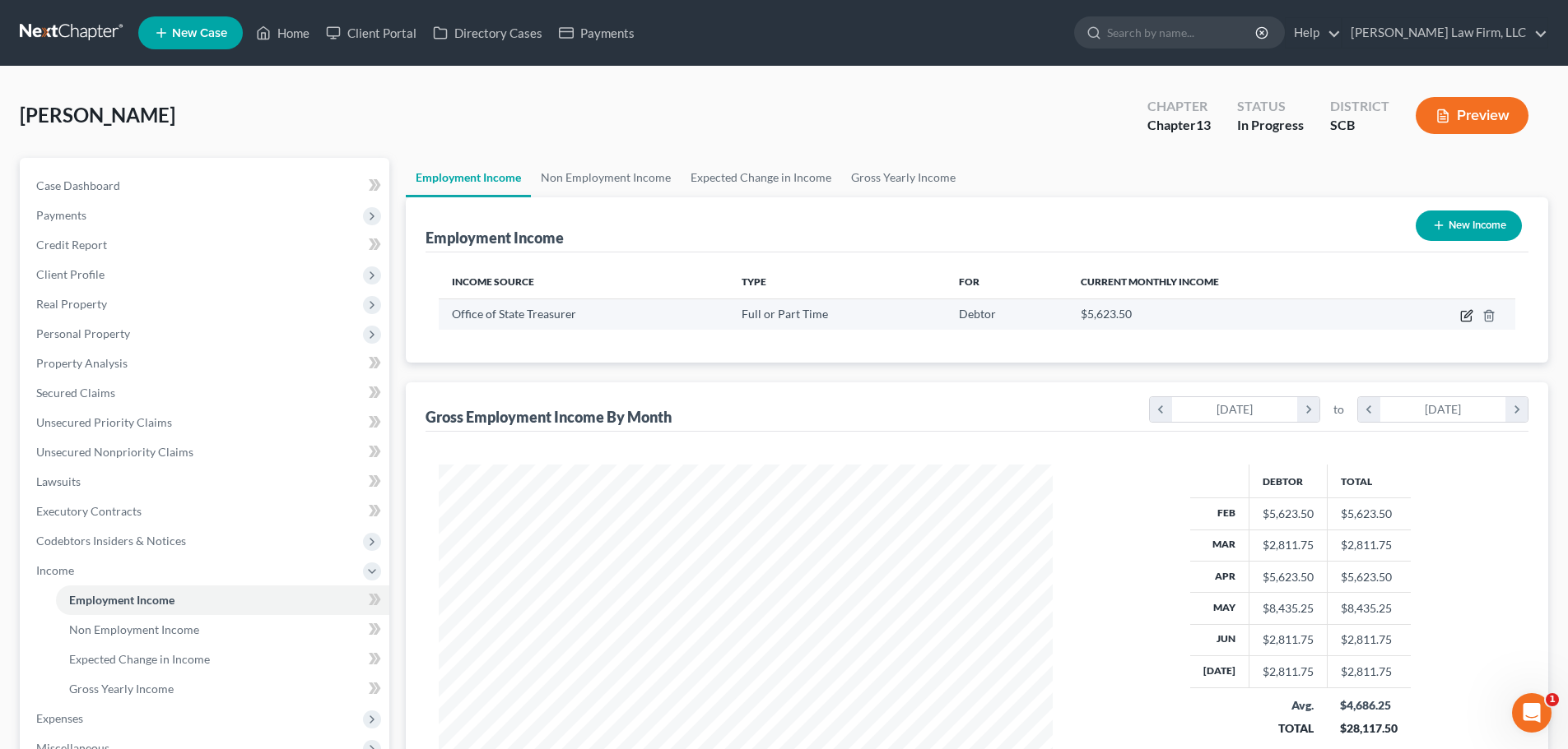
click at [1471, 312] on icon "button" at bounding box center [1466, 316] width 13 height 13
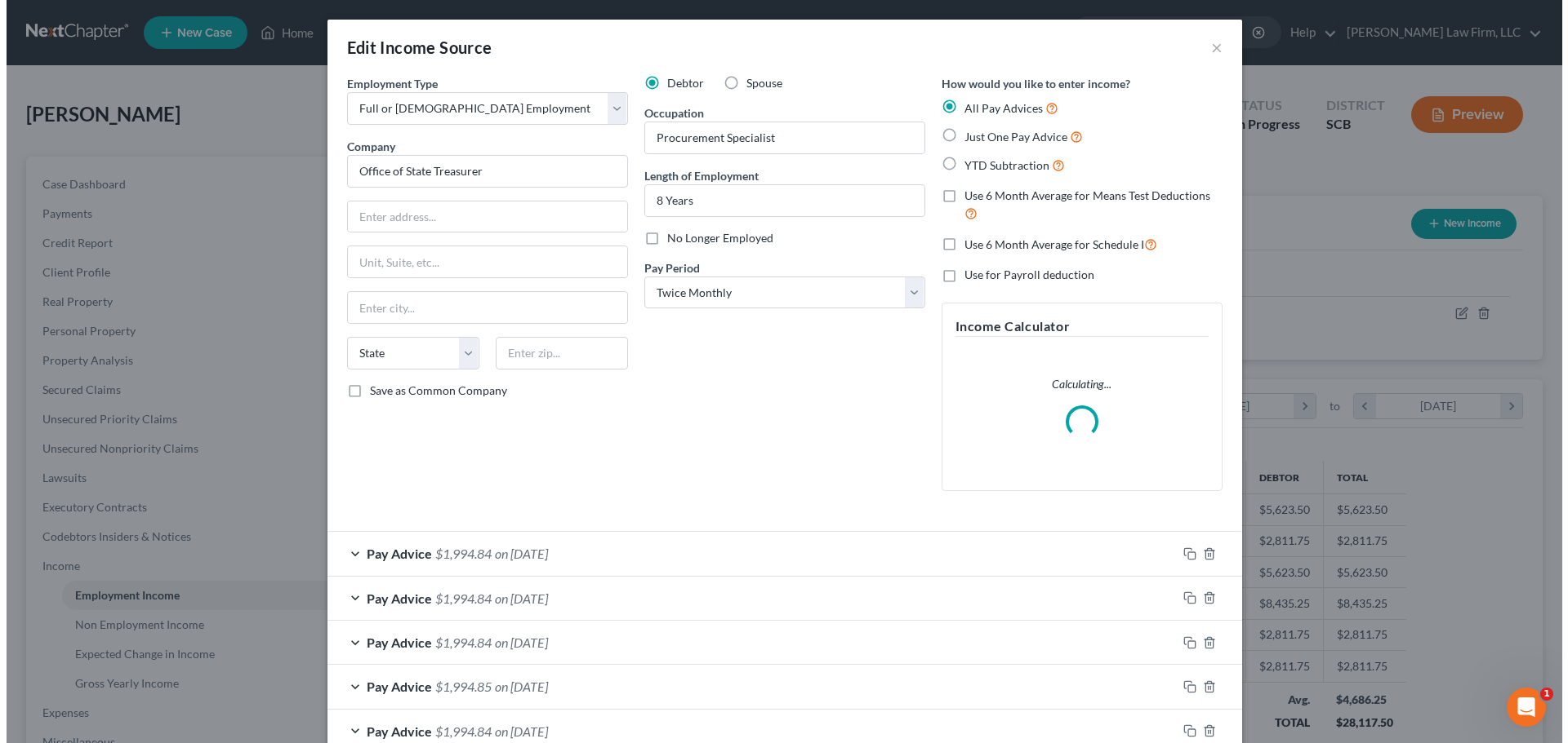
scroll to position [306, 647]
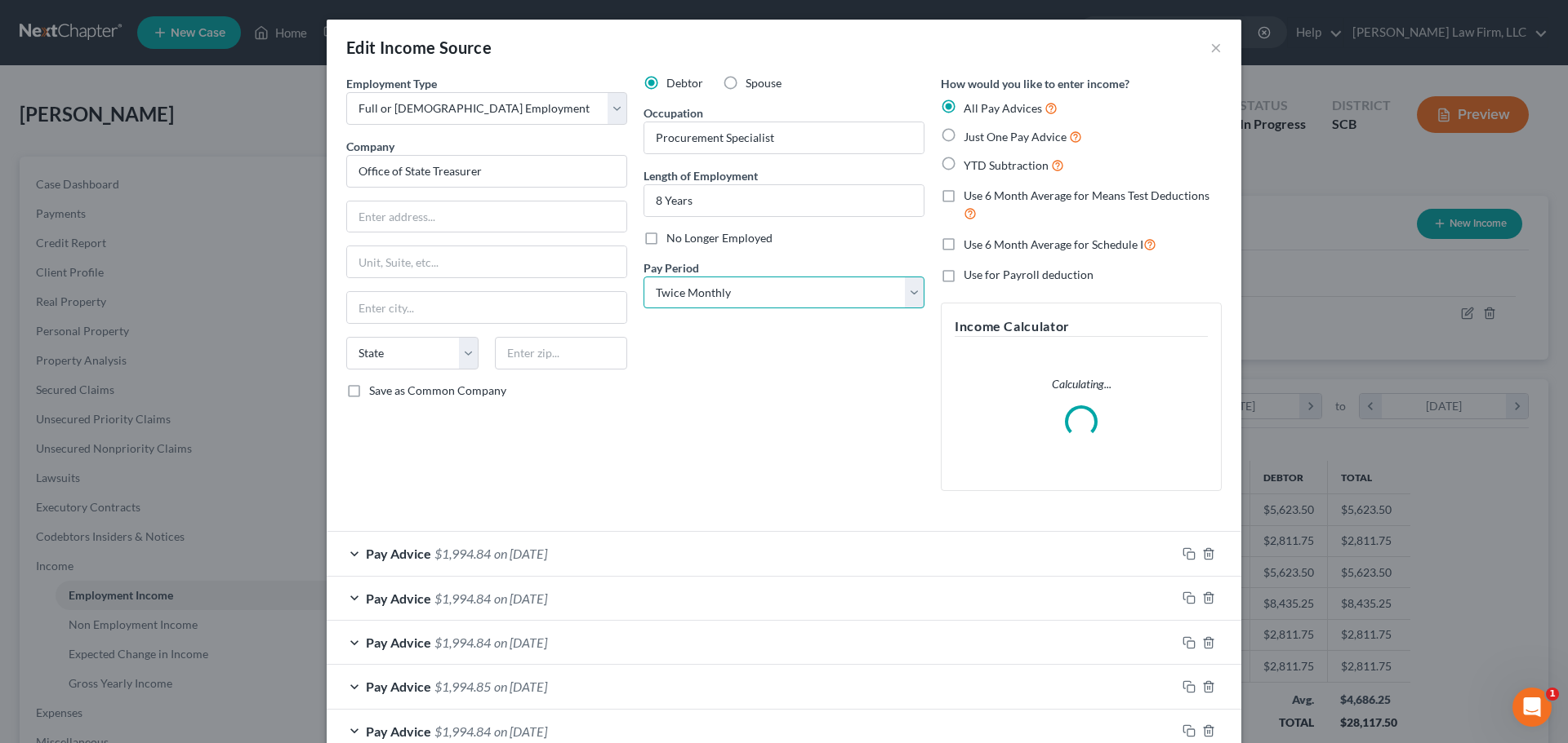
click at [788, 294] on select "Select Monthly Twice Monthly Every Other Week Weekly" at bounding box center [784, 292] width 281 height 33
click at [643, 276] on select "Select Monthly Twice Monthly Every Other Week Weekly" at bounding box center [784, 292] width 281 height 33
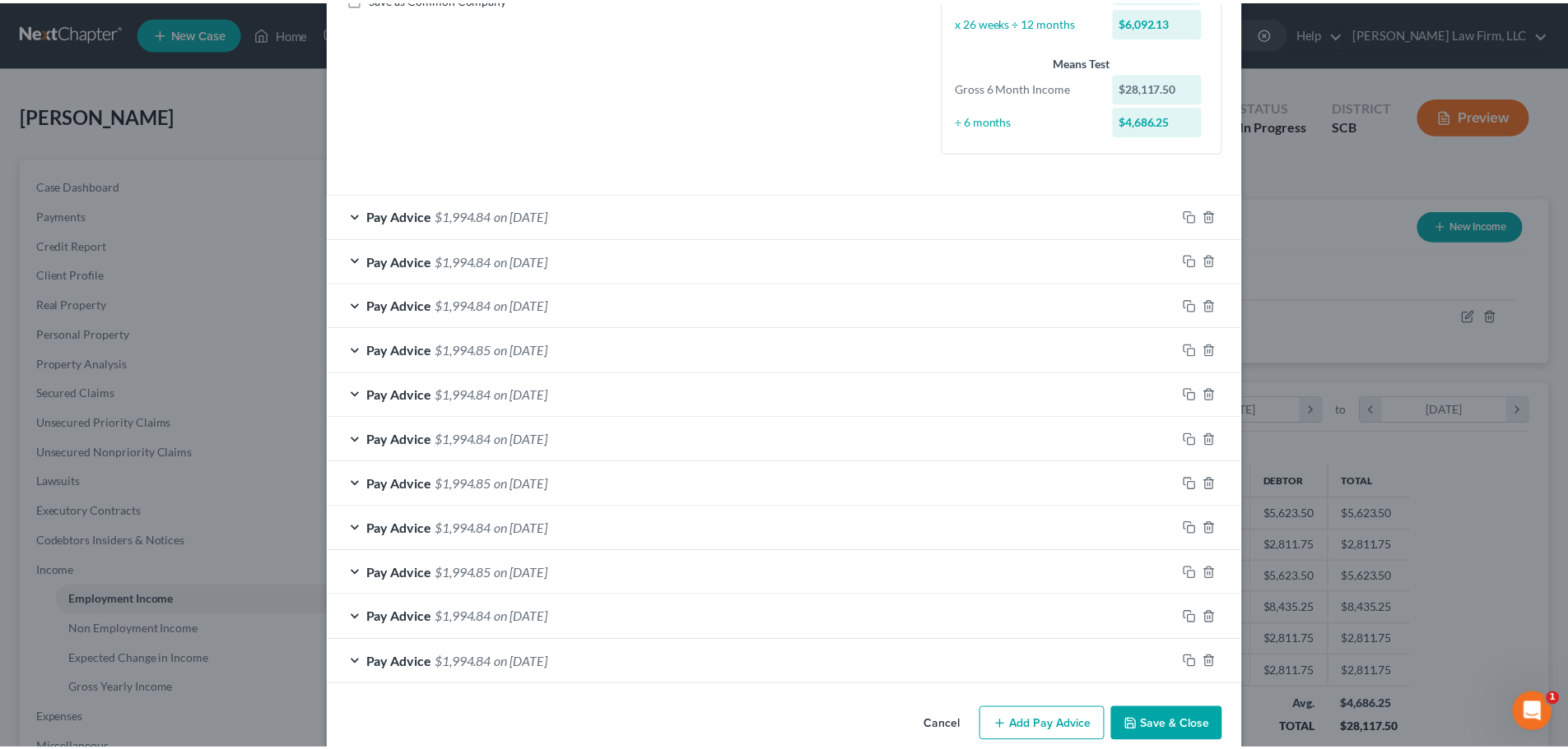
scroll to position [421, 0]
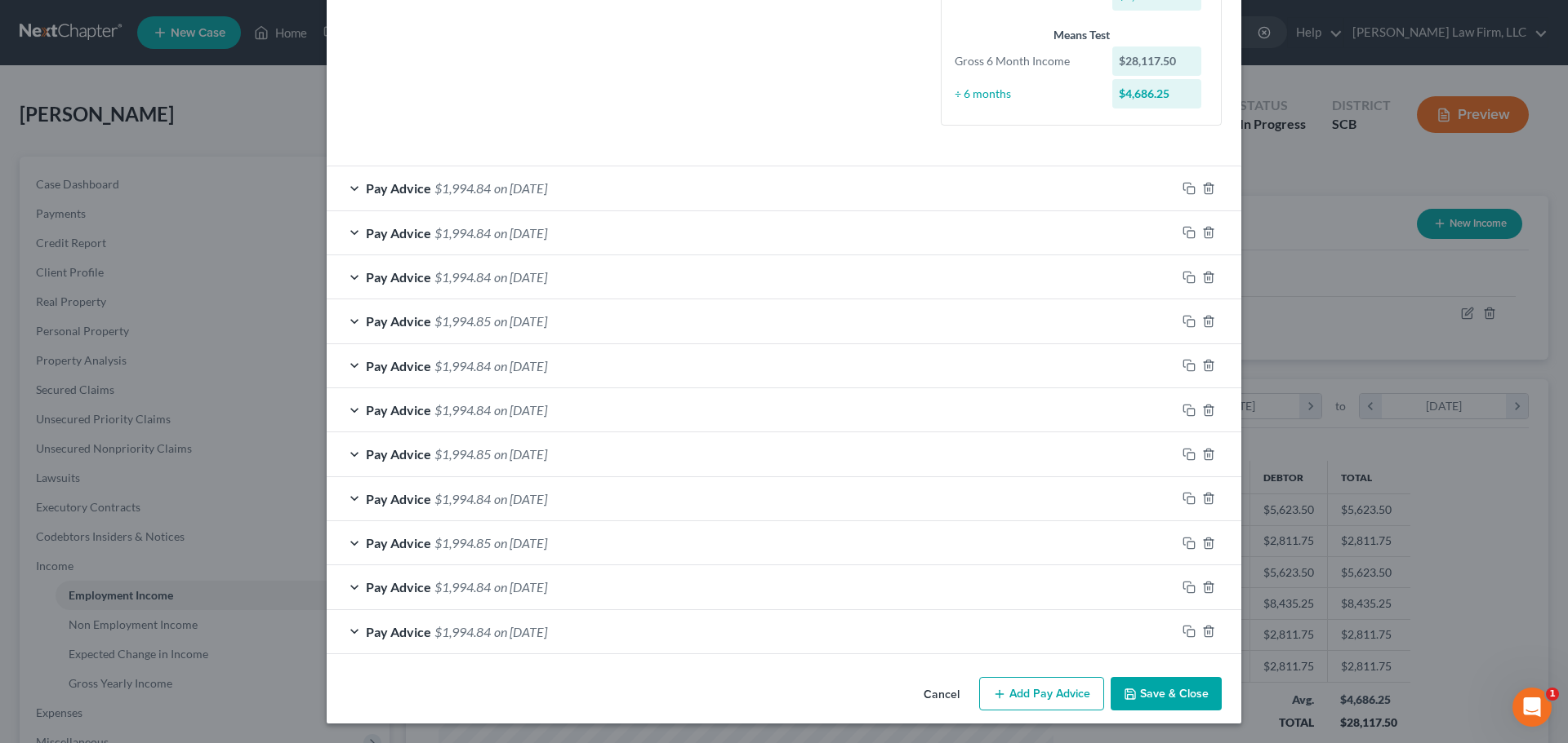
click at [1132, 688] on icon "button" at bounding box center [1130, 695] width 13 height 13
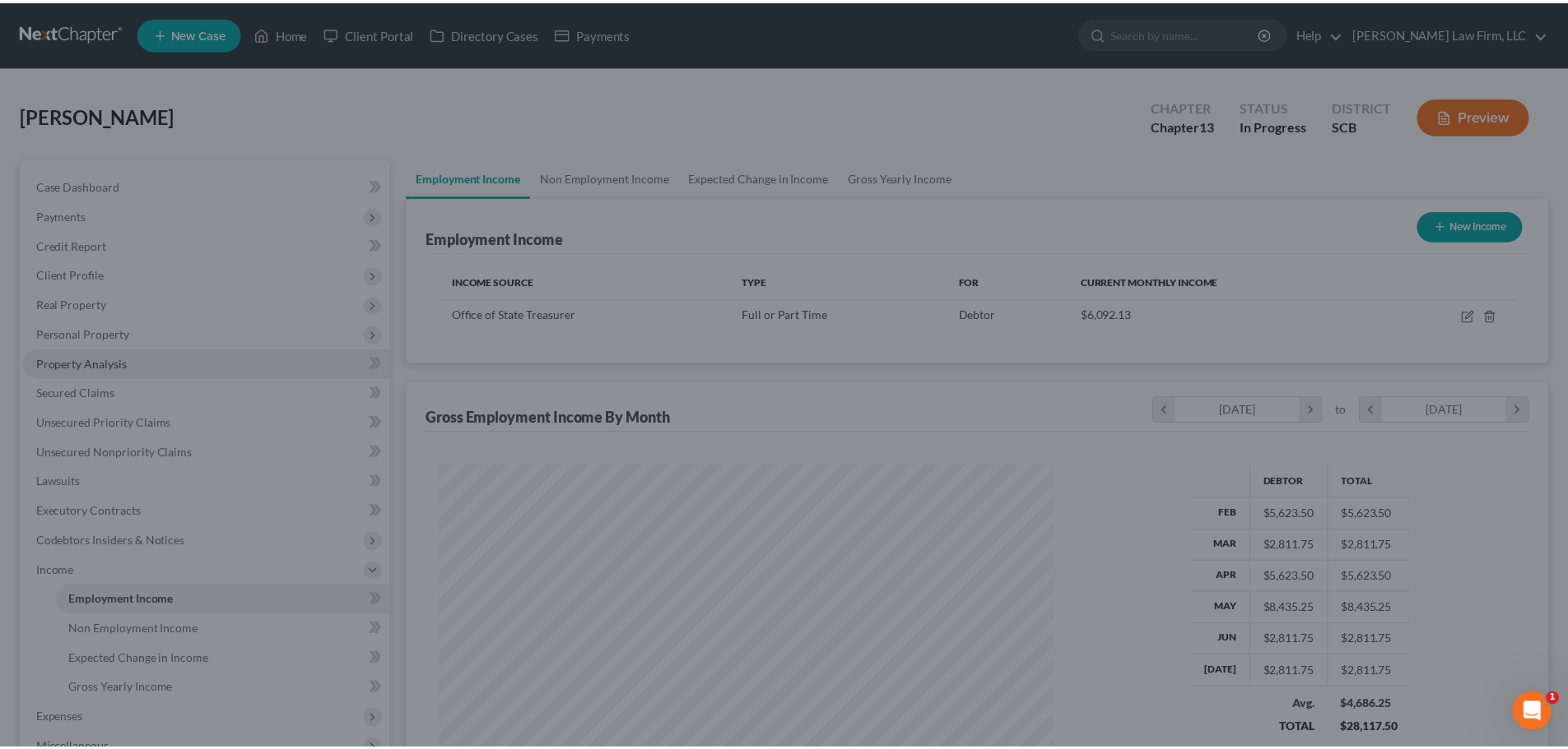
scroll to position [822374, 822357]
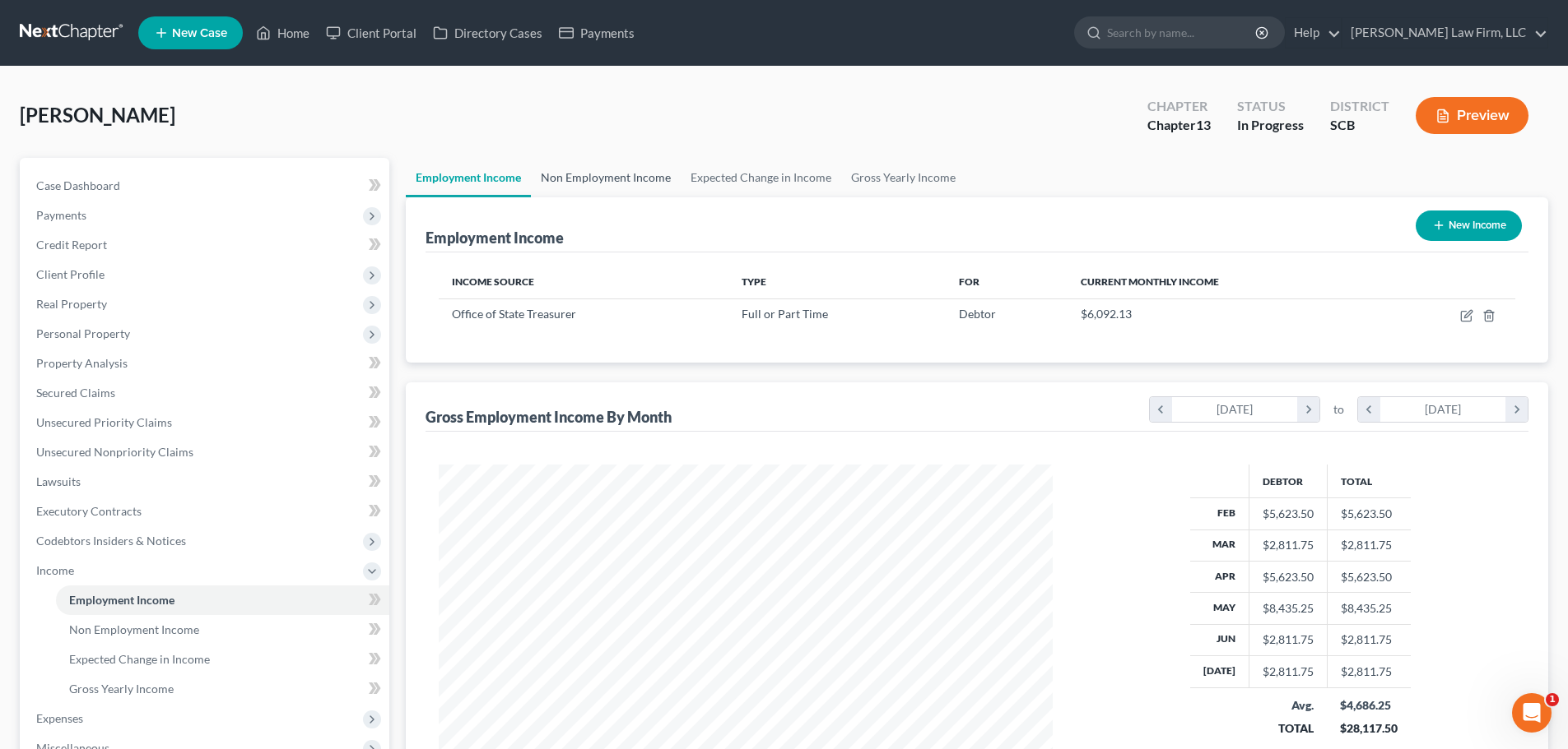
click at [640, 168] on link "Non Employment Income" at bounding box center [606, 178] width 150 height 40
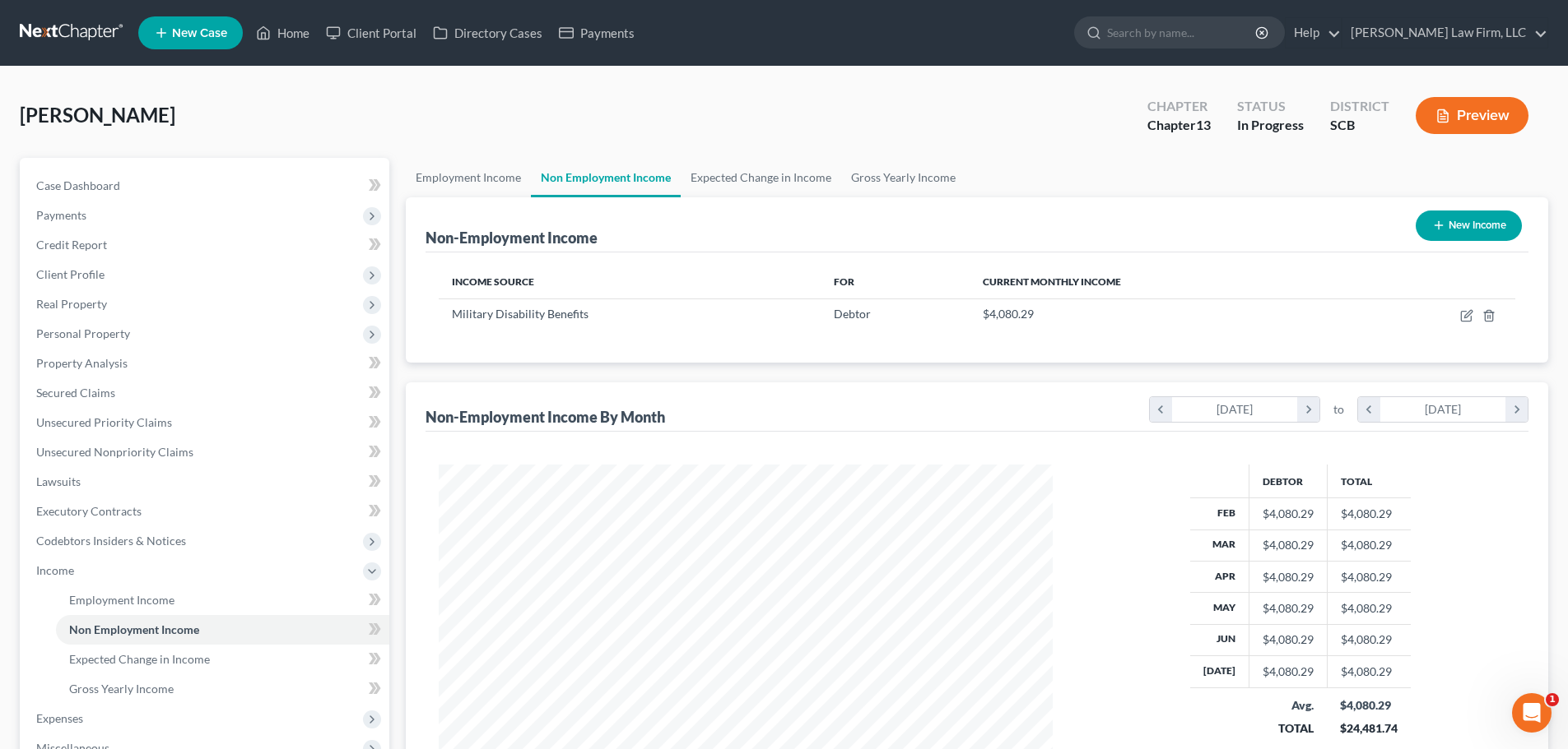
scroll to position [307, 647]
click at [710, 182] on link "Expected Change in Income" at bounding box center [761, 178] width 161 height 40
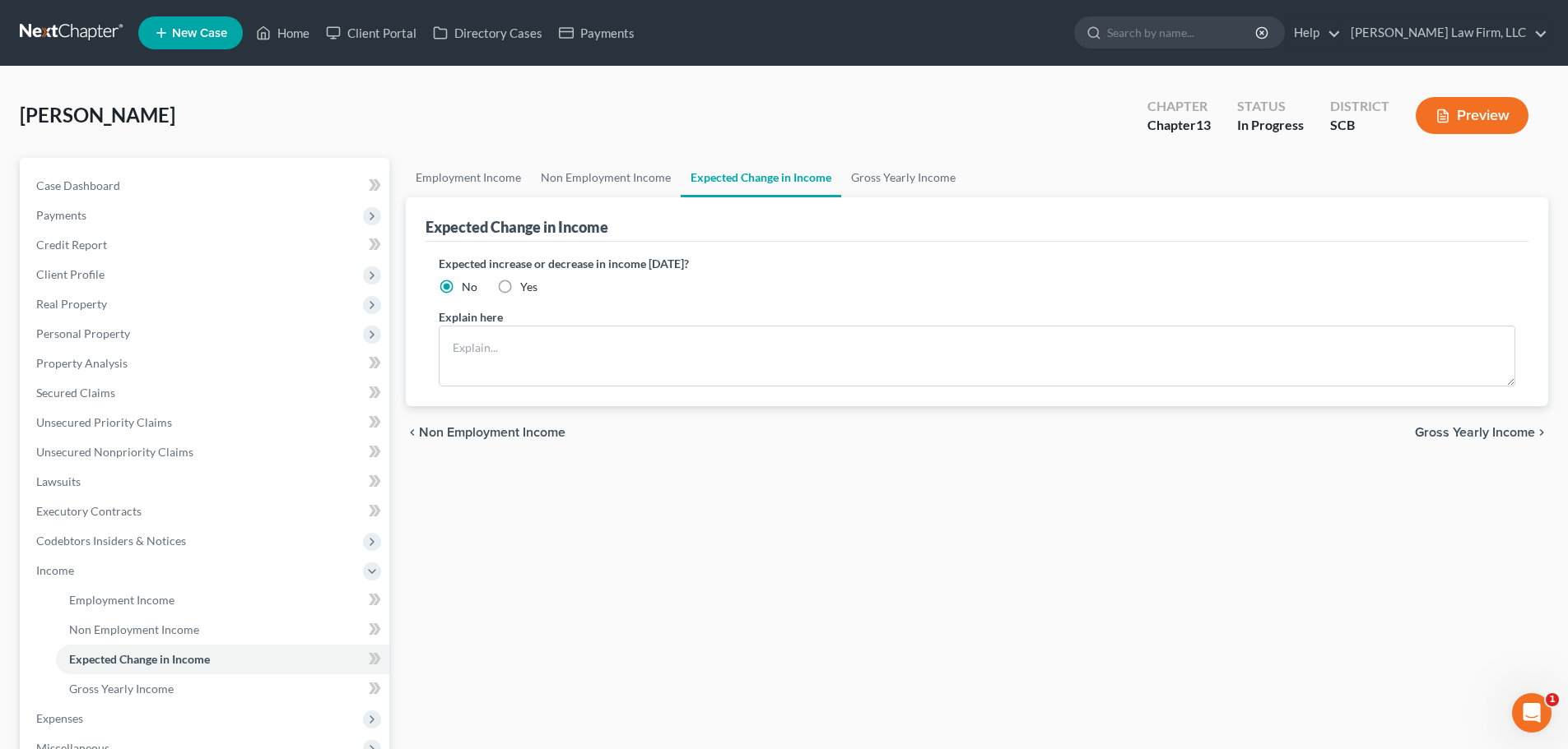
click at [552, 624] on div "Employment Income Non Employment Income Expected Change in Income Gross Yearly …" at bounding box center [977, 588] width 1159 height 861
click at [1269, 364] on textarea at bounding box center [977, 356] width 1076 height 61
paste textarea "The debtor does not anticipate an increase or decrease in her income of 10% or …"
click at [854, 178] on link "Gross Yearly Income" at bounding box center [903, 178] width 125 height 40
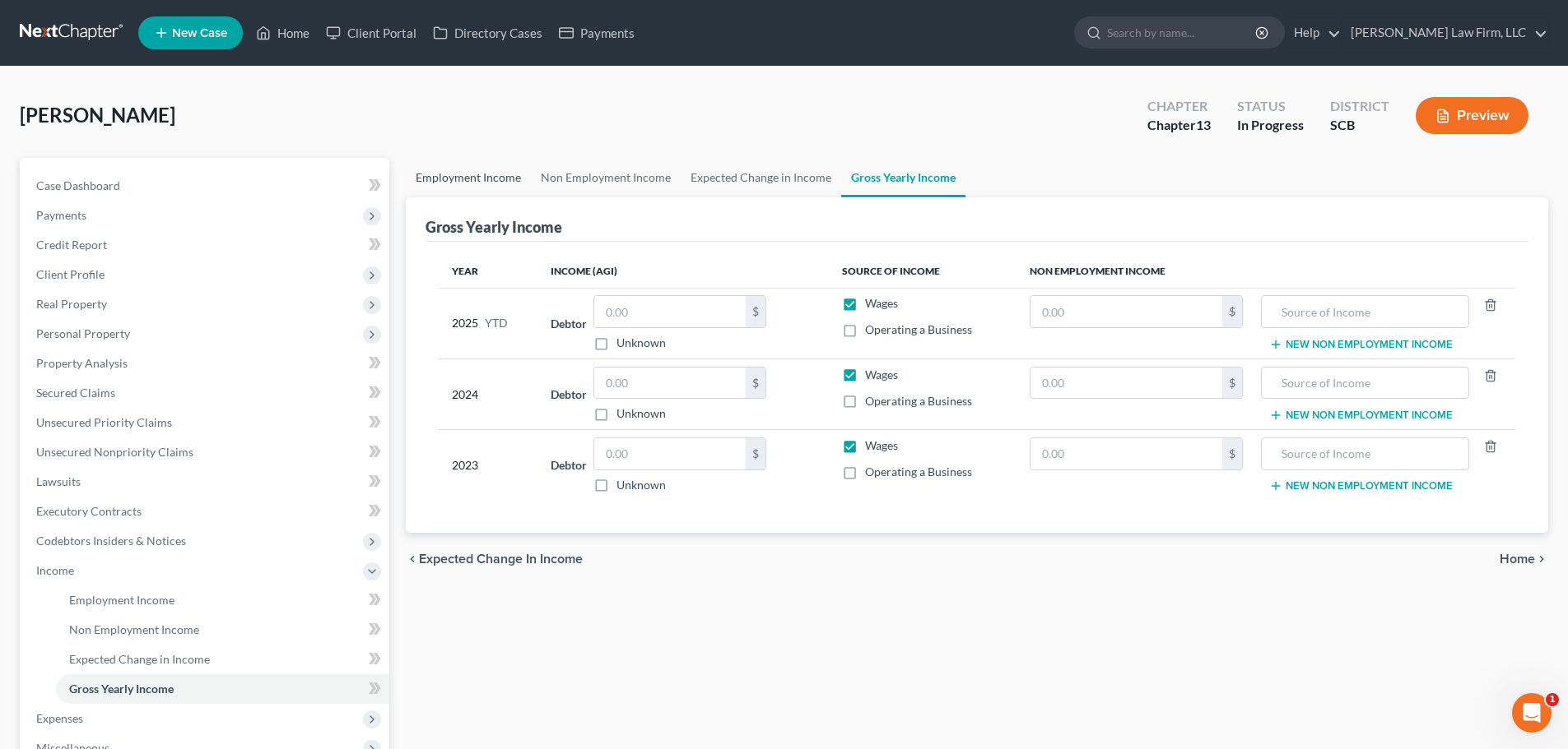
click at [490, 168] on link "Employment Income" at bounding box center [469, 178] width 126 height 40
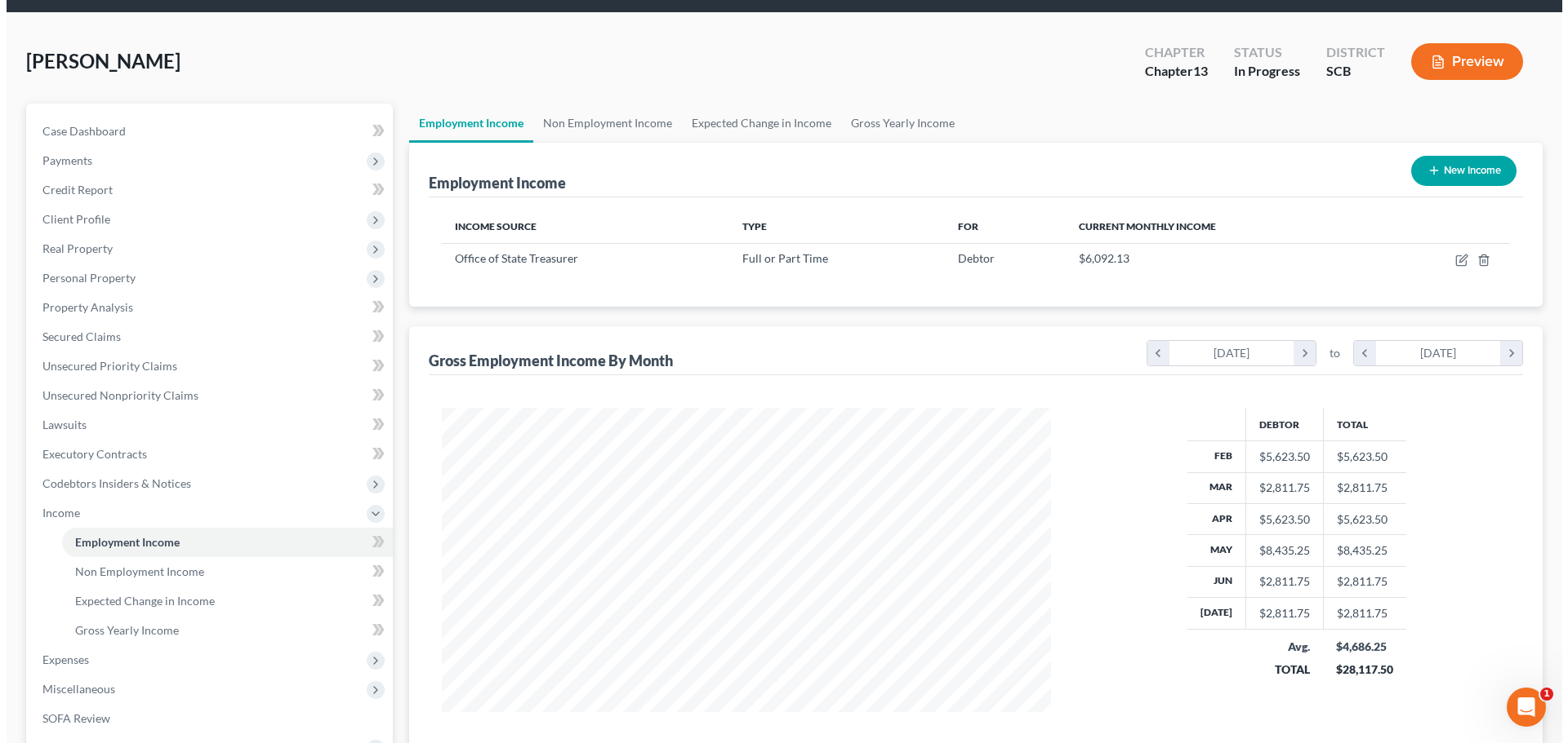
scroll to position [82, 0]
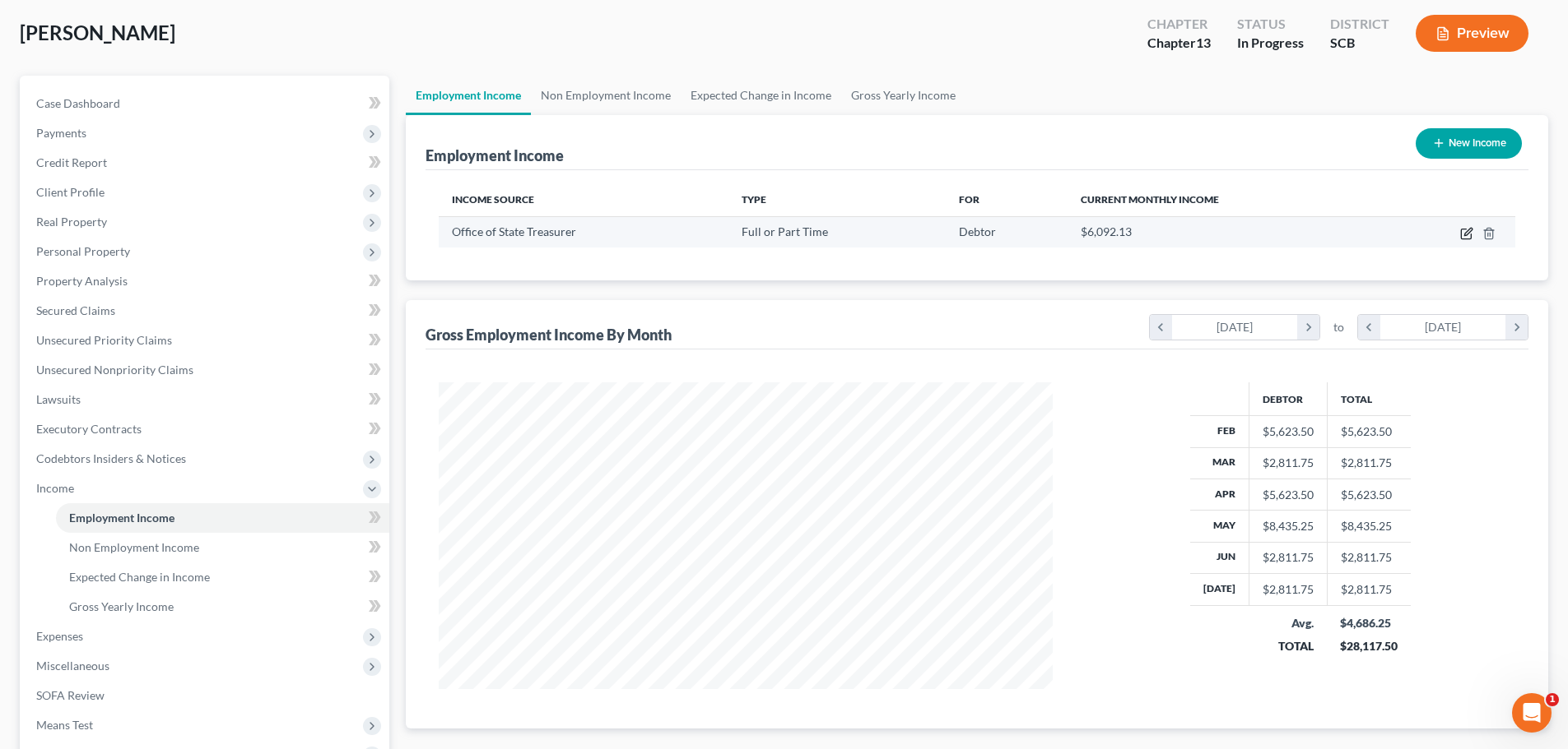
click at [1461, 227] on icon "button" at bounding box center [1466, 234] width 13 height 13
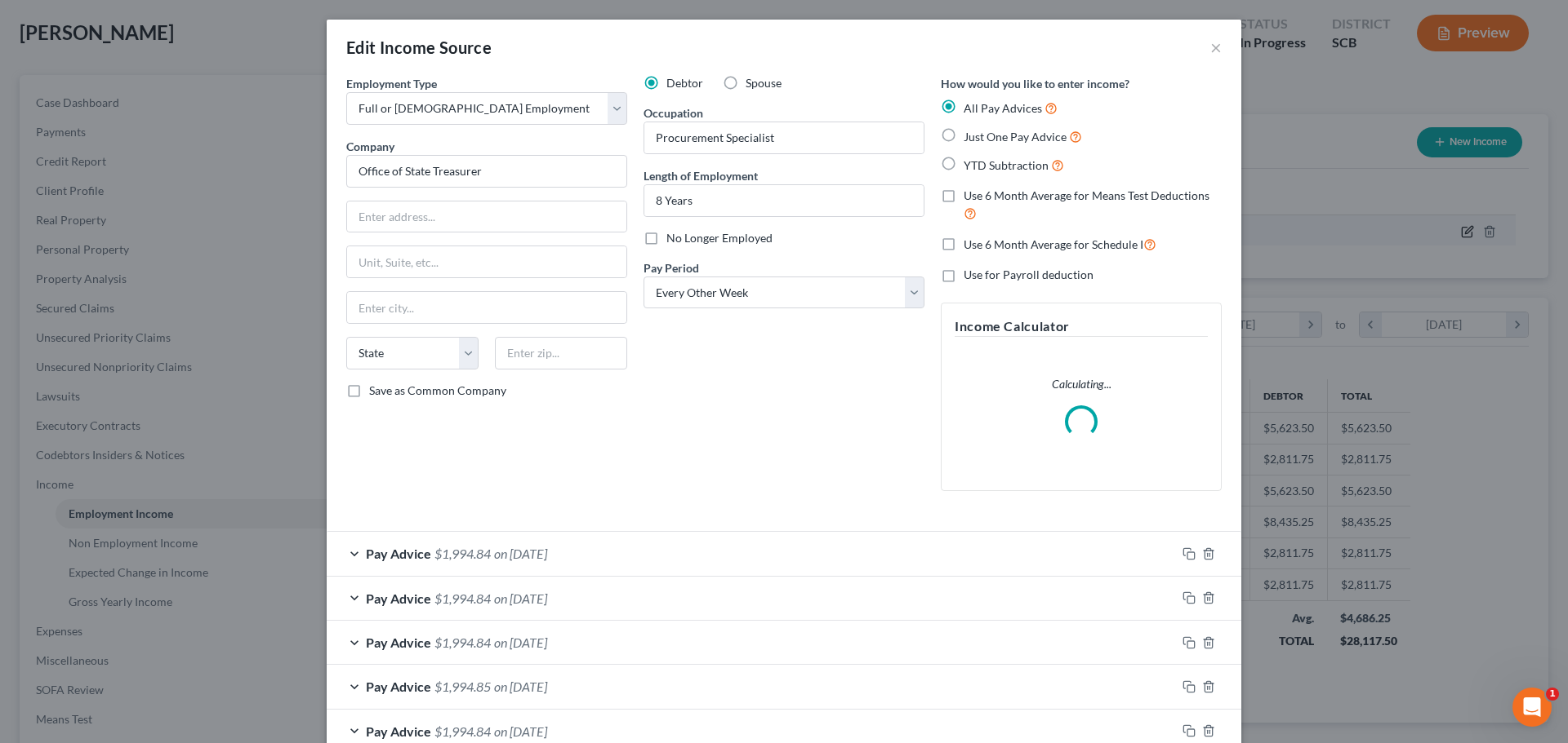
scroll to position [306, 647]
click at [1187, 553] on rect "button" at bounding box center [1191, 556] width 8 height 8
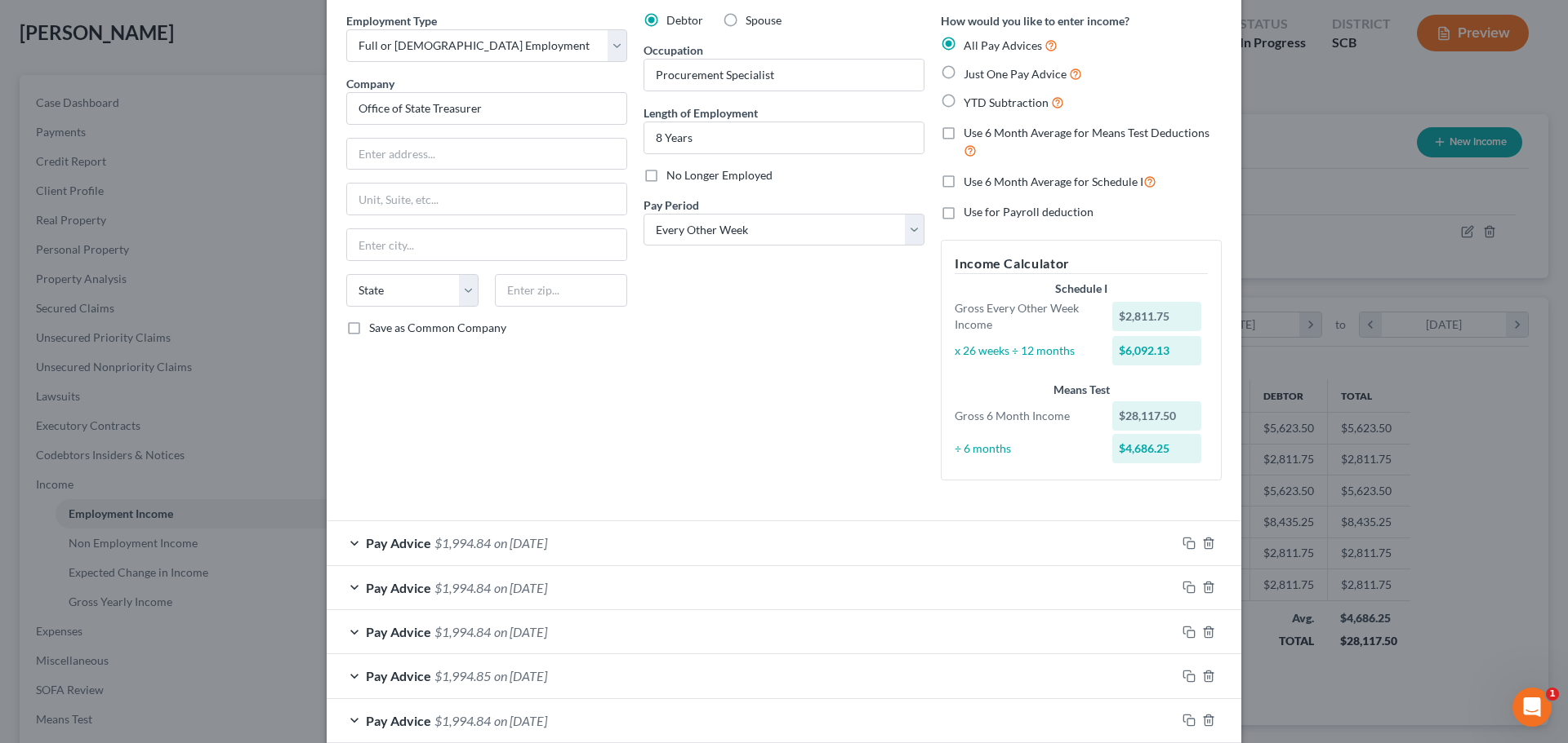
scroll to position [163, 0]
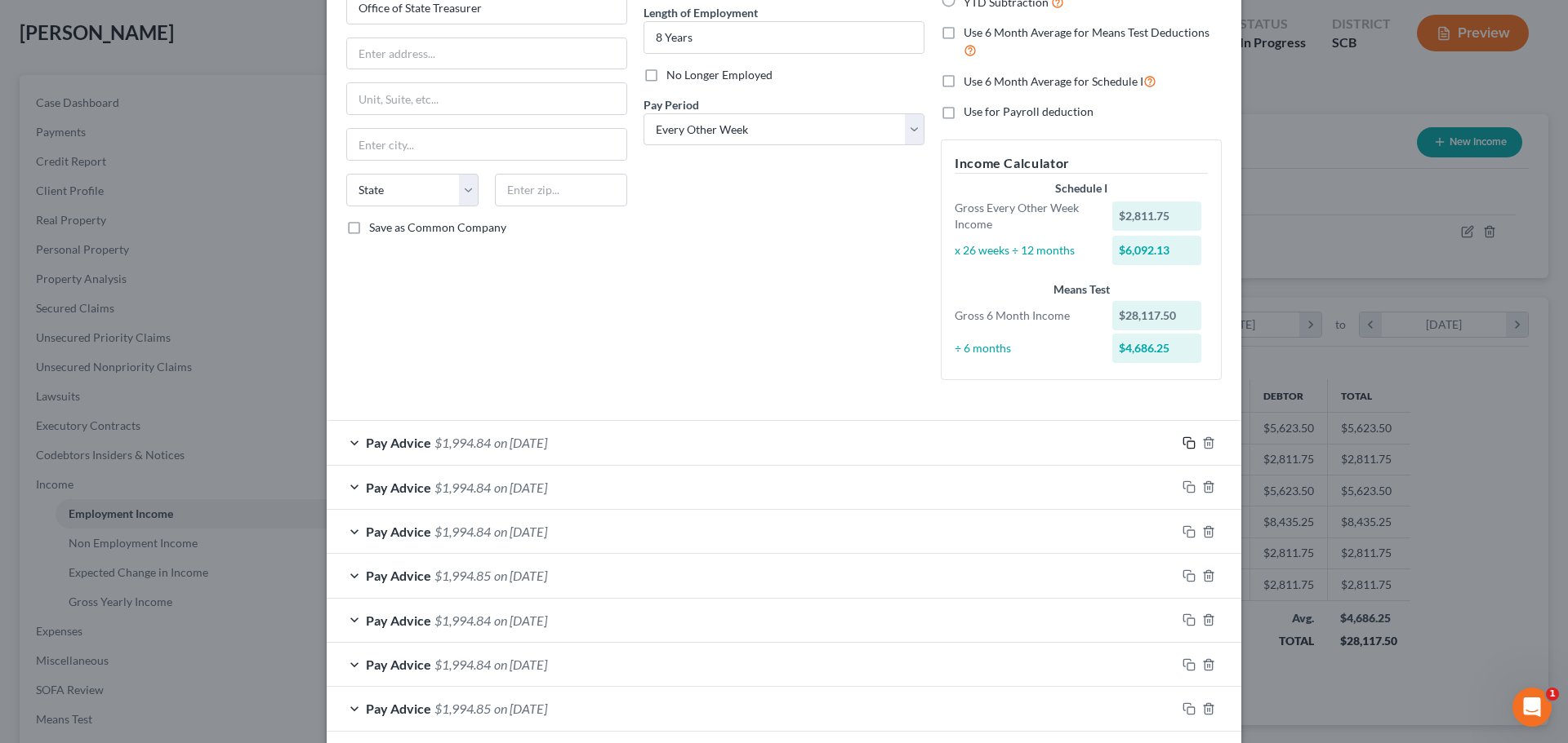
click at [1182, 439] on icon "button" at bounding box center [1189, 443] width 13 height 13
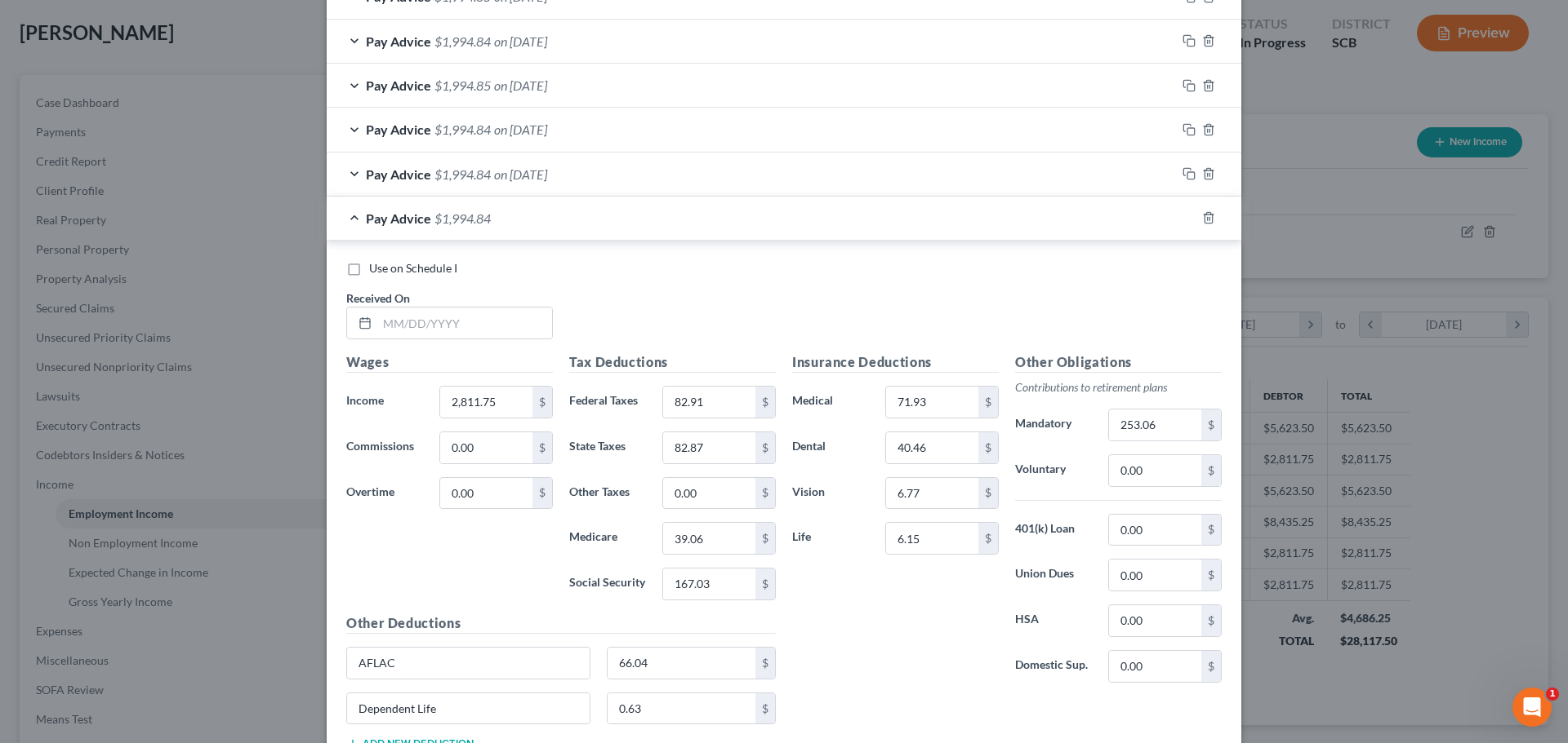
scroll to position [847, 0]
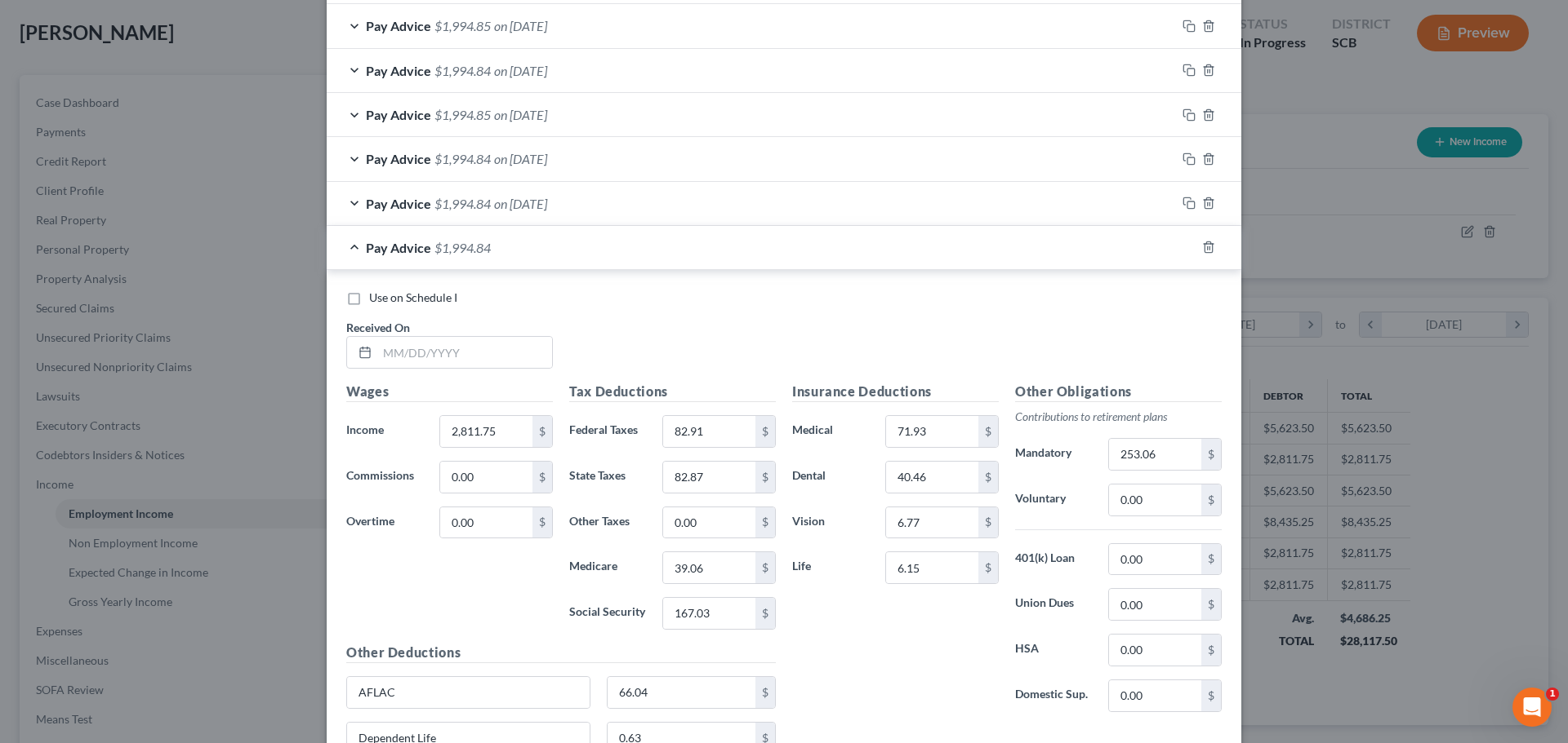
click at [539, 246] on div "Pay Advice $1,994.84" at bounding box center [760, 248] width 869 height 43
click at [1202, 243] on icon "button" at bounding box center [1209, 247] width 13 height 13
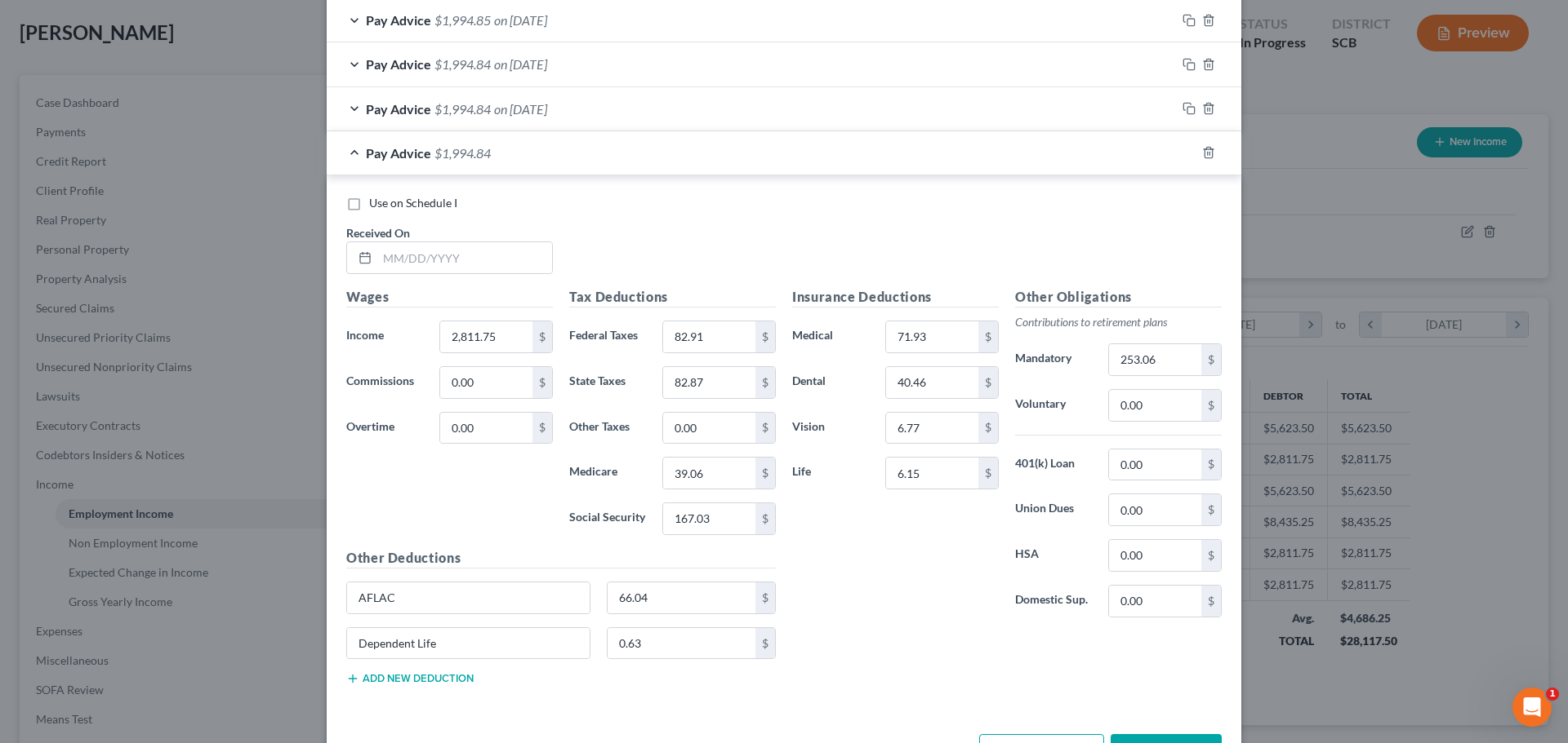
scroll to position [999, 0]
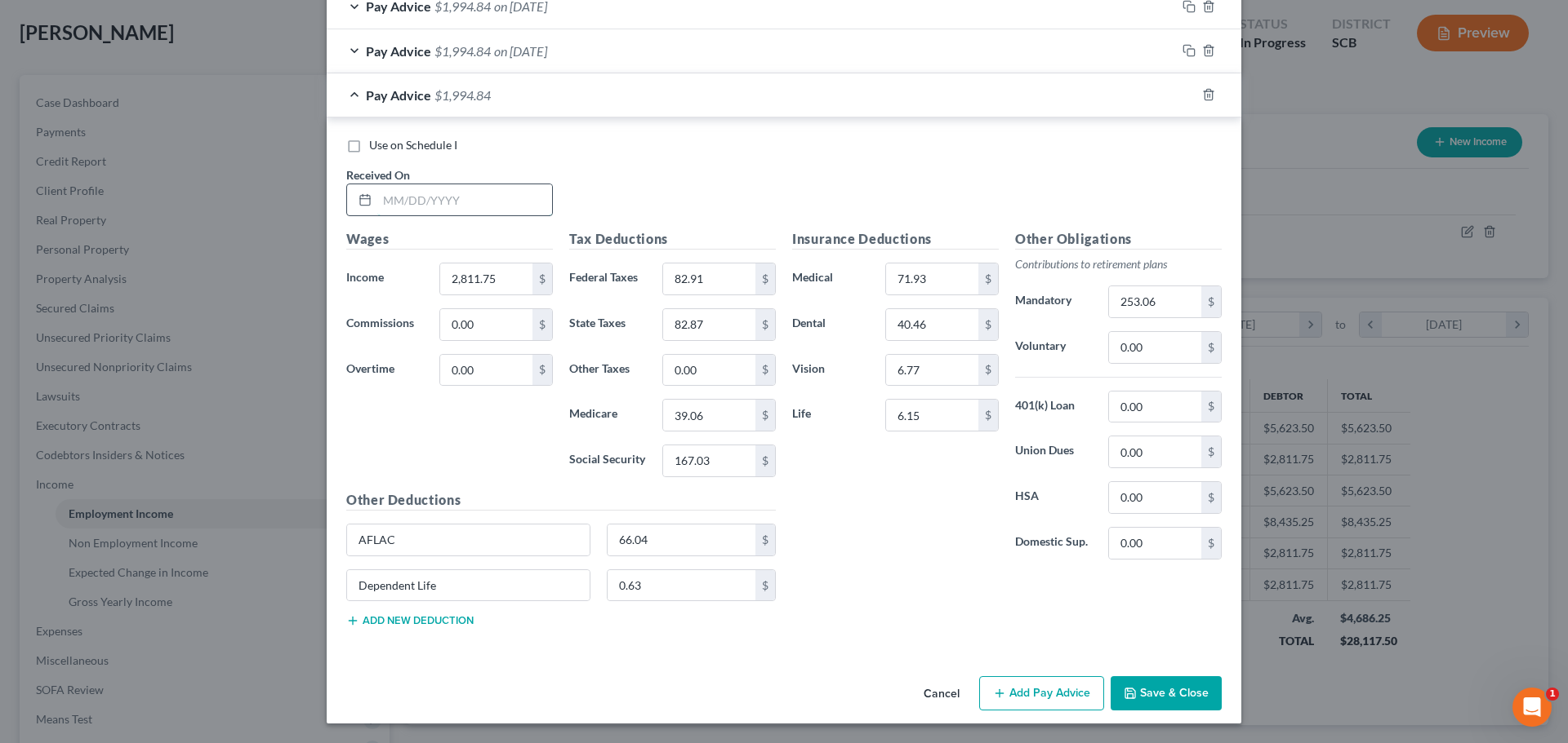
click at [470, 207] on input "text" at bounding box center [464, 200] width 175 height 31
click at [495, 289] on input "2,811.75" at bounding box center [487, 279] width 92 height 31
click at [1169, 292] on input "253.06" at bounding box center [1155, 302] width 92 height 31
click at [949, 270] on input "71.93" at bounding box center [932, 279] width 92 height 31
click at [392, 617] on button "Add new deduction" at bounding box center [409, 621] width 127 height 13
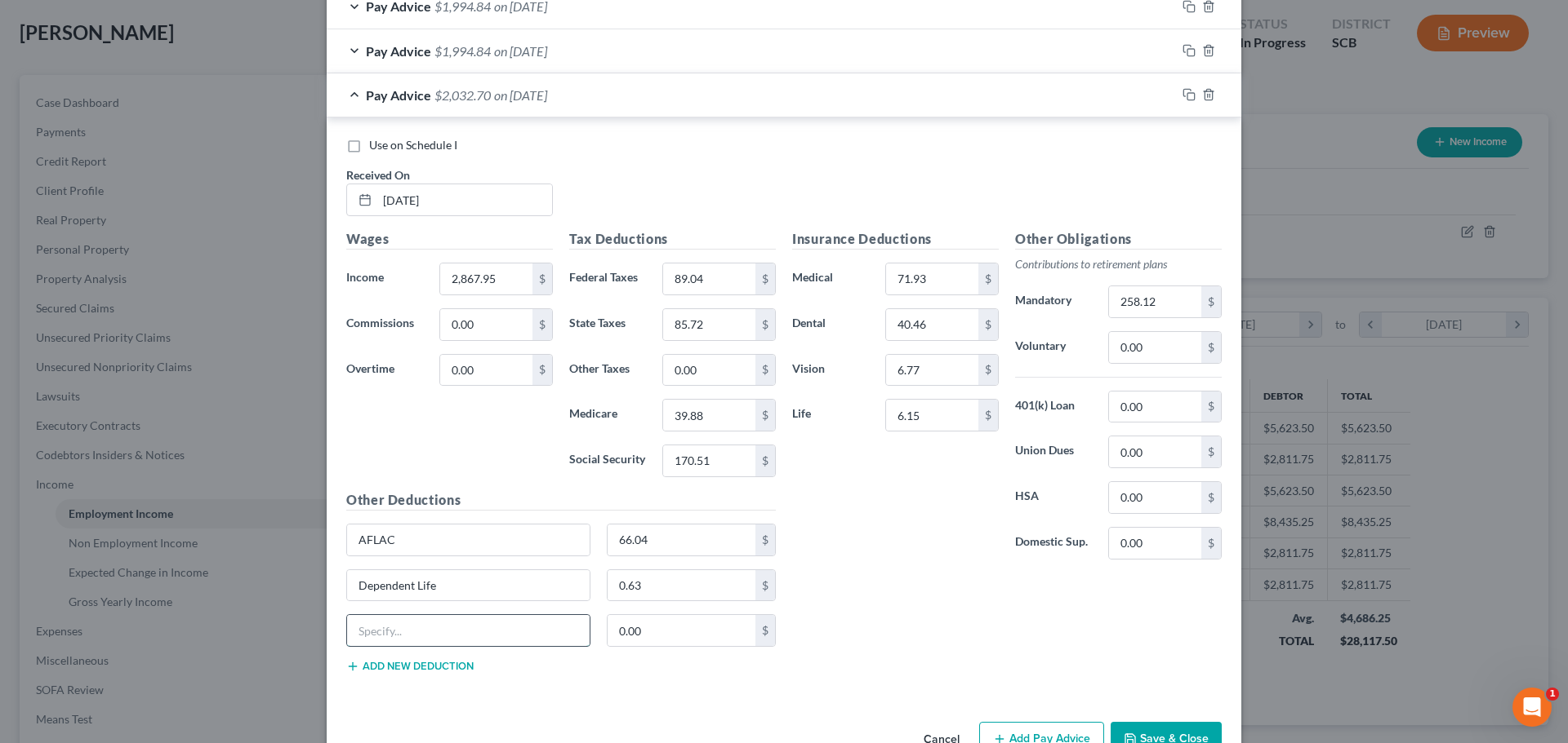
click at [413, 623] on input "text" at bounding box center [468, 631] width 242 height 31
click at [480, 628] on input "Washington National" at bounding box center [468, 631] width 242 height 31
drag, startPoint x: 1181, startPoint y: 96, endPoint x: 455, endPoint y: 243, distance: 740.7
click at [1187, 96] on rect "button" at bounding box center [1191, 97] width 8 height 8
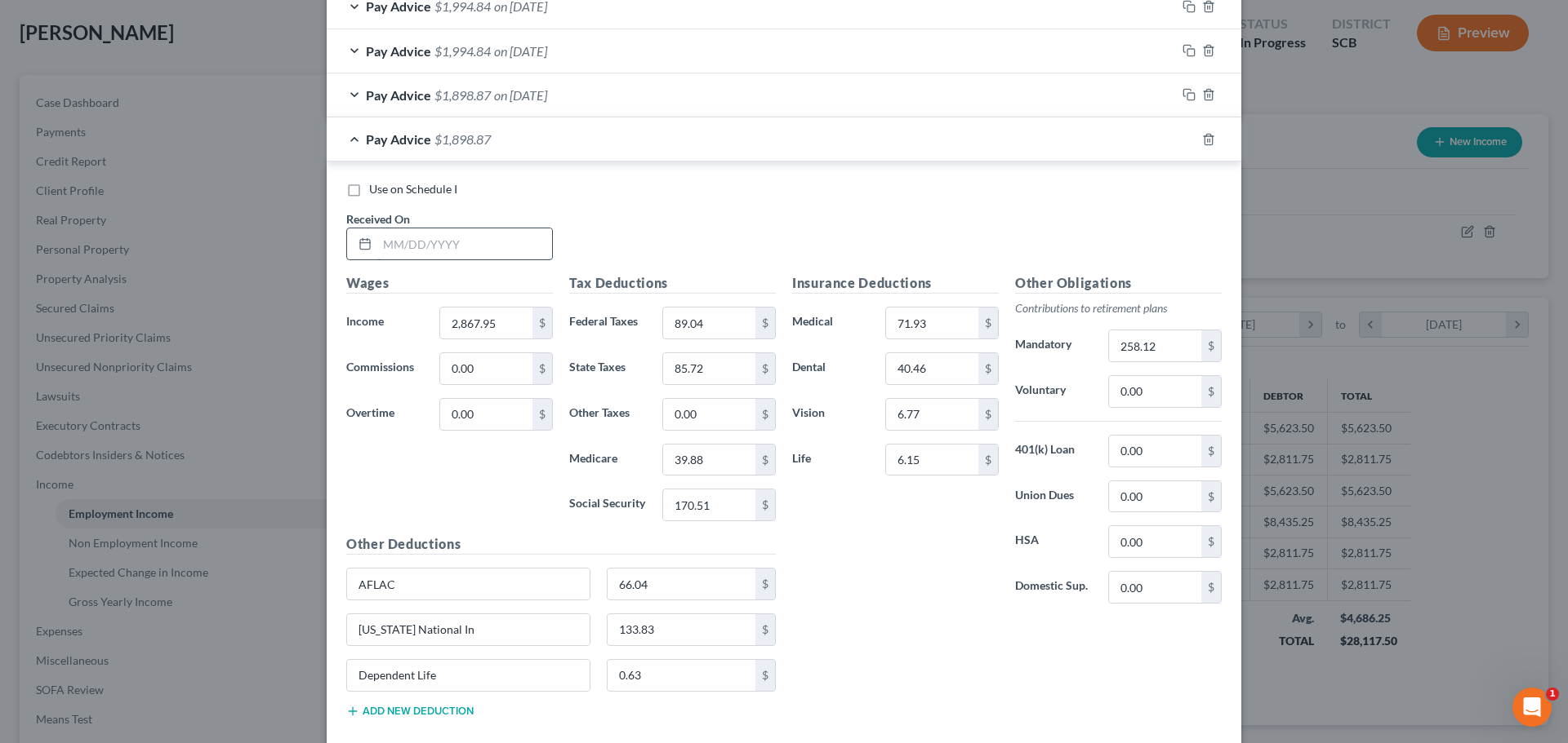
click at [446, 235] on input "text" at bounding box center [464, 243] width 175 height 31
click at [541, 637] on input "Washington National In" at bounding box center [468, 630] width 242 height 31
click at [541, 636] on input "Washington National In" at bounding box center [468, 630] width 242 height 31
click at [1180, 359] on input "258.12" at bounding box center [1155, 346] width 92 height 31
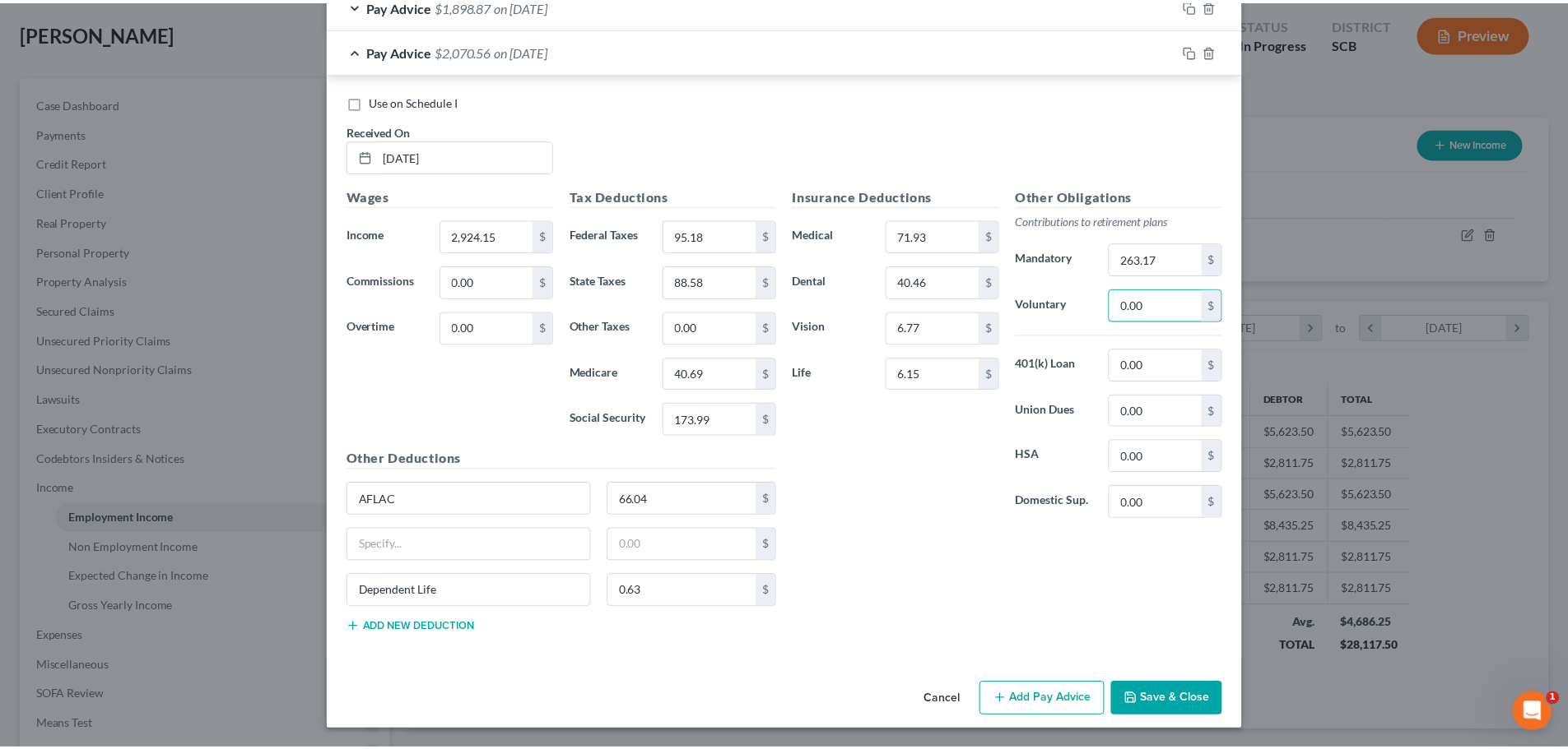
scroll to position [1098, 0]
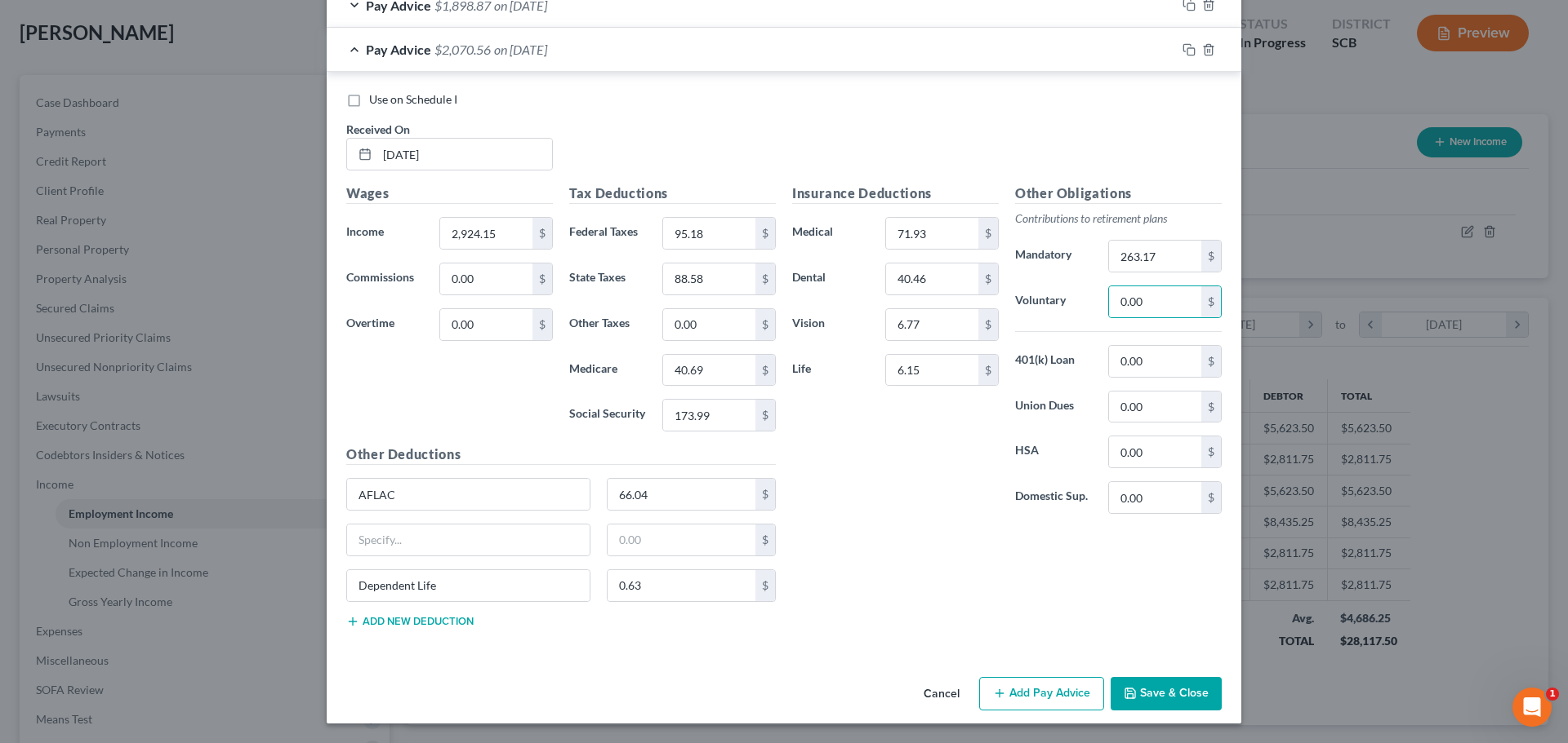
click at [1196, 700] on button "Save & Close" at bounding box center [1166, 694] width 111 height 34
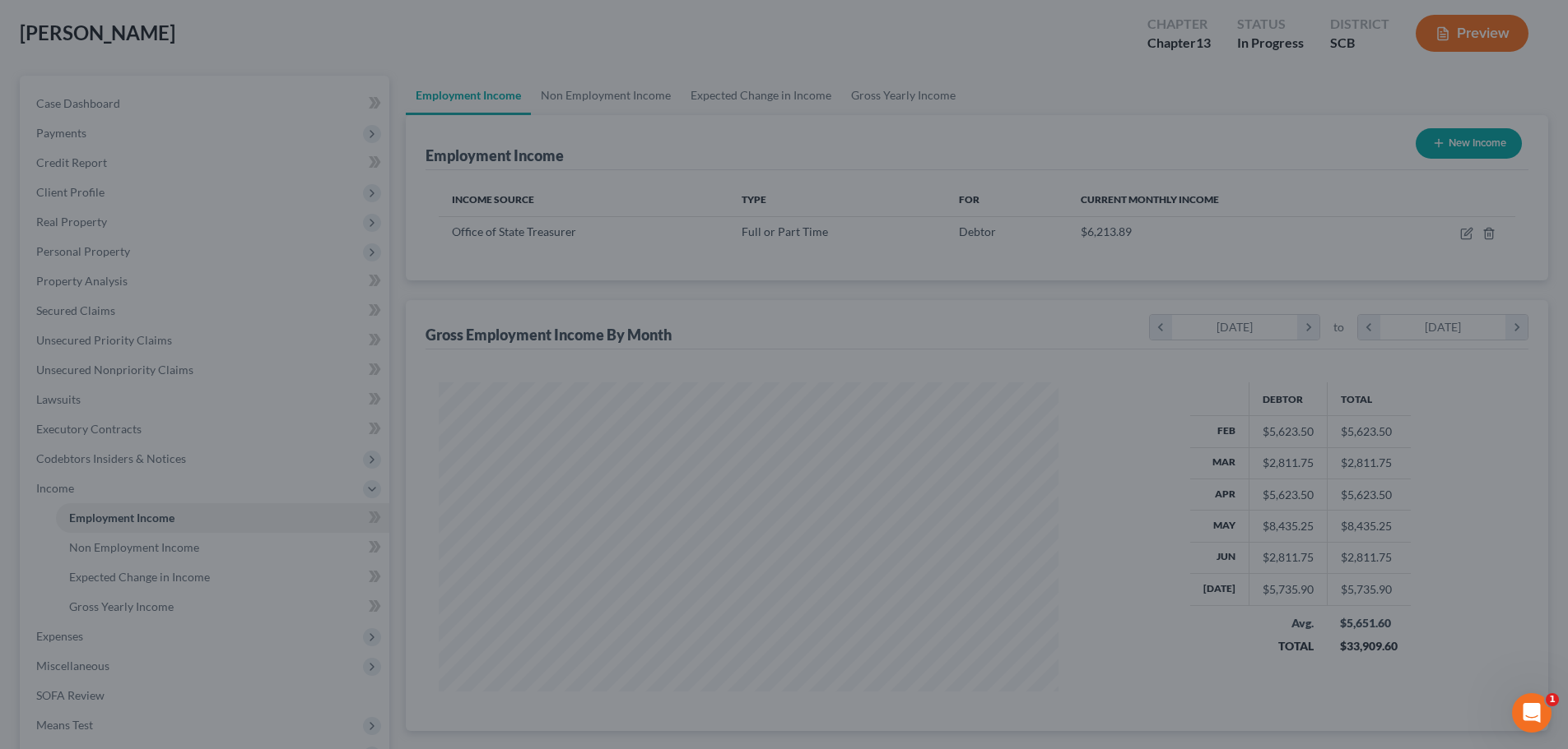
scroll to position [822374, 822357]
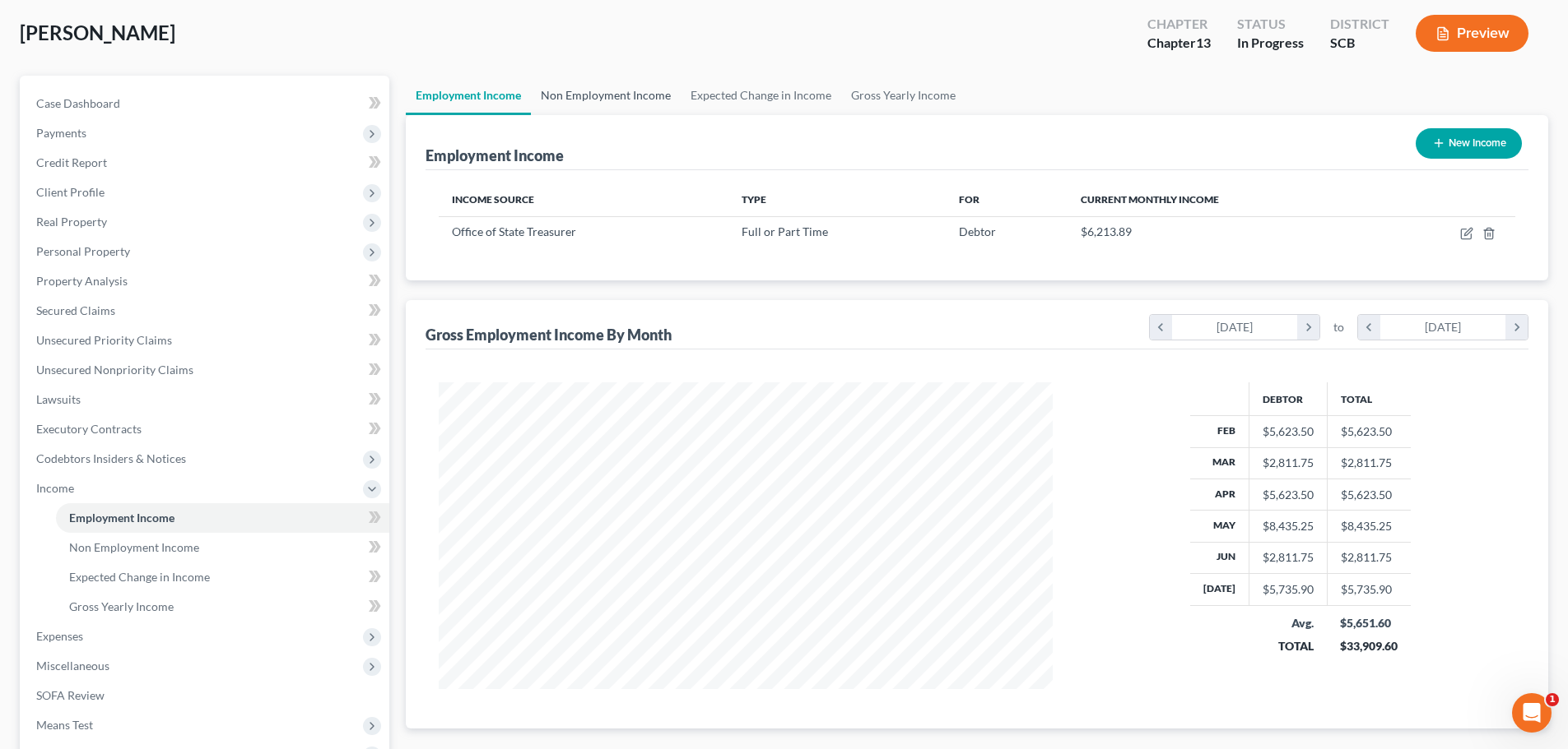
click at [628, 105] on link "Non Employment Income" at bounding box center [606, 96] width 150 height 40
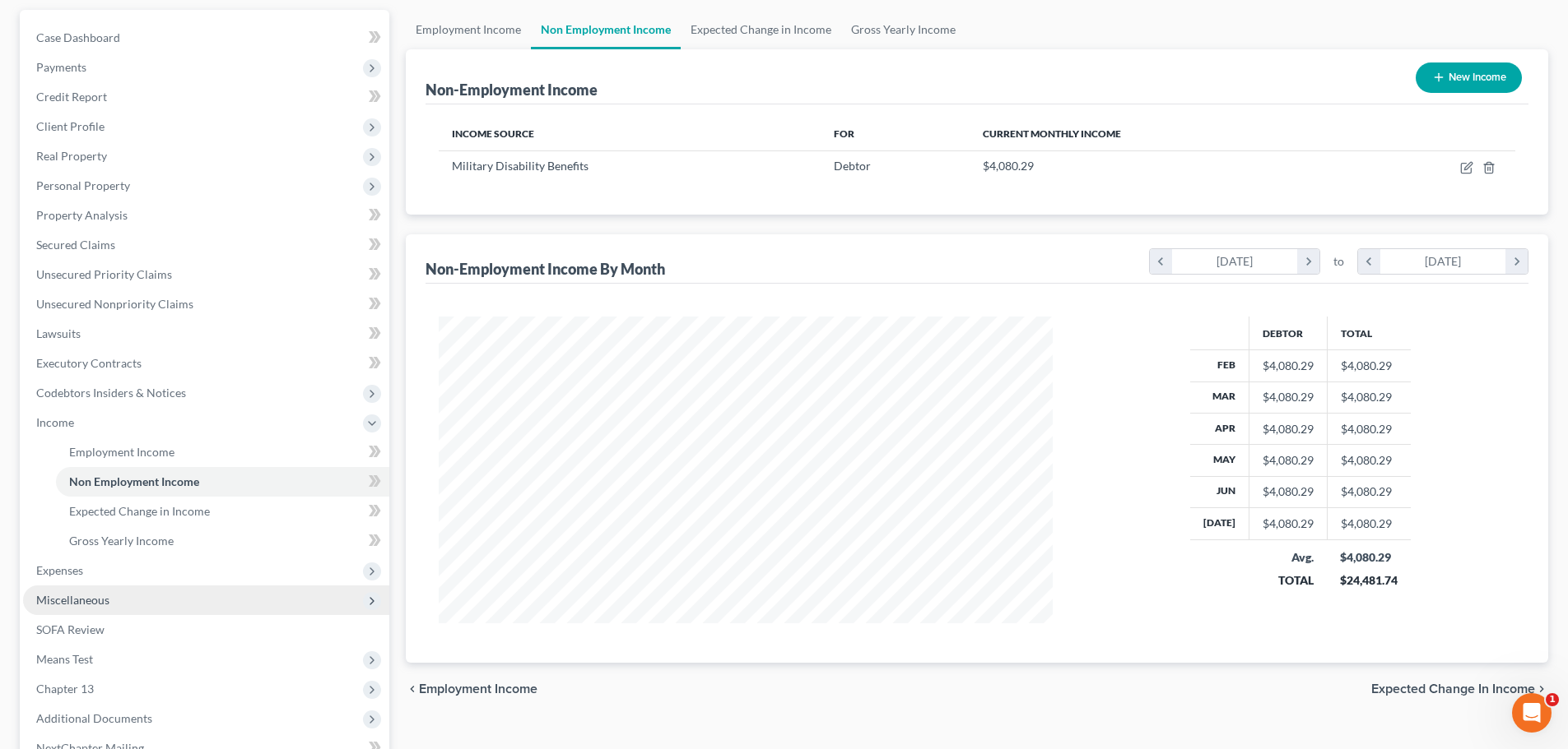
scroll to position [164, 0]
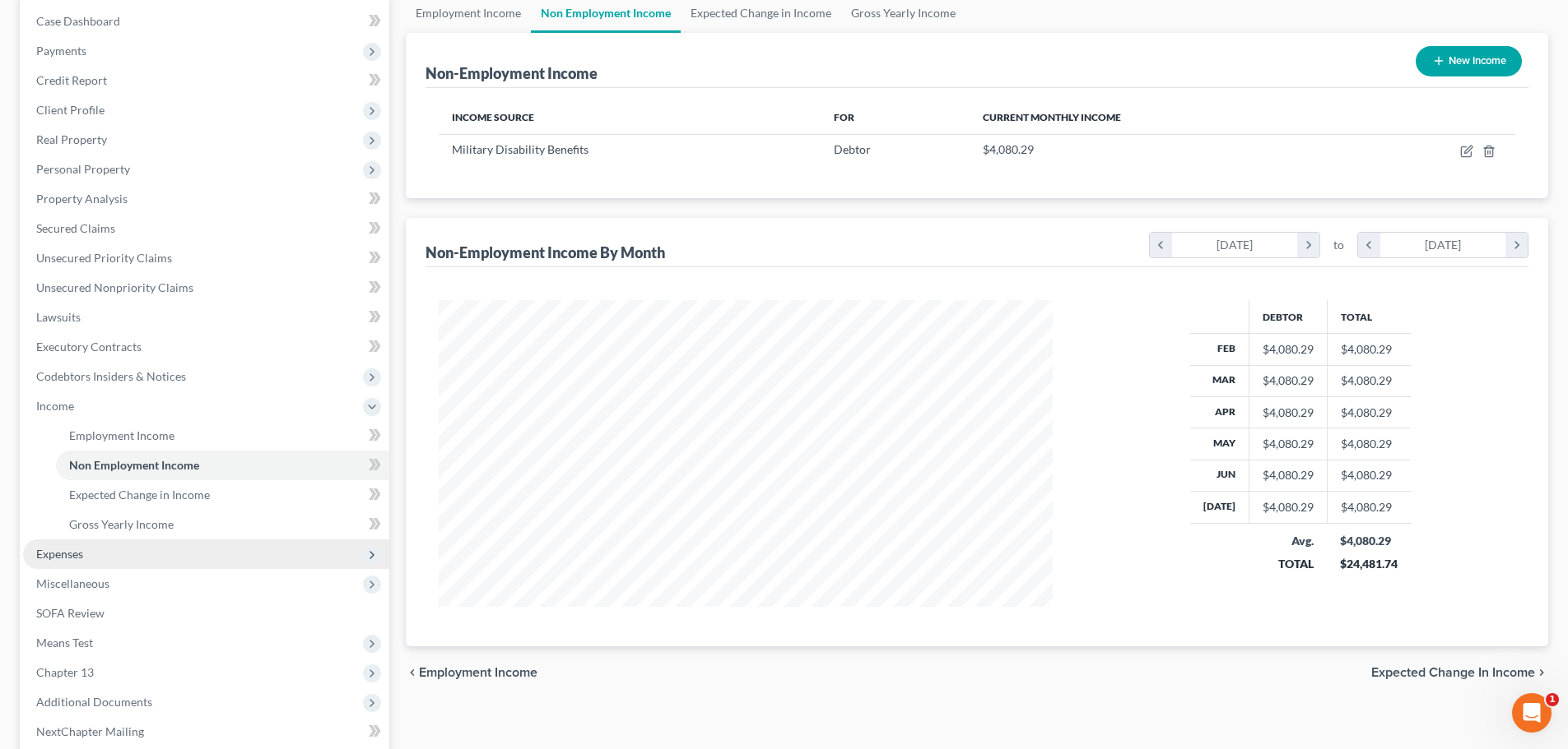
click at [102, 560] on span "Expenses" at bounding box center [205, 554] width 366 height 29
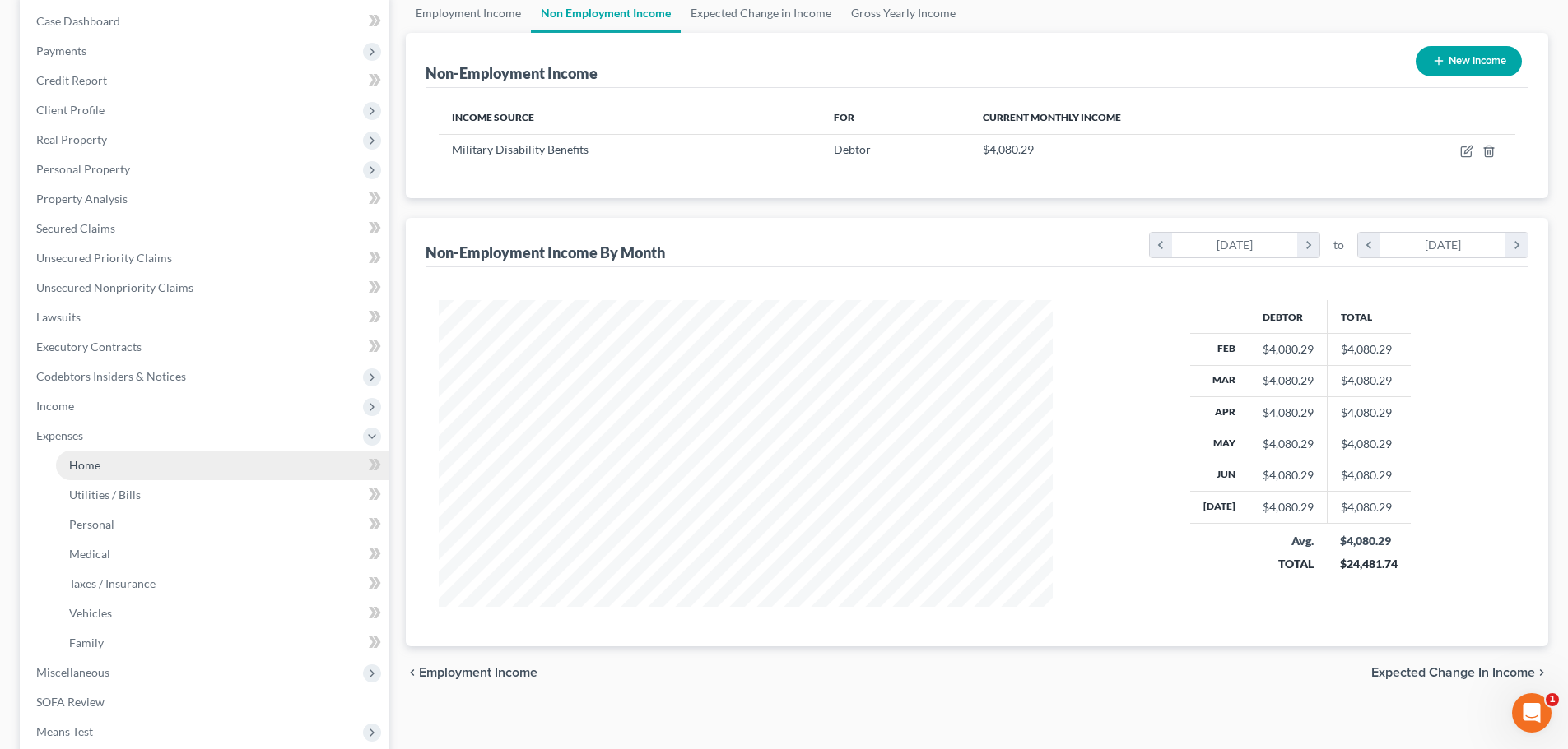
click at [106, 469] on link "Home" at bounding box center [223, 465] width 334 height 29
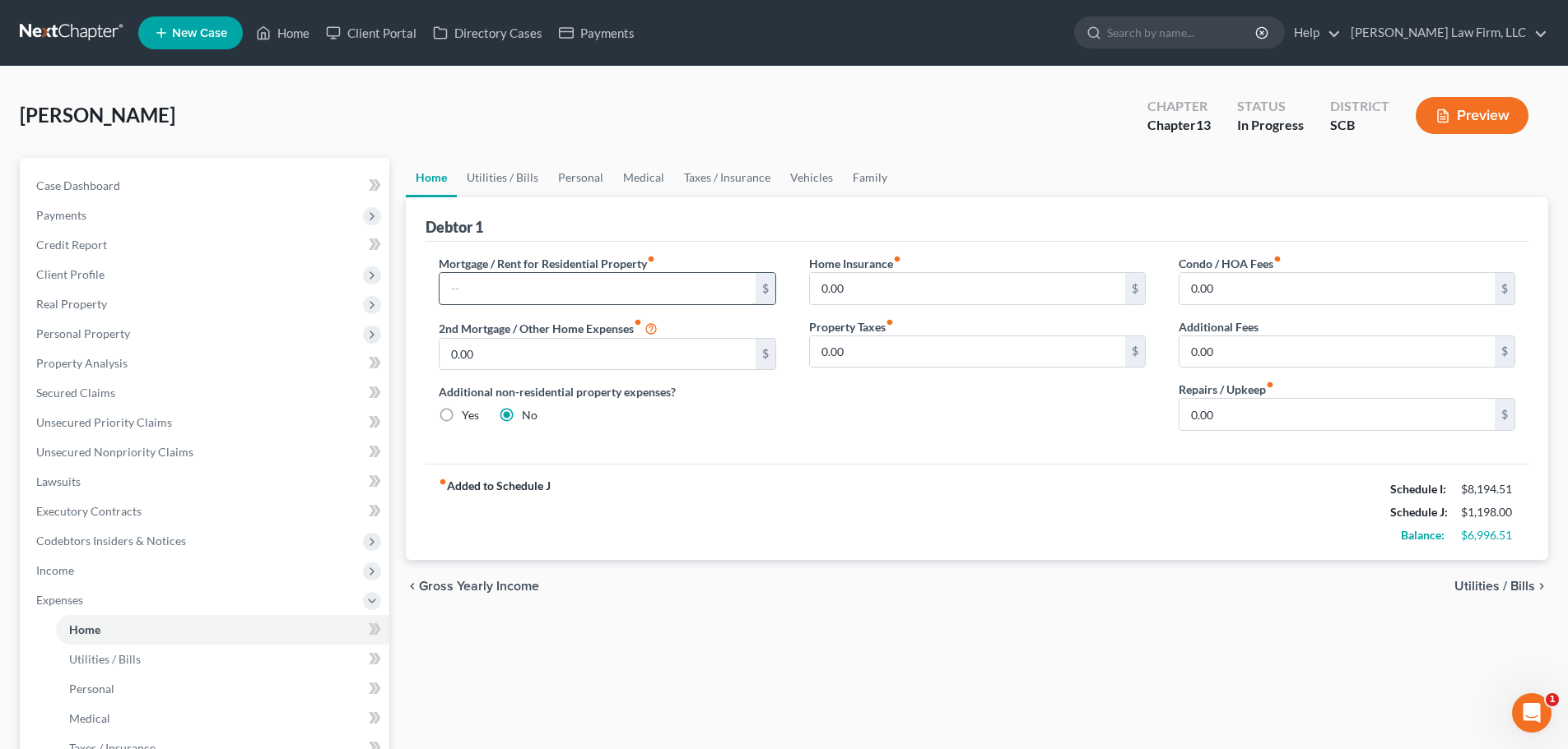
click at [548, 284] on input "text" at bounding box center [596, 288] width 315 height 31
click at [566, 284] on input "text" at bounding box center [596, 288] width 315 height 31
click at [72, 572] on span "Income" at bounding box center [55, 570] width 38 height 14
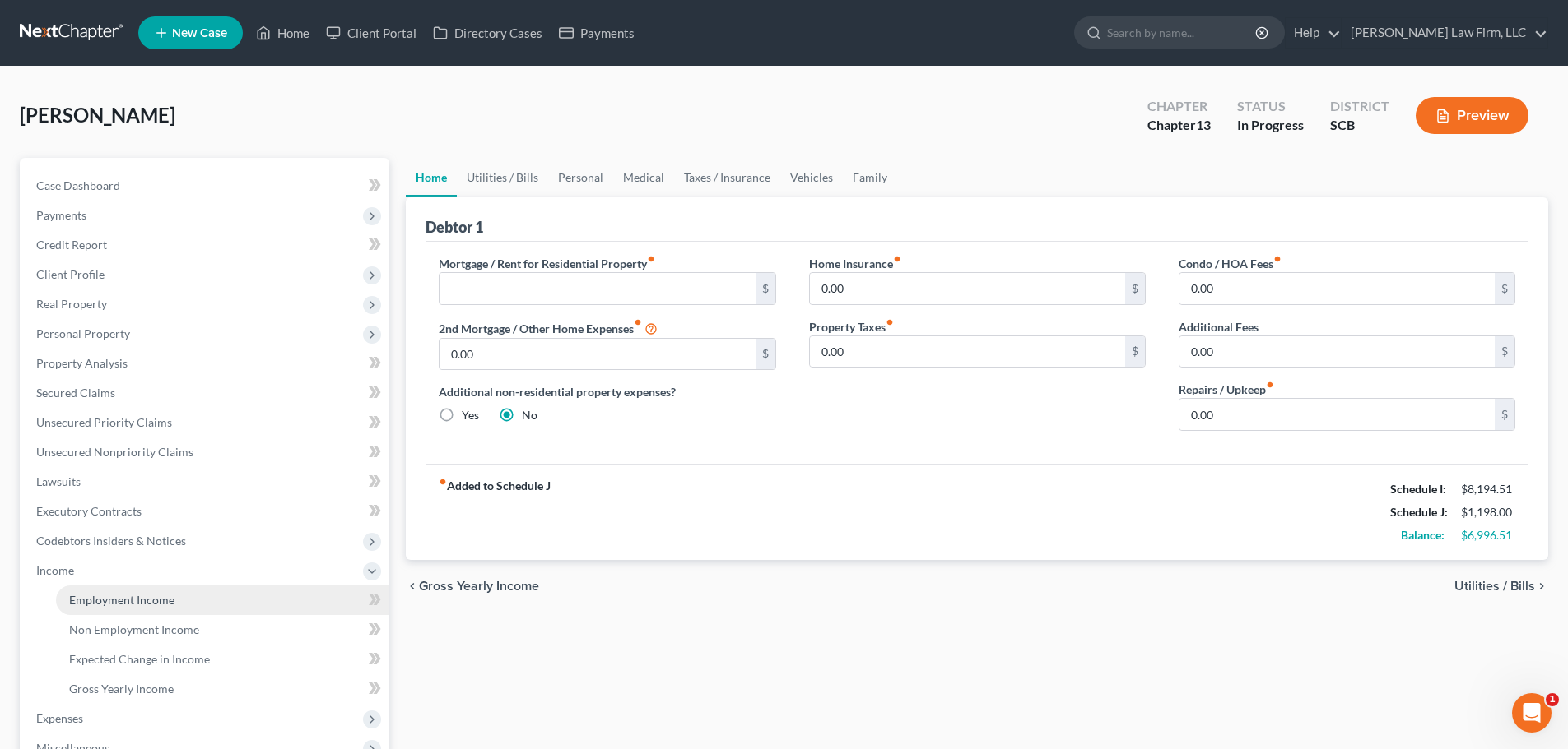
click at [121, 590] on link "Employment Income" at bounding box center [223, 600] width 334 height 29
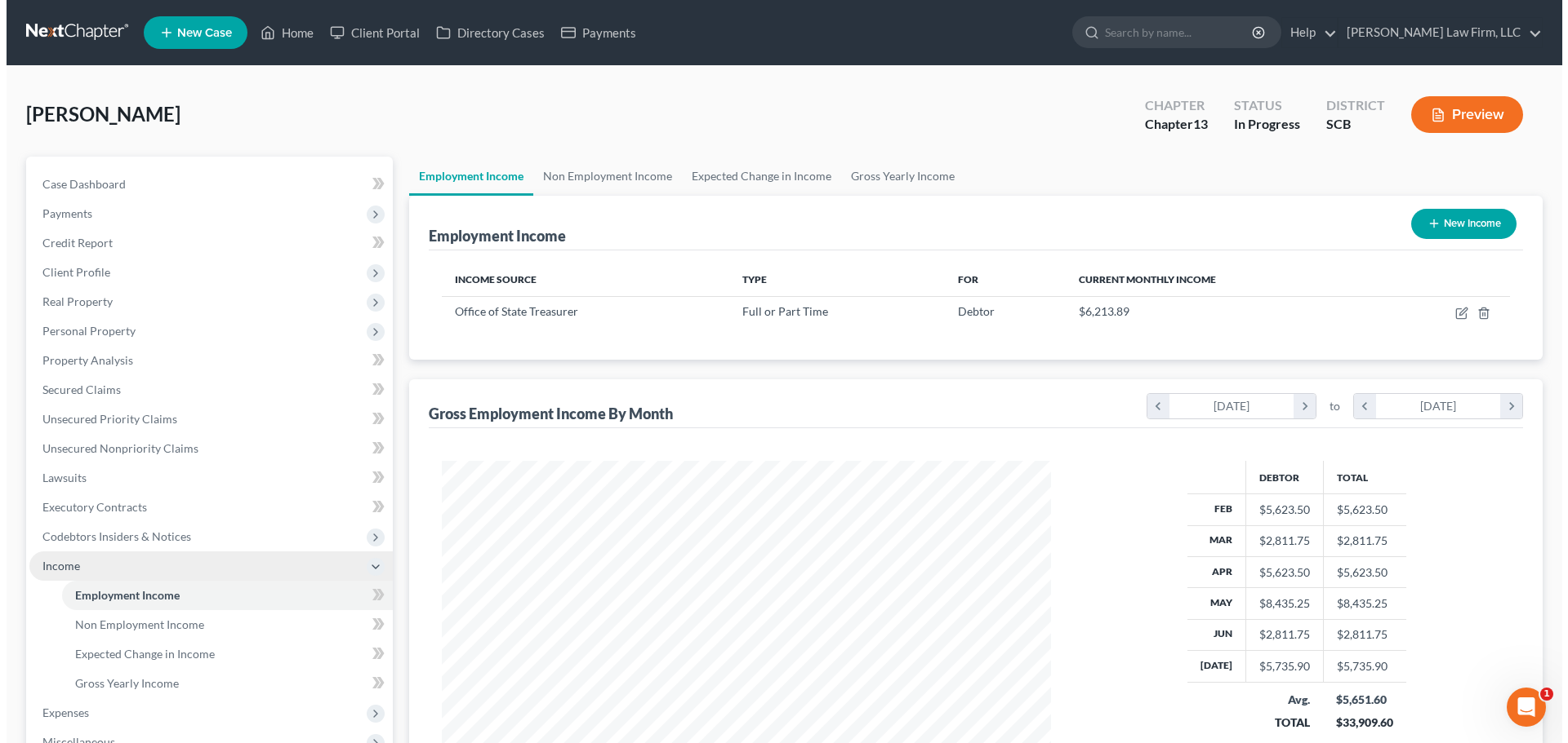
scroll to position [305, 642]
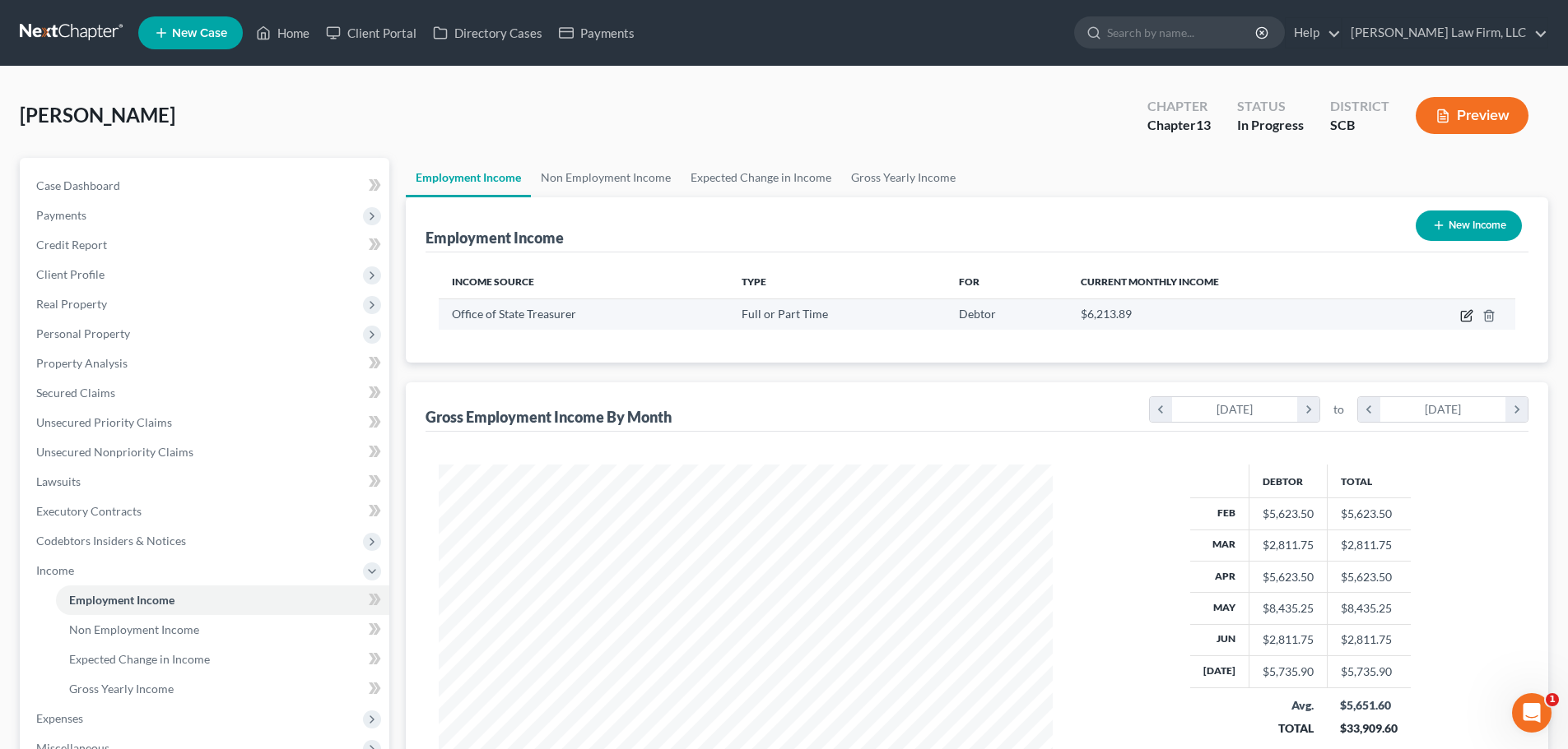
click at [1468, 309] on icon "button" at bounding box center [1466, 316] width 13 height 13
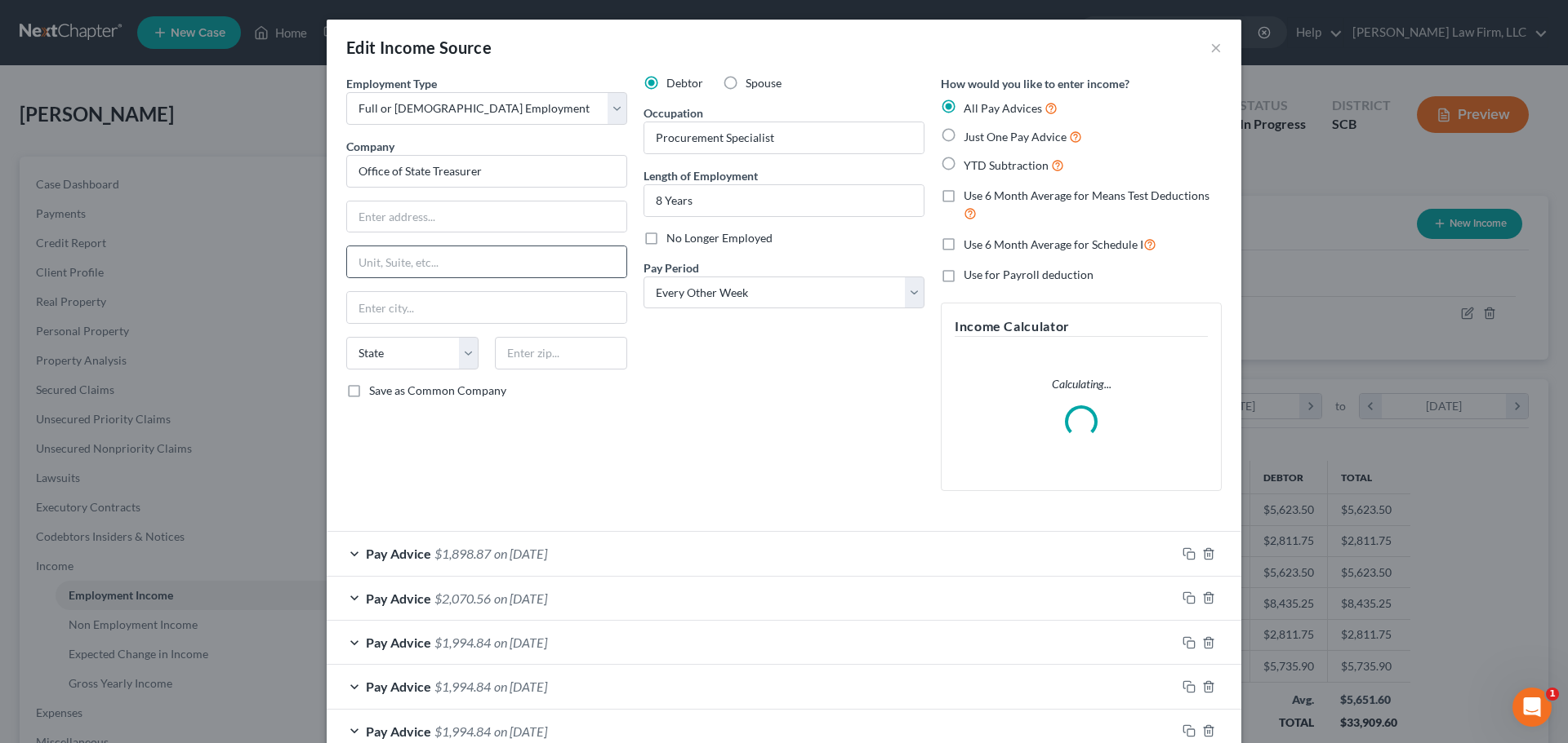
scroll to position [306, 647]
click at [475, 221] on input "text" at bounding box center [487, 217] width 279 height 31
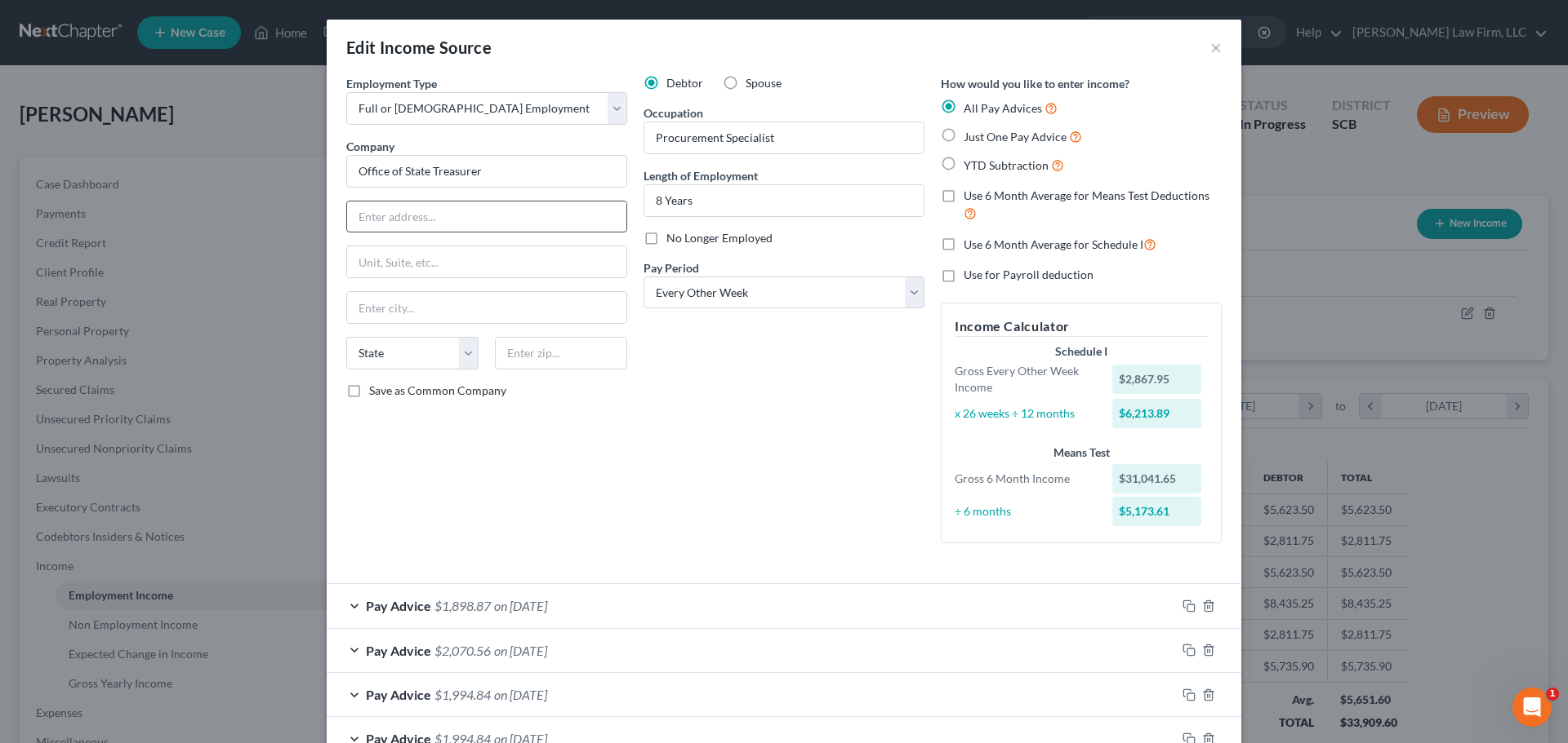
click at [583, 206] on input "text" at bounding box center [487, 217] width 279 height 31
click at [536, 209] on input "text" at bounding box center [487, 217] width 279 height 31
click at [707, 381] on div "Debtor Spouse Occupation Procurement Specialist Length of Employment 8 Years No…" at bounding box center [783, 316] width 297 height 482
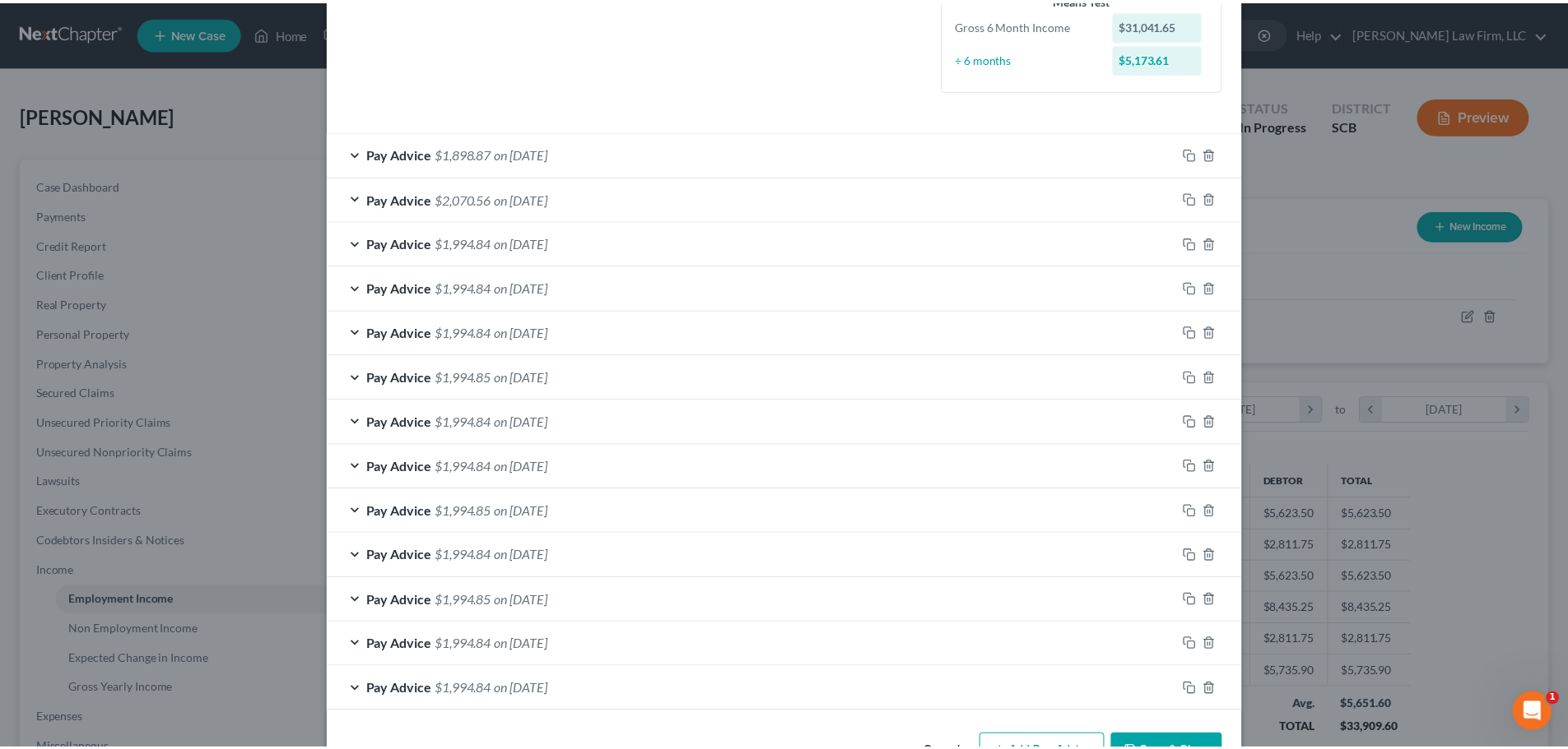
scroll to position [510, 0]
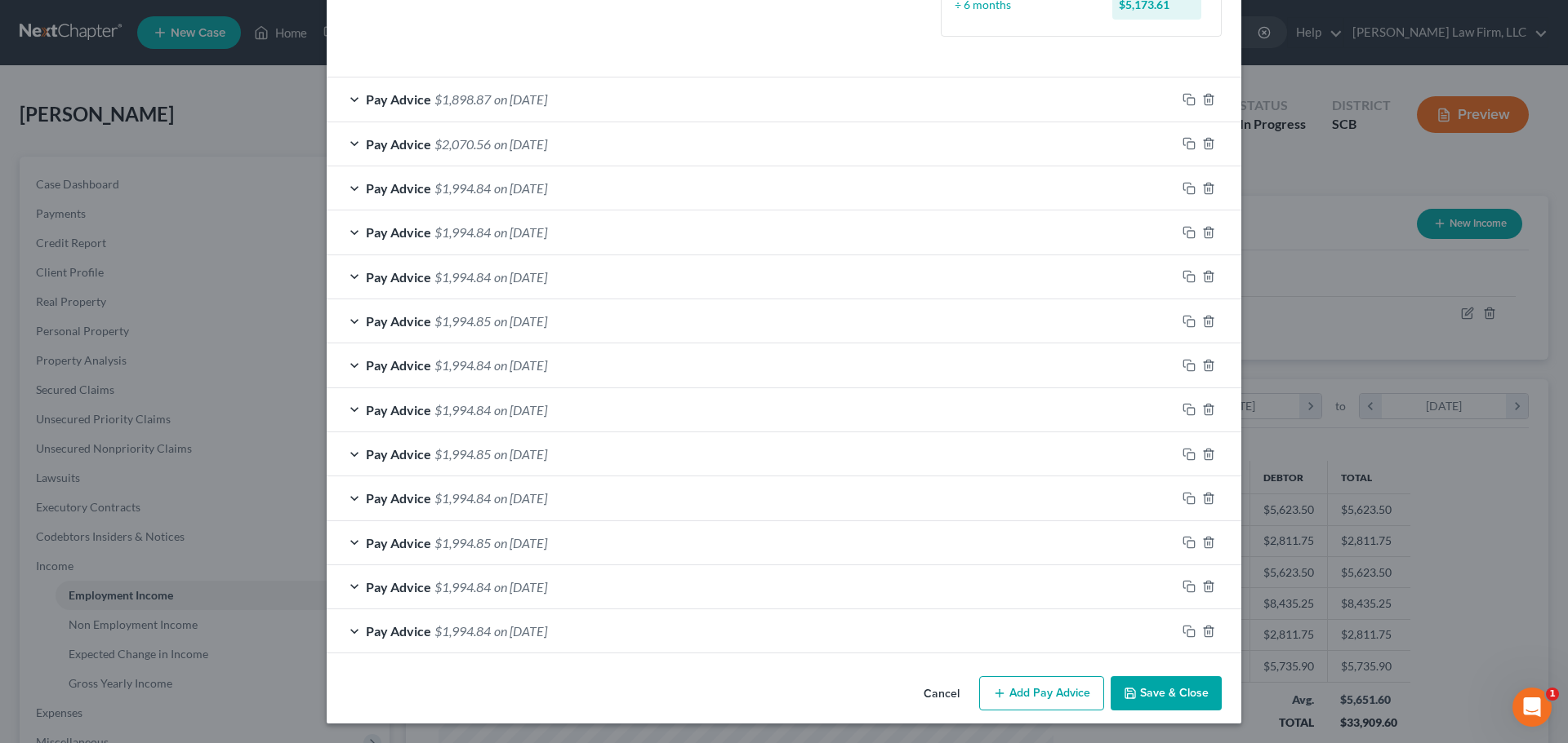
click at [1161, 696] on button "Save & Close" at bounding box center [1166, 694] width 111 height 34
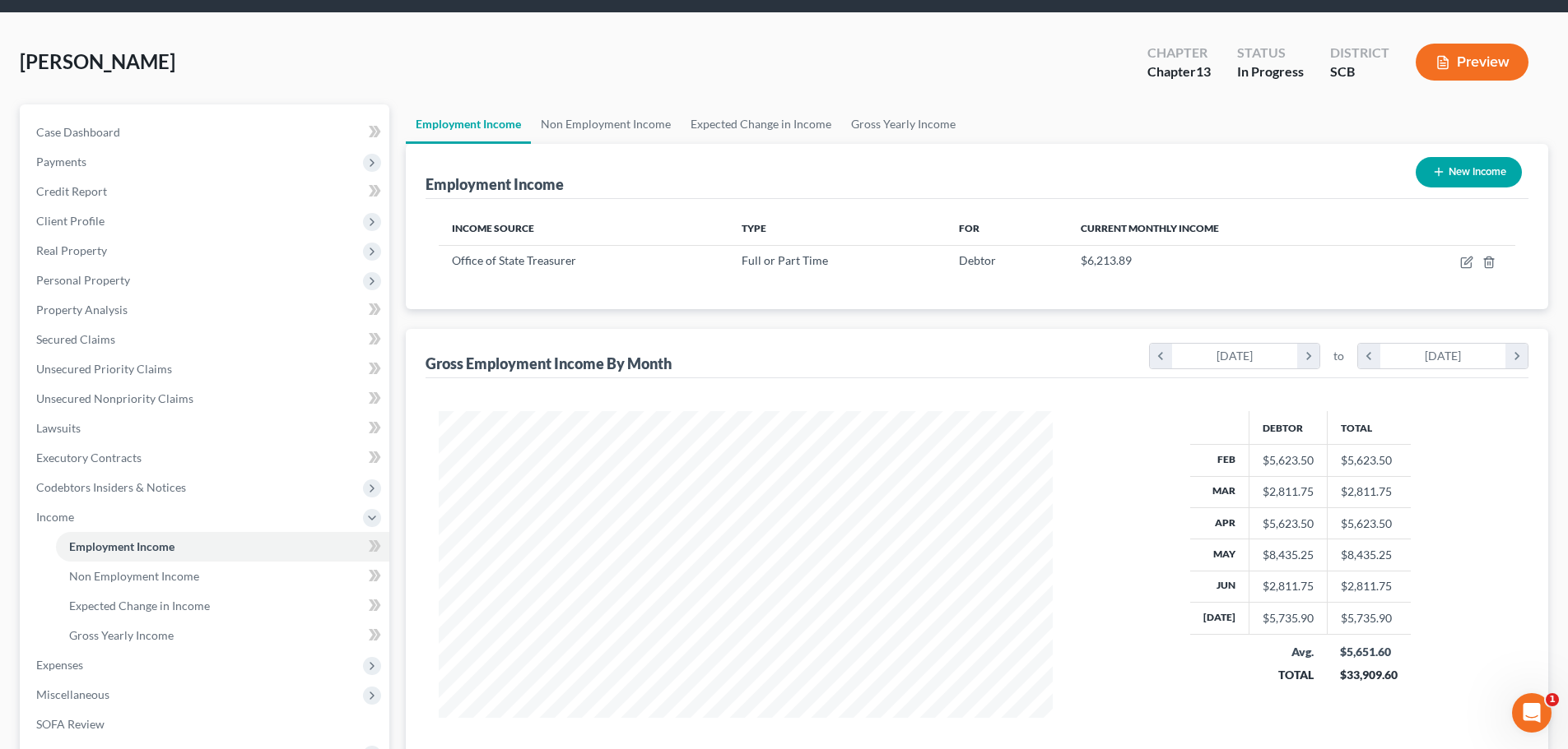
scroll to position [83, 0]
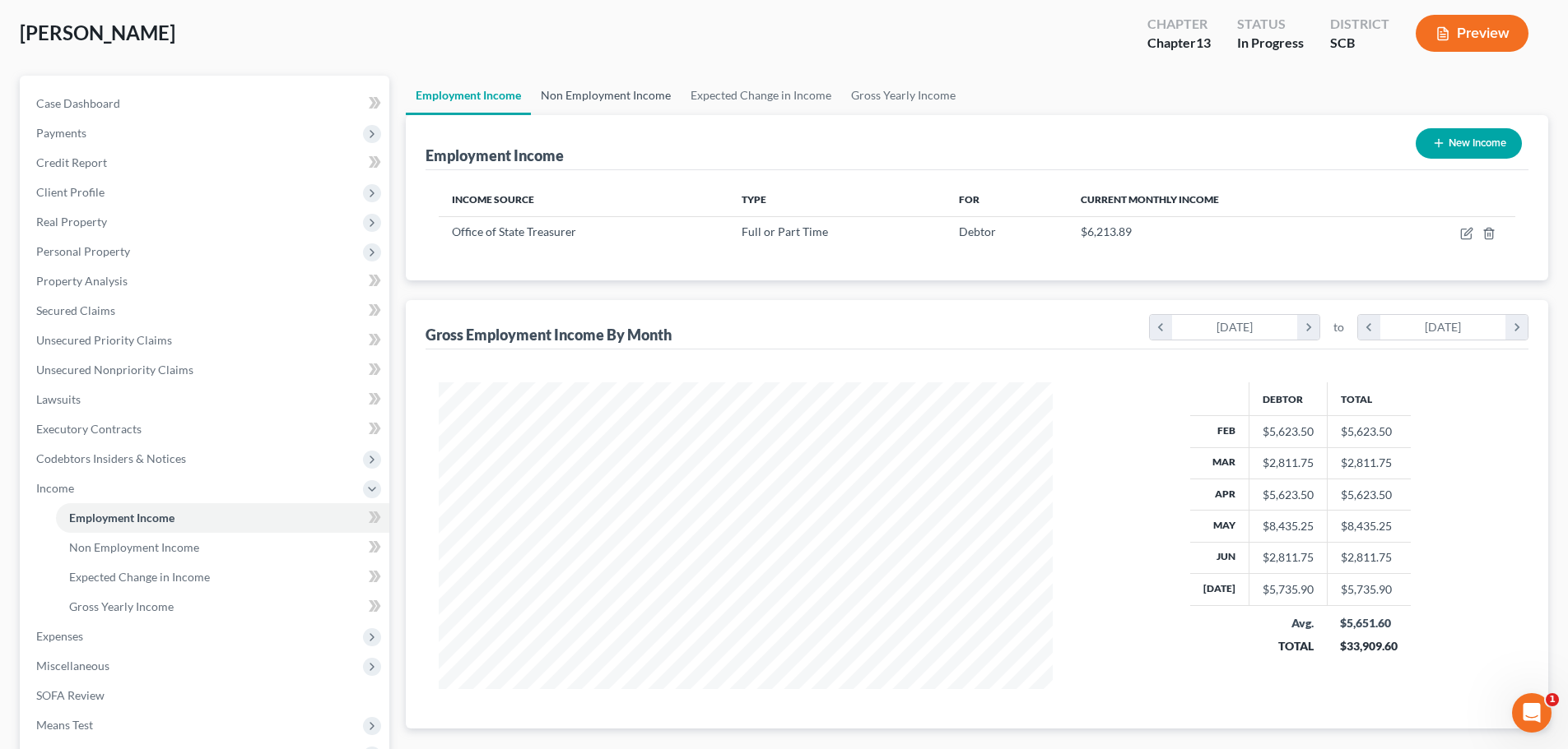
click at [653, 106] on link "Non Employment Income" at bounding box center [606, 96] width 150 height 40
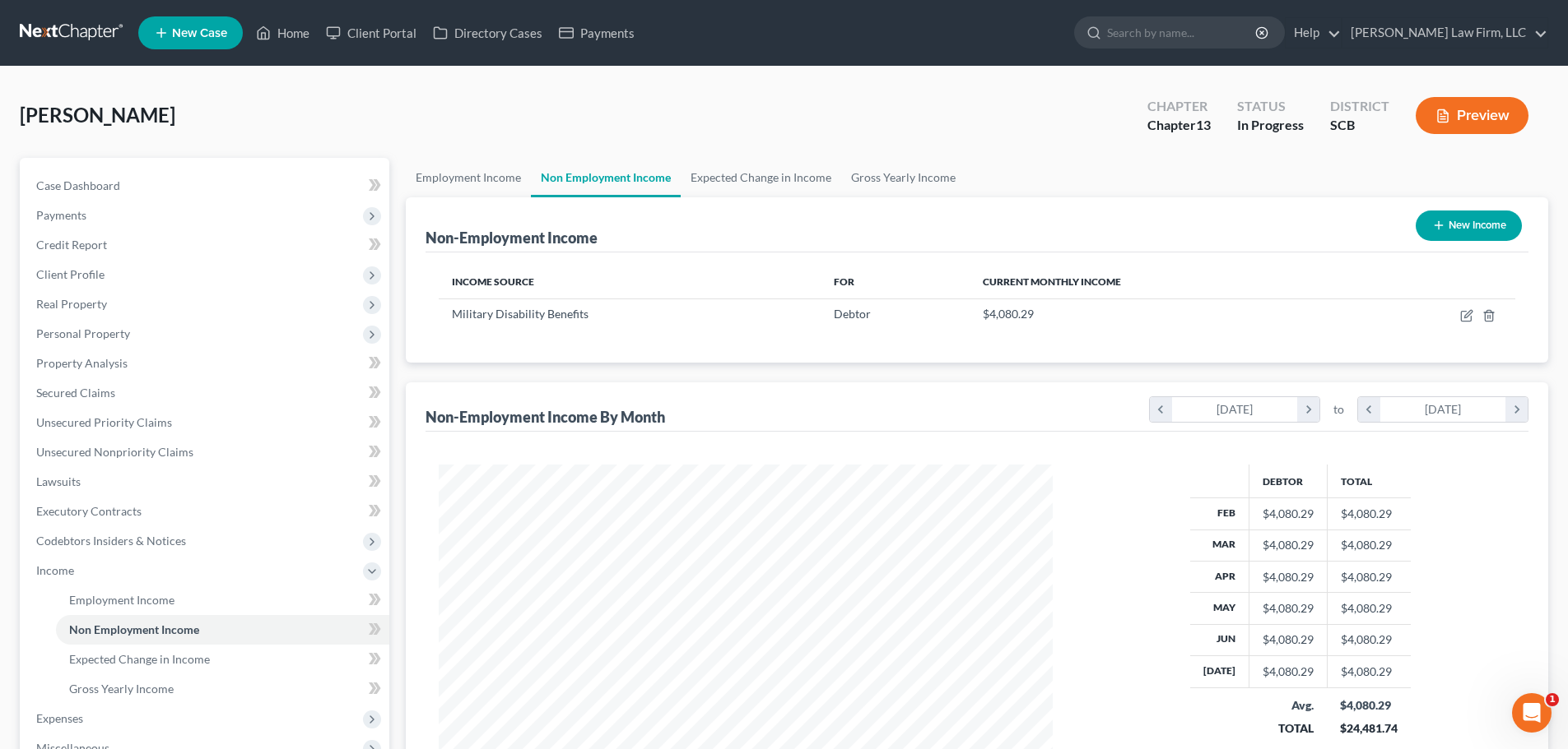
scroll to position [83, 0]
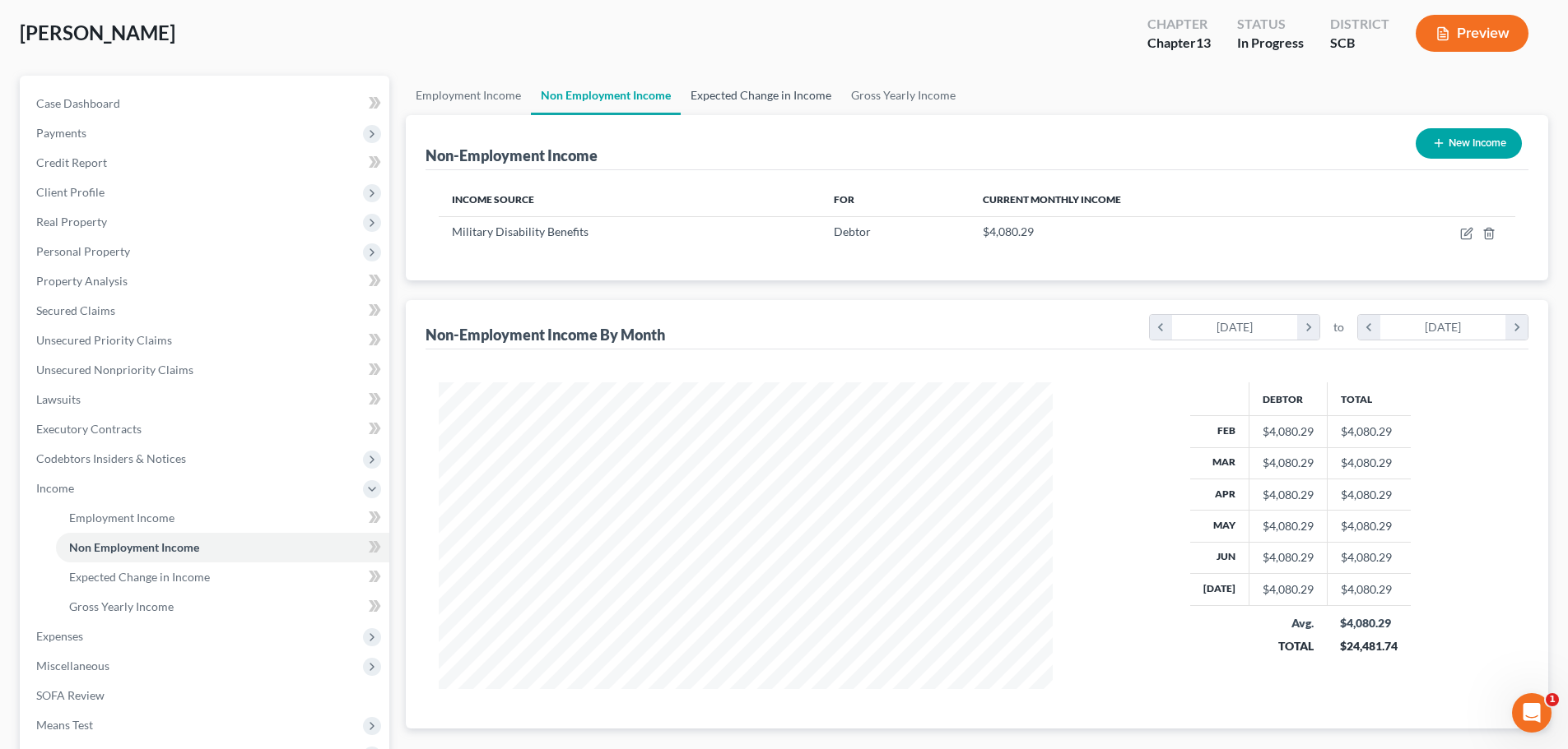
click at [799, 98] on link "Expected Change in Income" at bounding box center [761, 96] width 161 height 40
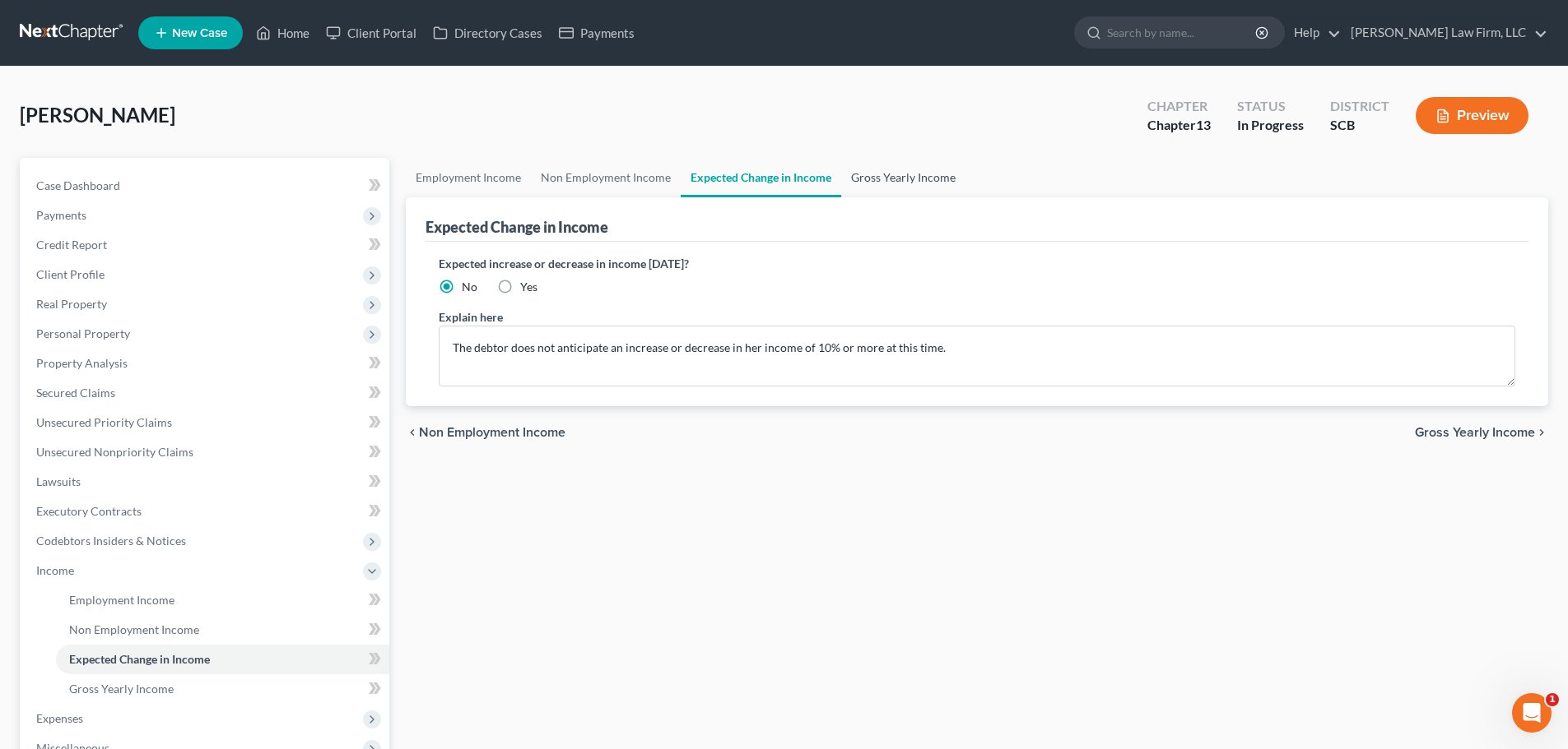
click at [890, 187] on link "Gross Yearly Income" at bounding box center [903, 178] width 125 height 40
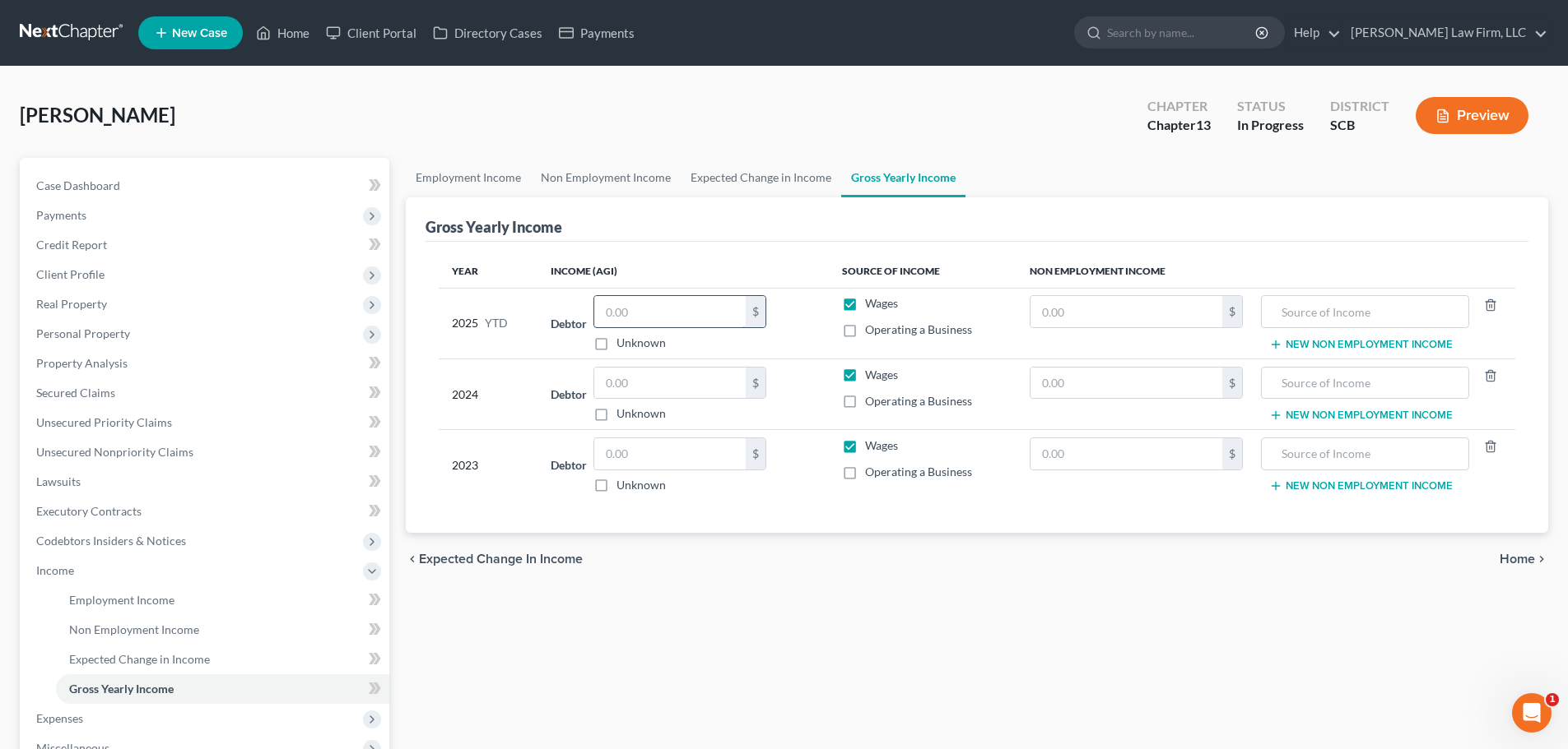
click at [651, 322] on input "text" at bounding box center [669, 312] width 151 height 31
click at [661, 382] on input "text" at bounding box center [669, 383] width 151 height 31
click at [648, 390] on input "text" at bounding box center [669, 383] width 151 height 31
click at [640, 434] on td "Debtor $ Unknown Balance Undetermined $ Unknown" at bounding box center [683, 466] width 291 height 70
click at [634, 449] on input "text" at bounding box center [669, 453] width 151 height 31
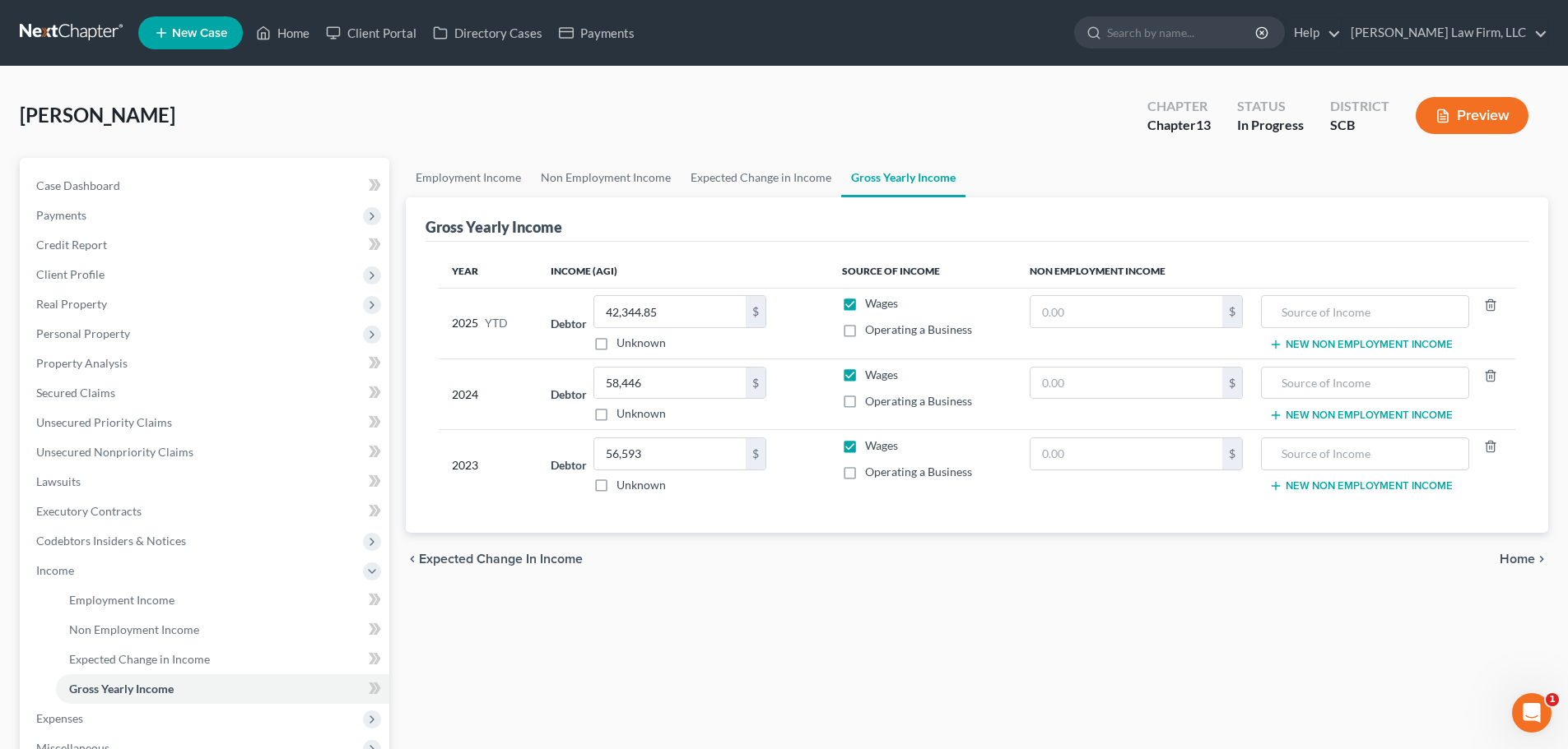
click at [954, 642] on div "Employment Income Non Employment Income Expected Change in Income Gross Yearly …" at bounding box center [977, 588] width 1159 height 861
click at [1092, 381] on input "text" at bounding box center [1127, 383] width 192 height 31
click at [1079, 453] on input "text" at bounding box center [1127, 453] width 192 height 31
click at [1163, 318] on input "text" at bounding box center [1127, 312] width 192 height 31
click at [1160, 303] on input "text" at bounding box center [1127, 312] width 192 height 31
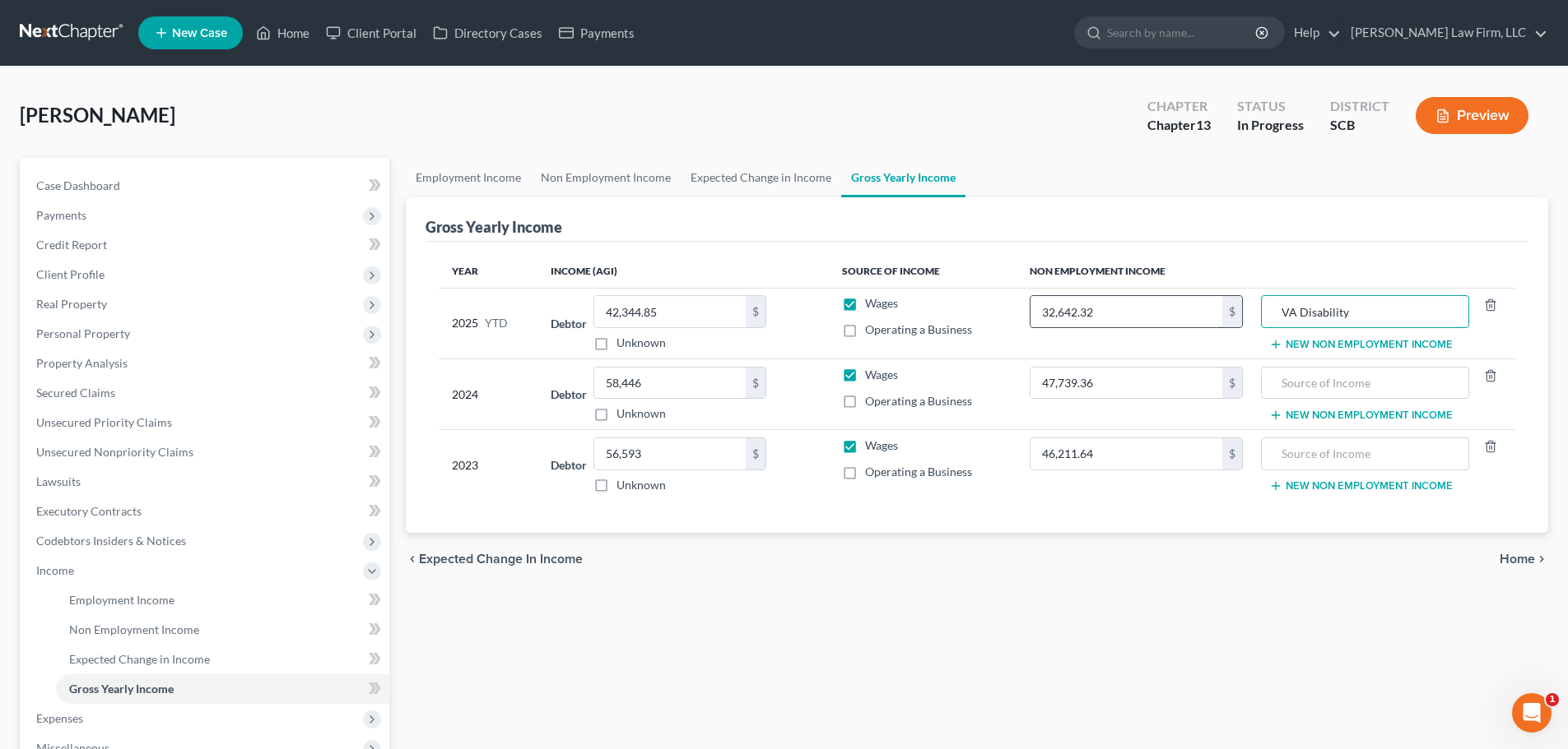
drag, startPoint x: 1356, startPoint y: 315, endPoint x: 1211, endPoint y: 327, distance: 145.5
click at [1211, 327] on tr "2025 YTD Debtor 42,344.85 $ Unknown Balance Undetermined 42,344.85 $ Unknown Wa…" at bounding box center [977, 323] width 1076 height 70
click at [1331, 380] on input "text" at bounding box center [1364, 383] width 189 height 31
paste input "VA Disability"
click at [1356, 468] on input "text" at bounding box center [1364, 453] width 189 height 31
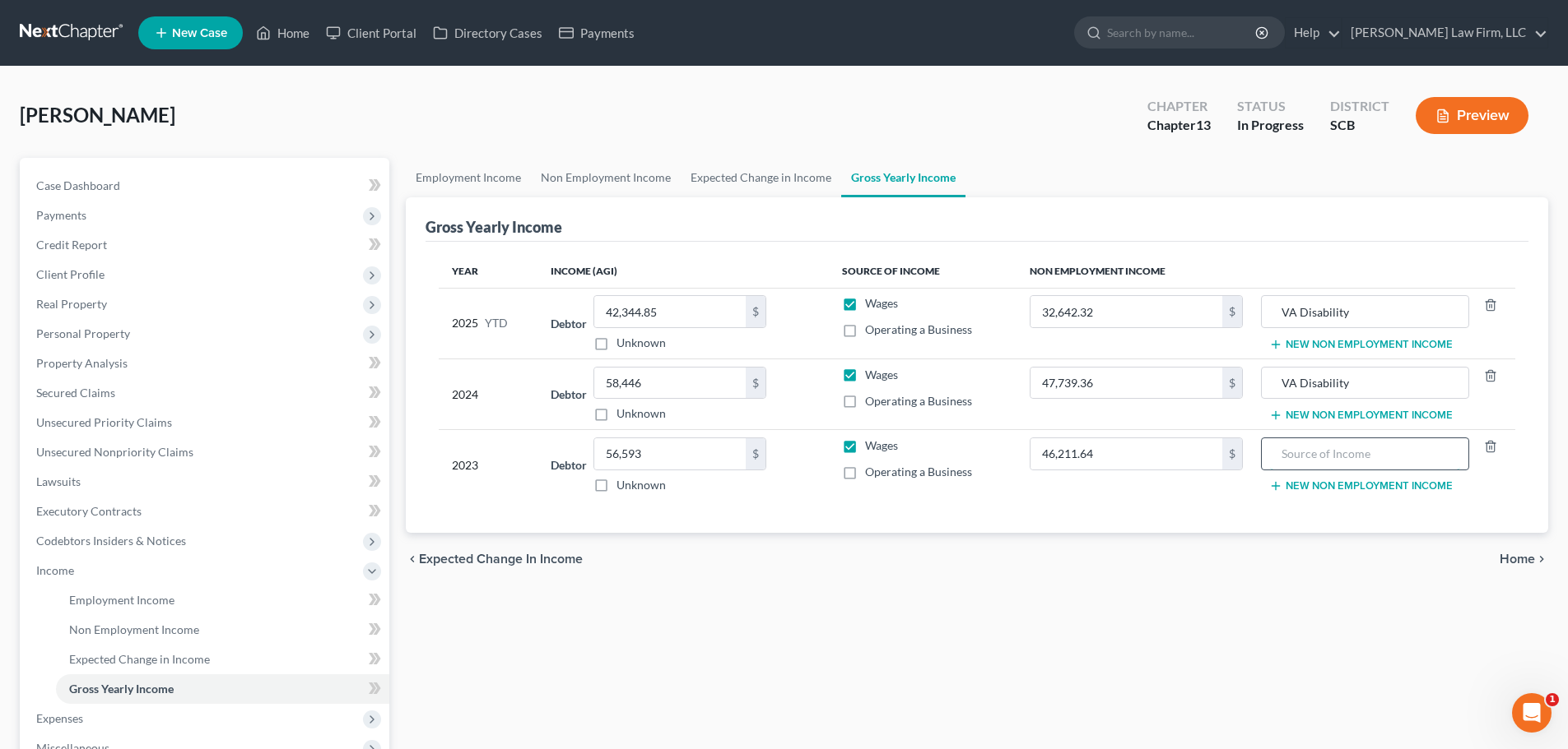
paste input "VA Disability"
drag, startPoint x: 732, startPoint y: 657, endPoint x: 627, endPoint y: 618, distance: 112.0
click at [732, 657] on div "Employment Income Non Employment Income Expected Change in Income Gross Yearly …" at bounding box center [977, 588] width 1159 height 861
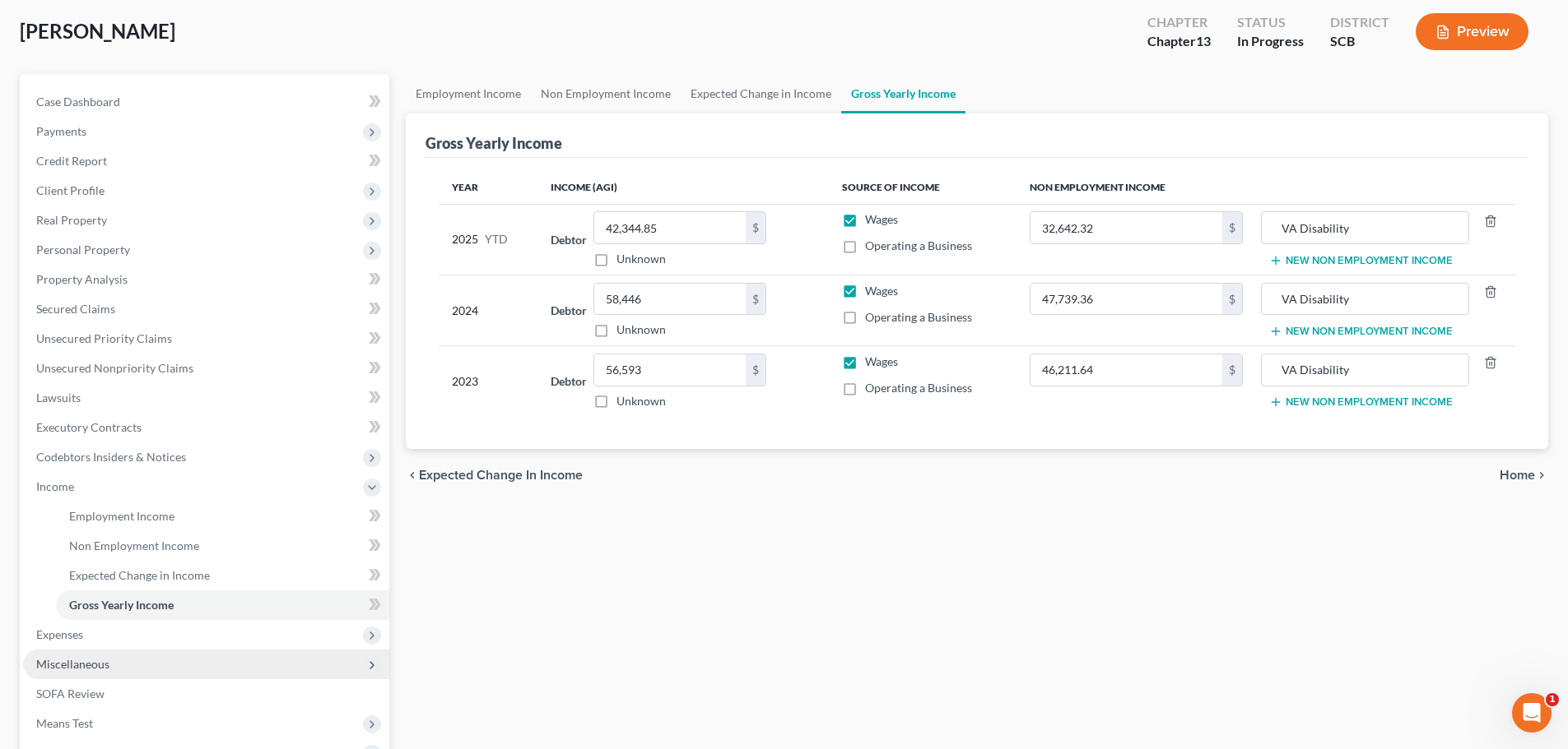
scroll to position [164, 0]
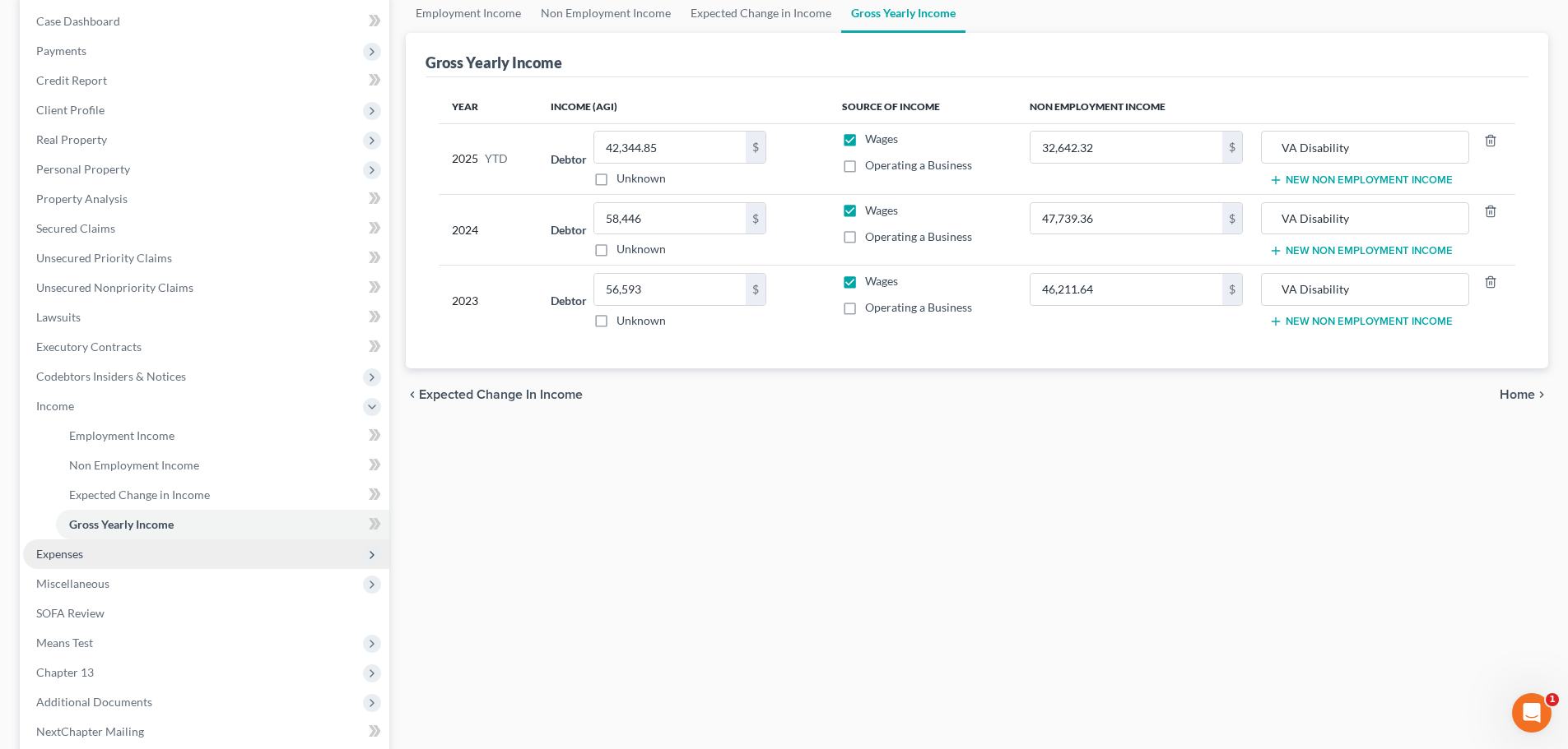
click at [91, 547] on span "Expenses" at bounding box center [205, 554] width 366 height 29
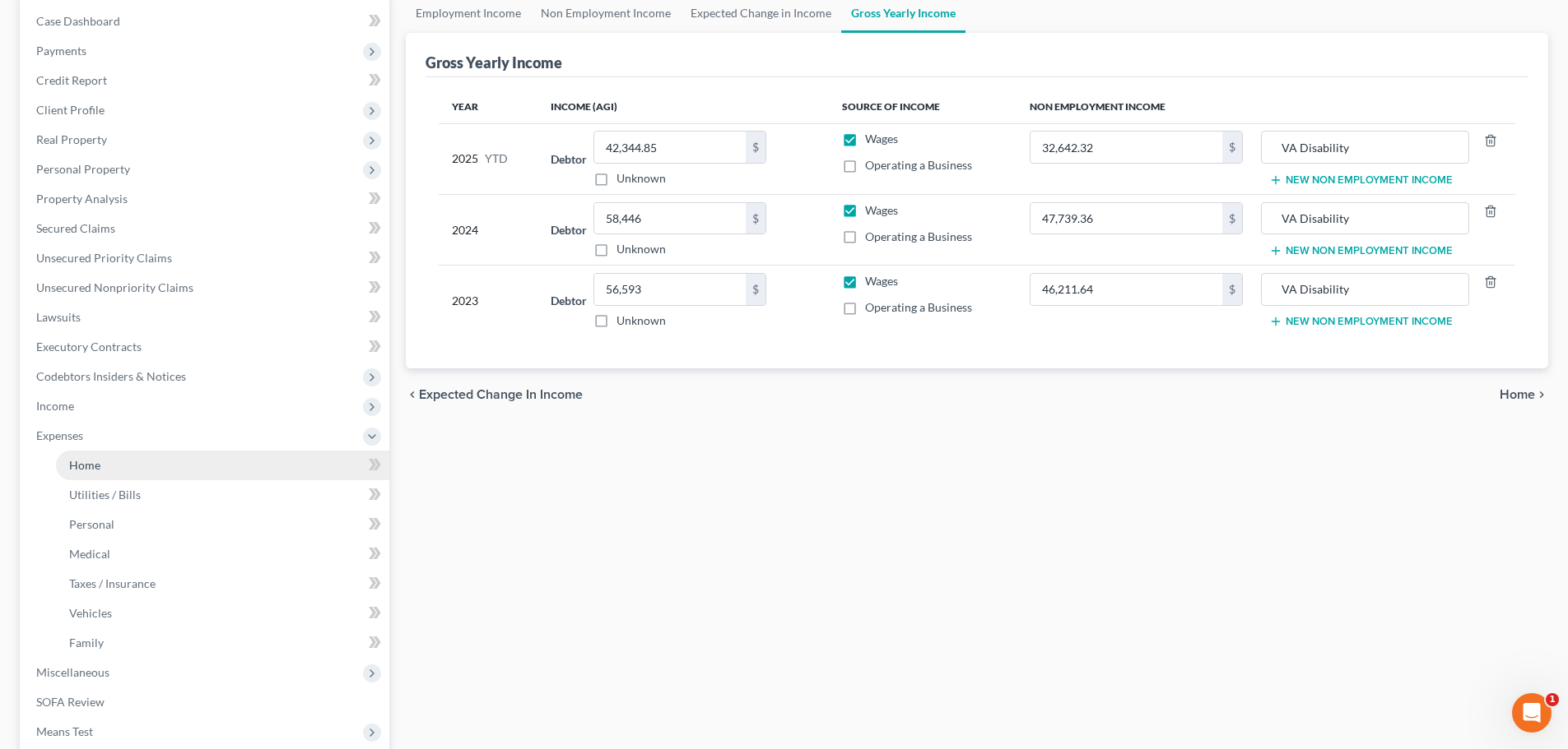
click at [113, 465] on link "Home" at bounding box center [223, 465] width 334 height 29
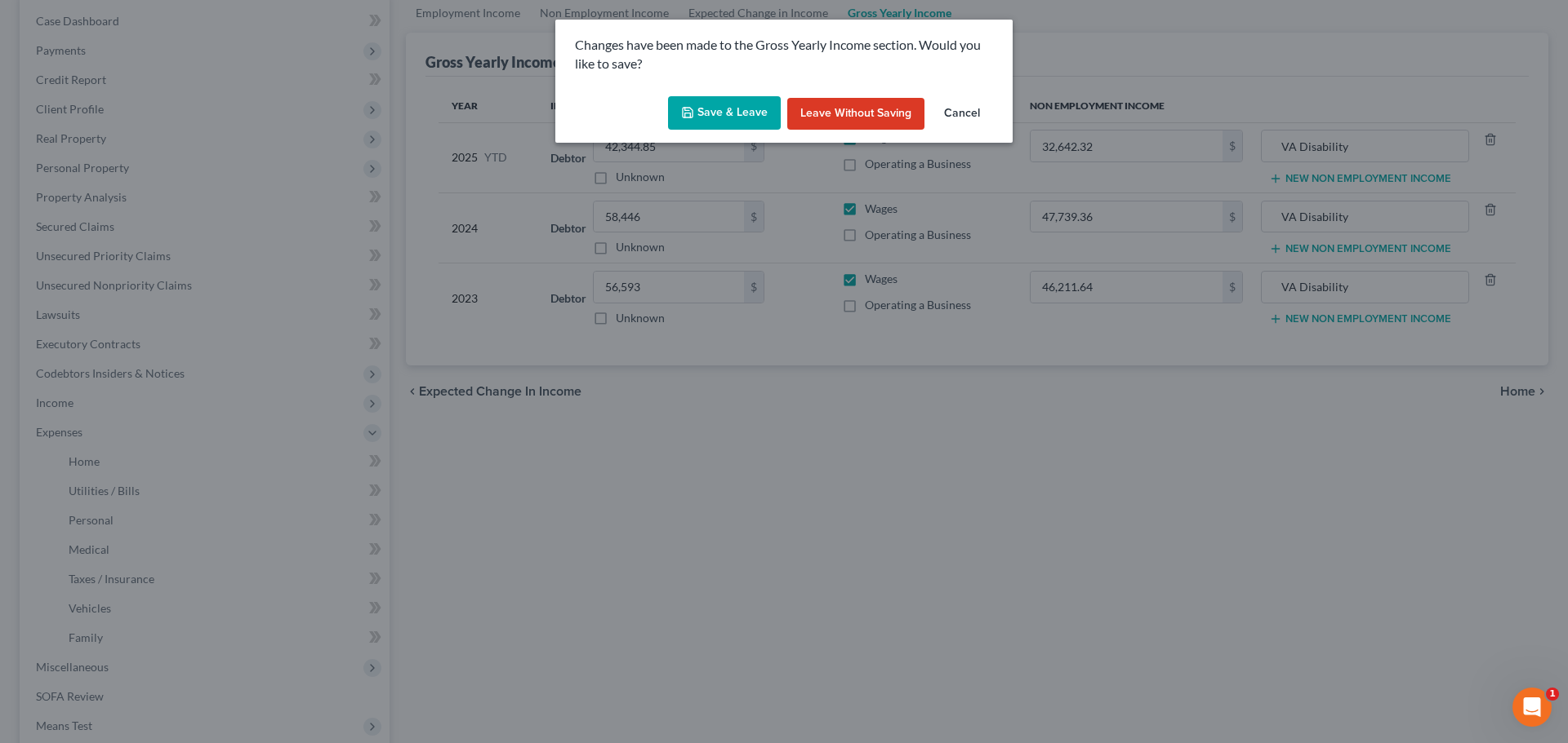
click at [743, 107] on button "Save & Leave" at bounding box center [724, 113] width 112 height 34
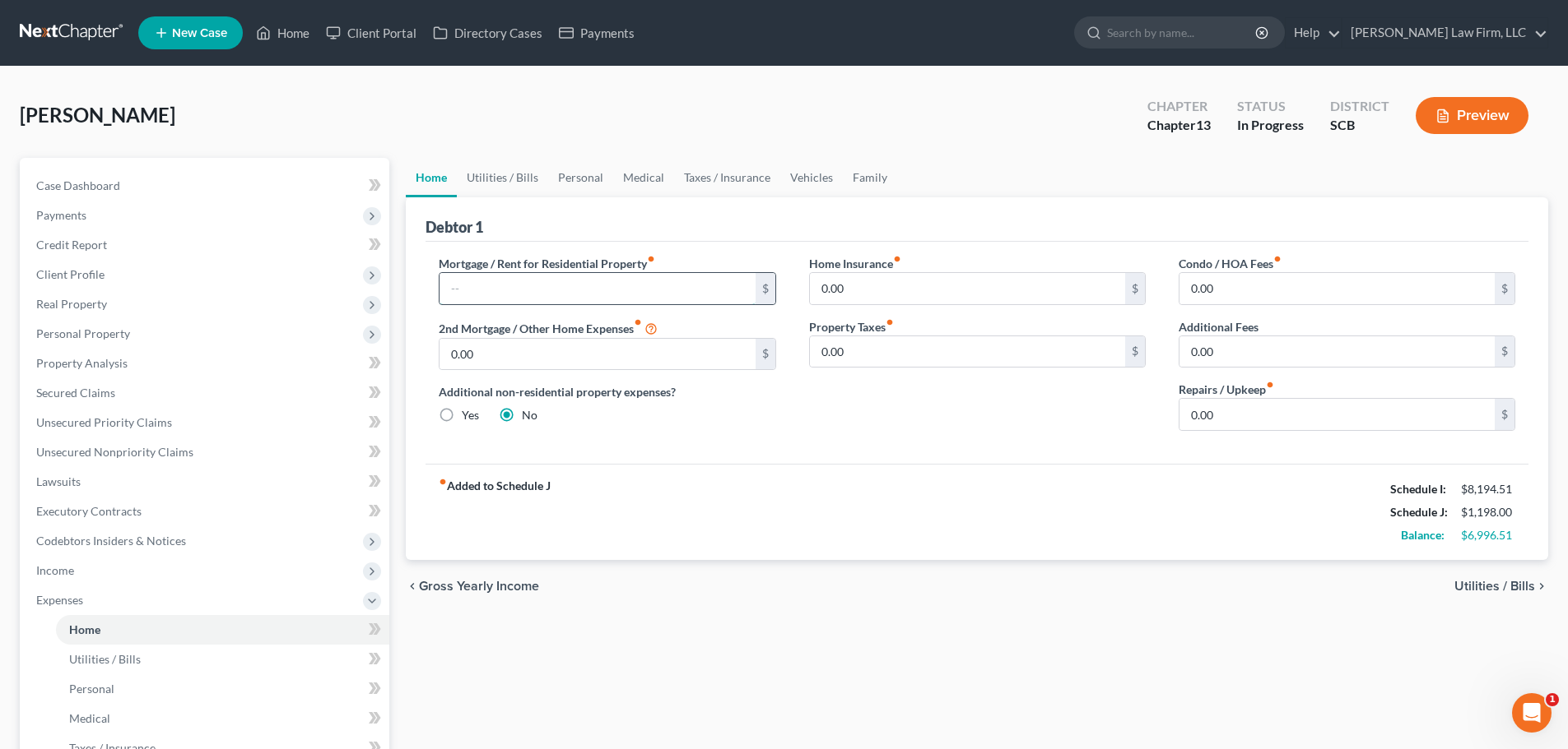
click at [618, 278] on input "text" at bounding box center [596, 288] width 315 height 31
drag, startPoint x: 529, startPoint y: 304, endPoint x: 528, endPoint y: 296, distance: 8.1
click at [529, 304] on div "$" at bounding box center [607, 288] width 337 height 33
click at [528, 290] on input "text" at bounding box center [596, 288] width 315 height 31
click at [1245, 404] on input "text" at bounding box center [1336, 414] width 315 height 31
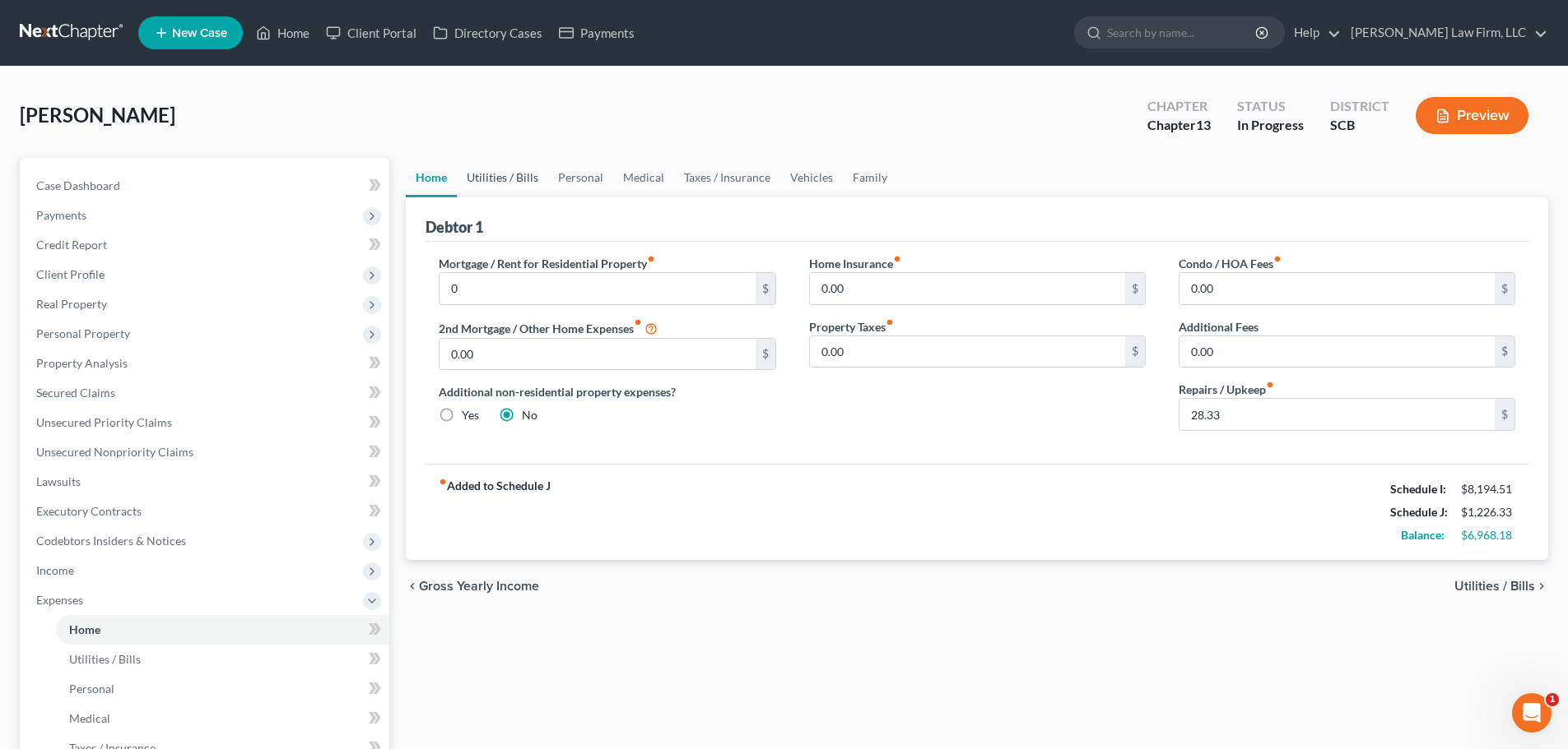
click at [494, 182] on link "Utilities / Bills" at bounding box center [502, 178] width 91 height 40
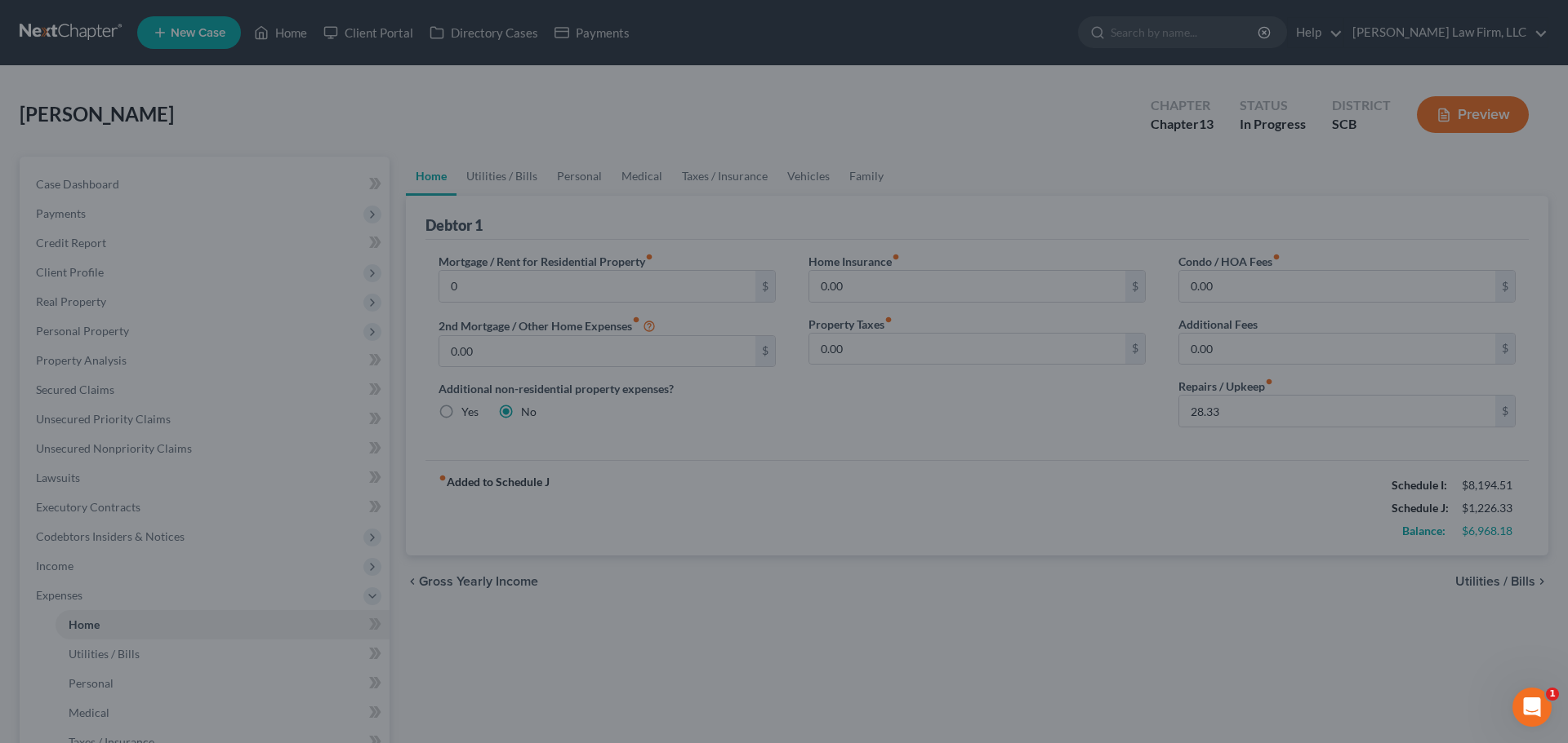
click at [1098, 516] on div at bounding box center [784, 372] width 1568 height 743
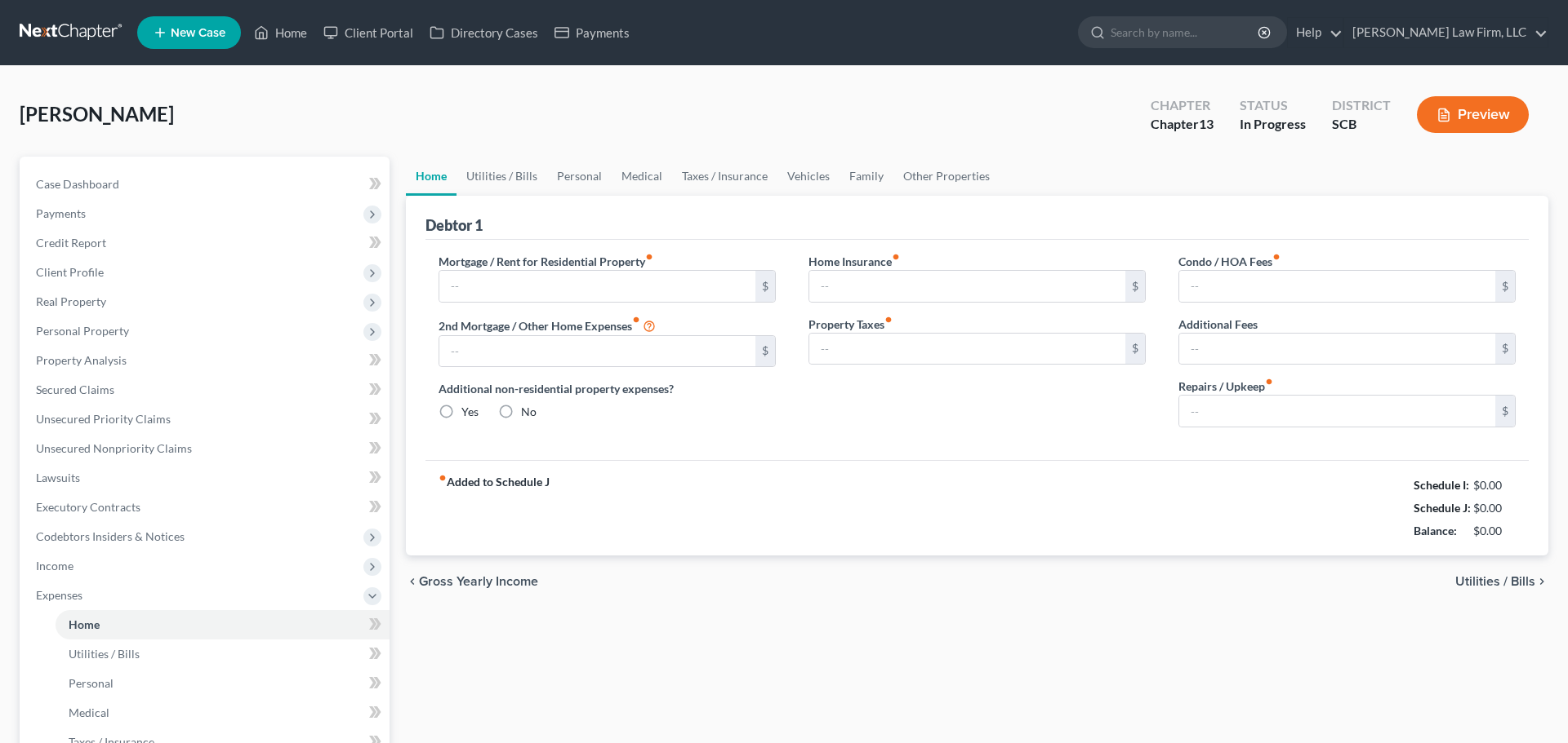
type input "0.00"
radio input "true"
type input "0.00"
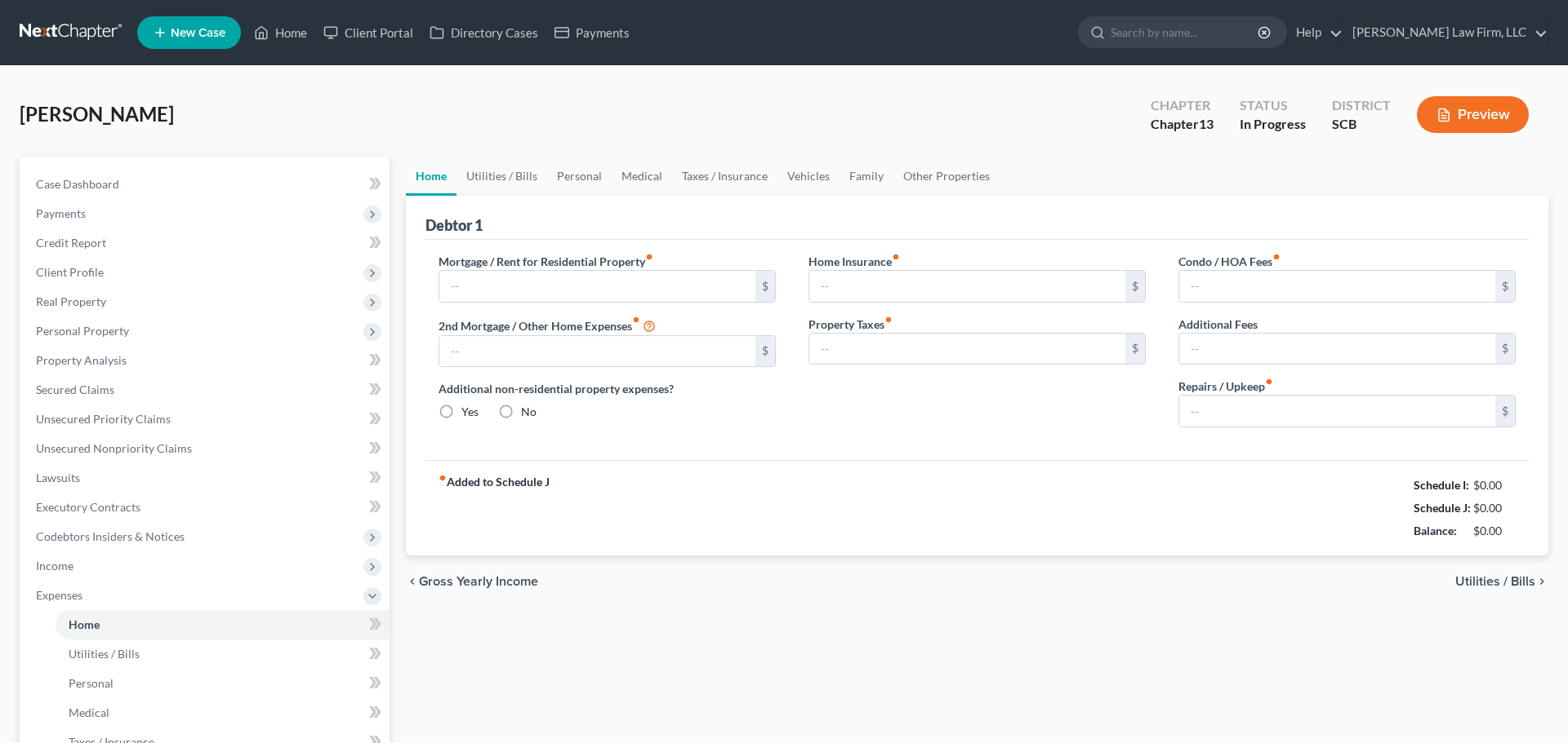
type input "0.00"
click at [692, 278] on input "text" at bounding box center [592, 286] width 312 height 31
click at [496, 185] on link "Utilities / Bills" at bounding box center [498, 176] width 91 height 40
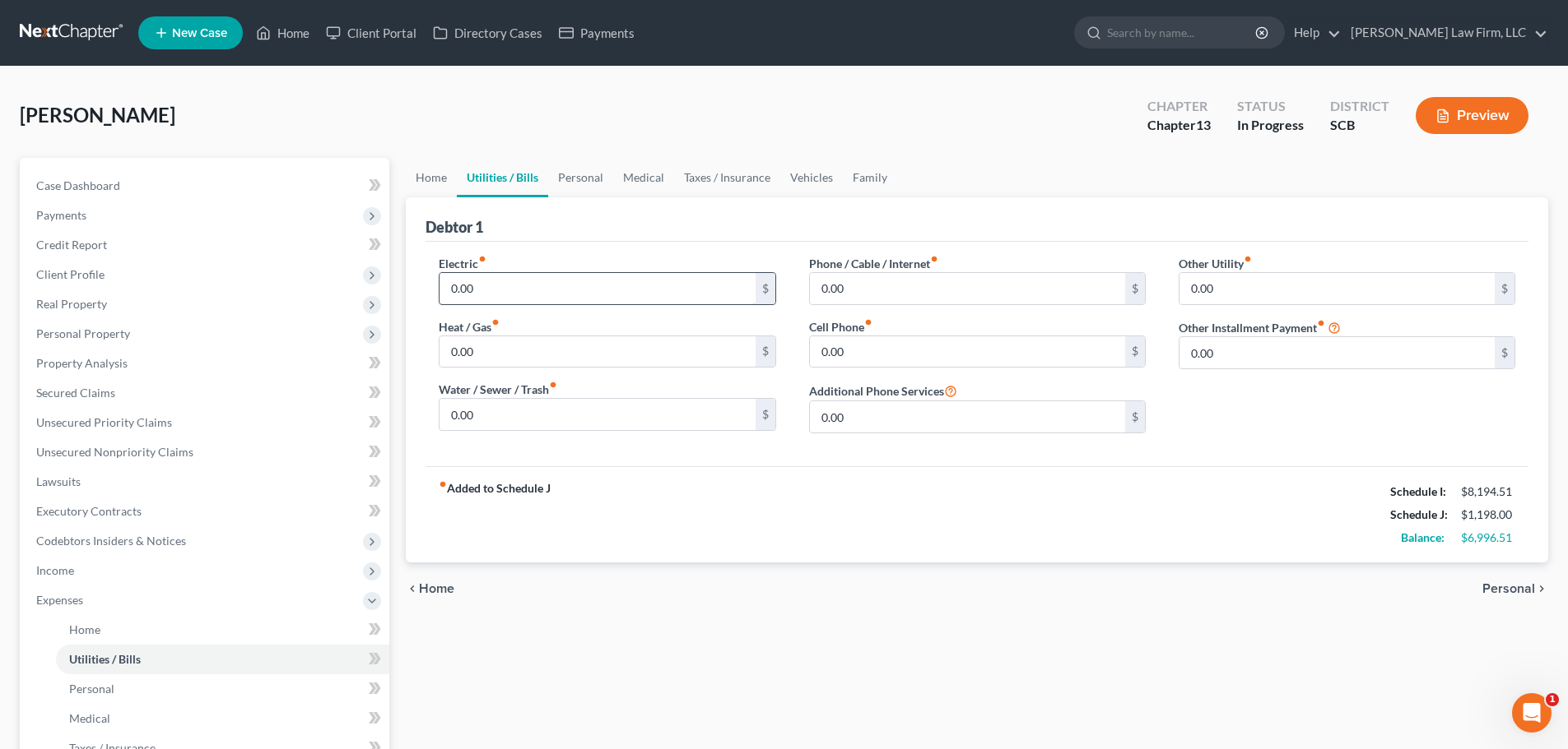
click at [542, 293] on input "0.00" at bounding box center [596, 288] width 315 height 31
type input "179"
click at [593, 417] on input "0.00" at bounding box center [596, 414] width 315 height 31
type input "119"
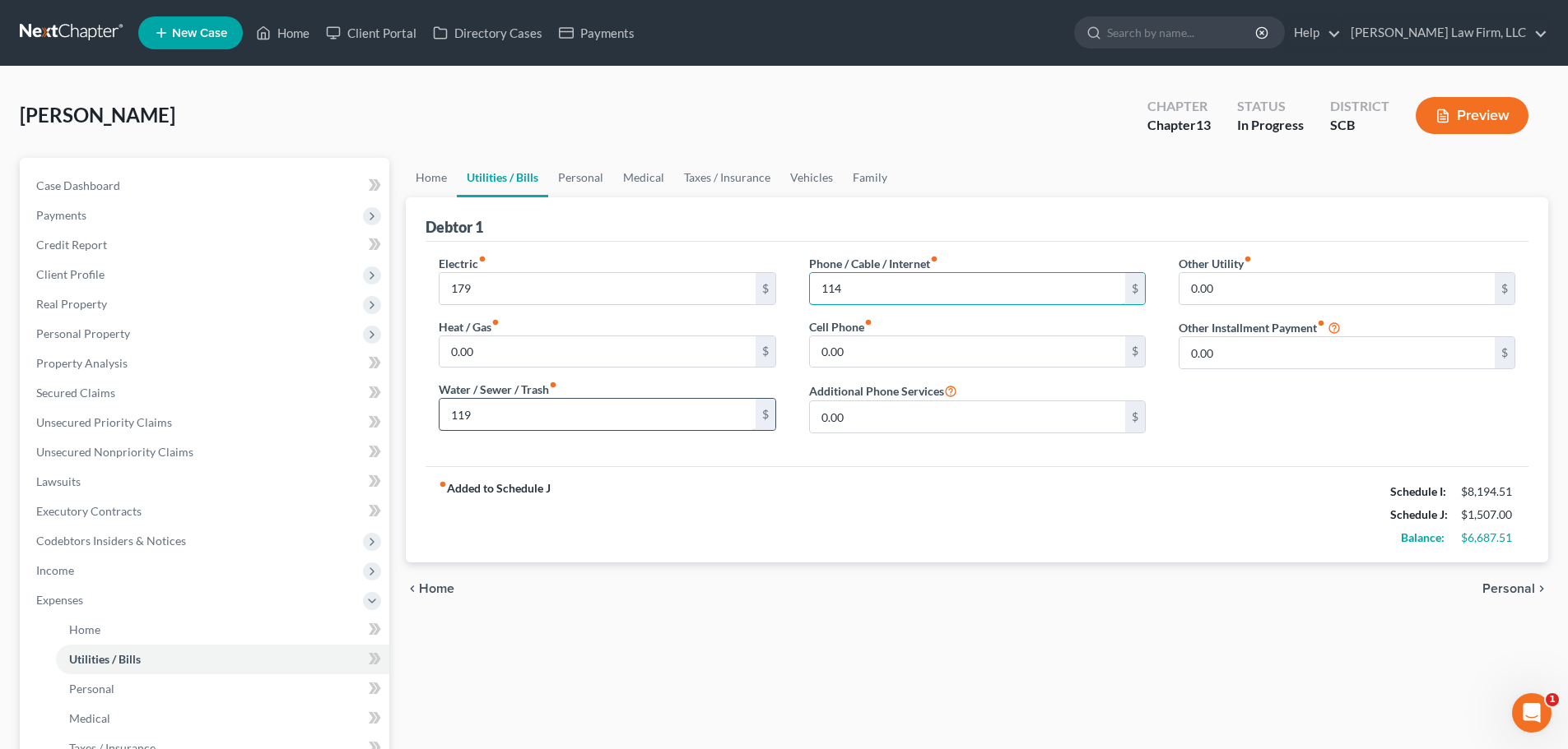
type input "114"
type input "386"
click at [580, 182] on link "Personal" at bounding box center [580, 178] width 65 height 40
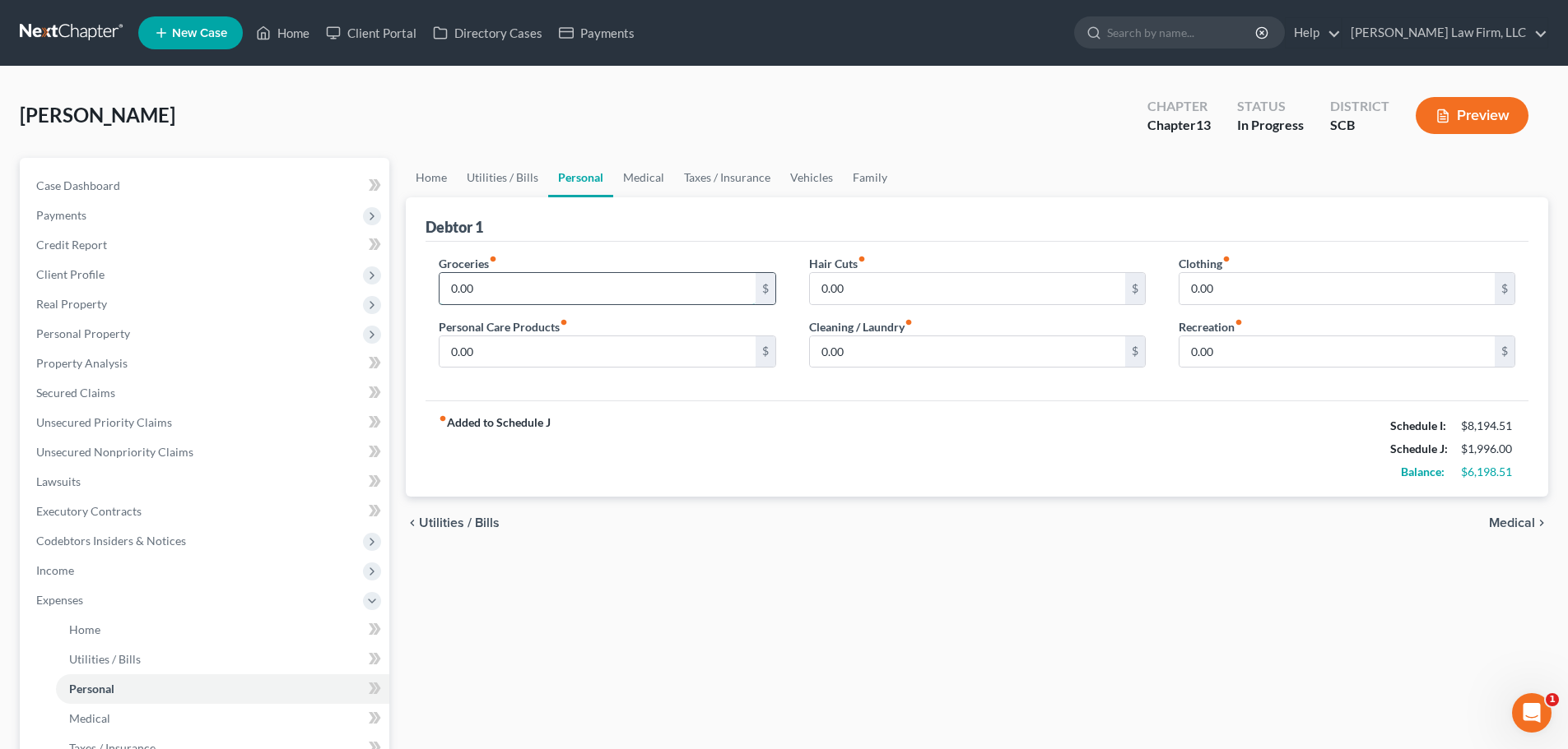
click at [503, 285] on input "0.00" at bounding box center [596, 288] width 315 height 31
type input "1,100"
type input "125"
click at [980, 289] on input "0.00" at bounding box center [967, 288] width 315 height 31
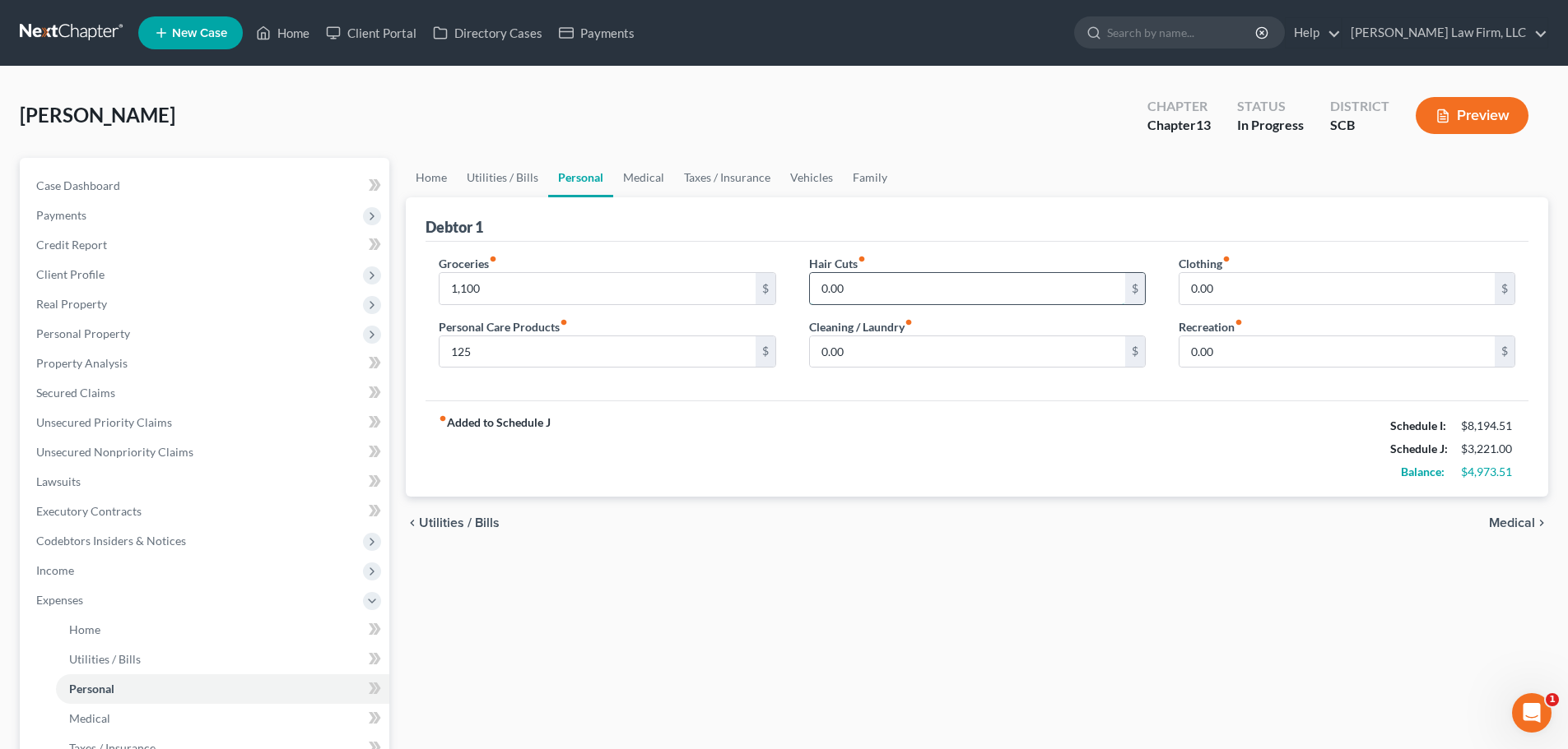
click at [980, 289] on input "0.00" at bounding box center [967, 288] width 315 height 31
type input "207.5"
type input "100"
type input "175"
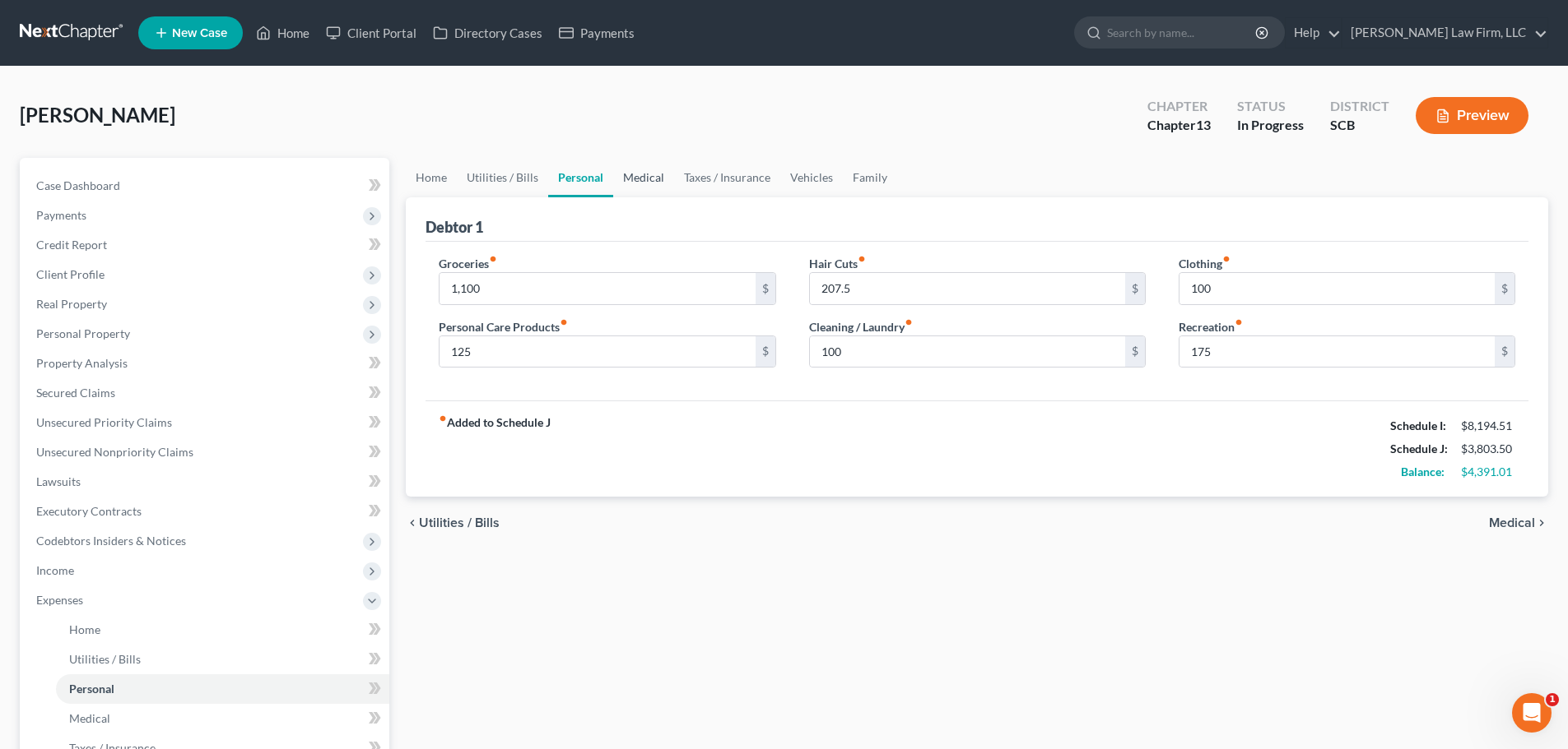
click at [640, 172] on link "Medical" at bounding box center [644, 178] width 61 height 40
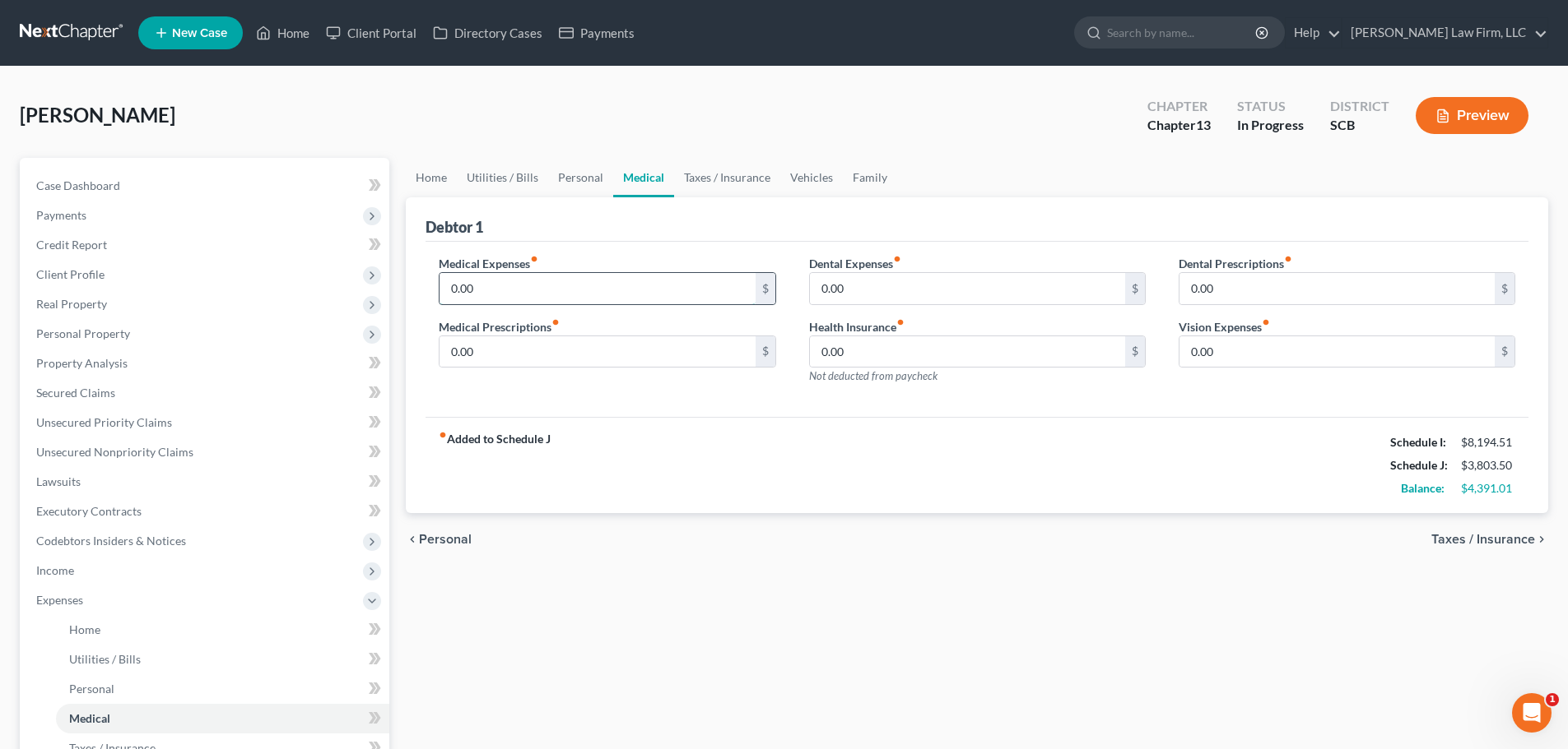
click at [555, 291] on input "0.00" at bounding box center [596, 288] width 315 height 31
type input "50"
click at [548, 368] on div "0.00 $" at bounding box center [607, 352] width 337 height 33
click at [544, 359] on input "0.00" at bounding box center [596, 352] width 315 height 31
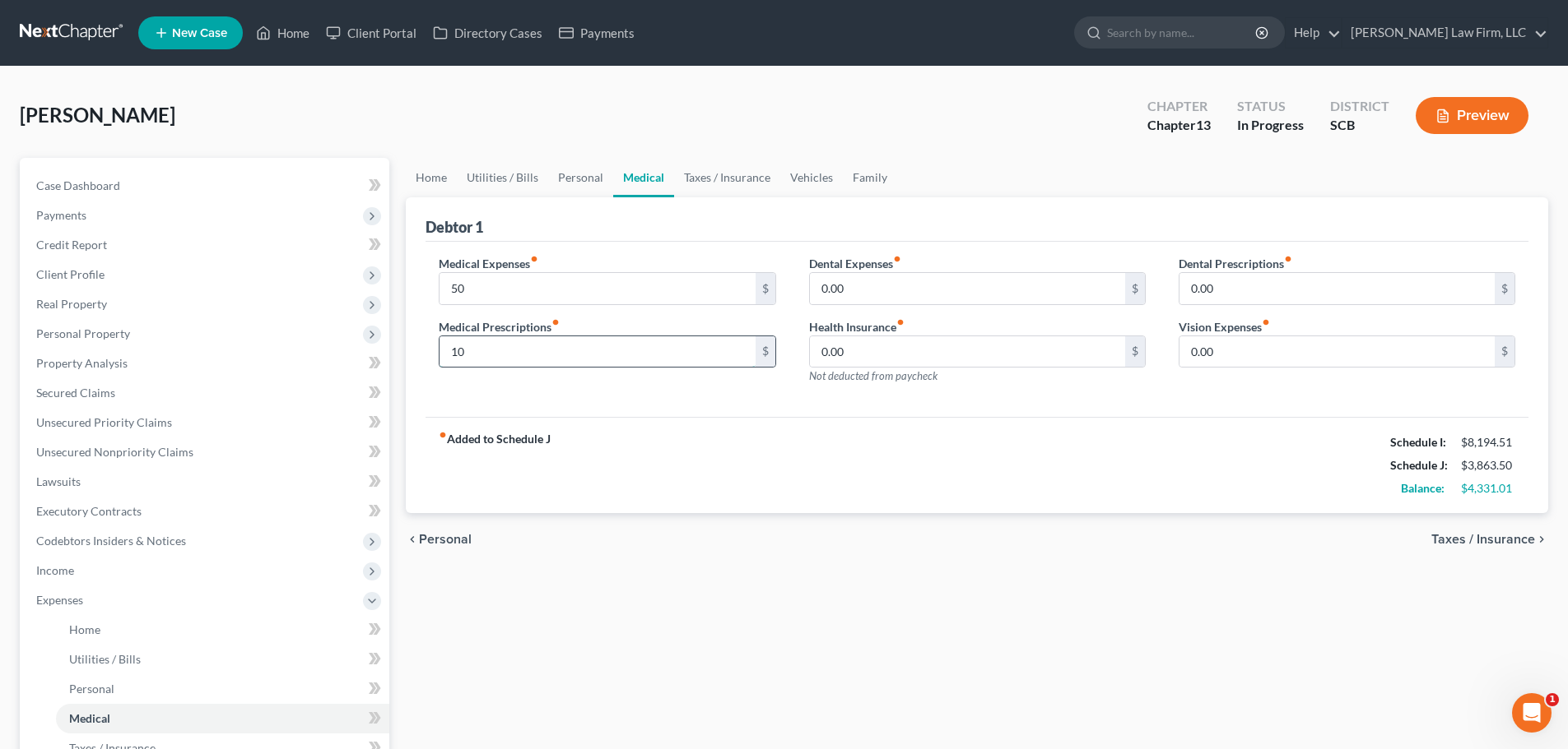
type input "10"
click at [898, 278] on input "0.00" at bounding box center [967, 288] width 315 height 31
type input "25"
click at [1307, 347] on input "0.00" at bounding box center [1336, 352] width 315 height 31
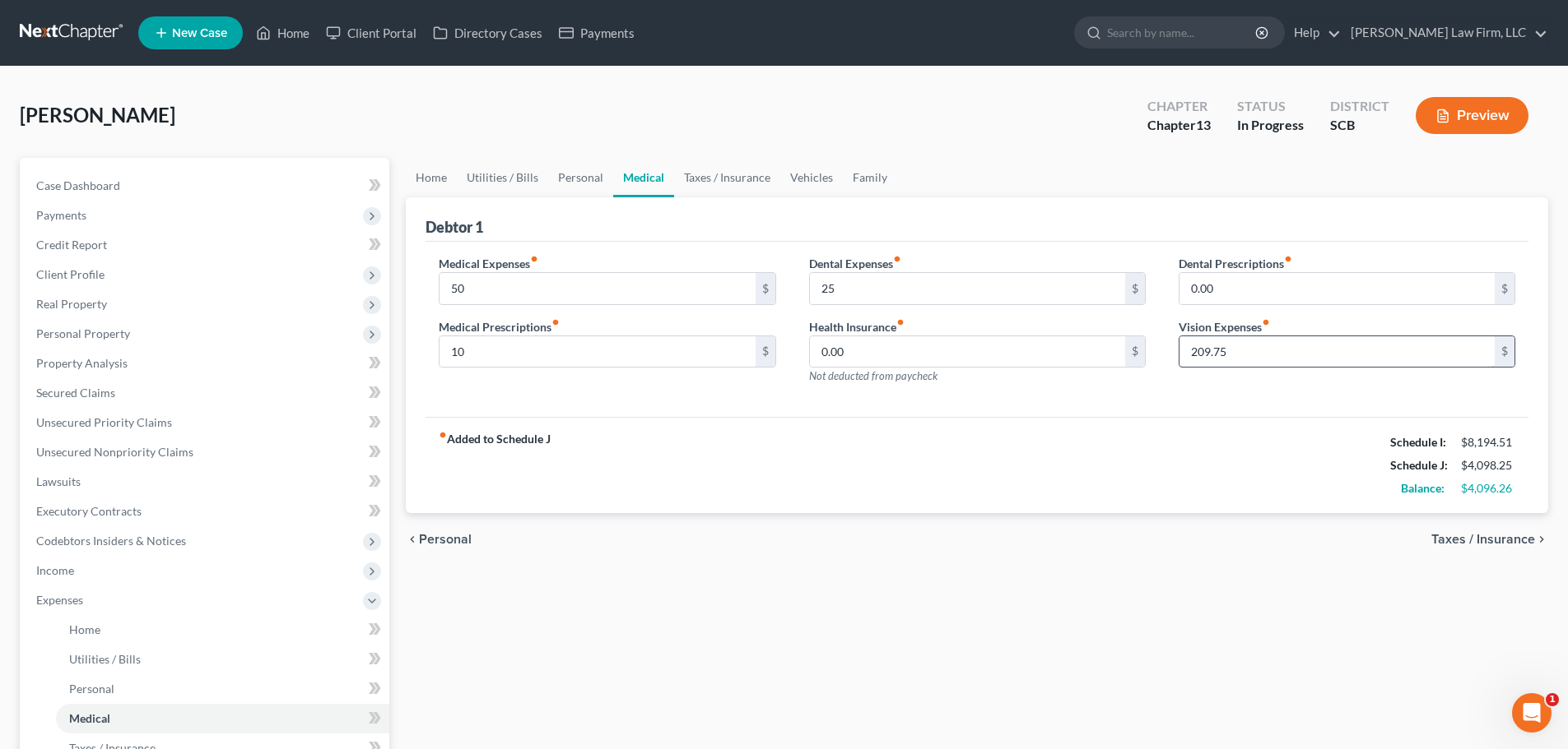
drag, startPoint x: 1346, startPoint y: 330, endPoint x: 1350, endPoint y: 338, distance: 8.9
click at [1347, 334] on div "Vision Expenses fiber_manual_record 209.75 $" at bounding box center [1346, 343] width 337 height 50
click at [1354, 344] on input "209.75" at bounding box center [1336, 352] width 315 height 31
type input "43.08"
click at [938, 578] on div "Home Utilities / Bills Personal Medical Taxes / Insurance Vehicles Family Debto…" at bounding box center [977, 633] width 1159 height 951
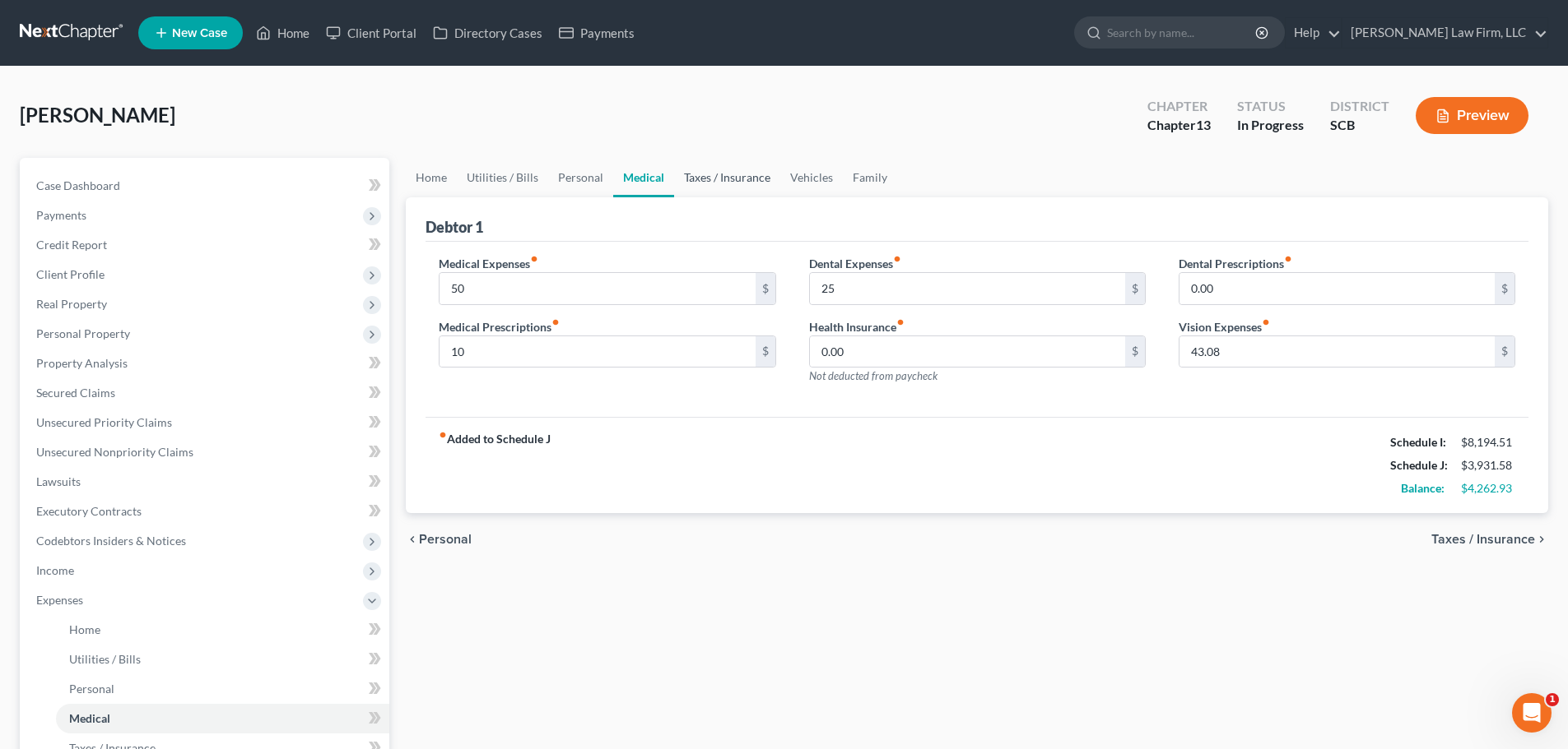
click at [722, 182] on link "Taxes / Insurance" at bounding box center [727, 178] width 106 height 40
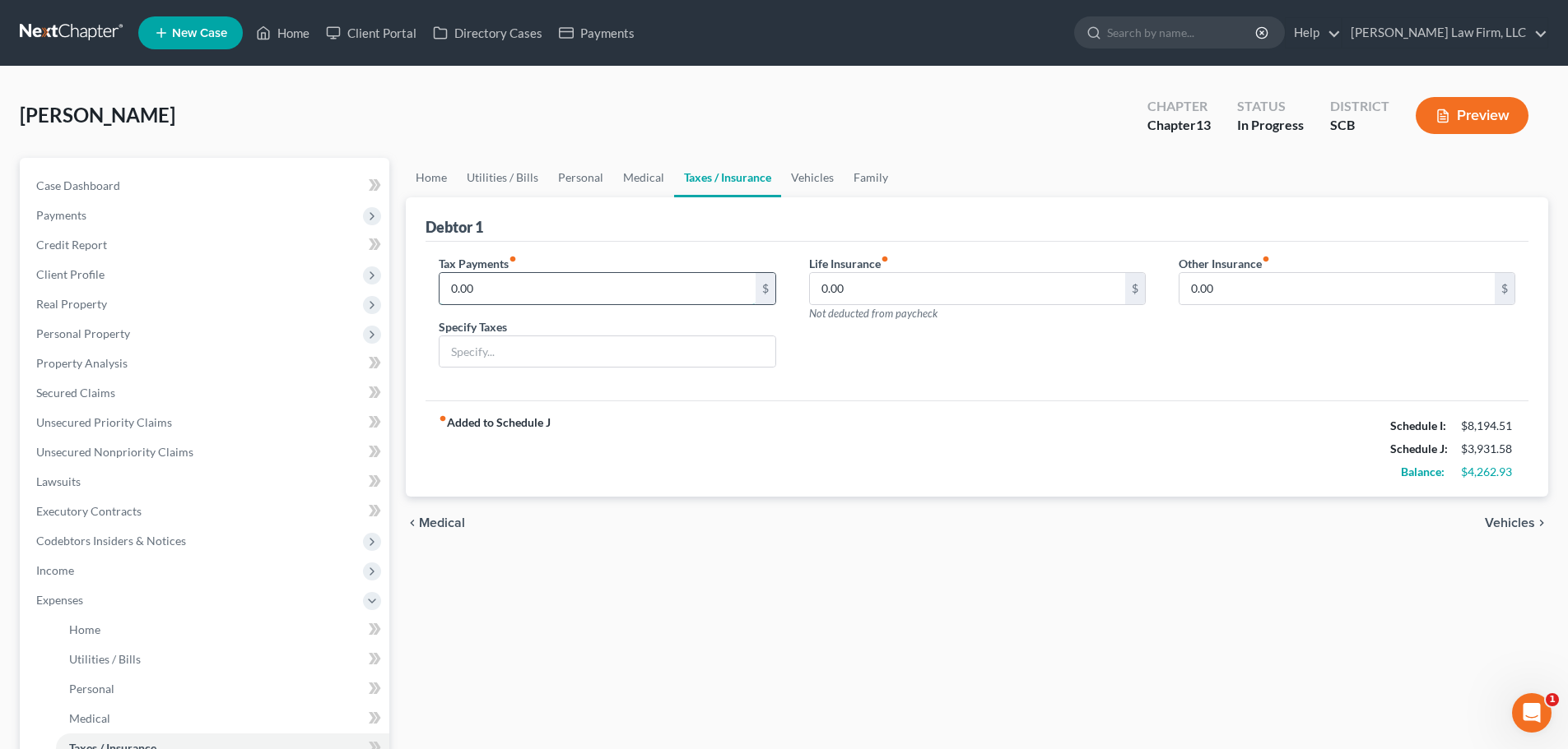
click at [658, 284] on input "0.00" at bounding box center [596, 288] width 315 height 31
click at [584, 291] on input "0.00" at bounding box center [596, 288] width 315 height 31
type input "30.28"
click at [553, 352] on input "text" at bounding box center [607, 352] width 335 height 31
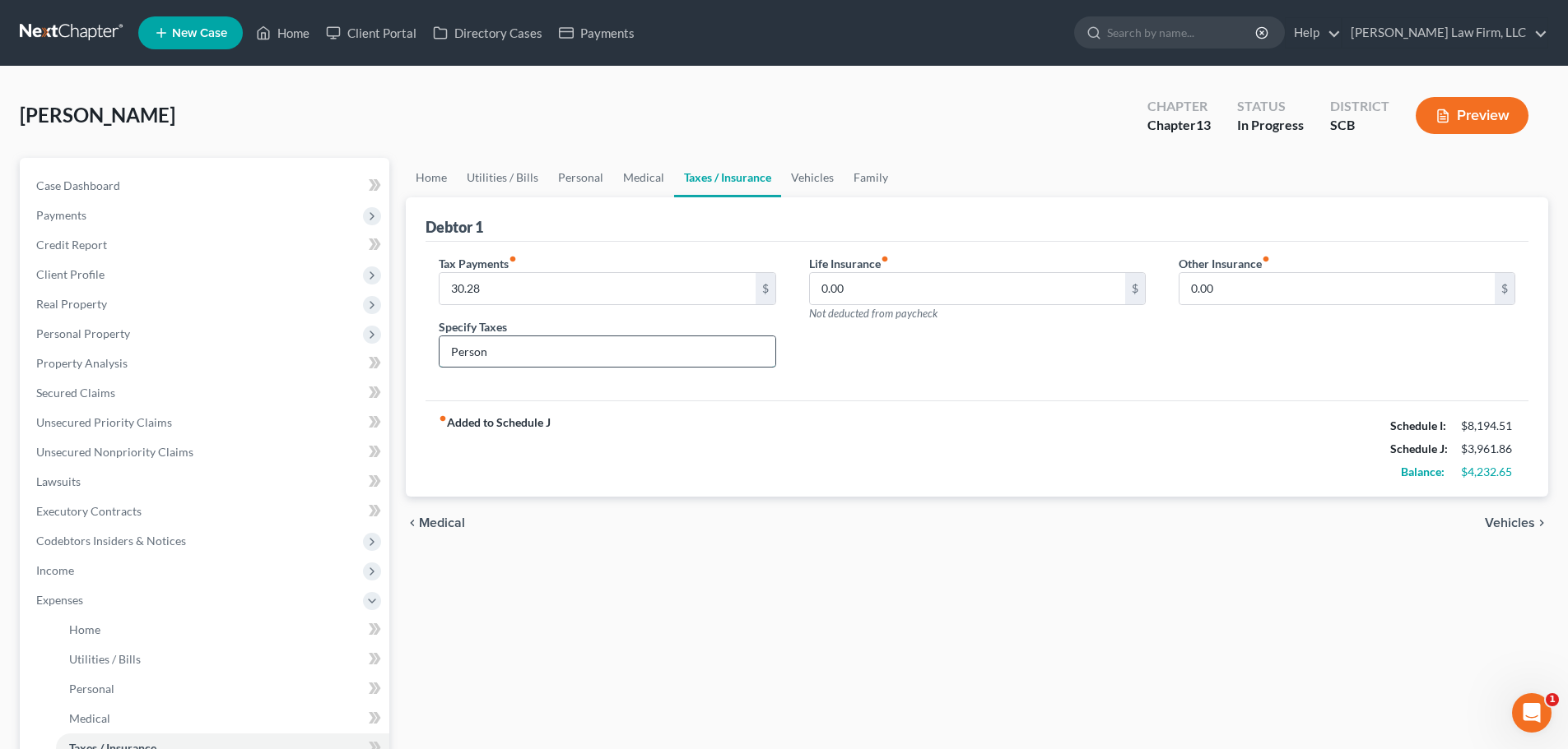
type input "Personal Property Taxes"
click at [939, 295] on input "0.00" at bounding box center [967, 288] width 315 height 31
type input "93"
drag, startPoint x: 803, startPoint y: 168, endPoint x: 787, endPoint y: 172, distance: 16.5
click at [803, 168] on link "Vehicles" at bounding box center [812, 178] width 63 height 40
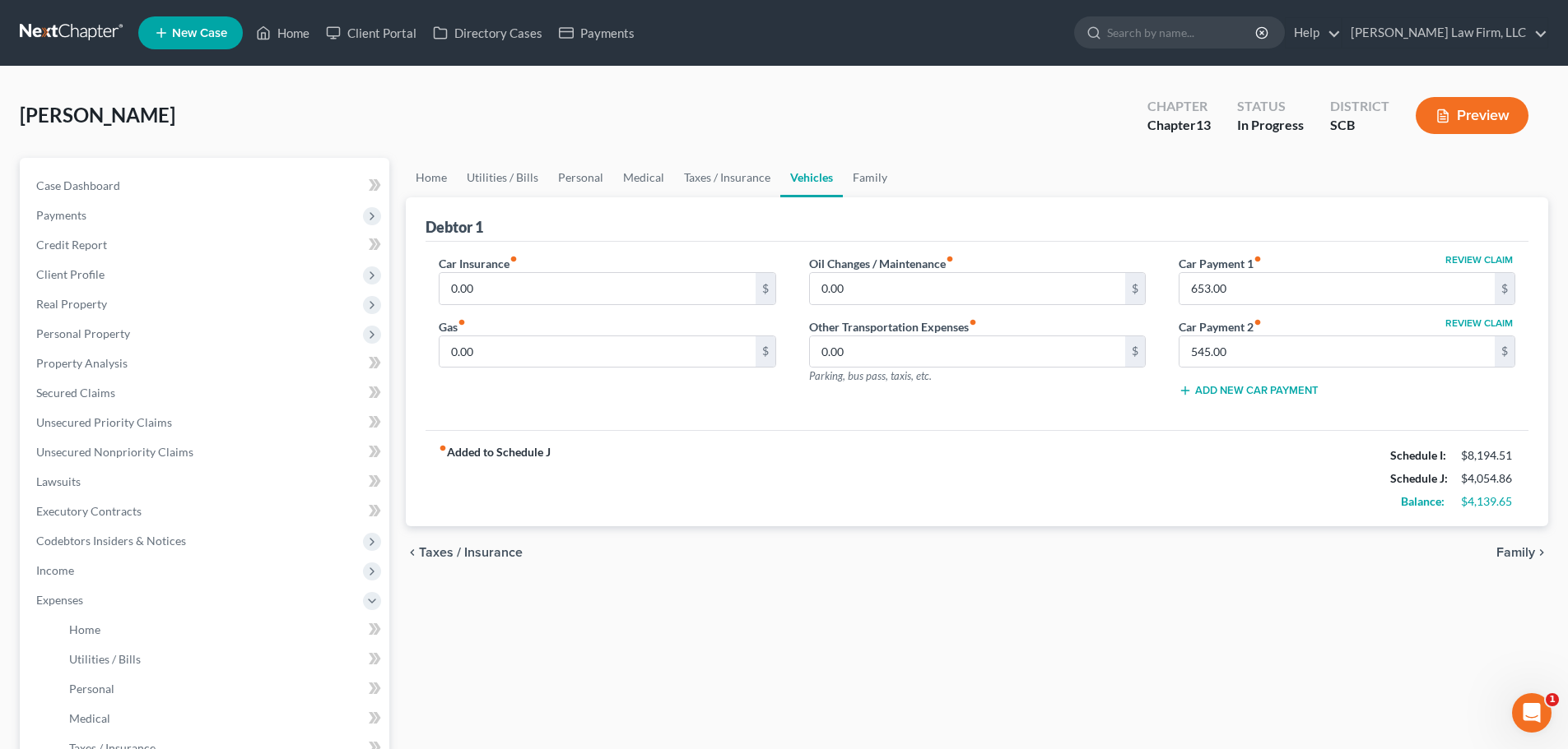
click at [917, 266] on label "Oil Changes / Maintenance fiber_manual_record" at bounding box center [881, 263] width 145 height 17
click at [923, 288] on input "0.00" at bounding box center [967, 288] width 315 height 31
type input "26.33"
click at [1332, 295] on input "653.00" at bounding box center [1336, 288] width 315 height 31
click at [553, 291] on input "0.00" at bounding box center [596, 288] width 315 height 31
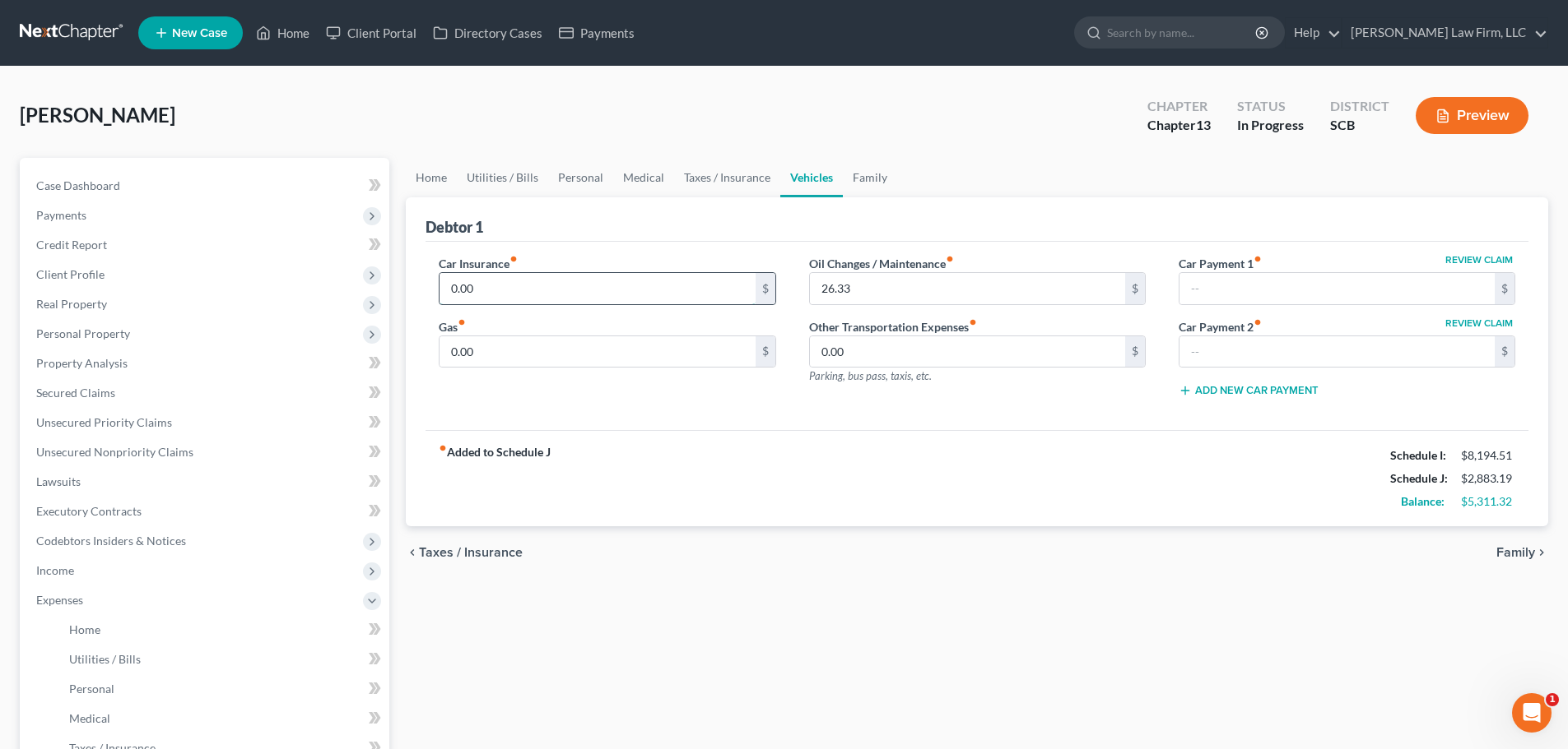
click at [698, 278] on input "0.00" at bounding box center [596, 288] width 315 height 31
click at [700, 284] on input "0.00" at bounding box center [596, 288] width 315 height 31
type input "1,257.5"
type input "375"
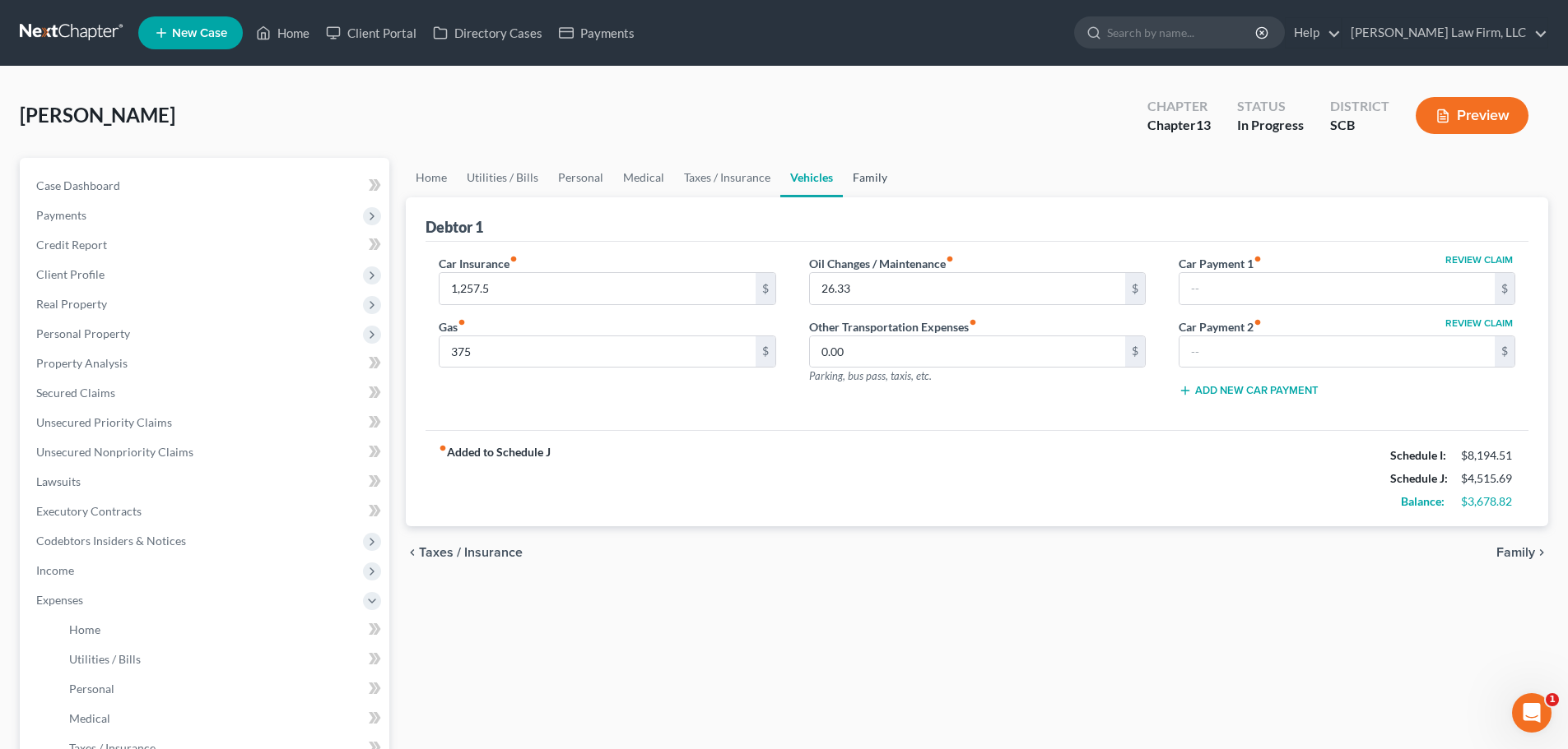
click at [859, 176] on link "Family" at bounding box center [869, 178] width 54 height 40
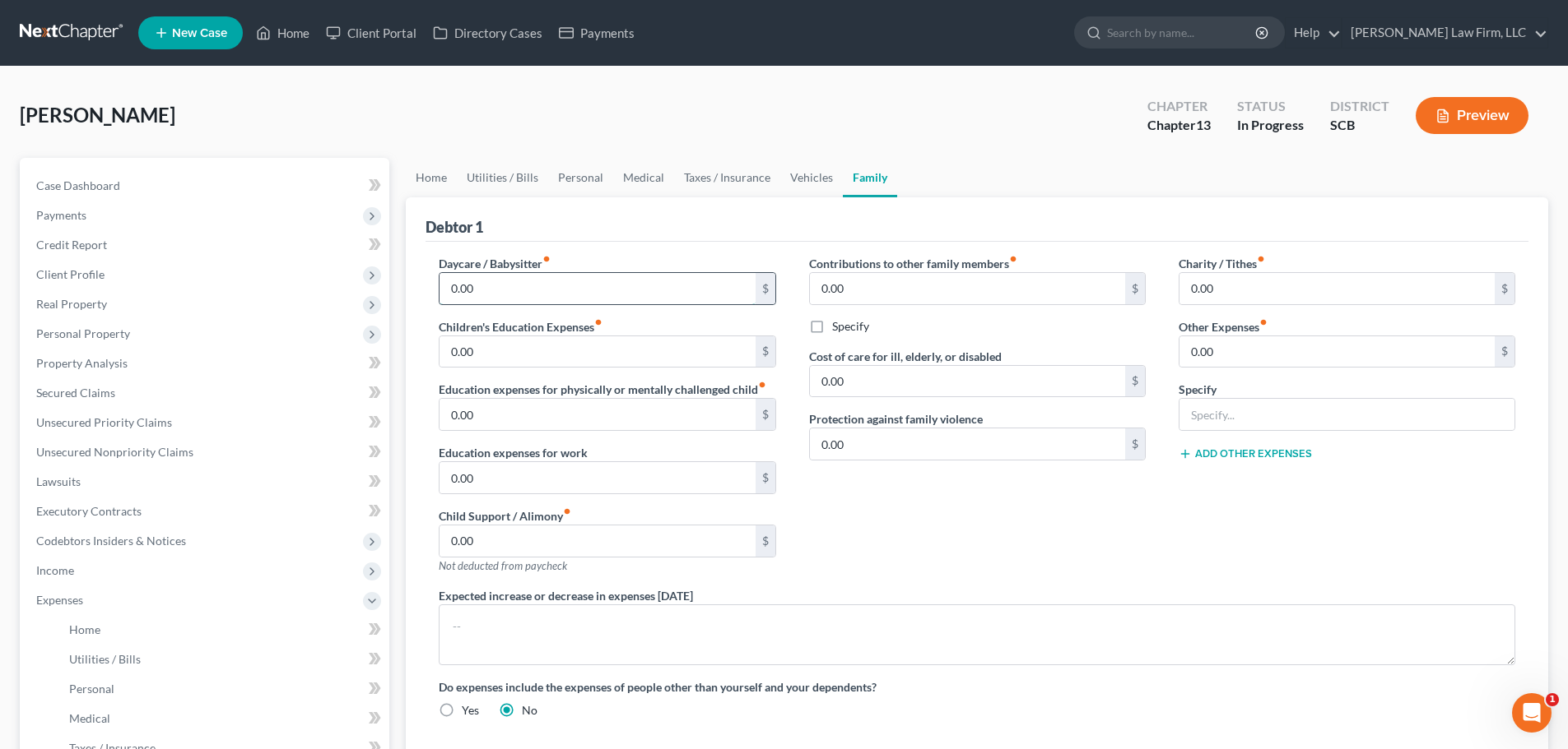
click at [533, 292] on input "0.00" at bounding box center [596, 288] width 315 height 31
click at [535, 297] on input "0.00" at bounding box center [596, 288] width 315 height 31
click at [664, 306] on div "Daycare / Babysitter fiber_manual_record 2,100 $ Children's Education Expenses …" at bounding box center [607, 421] width 370 height 333
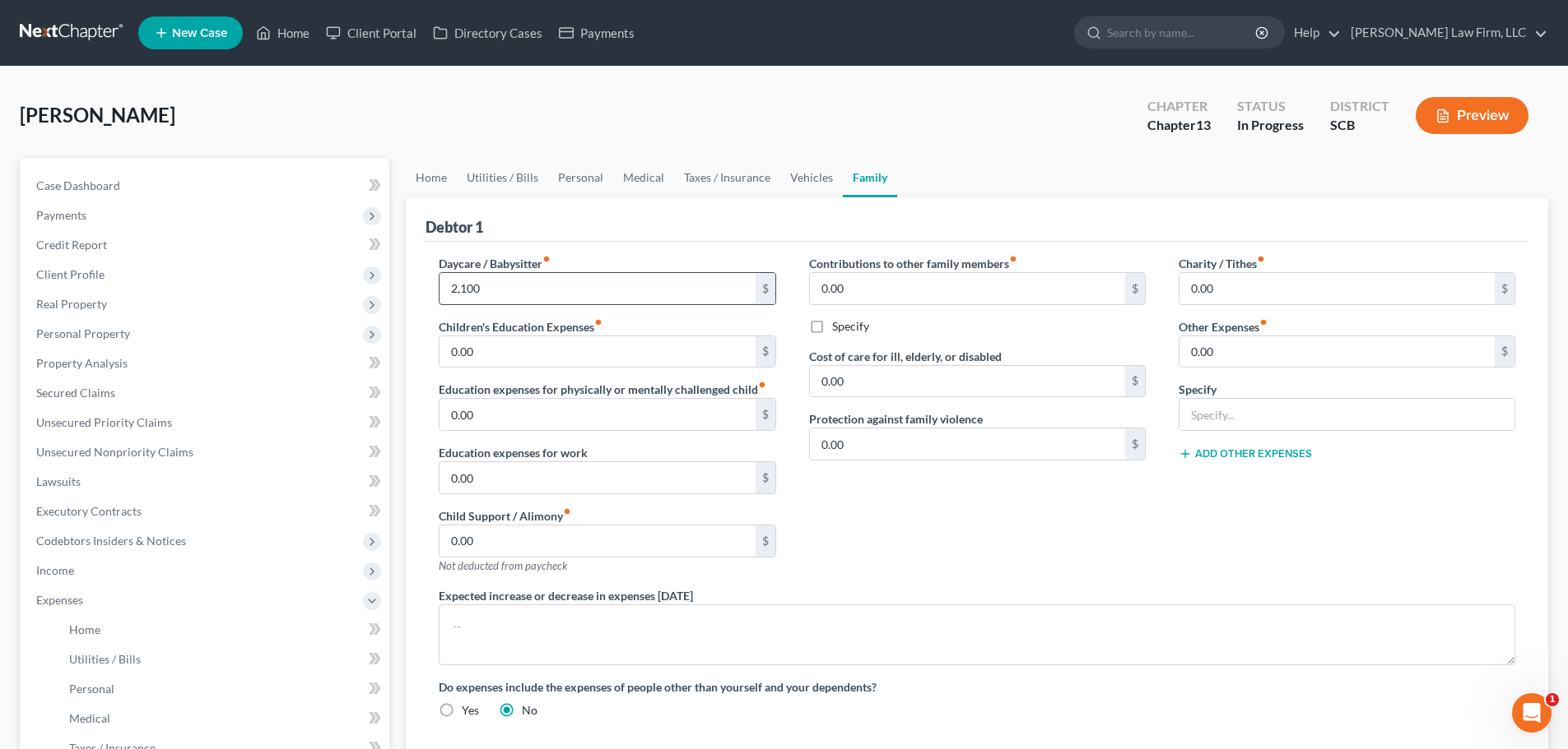
click at [664, 303] on input "2,100" at bounding box center [596, 288] width 315 height 31
drag, startPoint x: 600, startPoint y: 287, endPoint x: 603, endPoint y: 297, distance: 10.4
click at [600, 287] on input "2,100" at bounding box center [596, 288] width 315 height 31
click at [610, 329] on div "Children's Education Expenses fiber_manual_record 0.00 $" at bounding box center [607, 343] width 337 height 50
click at [610, 291] on input "2,100" at bounding box center [596, 288] width 315 height 31
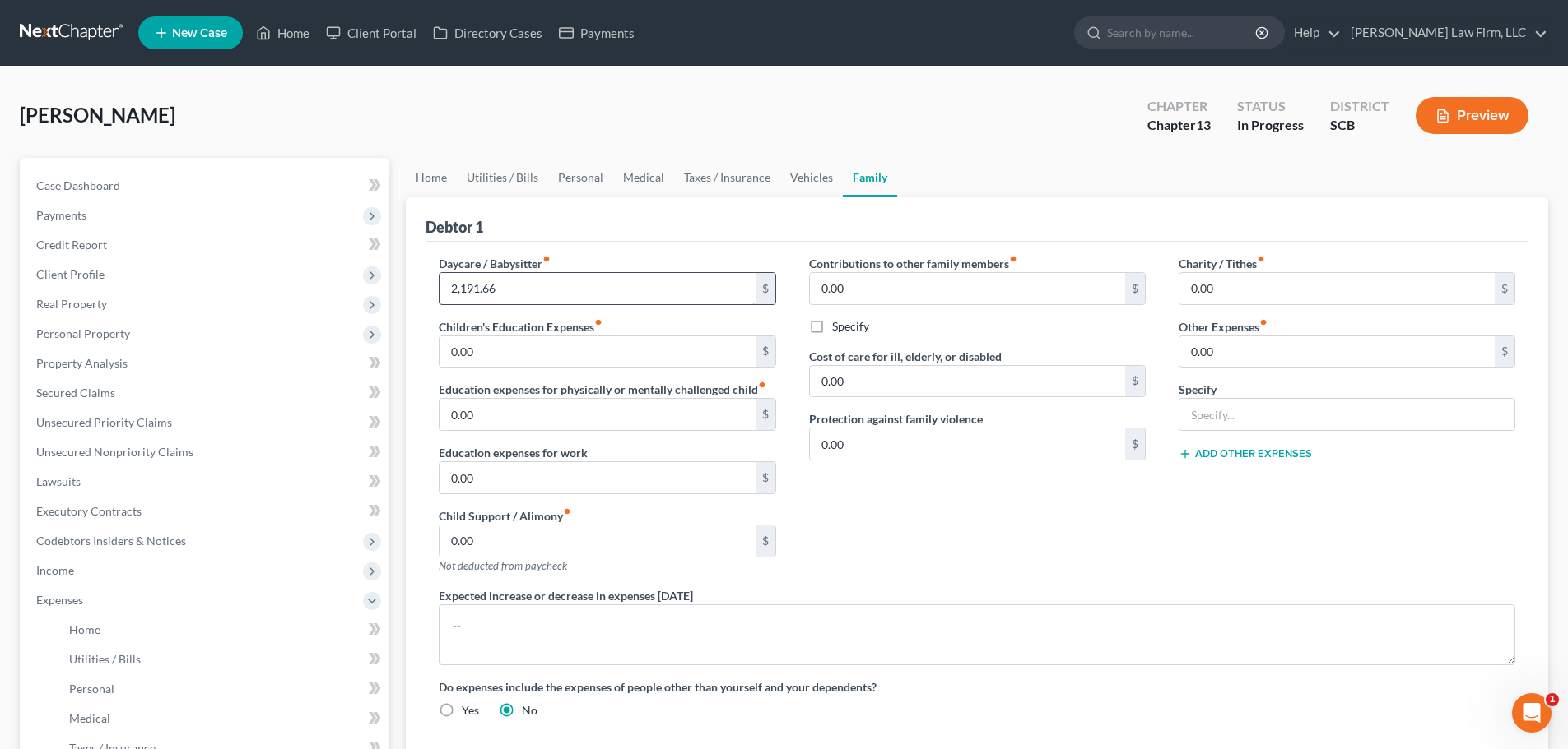
type input "2,191.66"
click at [670, 418] on input "0.00" at bounding box center [596, 414] width 315 height 31
click at [694, 352] on input "0.00" at bounding box center [596, 352] width 315 height 31
click at [1268, 414] on input "text" at bounding box center [1346, 414] width 335 height 31
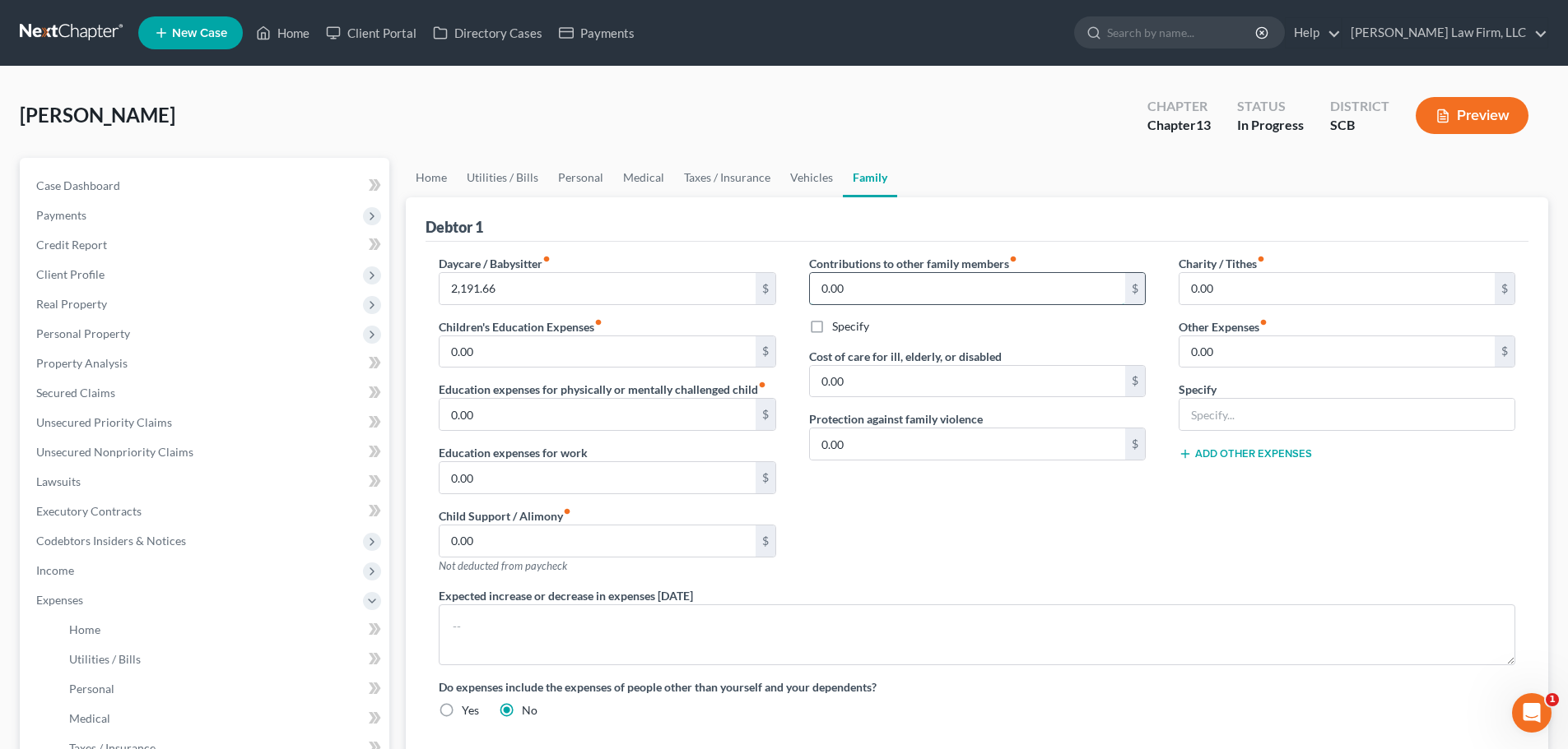
click at [1077, 298] on input "0.00" at bounding box center [967, 288] width 315 height 31
click at [1263, 281] on input "0.00" at bounding box center [1336, 288] width 315 height 31
drag, startPoint x: 1263, startPoint y: 281, endPoint x: 1051, endPoint y: 300, distance: 212.8
click at [1051, 300] on div "Daycare / Babysitter fiber_manual_record 2,191.66 $ Children's Education Expens…" at bounding box center [977, 493] width 1110 height 477
type input "10"
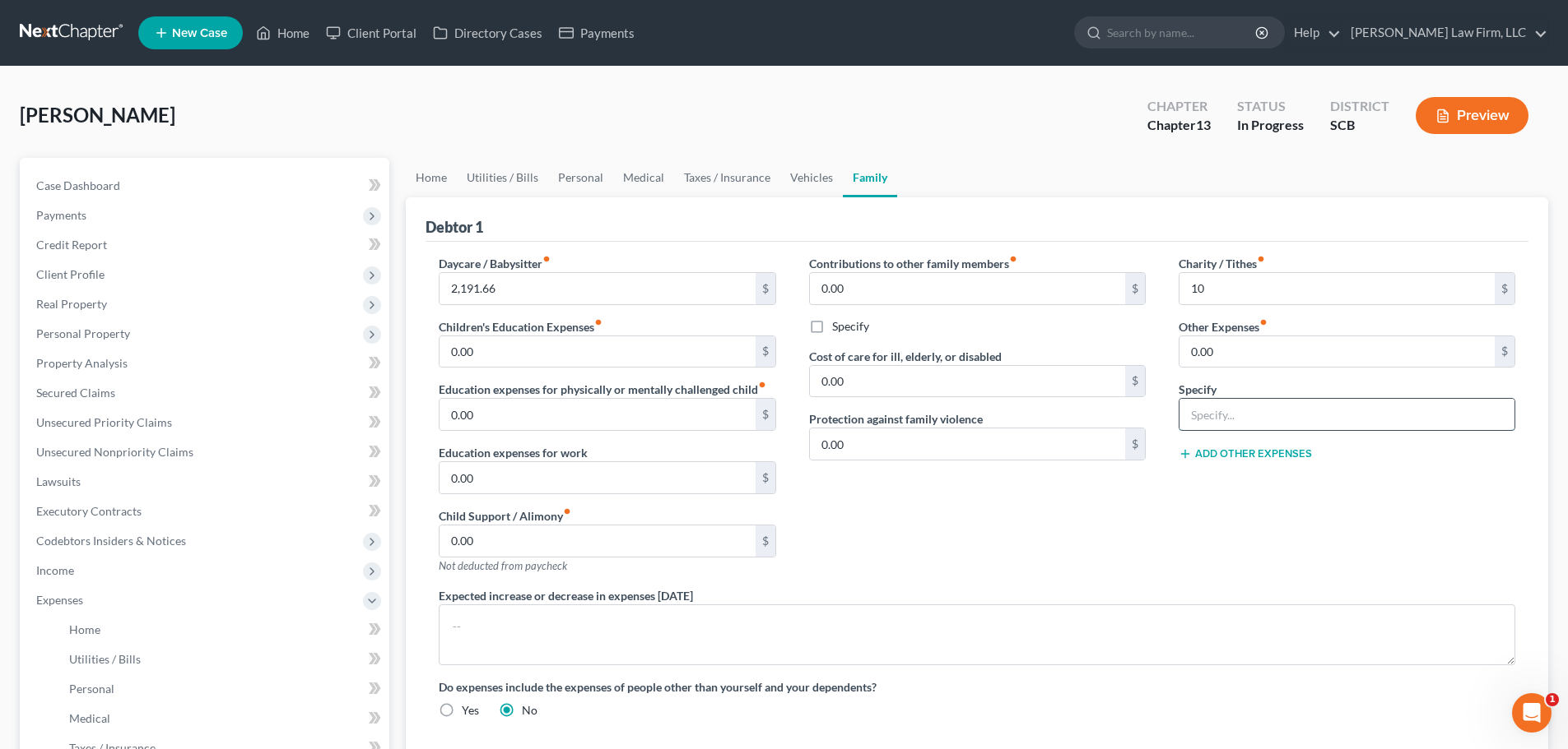
click at [1210, 405] on input "text" at bounding box center [1346, 414] width 335 height 31
type input "Pet Expenses"
click at [1248, 452] on button "Add Other Expenses" at bounding box center [1245, 454] width 133 height 13
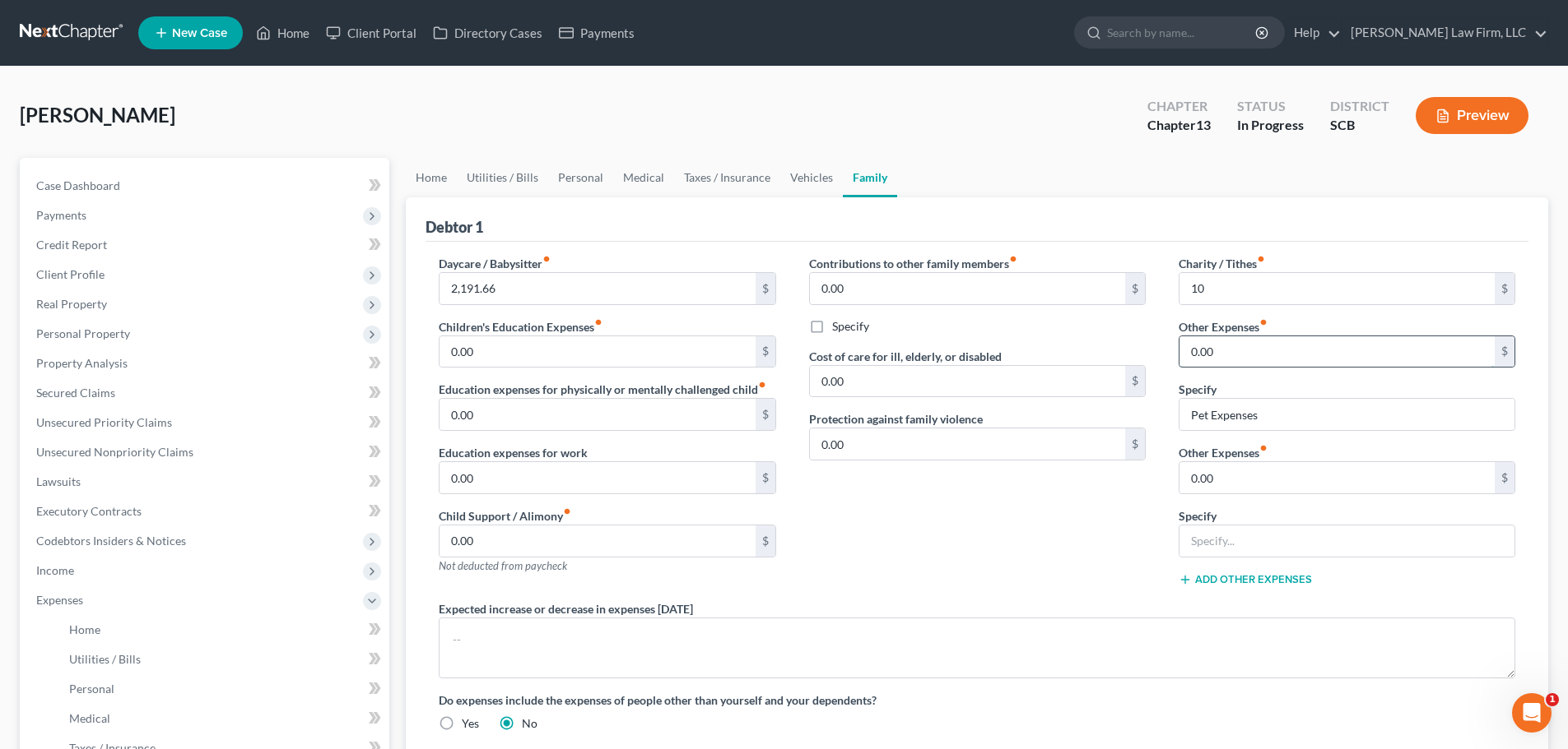
click at [1243, 361] on input "0.00" at bounding box center [1336, 352] width 315 height 31
click at [1247, 358] on input "125" at bounding box center [1336, 352] width 315 height 31
type input "100"
type input "0"
type input "60"
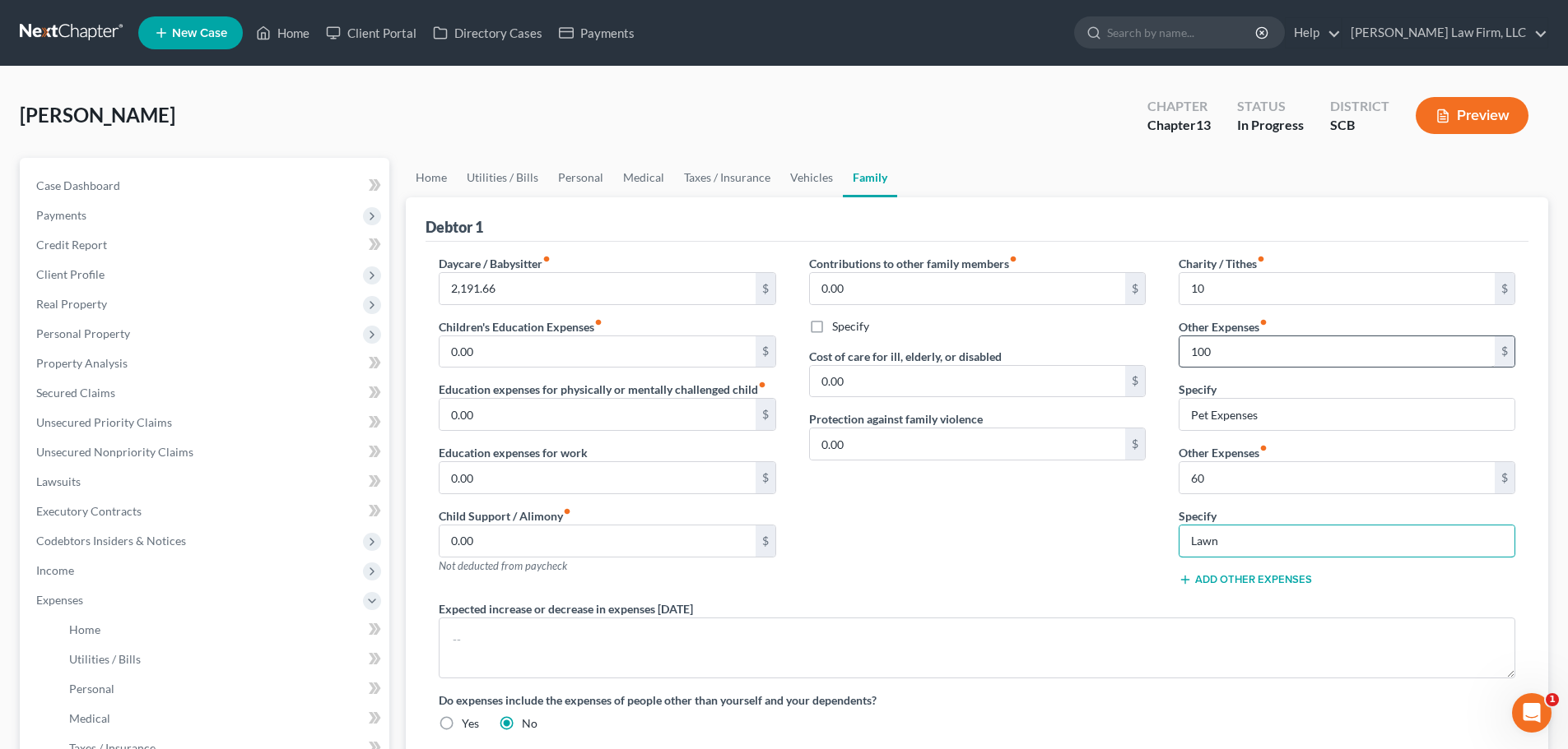
type input "Lawn Care"
click at [945, 284] on input "0.00" at bounding box center [967, 288] width 315 height 31
click at [885, 298] on input "0.00" at bounding box center [967, 288] width 315 height 31
drag, startPoint x: 885, startPoint y: 298, endPoint x: 798, endPoint y: 304, distance: 87.2
click at [800, 303] on div "Contributions to other family members fiber_manual_record 0.00 $ Specify Cost o…" at bounding box center [977, 428] width 370 height 346
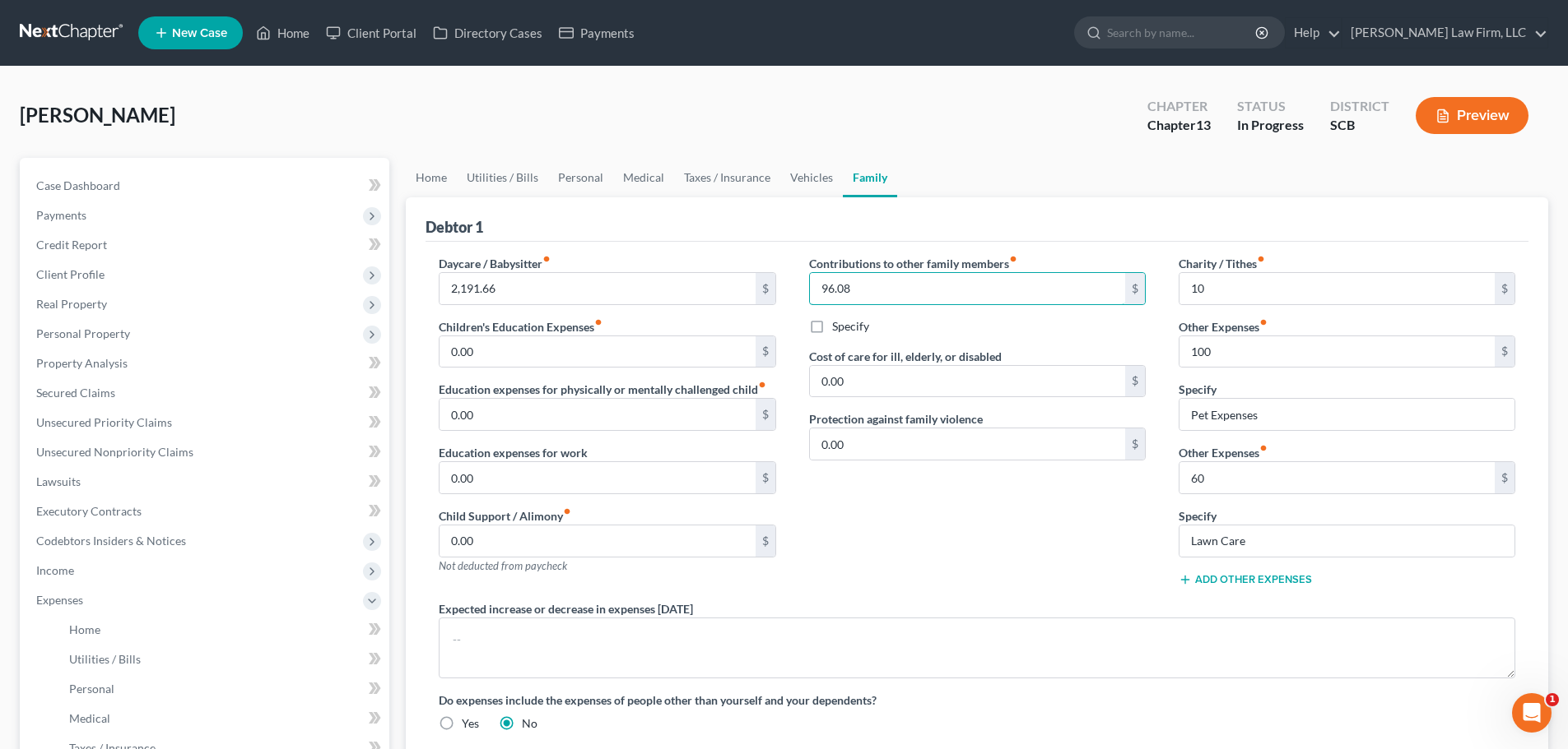
type input "96.08"
click at [868, 326] on div "Specify" at bounding box center [978, 326] width 337 height 16
click at [843, 329] on label "Specify" at bounding box center [850, 326] width 37 height 16
click at [843, 329] on input "Specify" at bounding box center [843, 323] width 10 height 10
checkbox input "true"
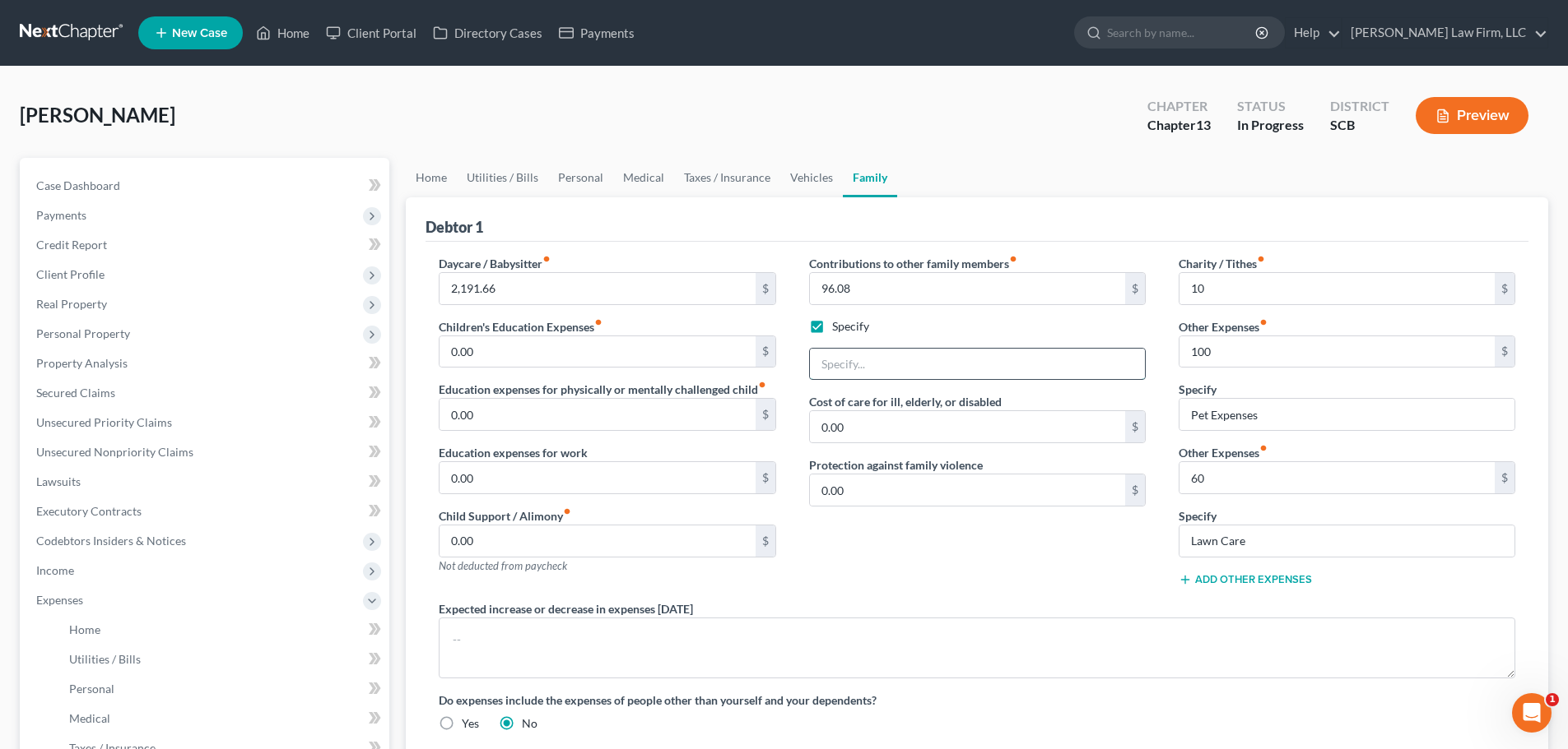
click at [866, 373] on input "text" at bounding box center [978, 364] width 335 height 31
type input "Contribution to Heirs Property Annual Property Taxes"
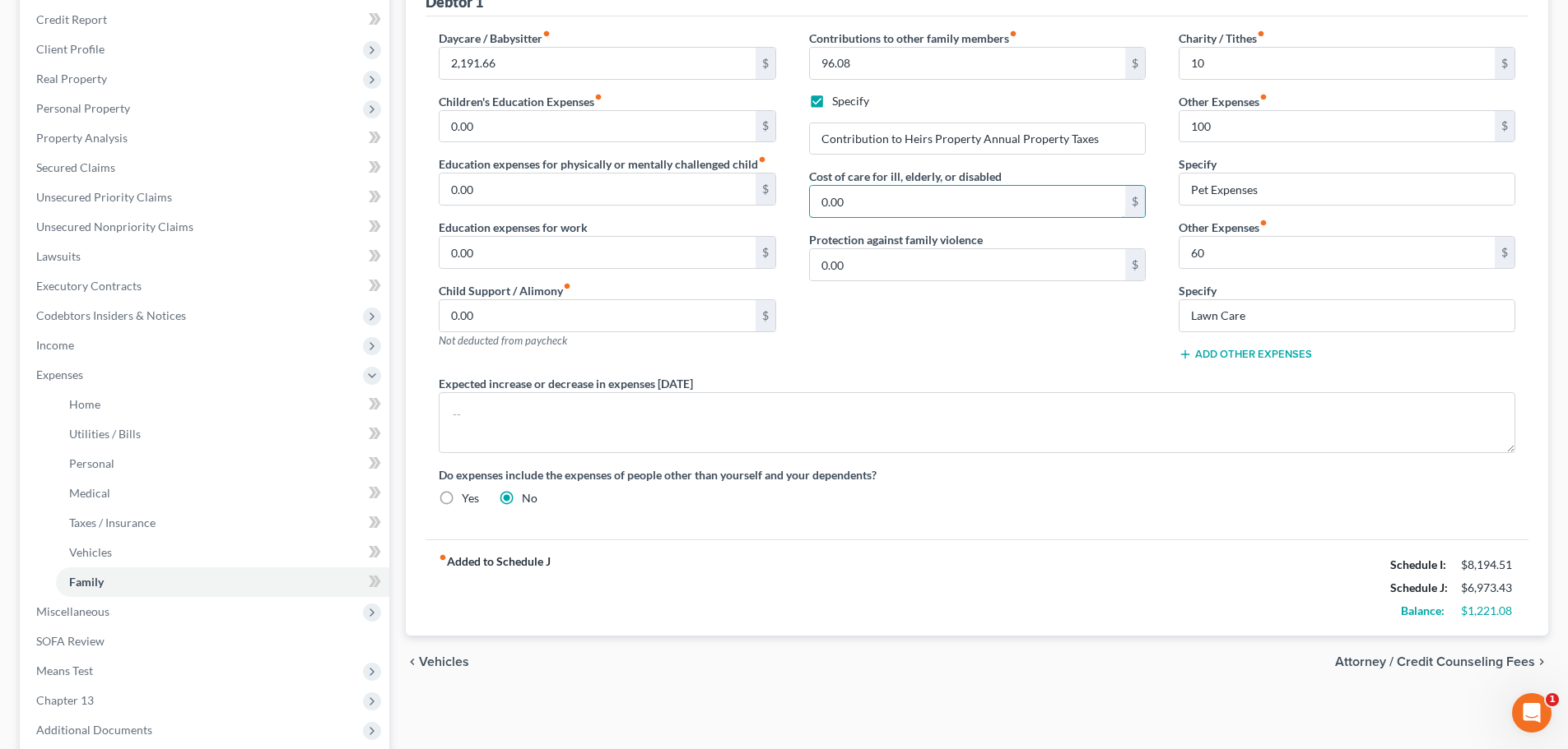
scroll to position [247, 0]
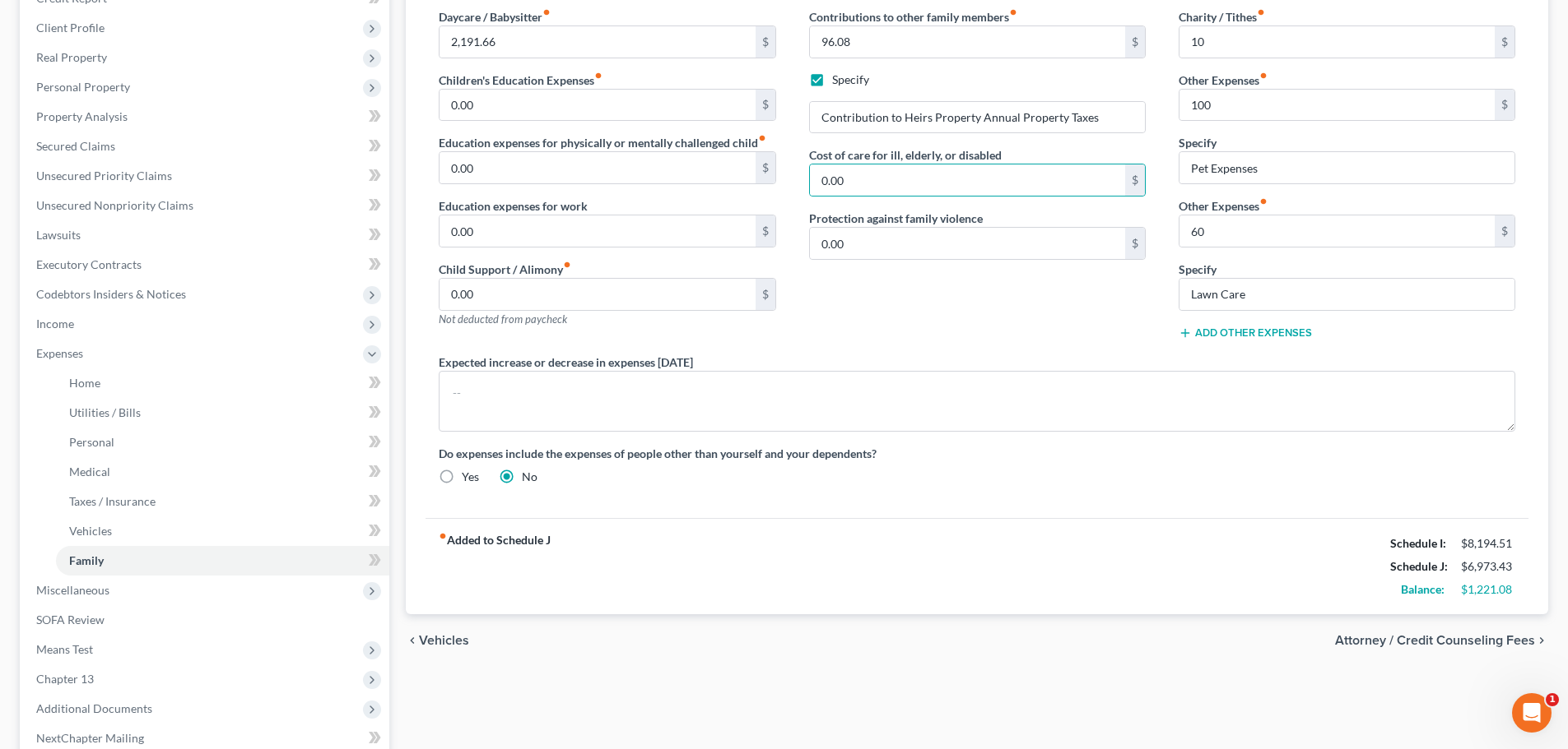
click at [1508, 635] on span "Attorney / Credit Counseling Fees" at bounding box center [1435, 641] width 200 height 13
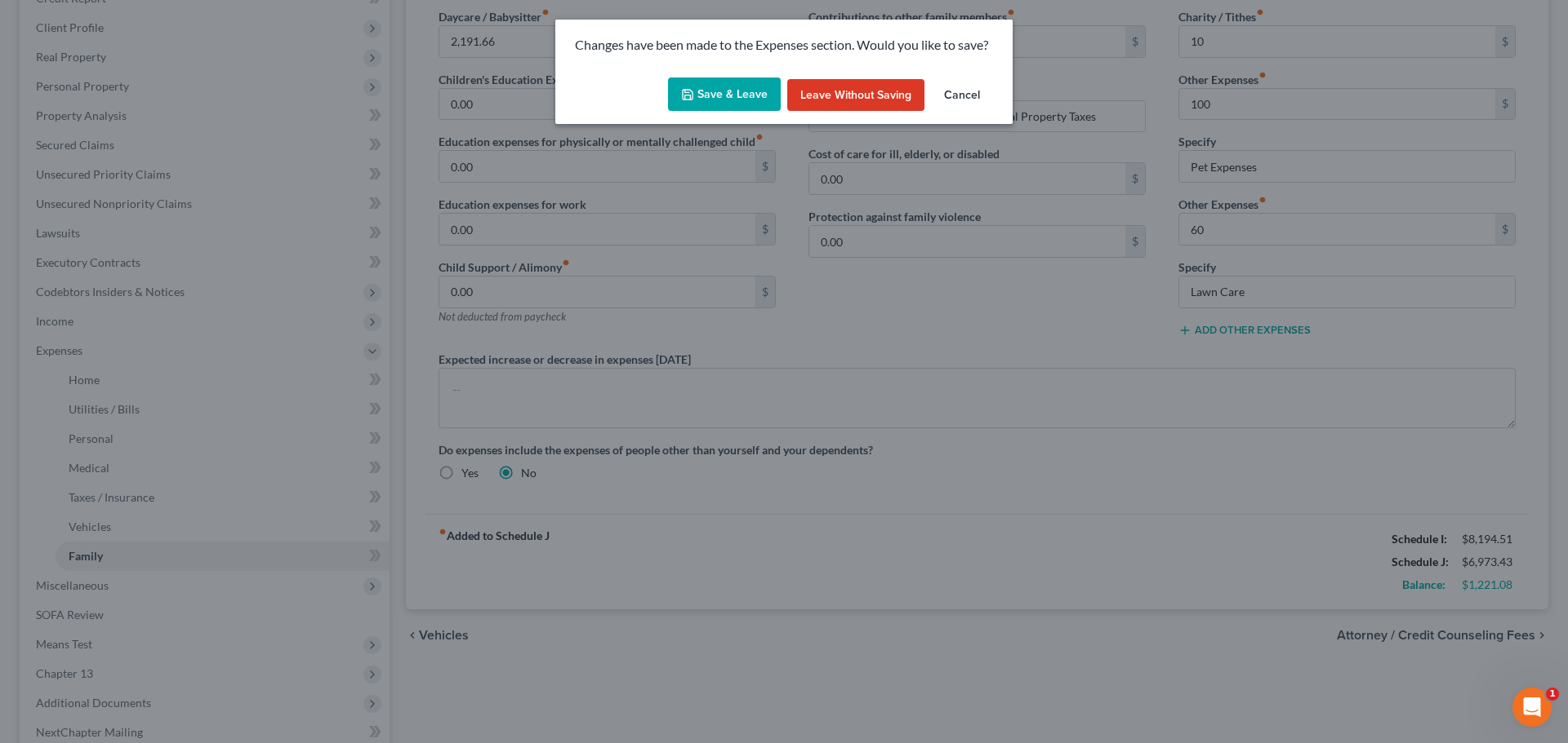
click at [746, 91] on button "Save & Leave" at bounding box center [724, 94] width 112 height 34
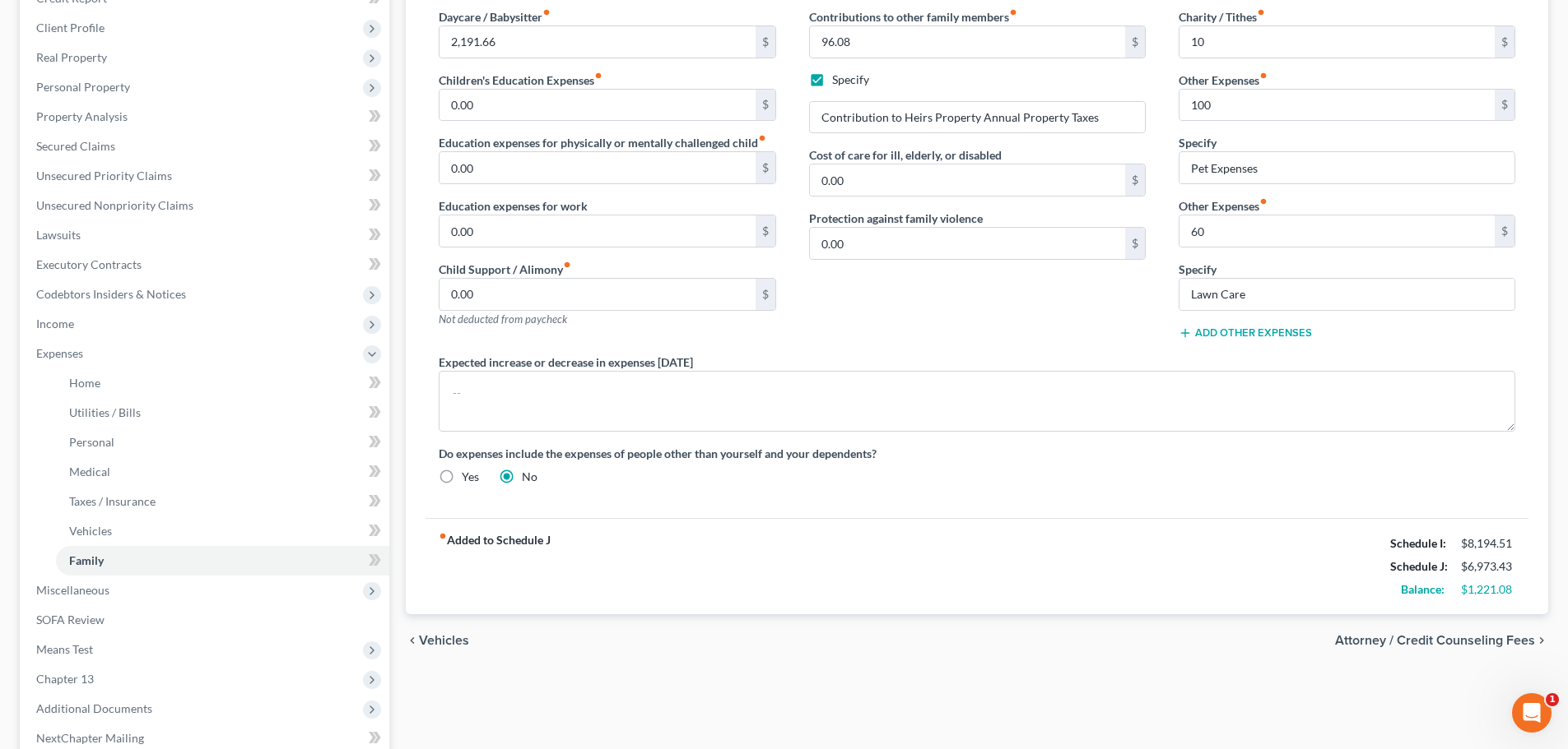
type input "10.00"
type input "100.00"
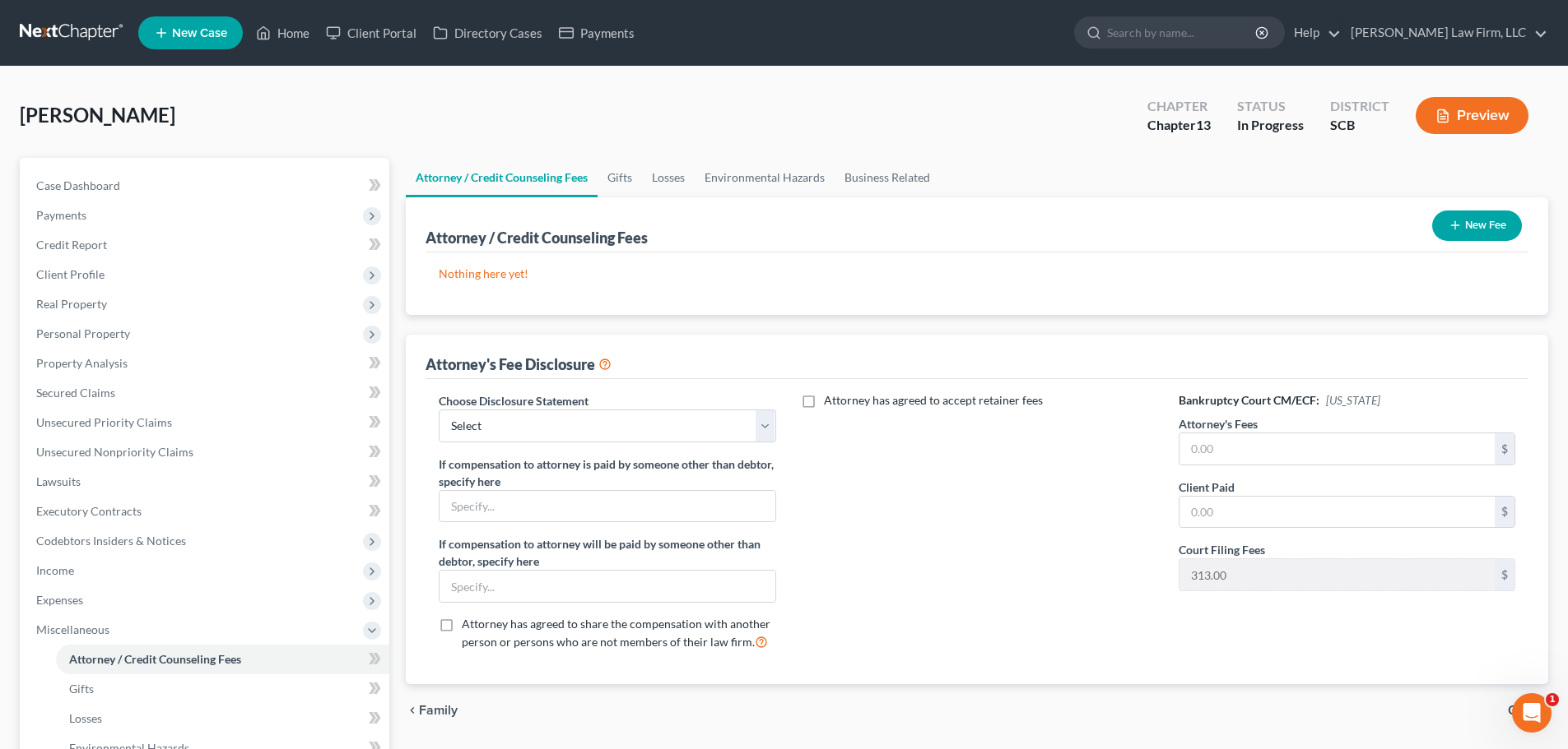
click at [1459, 218] on button "New Fee" at bounding box center [1477, 226] width 89 height 30
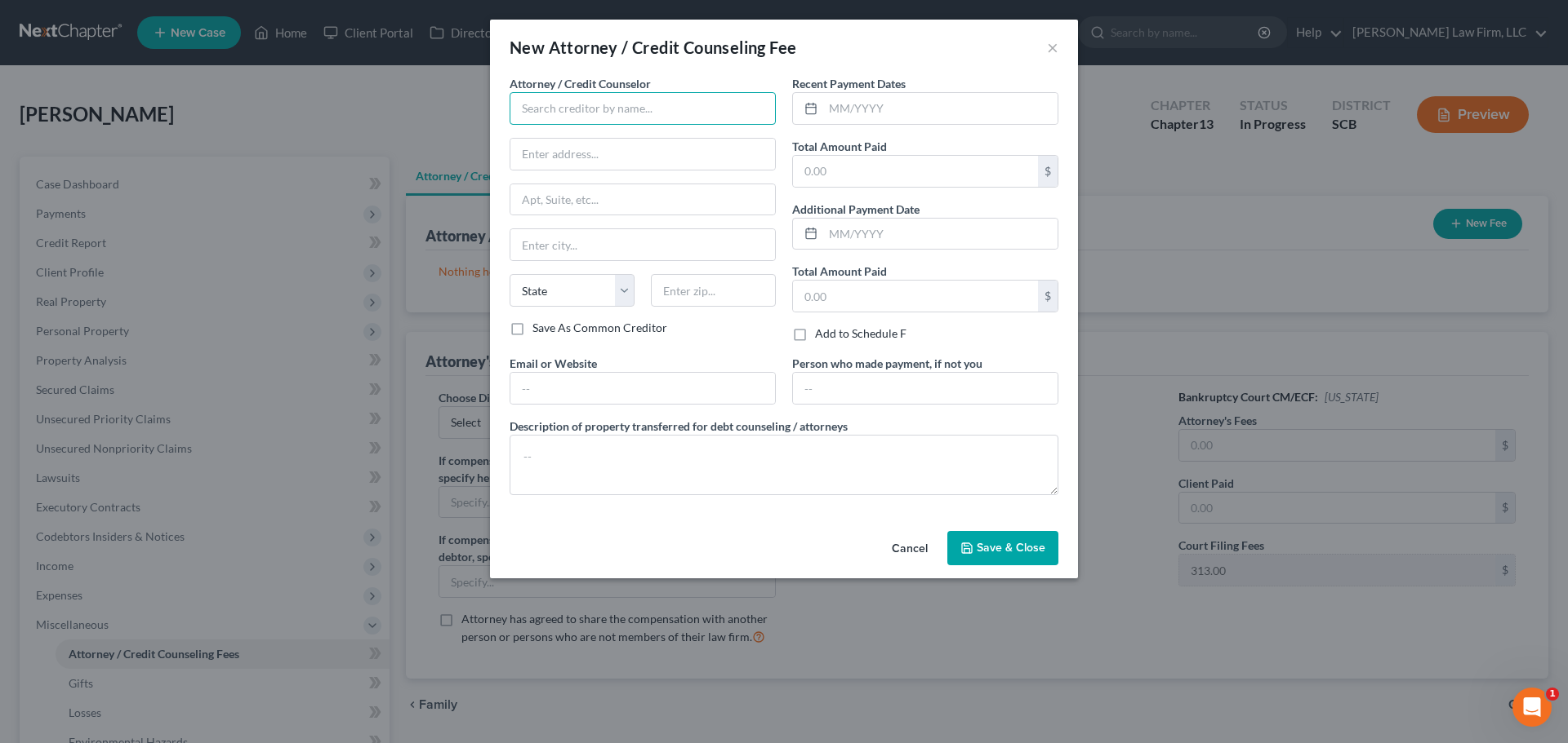
click at [695, 112] on input "text" at bounding box center [642, 108] width 266 height 33
click at [568, 95] on input "text" at bounding box center [642, 108] width 266 height 33
click at [617, 100] on input "text" at bounding box center [642, 108] width 266 height 33
click at [623, 107] on input "text" at bounding box center [642, 108] width 266 height 33
click at [648, 107] on input "Meredith Law Firm" at bounding box center [642, 108] width 266 height 33
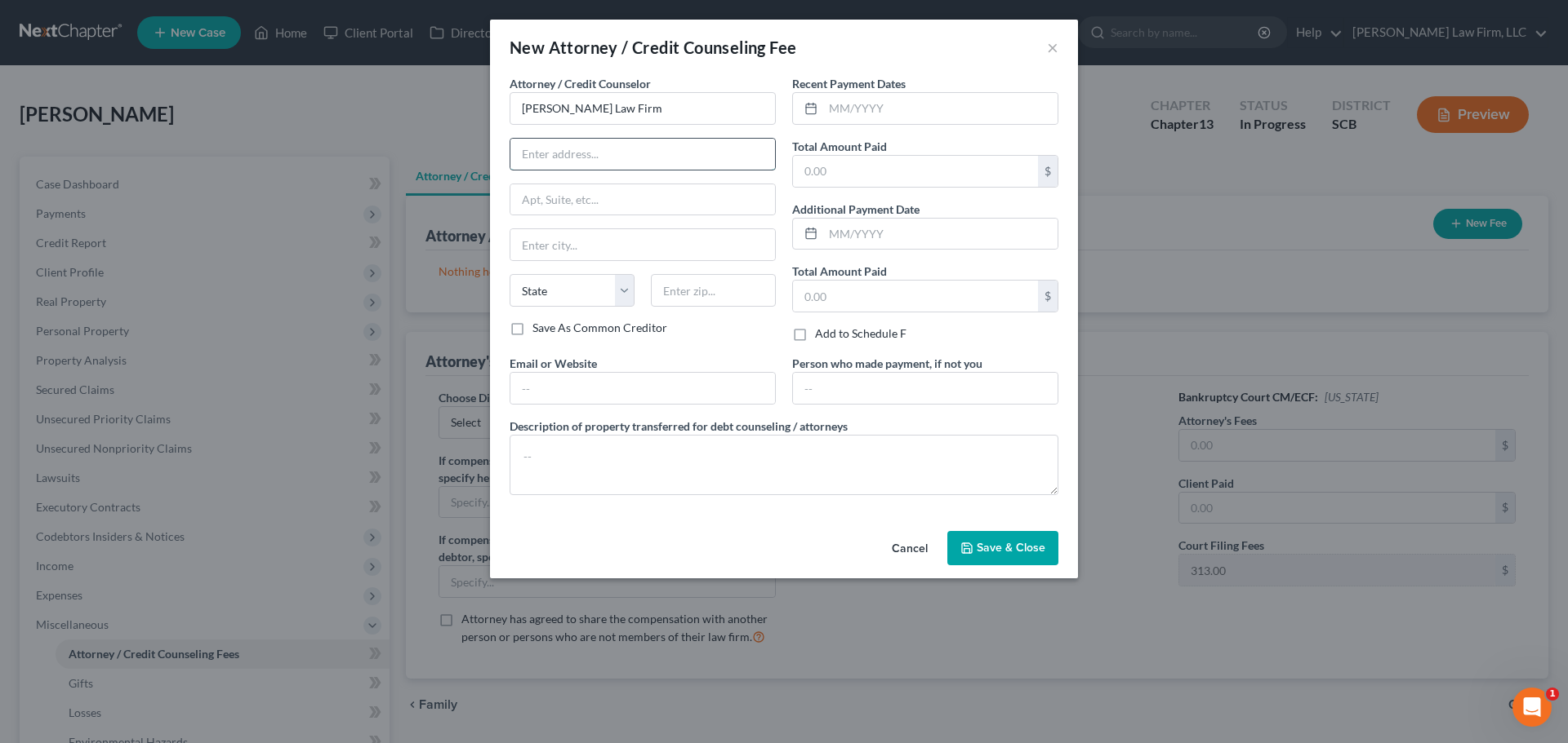
click at [646, 161] on input "text" at bounding box center [642, 154] width 264 height 31
click at [627, 108] on input "Meredith Law Firm" at bounding box center [642, 108] width 266 height 33
click at [600, 164] on div "[PERSON_NAME] Law Firm, LLC" at bounding box center [608, 161] width 170 height 16
type input "[PERSON_NAME] Law Firm, LLC"
type input "4000 Faber Place Drive"
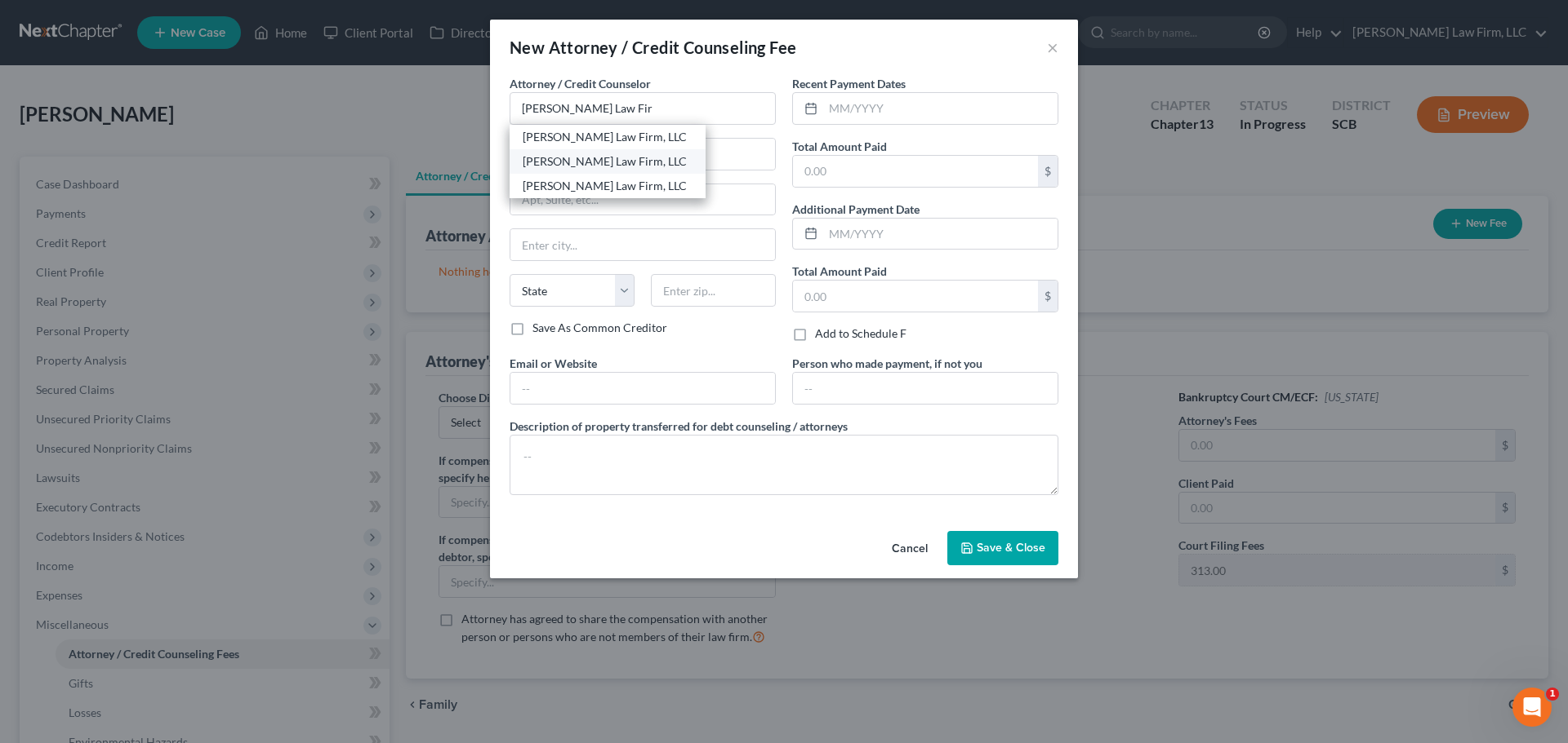
type input "Suite 120"
type input "North Charleston"
select select "42"
type input "29405"
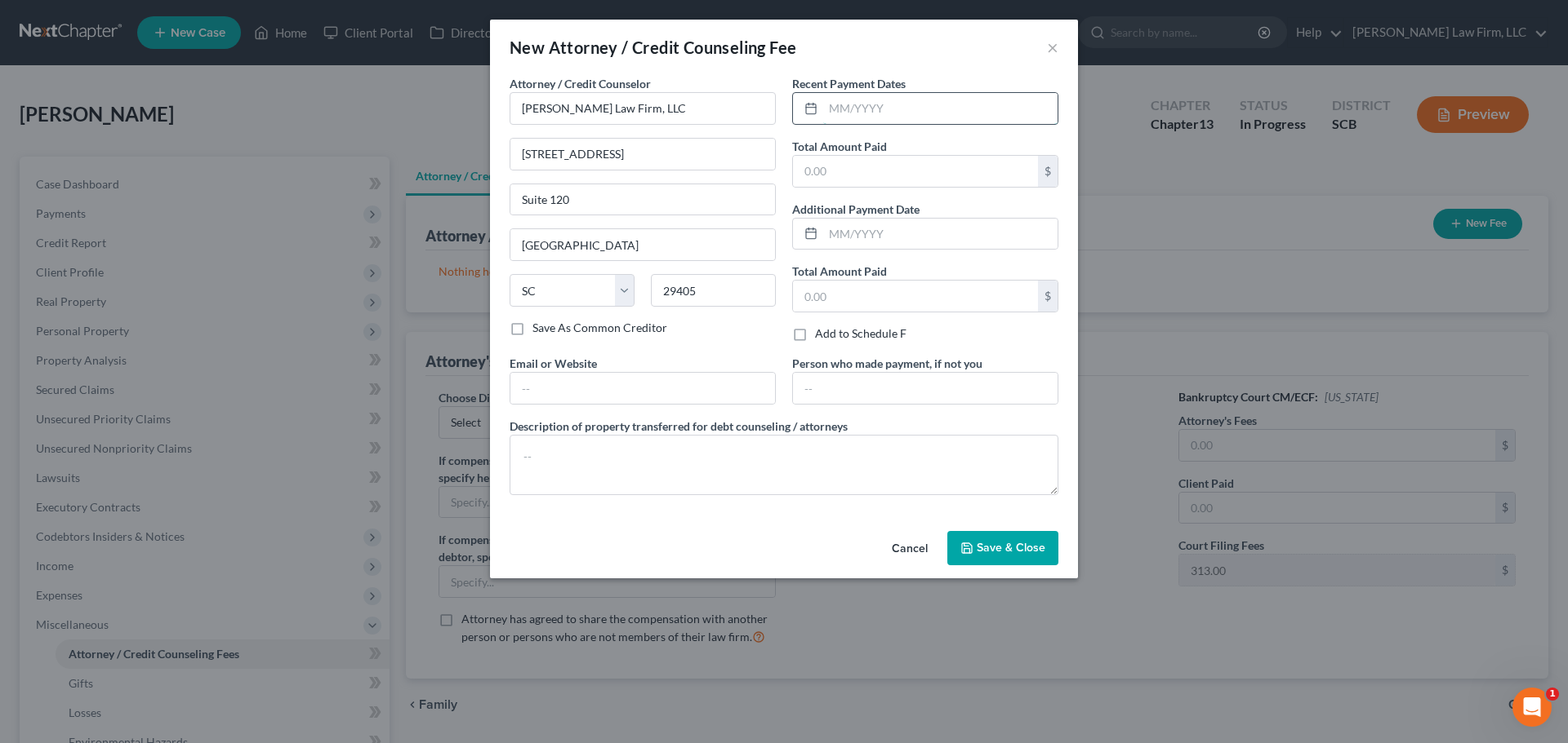
click at [885, 107] on input "text" at bounding box center [940, 108] width 234 height 31
type input "07/2025"
type input "1,500"
type input "Debtor"
click at [621, 470] on textarea at bounding box center [784, 465] width 549 height 60
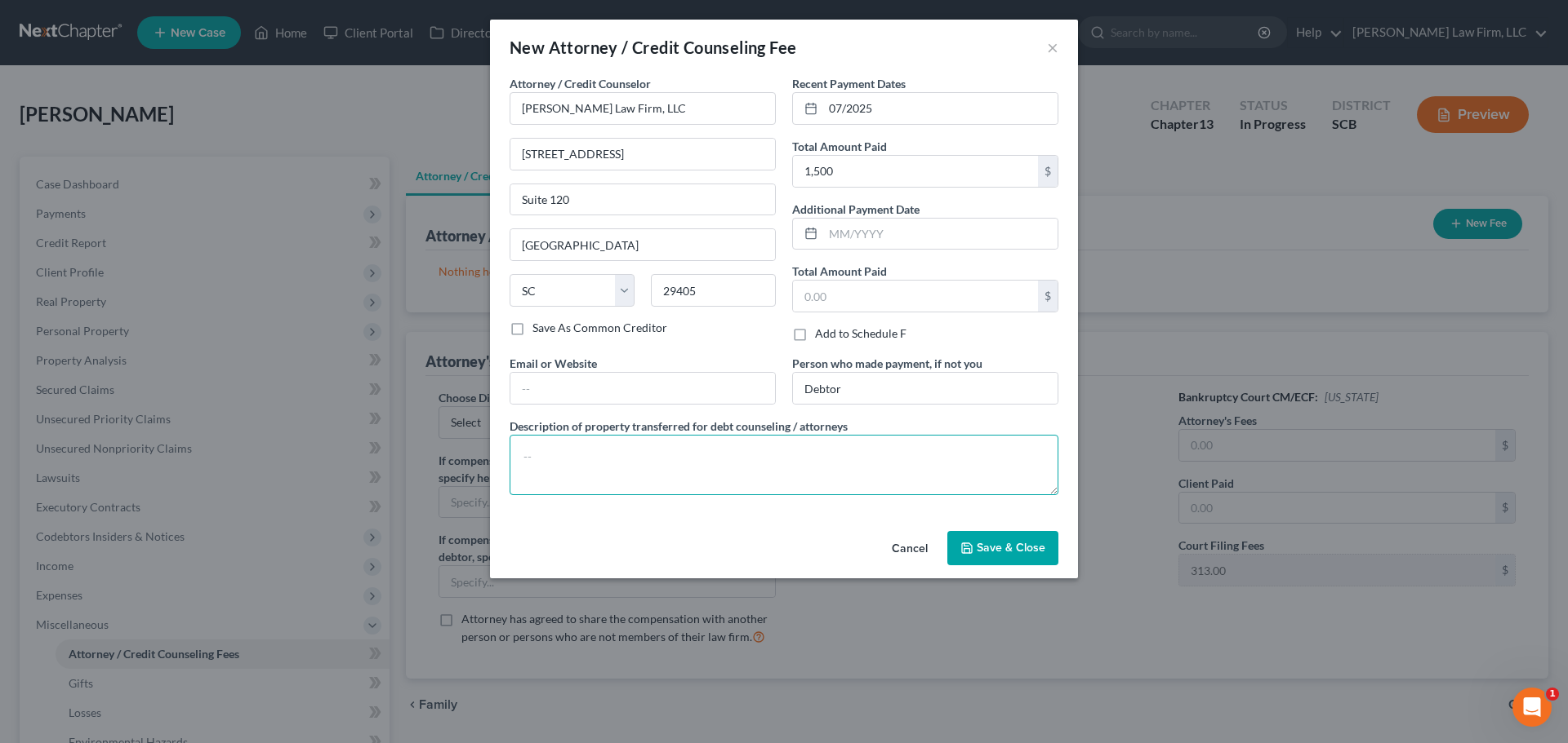
paste textarea "Filing Fee $313.00 Attorney's Fee $ Credit Report $38.25"
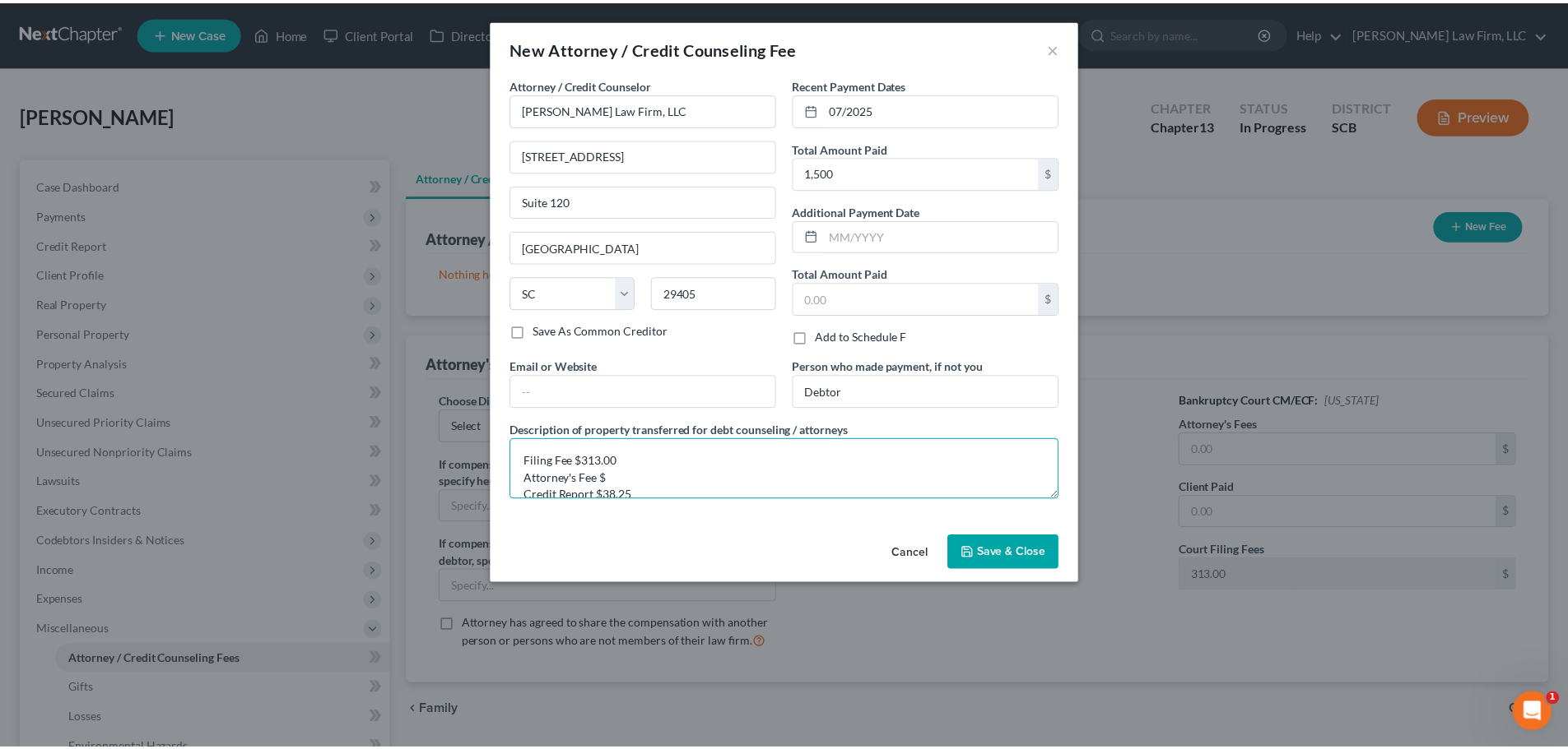
scroll to position [21, 0]
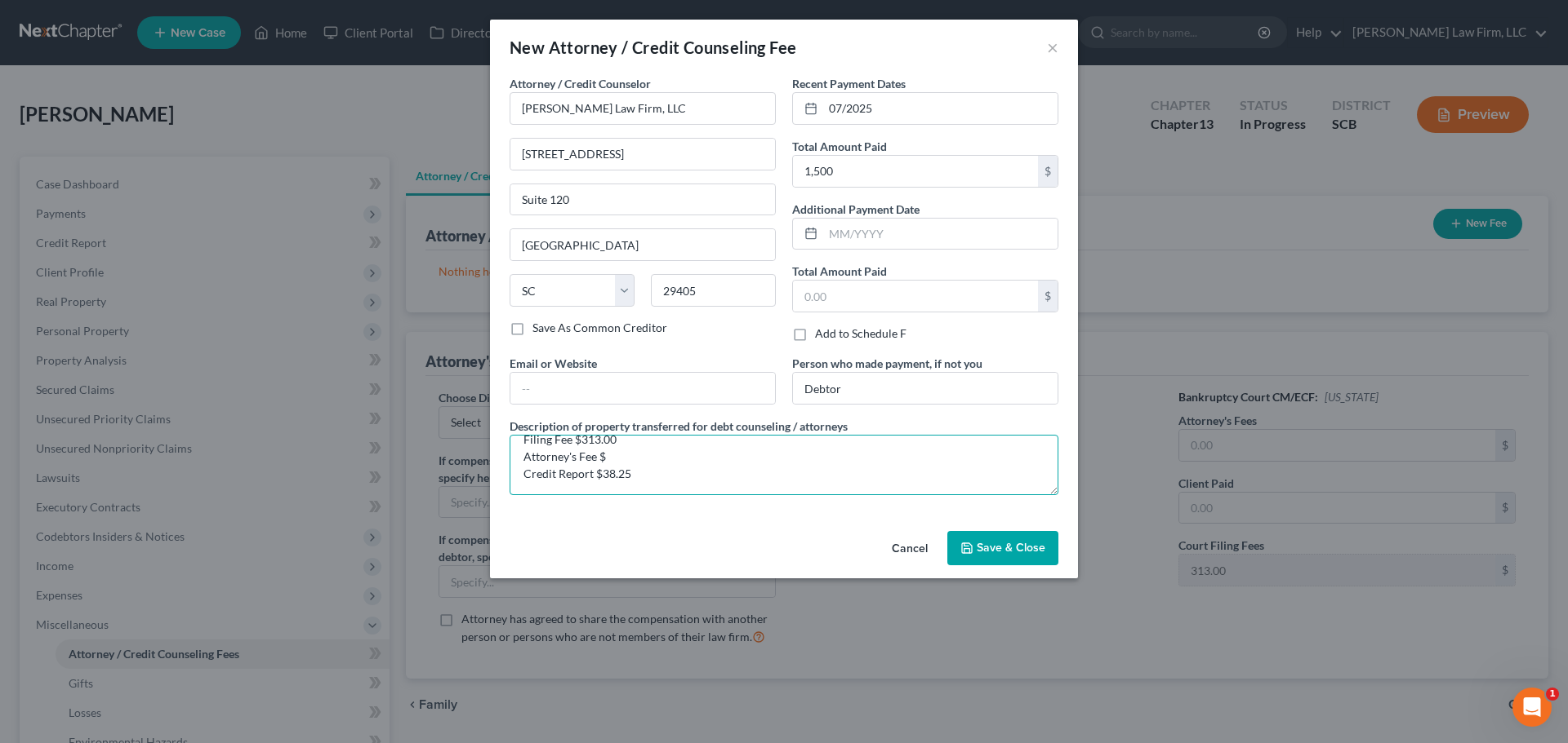
click at [697, 460] on textarea "Filing Fee $313.00 Attorney's Fee $ Credit Report $38.25" at bounding box center [784, 465] width 549 height 60
type textarea "Filing Fee $313.00 Attorney's Fee $1,148.75 Credit Report $38.25"
click at [975, 553] on button "Save & Close" at bounding box center [1003, 548] width 111 height 34
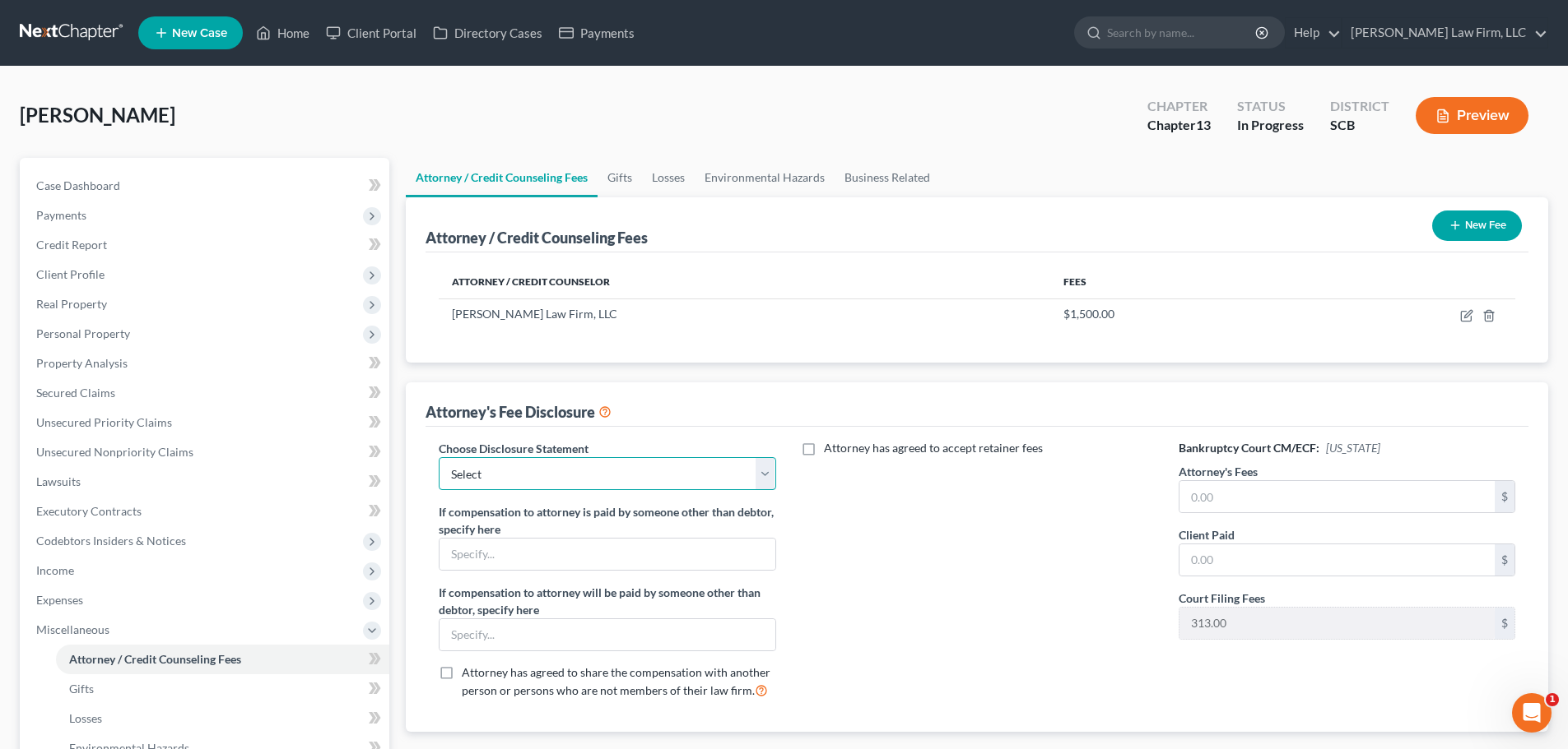
click at [711, 463] on select "Select Disclosure of Compensation of Attorney for Debtor(S)" at bounding box center [607, 473] width 337 height 33
select select "0"
click at [438, 457] on select "Select Disclosure of Compensation of Attorney for Debtor(S)" at bounding box center [607, 473] width 337 height 33
click at [1490, 218] on button "New Fee" at bounding box center [1477, 226] width 89 height 30
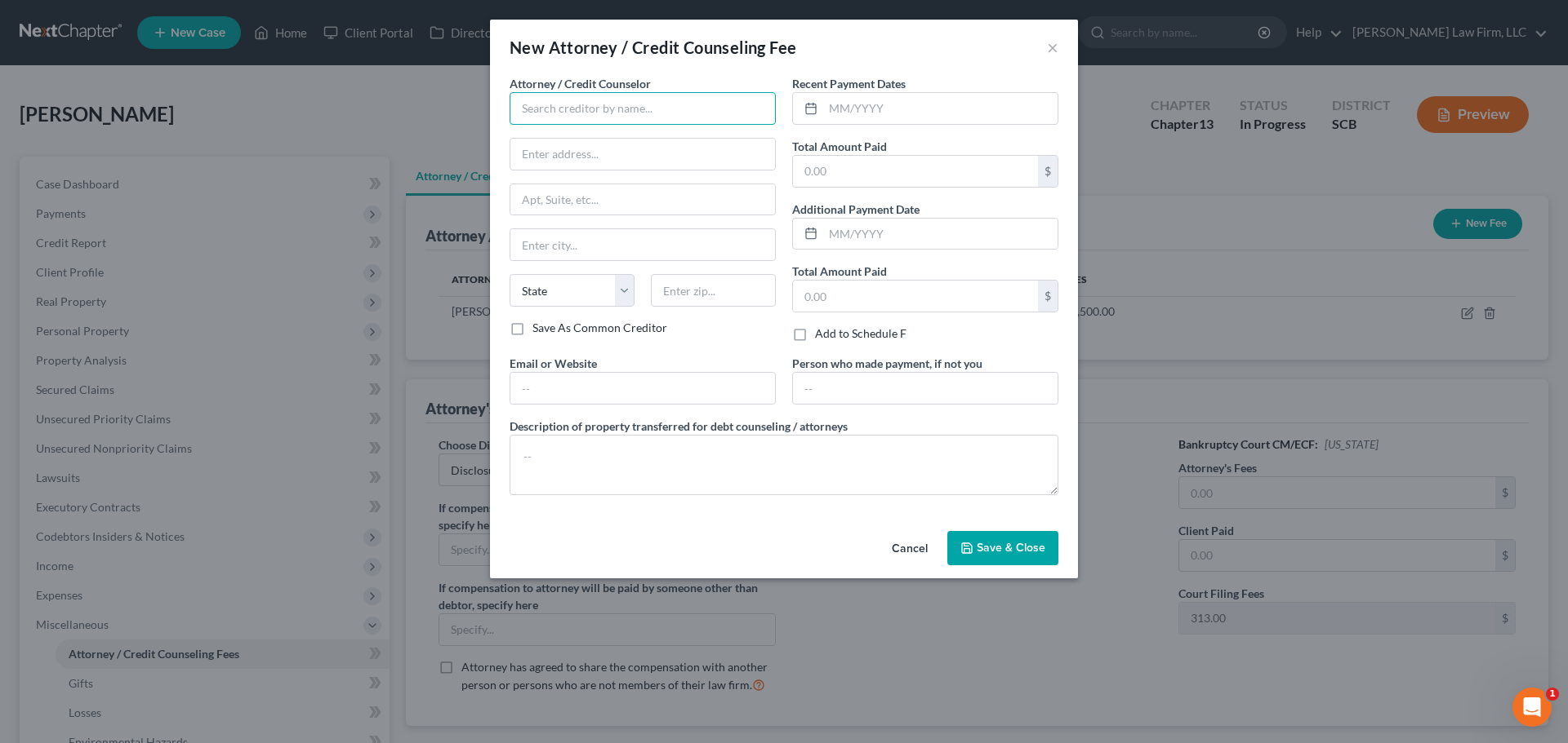
click at [623, 106] on input "text" at bounding box center [642, 108] width 266 height 33
click at [625, 139] on div "001 Debtorcc, Inc." at bounding box center [608, 137] width 170 height 16
type input "001 Debtorcc, Inc."
type input "378 Summit Avenue"
type input "Jersey City"
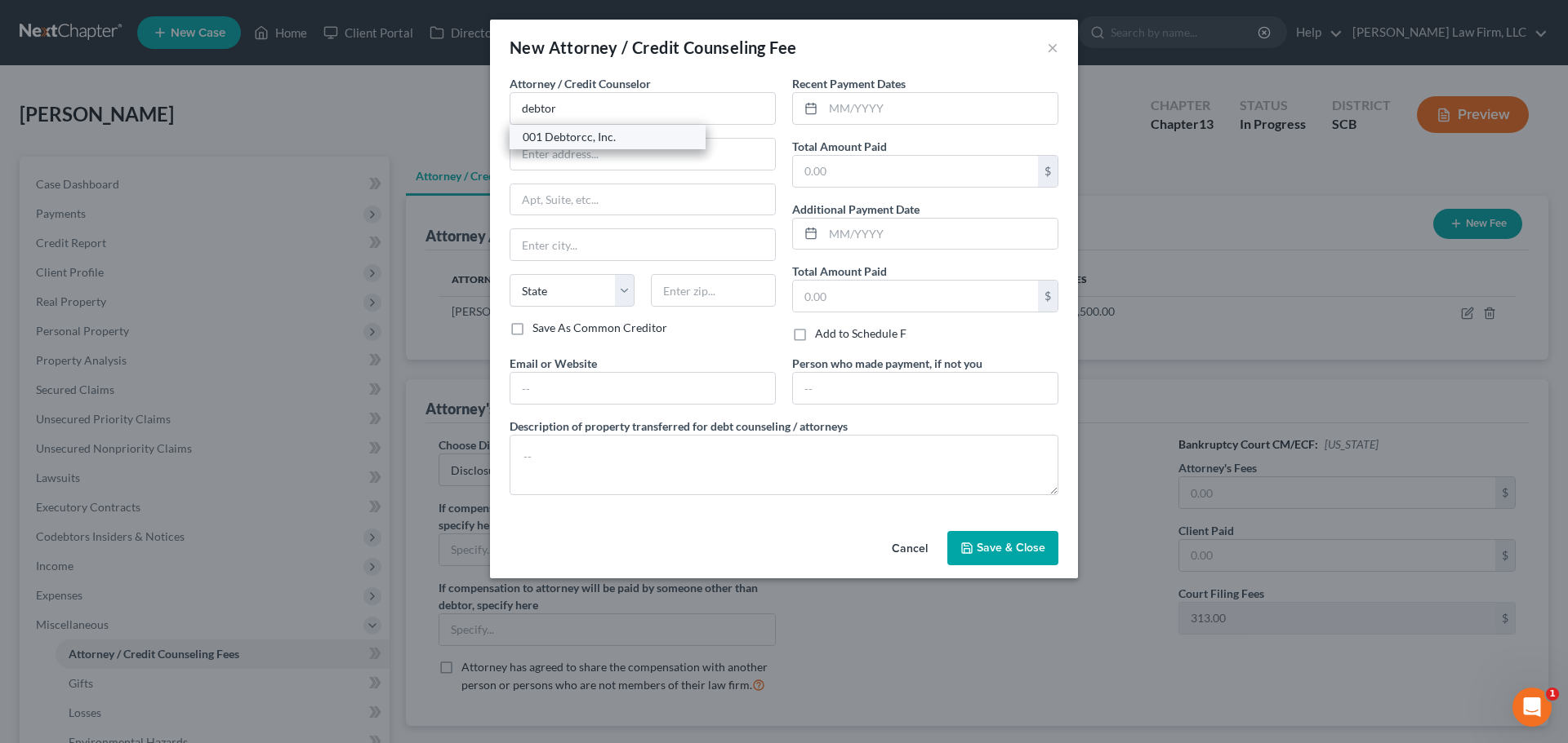
select select "33"
type input "07306"
click at [599, 107] on input "001 Debtorcc, Inc." at bounding box center [642, 108] width 266 height 33
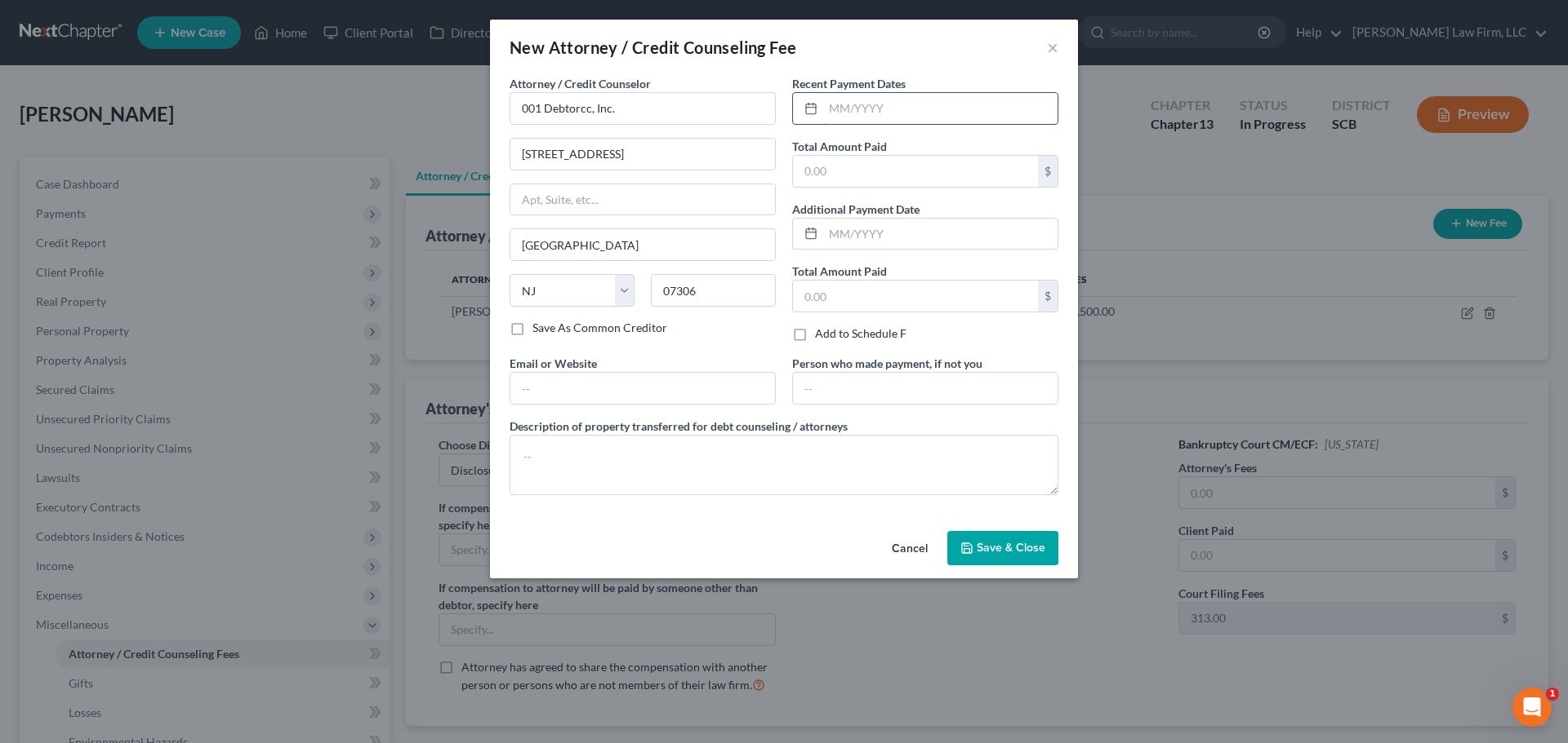
click at [920, 104] on input "text" at bounding box center [940, 108] width 234 height 31
type input "07/2025"
type input "20"
type input "Debtor"
type textarea "Credit Counseling: $20.00"
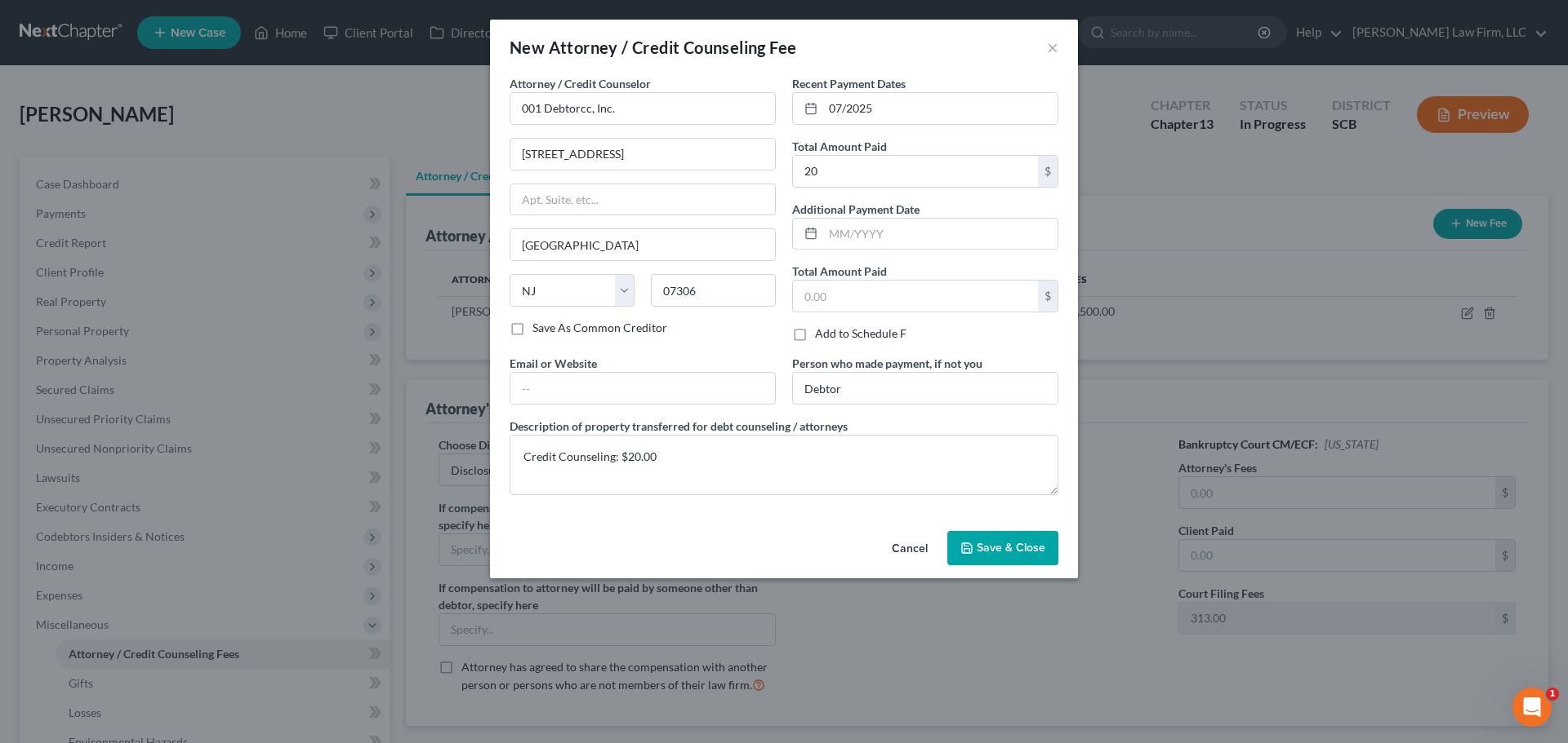
click at [1021, 547] on span "Save & Close" at bounding box center [1010, 548] width 69 height 14
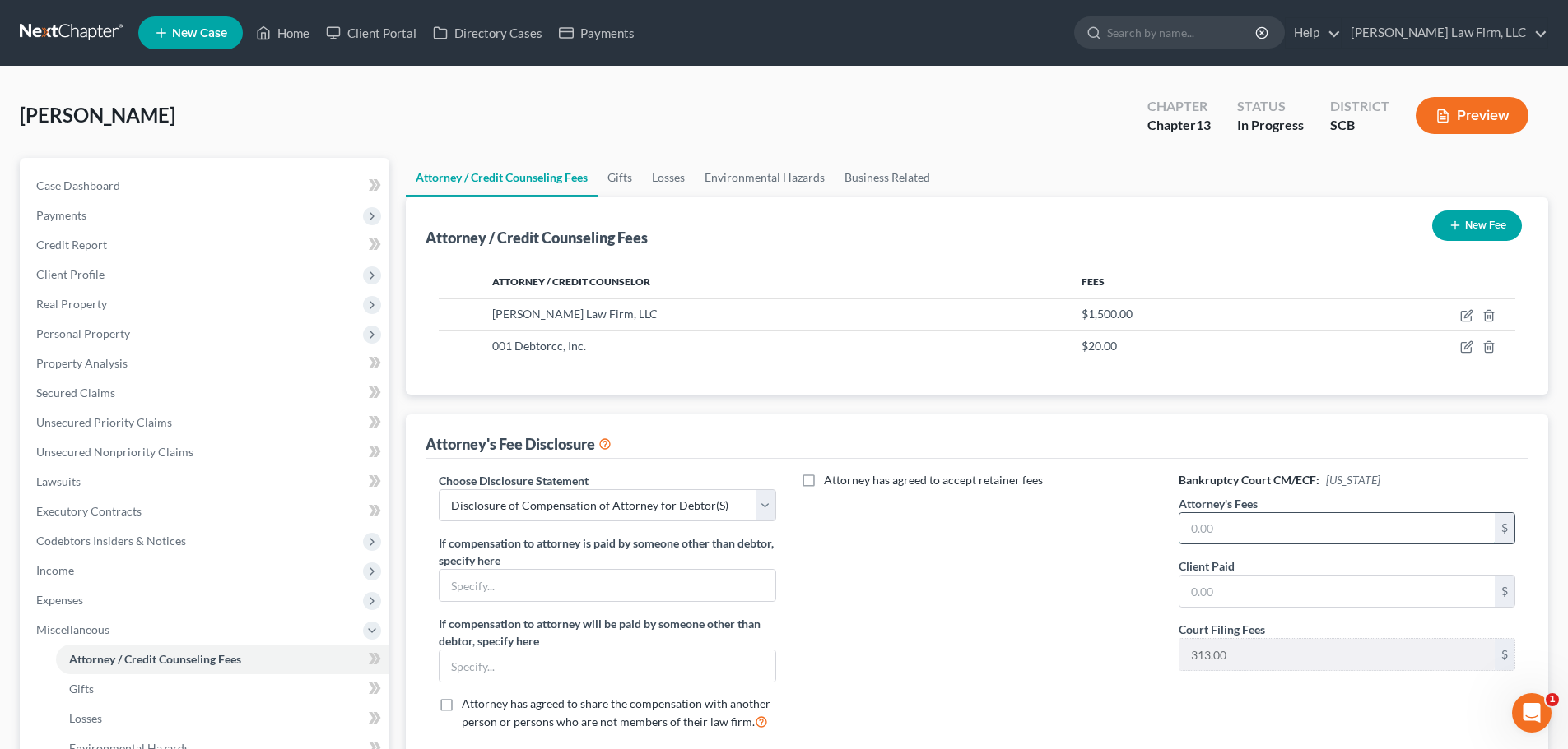
click at [1353, 527] on input "text" at bounding box center [1336, 528] width 315 height 31
type input "5,000"
click at [1231, 586] on input "text" at bounding box center [1336, 591] width 315 height 31
type input "1,148.75"
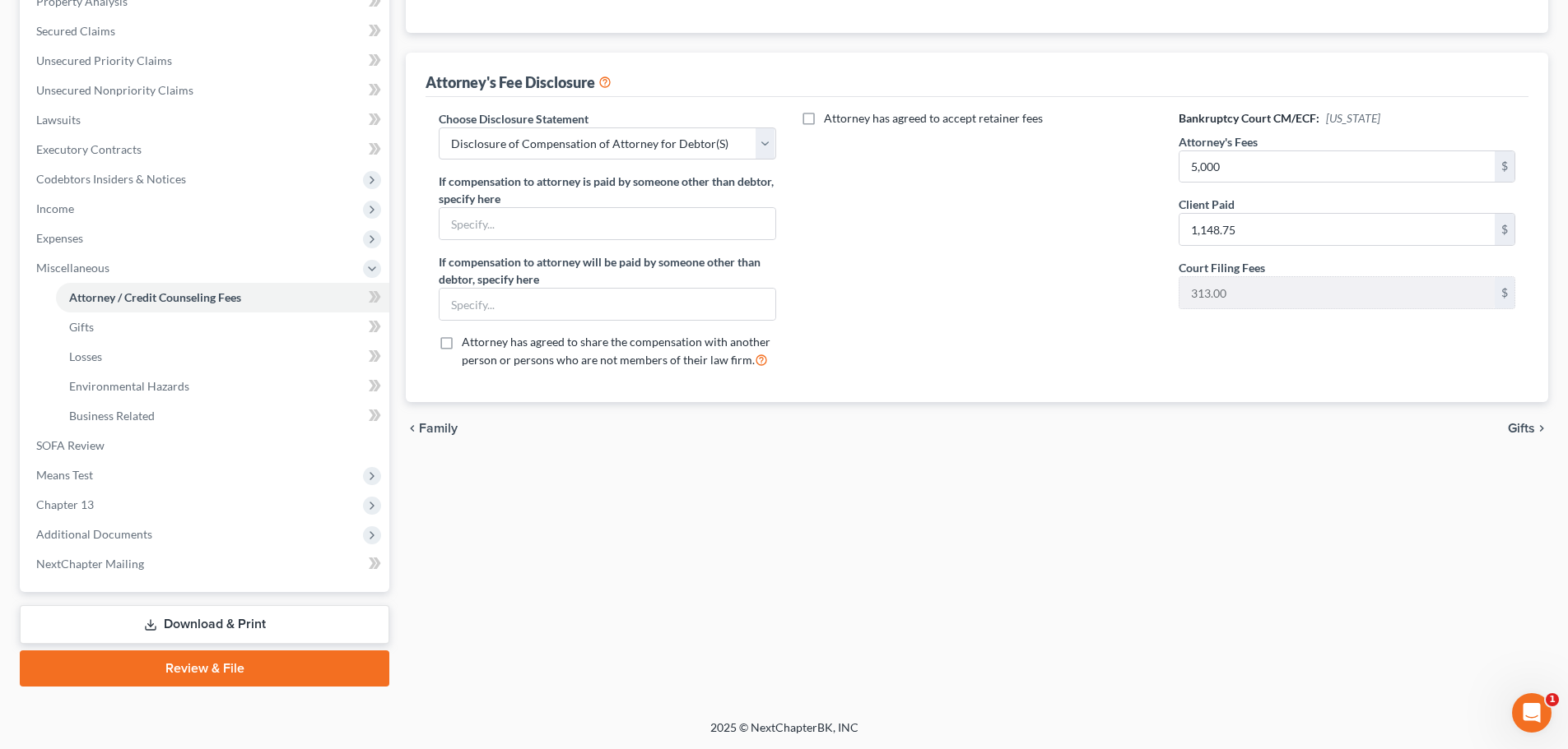
click at [1524, 432] on span "Gifts" at bounding box center [1521, 429] width 28 height 13
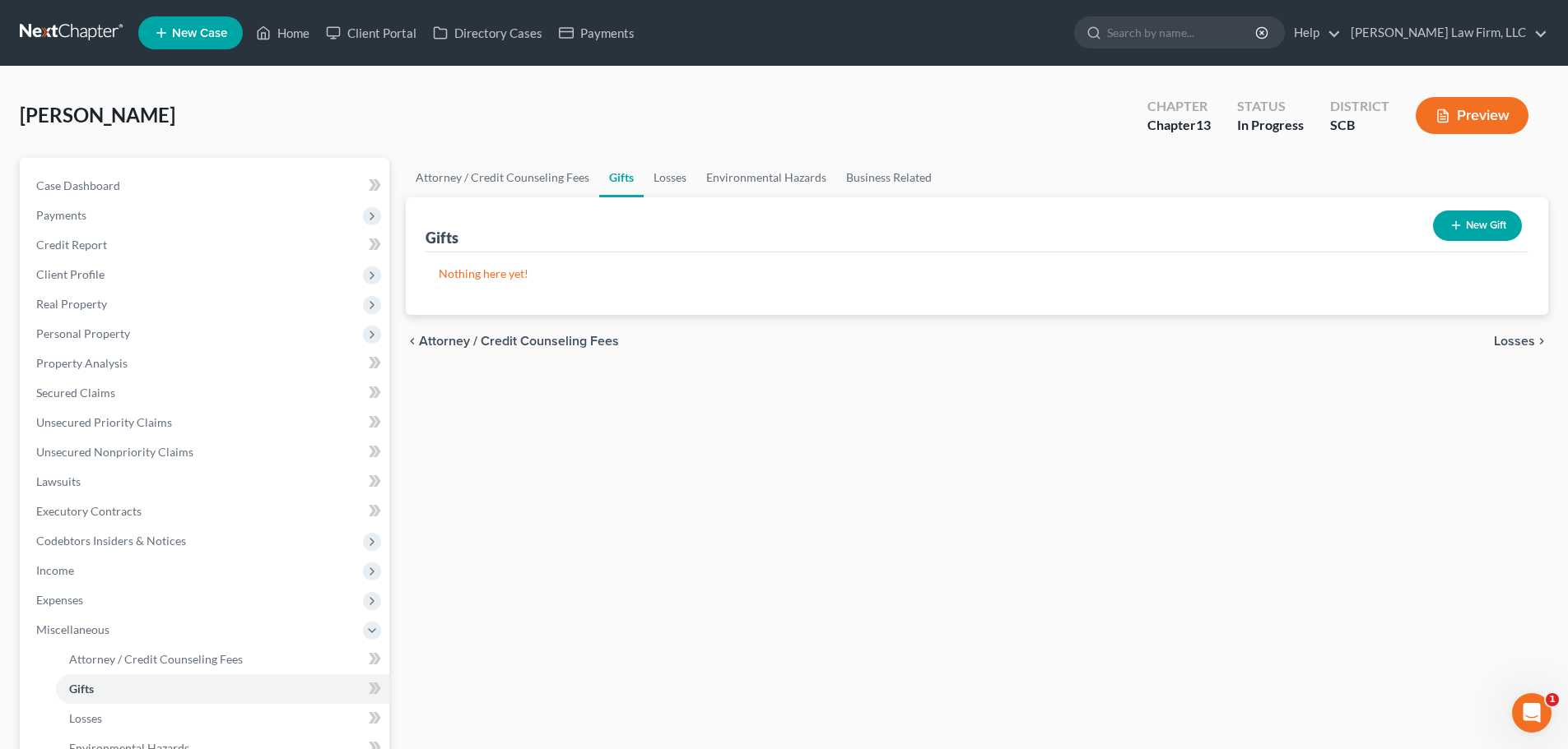
click at [732, 394] on div "Attorney / Credit Counseling Fees Gifts Losses Environmental Hazards Business R…" at bounding box center [977, 603] width 1159 height 891
